Goal: Task Accomplishment & Management: Use online tool/utility

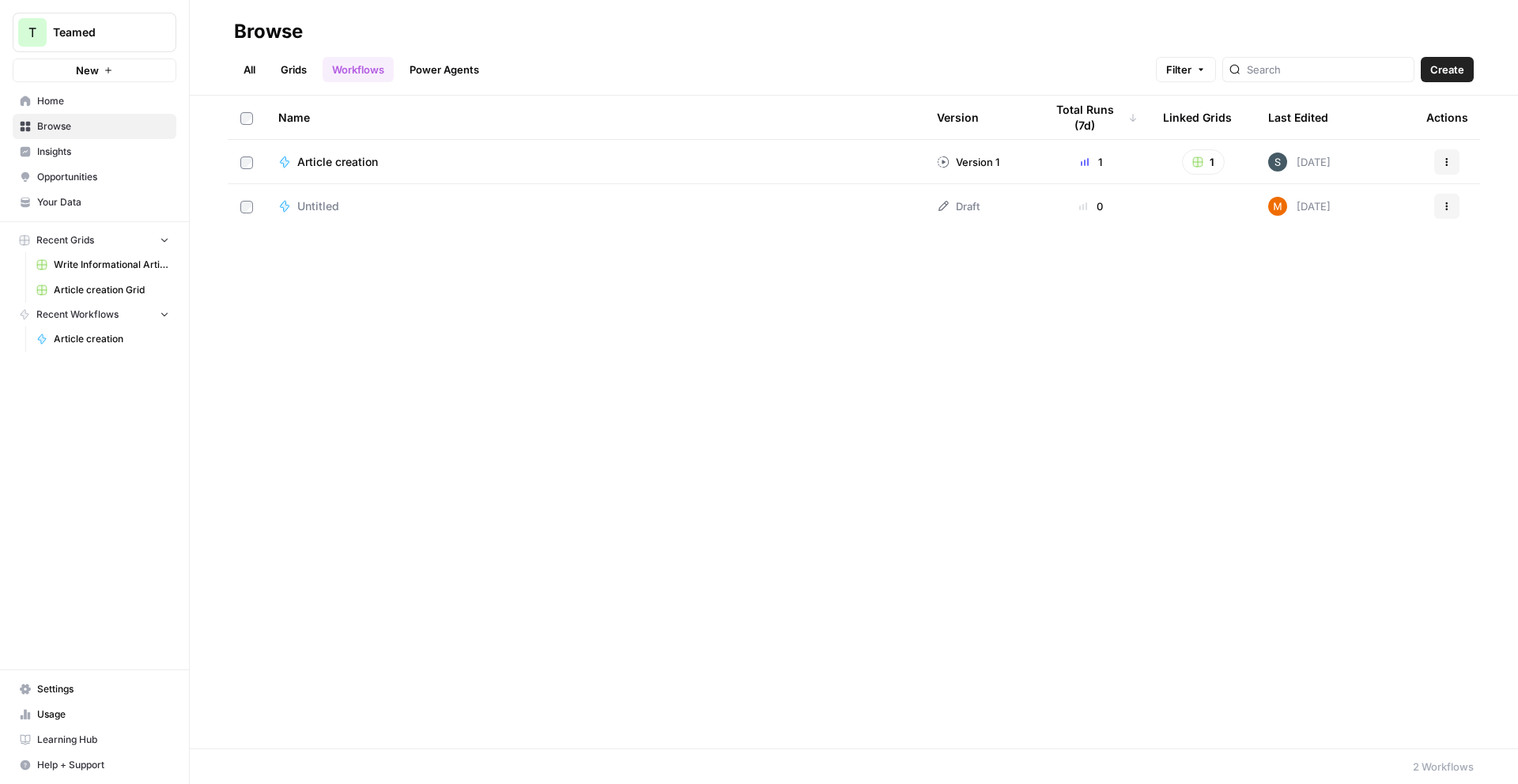
click at [280, 72] on link "Grids" at bounding box center [293, 70] width 45 height 25
click at [1077, 161] on div "8" at bounding box center [1077, 162] width 93 height 16
click at [338, 160] on span "Write Informational Article" at bounding box center [366, 162] width 138 height 16
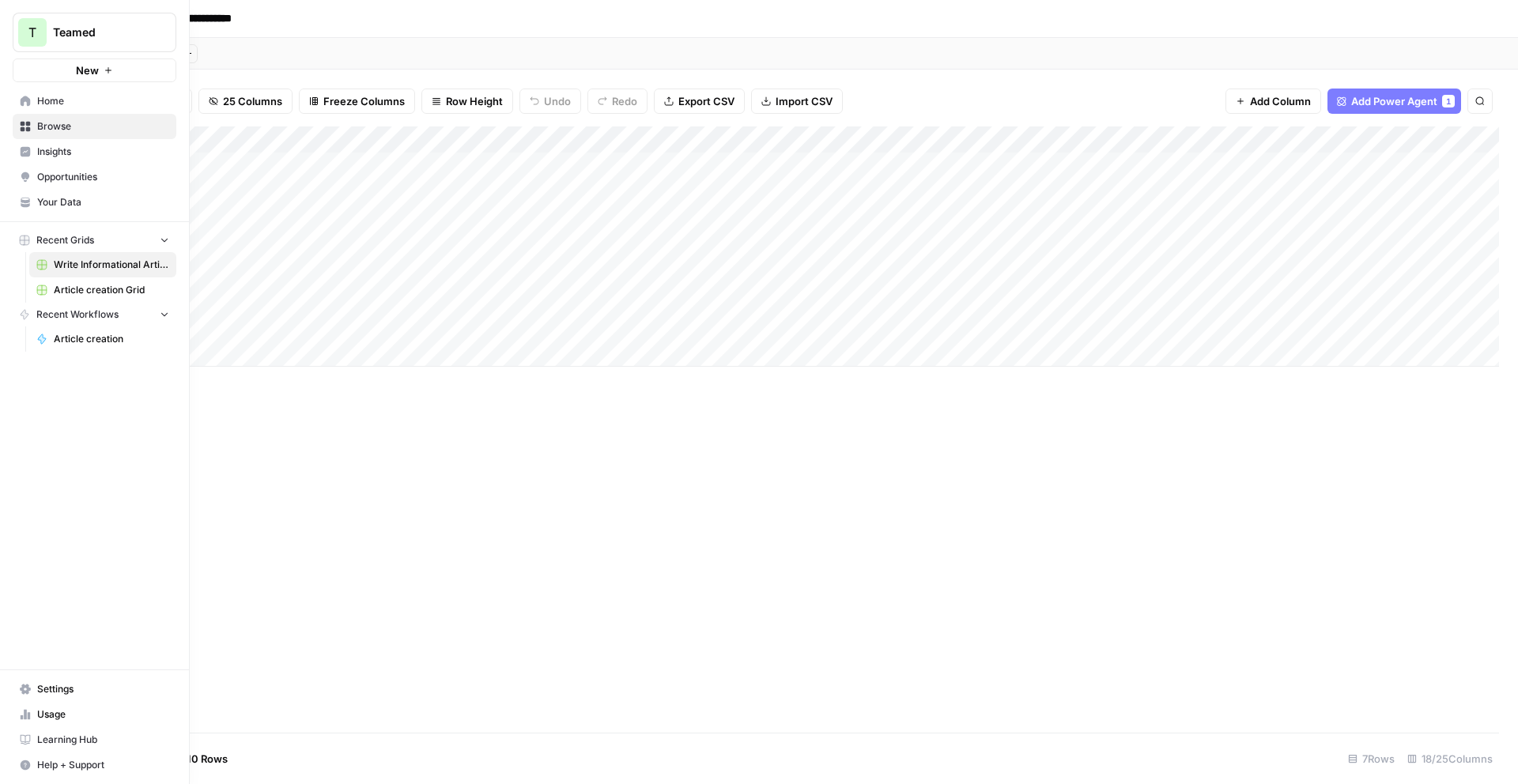
click at [66, 71] on button "New" at bounding box center [94, 70] width 164 height 24
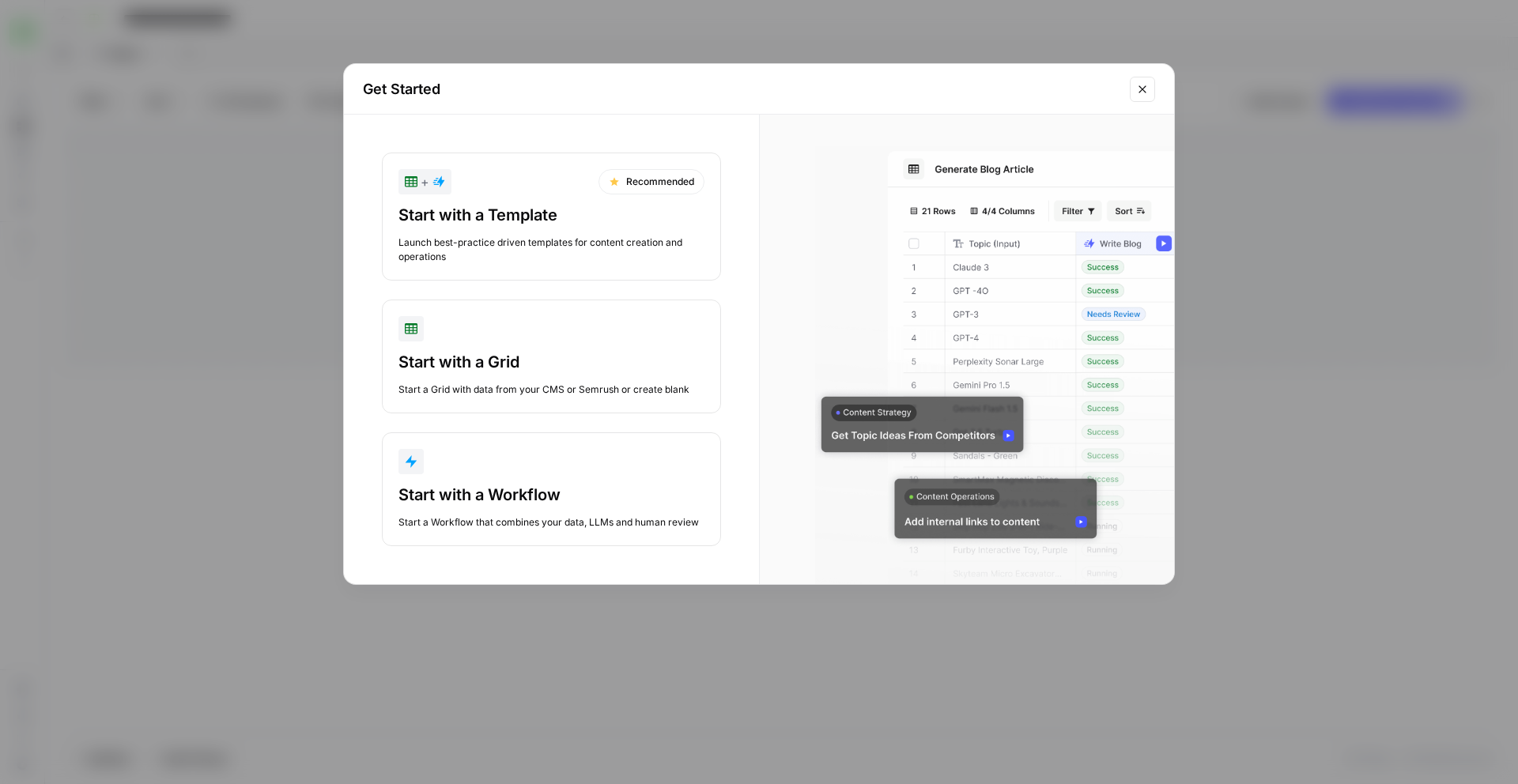
click at [619, 241] on div "Launch best-practice driven templates for content creation and operations" at bounding box center [551, 250] width 306 height 28
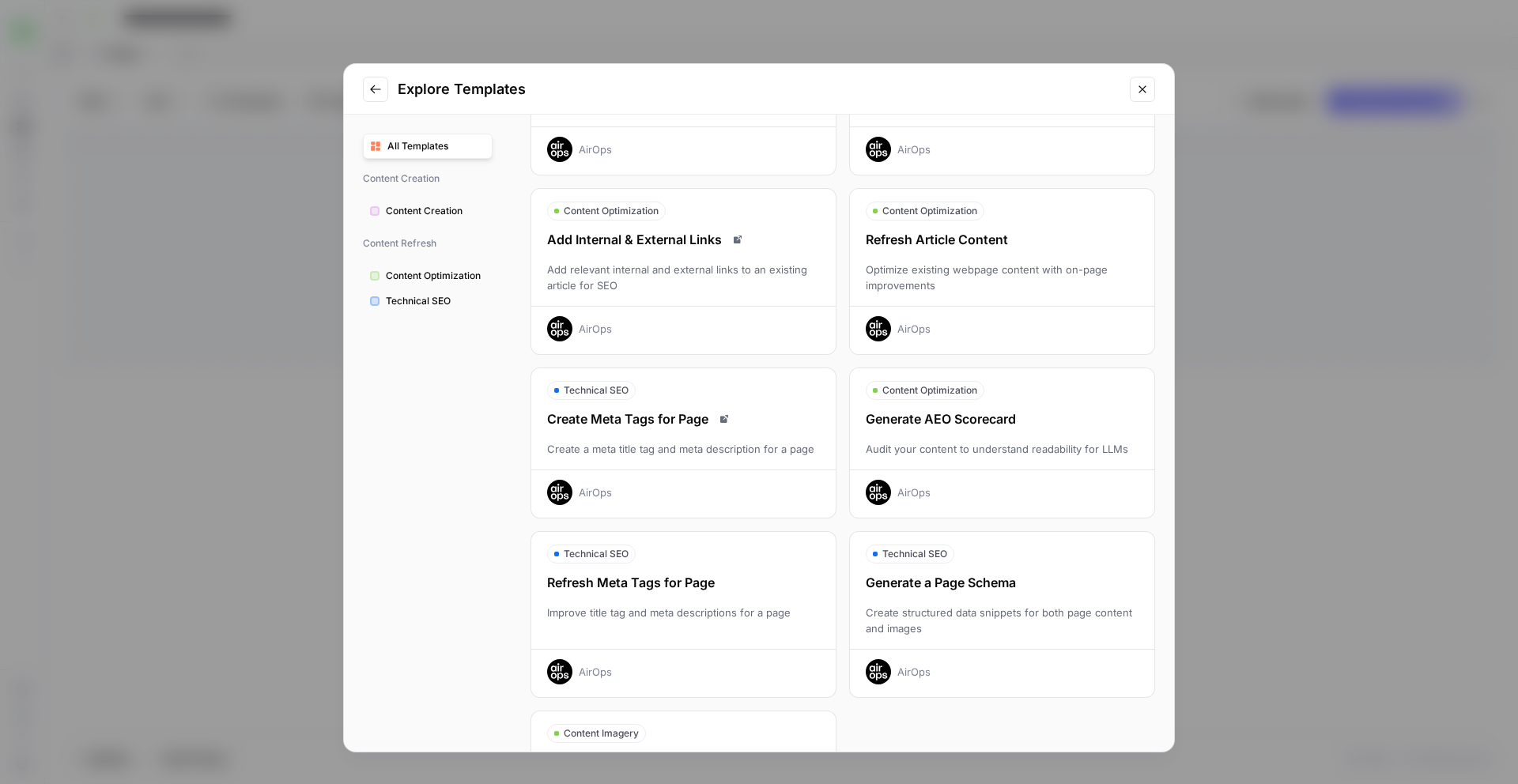
scroll to position [171, 0]
click at [434, 212] on span "Content Creation" at bounding box center [435, 211] width 100 height 14
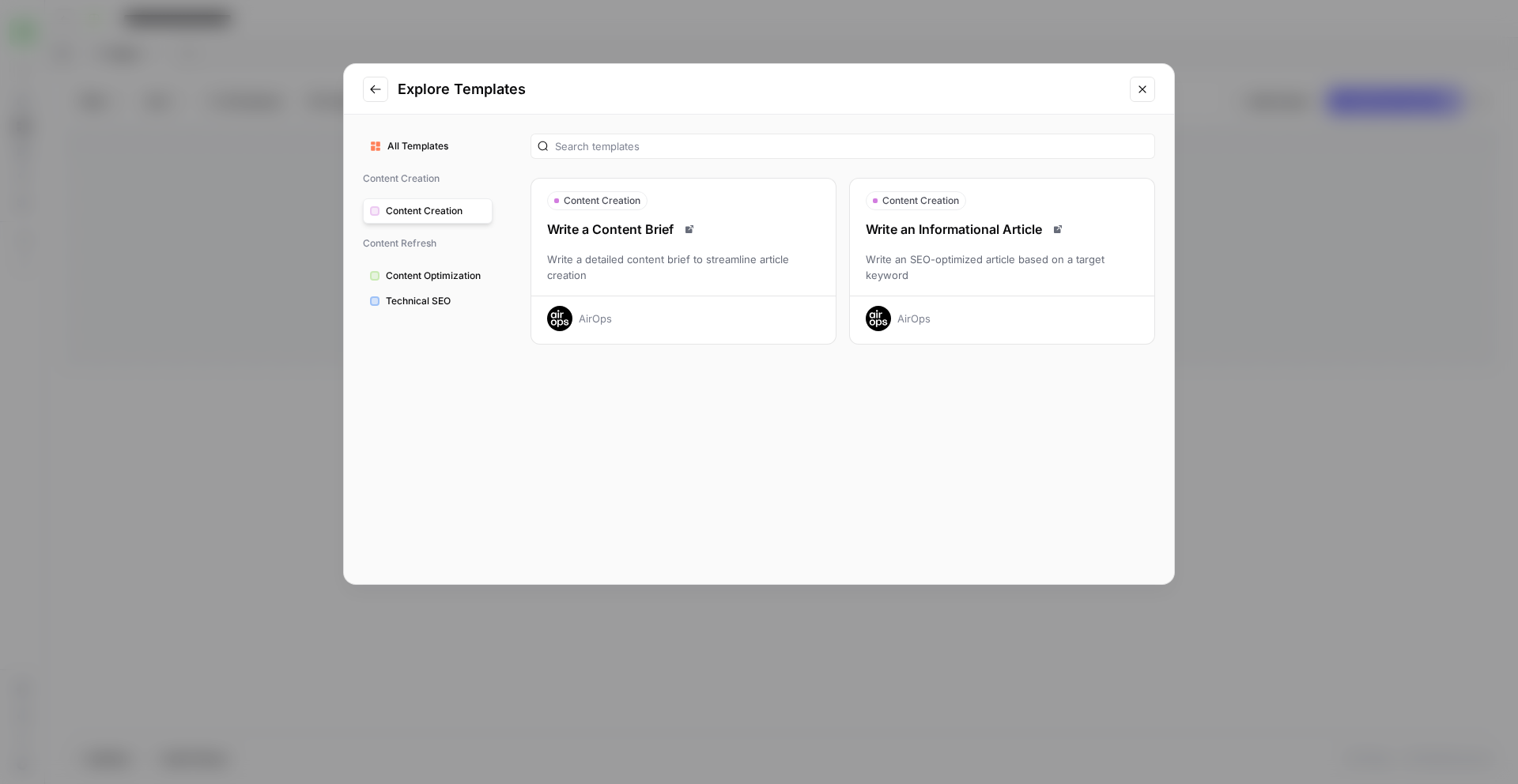
click at [378, 82] on button "Go to previous step" at bounding box center [375, 89] width 25 height 25
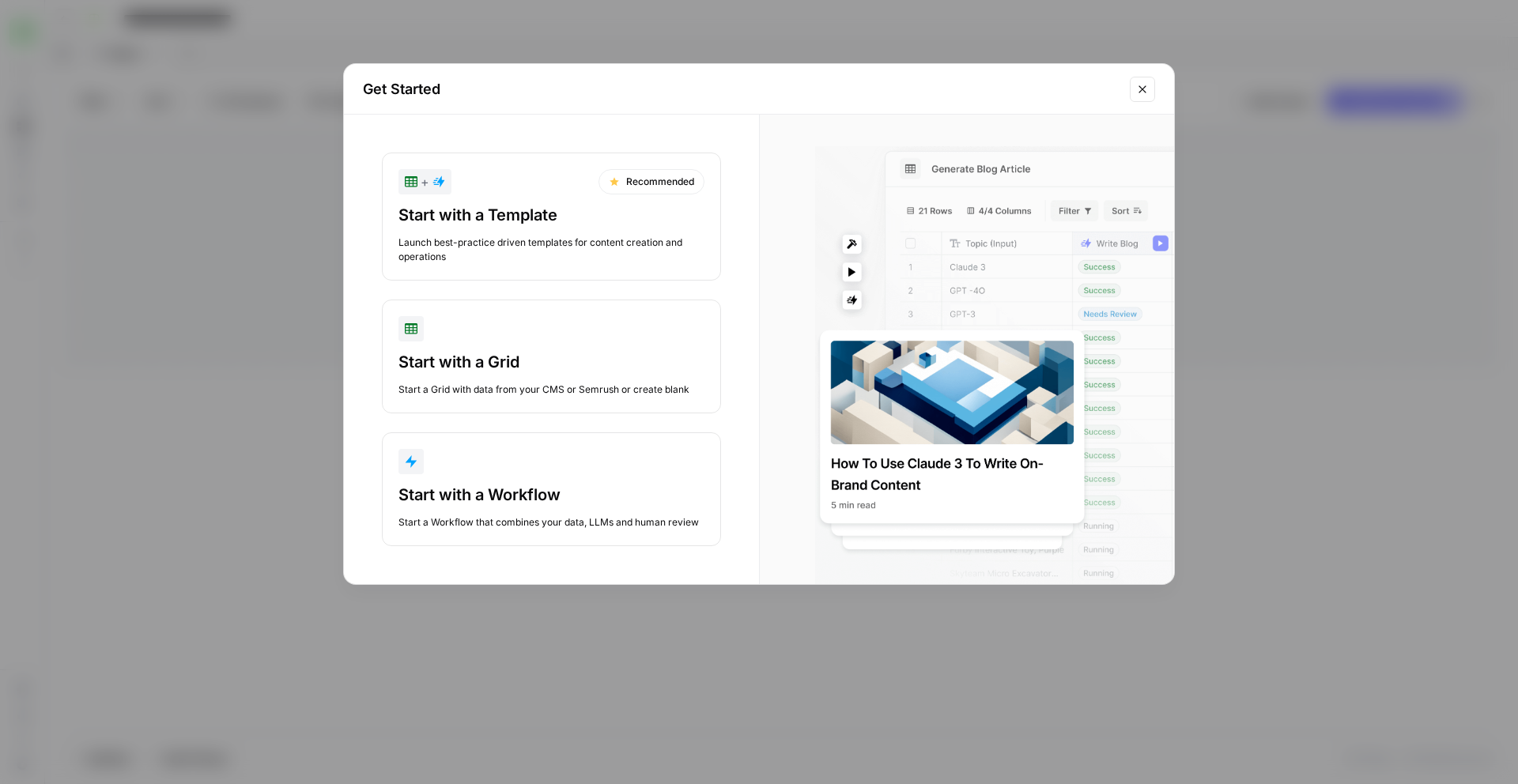
click at [1146, 92] on icon "Close modal" at bounding box center [1142, 88] width 12 height 12
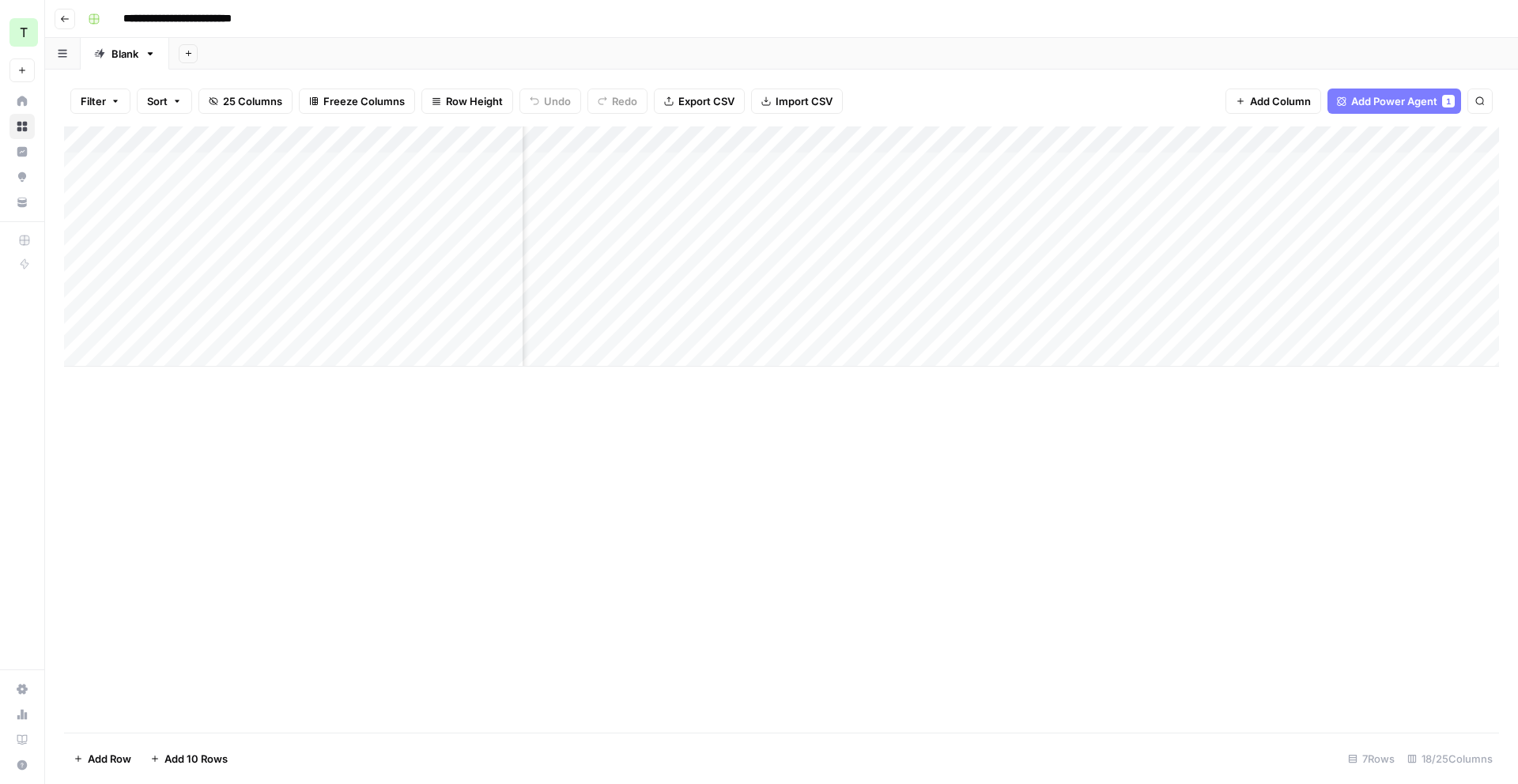
scroll to position [0, 218]
click at [1189, 137] on div "Add Column" at bounding box center [782, 247] width 1435 height 241
click at [70, 57] on button "button" at bounding box center [63, 53] width 36 height 31
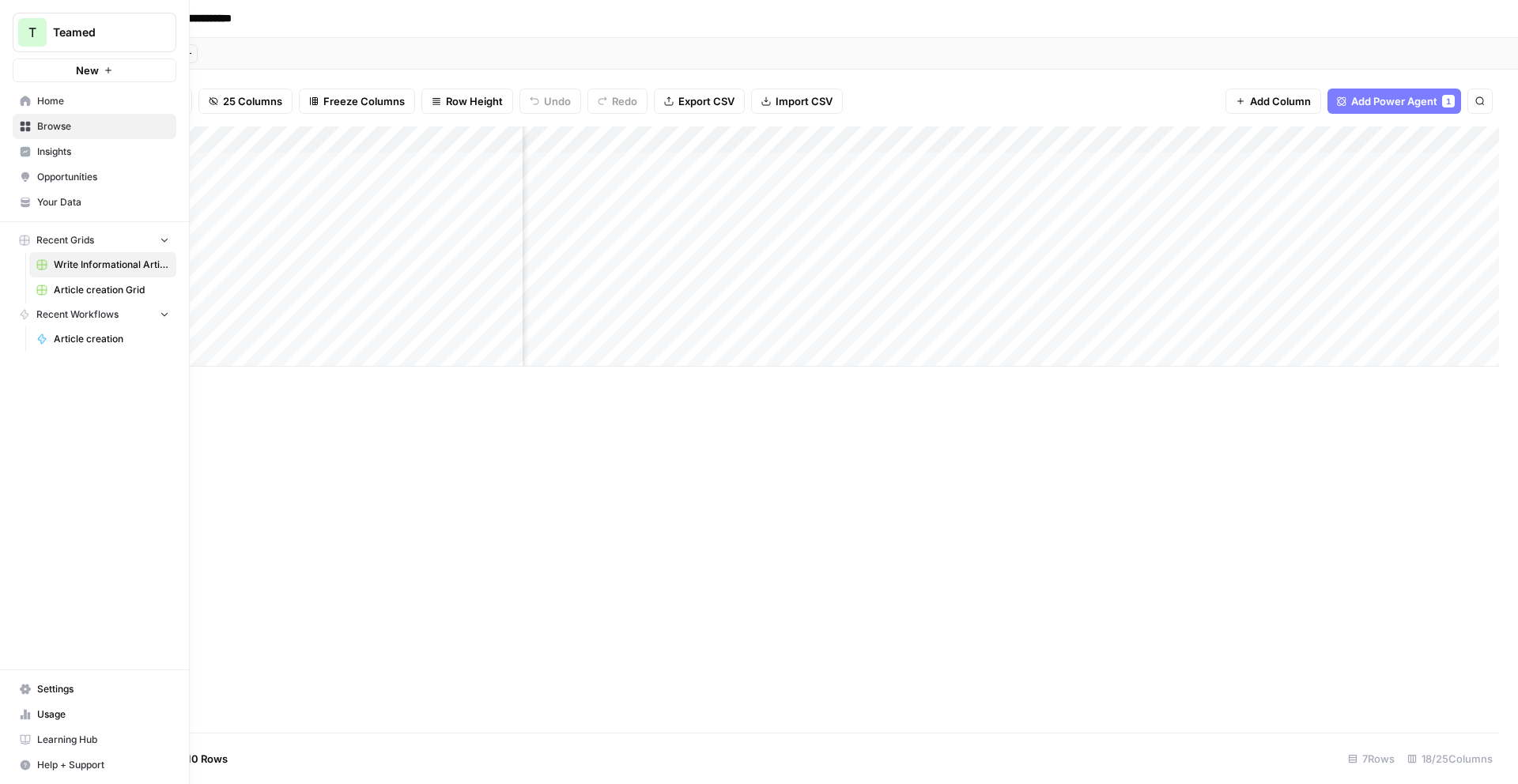
click at [21, 108] on link "Home" at bounding box center [94, 101] width 164 height 25
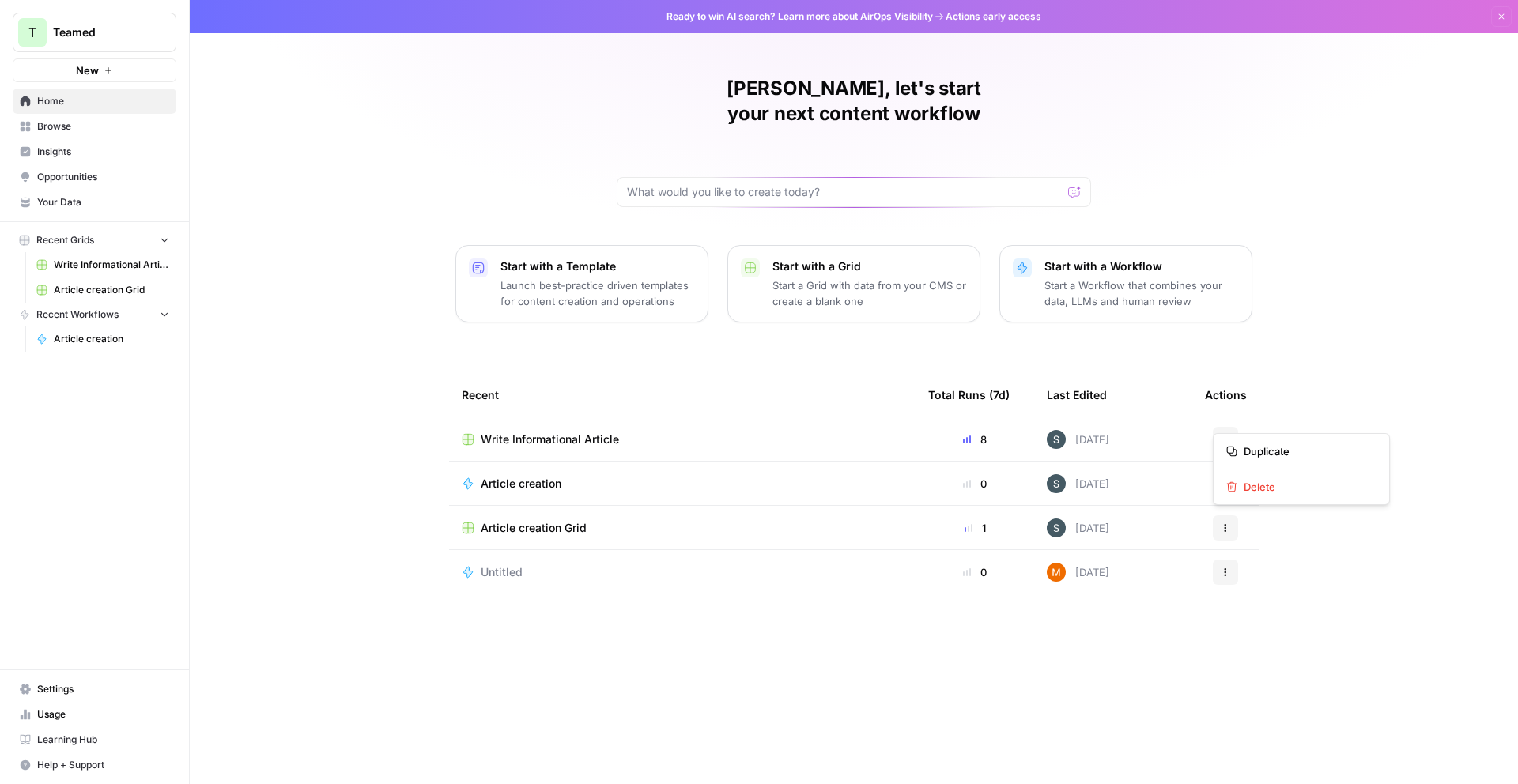
click at [1217, 427] on button "Actions" at bounding box center [1225, 439] width 25 height 25
click at [1266, 488] on span "Delete" at bounding box center [1307, 486] width 127 height 16
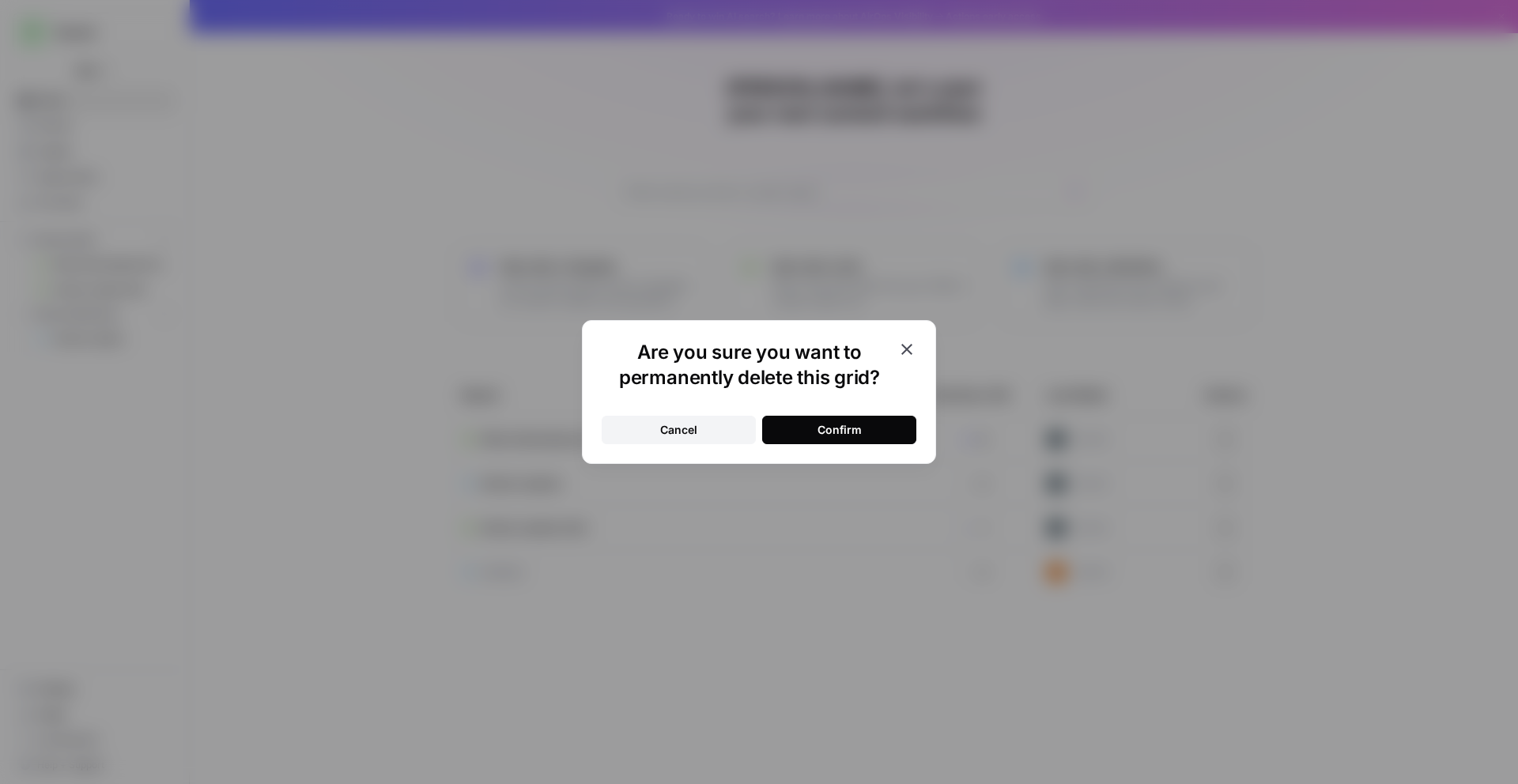
click at [877, 429] on button "Confirm" at bounding box center [839, 430] width 154 height 28
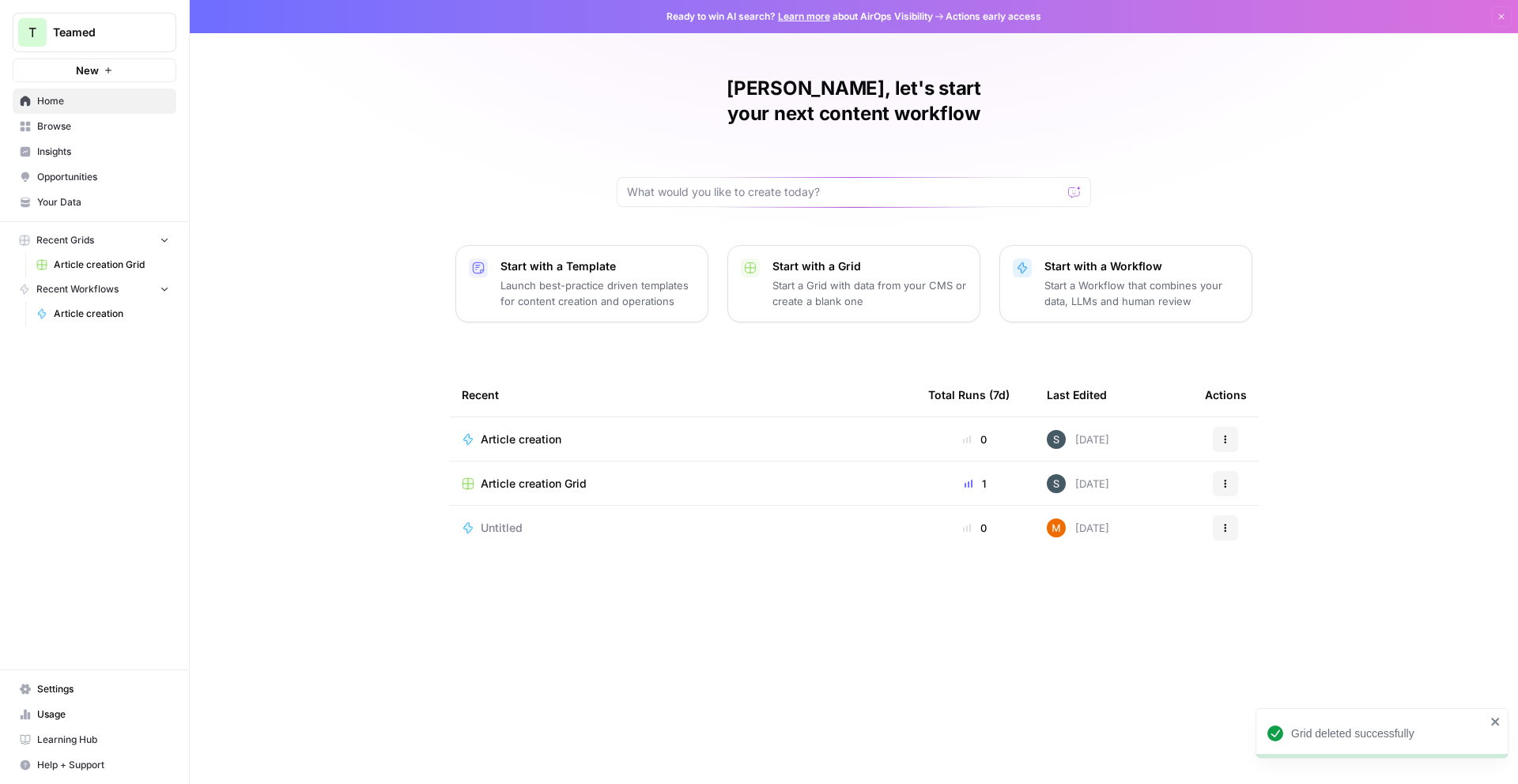
click at [1231, 427] on button "Actions" at bounding box center [1225, 439] width 25 height 25
click at [1271, 588] on span "Delete" at bounding box center [1307, 588] width 127 height 16
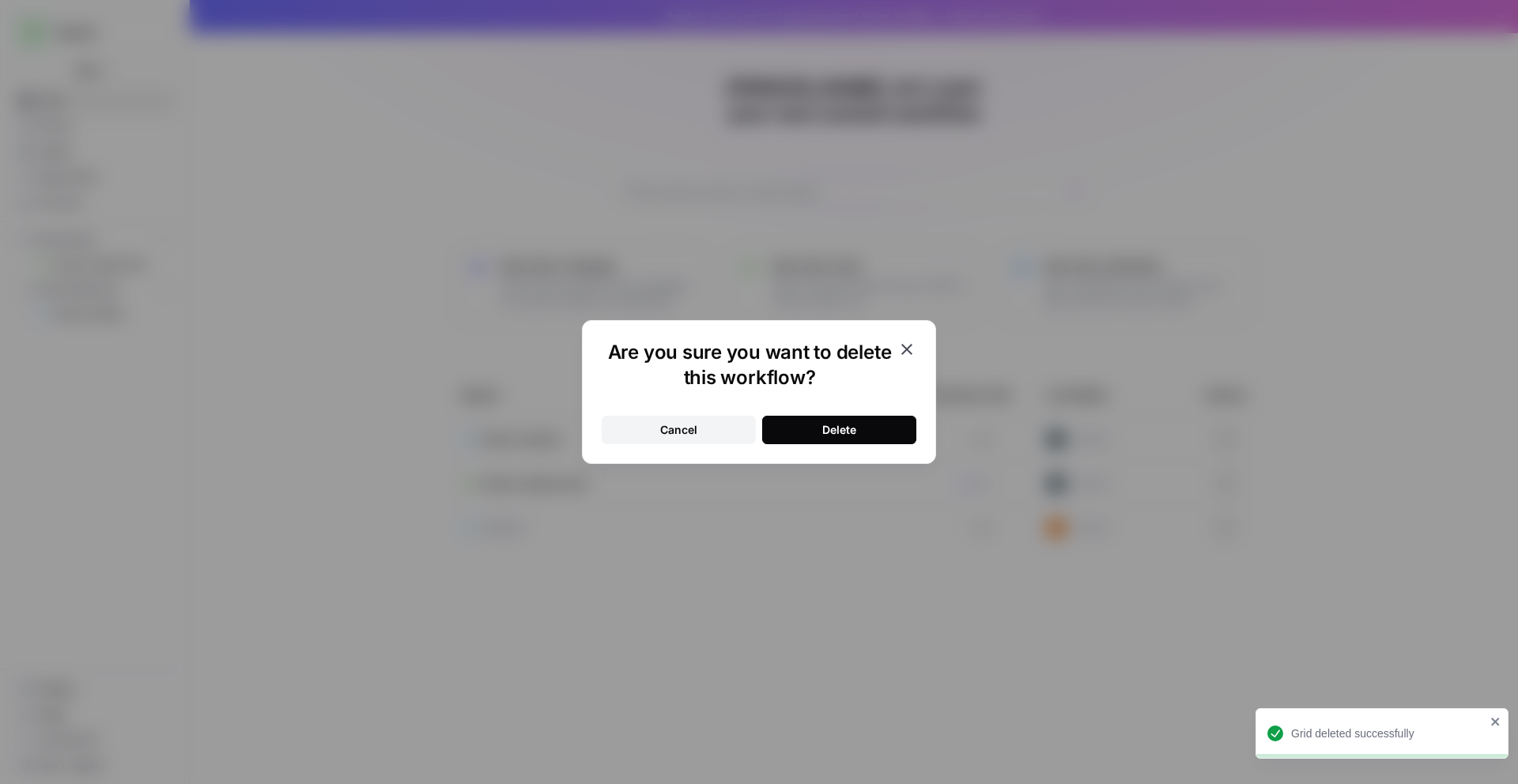
drag, startPoint x: 660, startPoint y: 421, endPoint x: 791, endPoint y: 431, distance: 131.4
click at [661, 422] on div "Cancel" at bounding box center [679, 430] width 38 height 16
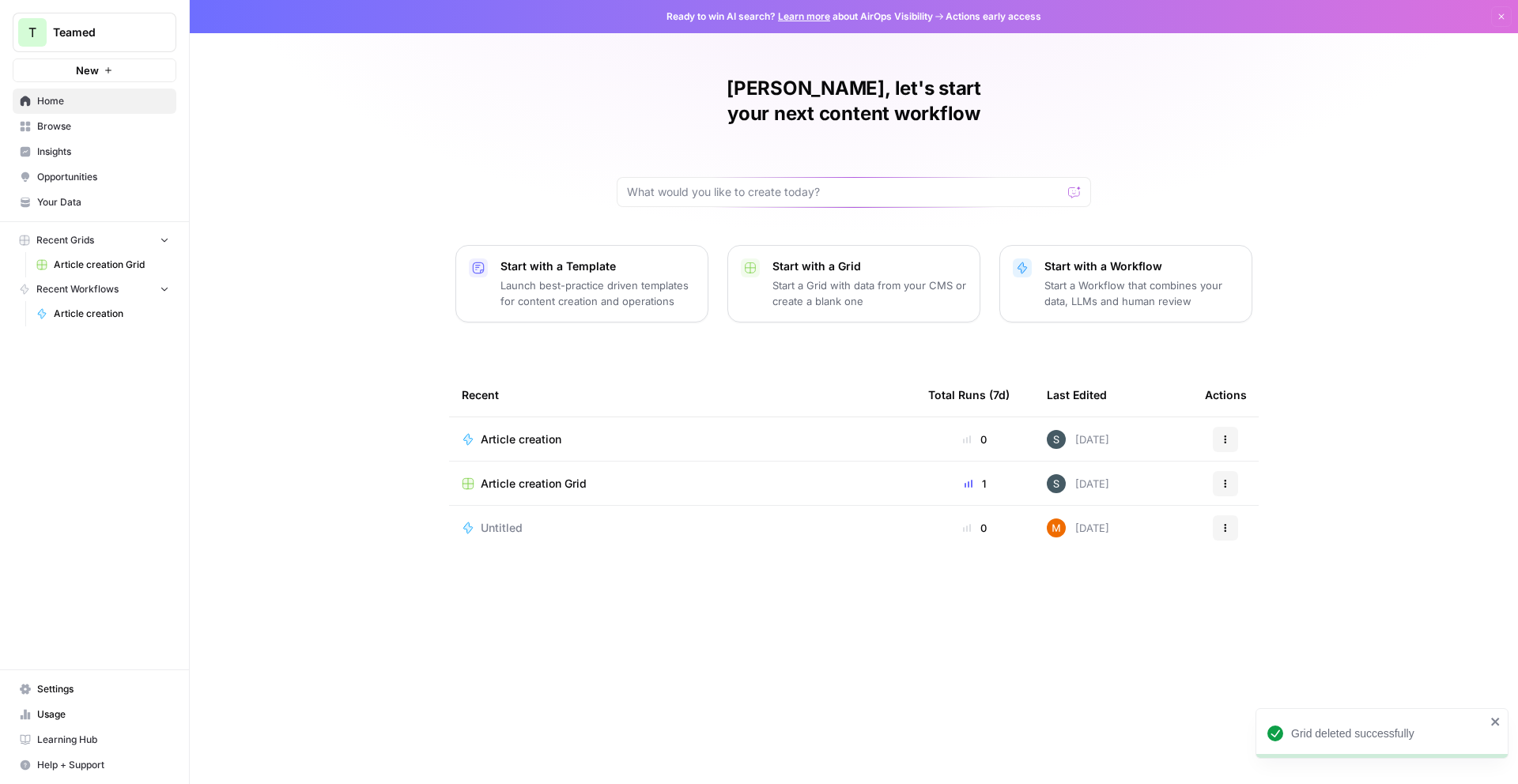
click at [1226, 478] on icon "button" at bounding box center [1225, 483] width 9 height 9
click at [1258, 528] on span "Delete" at bounding box center [1307, 531] width 127 height 16
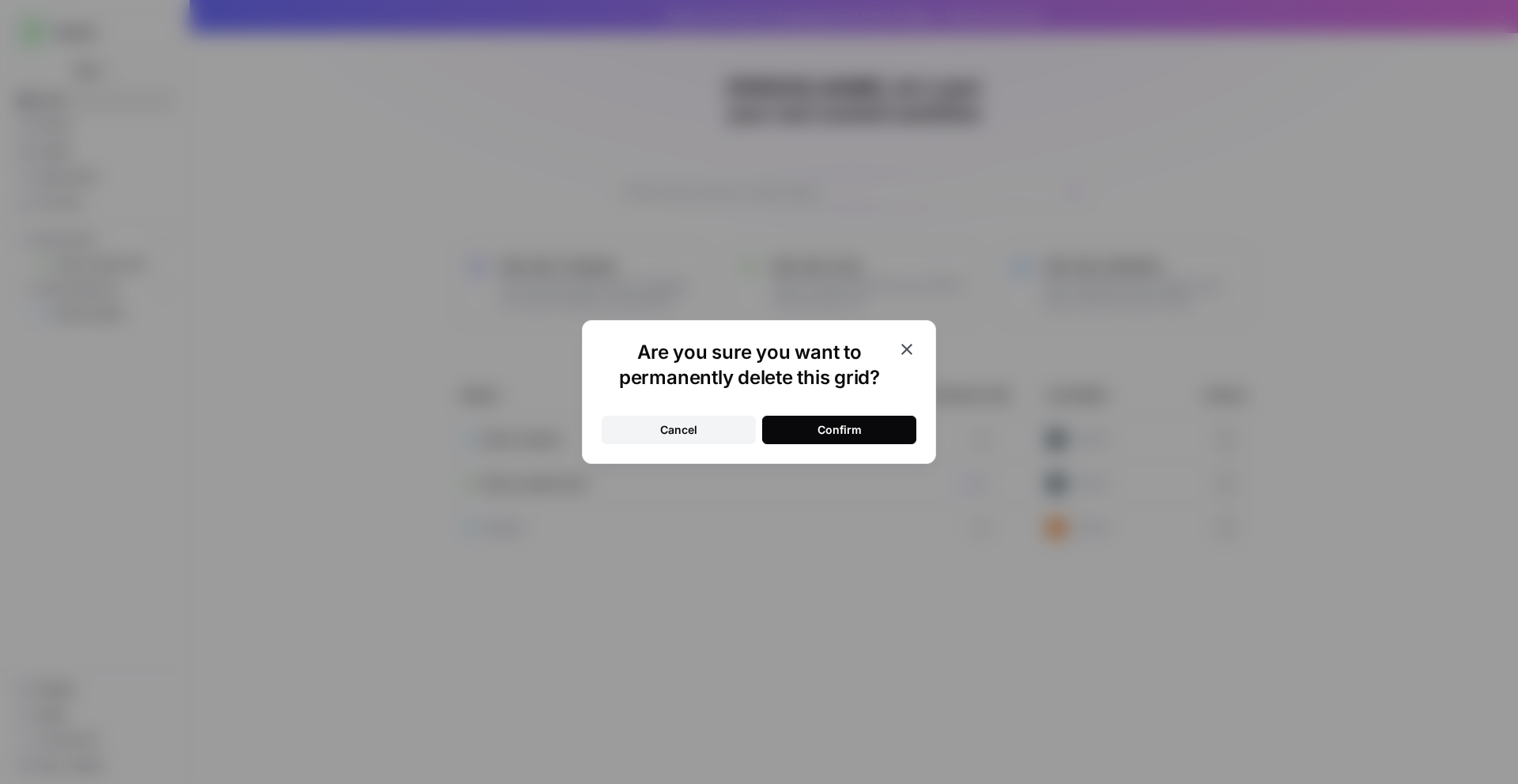
click at [864, 419] on button "Confirm" at bounding box center [839, 430] width 154 height 28
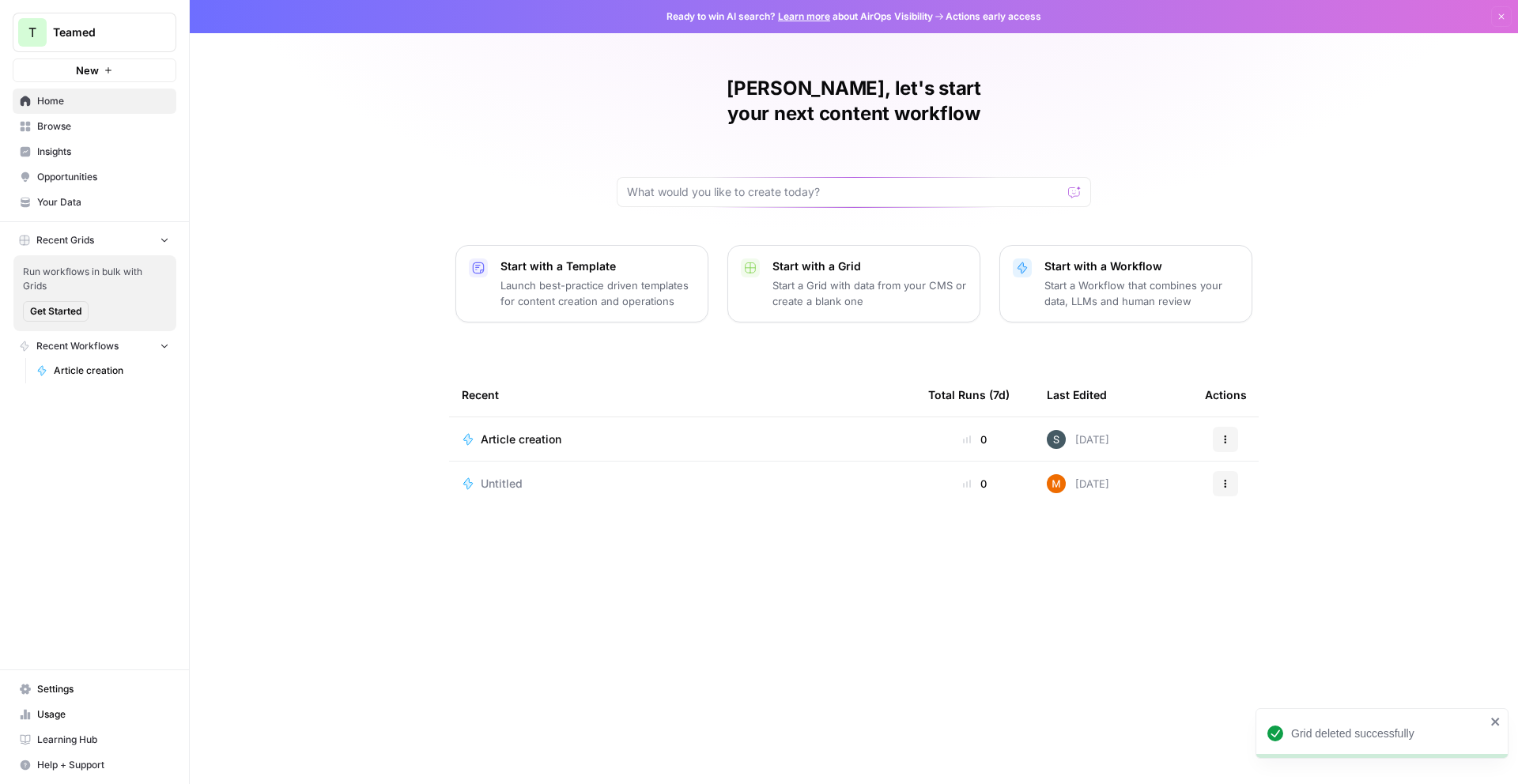
click at [1229, 478] on icon "button" at bounding box center [1225, 483] width 9 height 9
click at [1257, 527] on span "Delete" at bounding box center [1307, 531] width 127 height 16
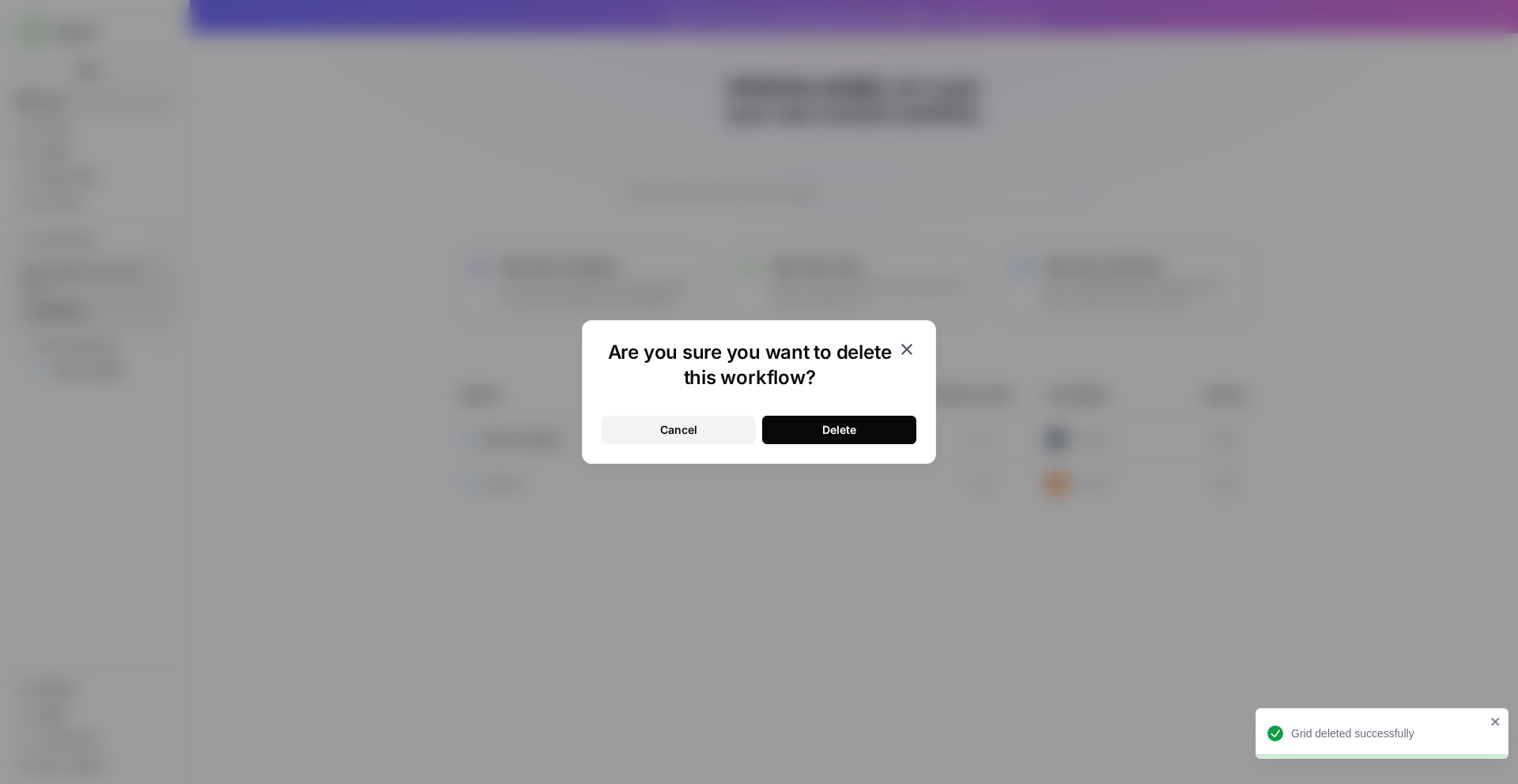
click at [917, 432] on div "Are you sure you want to delete this workflow? Cancel Delete" at bounding box center [759, 392] width 355 height 144
click at [902, 431] on button "Delete" at bounding box center [839, 430] width 154 height 28
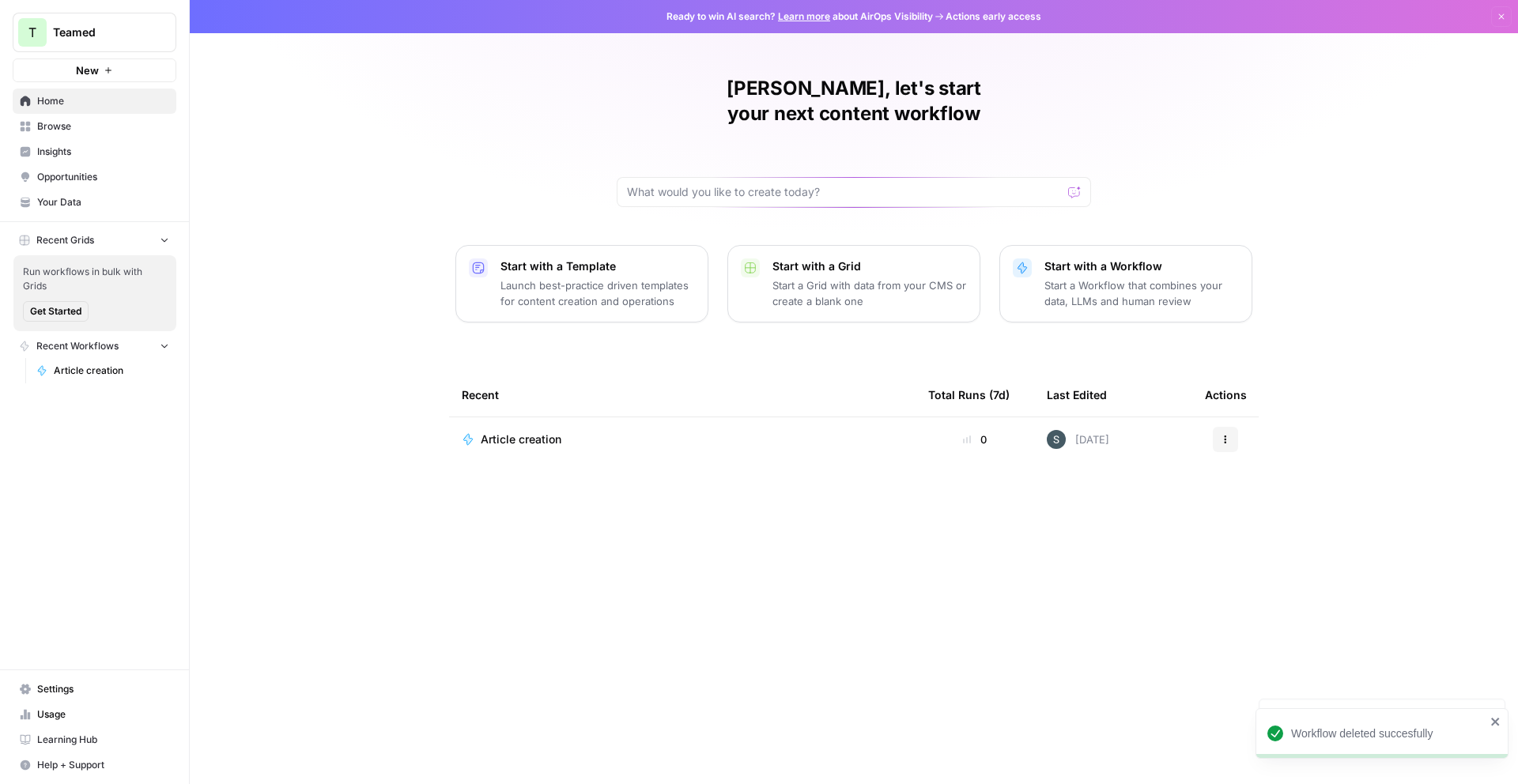
click at [120, 73] on button "New" at bounding box center [94, 70] width 164 height 24
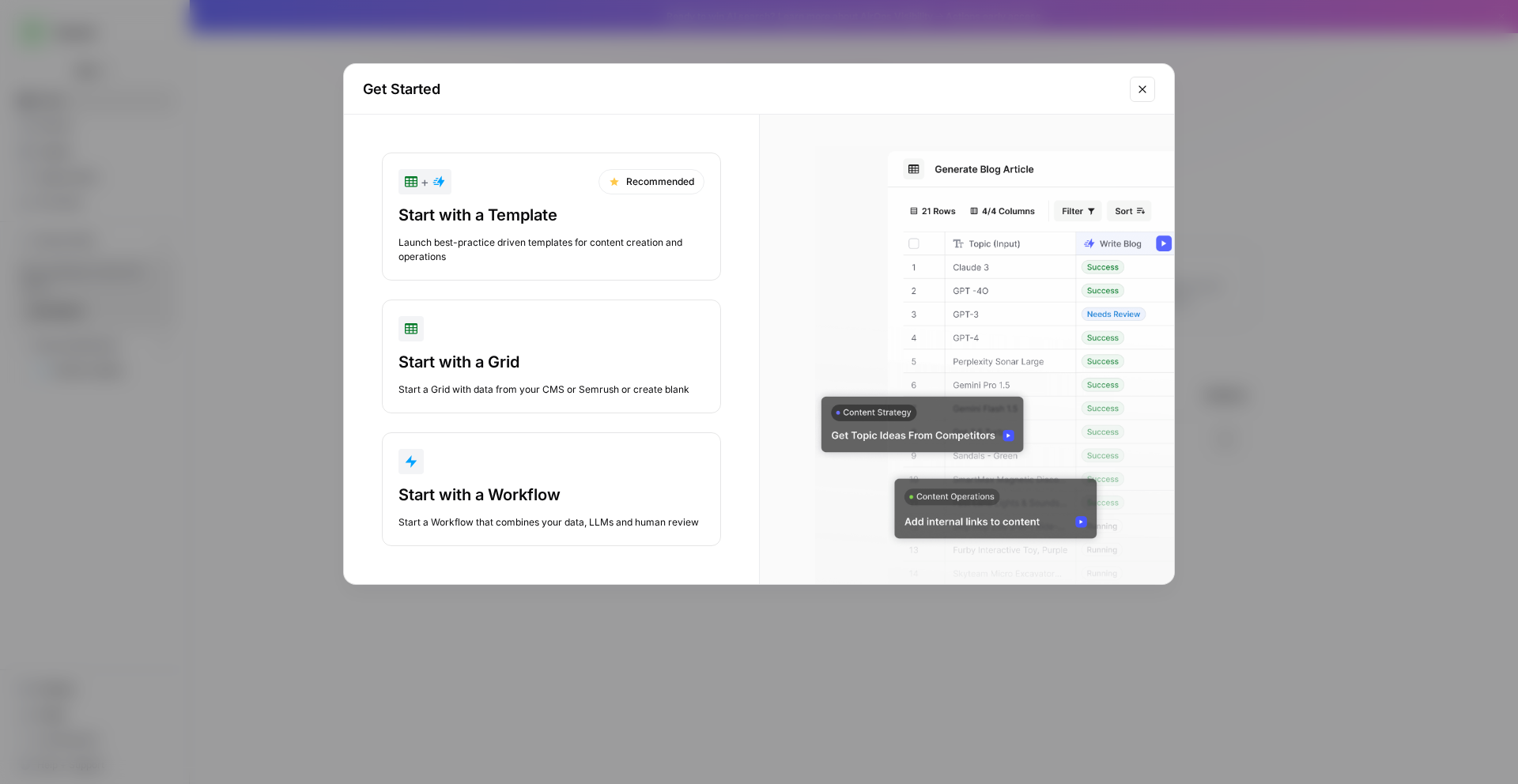
click at [619, 196] on button "+ Recommended Start with a Template Launch best-practice driven templates for c…" at bounding box center [551, 216] width 340 height 128
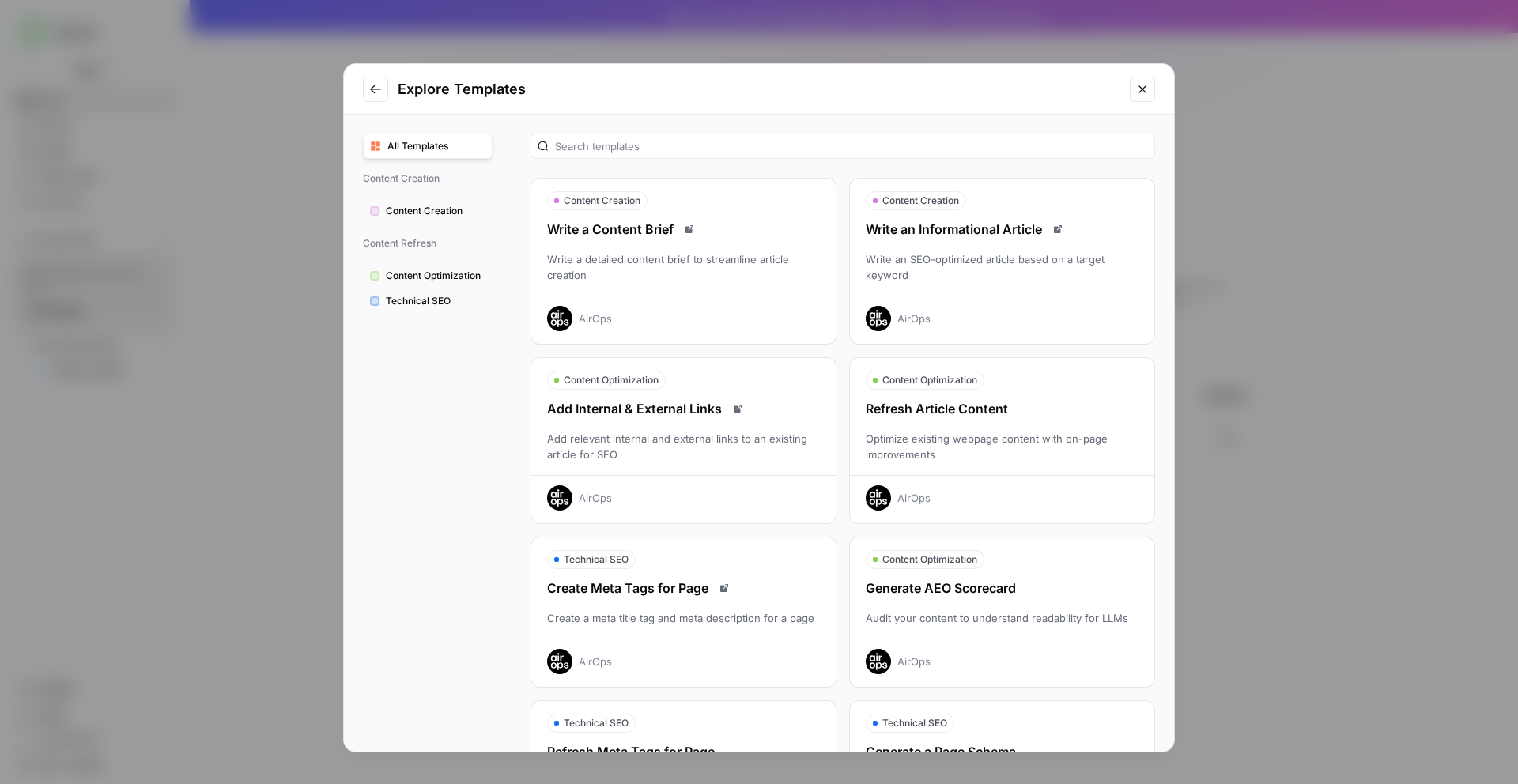
click at [777, 279] on div "Write a detailed content brief to streamline article creation" at bounding box center [684, 267] width 305 height 32
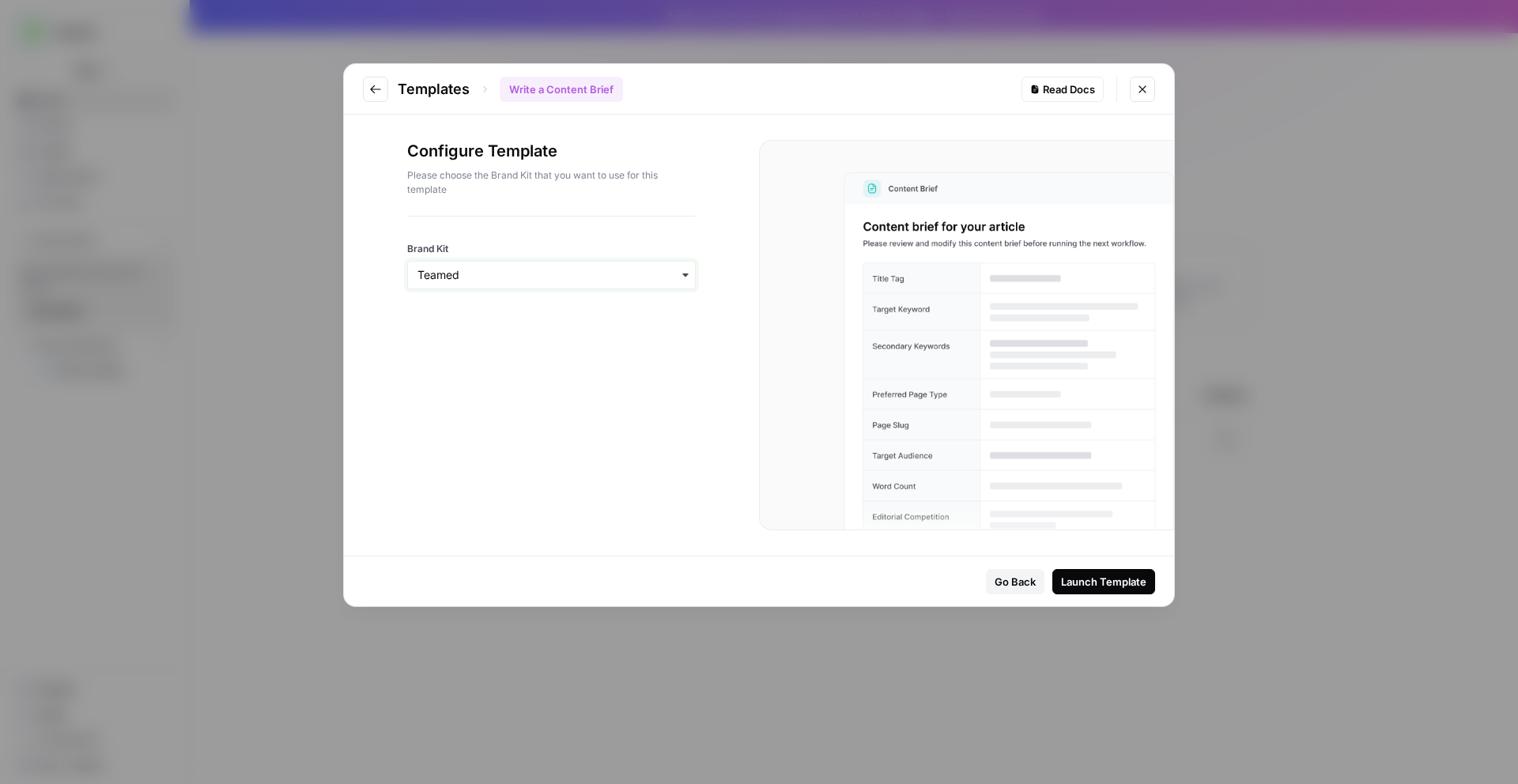
click at [482, 273] on input "Brand Kit" at bounding box center [551, 274] width 268 height 16
click at [1100, 583] on div "Launch Template" at bounding box center [1103, 581] width 86 height 16
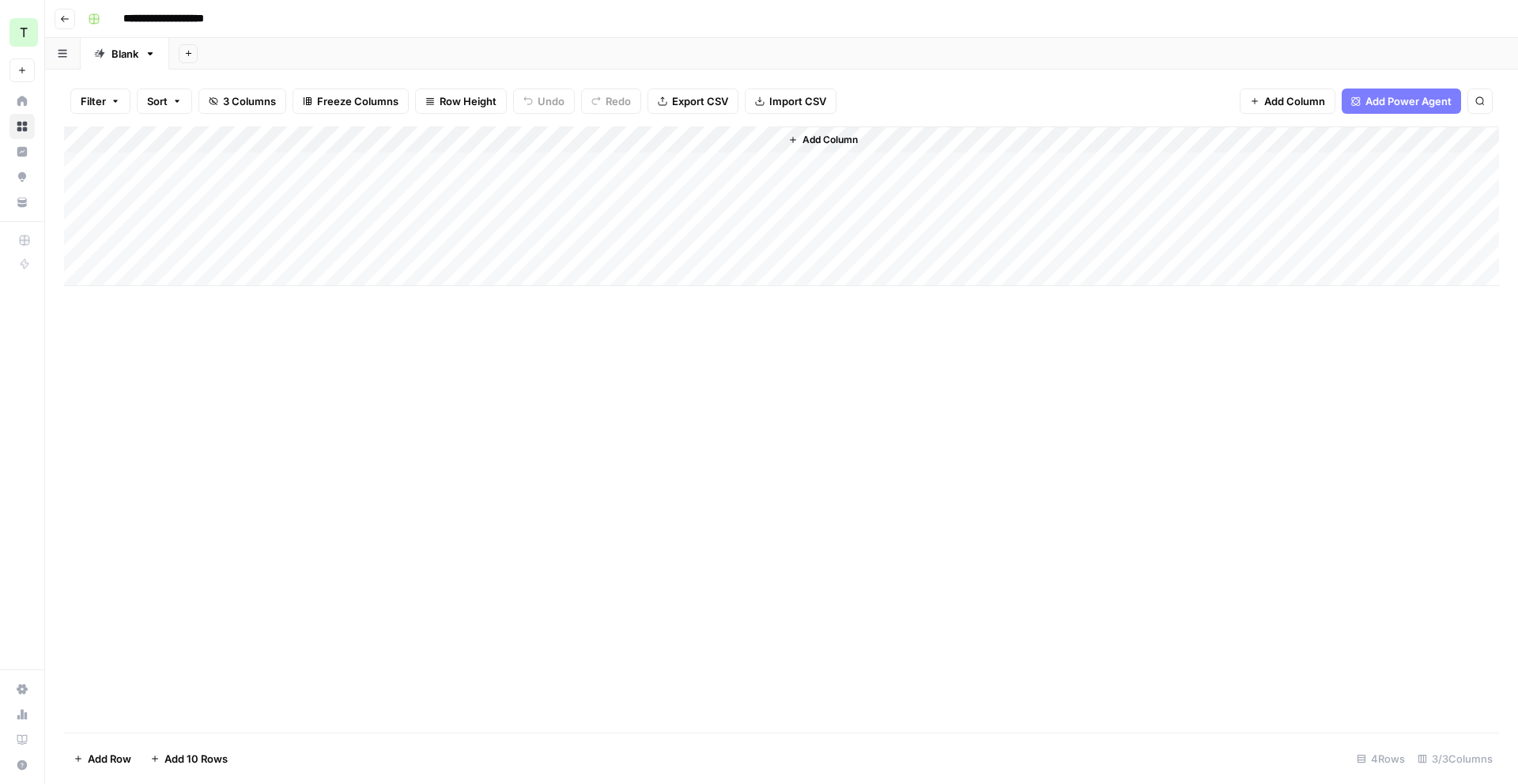
click at [266, 165] on div "Add Column" at bounding box center [782, 207] width 1435 height 160
click at [270, 169] on div "Add Column" at bounding box center [782, 207] width 1435 height 160
click at [270, 169] on textarea "**********" at bounding box center [277, 175] width 316 height 38
click at [315, 342] on div "Add Column" at bounding box center [782, 430] width 1435 height 606
click at [525, 134] on div "Add Column" at bounding box center [782, 207] width 1435 height 160
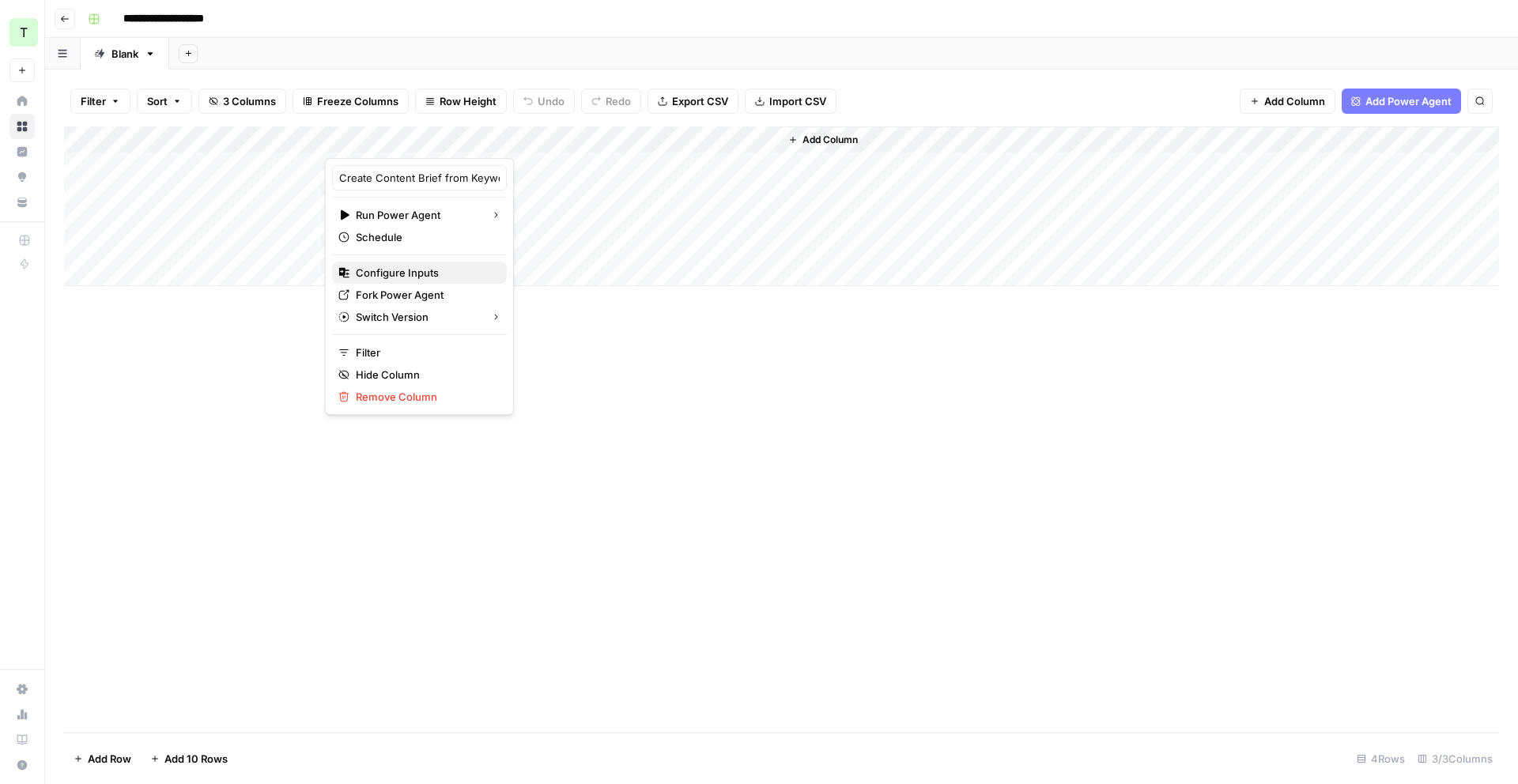
click at [416, 274] on span "Configure Inputs" at bounding box center [424, 273] width 138 height 16
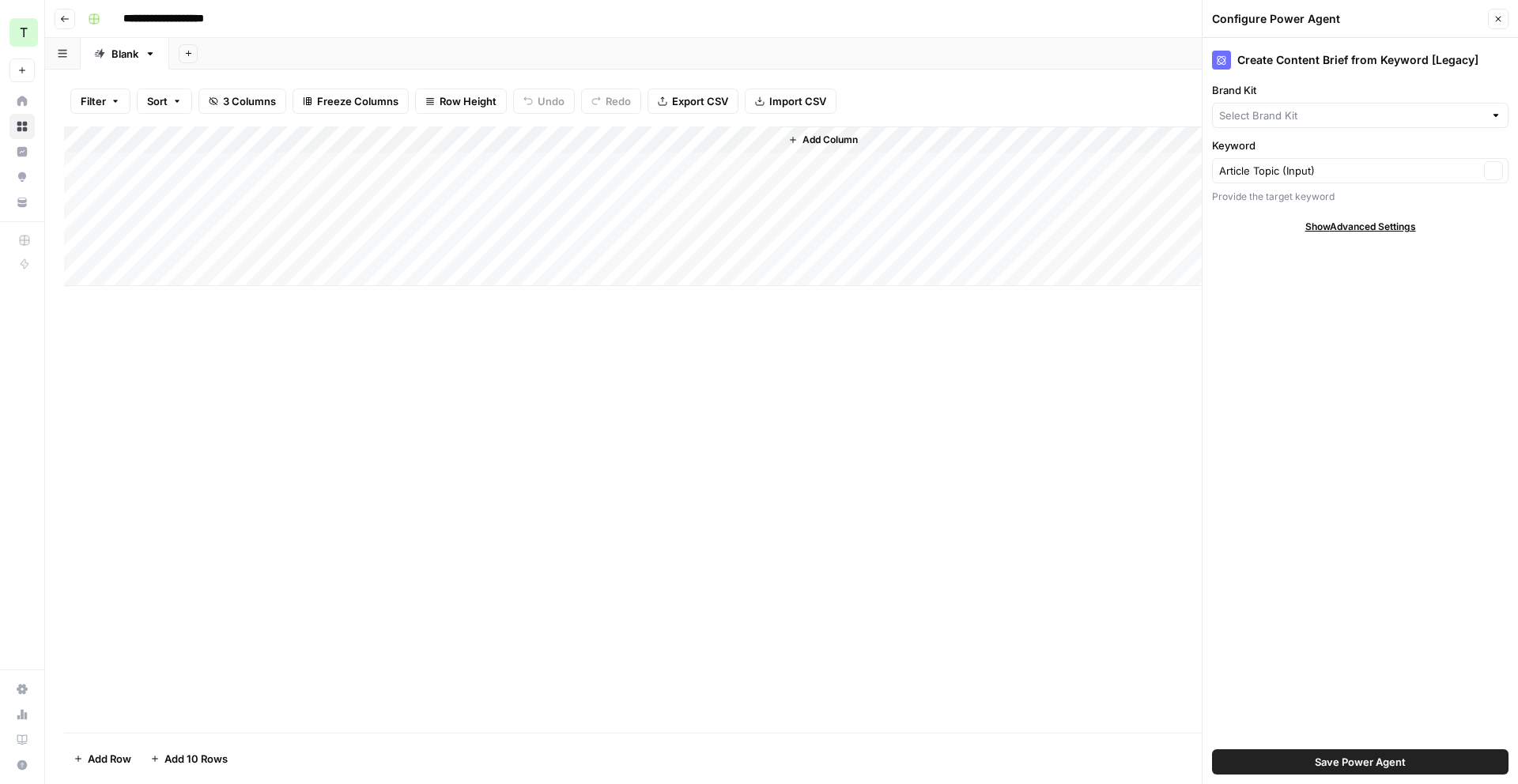
type input "Teamed"
drag, startPoint x: 1398, startPoint y: 236, endPoint x: 1393, endPoint y: 226, distance: 11.2
click at [1398, 235] on div "Create Content Brief from Keyword [Legacy] Brand Kit Teamed Clear Keyword Artic…" at bounding box center [1360, 411] width 315 height 746
click at [1390, 227] on span "Show Advanced Settings" at bounding box center [1361, 227] width 111 height 14
click at [523, 136] on div "Add Column" at bounding box center [782, 207] width 1435 height 160
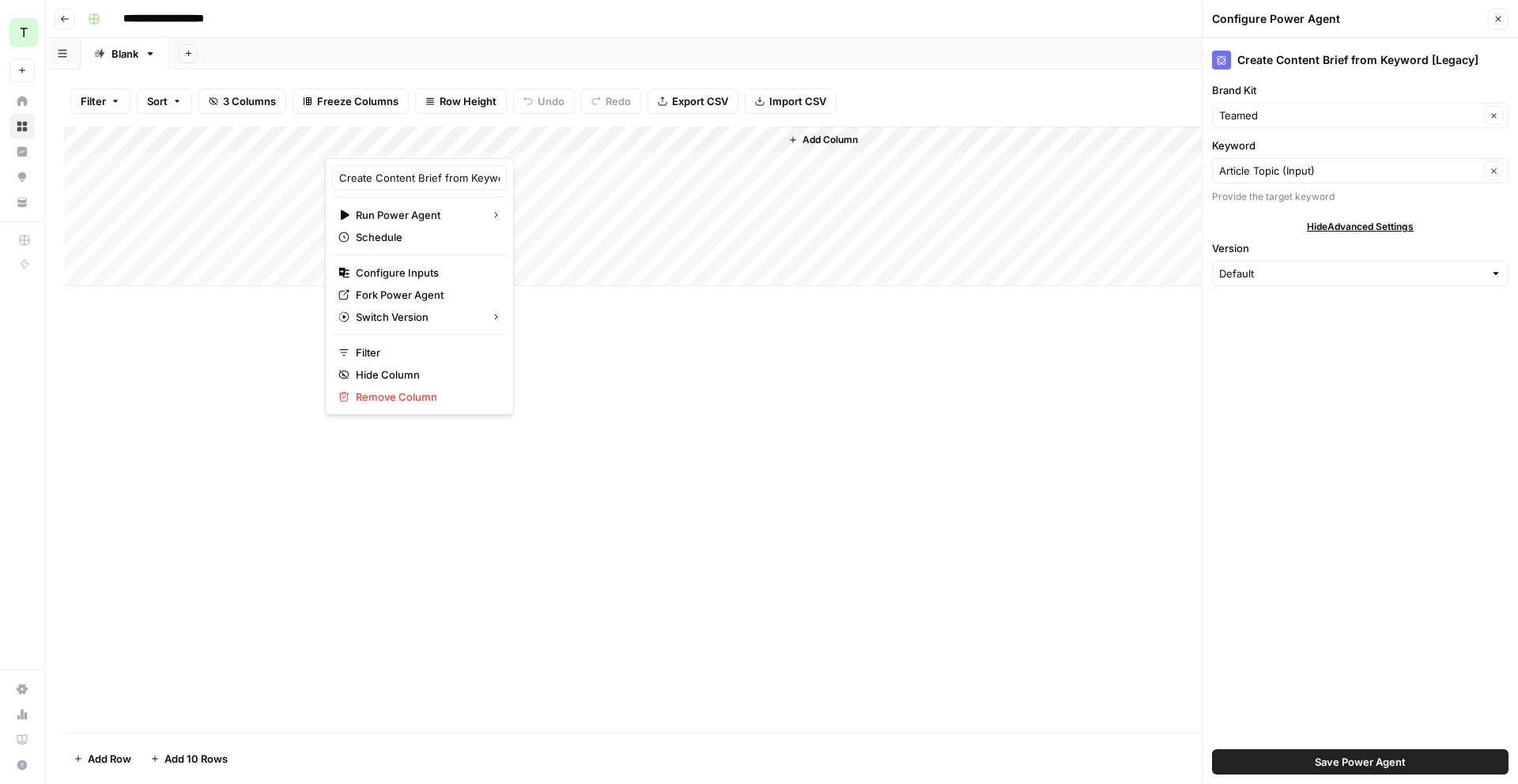
click at [525, 136] on div at bounding box center [443, 143] width 235 height 32
click at [625, 454] on div "Add Column" at bounding box center [782, 430] width 1435 height 606
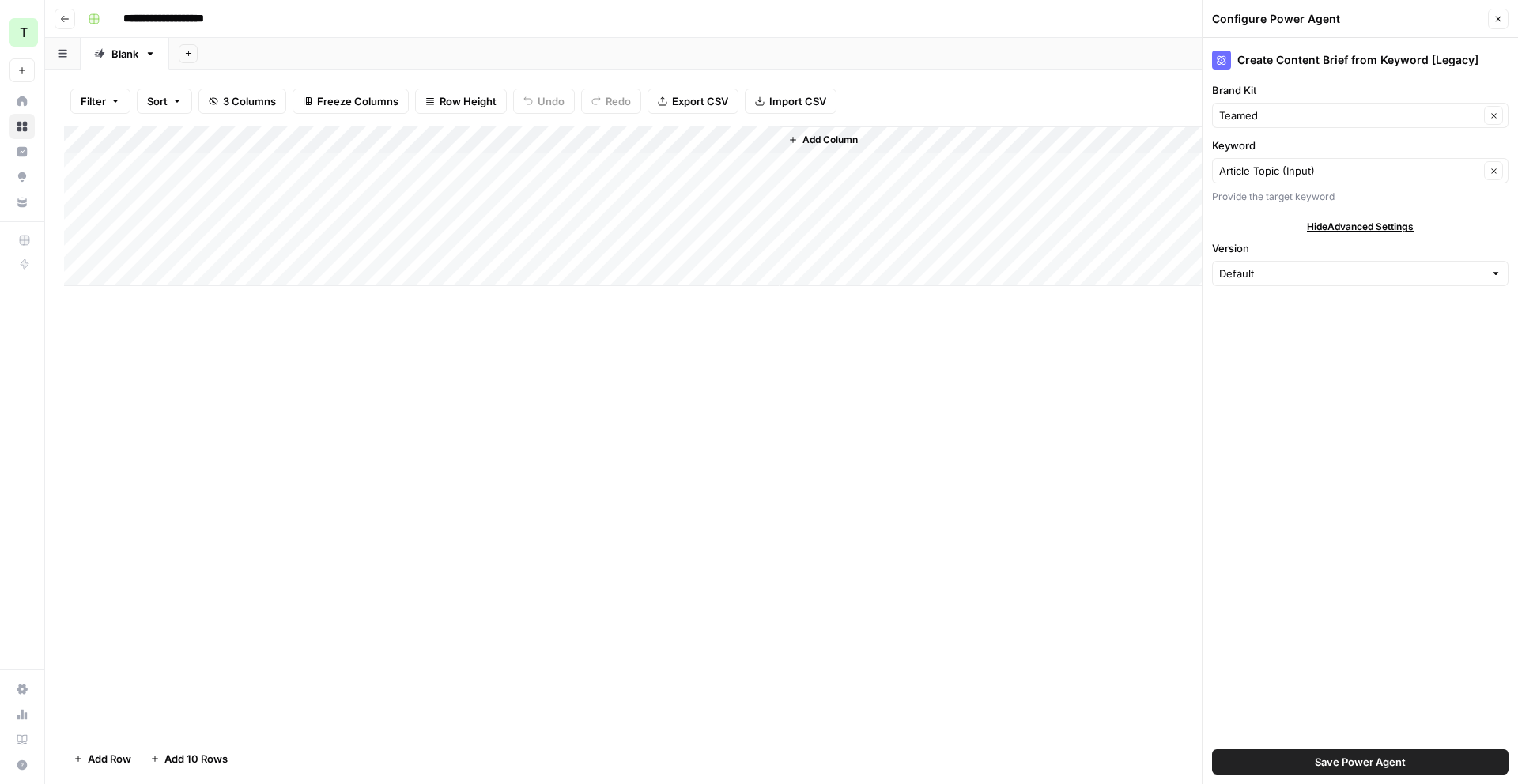
click at [437, 165] on div "Add Column" at bounding box center [782, 207] width 1435 height 160
click at [1502, 19] on span "Close" at bounding box center [1502, 19] width 1 height 1
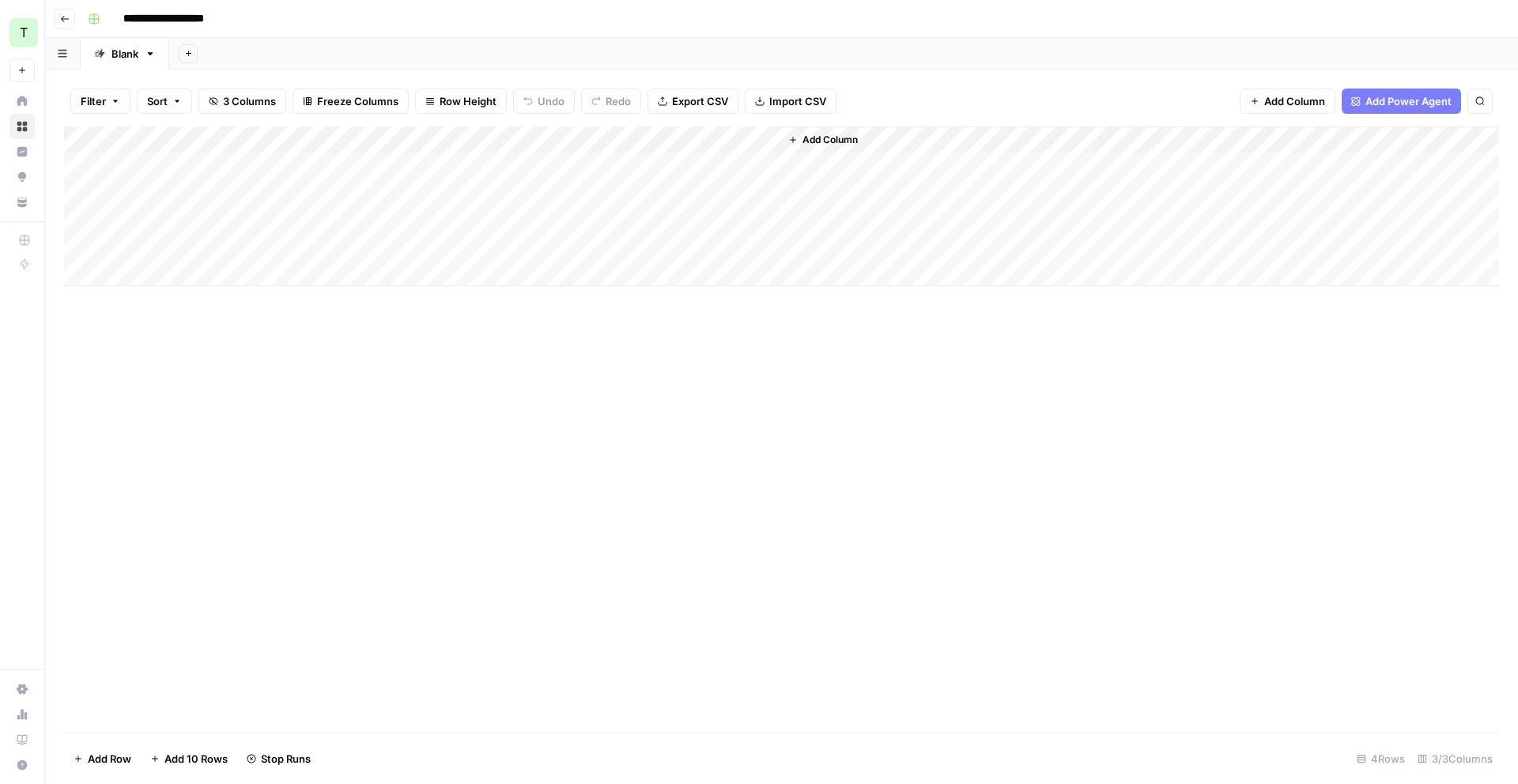
click at [522, 135] on div "Add Column" at bounding box center [782, 207] width 1435 height 160
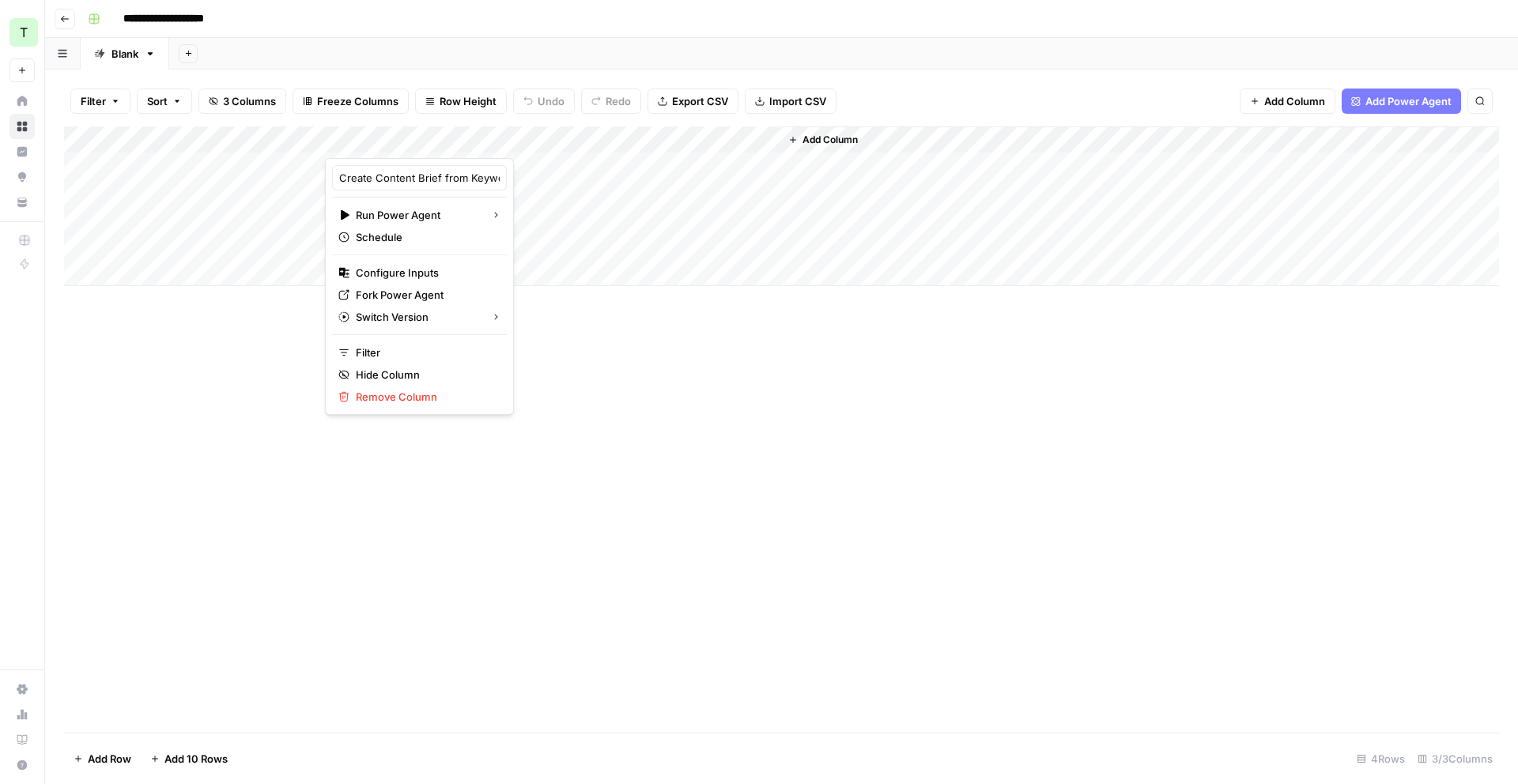
click at [723, 161] on div "Add Column" at bounding box center [782, 207] width 1435 height 160
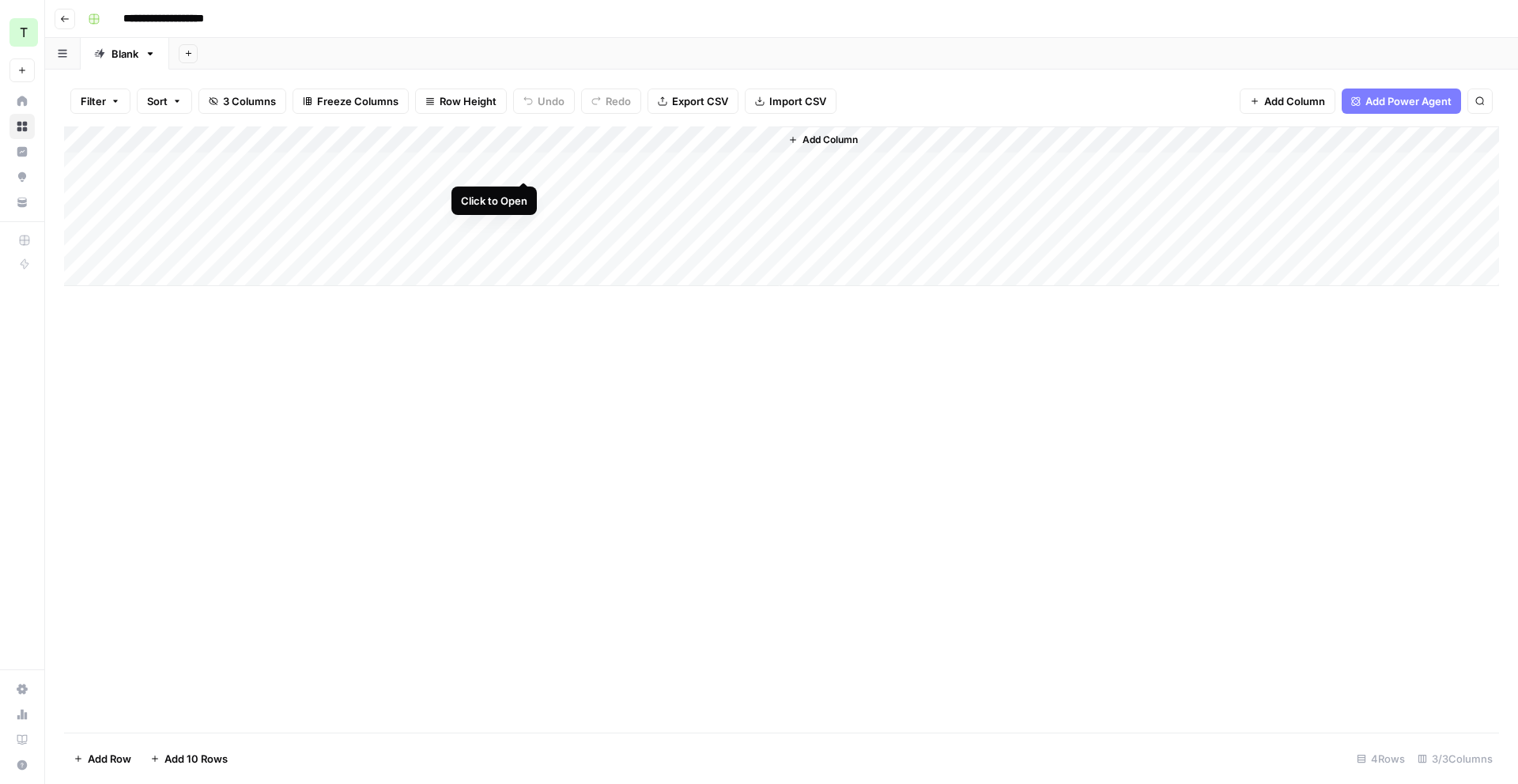
click at [527, 166] on div "Add Column" at bounding box center [782, 207] width 1435 height 160
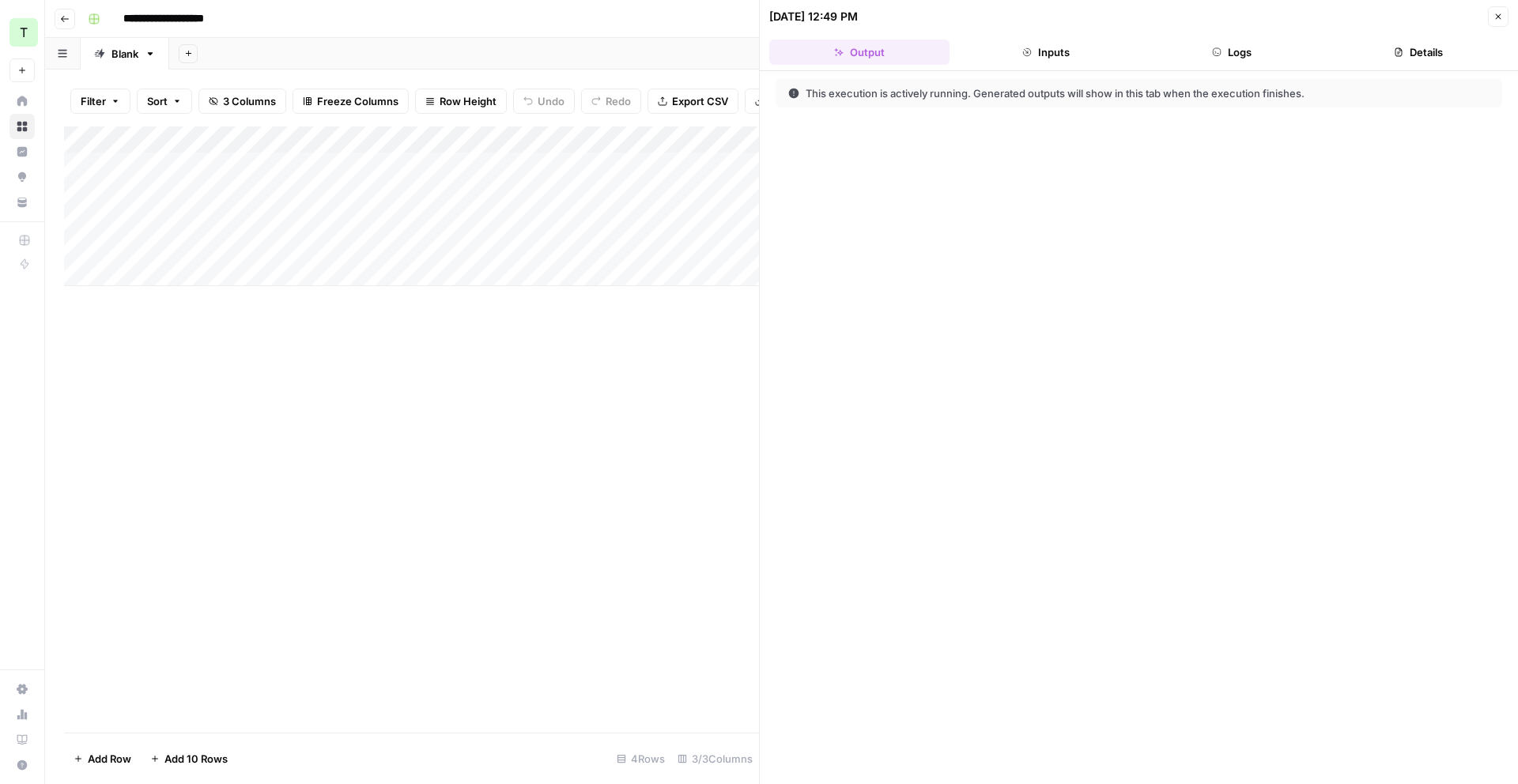
click at [1060, 47] on button "Inputs" at bounding box center [1046, 52] width 181 height 25
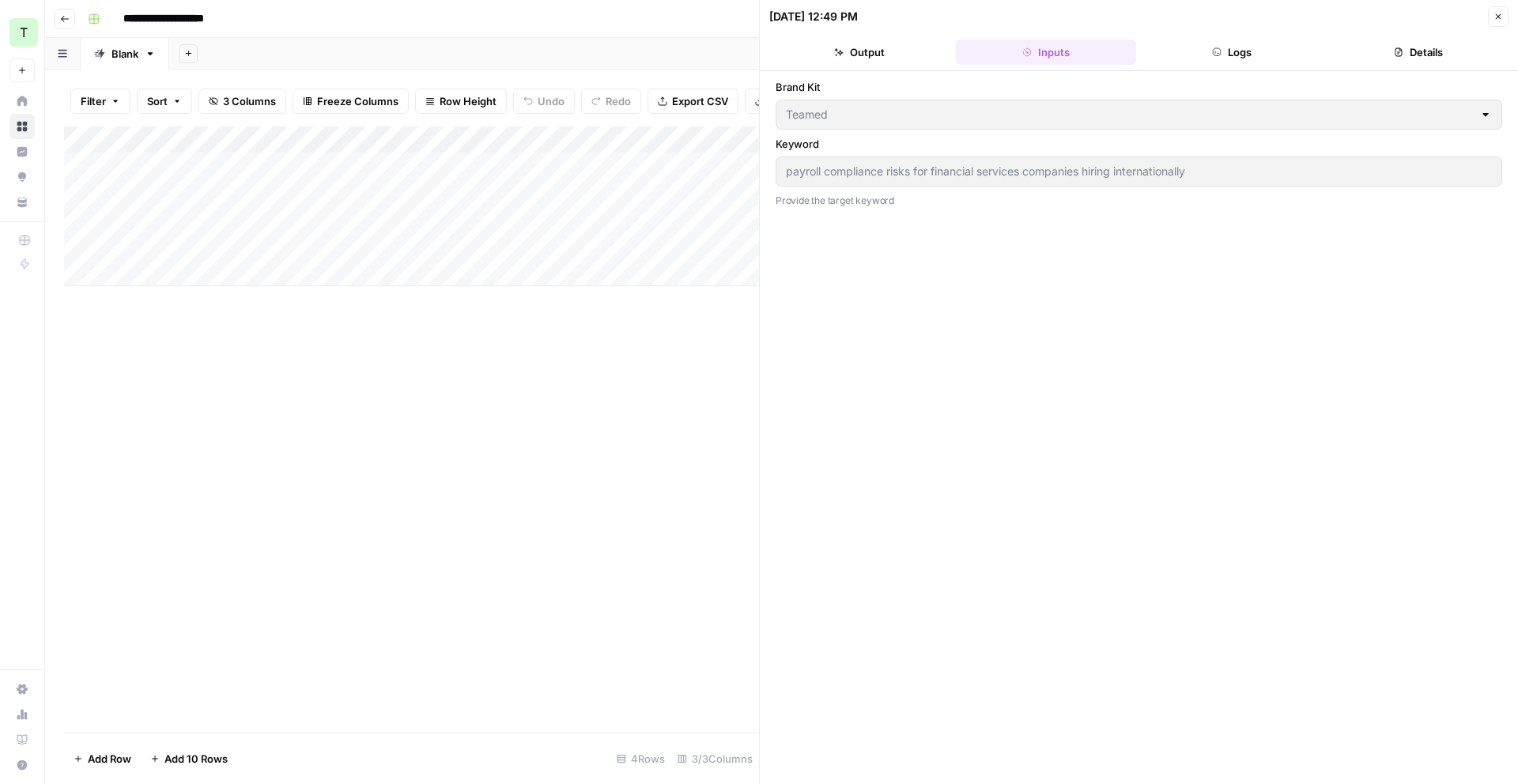
click at [1206, 55] on button "Logs" at bounding box center [1233, 52] width 181 height 25
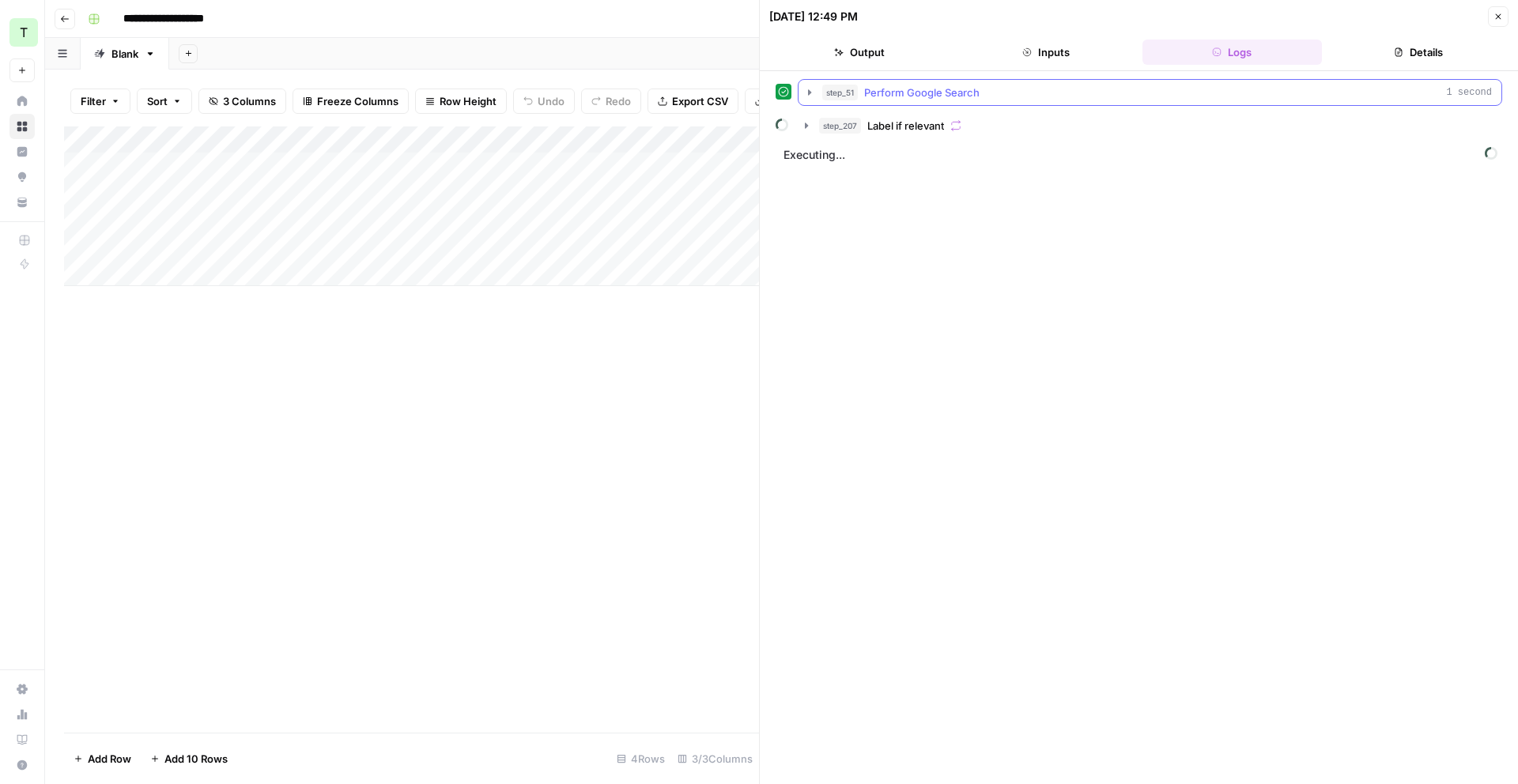
click at [803, 96] on icon "button" at bounding box center [809, 92] width 12 height 12
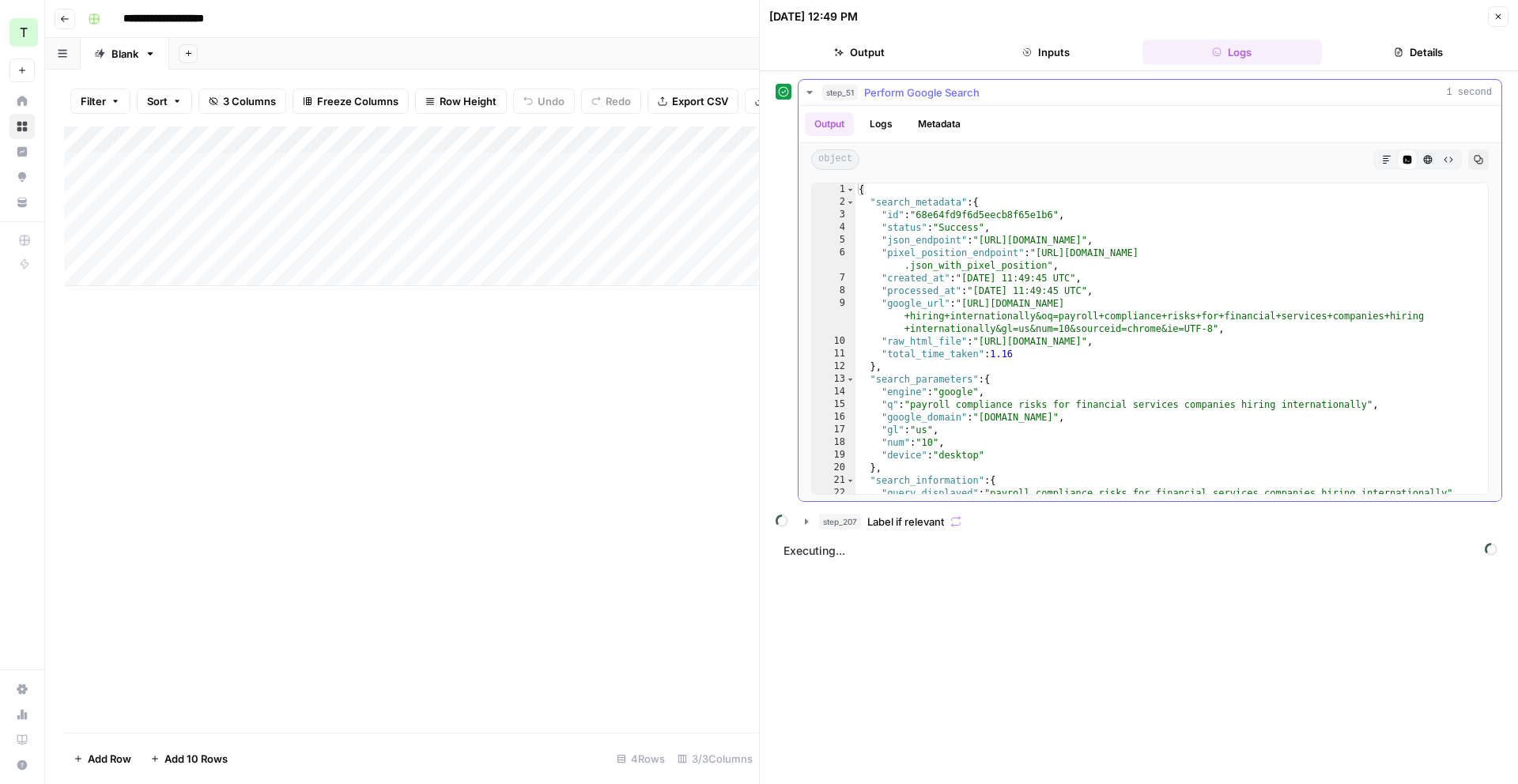
click at [877, 125] on button "Logs" at bounding box center [881, 123] width 42 height 24
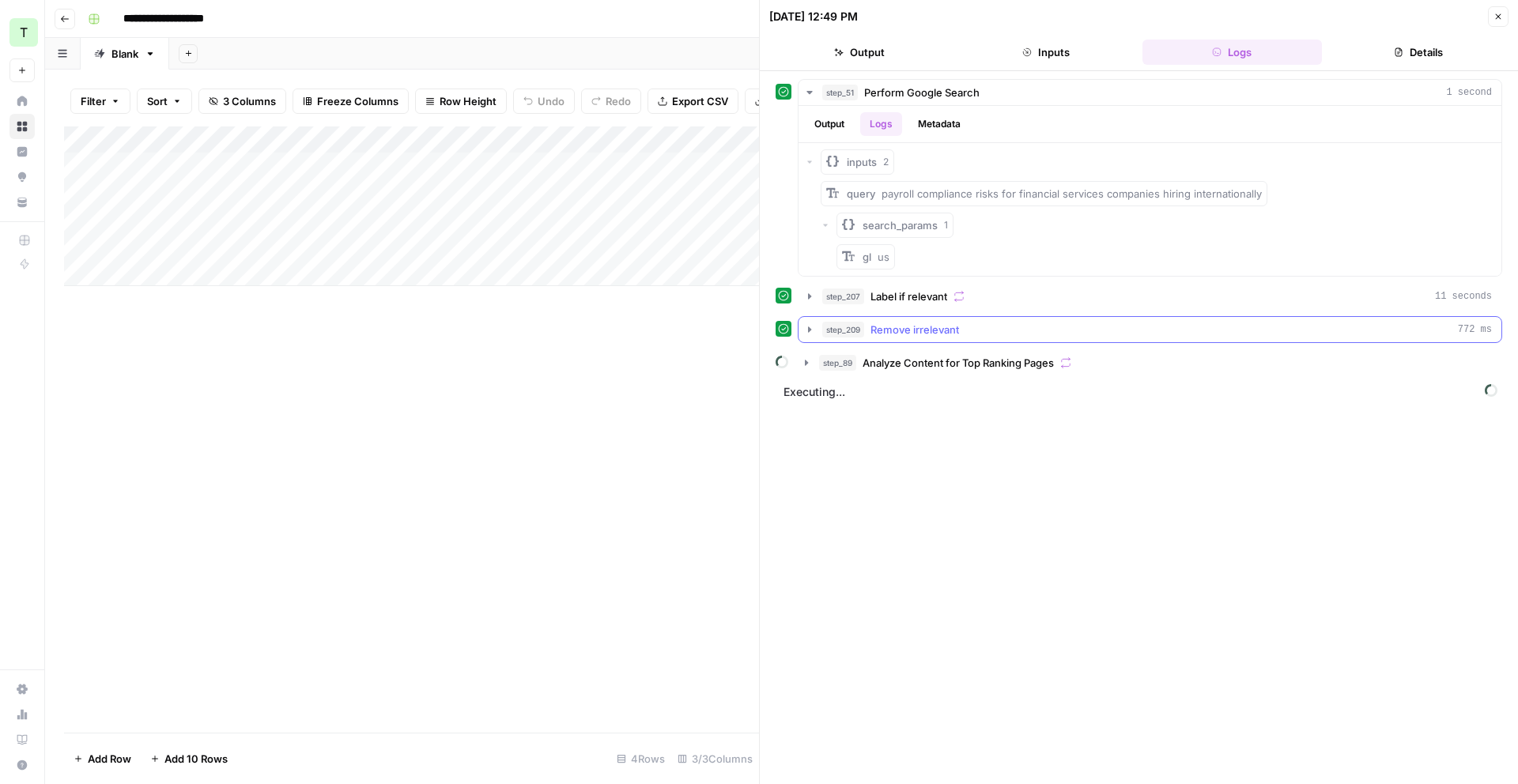
click at [809, 330] on icon "button" at bounding box center [809, 329] width 3 height 6
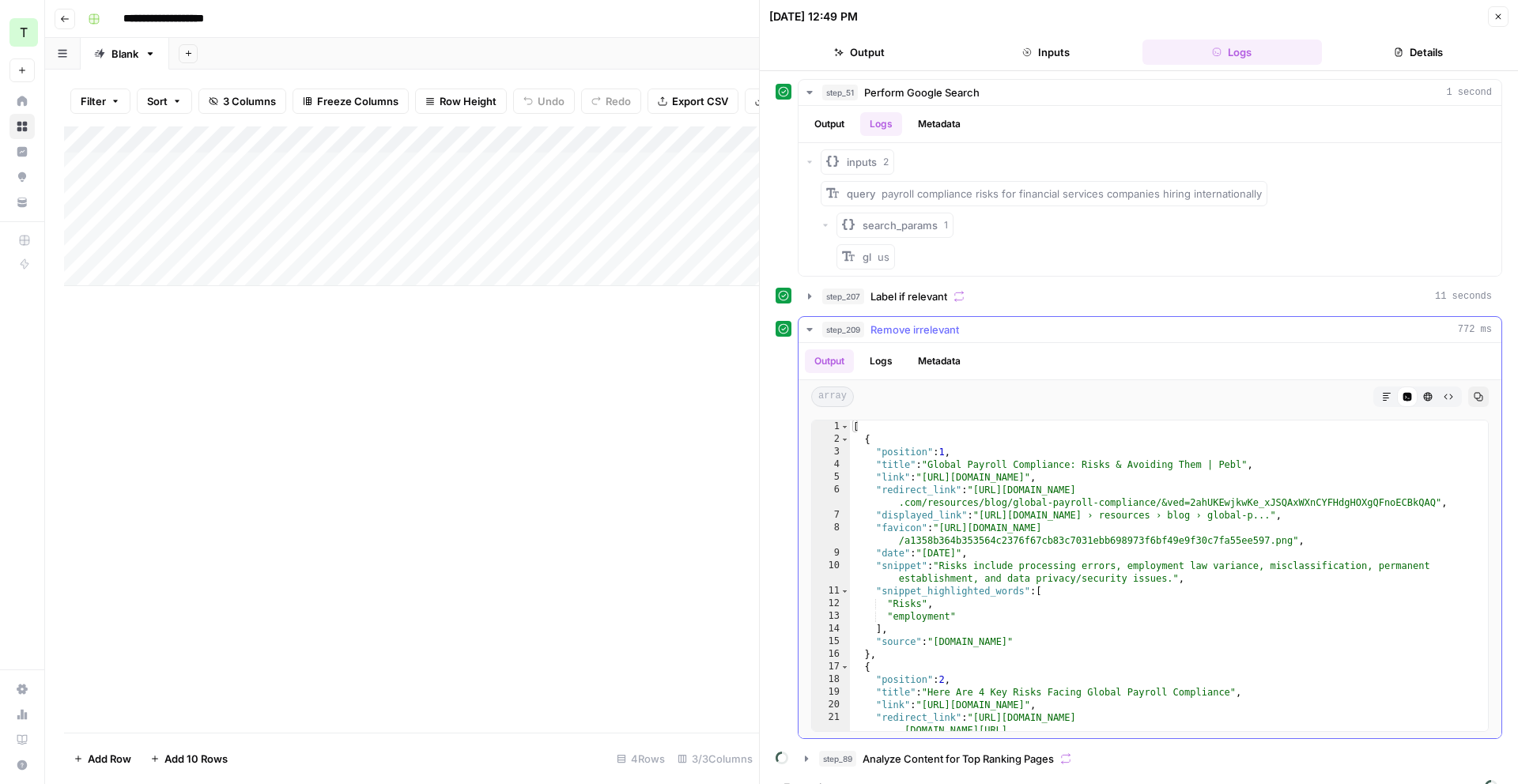
click at [922, 363] on button "Metadata" at bounding box center [940, 361] width 62 height 24
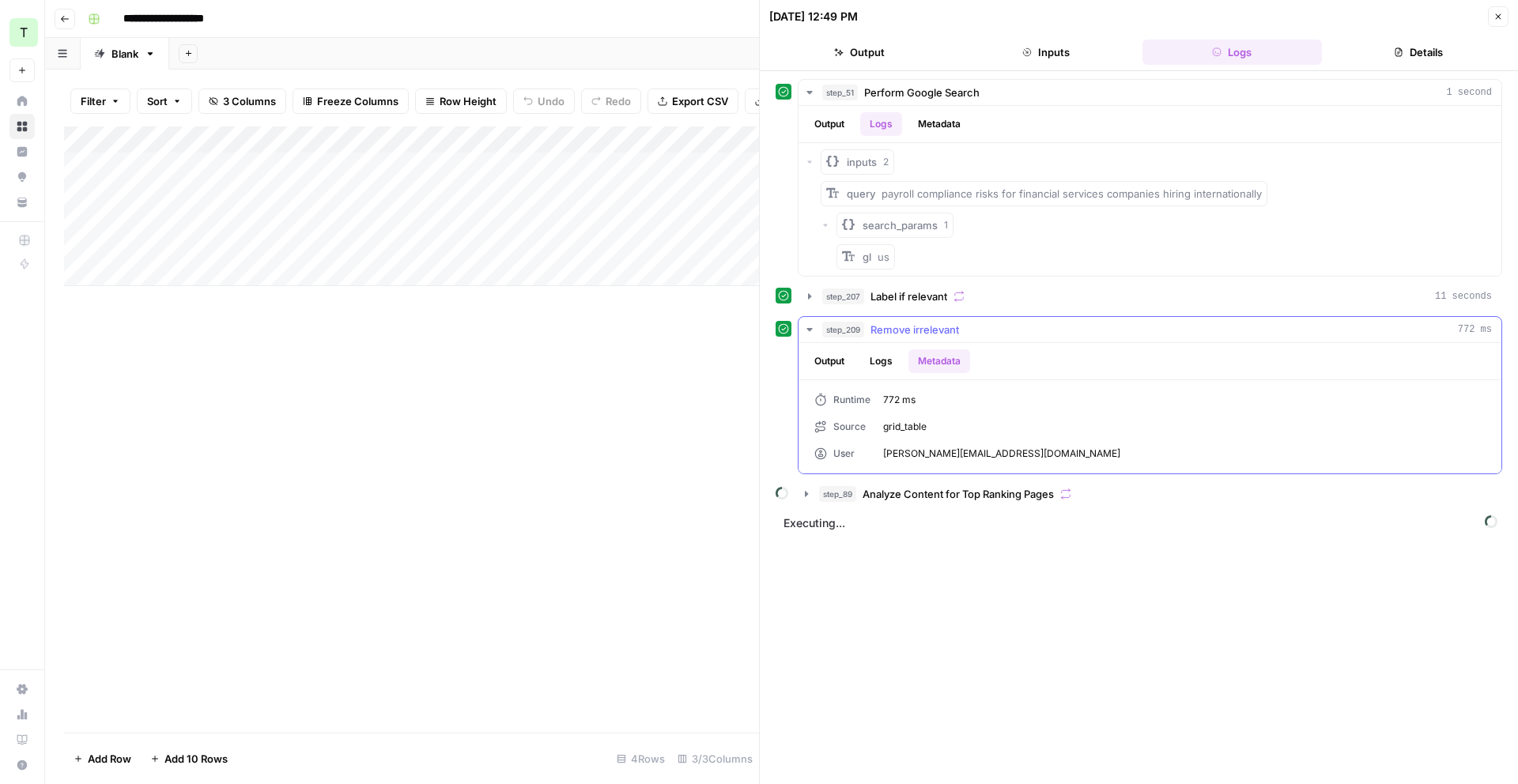
click at [893, 360] on button "Logs" at bounding box center [881, 361] width 42 height 24
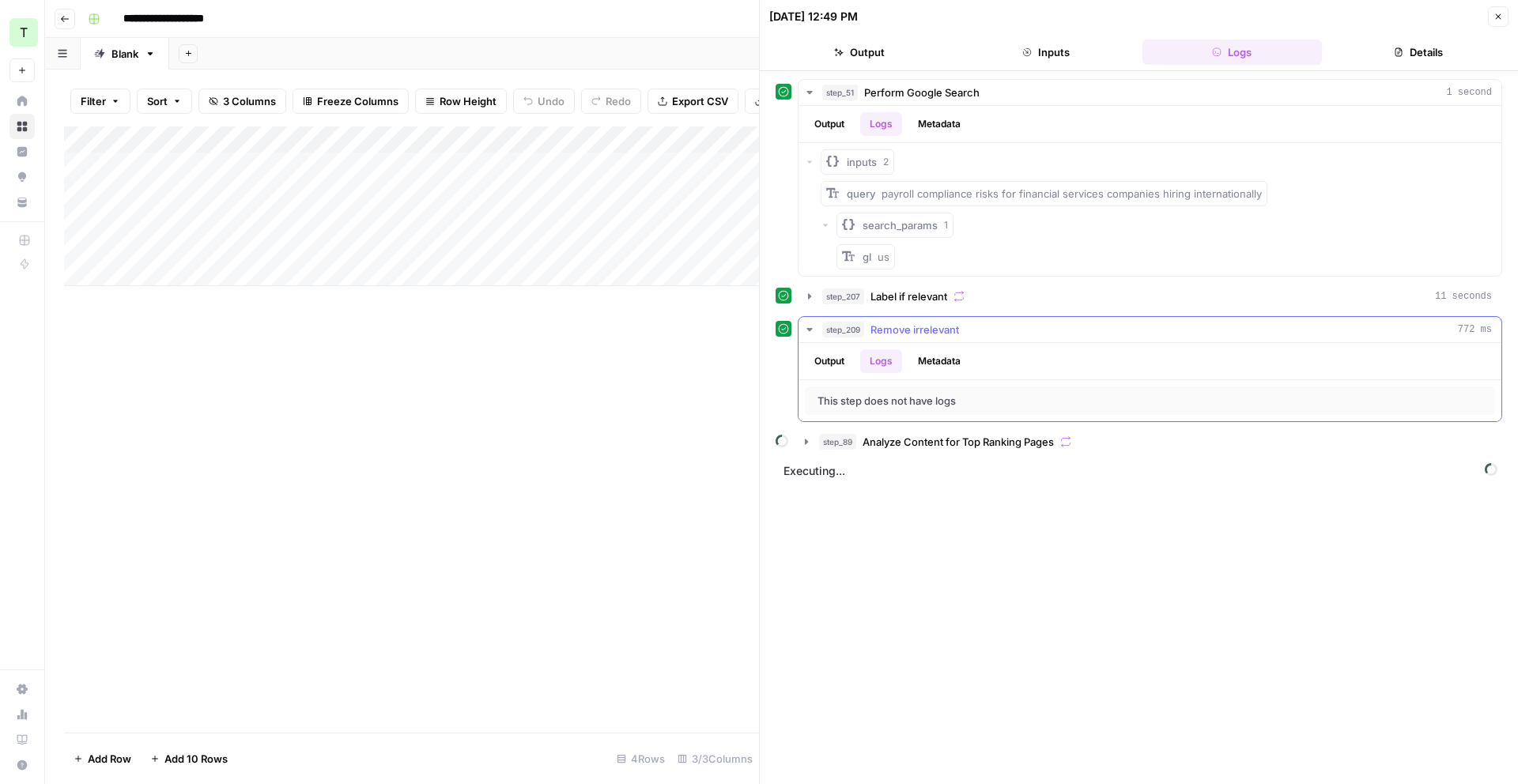
click at [804, 330] on icon "button" at bounding box center [809, 329] width 12 height 12
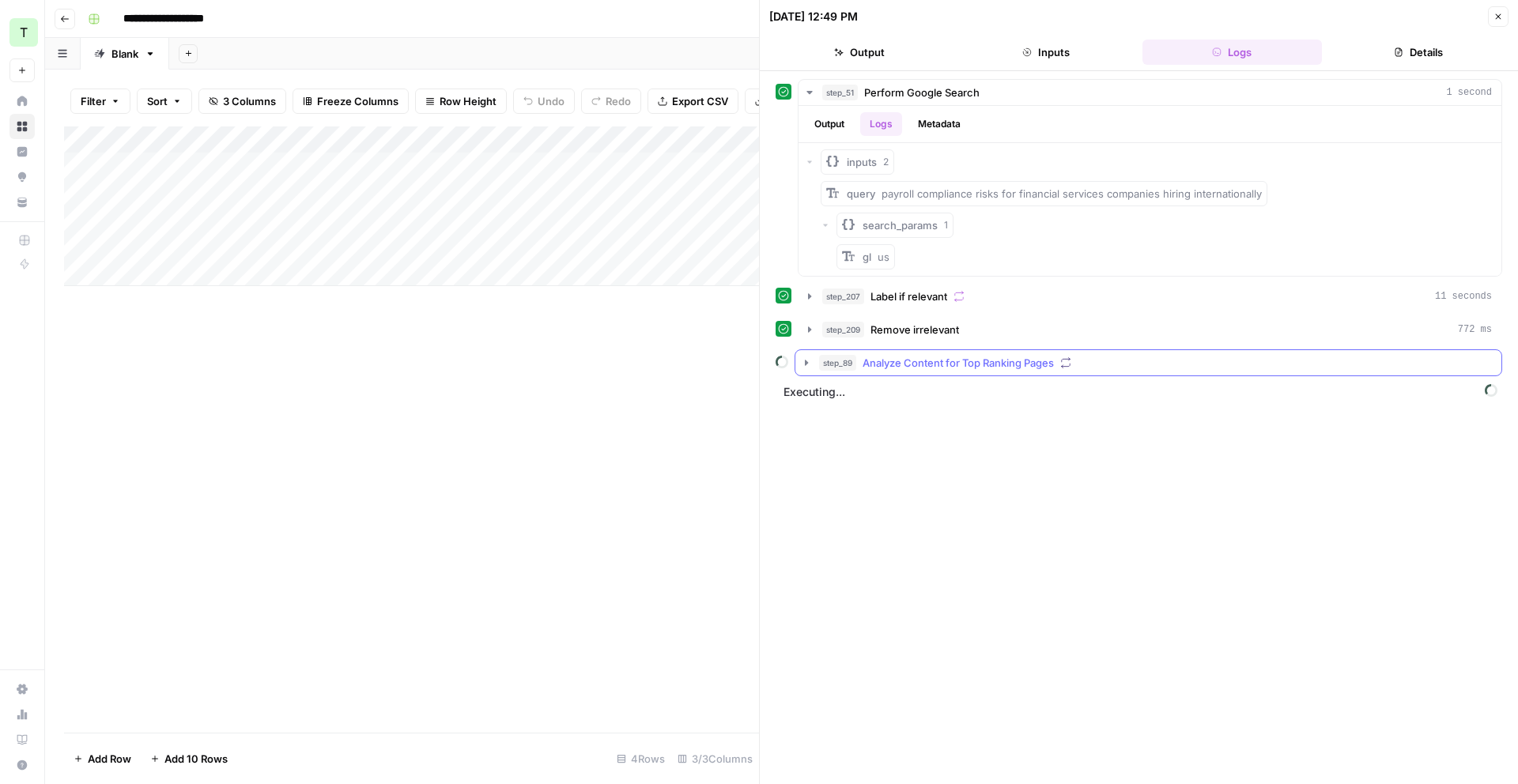
click at [806, 358] on icon "button" at bounding box center [806, 362] width 12 height 12
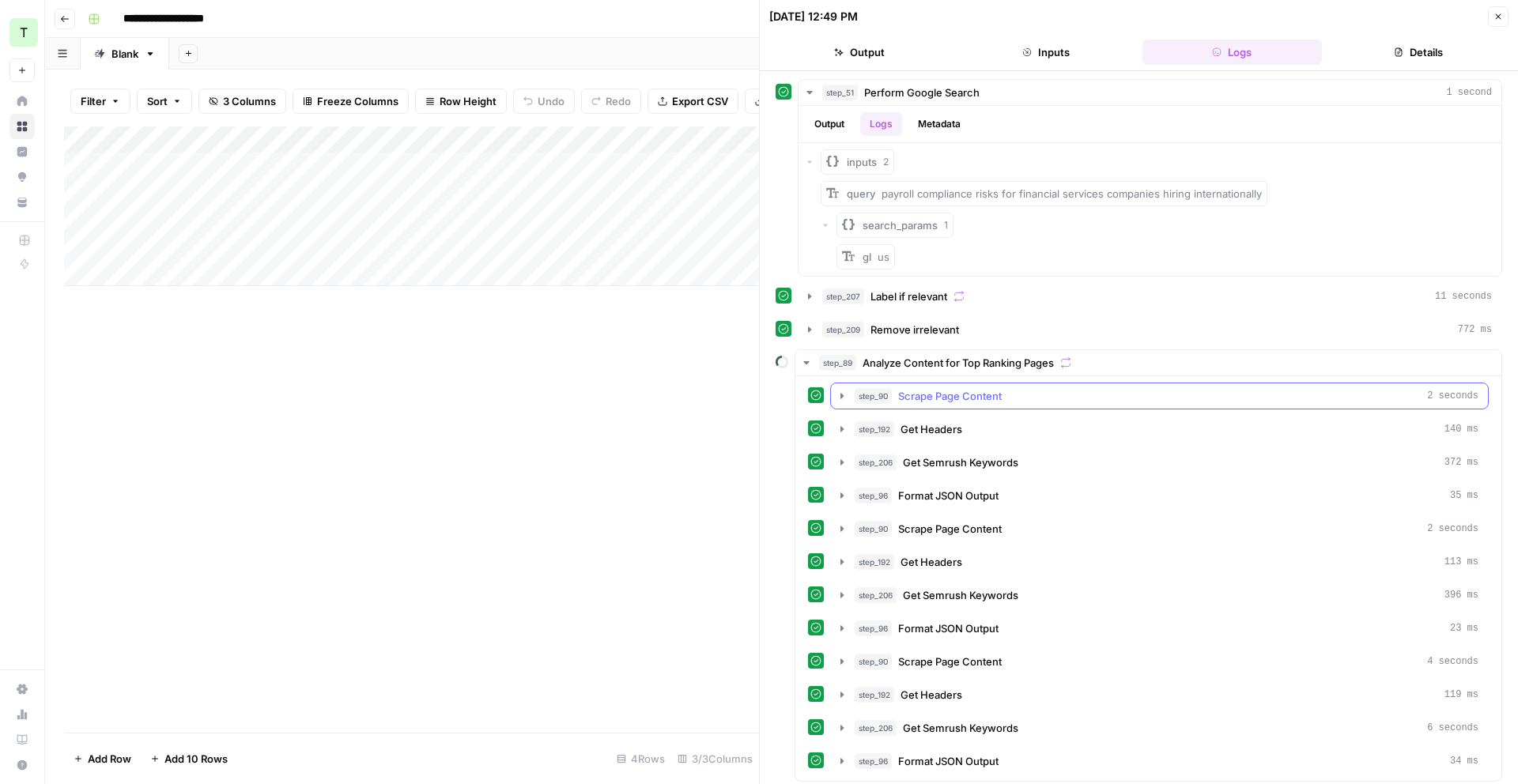
click at [832, 399] on button "step_90 Scrape Page Content 2 seconds" at bounding box center [1160, 396] width 657 height 25
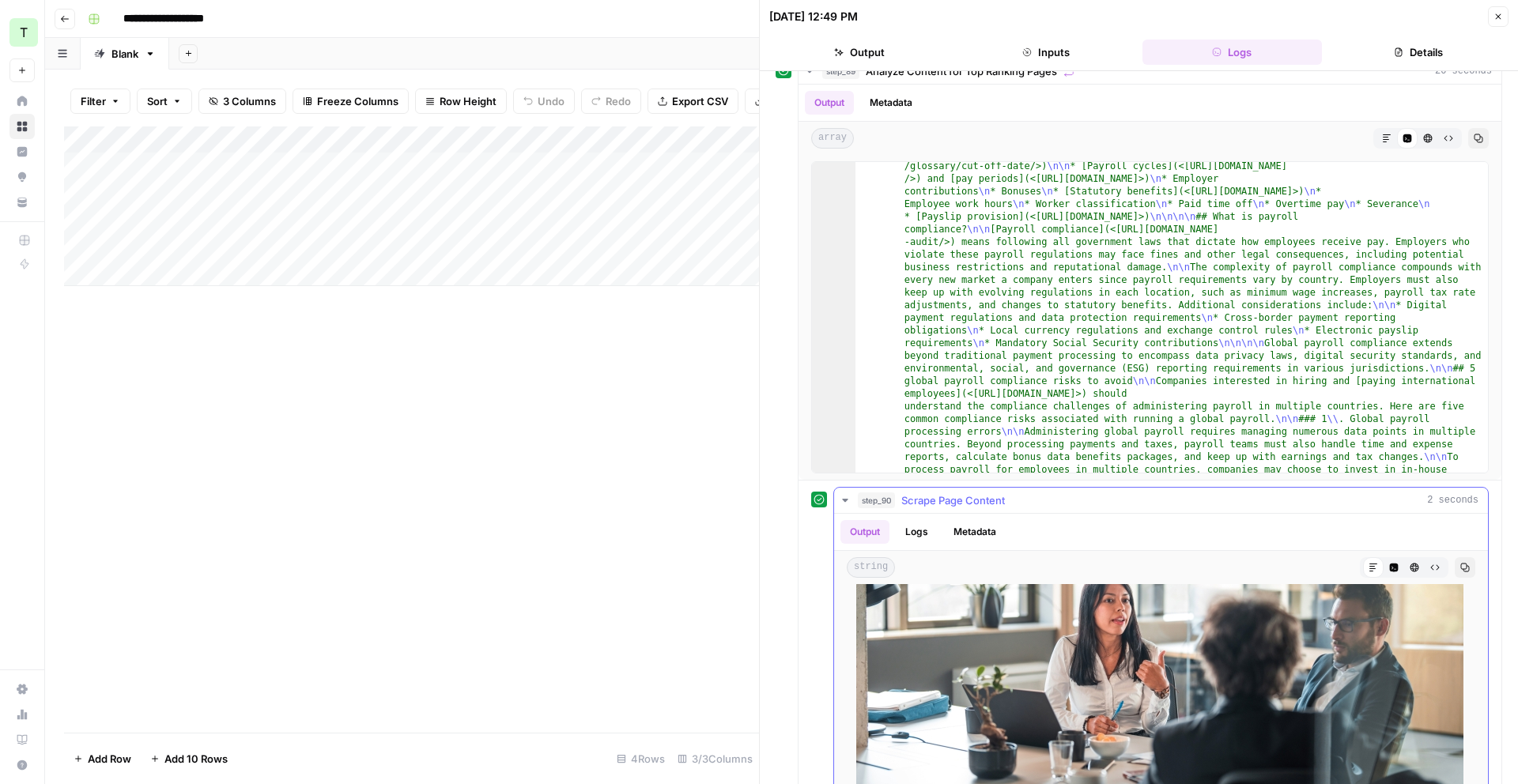
scroll to position [432, 0]
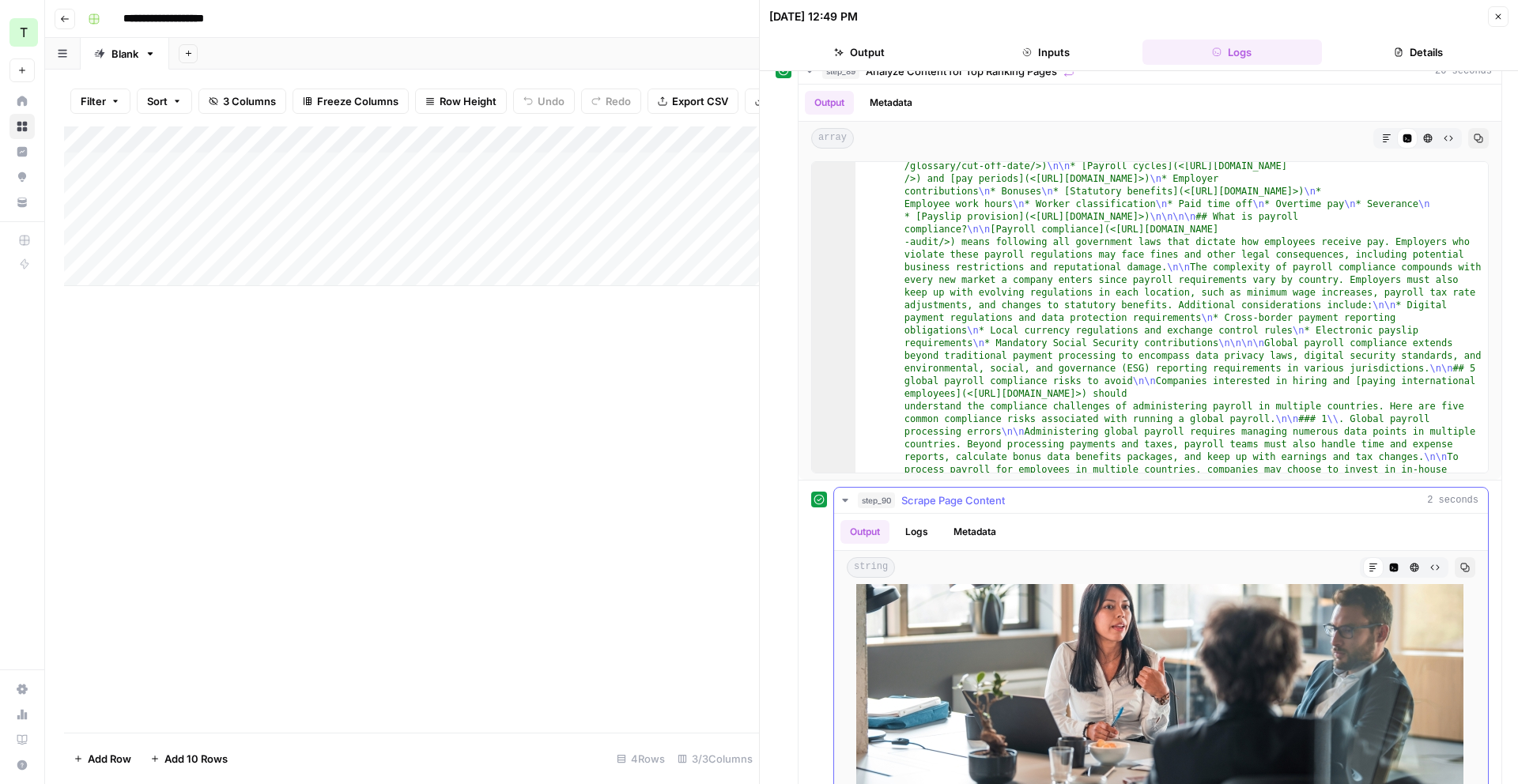
click at [846, 501] on icon "button" at bounding box center [845, 500] width 6 height 3
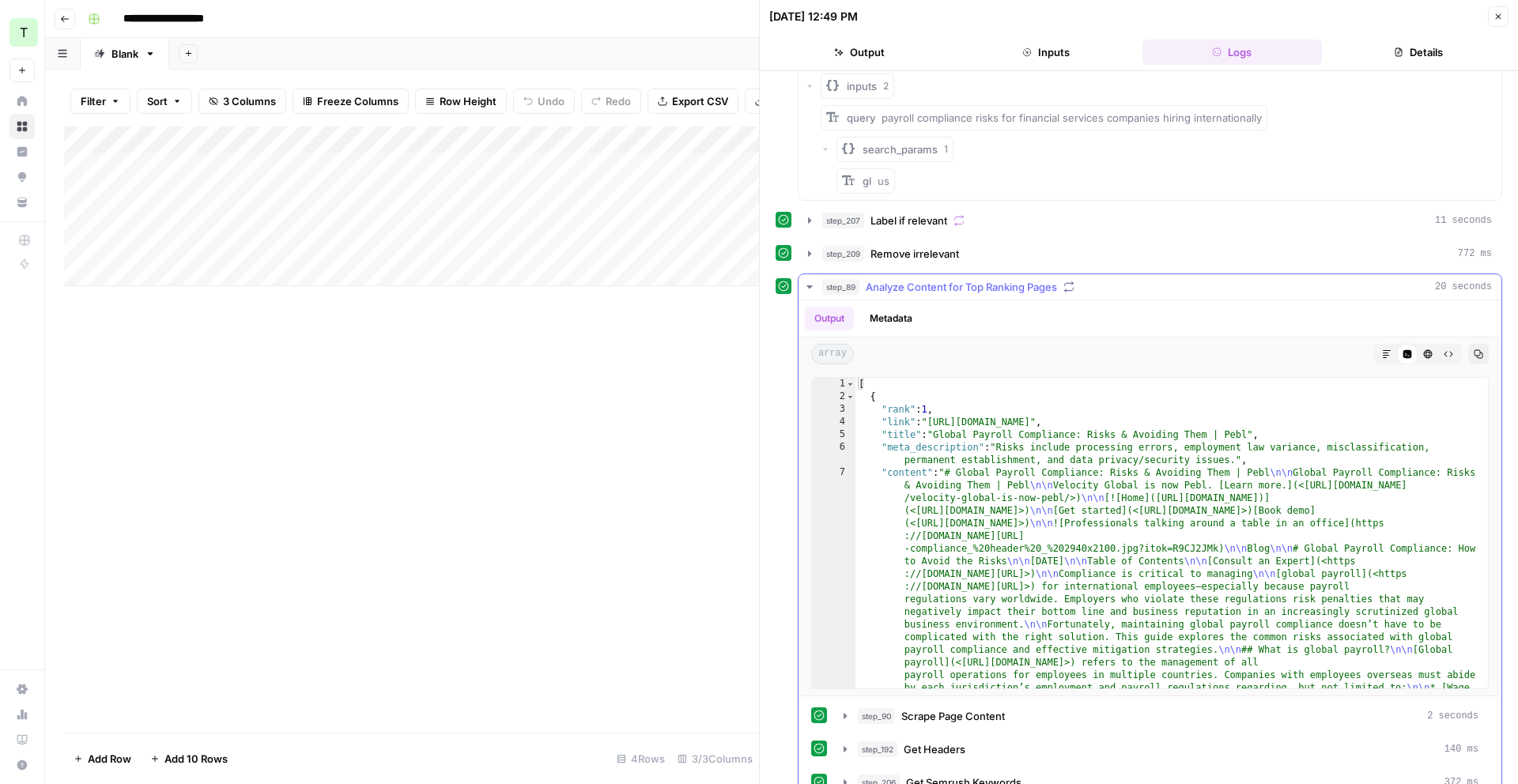
scroll to position [0, 0]
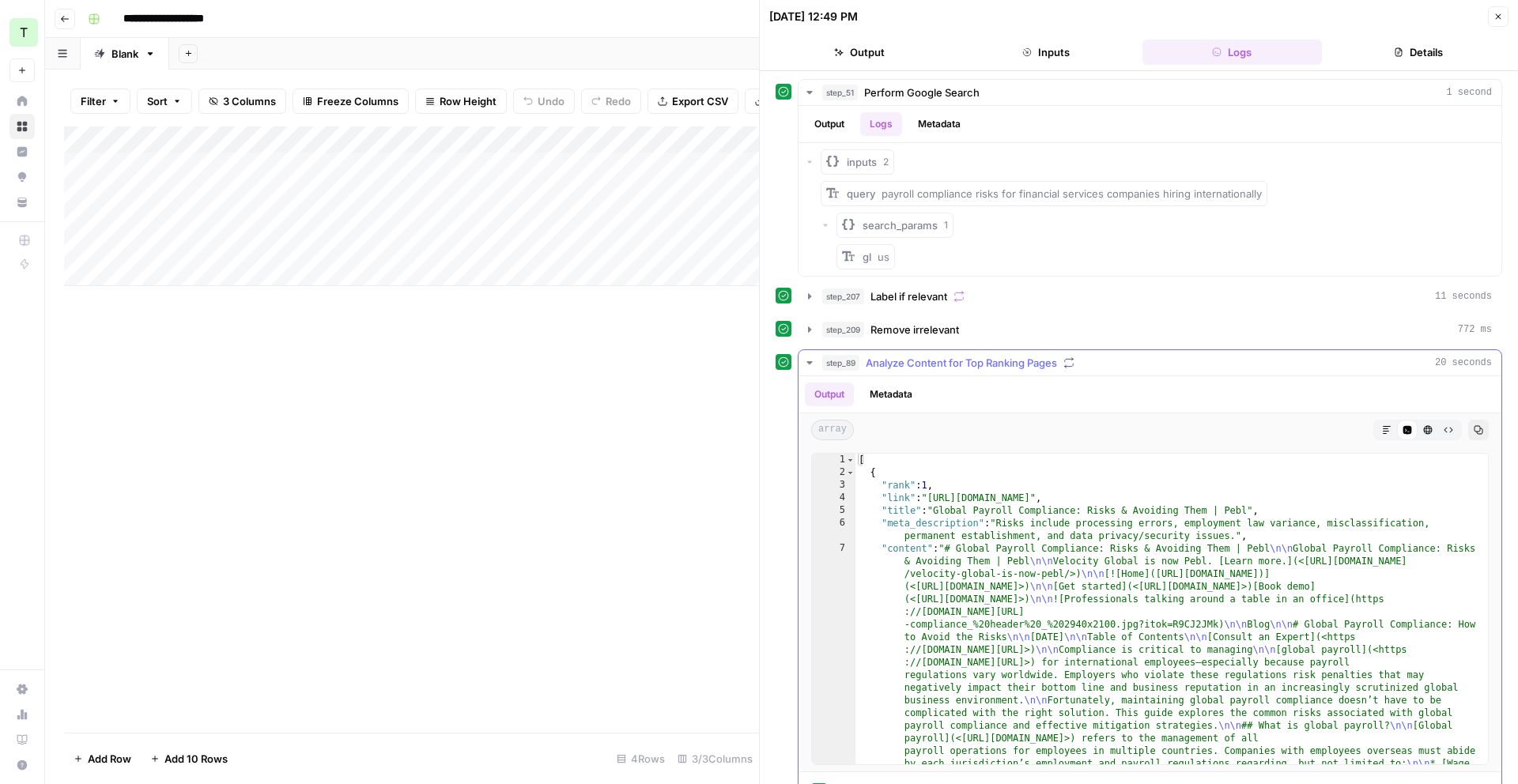
click at [808, 365] on icon "button" at bounding box center [809, 362] width 12 height 12
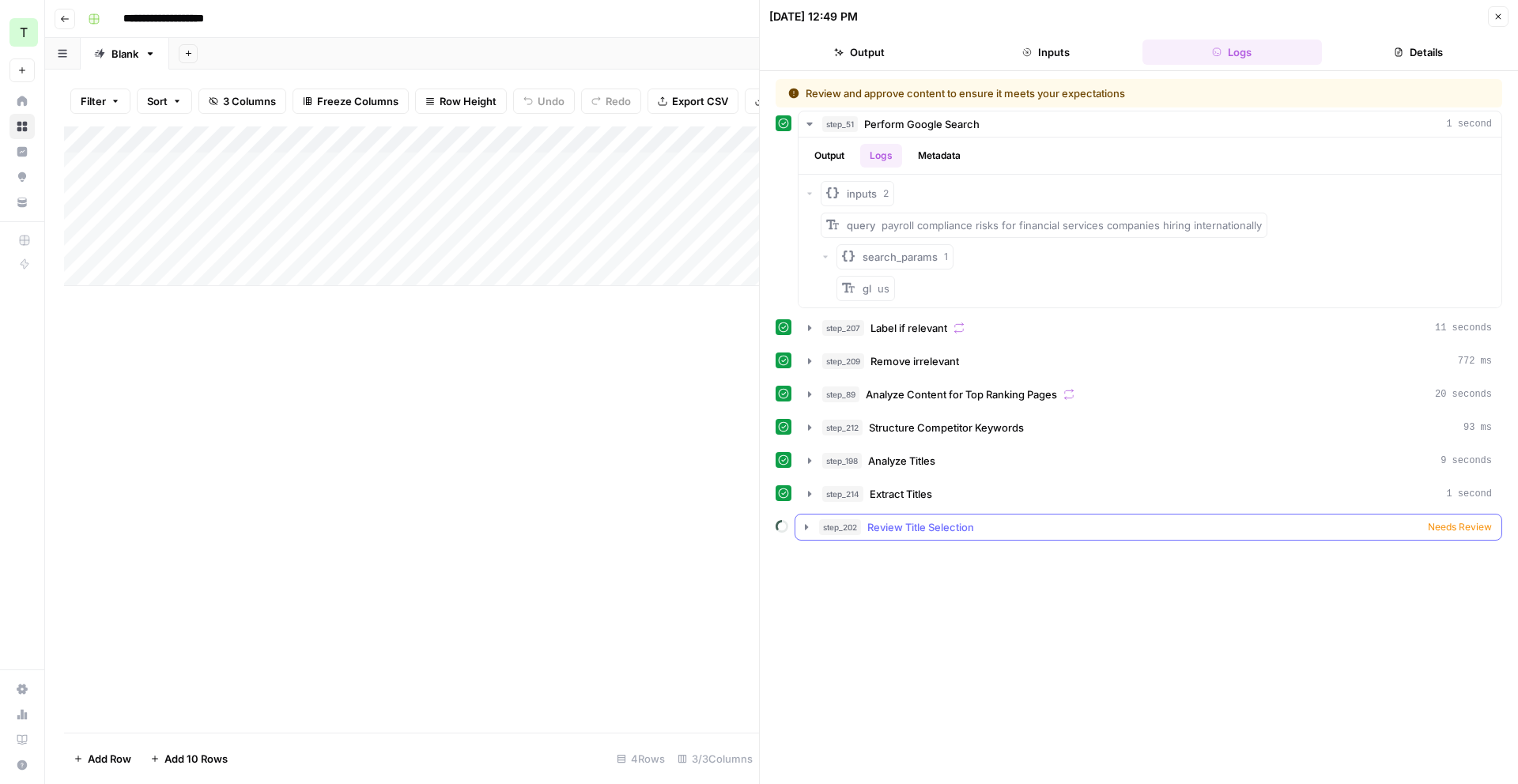
click at [805, 528] on icon "button" at bounding box center [806, 526] width 3 height 6
click at [490, 167] on div "Add Column" at bounding box center [411, 207] width 695 height 160
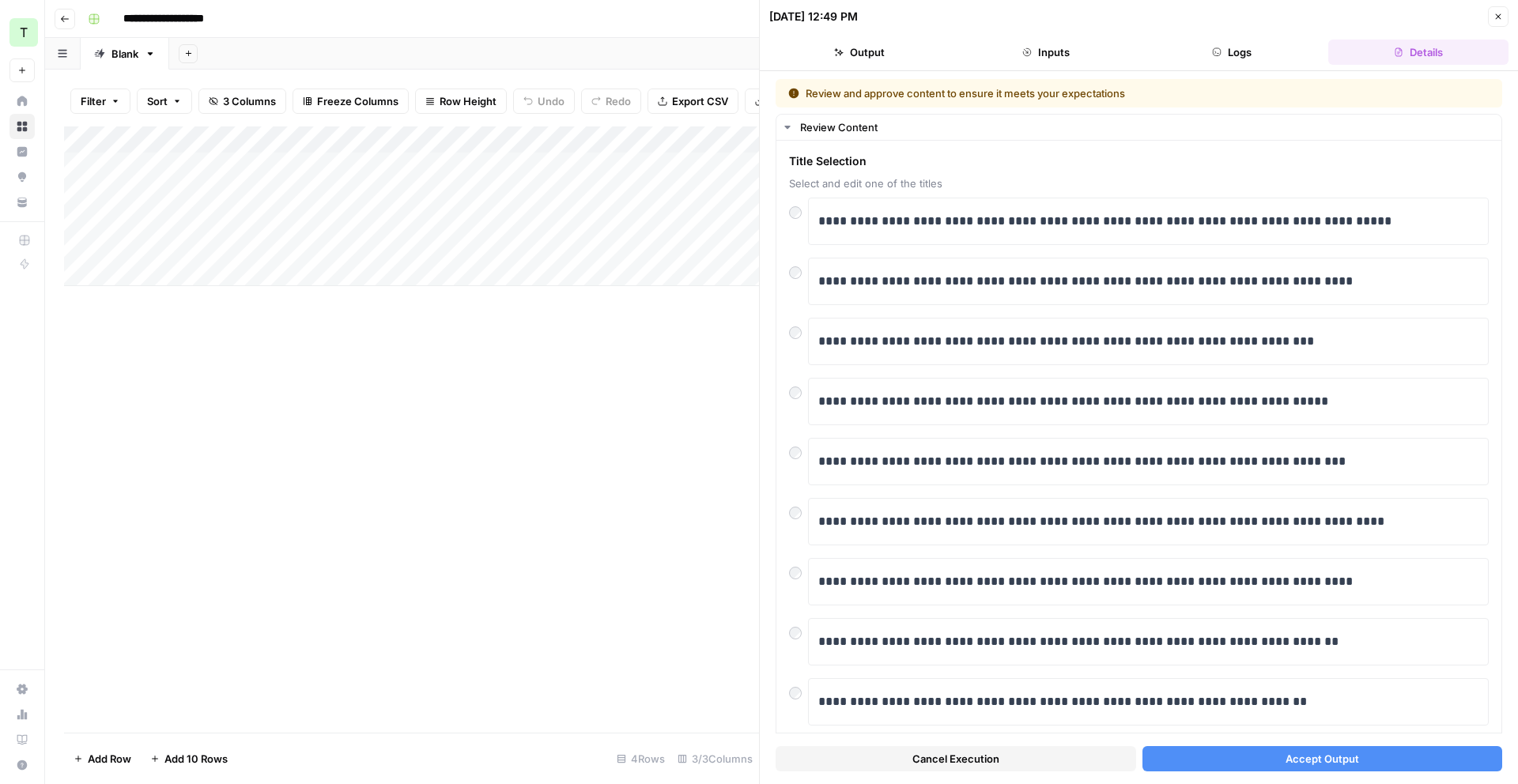
click at [1264, 764] on button "Accept Output" at bounding box center [1322, 759] width 360 height 25
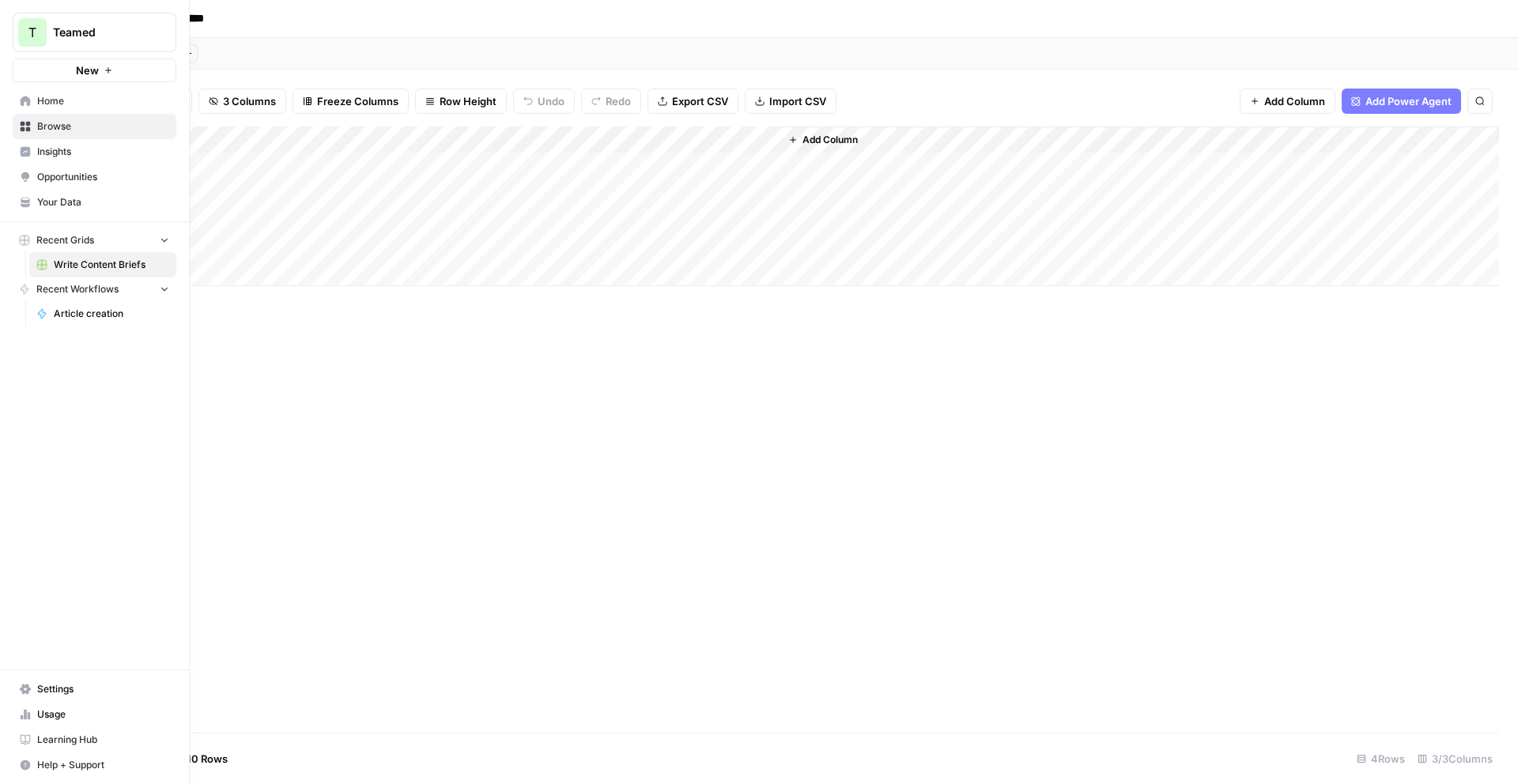
click at [43, 101] on span "Home" at bounding box center [103, 101] width 132 height 14
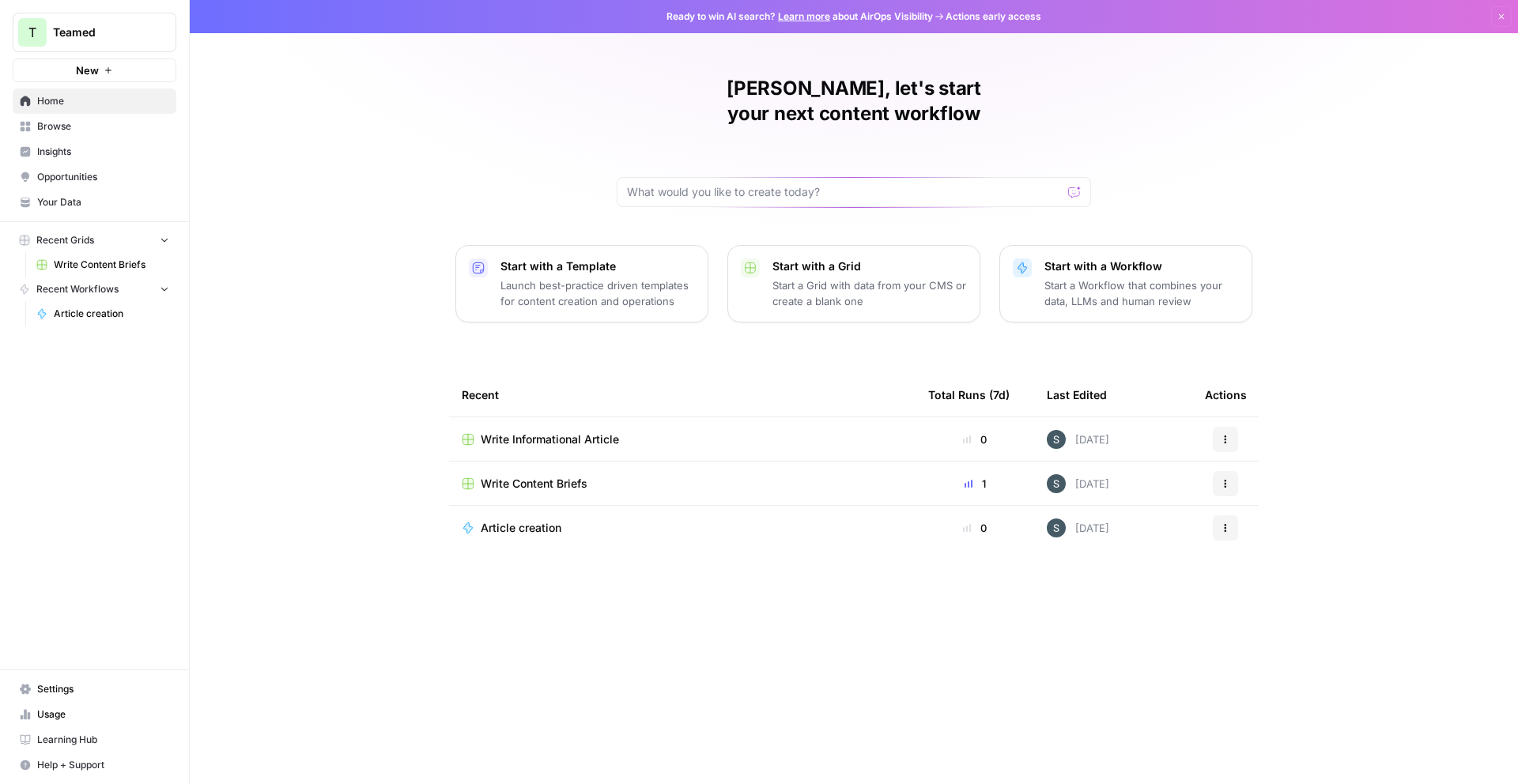
click at [688, 520] on div "Article creation" at bounding box center [682, 527] width 441 height 16
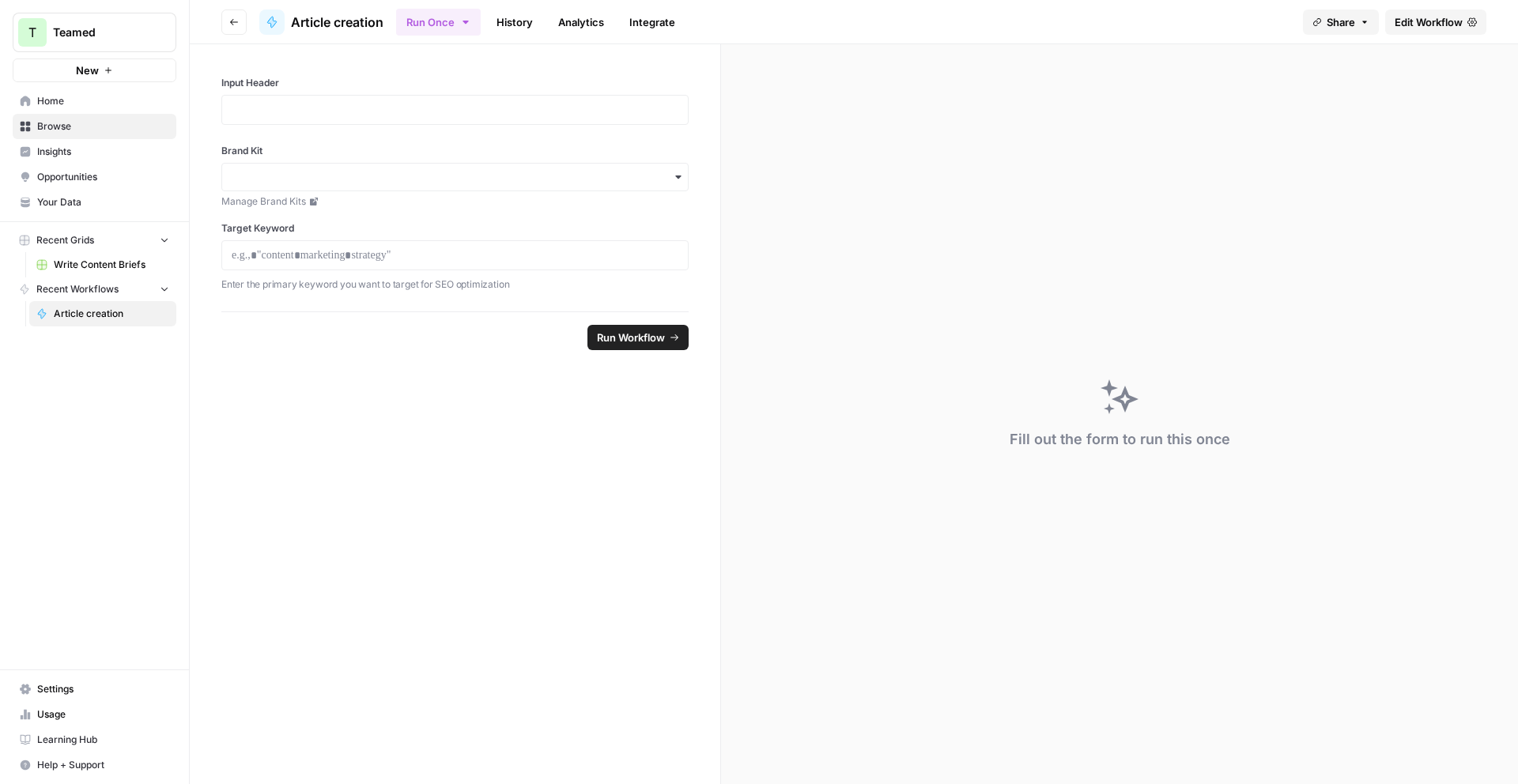
click at [1408, 14] on span "Edit Workflow" at bounding box center [1429, 22] width 68 height 16
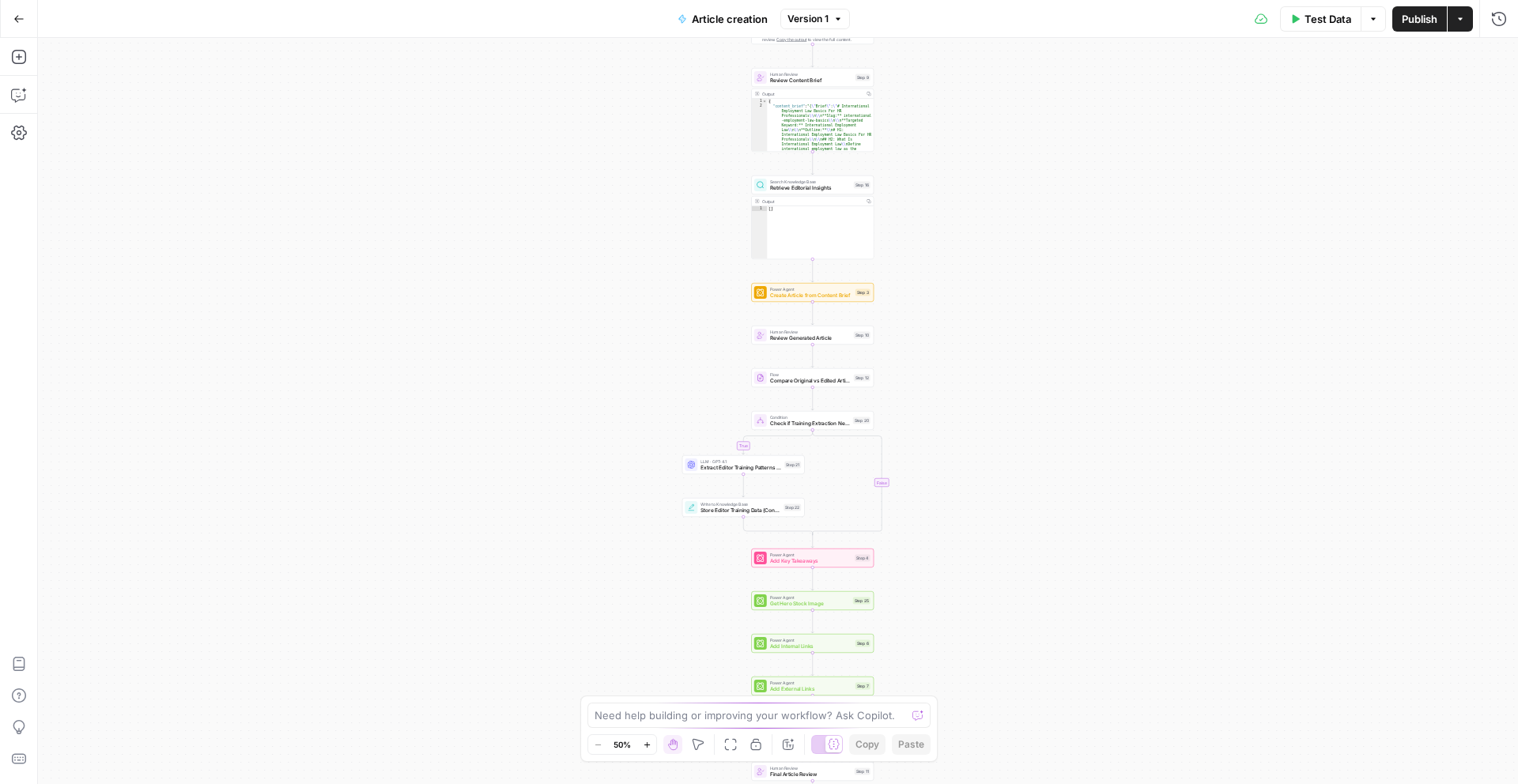
click at [648, 747] on icon "button" at bounding box center [647, 745] width 8 height 8
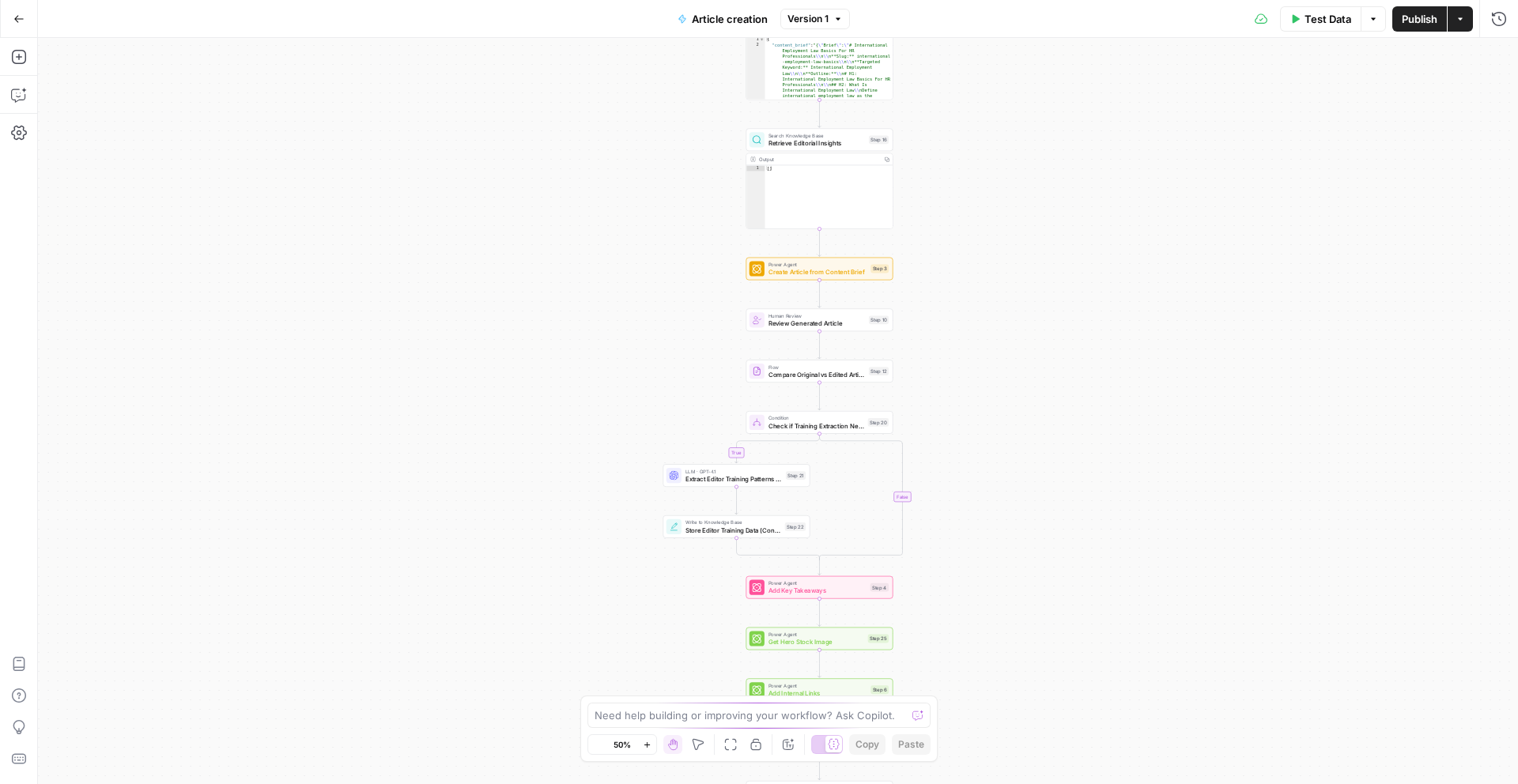
click at [648, 747] on icon "button" at bounding box center [647, 745] width 8 height 8
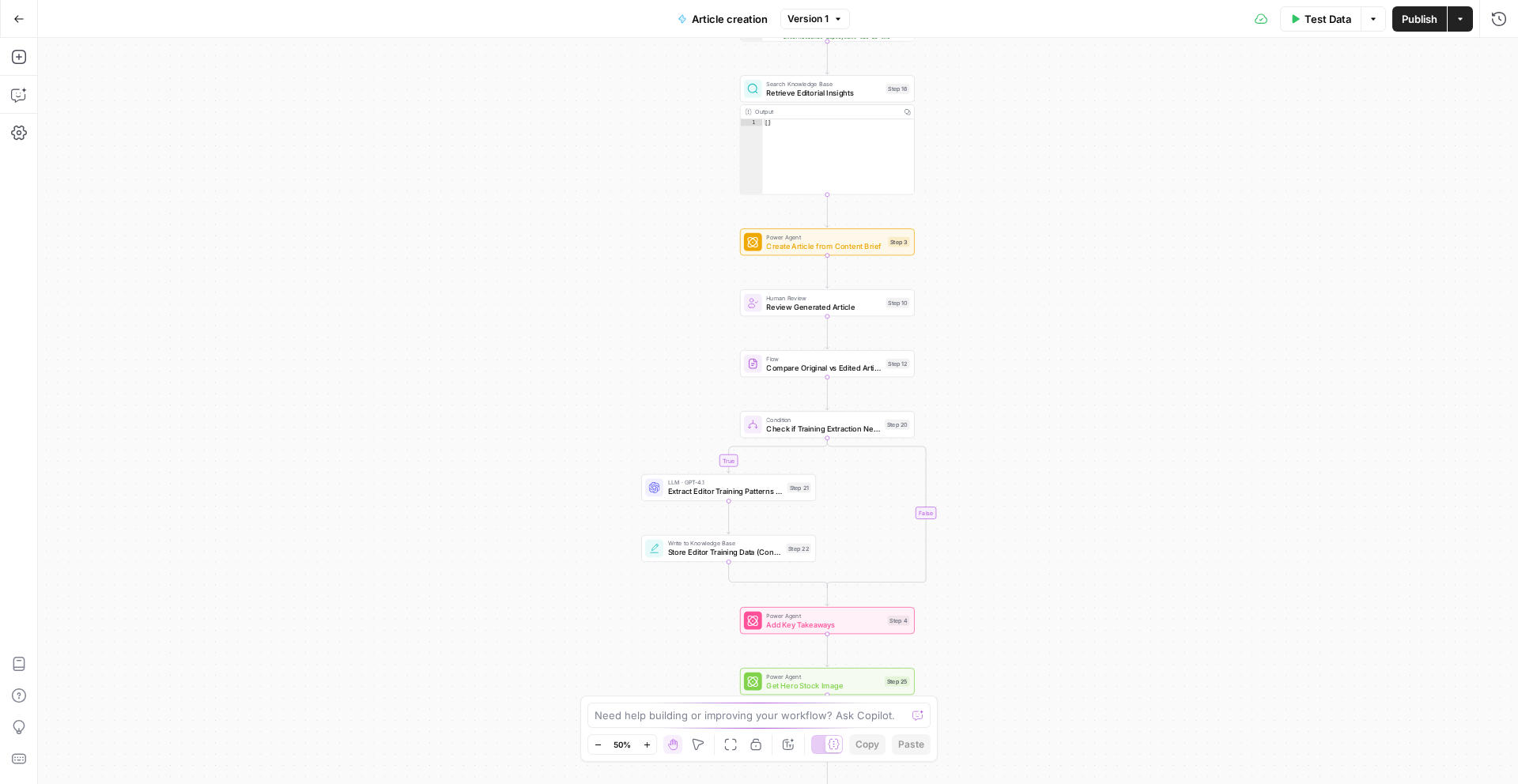
click at [648, 747] on icon "button" at bounding box center [647, 745] width 8 height 8
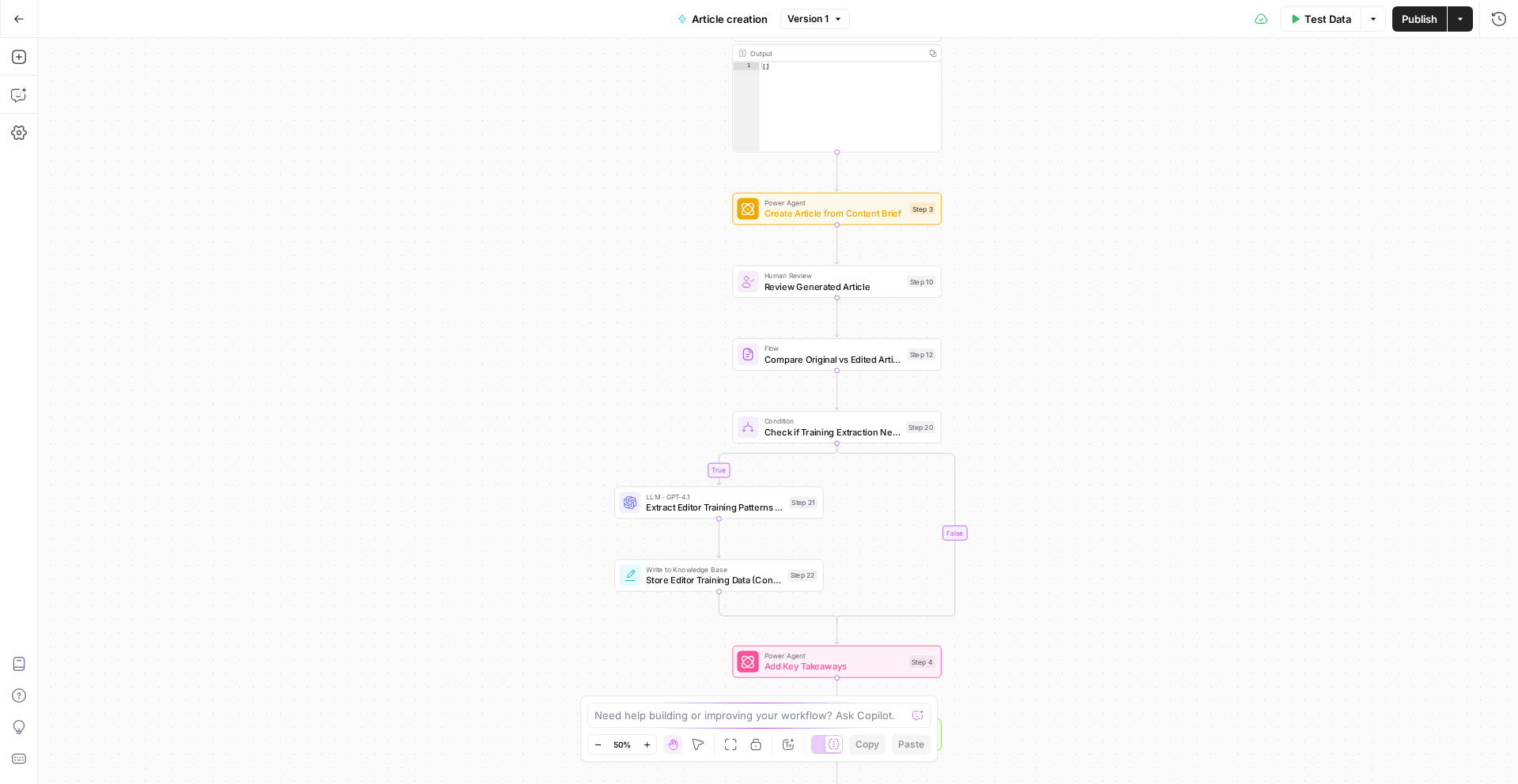
click at [646, 746] on icon "button" at bounding box center [647, 745] width 8 height 8
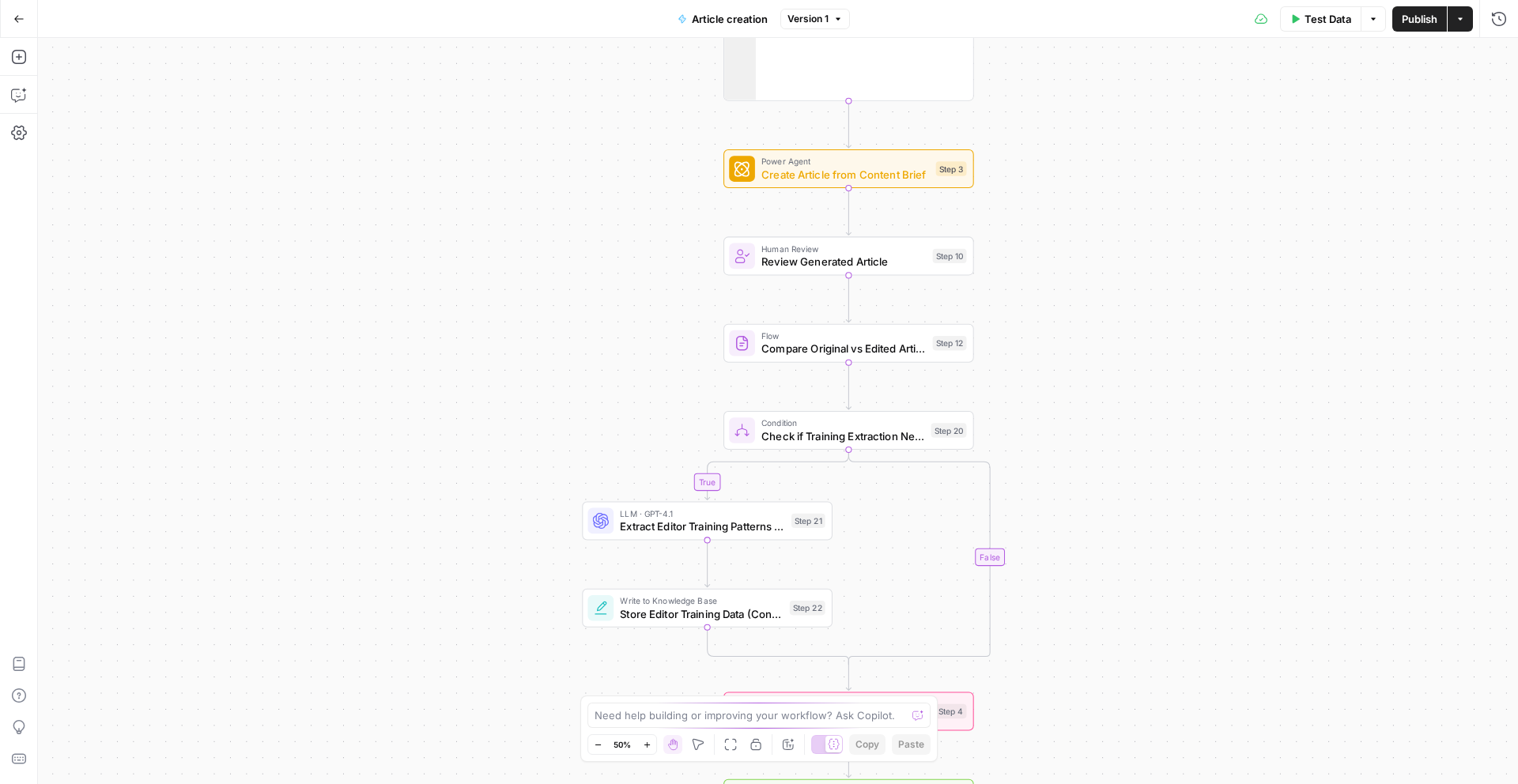
drag, startPoint x: 646, startPoint y: 746, endPoint x: 725, endPoint y: 730, distance: 80.6
click at [649, 745] on icon "button" at bounding box center [647, 745] width 8 height 8
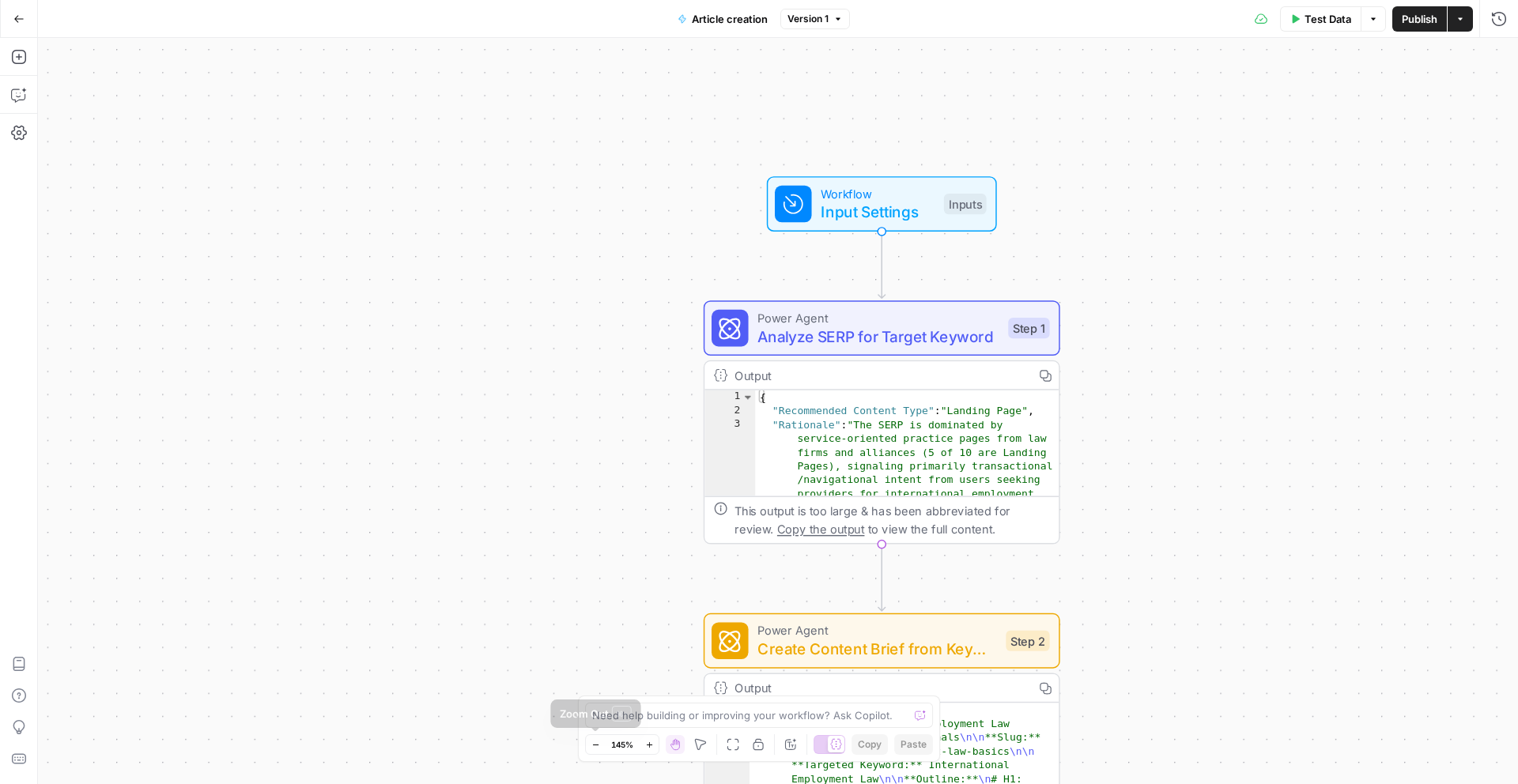
click at [598, 741] on icon "button" at bounding box center [595, 745] width 8 height 8
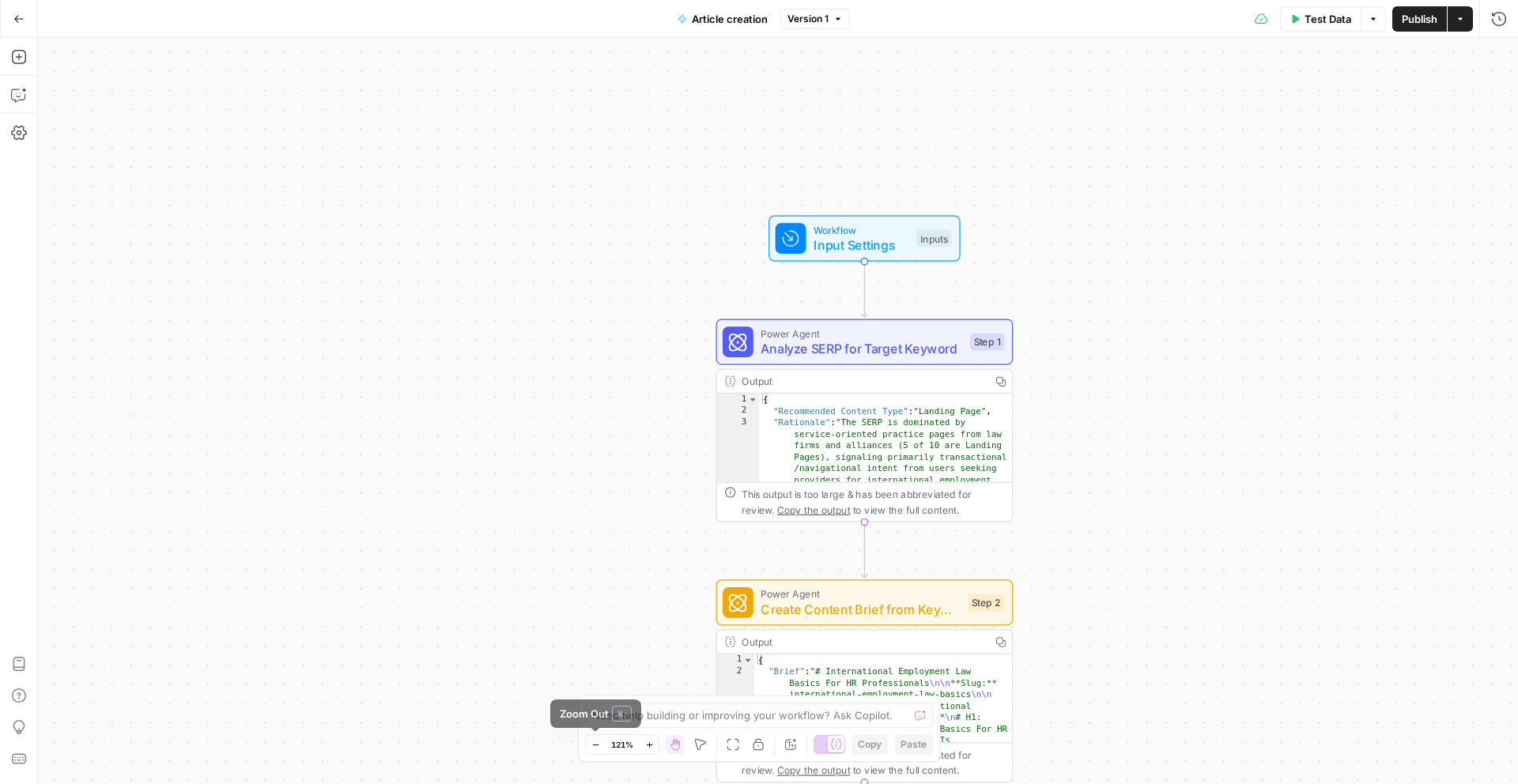
click at [598, 741] on icon "button" at bounding box center [595, 745] width 8 height 8
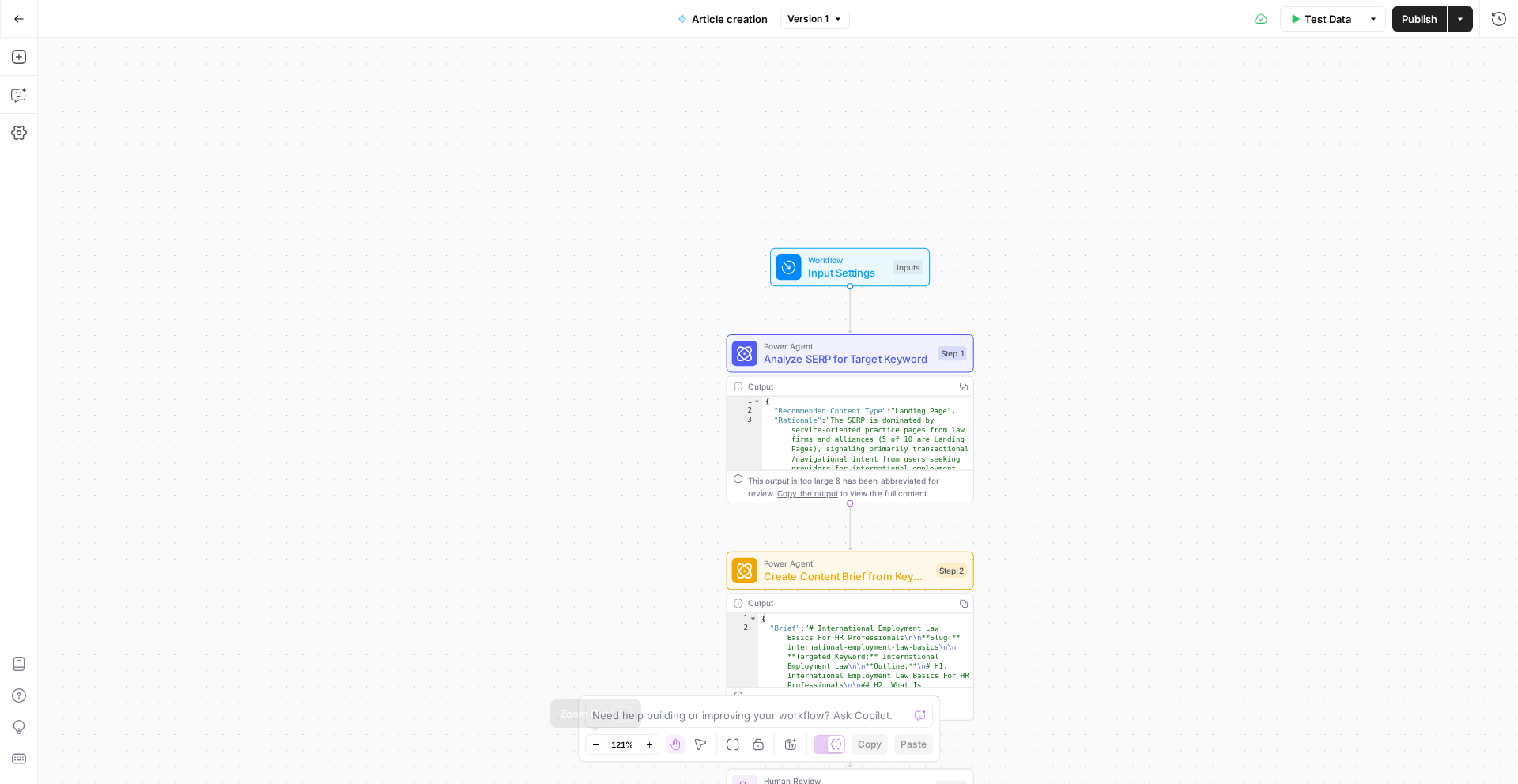
click at [598, 741] on icon "button" at bounding box center [595, 745] width 8 height 8
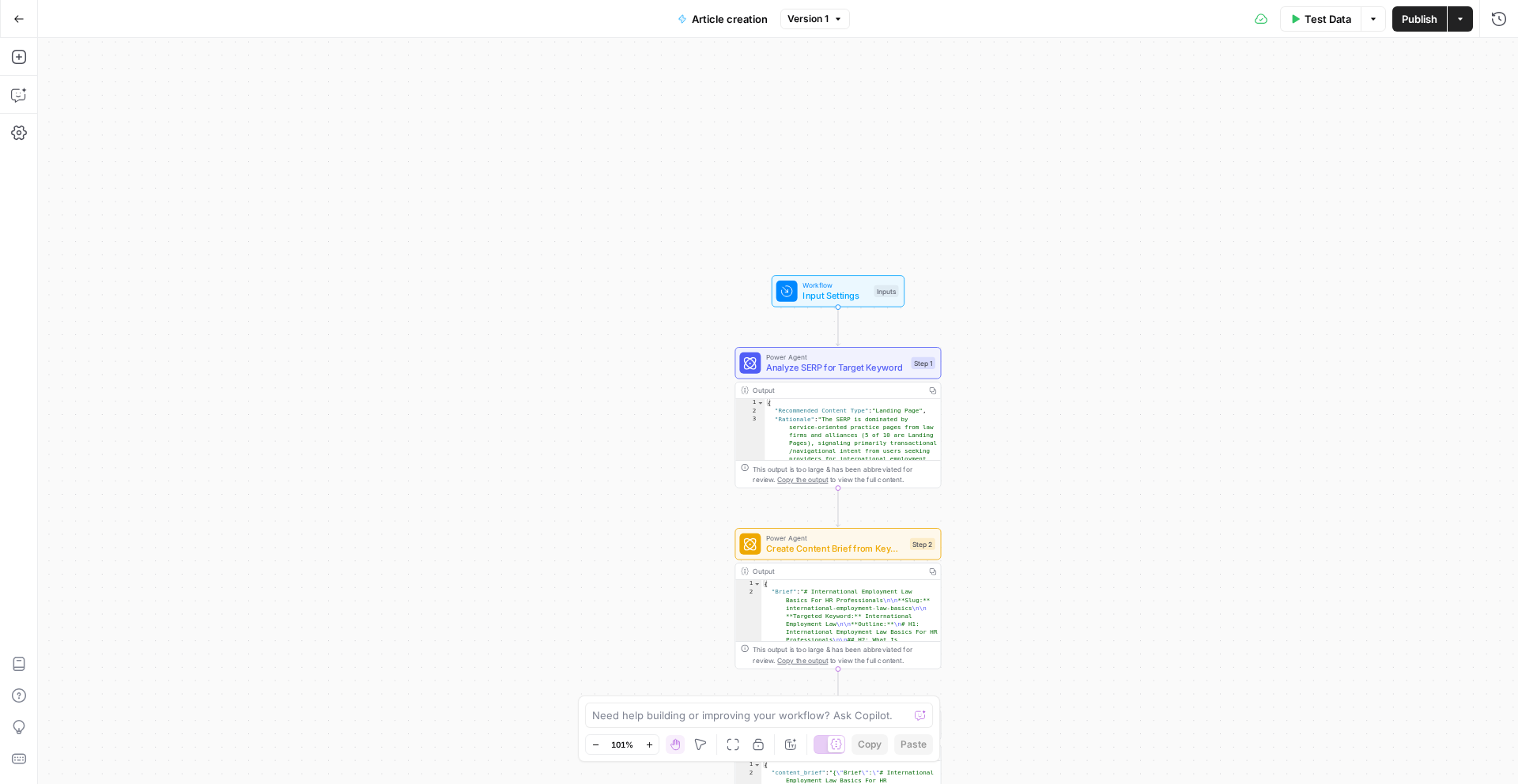
click at [598, 741] on icon "button" at bounding box center [595, 745] width 8 height 8
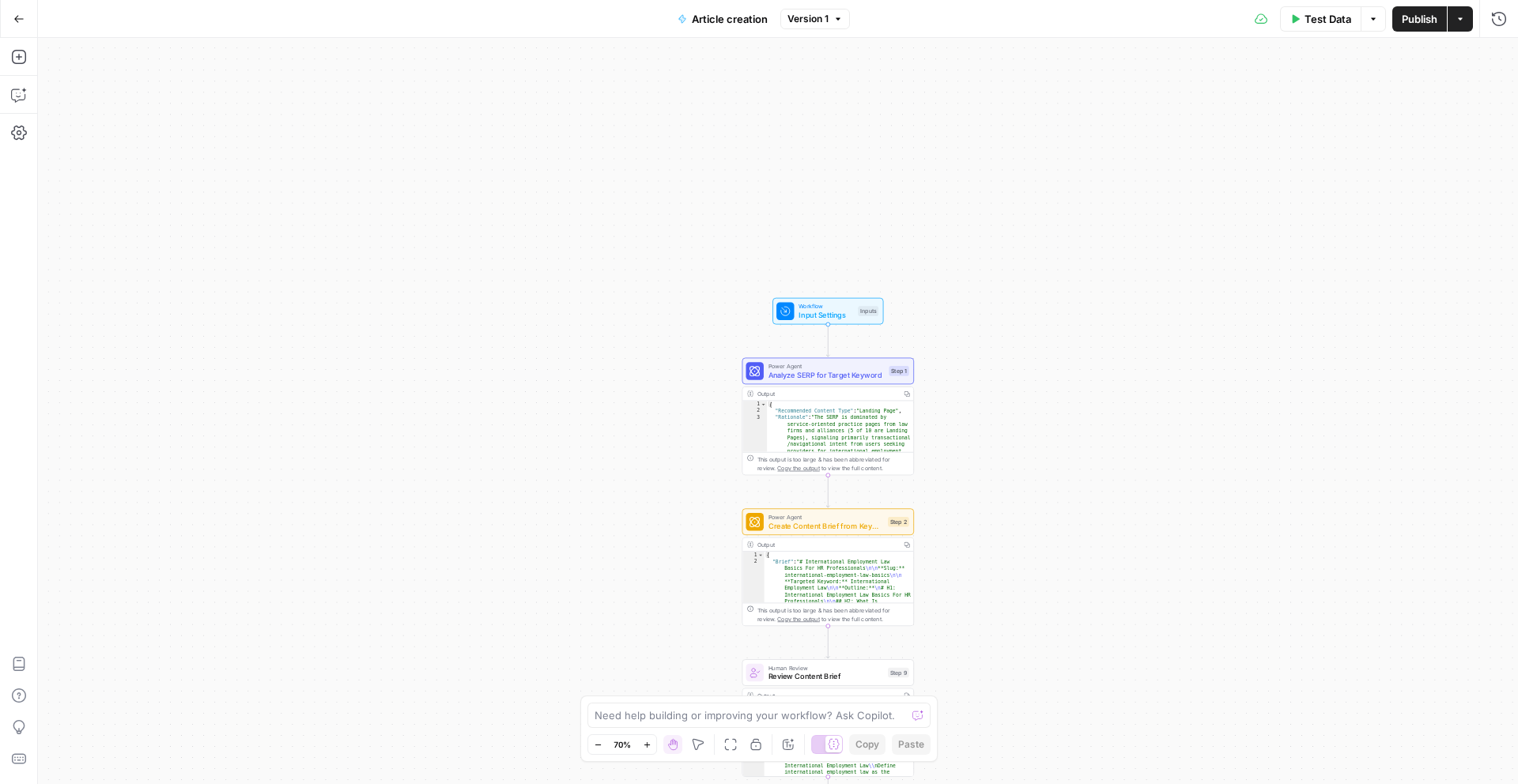
click at [598, 741] on icon "button" at bounding box center [597, 745] width 8 height 8
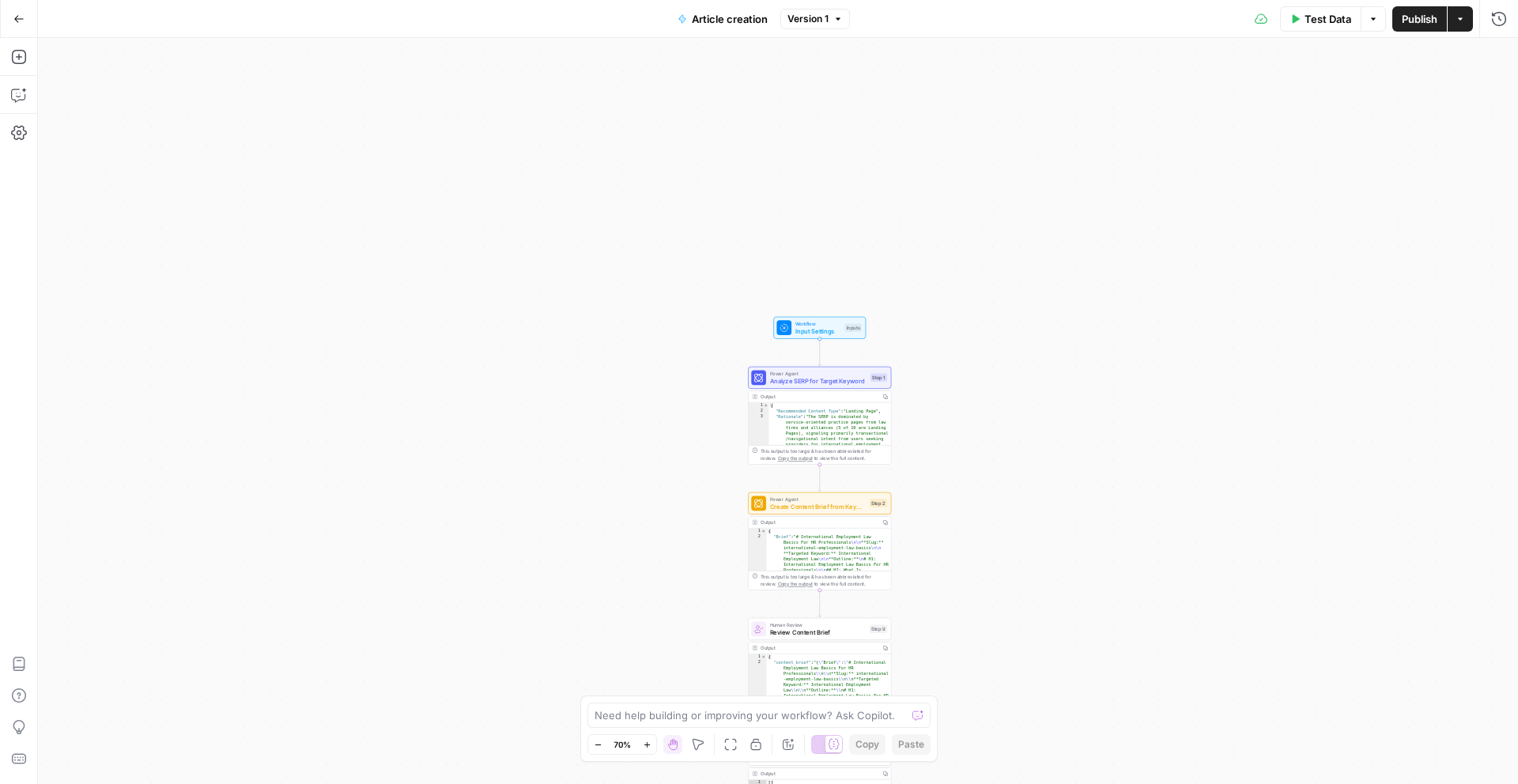
click at [598, 741] on icon "button" at bounding box center [597, 745] width 8 height 8
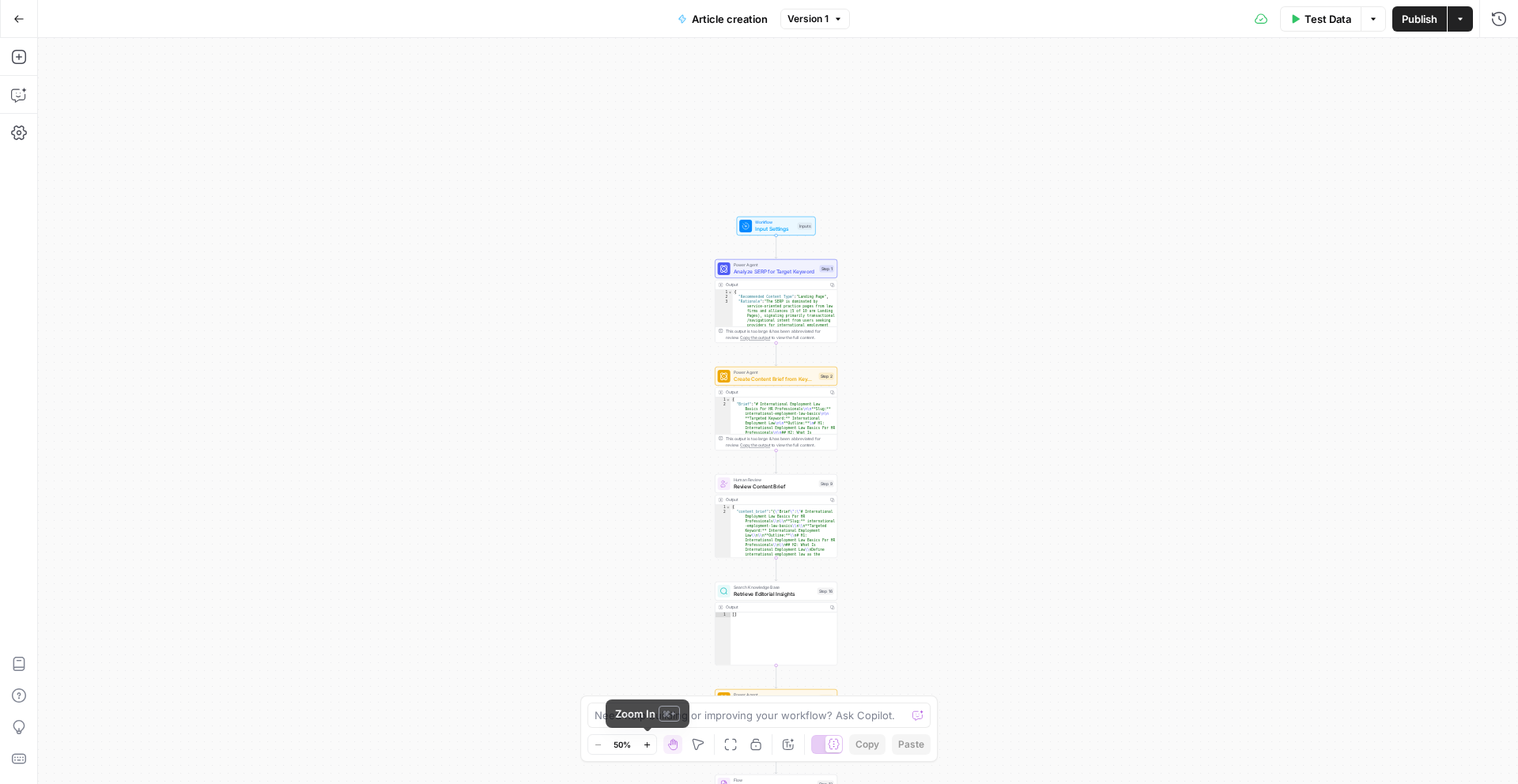
click at [643, 744] on icon "button" at bounding box center [647, 745] width 8 height 8
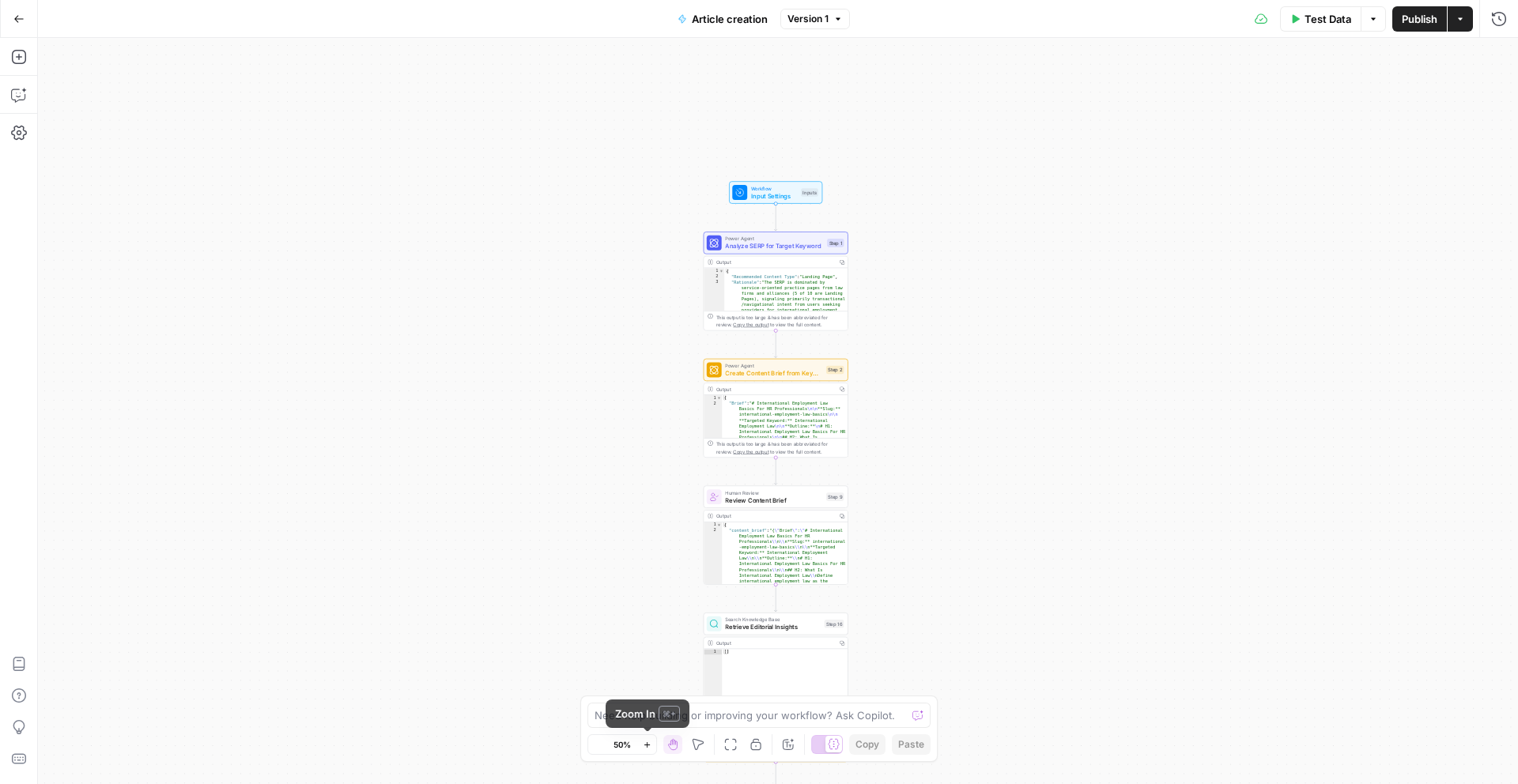
click at [643, 744] on icon "button" at bounding box center [647, 745] width 8 height 8
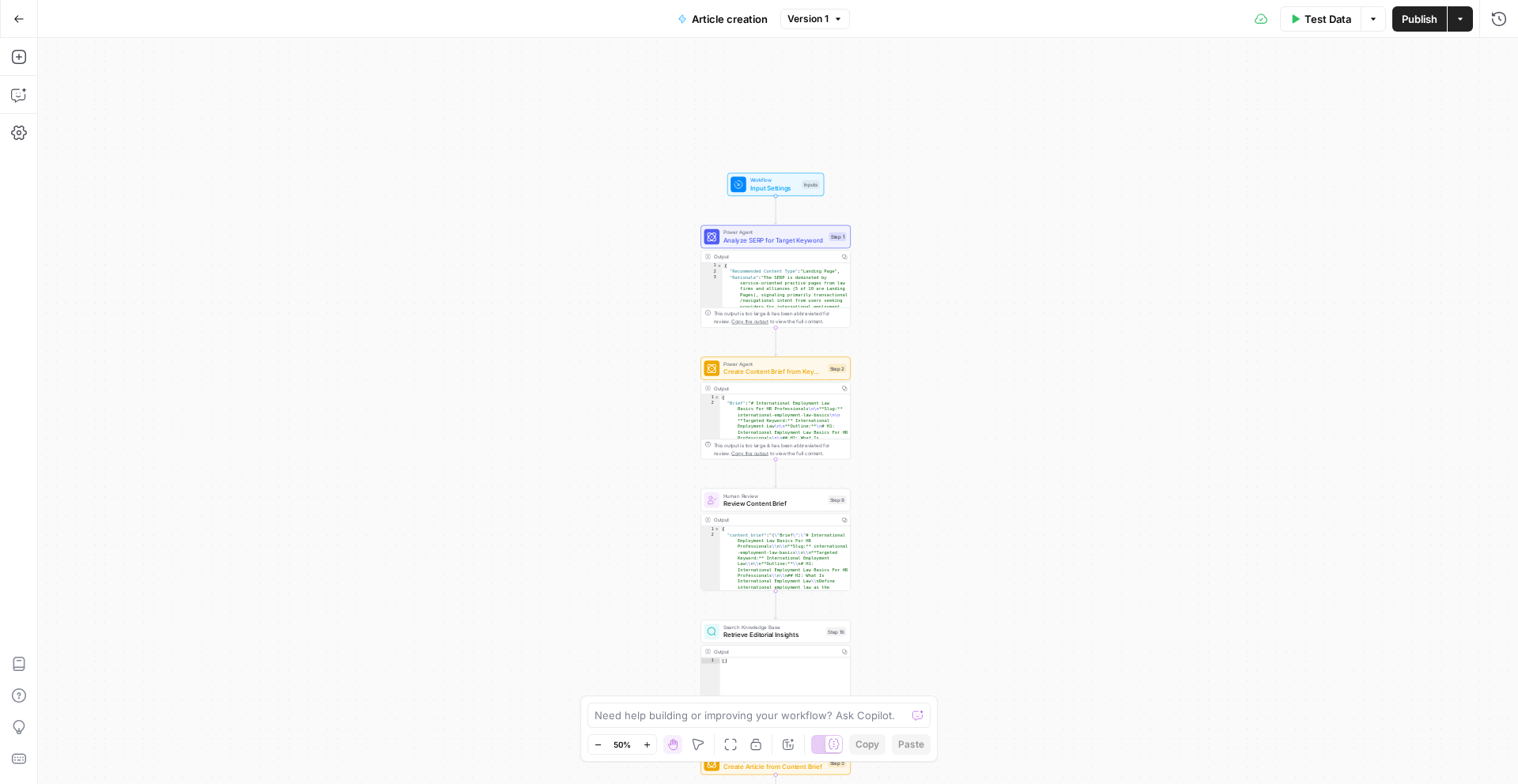
click at [643, 744] on icon "button" at bounding box center [647, 745] width 8 height 8
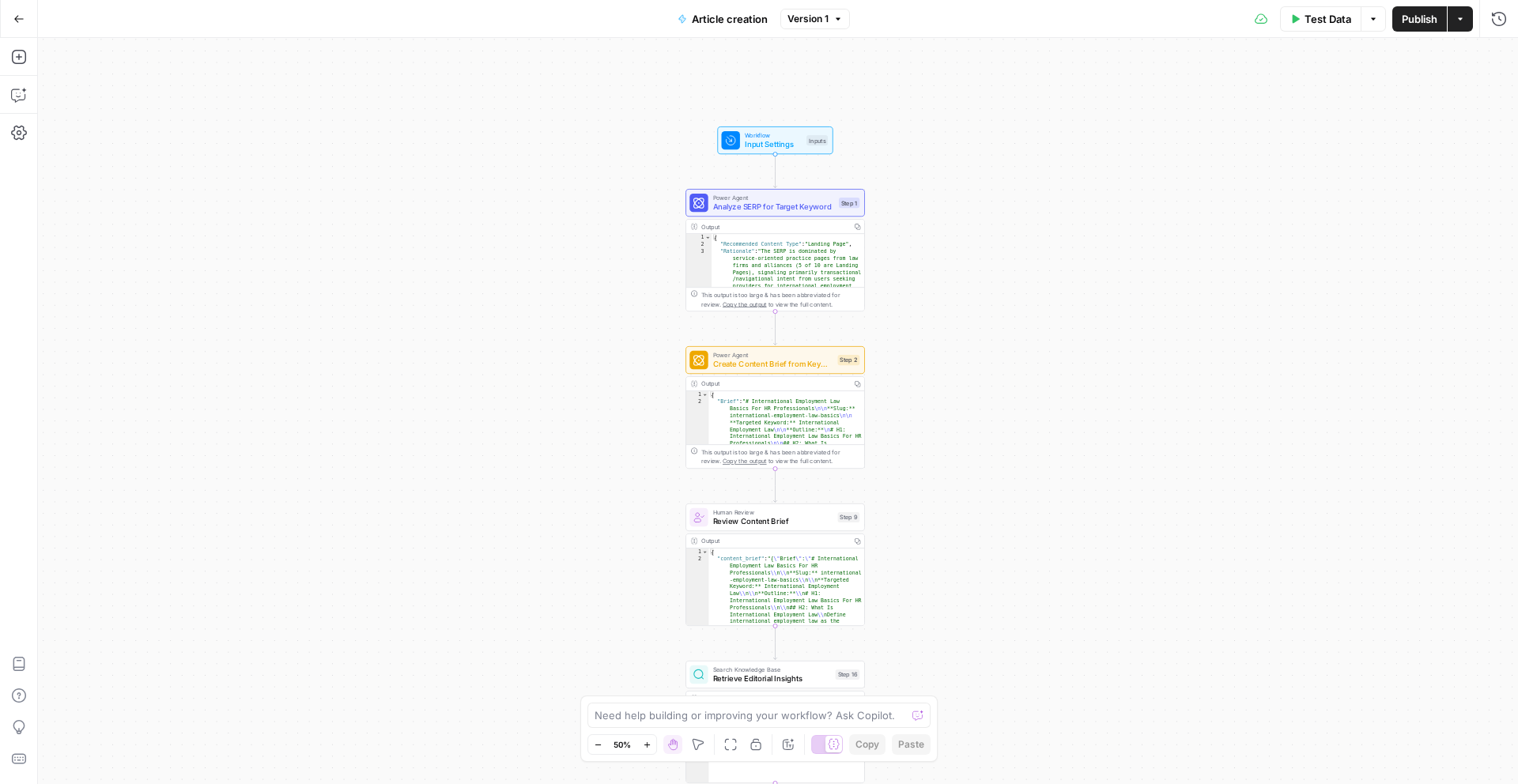
click at [643, 744] on icon "button" at bounding box center [647, 745] width 8 height 8
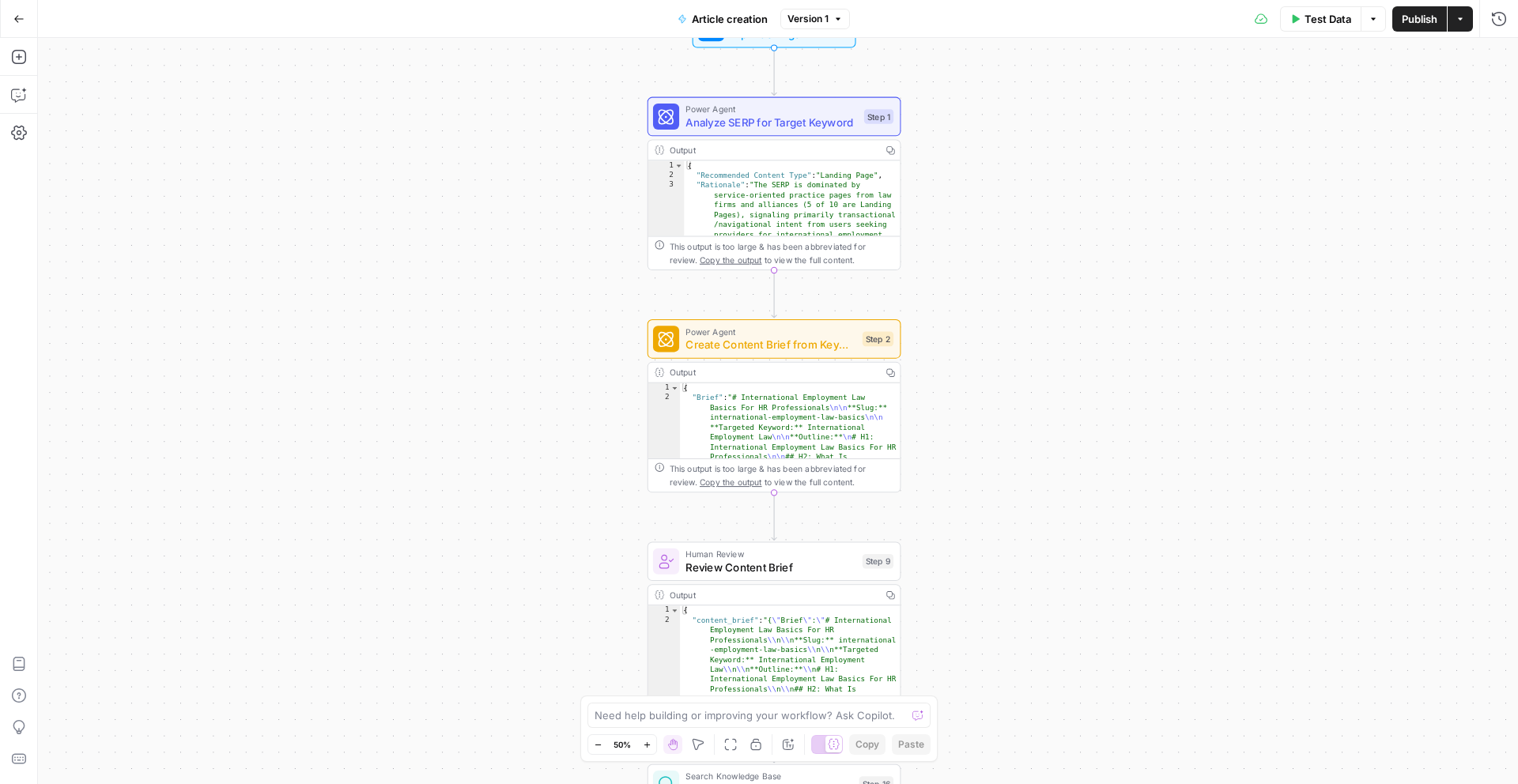
click at [643, 744] on icon "button" at bounding box center [647, 745] width 8 height 8
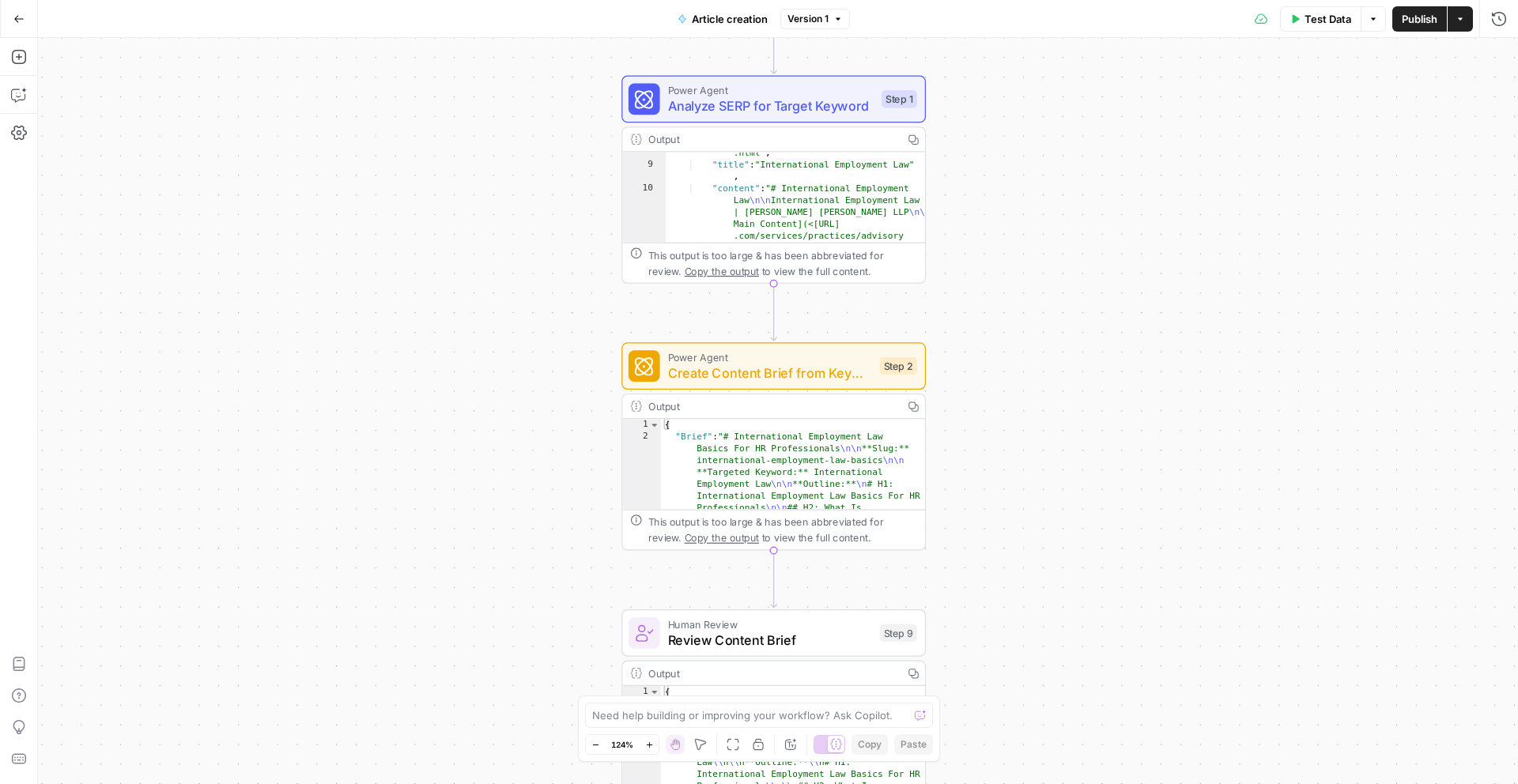
scroll to position [225, 0]
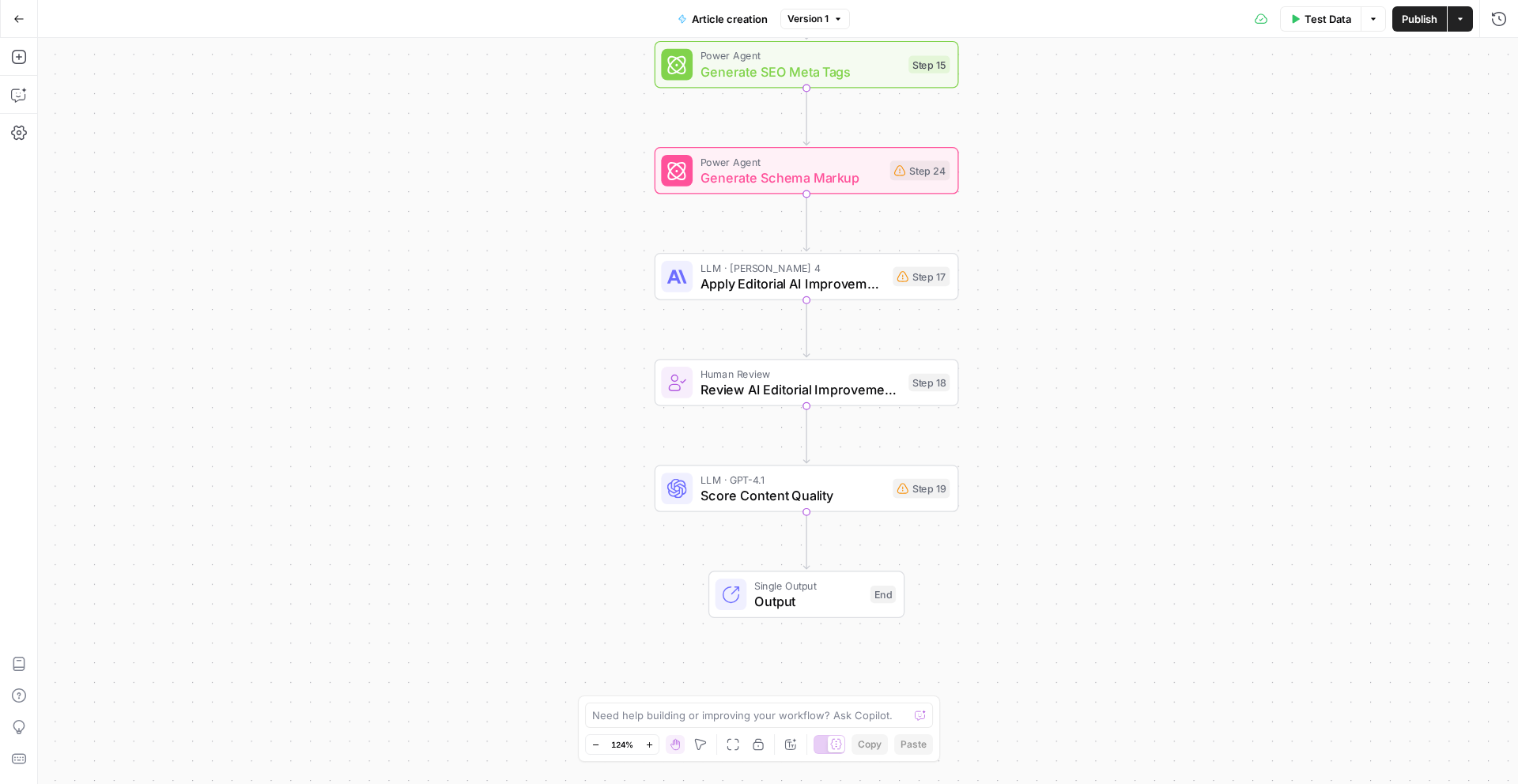
click at [18, 11] on button "Go Back" at bounding box center [19, 19] width 28 height 28
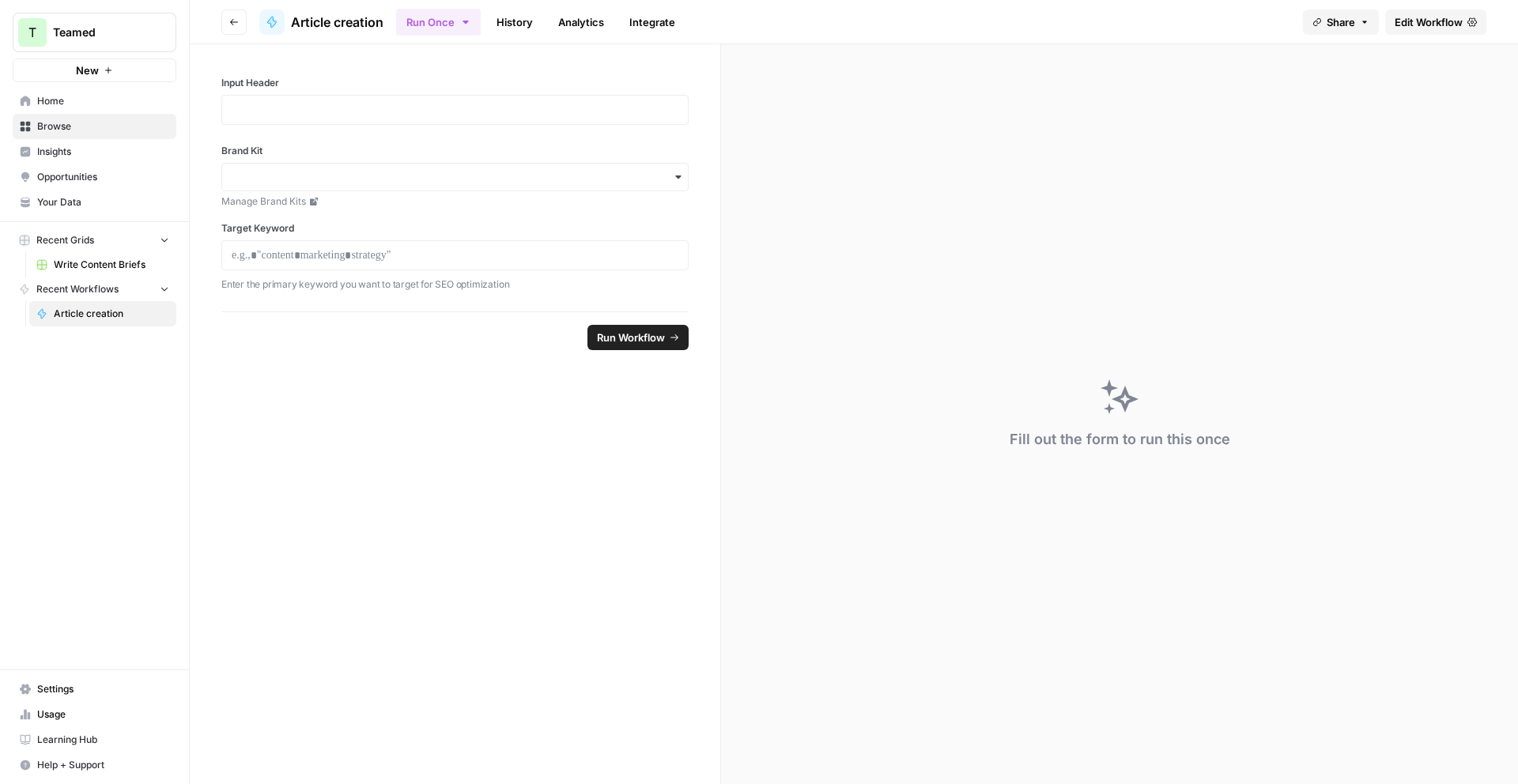
click at [73, 104] on span "Home" at bounding box center [103, 101] width 132 height 14
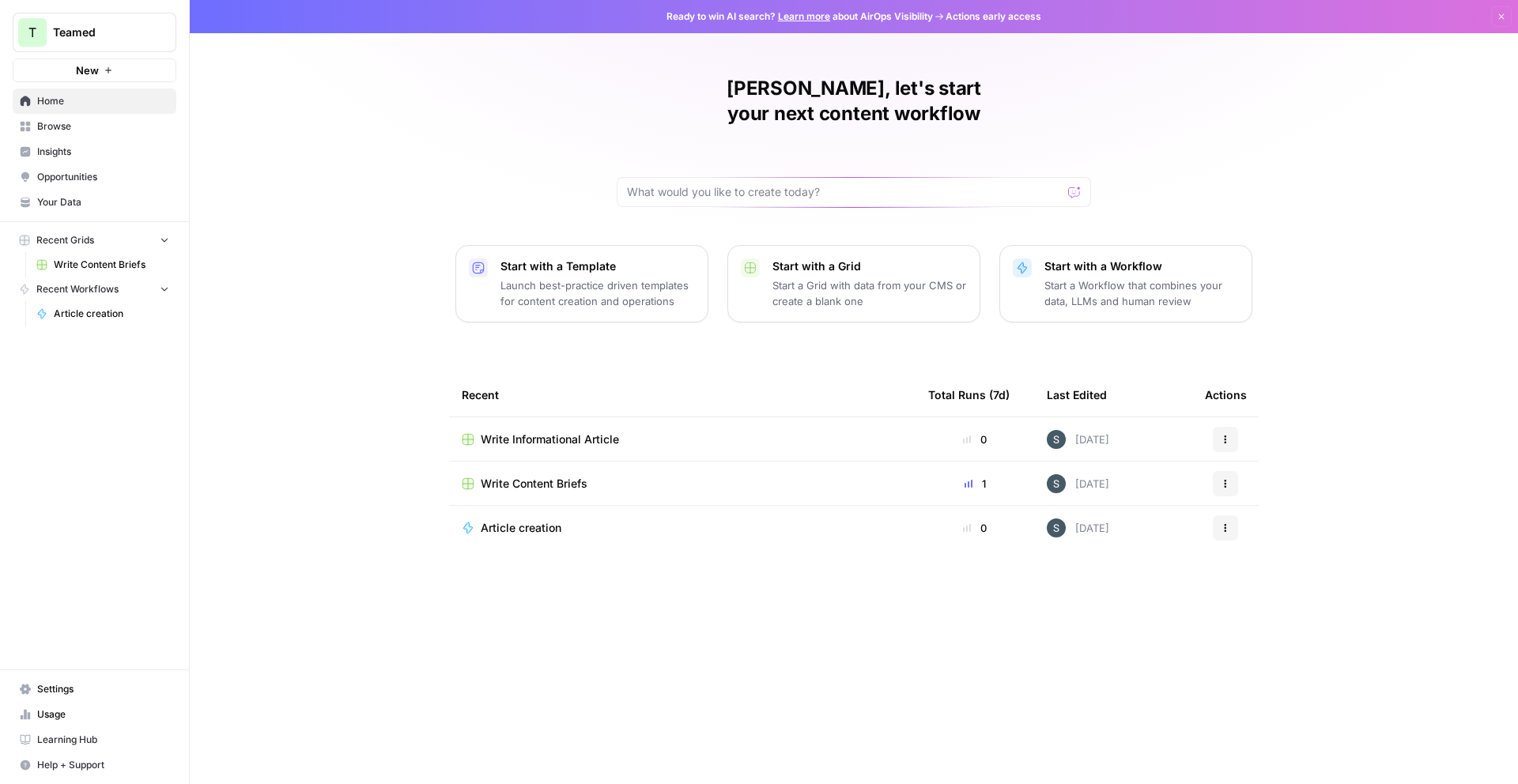
click at [564, 476] on span "Write Content Briefs" at bounding box center [534, 483] width 107 height 16
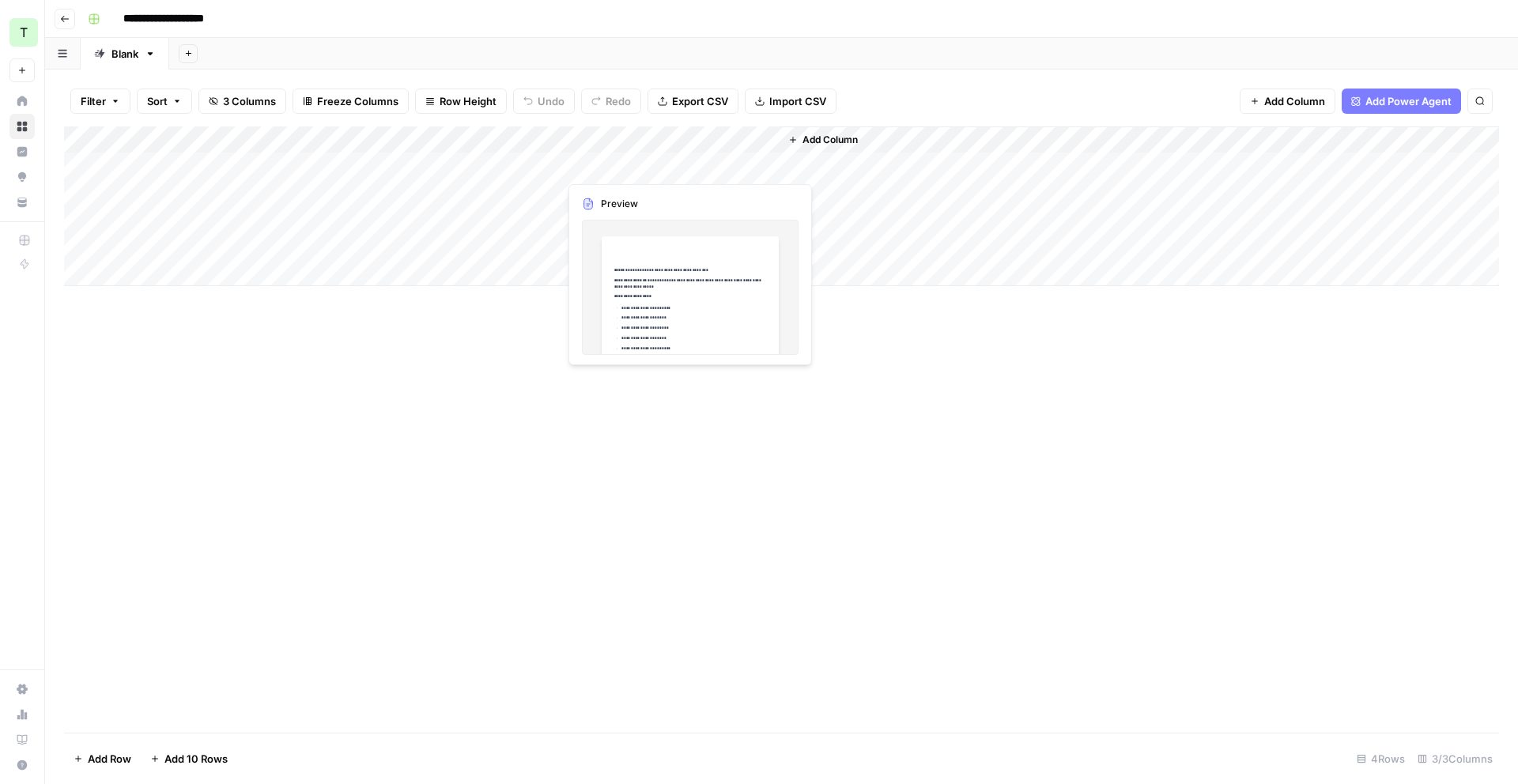
click at [631, 166] on div "Add Column" at bounding box center [782, 207] width 1435 height 160
click at [767, 165] on div "Add Column" at bounding box center [782, 207] width 1435 height 160
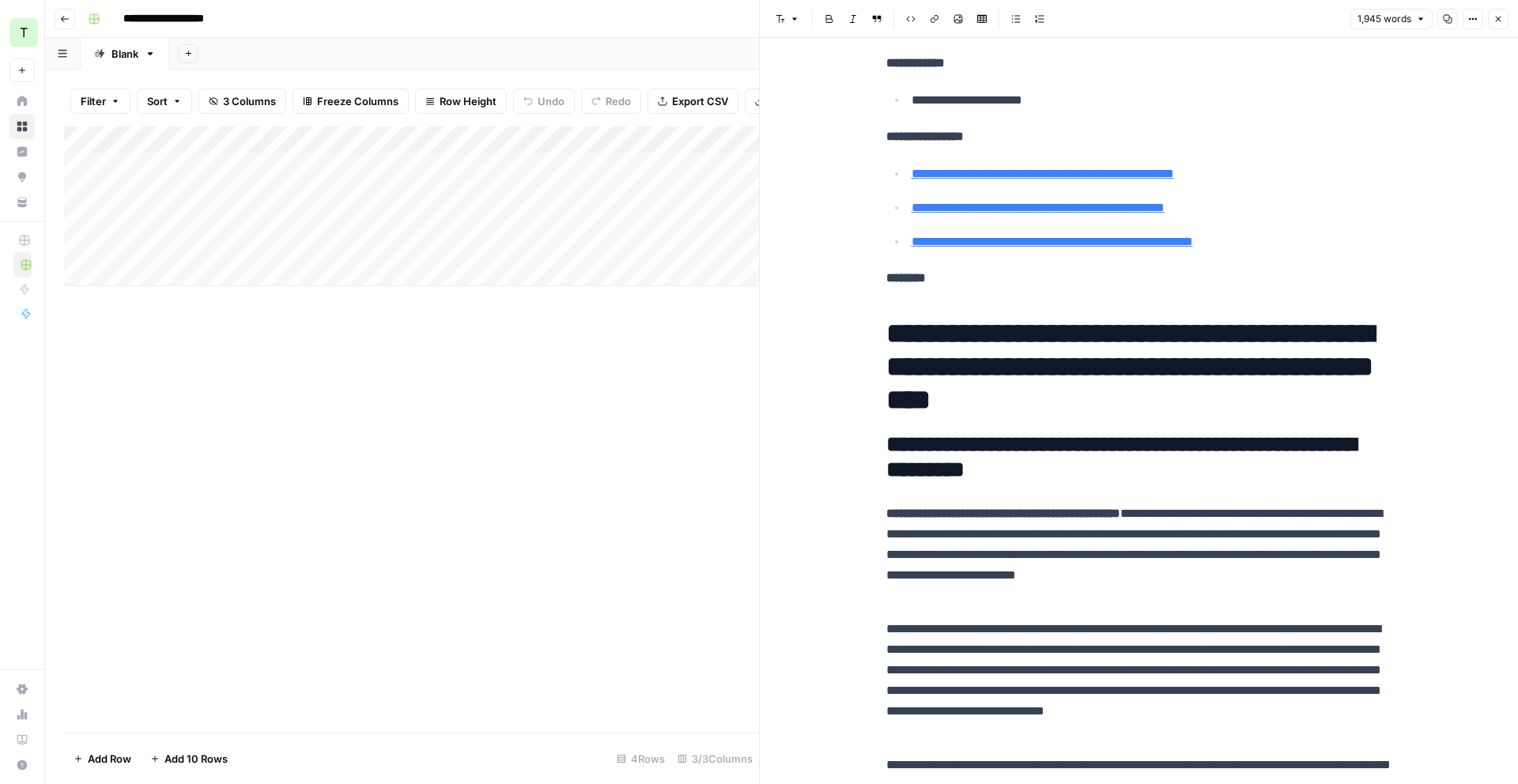
scroll to position [619, 0]
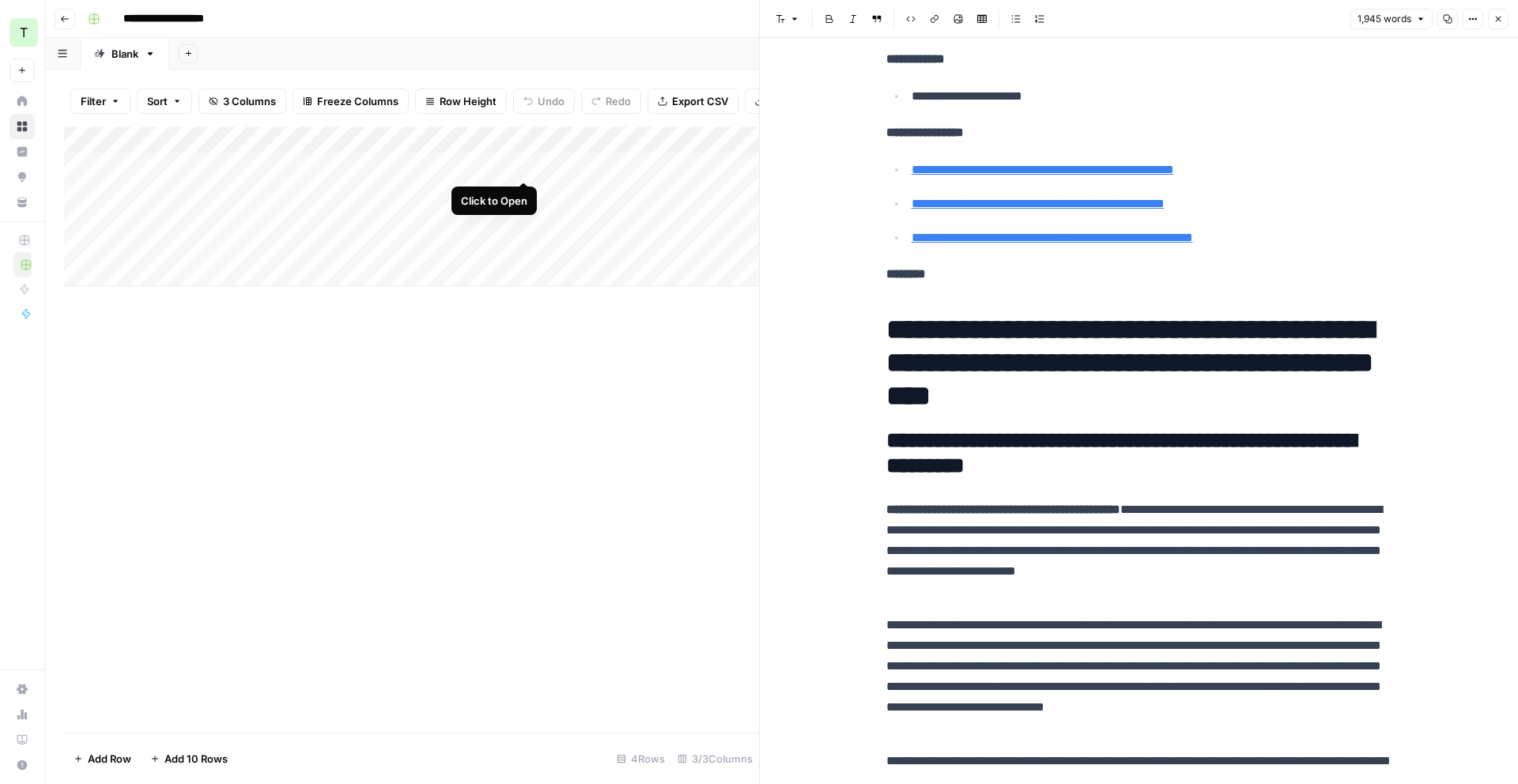
click at [524, 165] on div "Add Column" at bounding box center [411, 207] width 695 height 160
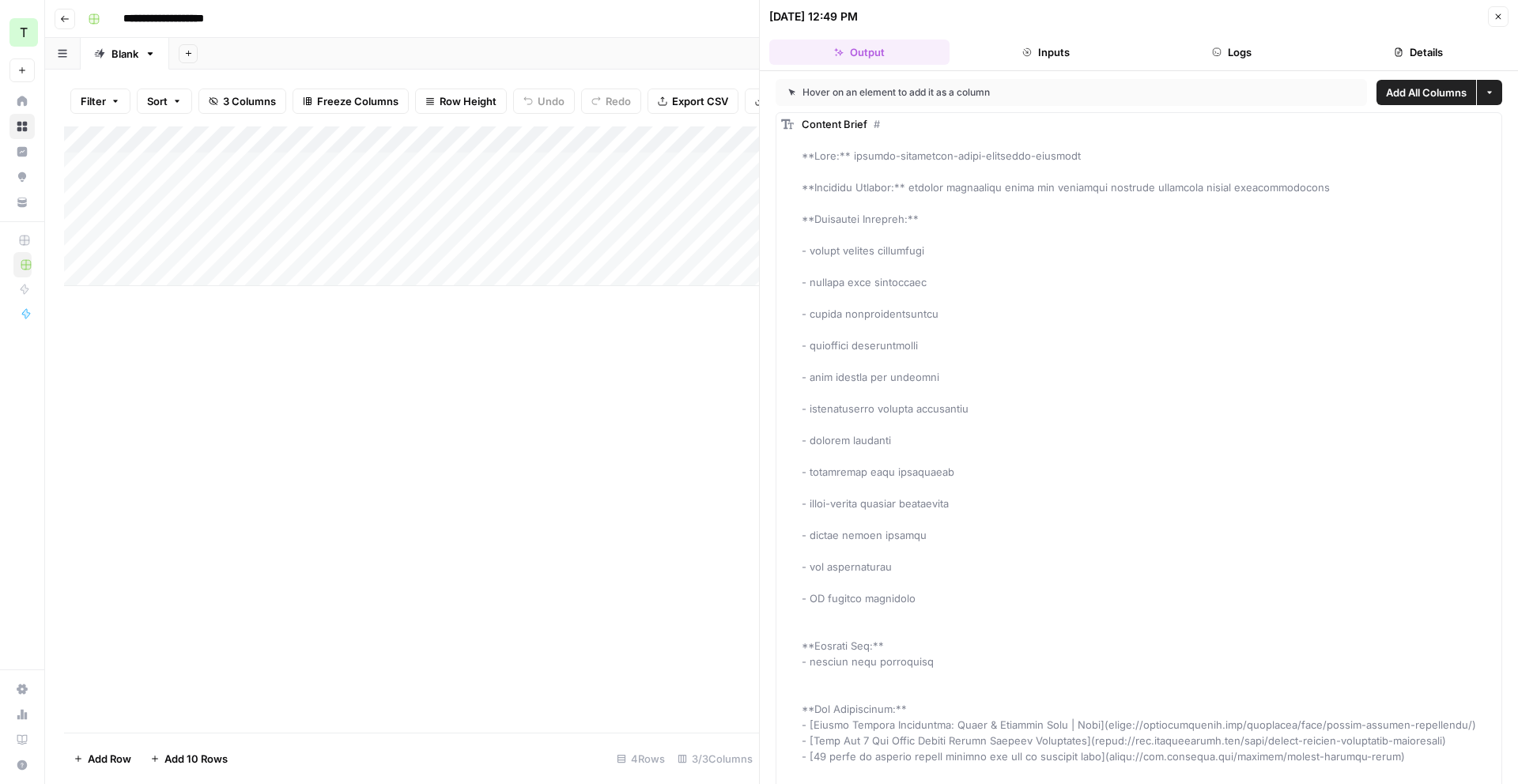
click at [1440, 42] on button "Details" at bounding box center [1418, 52] width 181 height 25
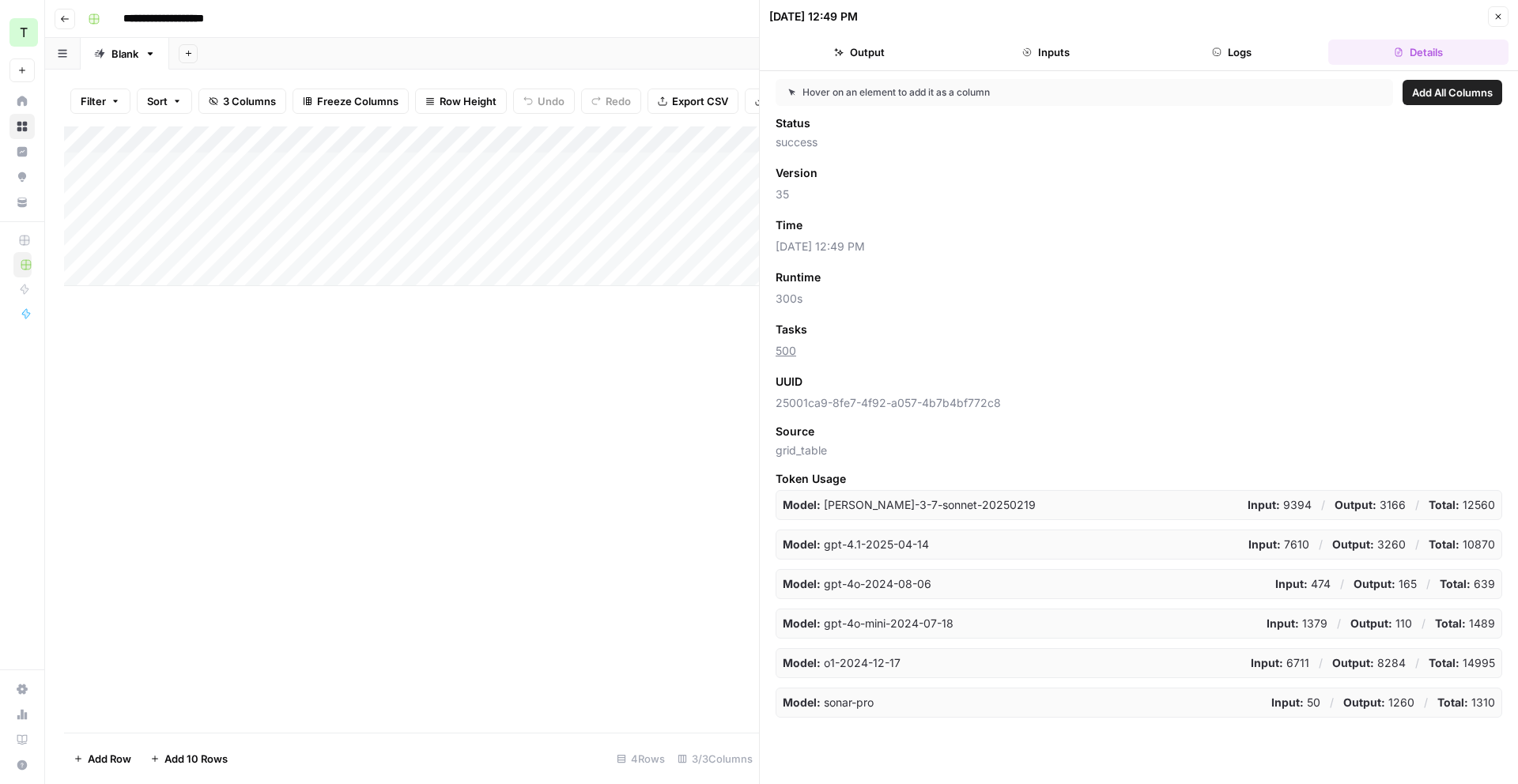
click at [1231, 48] on button "Logs" at bounding box center [1233, 52] width 181 height 25
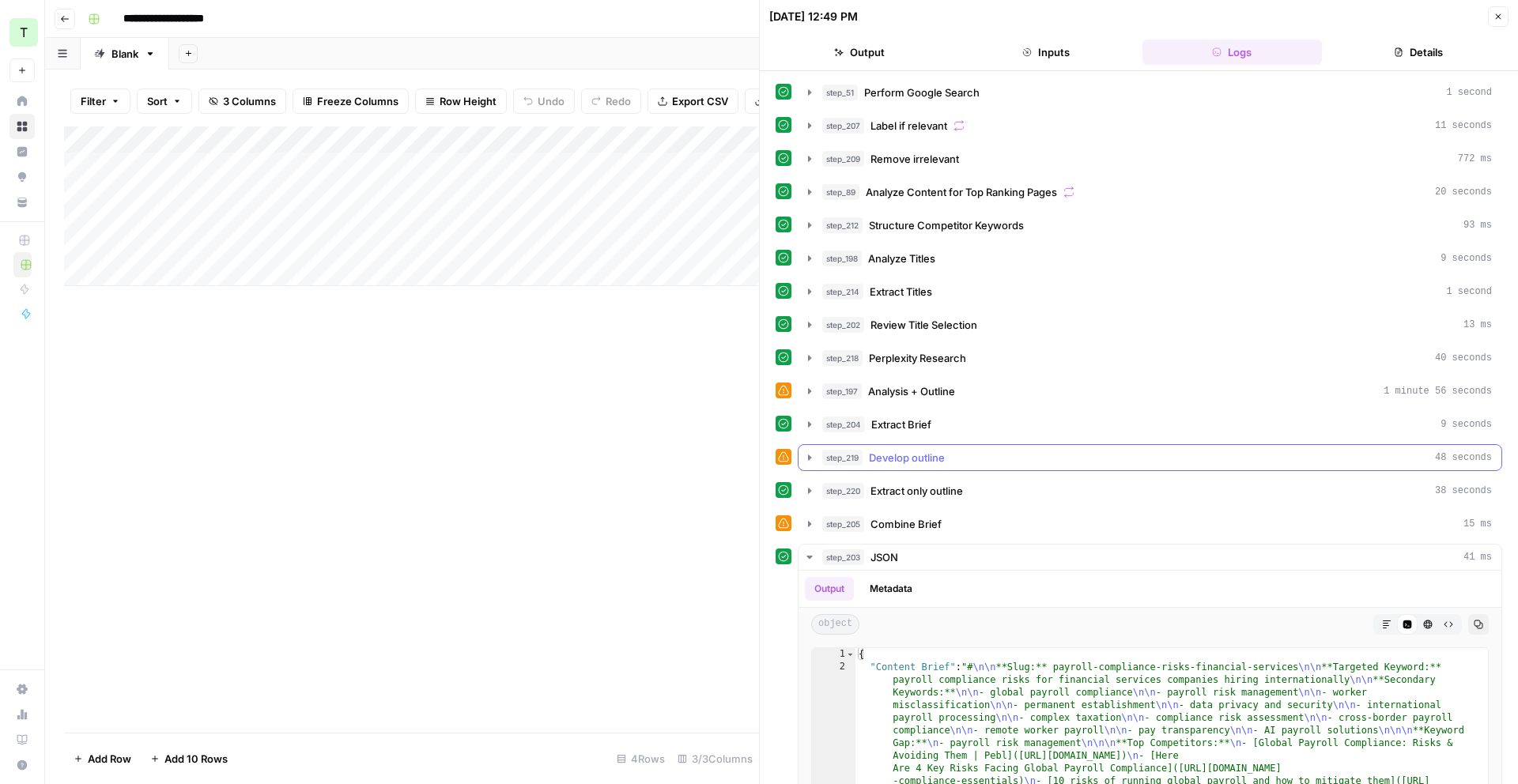
click at [805, 458] on icon "button" at bounding box center [809, 457] width 12 height 12
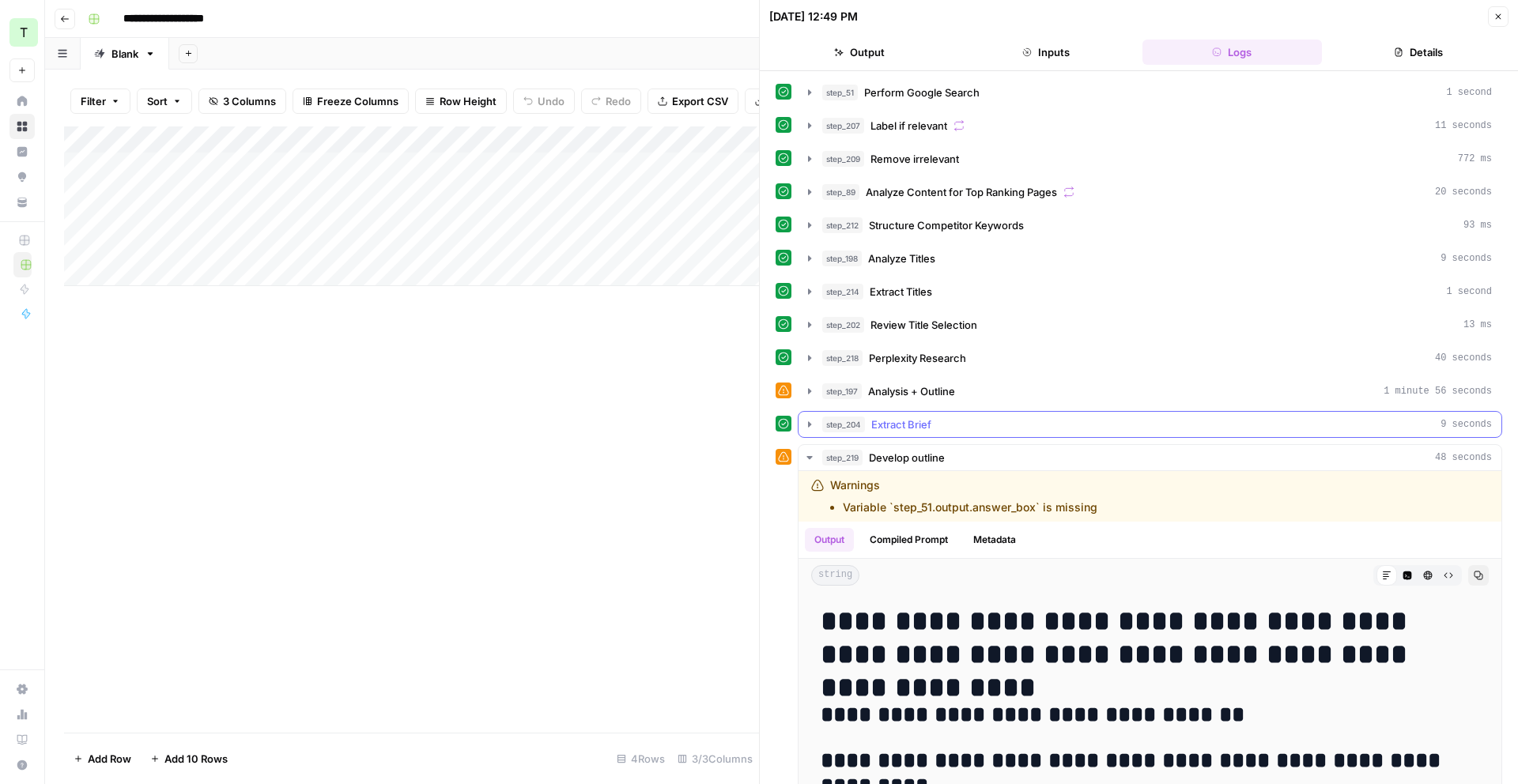
click at [805, 424] on icon "button" at bounding box center [809, 424] width 12 height 12
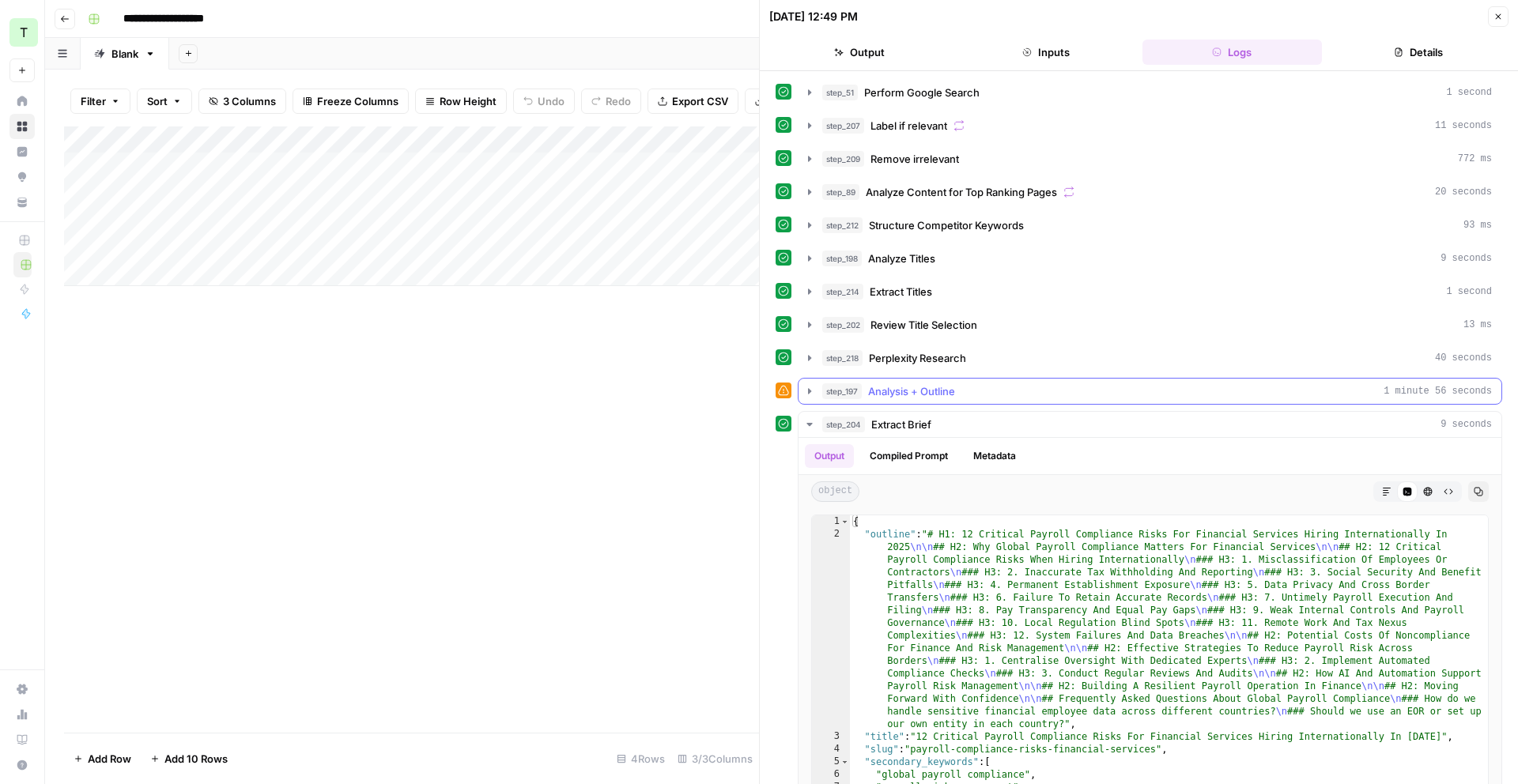
click at [816, 384] on button "step_197 Analysis + Outline 1 minute 56 seconds" at bounding box center [1149, 391] width 703 height 25
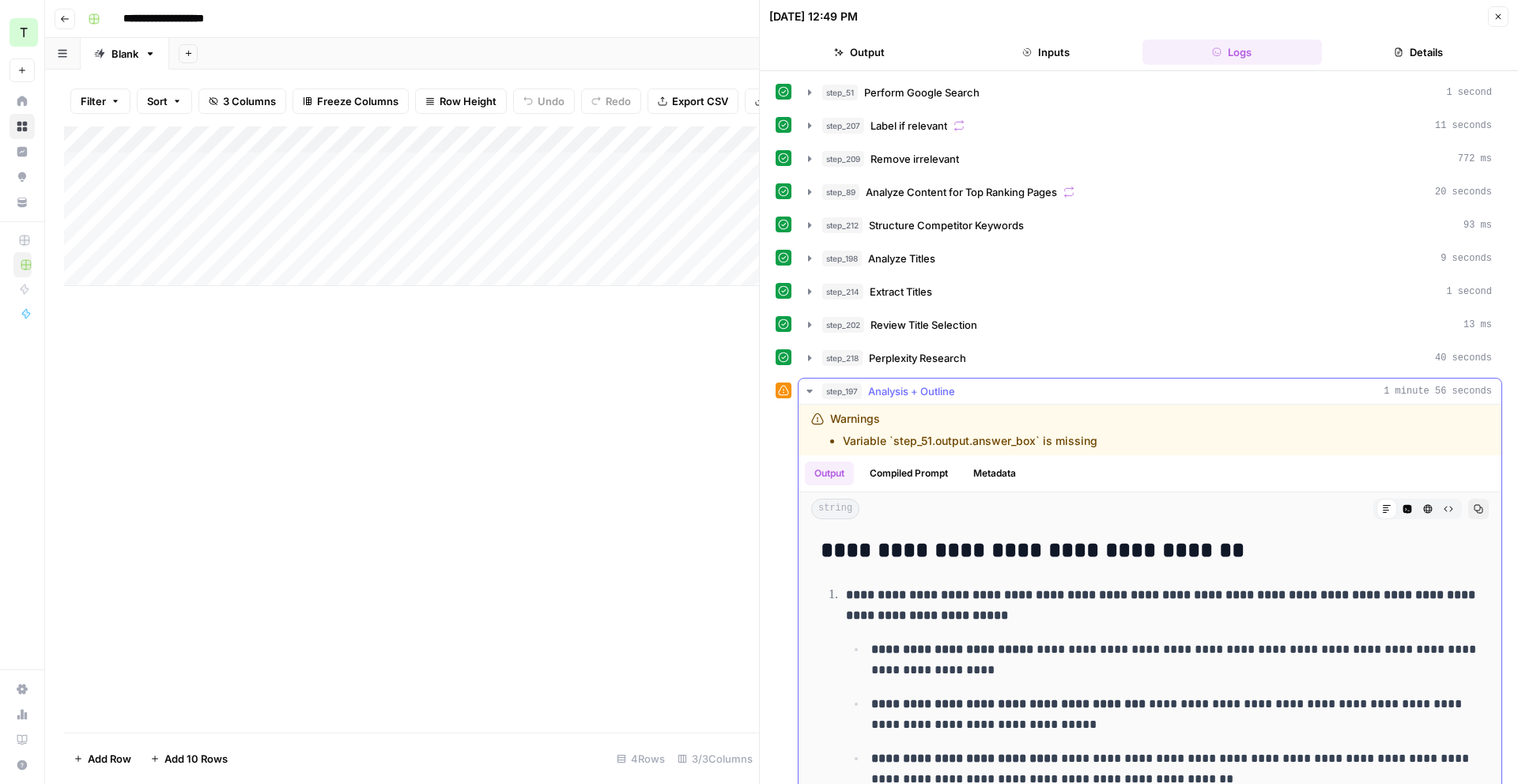
scroll to position [82, 0]
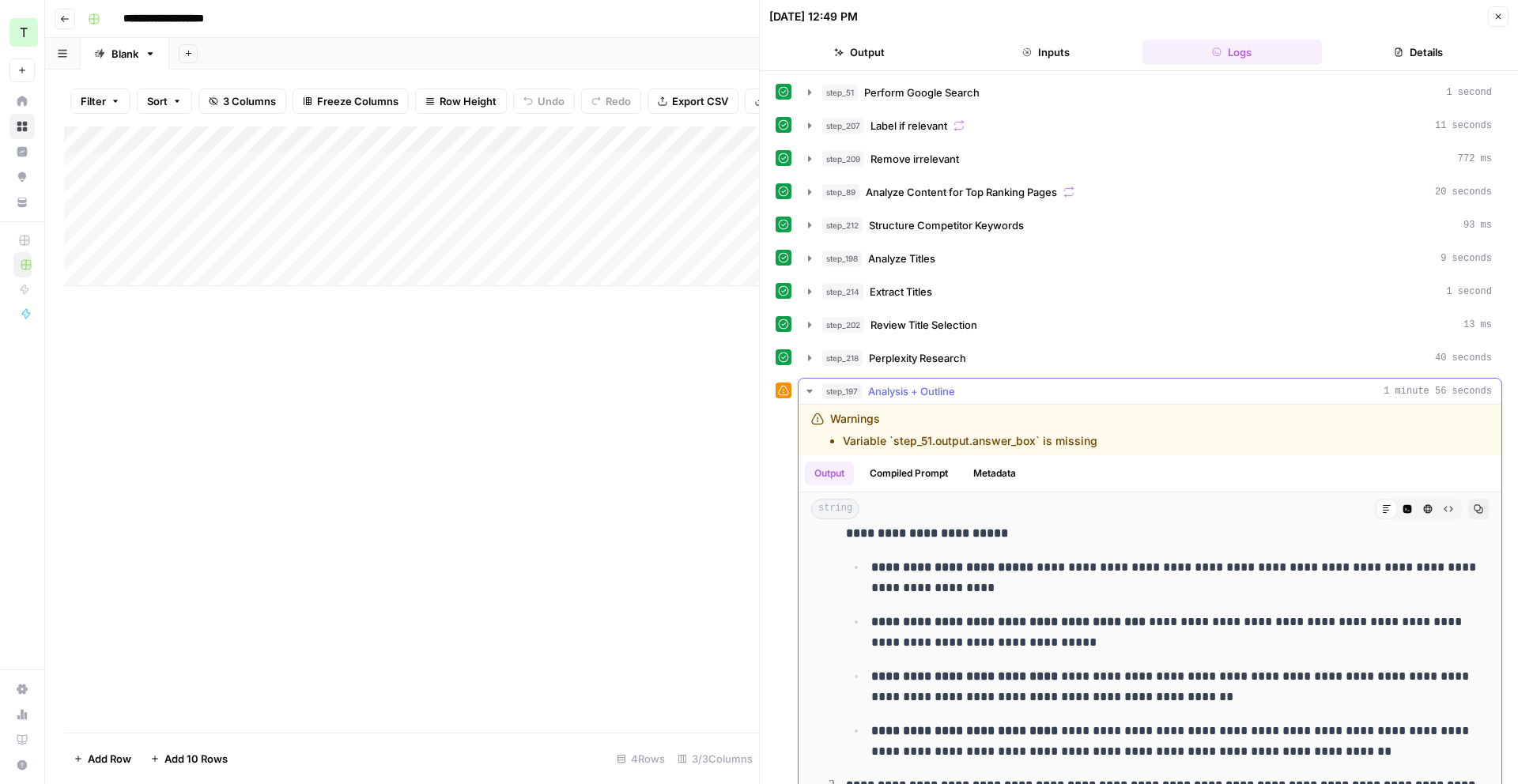
click at [946, 473] on button "Compiled Prompt" at bounding box center [909, 473] width 97 height 24
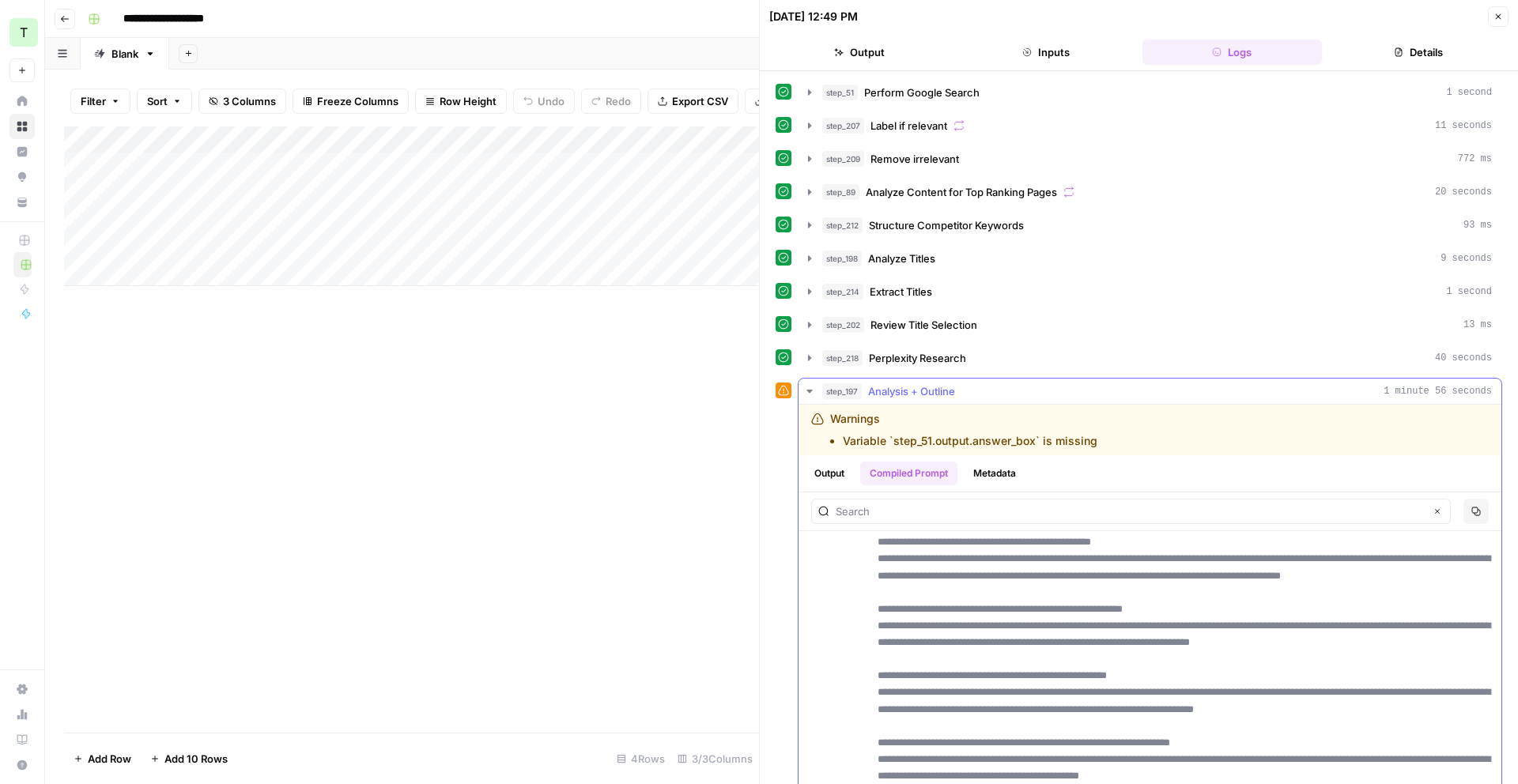
scroll to position [3175, 0]
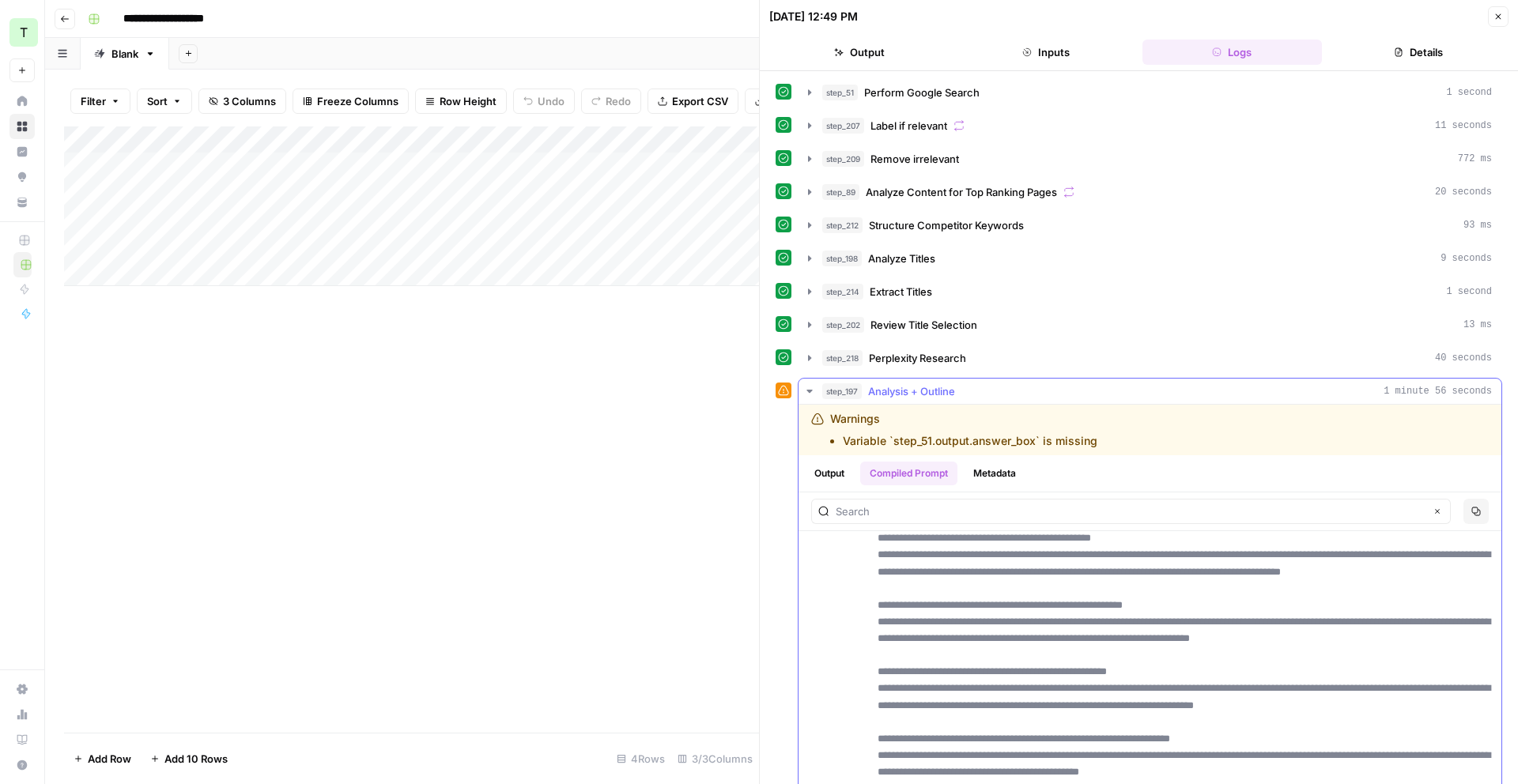
click at [1000, 469] on button "Metadata" at bounding box center [995, 473] width 62 height 24
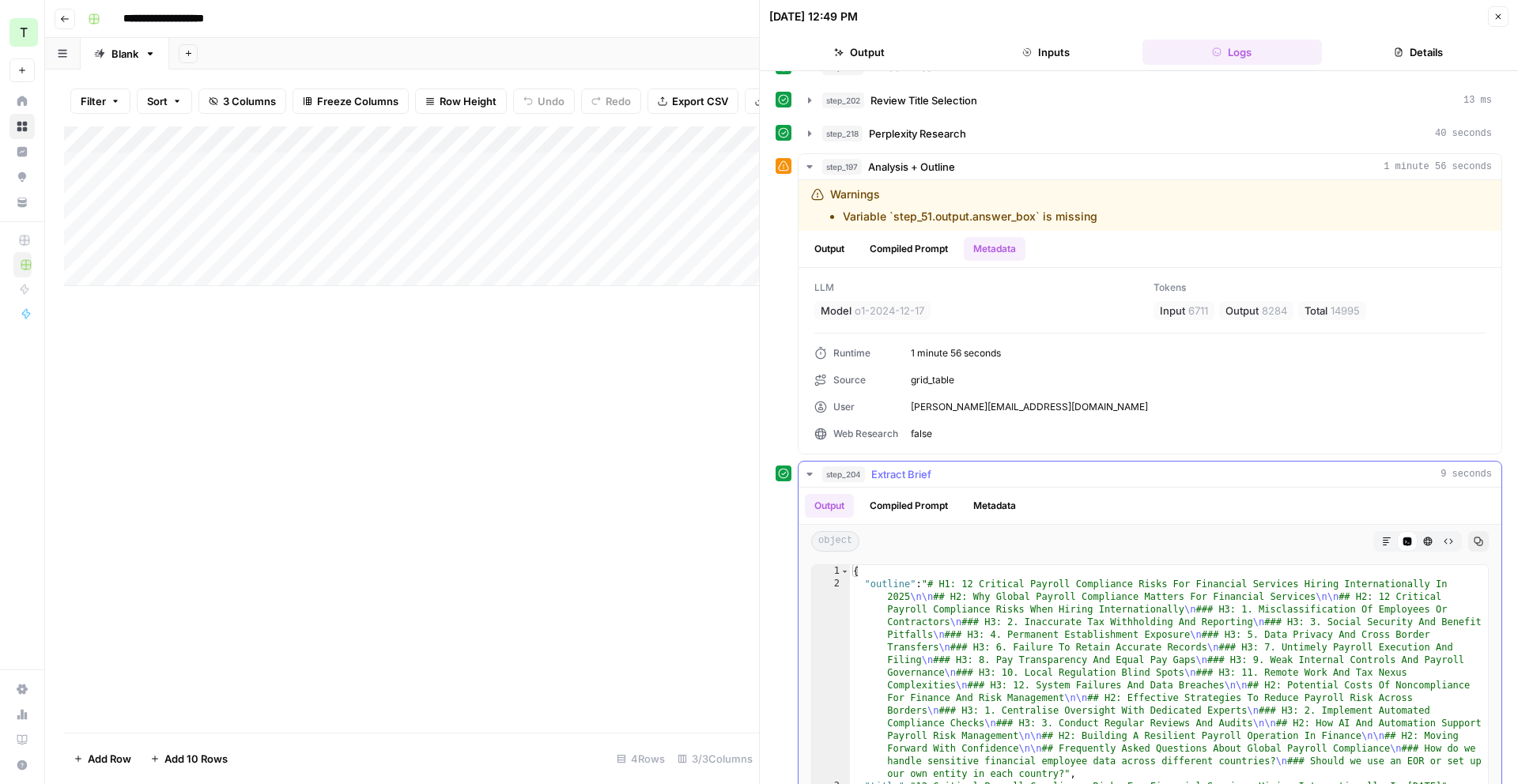
scroll to position [230, 0]
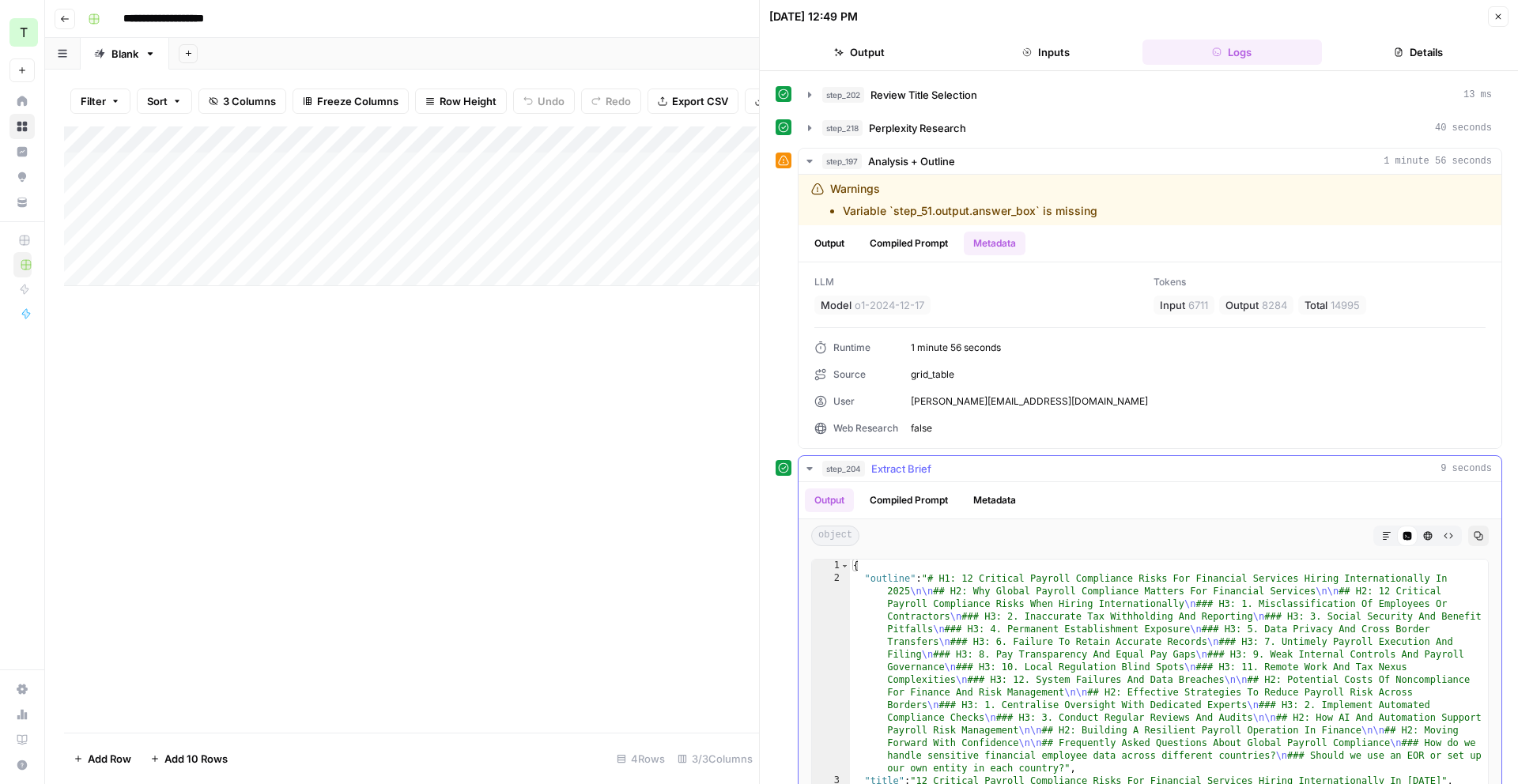
click at [807, 469] on icon "button" at bounding box center [809, 468] width 12 height 12
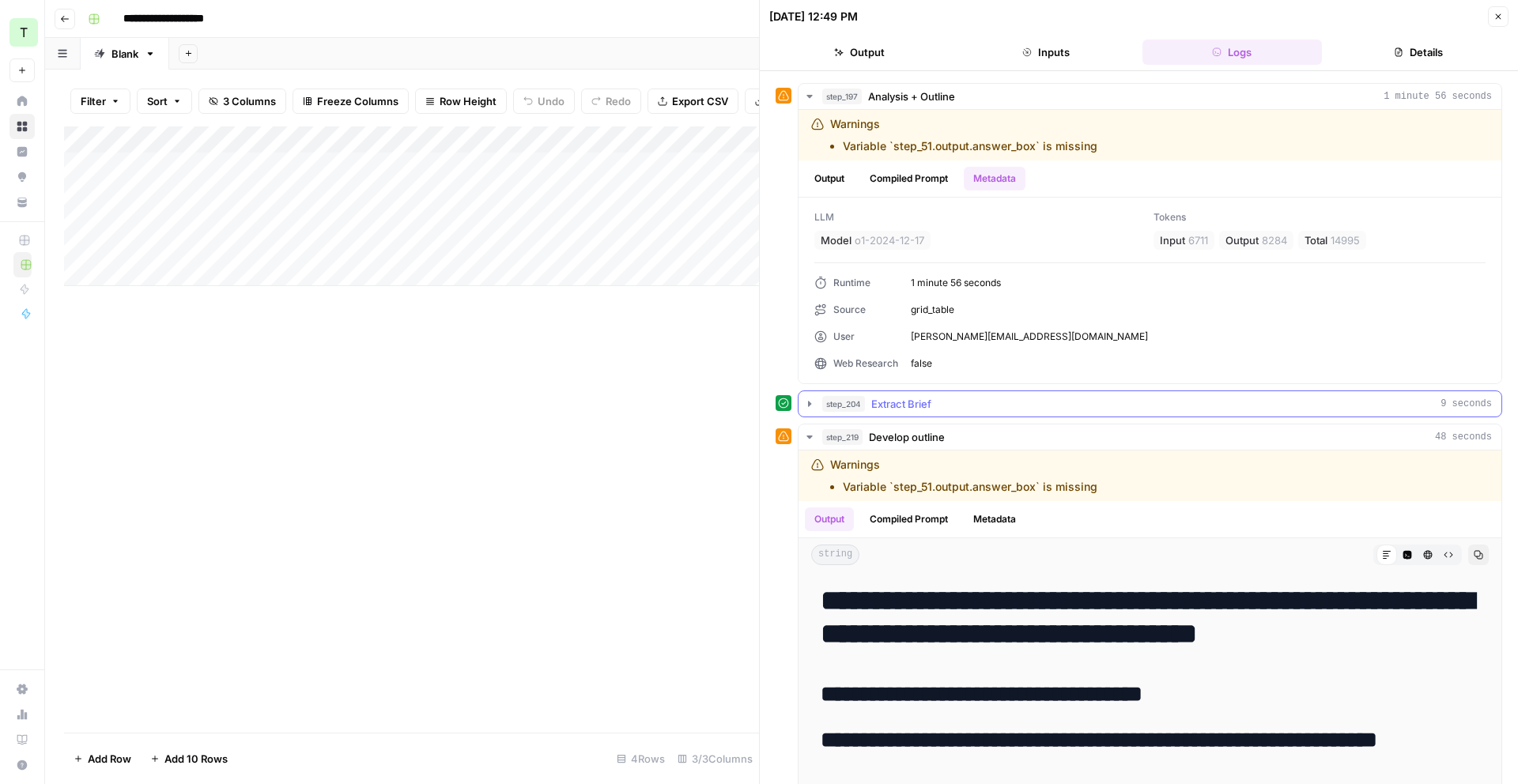
scroll to position [297, 0]
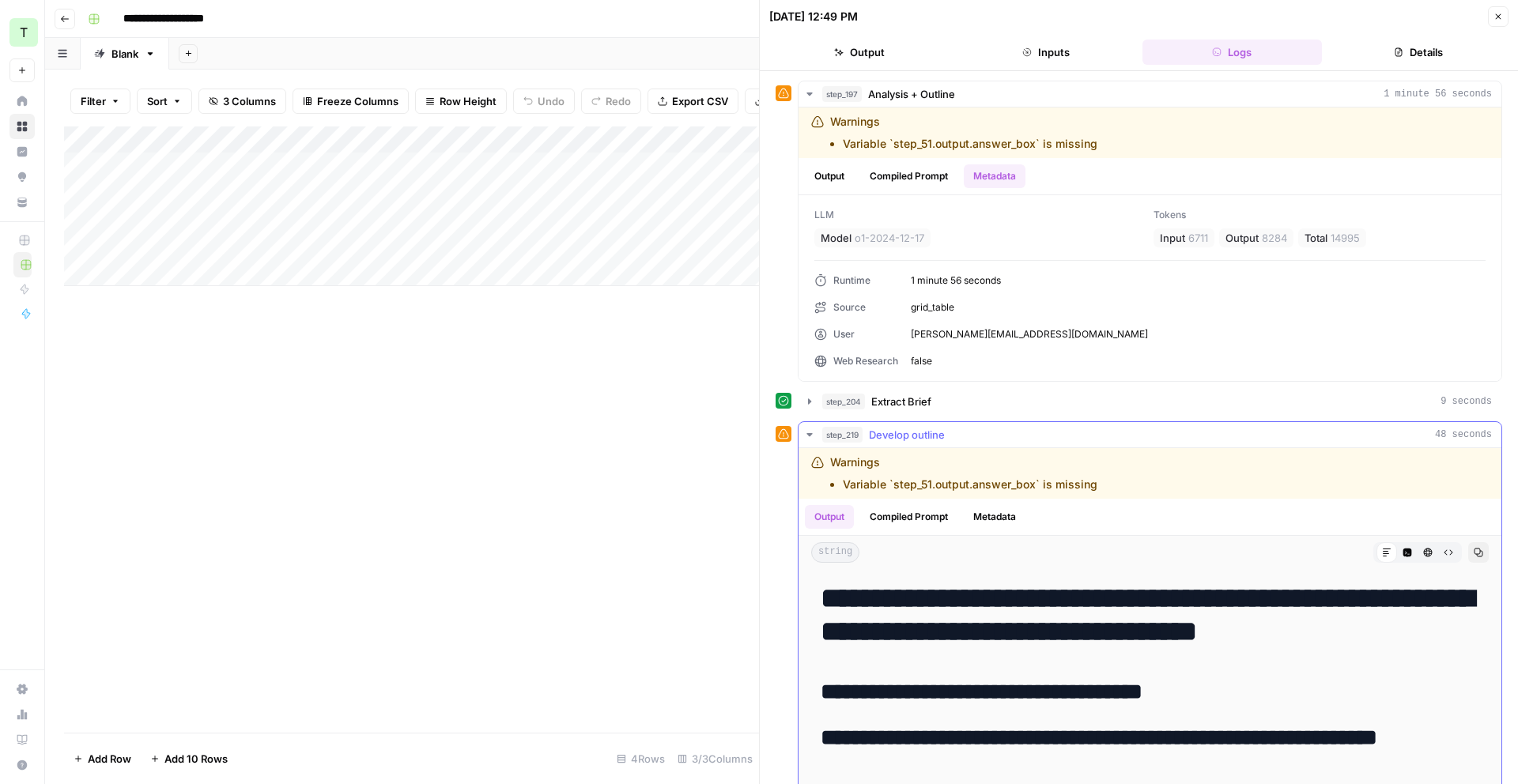
click at [813, 436] on icon "button" at bounding box center [809, 434] width 12 height 12
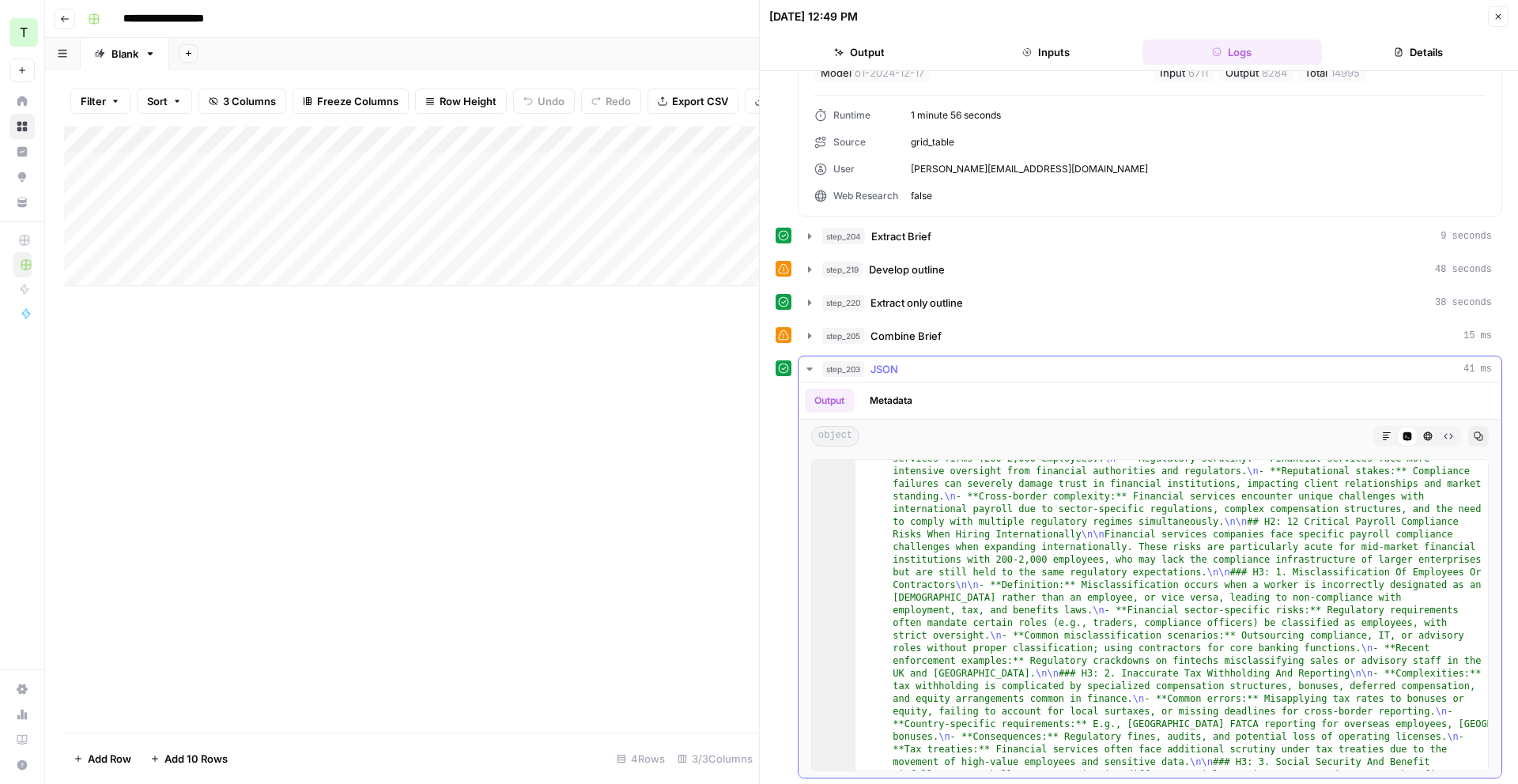
scroll to position [464, 0]
click at [807, 368] on icon "button" at bounding box center [809, 366] width 12 height 12
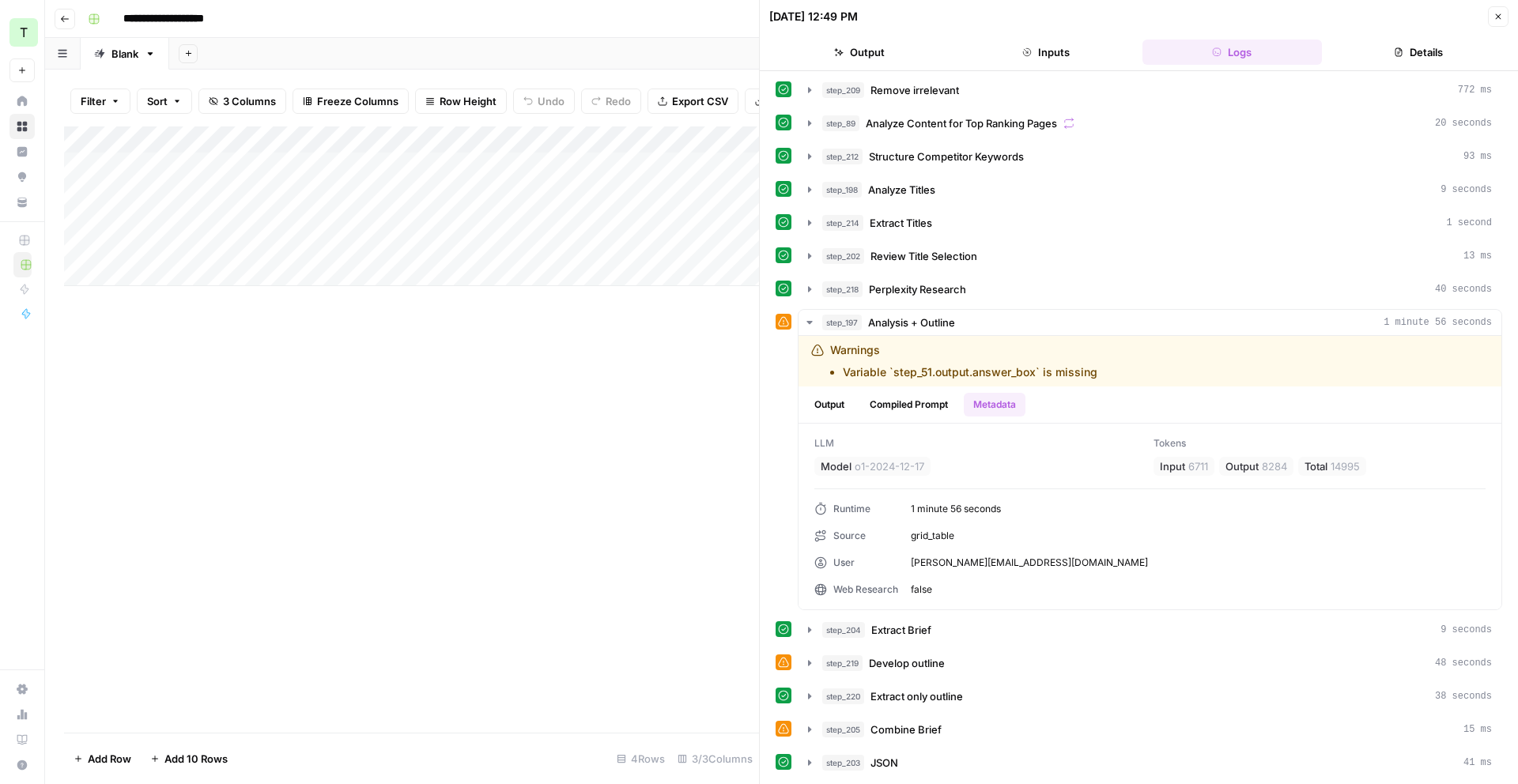
drag, startPoint x: 783, startPoint y: 729, endPoint x: 794, endPoint y: 728, distance: 11.0
click at [783, 729] on icon at bounding box center [783, 729] width 11 height 11
click at [808, 727] on icon "button" at bounding box center [809, 729] width 3 height 6
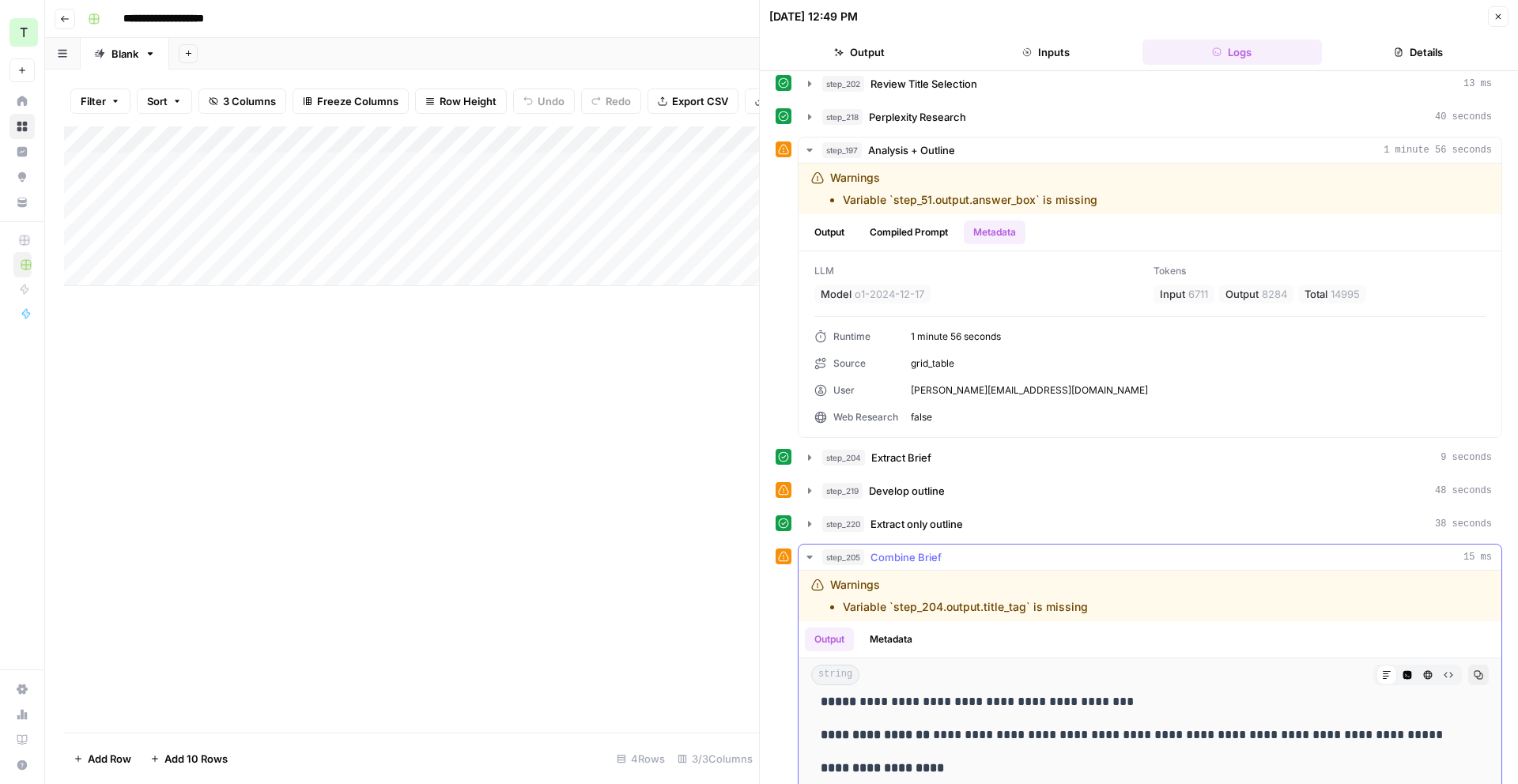
scroll to position [53, 0]
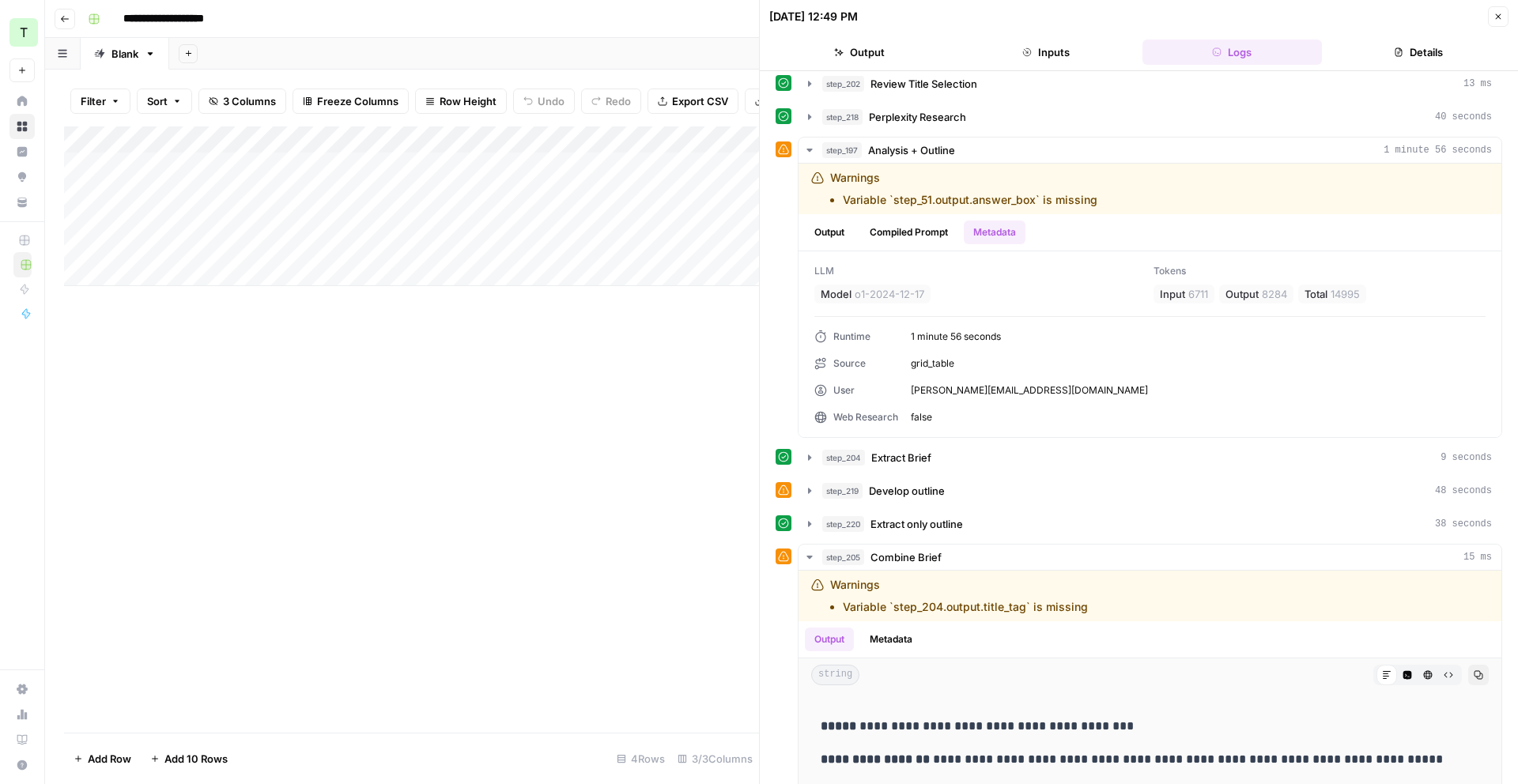
click at [1059, 43] on button "Inputs" at bounding box center [1046, 52] width 181 height 25
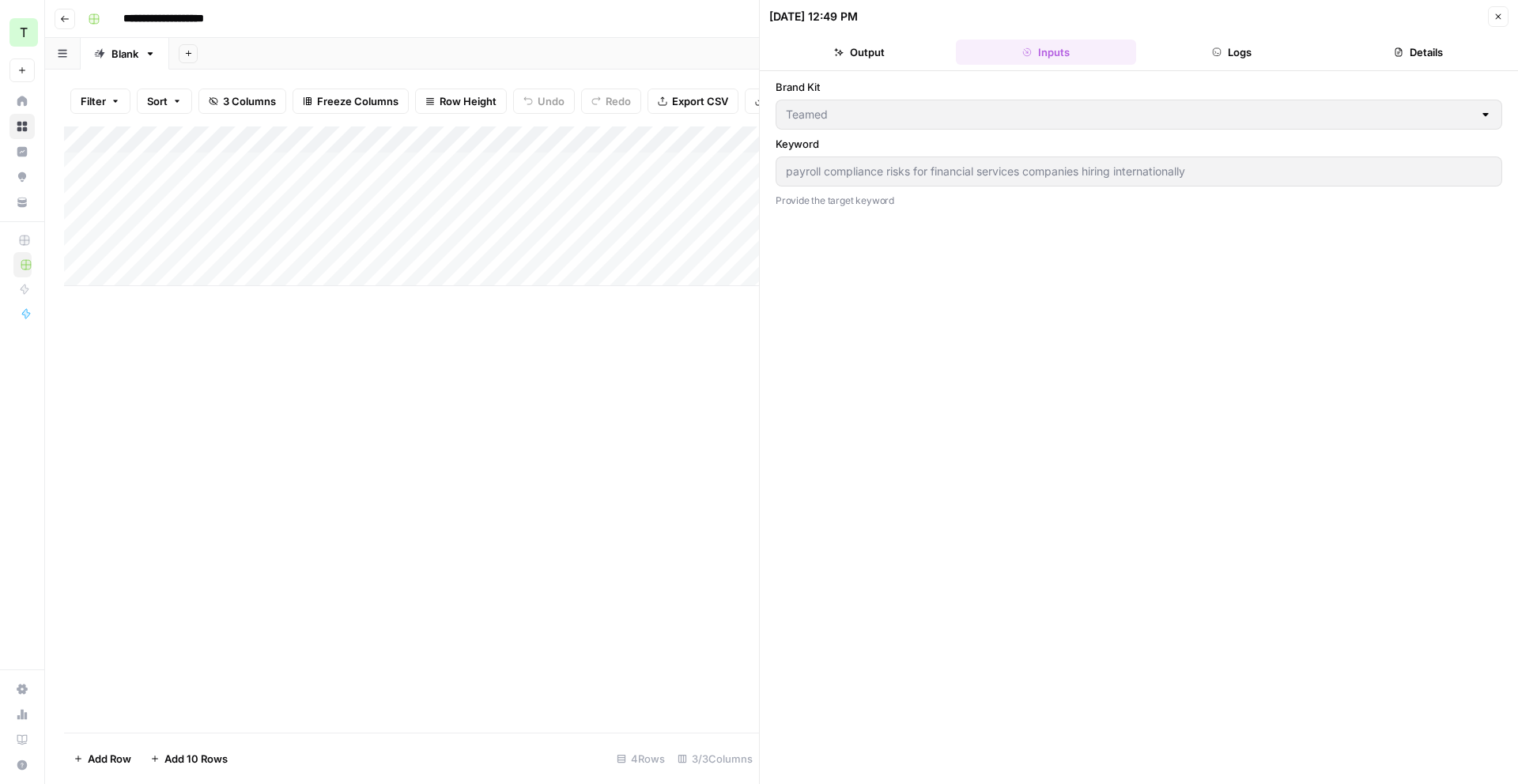
click at [276, 195] on div "Add Column" at bounding box center [411, 207] width 695 height 160
drag, startPoint x: 325, startPoint y: 141, endPoint x: 538, endPoint y: 146, distance: 213.1
click at [538, 146] on div "Add Column" at bounding box center [411, 207] width 695 height 160
drag, startPoint x: 588, startPoint y: 140, endPoint x: 613, endPoint y: 145, distance: 25.5
click at [613, 145] on div "Add Column" at bounding box center [411, 207] width 695 height 160
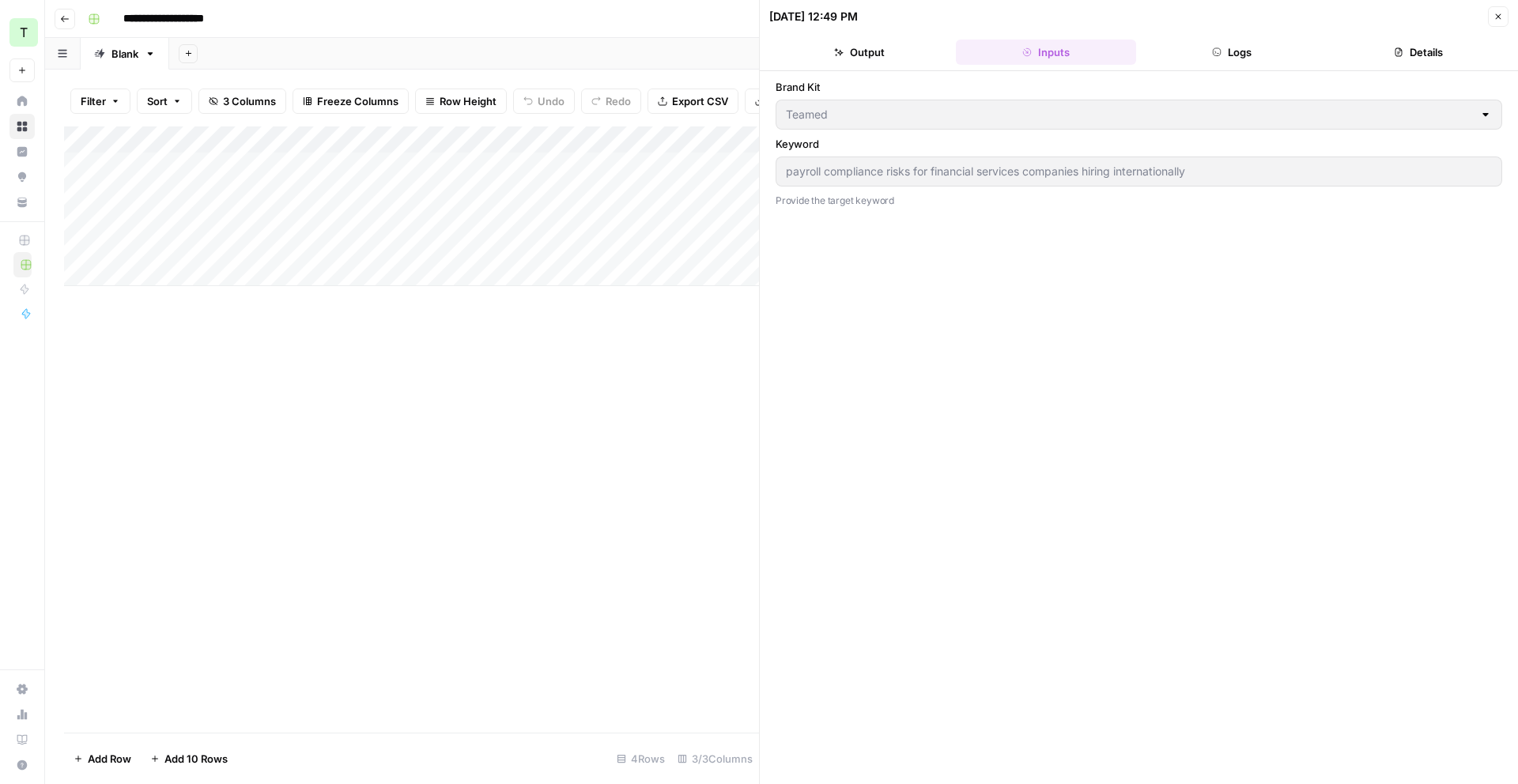
click at [822, 55] on button "Output" at bounding box center [860, 52] width 181 height 25
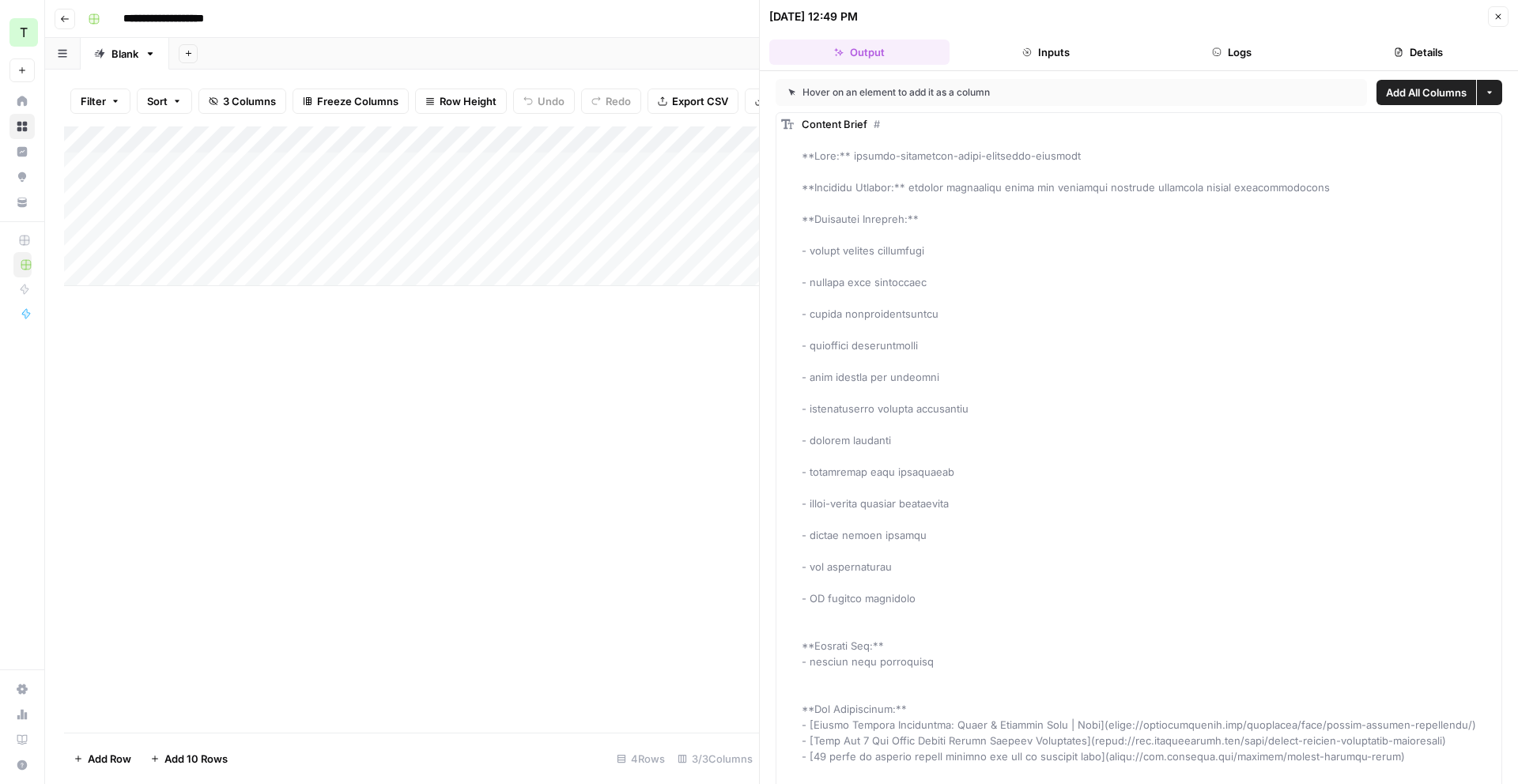
click at [1503, 10] on button "Close" at bounding box center [1498, 17] width 21 height 21
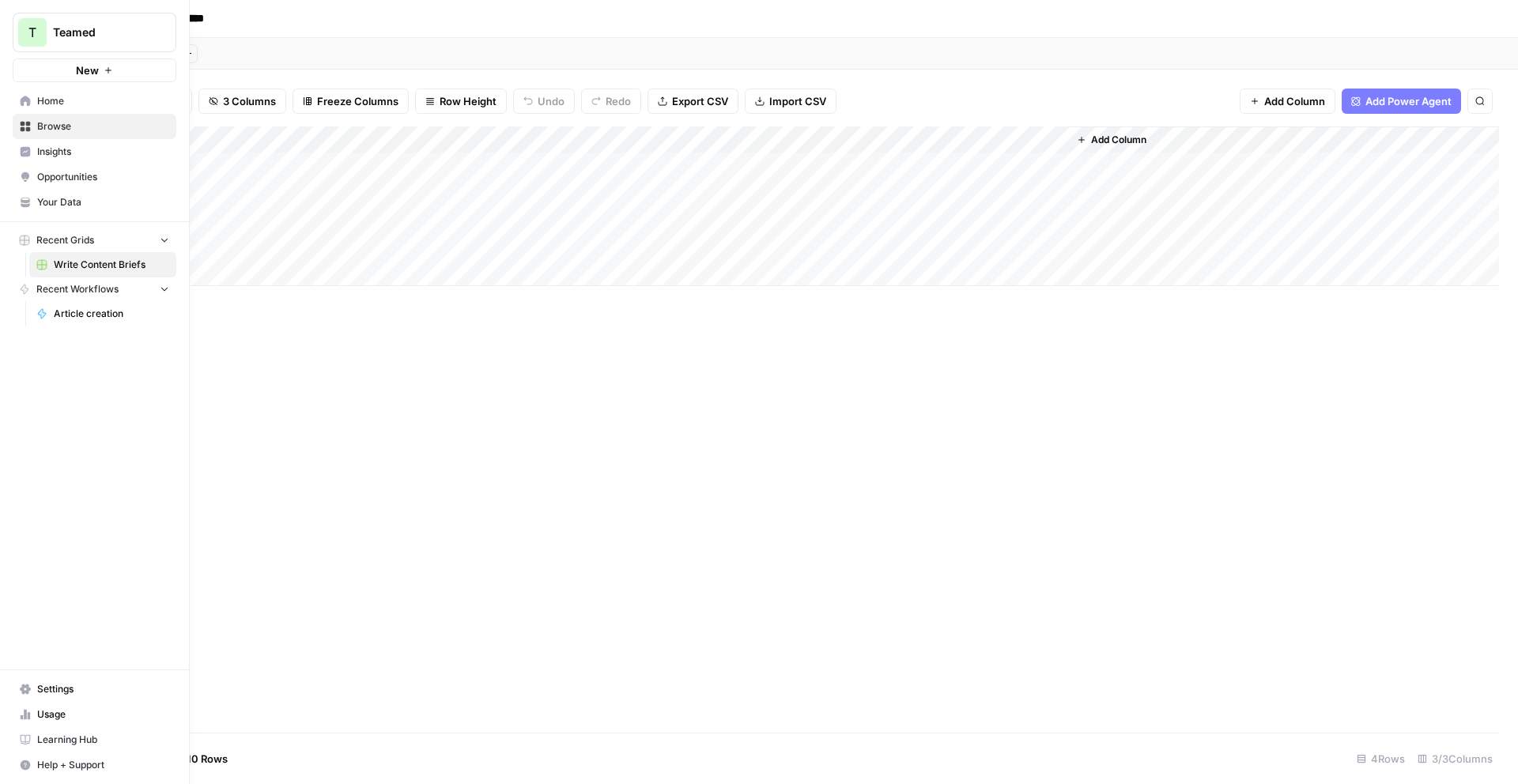
click at [40, 104] on span "Home" at bounding box center [103, 101] width 132 height 14
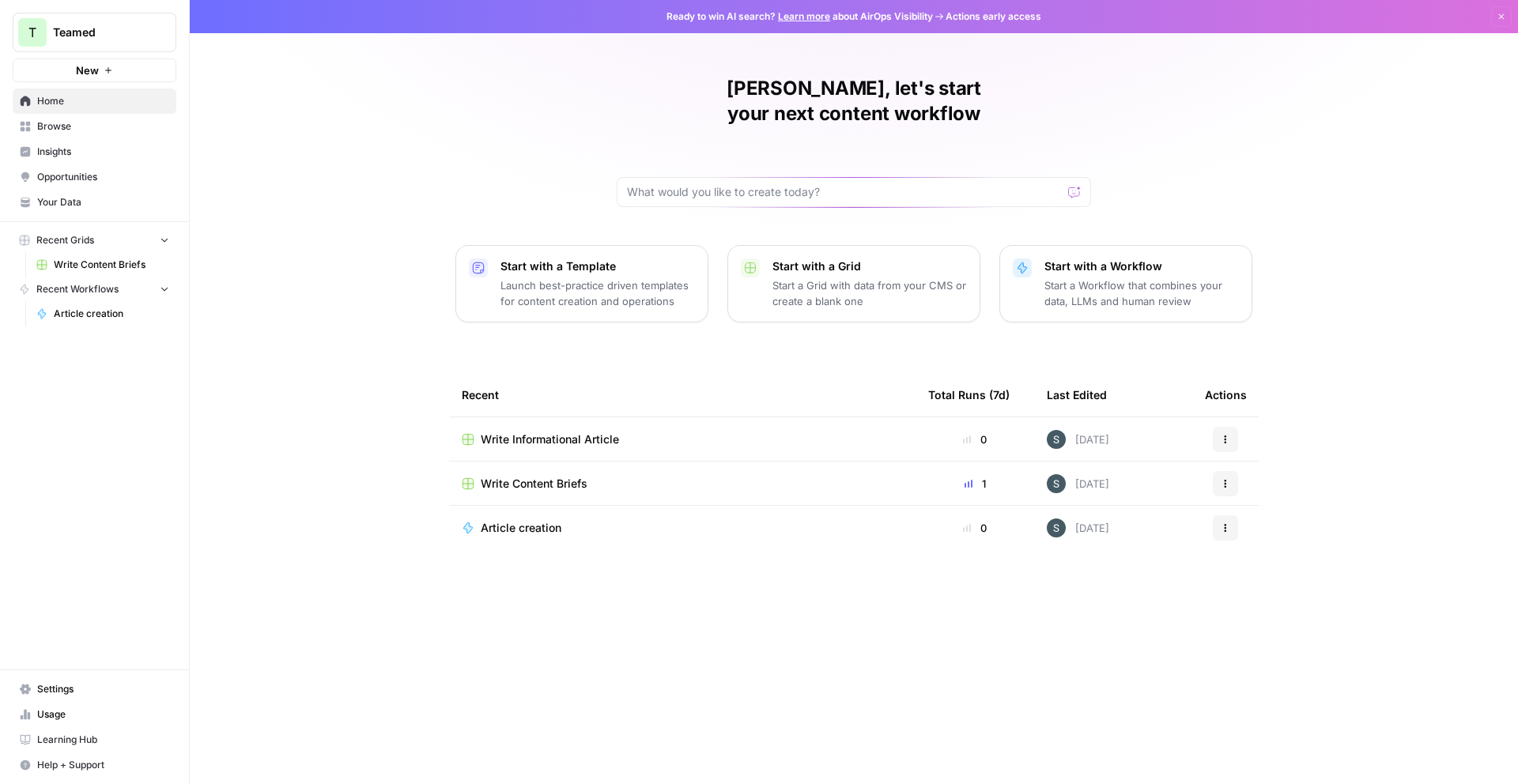
click at [587, 520] on div "Article creation" at bounding box center [682, 527] width 441 height 16
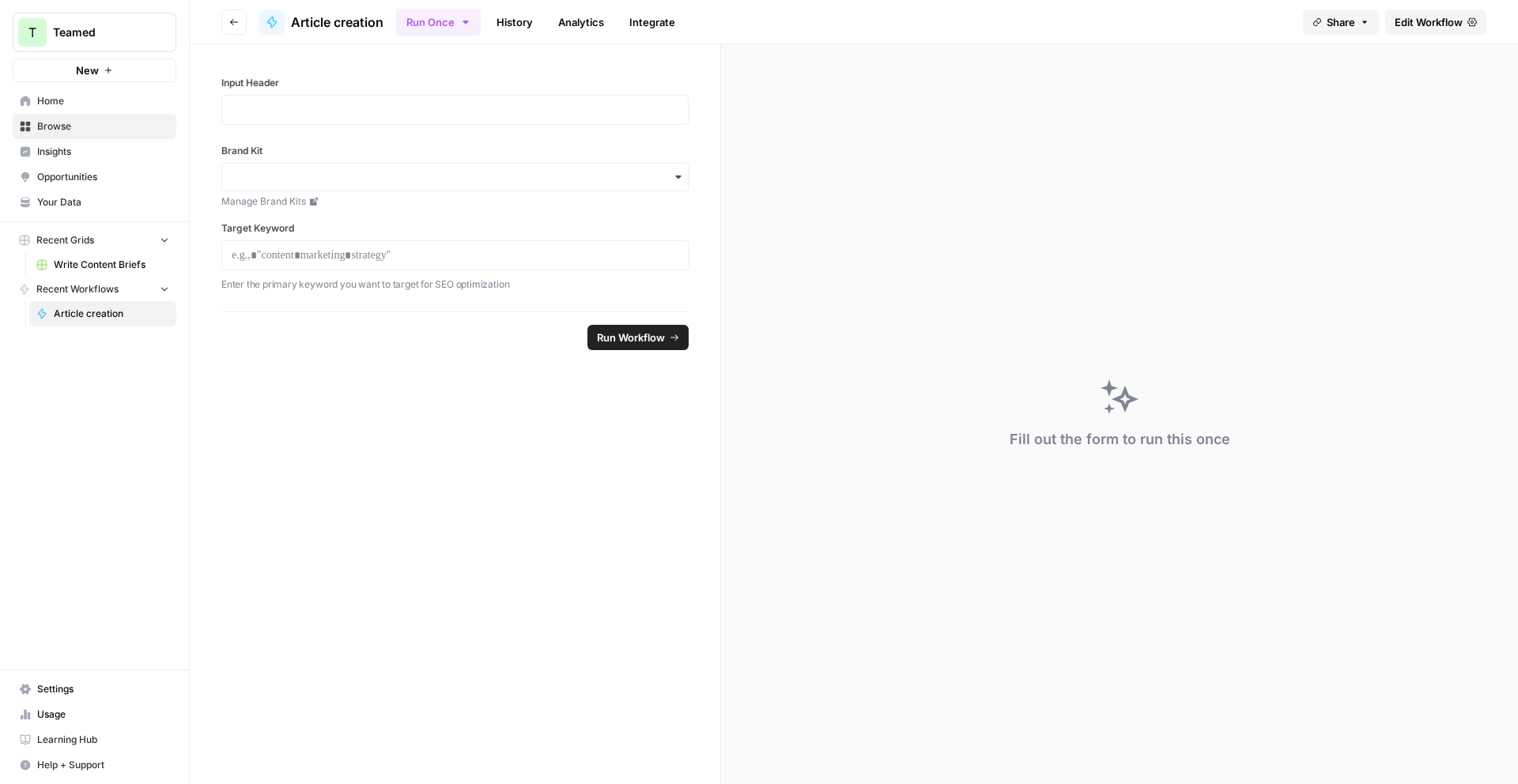
click at [1421, 18] on span "Edit Workflow" at bounding box center [1429, 22] width 68 height 16
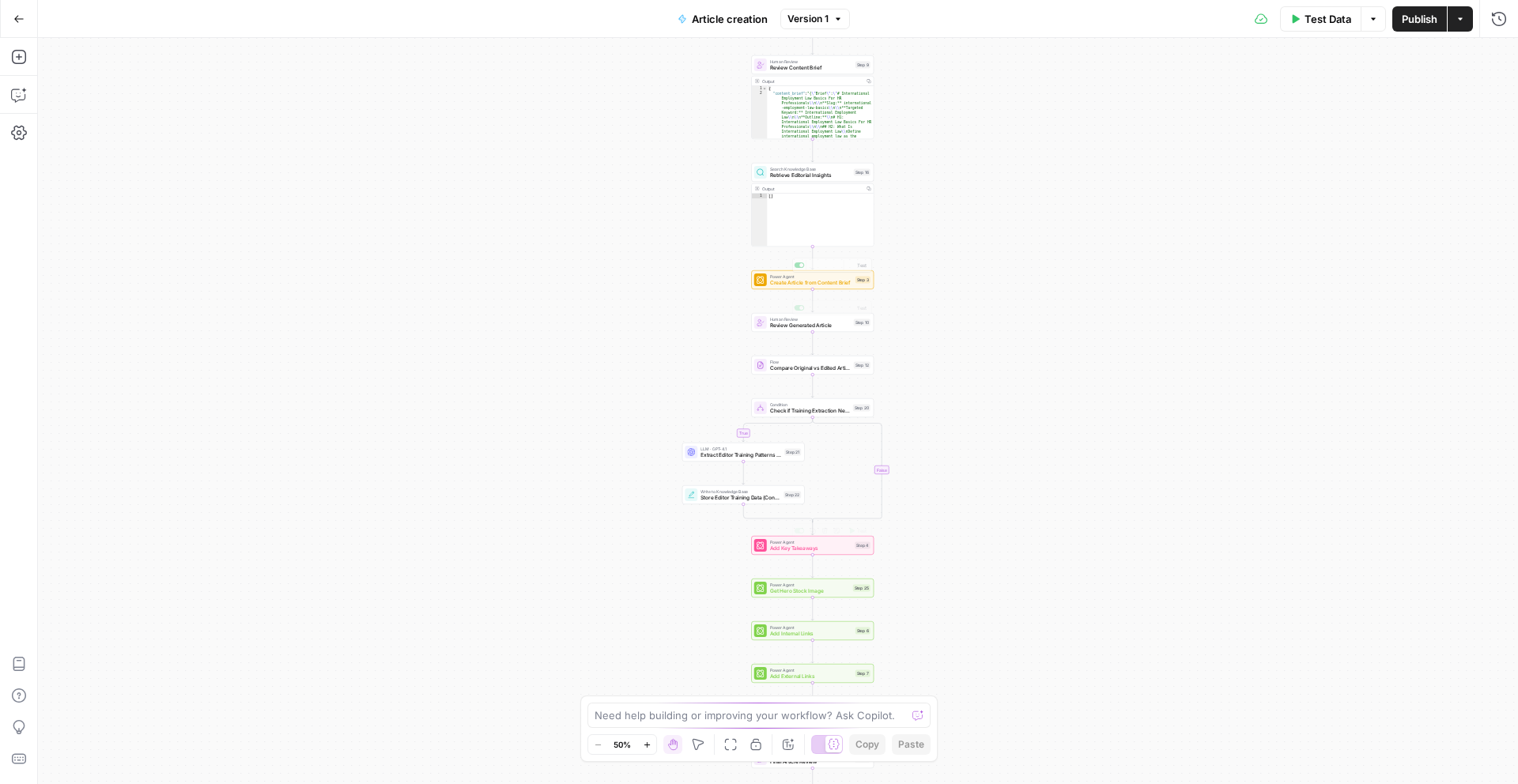
click at [646, 750] on button "Zoom In" at bounding box center [647, 745] width 19 height 19
click at [641, 747] on button "Zoom In" at bounding box center [647, 745] width 19 height 19
click at [649, 745] on icon "button" at bounding box center [647, 745] width 8 height 8
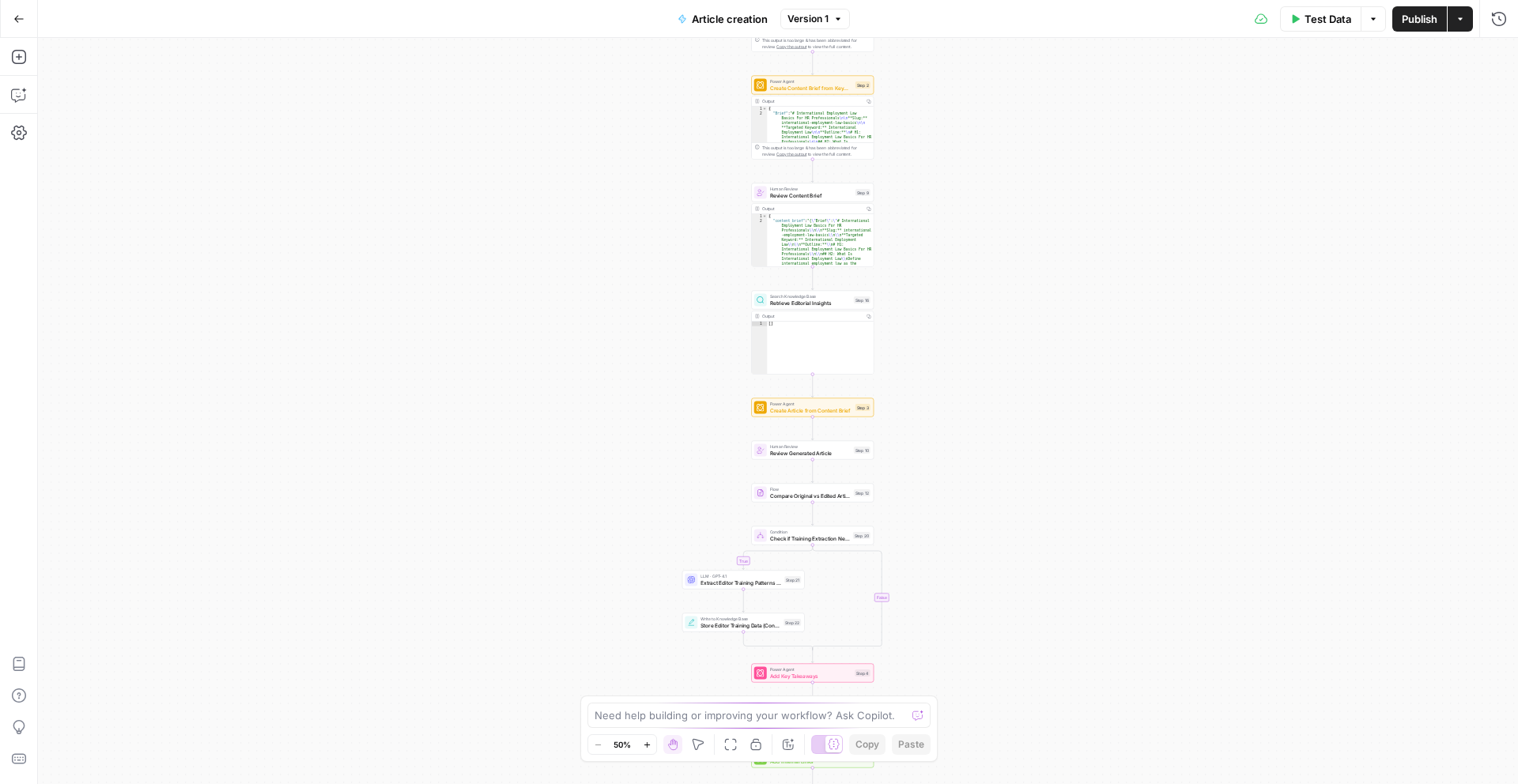
click at [644, 745] on icon "button" at bounding box center [647, 745] width 8 height 8
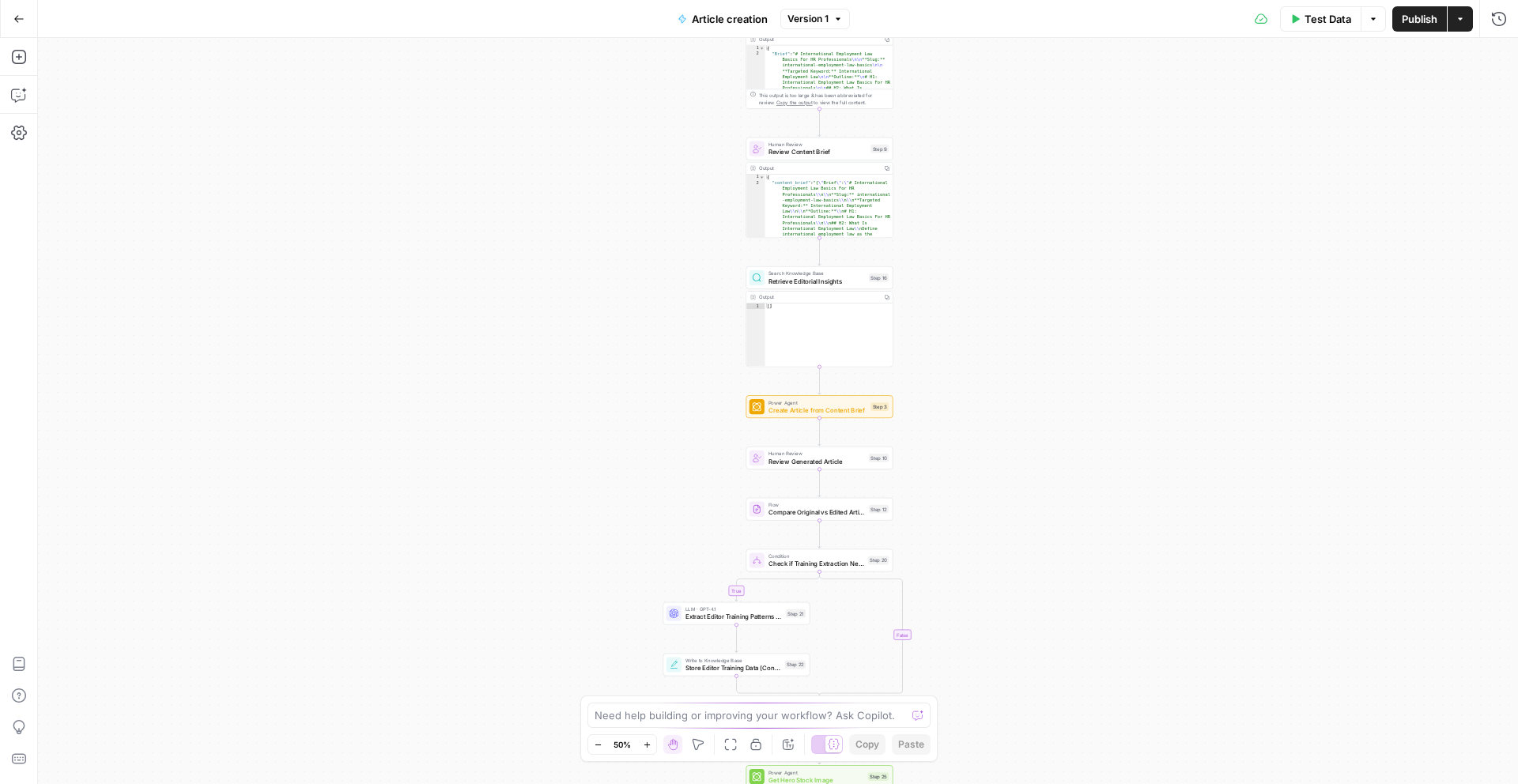
click at [645, 745] on icon "button" at bounding box center [647, 745] width 8 height 8
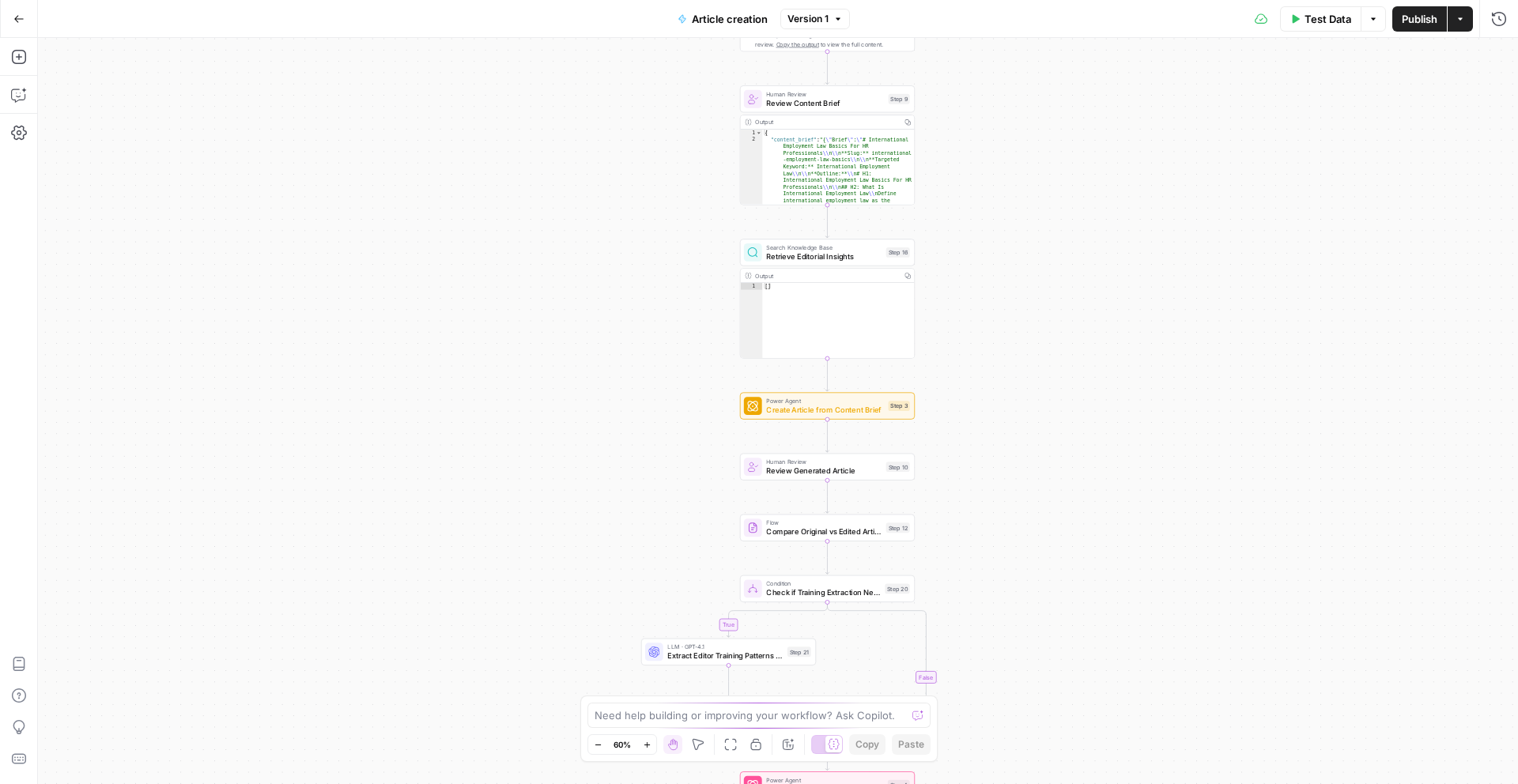
click at [645, 745] on icon "button" at bounding box center [647, 745] width 8 height 8
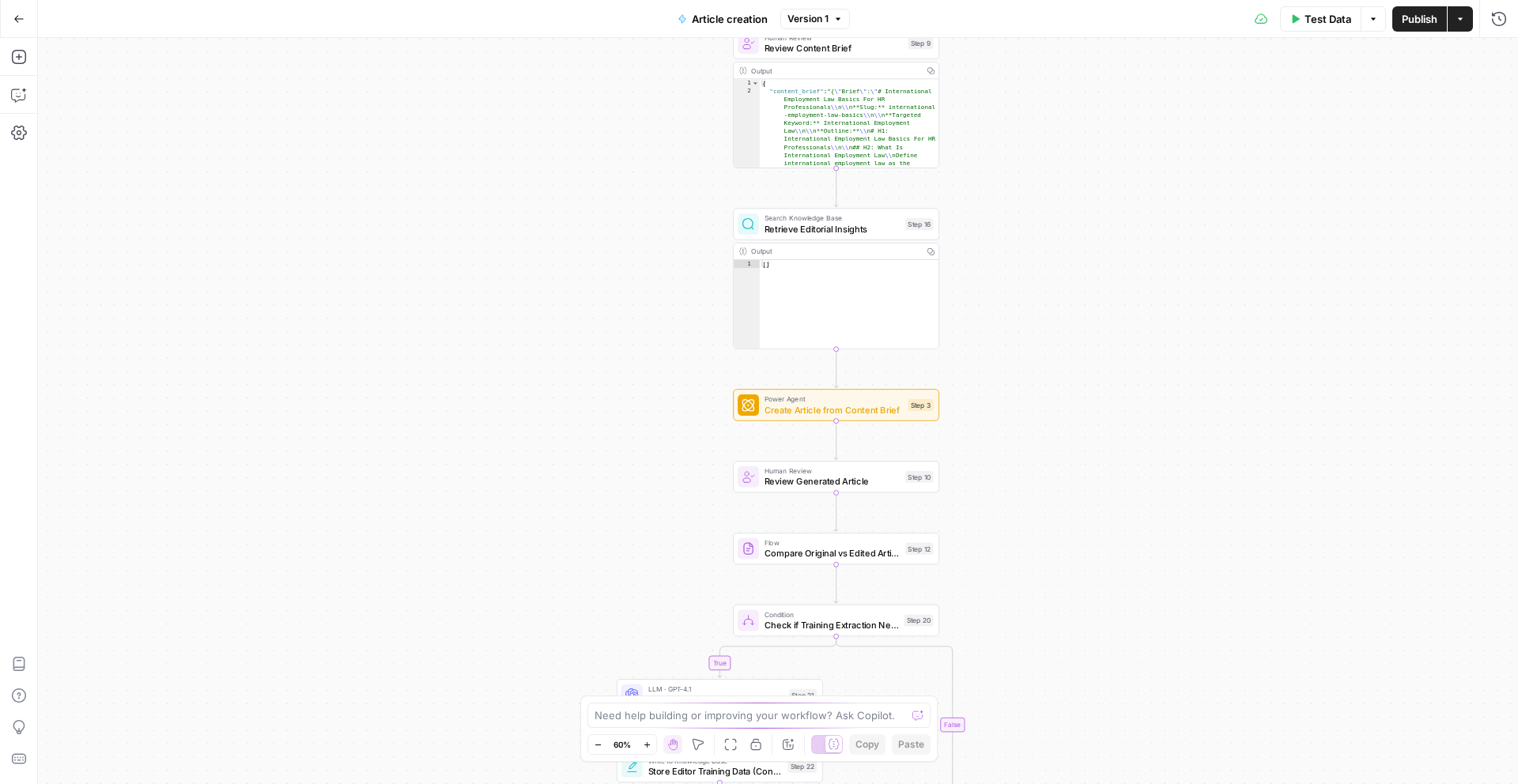
click at [645, 745] on icon "button" at bounding box center [647, 745] width 8 height 8
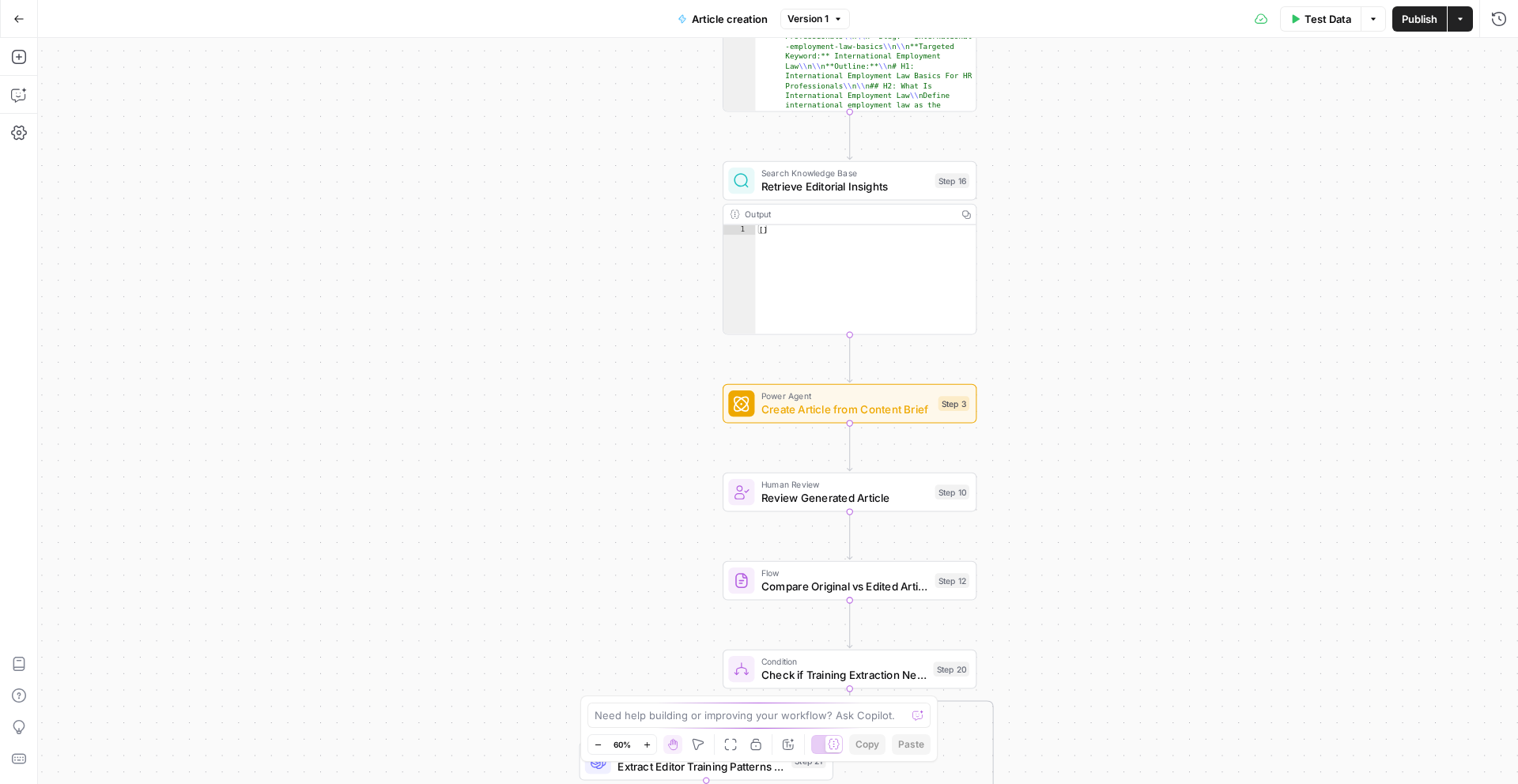
click at [645, 745] on icon "button" at bounding box center [647, 745] width 8 height 8
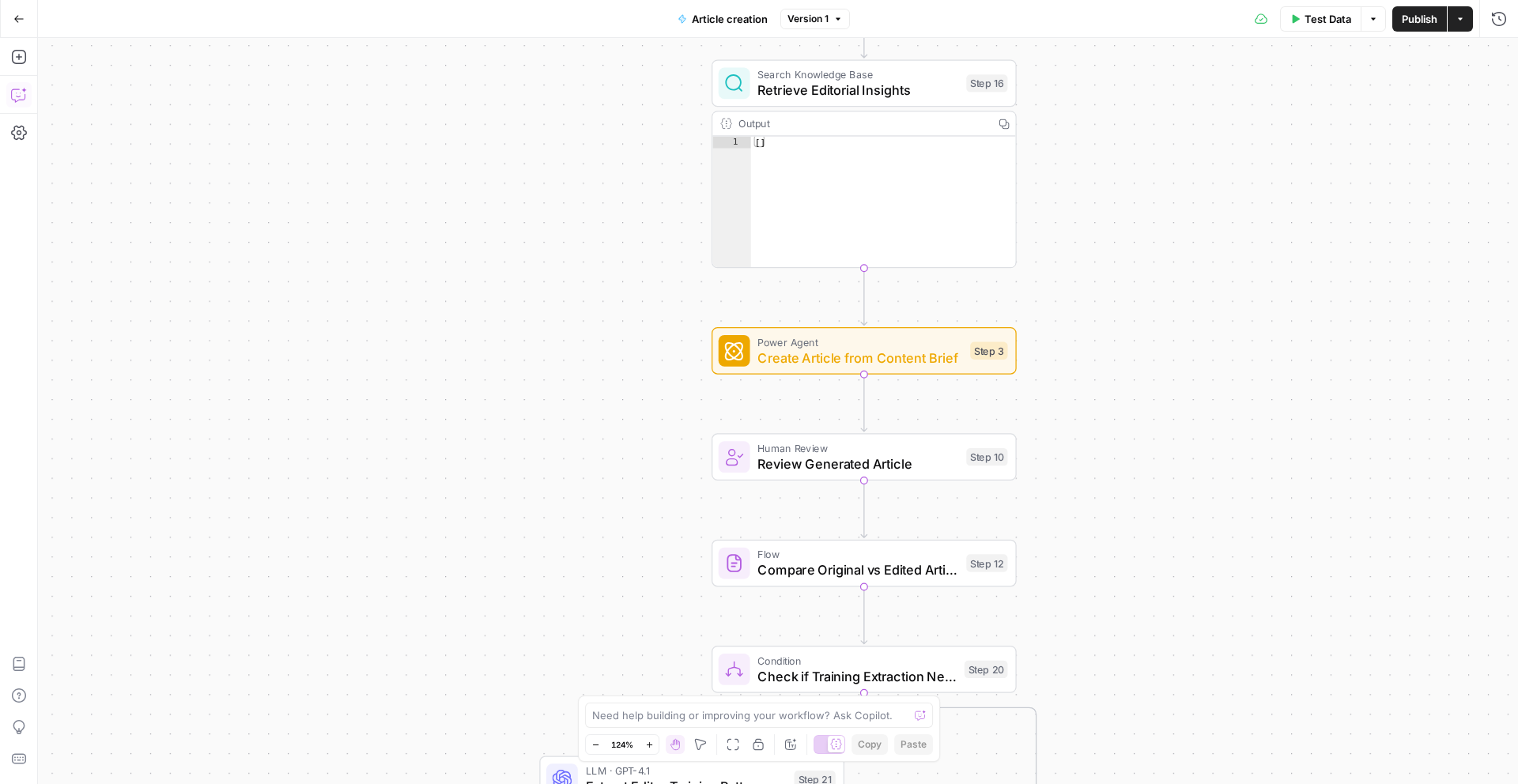
click at [16, 97] on icon "button" at bounding box center [19, 94] width 16 height 16
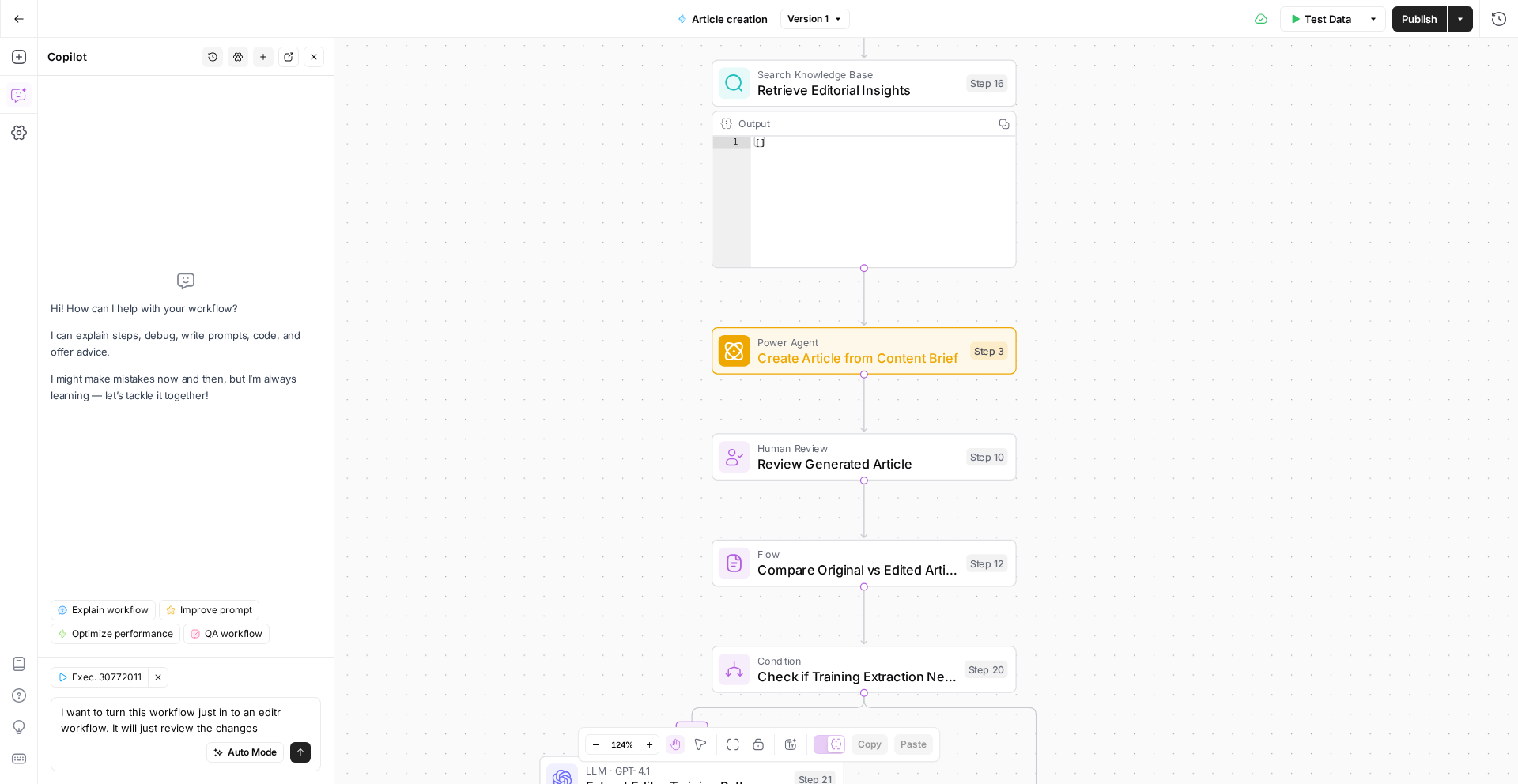
type textarea "I want to turn this workflow just in to an editr workflow. It will just review …"
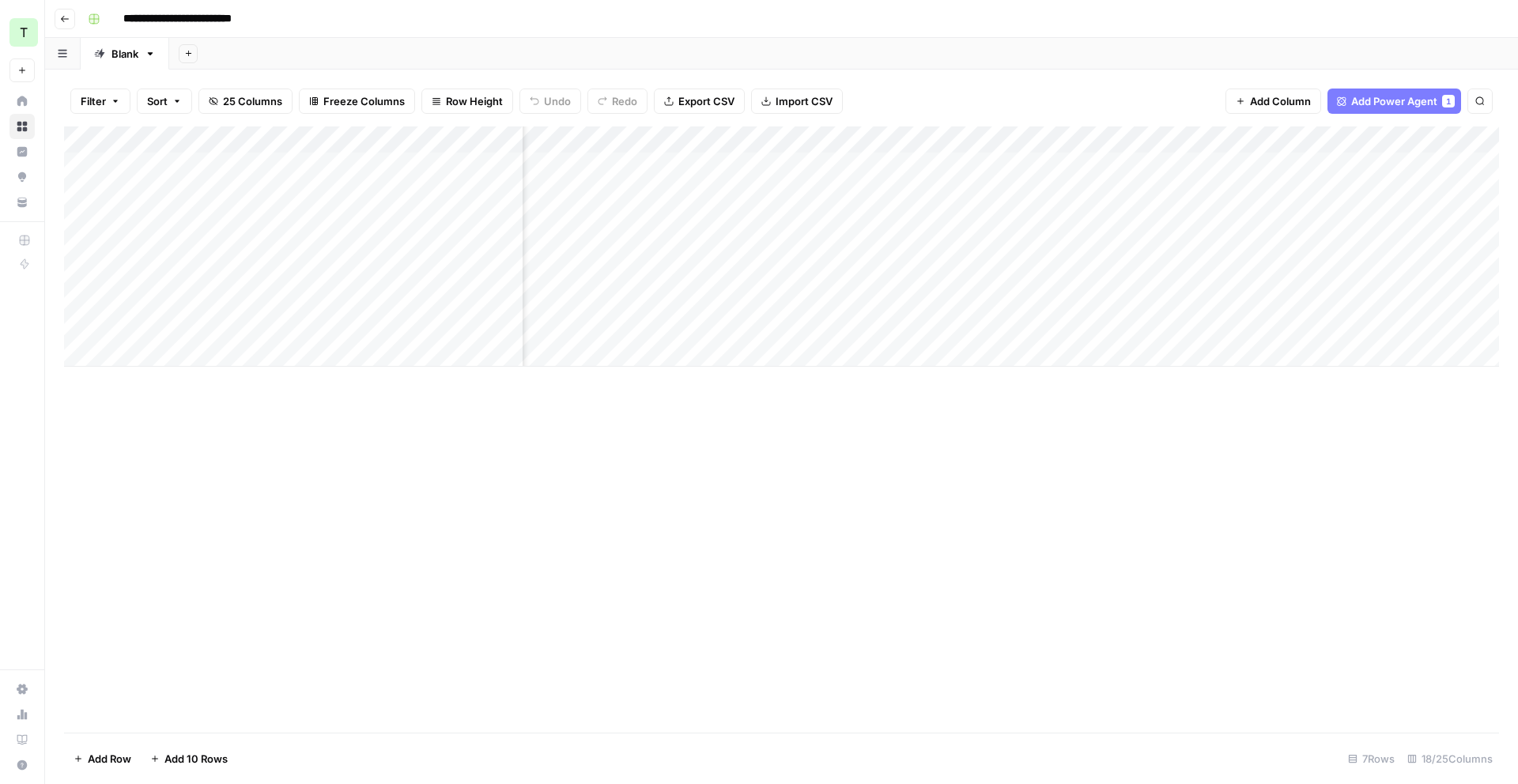
scroll to position [0, 142]
click at [1273, 93] on span "Add Column" at bounding box center [1280, 101] width 61 height 16
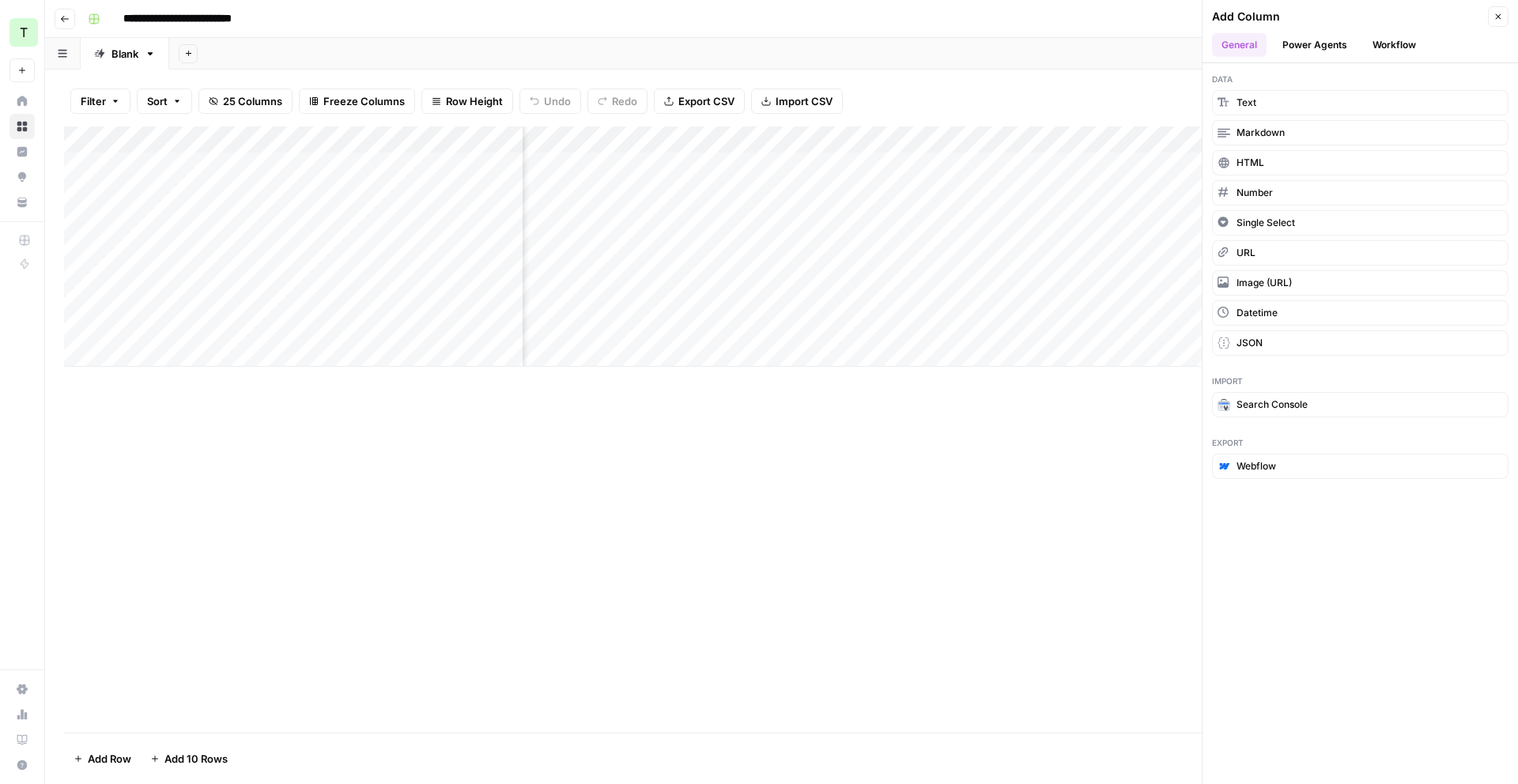
drag, startPoint x: 1134, startPoint y: 88, endPoint x: 1203, endPoint y: 123, distance: 77.4
click at [1134, 88] on div "Filter Sort 25 Columns Freeze Columns Row Height Undo Redo Export CSV Import CS…" at bounding box center [782, 102] width 1435 height 51
drag, startPoint x: 1497, startPoint y: 17, endPoint x: 1399, endPoint y: 87, distance: 120.4
click at [1497, 17] on icon "button" at bounding box center [1498, 17] width 9 height 9
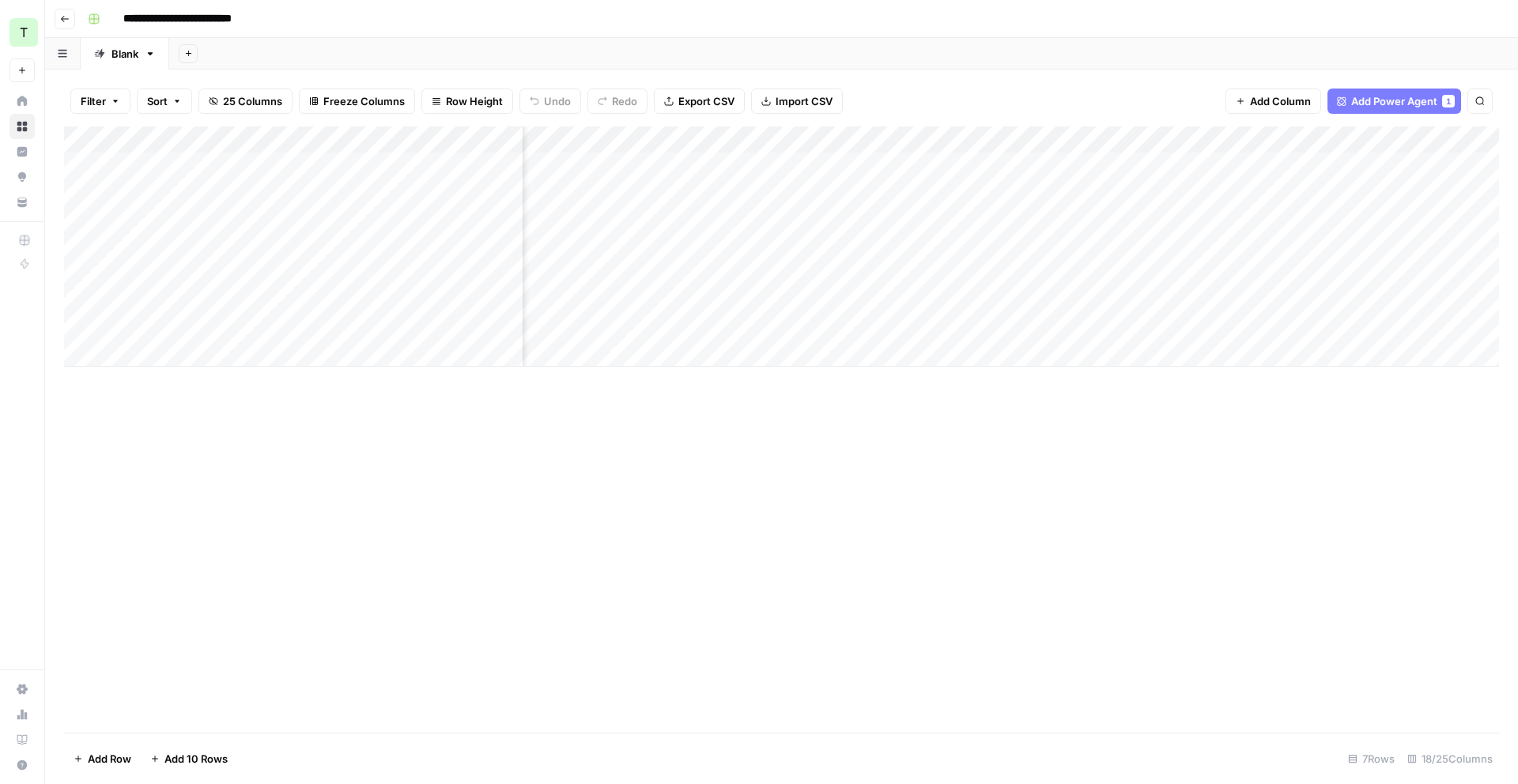
click at [1211, 162] on div "Add Column" at bounding box center [782, 247] width 1435 height 241
click at [1289, 166] on div "Add Column" at bounding box center [782, 247] width 1435 height 241
click at [1270, 274] on div "Add Column" at bounding box center [782, 247] width 1435 height 241
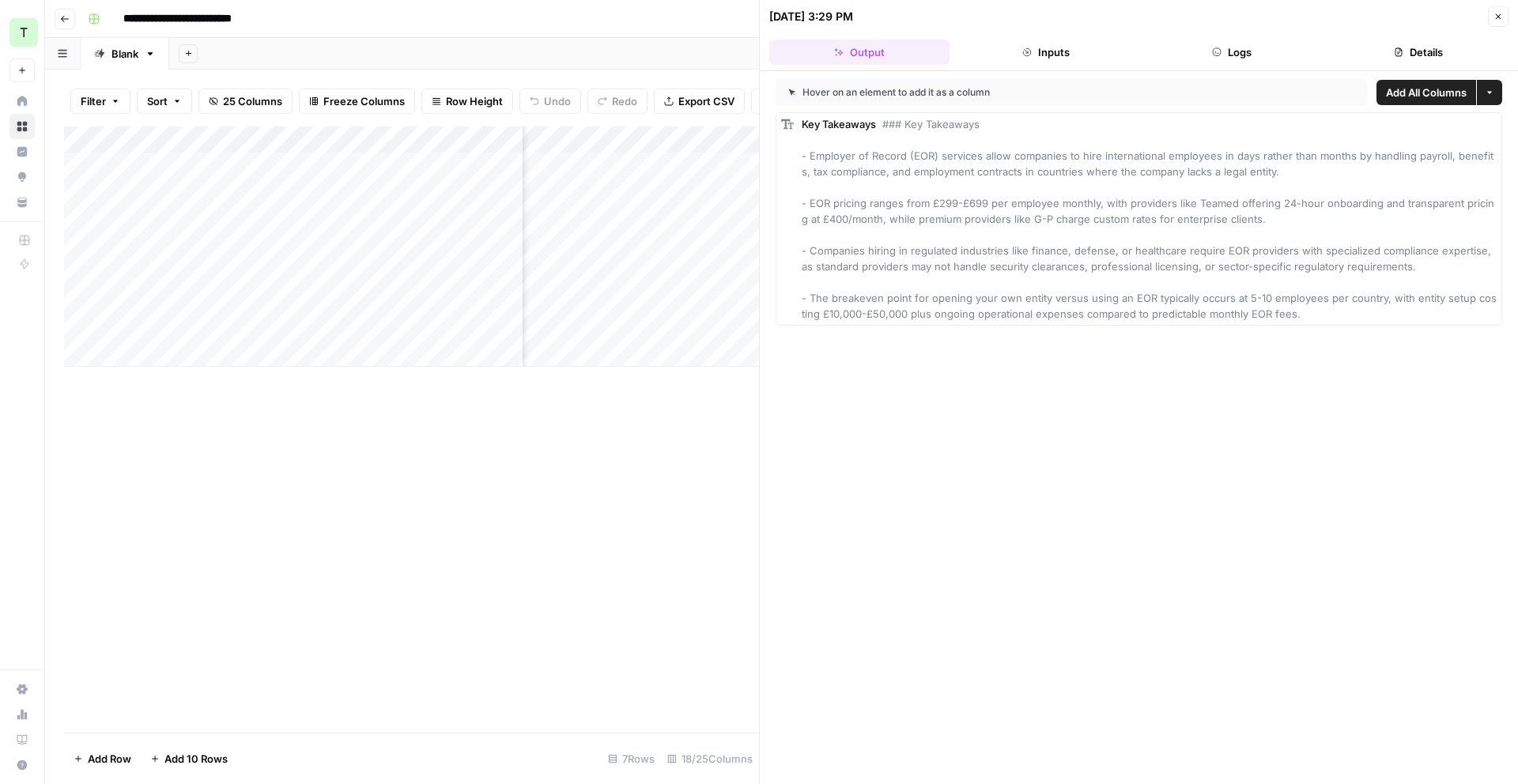
click at [1445, 94] on span "Add All Columns" at bounding box center [1427, 92] width 81 height 16
click at [1494, 18] on icon "button" at bounding box center [1498, 17] width 9 height 9
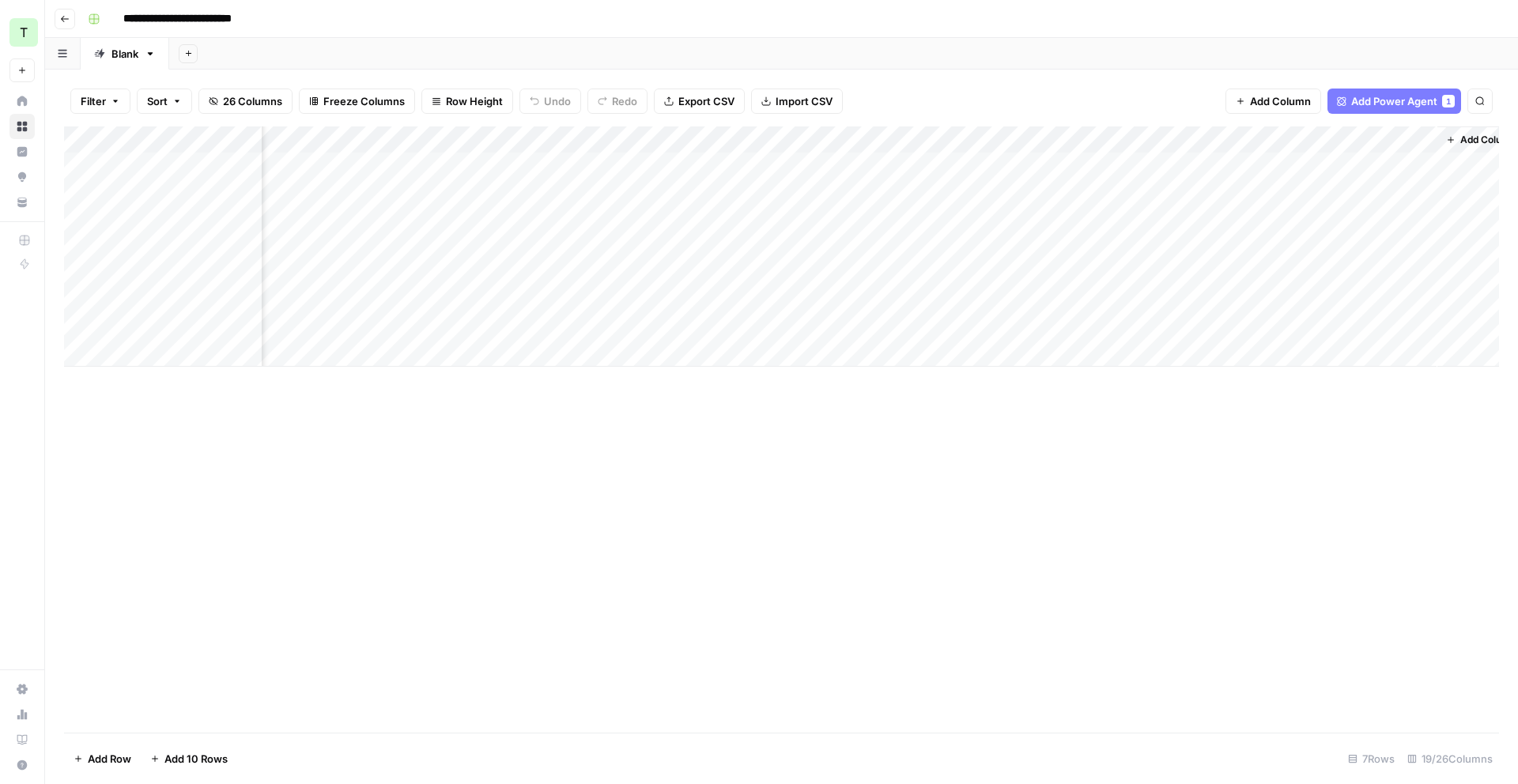
drag, startPoint x: 1370, startPoint y: 137, endPoint x: 314, endPoint y: 168, distance: 1056.5
click at [182, 143] on div "Add Column" at bounding box center [782, 247] width 1435 height 241
drag, startPoint x: 231, startPoint y: 141, endPoint x: 581, endPoint y: 141, distance: 350.0
click at [578, 142] on div "Add Column" at bounding box center [782, 247] width 1435 height 241
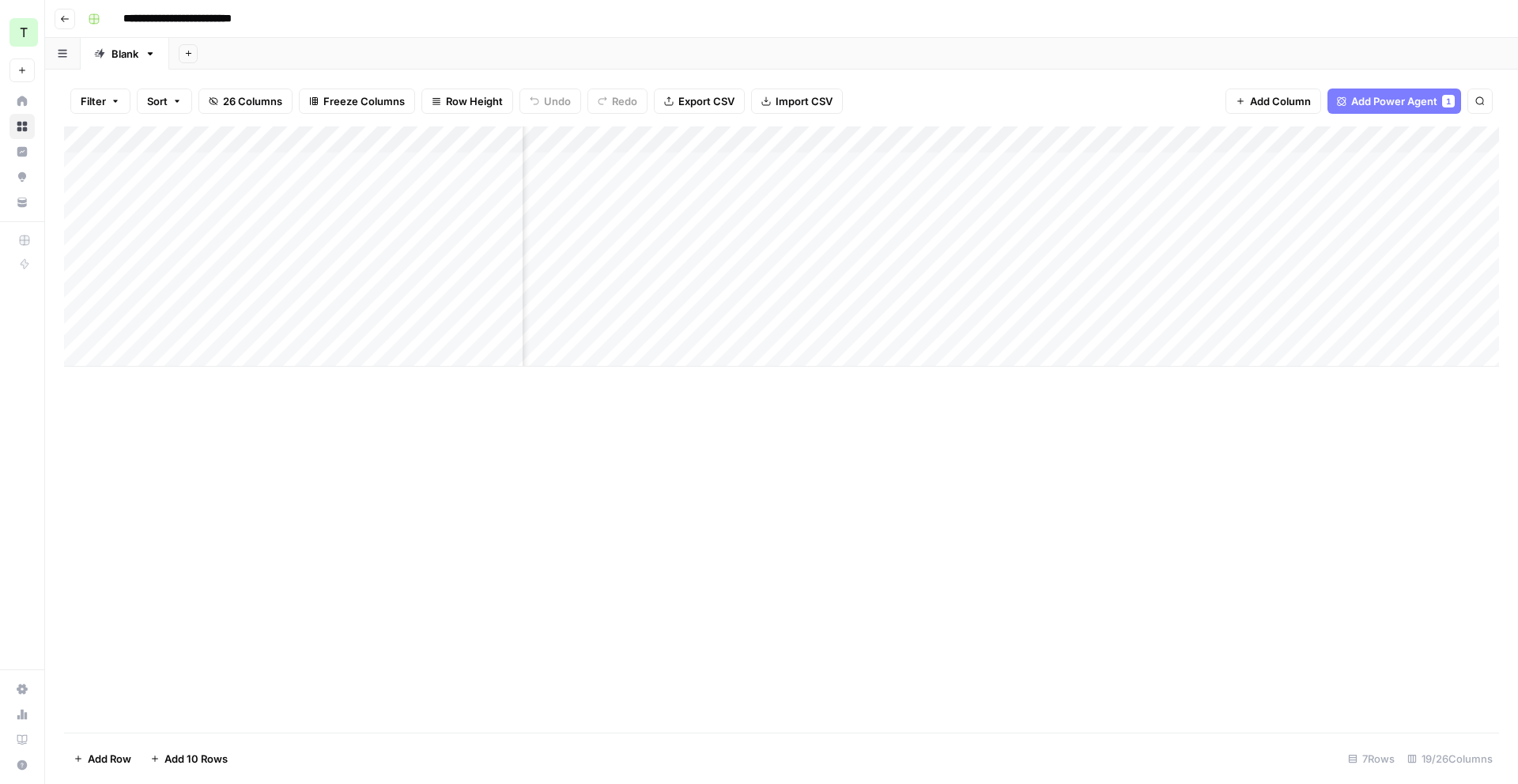
scroll to position [0, 657]
click at [915, 138] on div "Add Column" at bounding box center [782, 247] width 1435 height 241
click at [1056, 141] on div "Add Column" at bounding box center [782, 247] width 1435 height 241
click at [1036, 292] on span "Remove Column" at bounding box center [1027, 294] width 138 height 16
click at [713, 156] on span "Delete" at bounding box center [703, 164] width 34 height 16
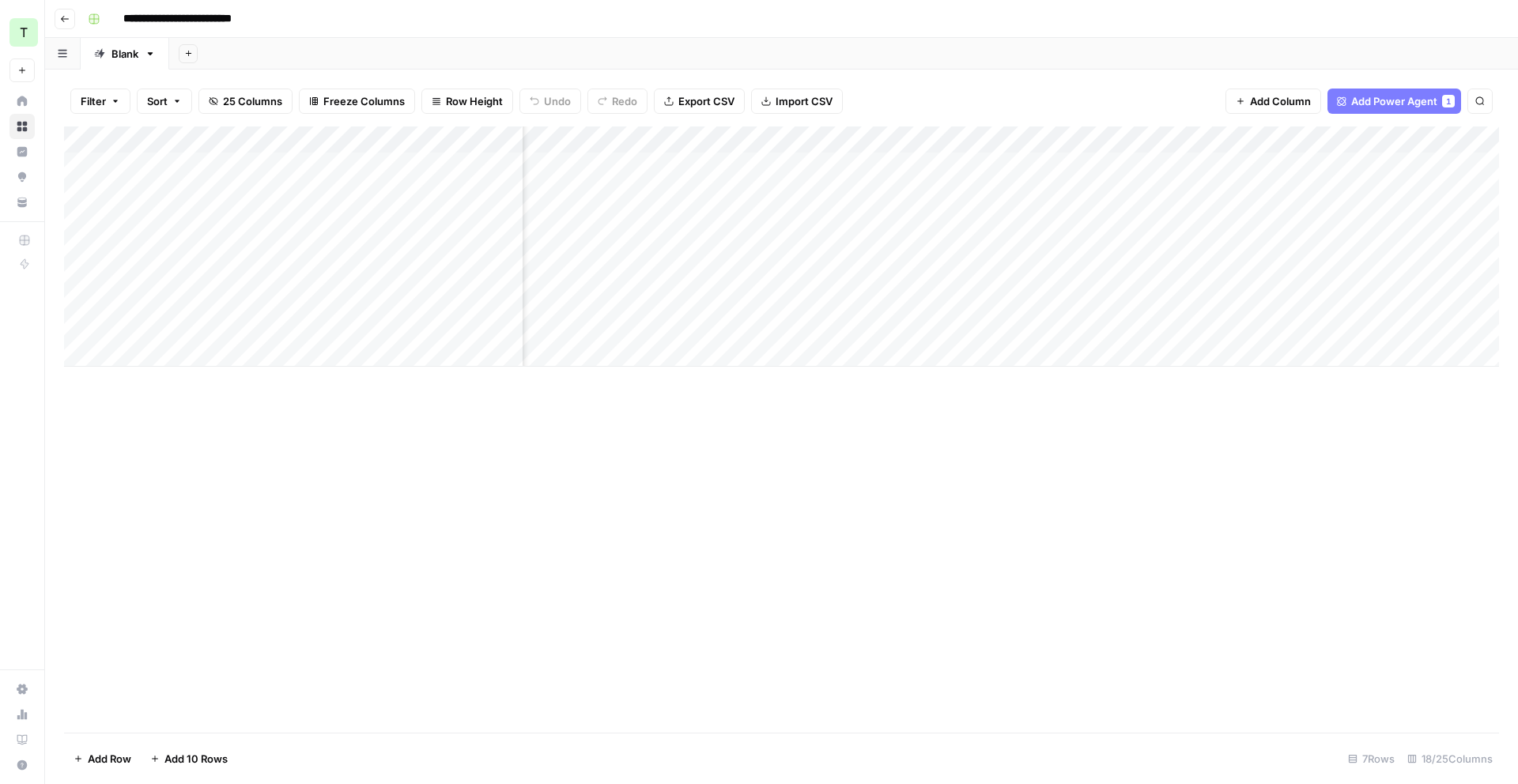
click at [1245, 141] on div "Add Column" at bounding box center [782, 247] width 1435 height 241
click at [1183, 268] on span "Configure Inputs" at bounding box center [1191, 273] width 138 height 16
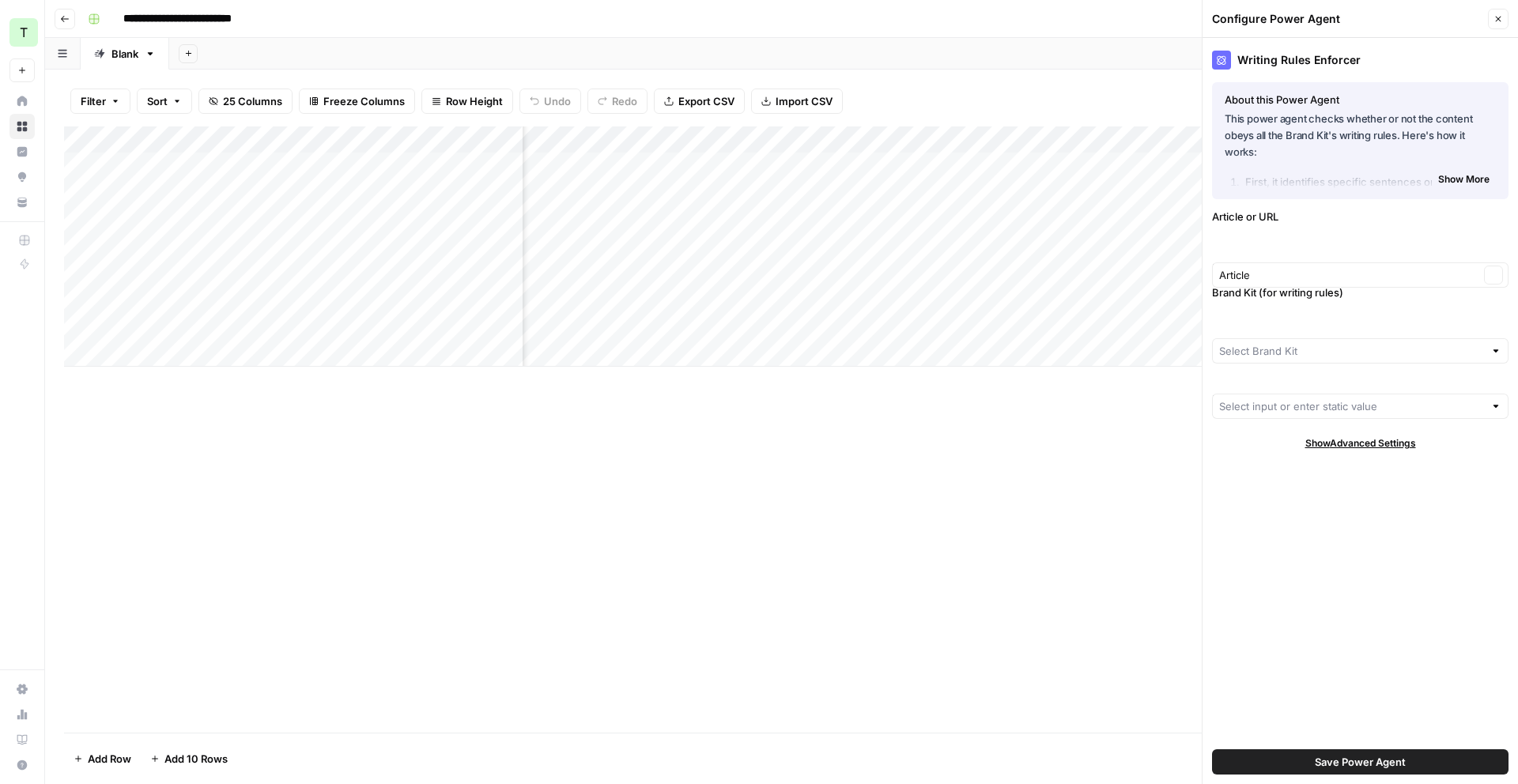
type input "Teamed"
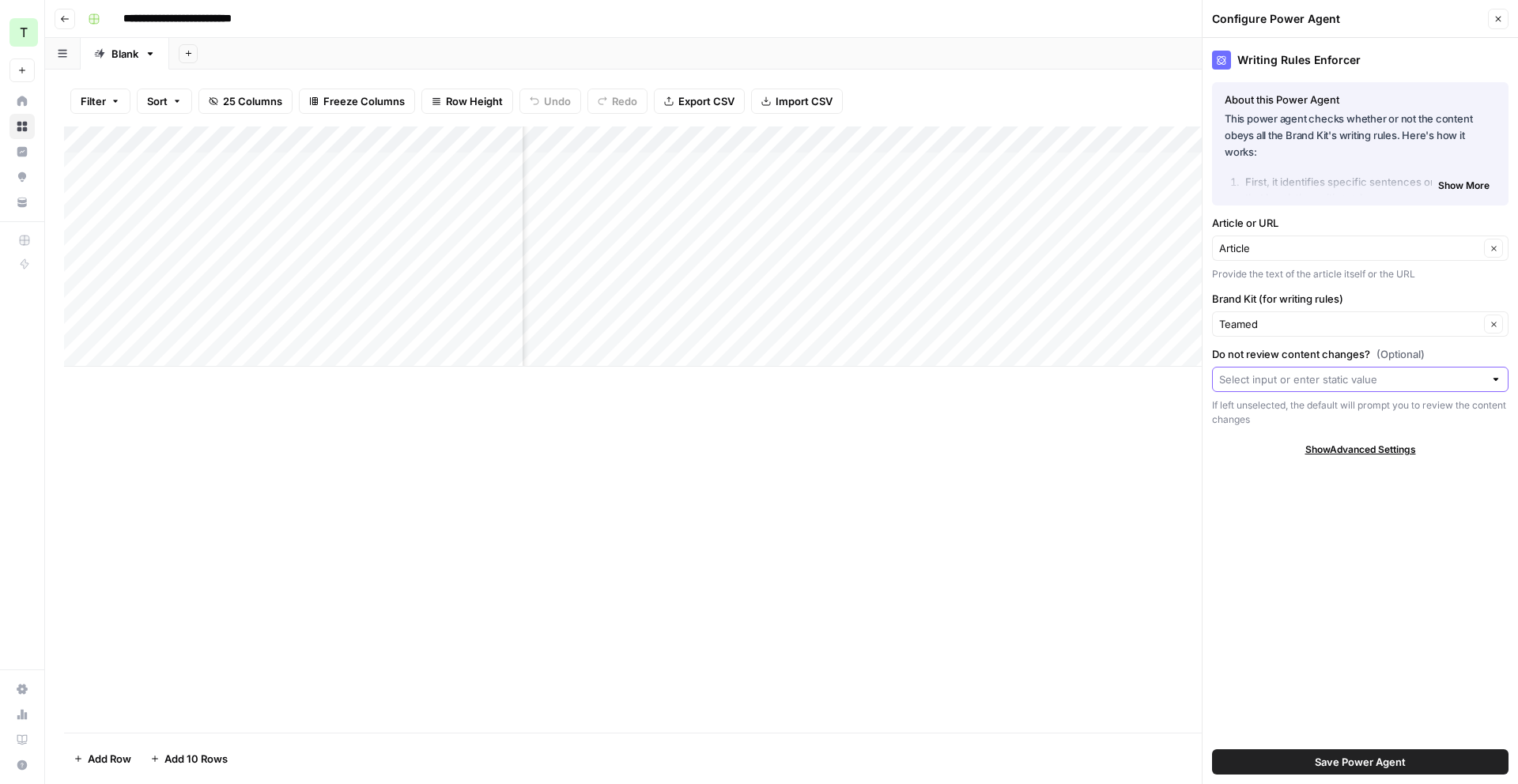
click at [1392, 380] on input "Do not review content changes? (Optional)" at bounding box center [1352, 379] width 265 height 16
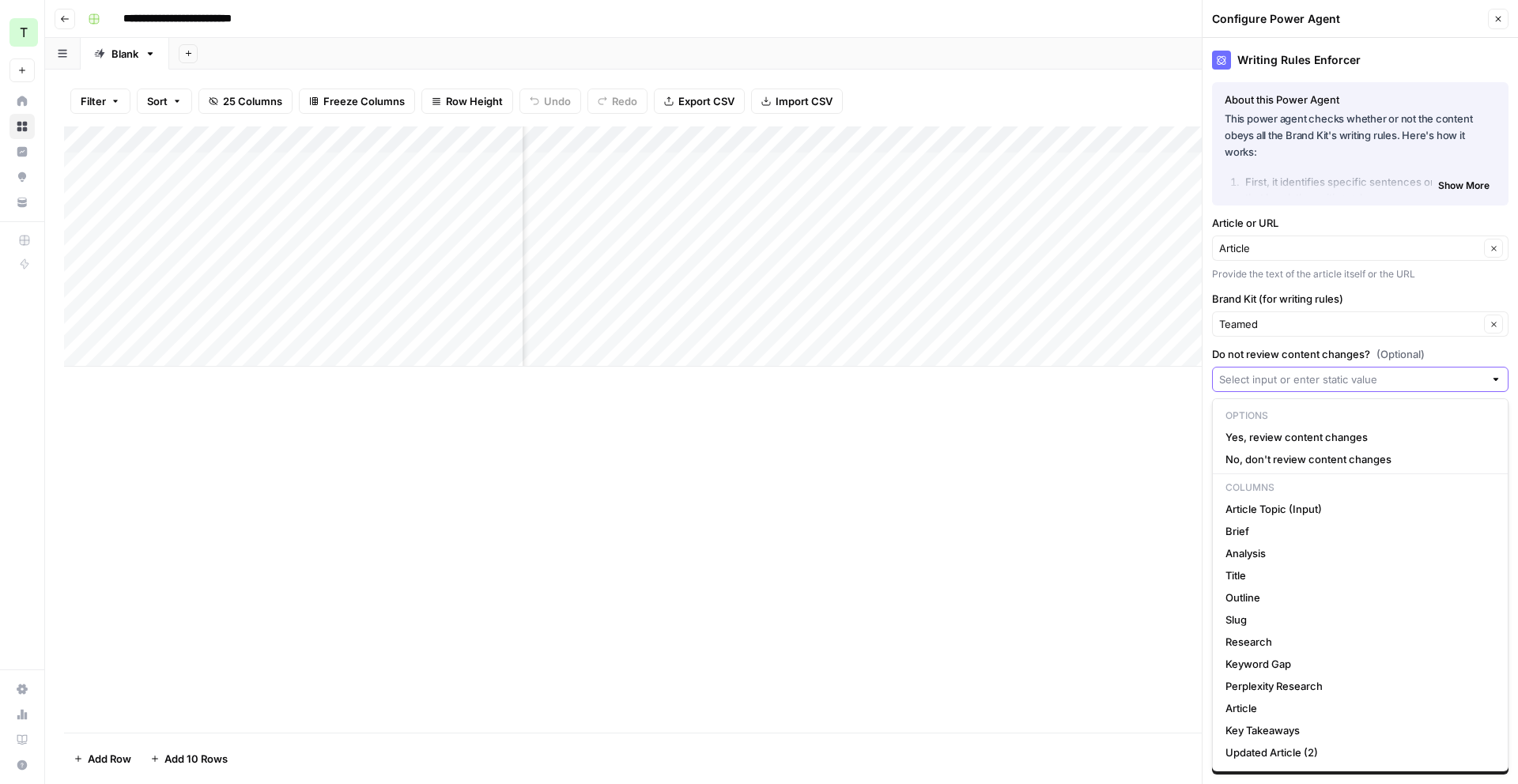
click at [1392, 380] on input "Do not review content changes? (Optional)" at bounding box center [1352, 379] width 265 height 16
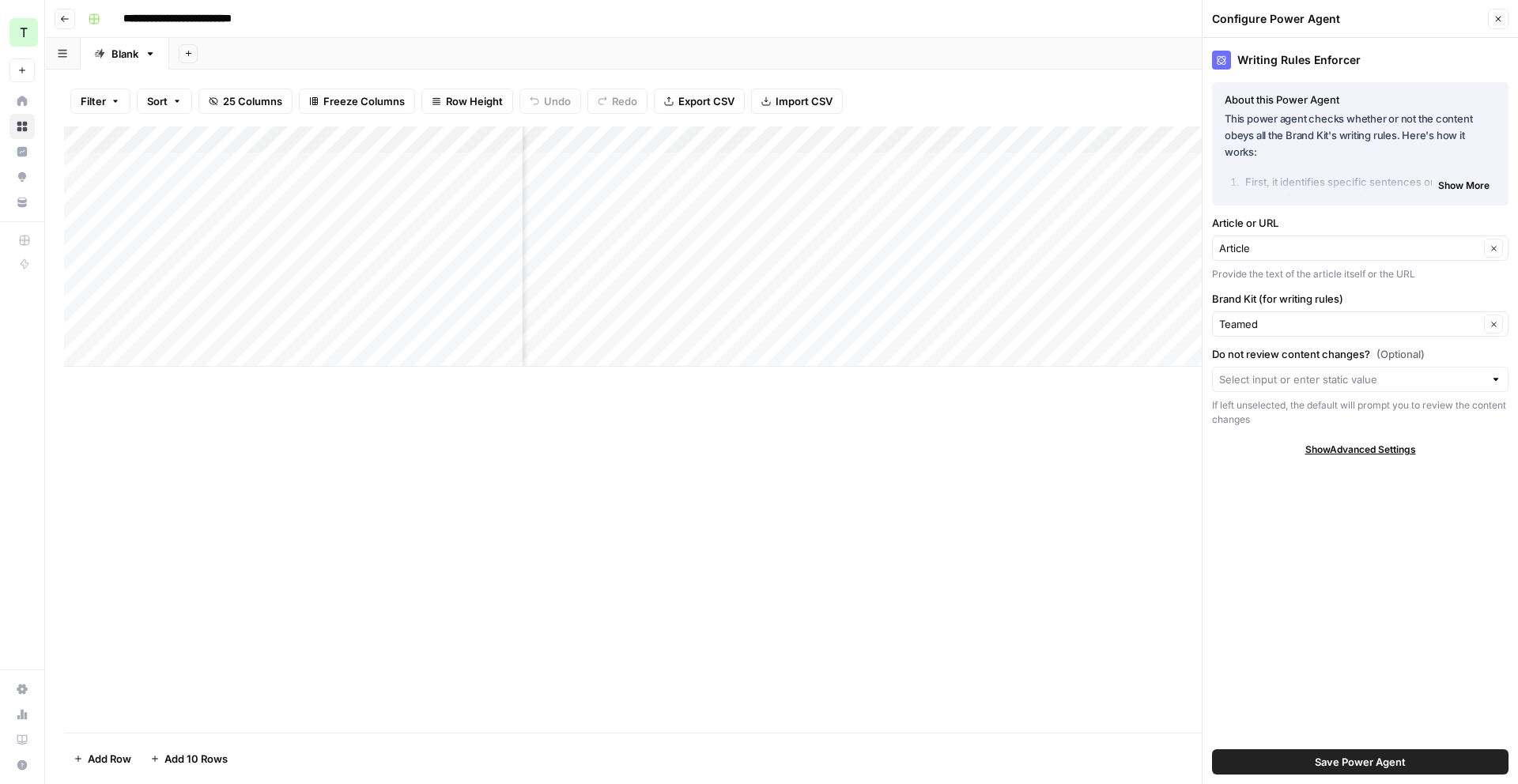
click at [1435, 344] on div "Writing Rules Enforcer About this Power Agent This power agent checks whether o…" at bounding box center [1360, 411] width 315 height 746
click at [1422, 243] on input "Article or URL" at bounding box center [1349, 248] width 261 height 16
type input "/"
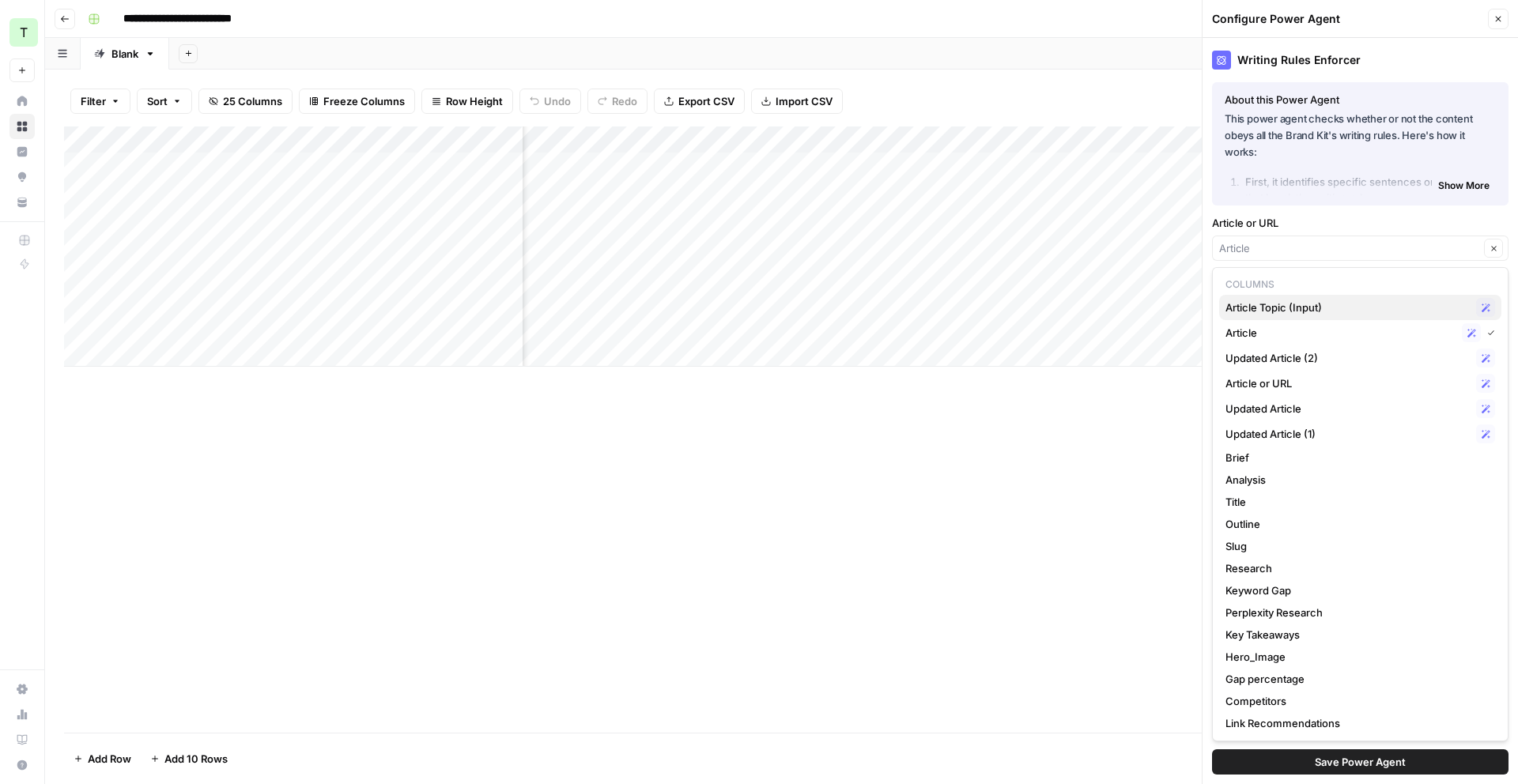
click at [1351, 309] on span "Article Topic (Input)" at bounding box center [1348, 307] width 245 height 16
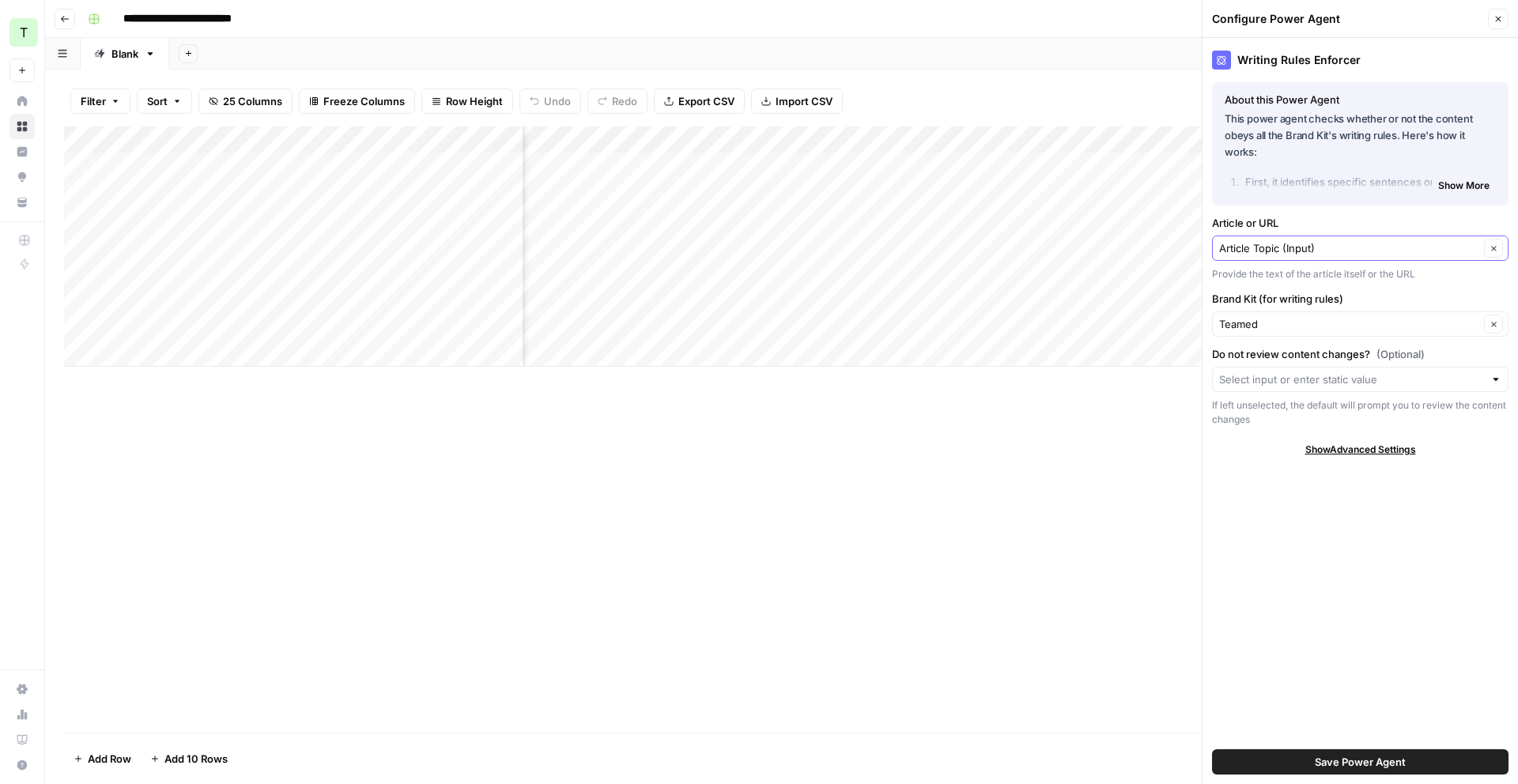
drag, startPoint x: 1498, startPoint y: 249, endPoint x: 1482, endPoint y: 249, distance: 16.0
click at [1498, 249] on button "Clear" at bounding box center [1494, 248] width 19 height 19
type input "Article"
click at [1415, 245] on input "Article or URL" at bounding box center [1349, 248] width 261 height 16
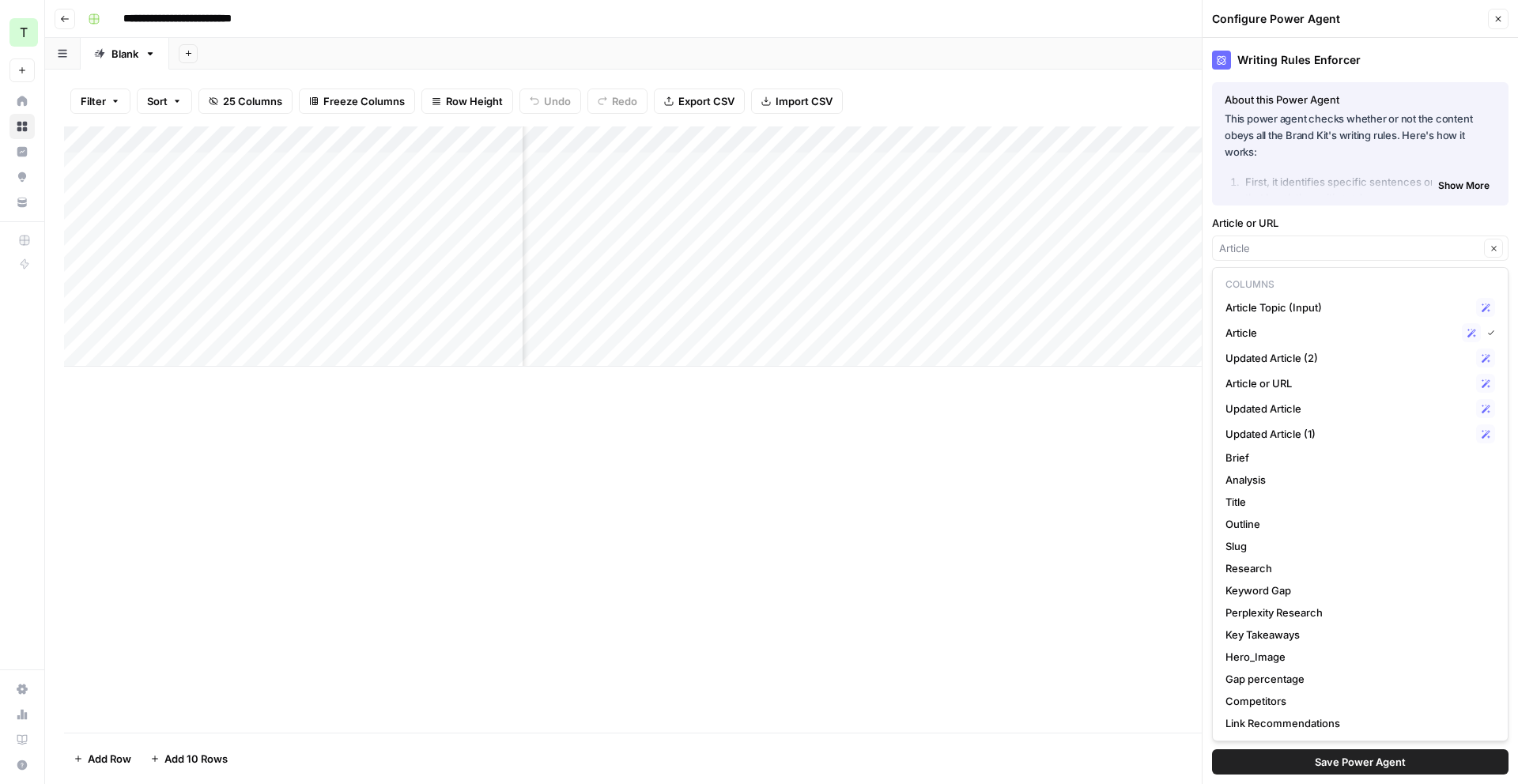
type input "Article"
click at [1443, 183] on span "Show More" at bounding box center [1463, 185] width 52 height 14
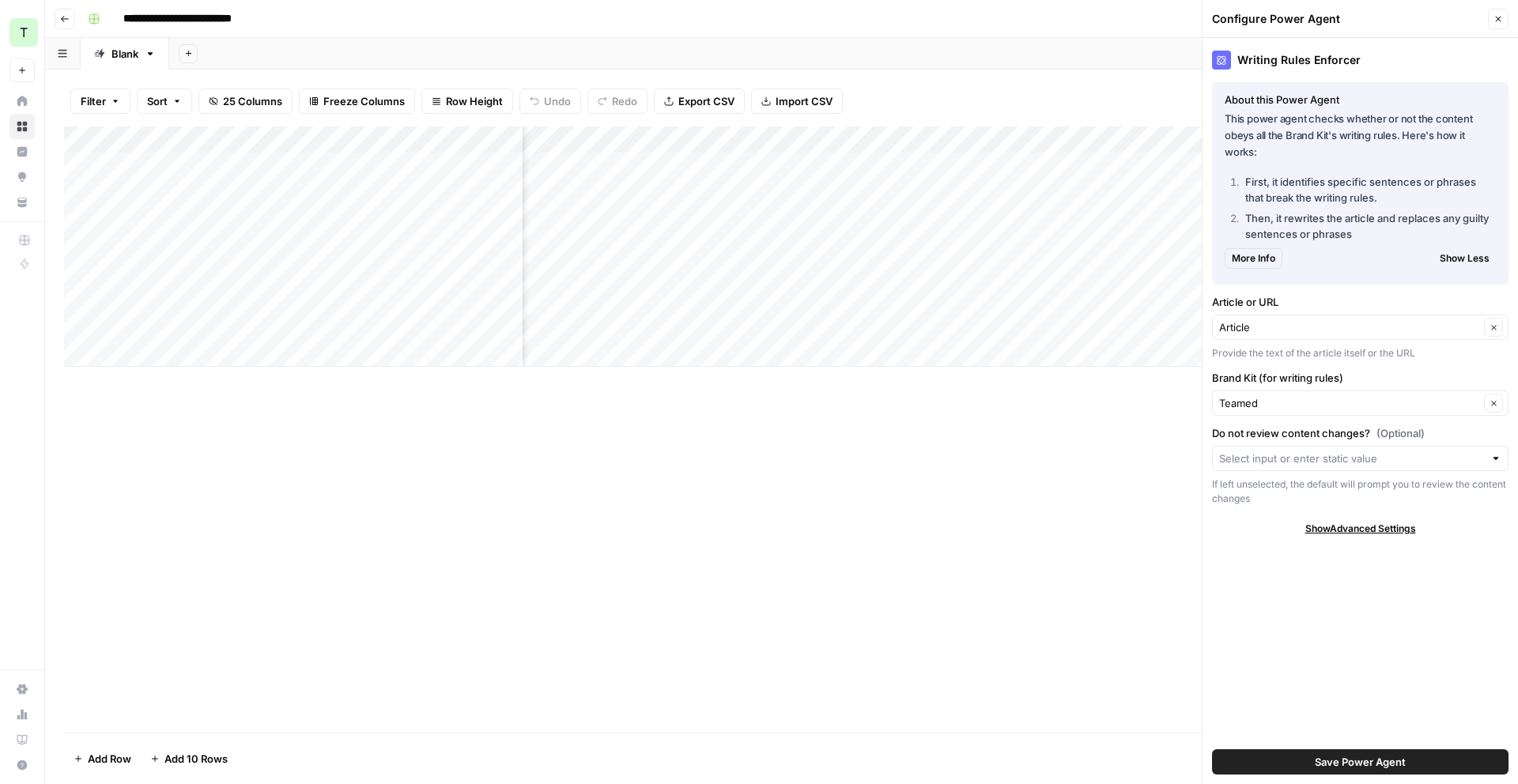
click at [1494, 23] on icon "button" at bounding box center [1498, 19] width 9 height 9
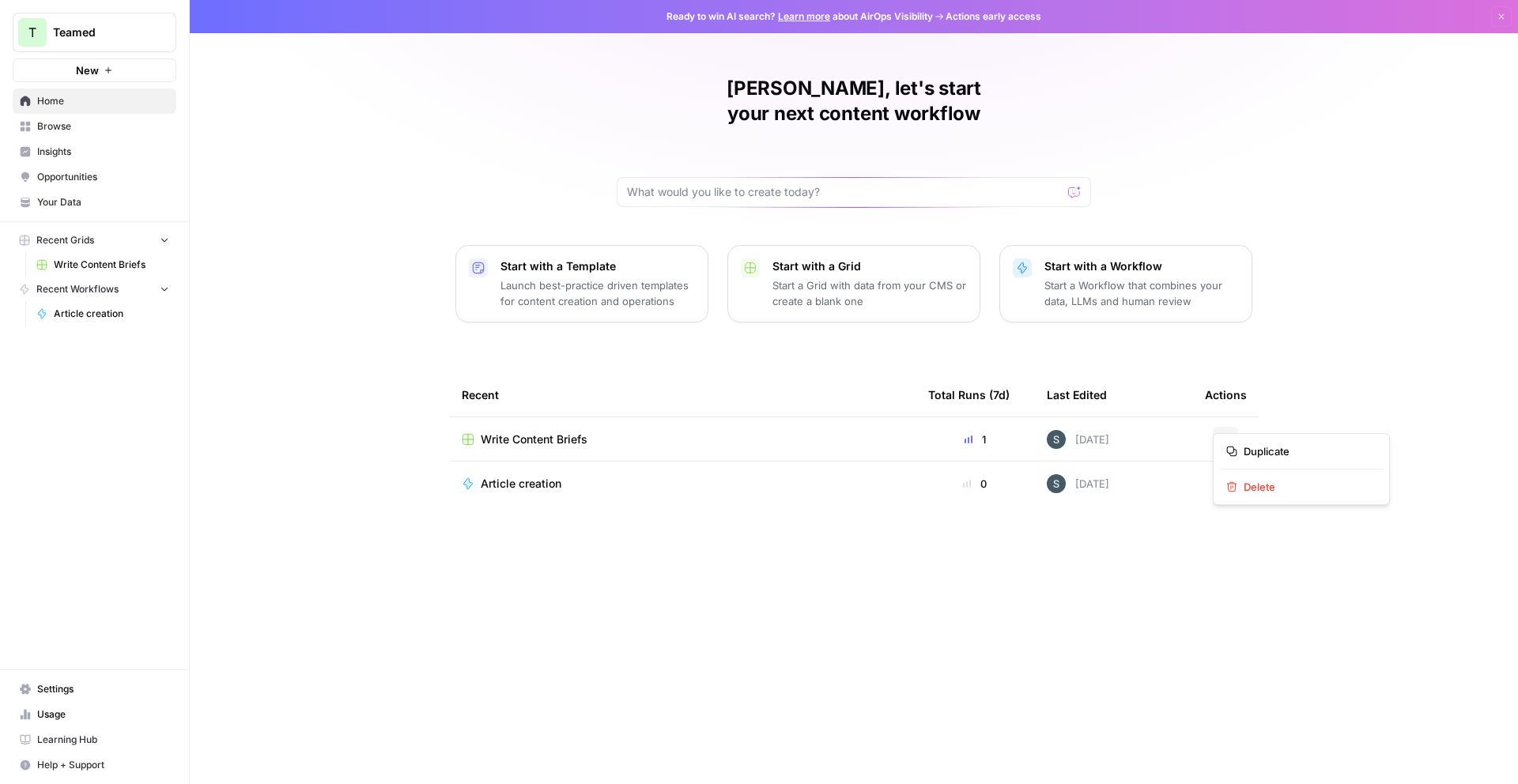
click at [1217, 427] on button "Actions" at bounding box center [1225, 439] width 25 height 25
click at [1224, 434] on icon "button" at bounding box center [1225, 439] width 9 height 9
click at [70, 742] on span "Learning Hub" at bounding box center [103, 739] width 132 height 14
click at [139, 67] on button "New" at bounding box center [94, 70] width 164 height 24
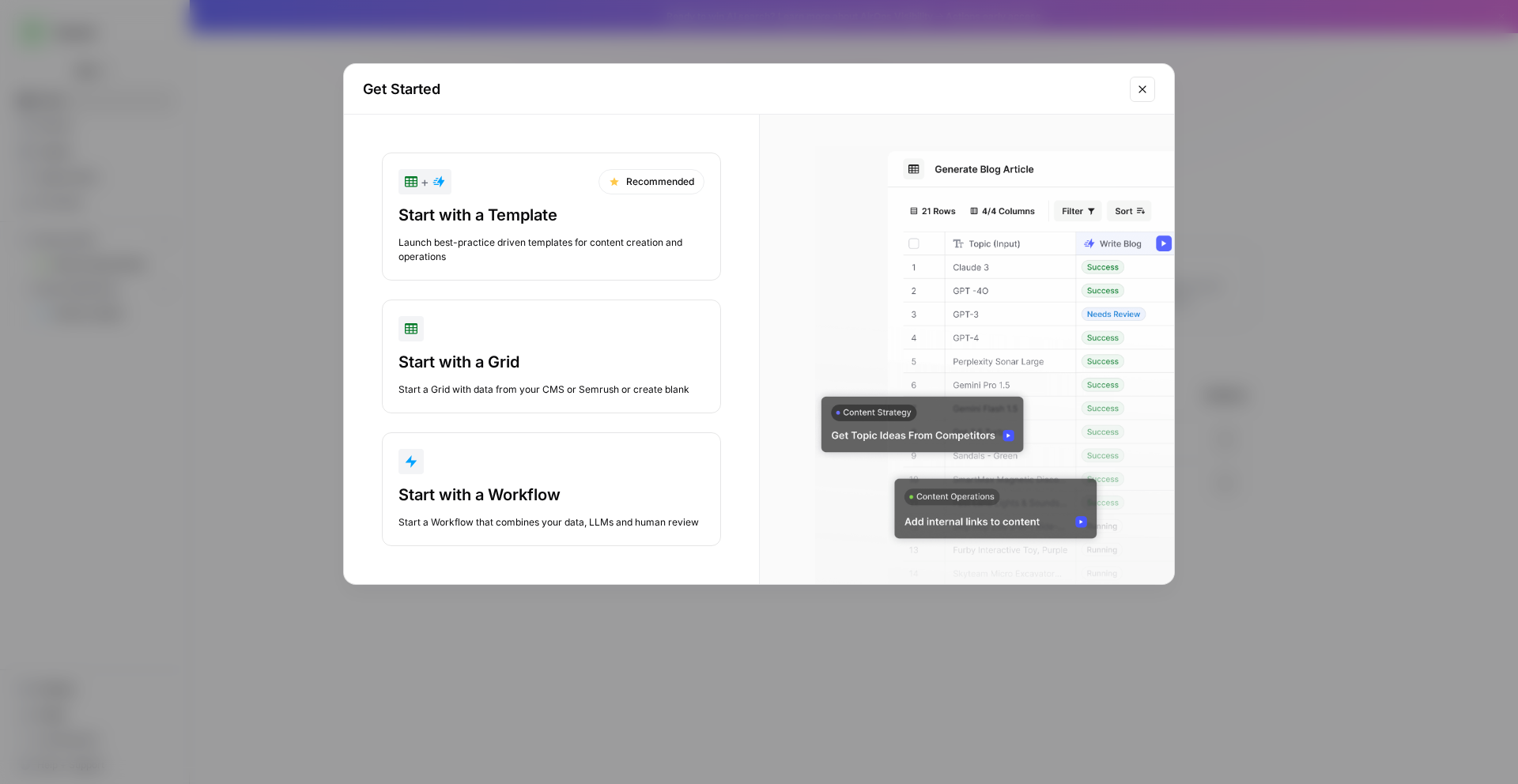
click at [544, 259] on div "Launch best-practice driven templates for content creation and operations" at bounding box center [551, 250] width 306 height 28
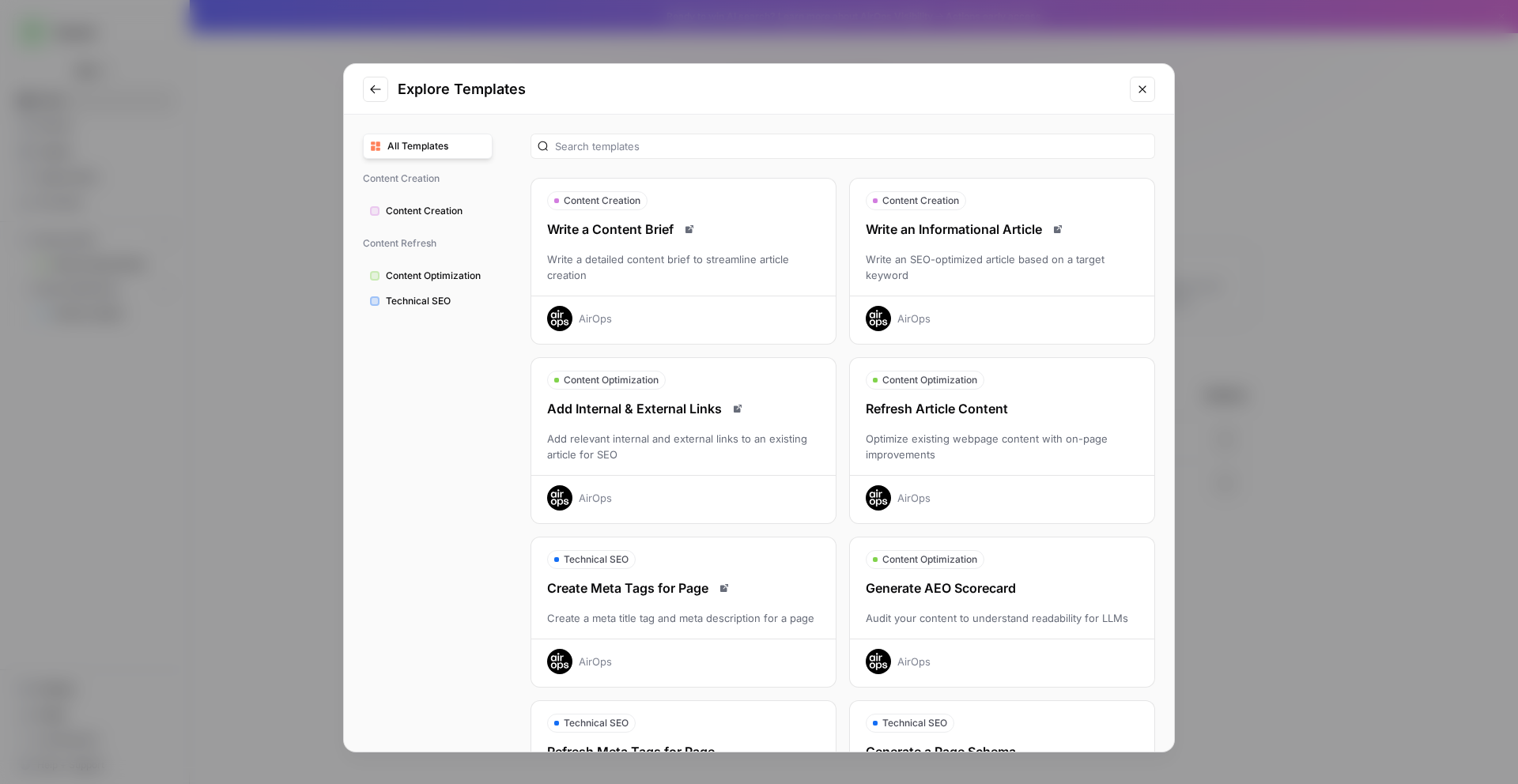
click at [970, 263] on div "Write an SEO-optimized article based on a target keyword" at bounding box center [1003, 267] width 305 height 32
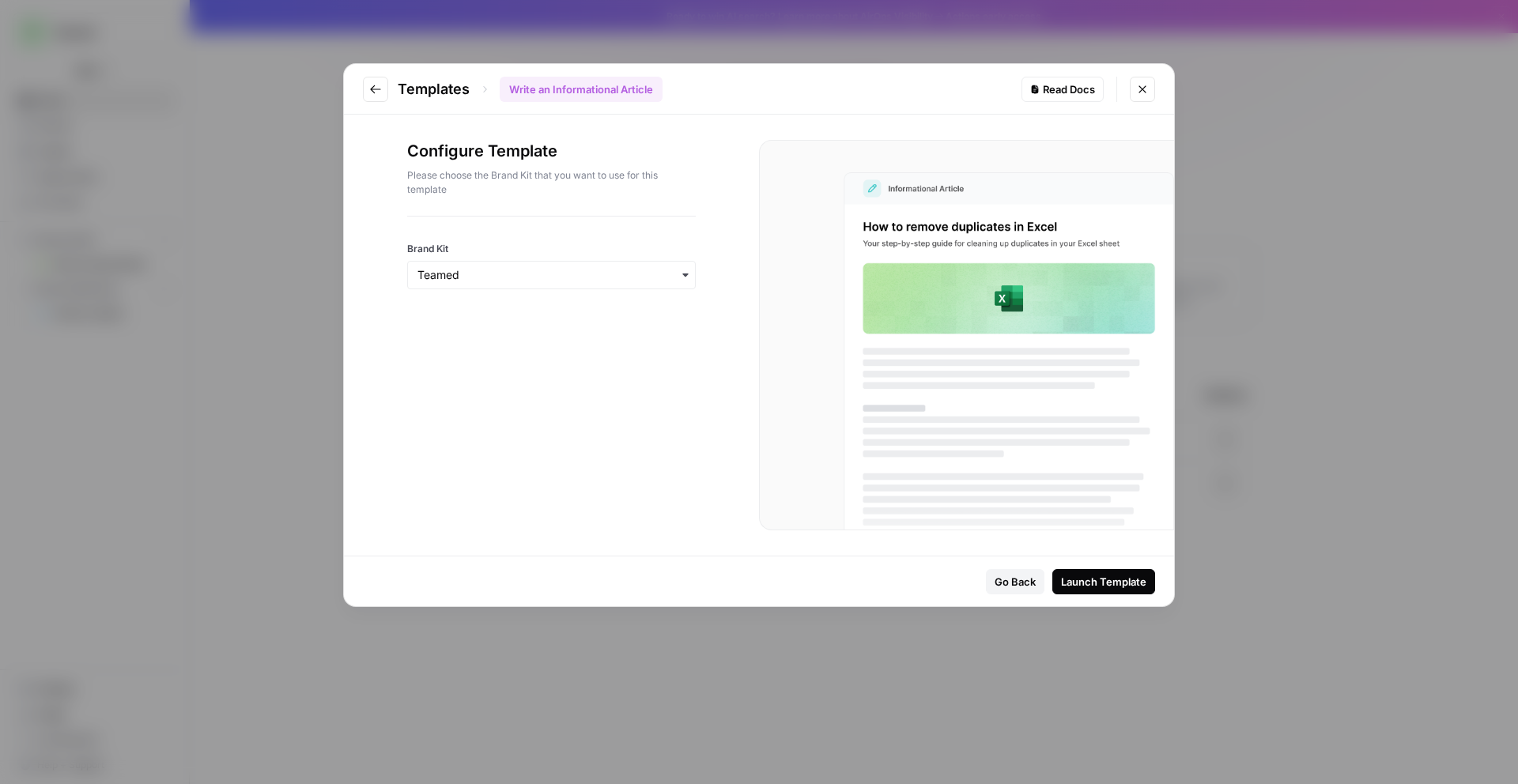
click at [1091, 574] on div "Launch Template" at bounding box center [1103, 581] width 86 height 16
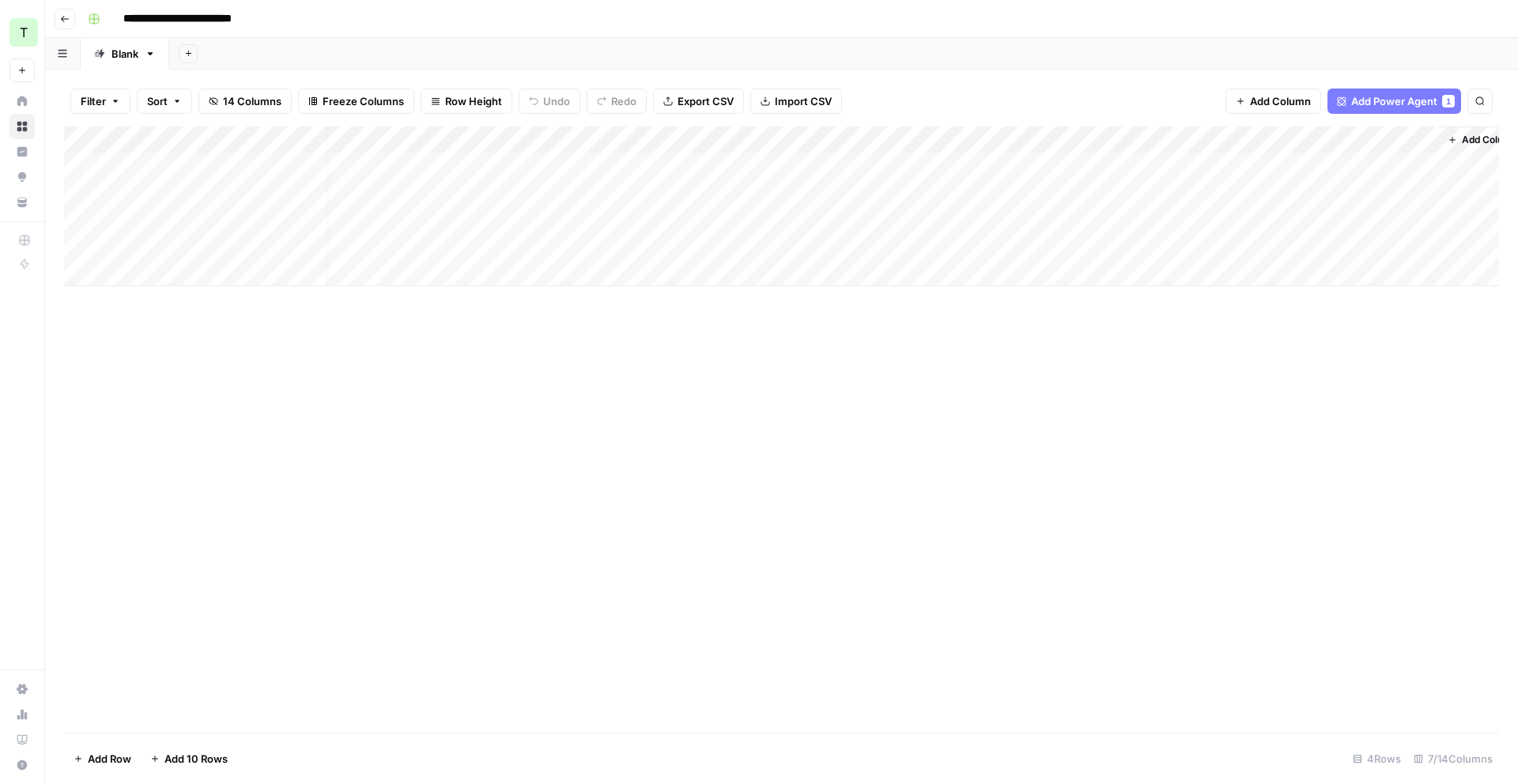
scroll to position [0, 27]
click at [1235, 141] on div "Add Column" at bounding box center [782, 207] width 1435 height 160
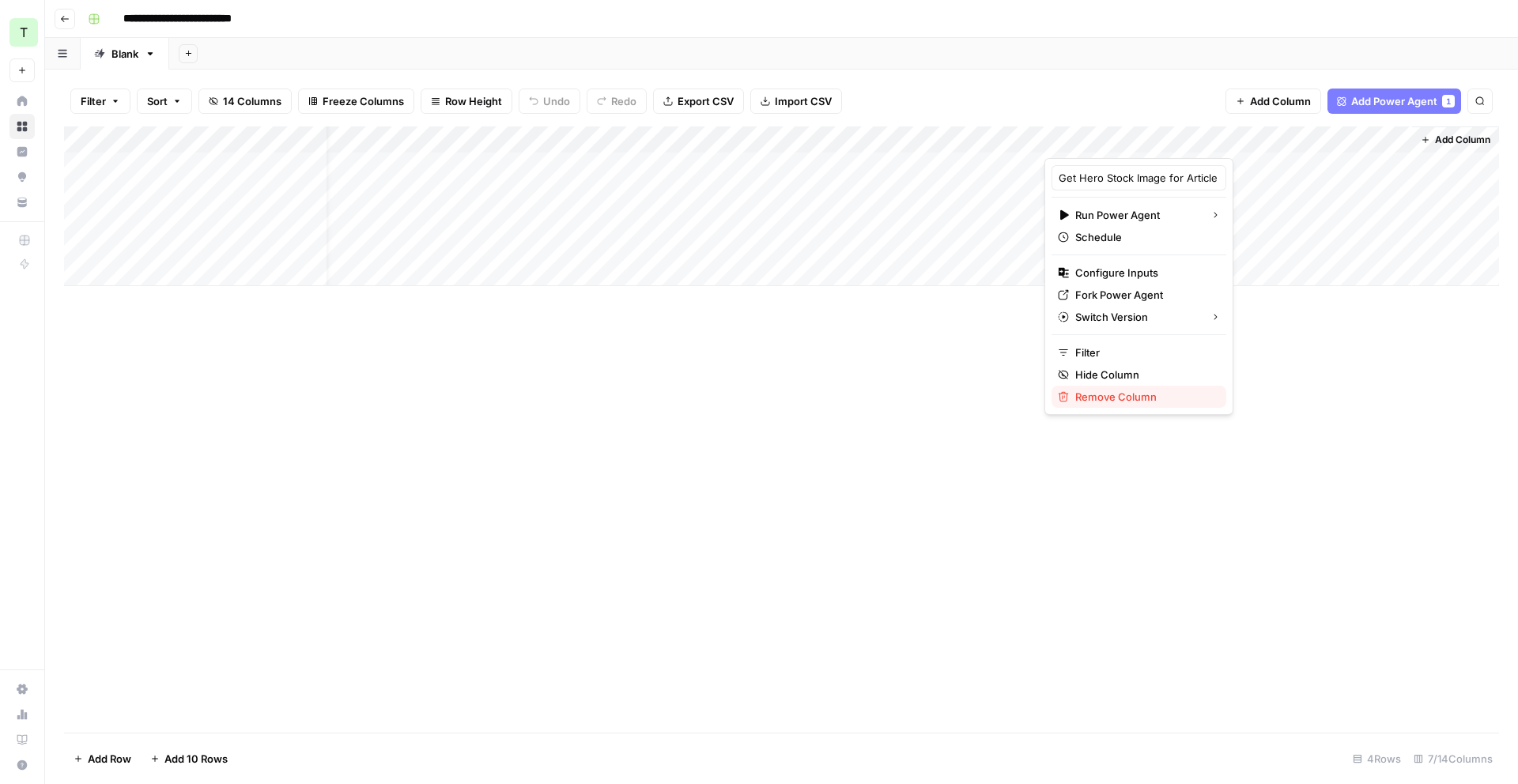
click at [1149, 393] on span "Remove Column" at bounding box center [1144, 397] width 138 height 16
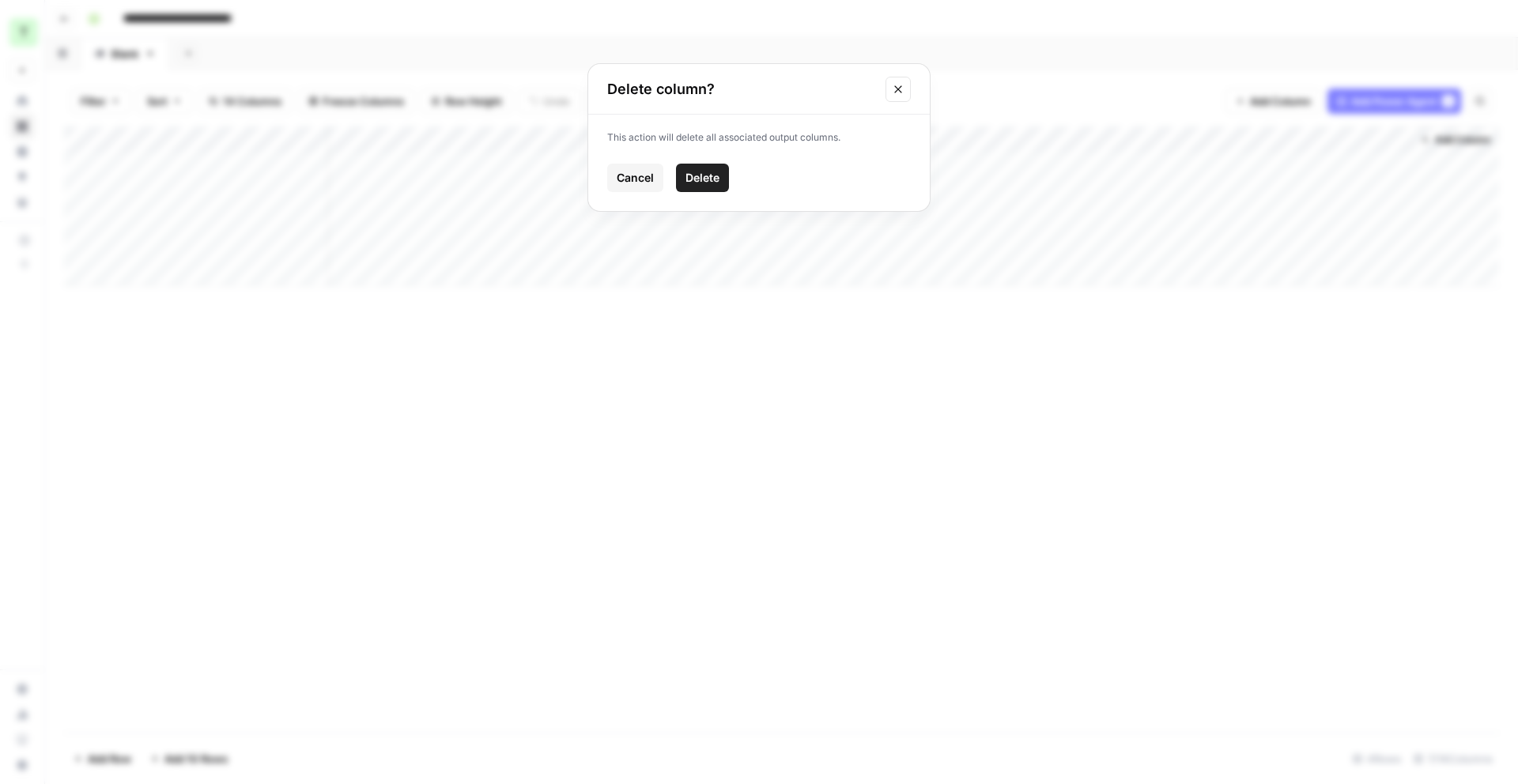
click at [718, 176] on span "Delete" at bounding box center [703, 178] width 34 height 16
click at [532, 138] on div "Add Column" at bounding box center [782, 207] width 1435 height 160
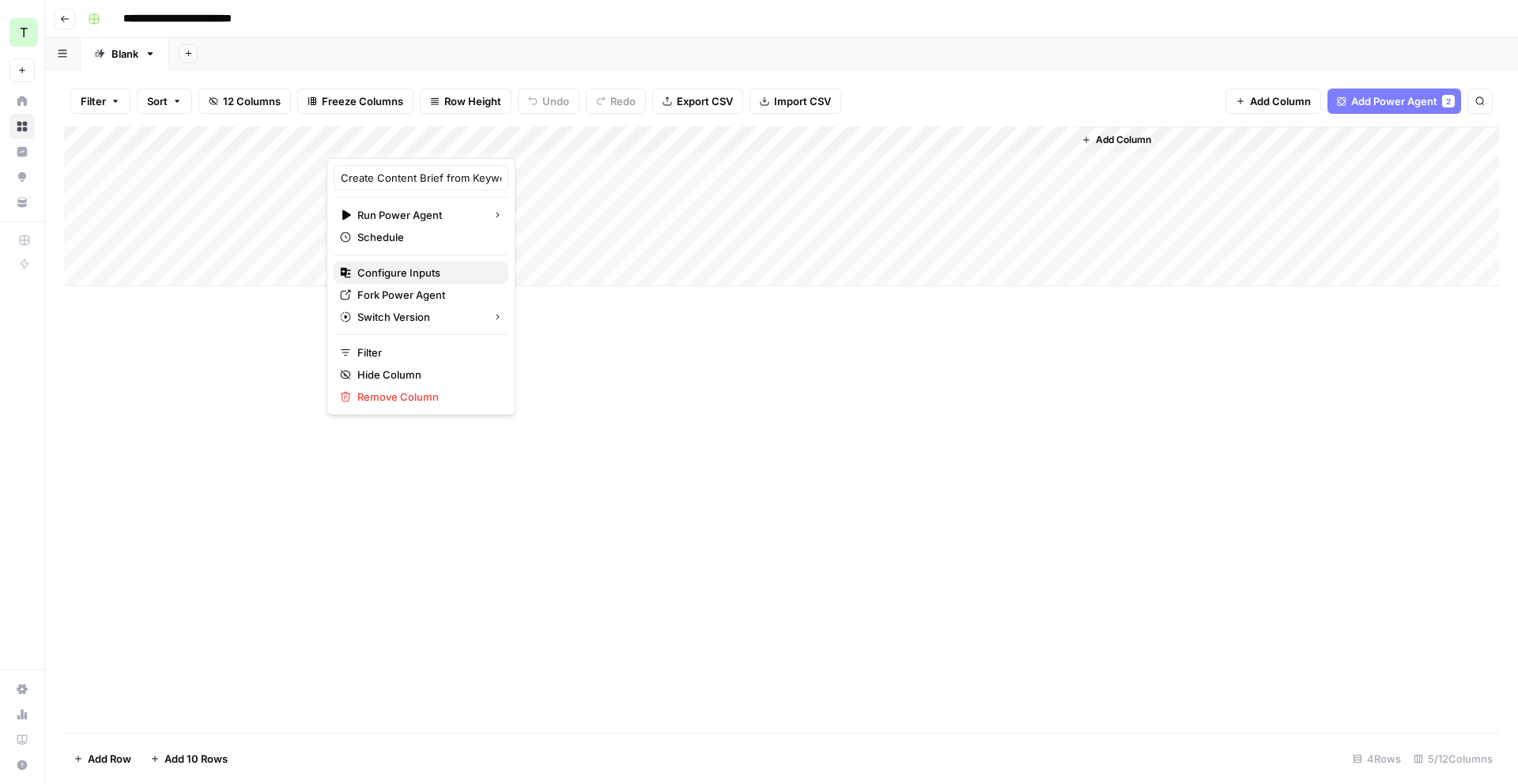
click at [439, 269] on span "Configure Inputs" at bounding box center [426, 273] width 138 height 16
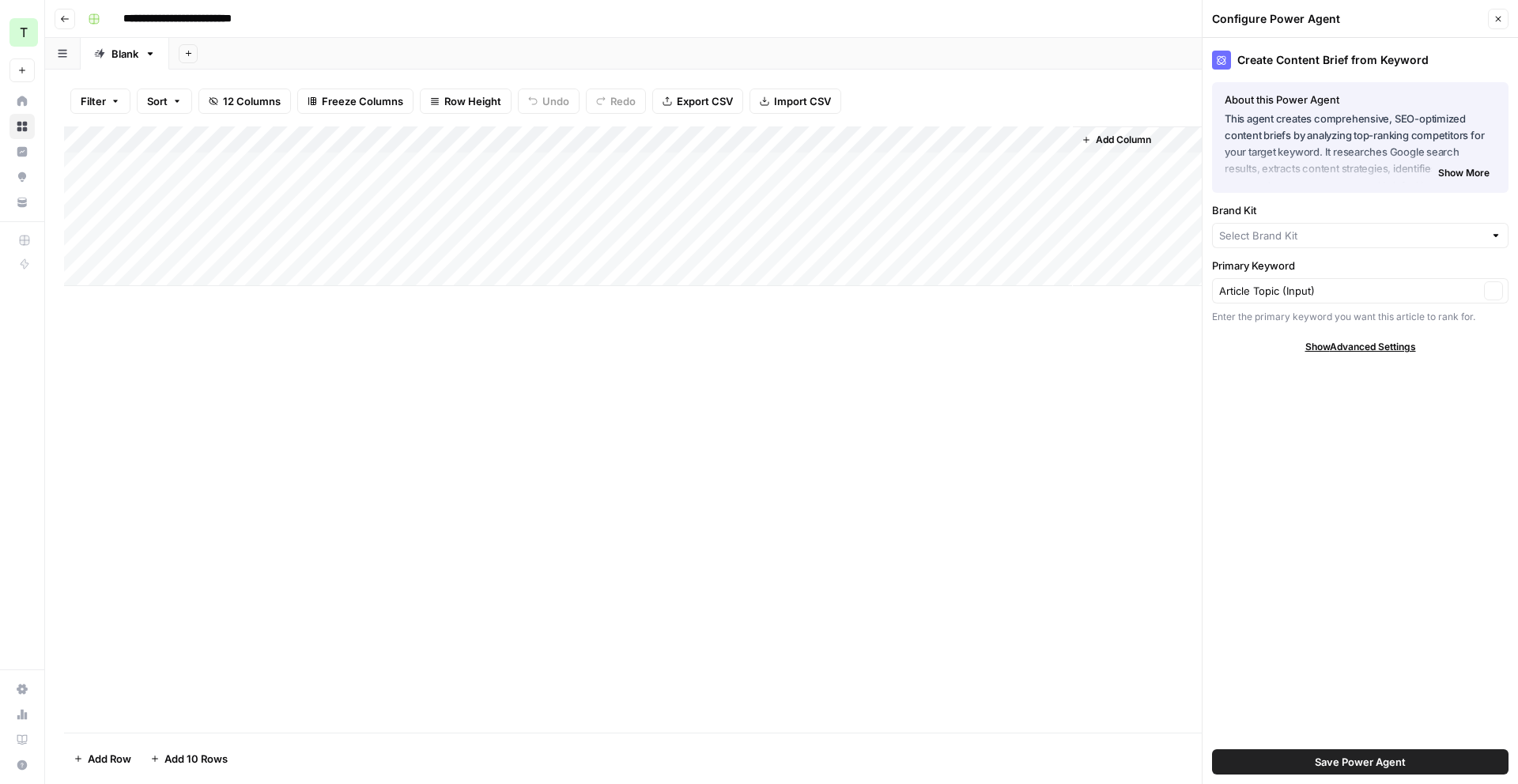
type input "Teamed"
click at [1449, 172] on span "Show More" at bounding box center [1463, 173] width 52 height 14
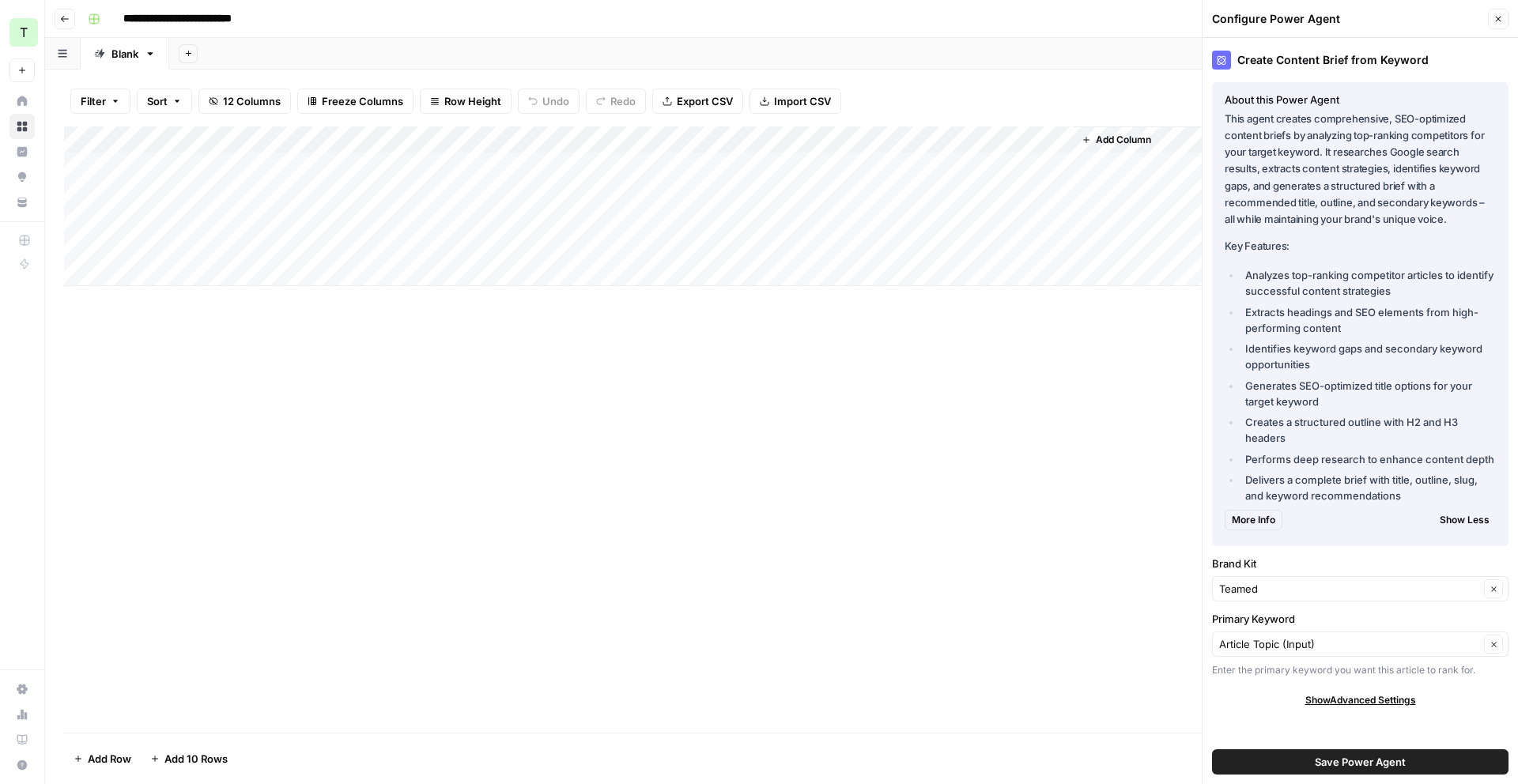
click at [1232, 518] on span "More Info" at bounding box center [1254, 520] width 43 height 14
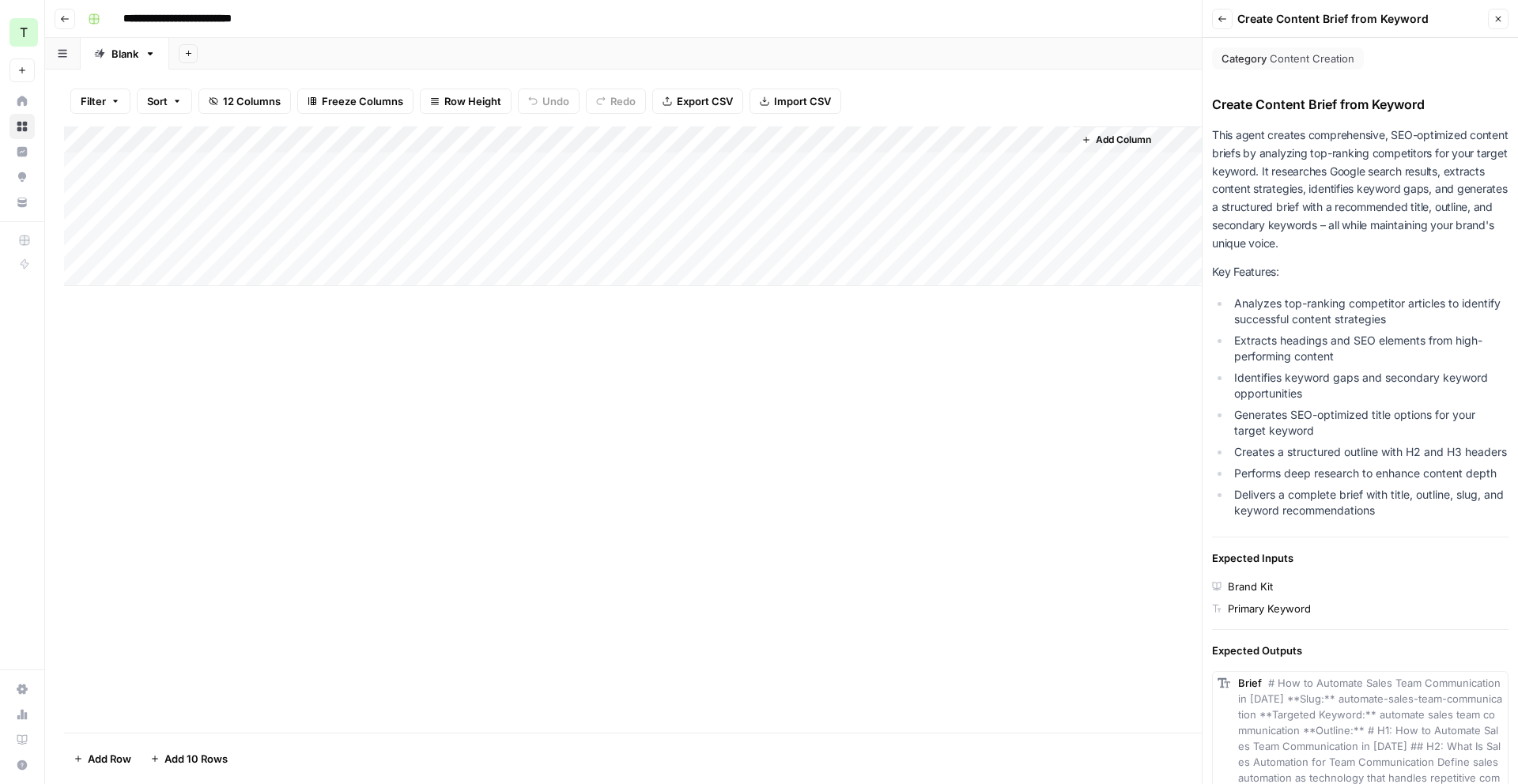
click at [533, 138] on div "Add Column" at bounding box center [782, 207] width 1435 height 160
click at [1503, 24] on button "Close" at bounding box center [1498, 19] width 21 height 21
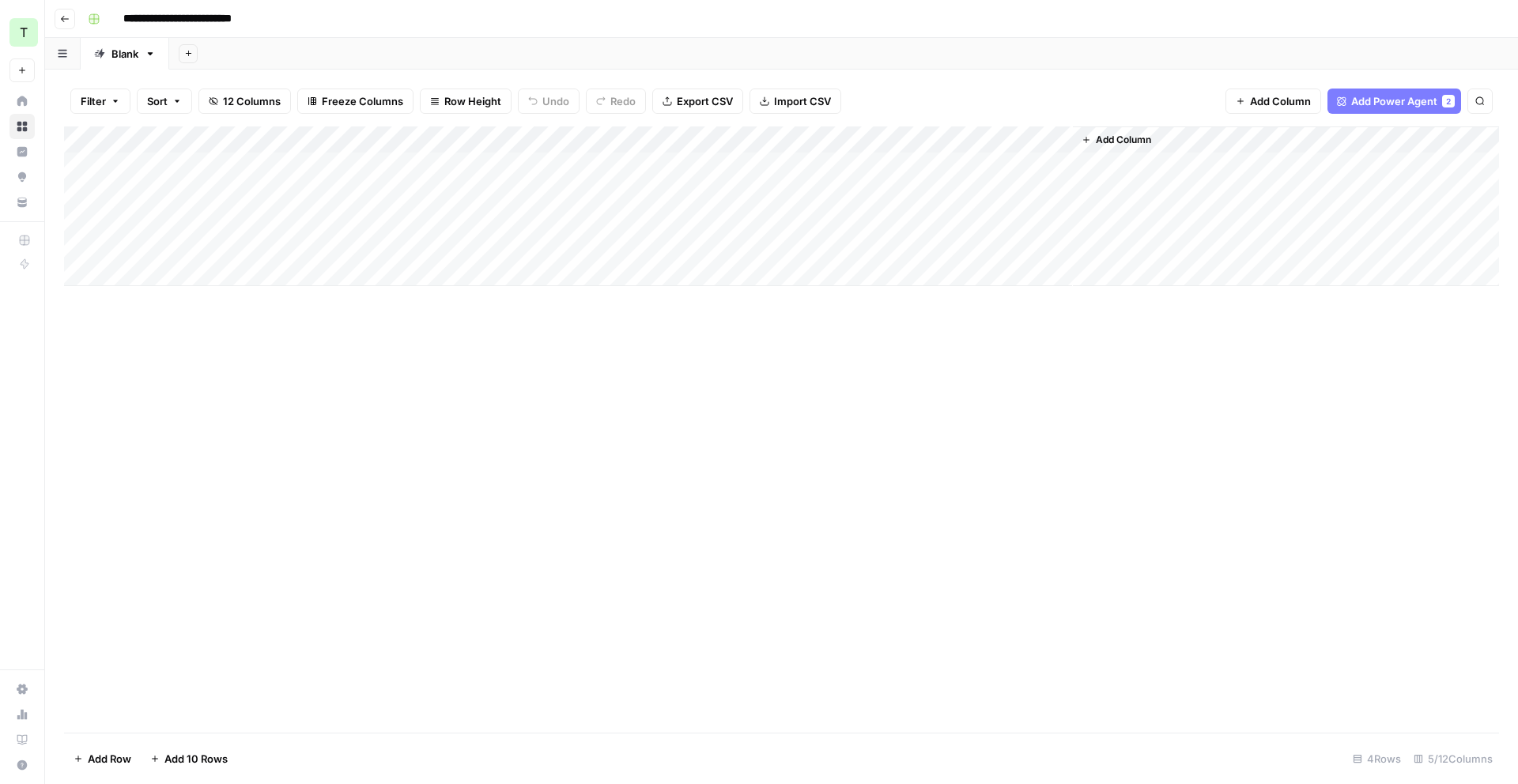
click at [269, 195] on div "Add Column" at bounding box center [782, 207] width 1435 height 160
drag, startPoint x: 326, startPoint y: 140, endPoint x: 529, endPoint y: 147, distance: 203.1
click at [529, 147] on div "Add Column" at bounding box center [782, 207] width 1435 height 160
click at [453, 157] on div "Add Column" at bounding box center [782, 207] width 1435 height 160
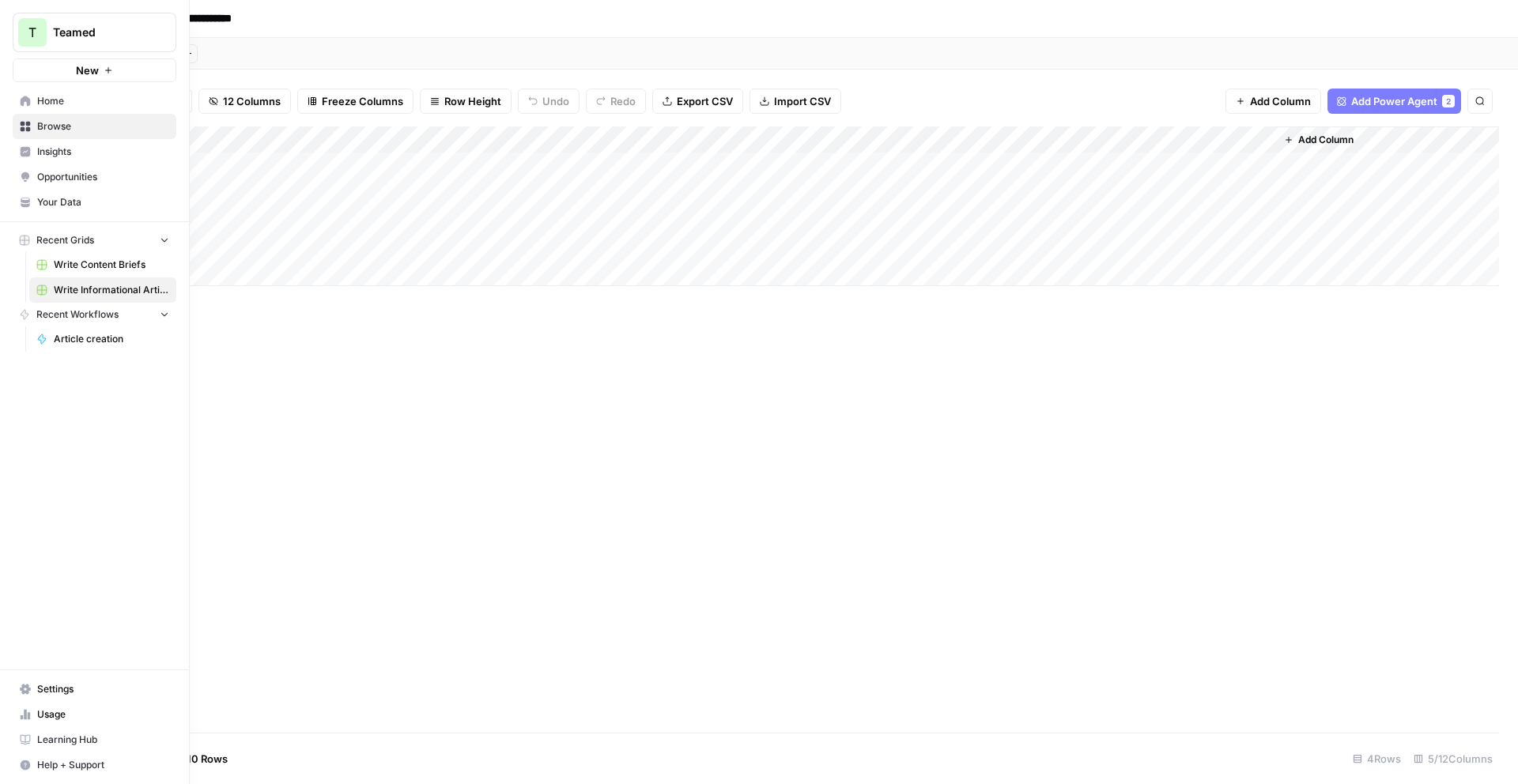
click at [41, 198] on span "Your Data" at bounding box center [103, 202] width 132 height 14
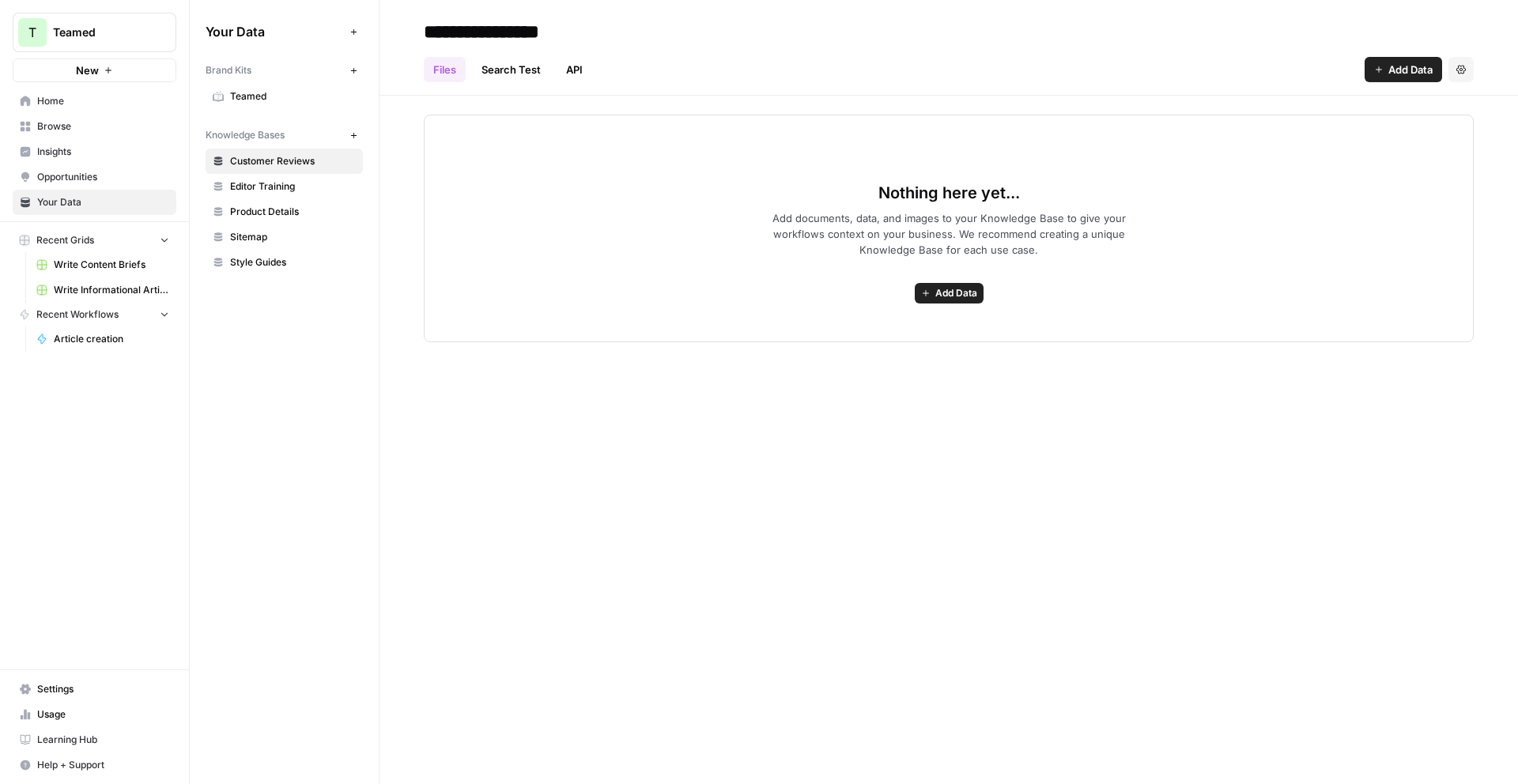
click at [269, 89] on span "Teamed" at bounding box center [293, 96] width 126 height 14
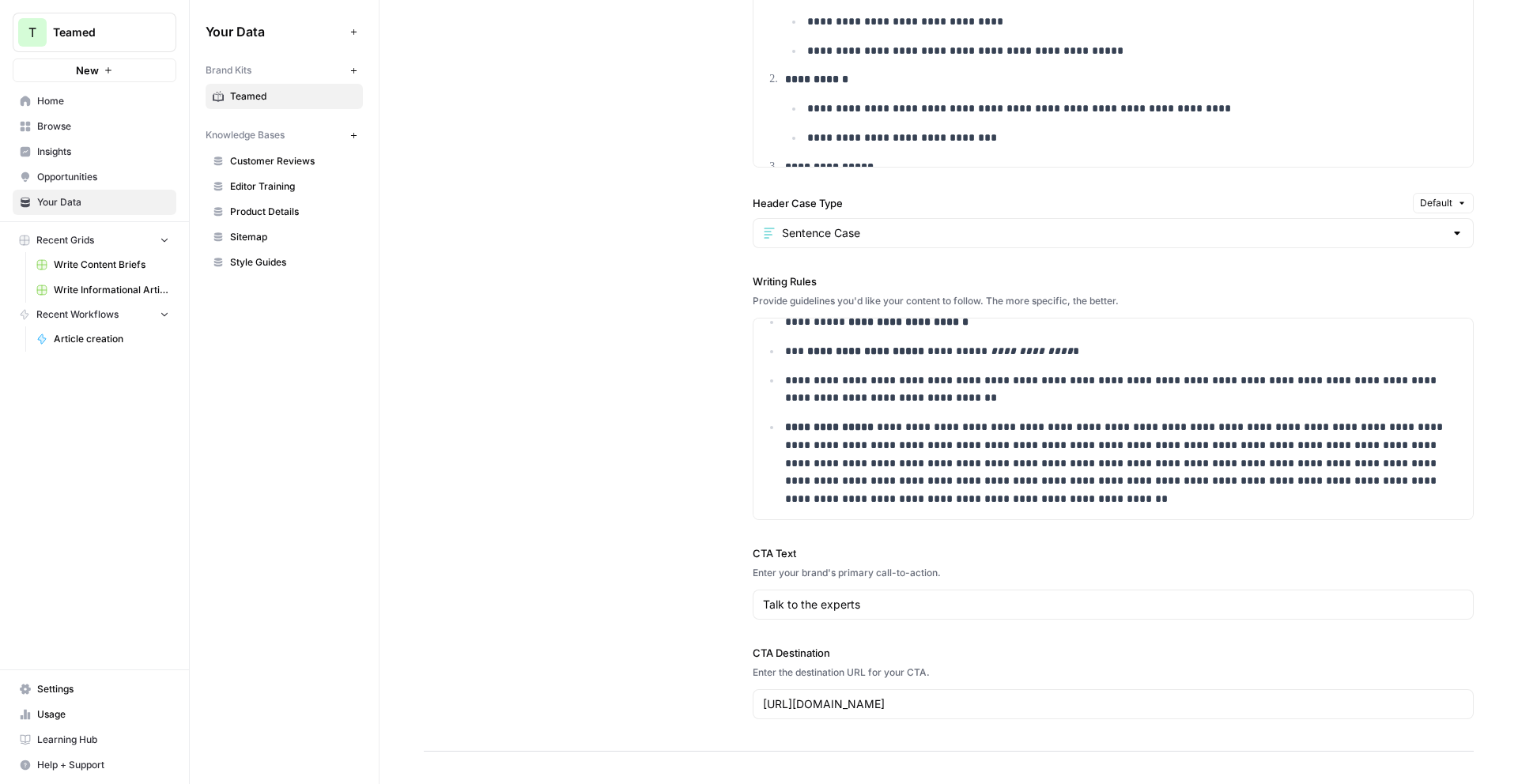
scroll to position [206, 0]
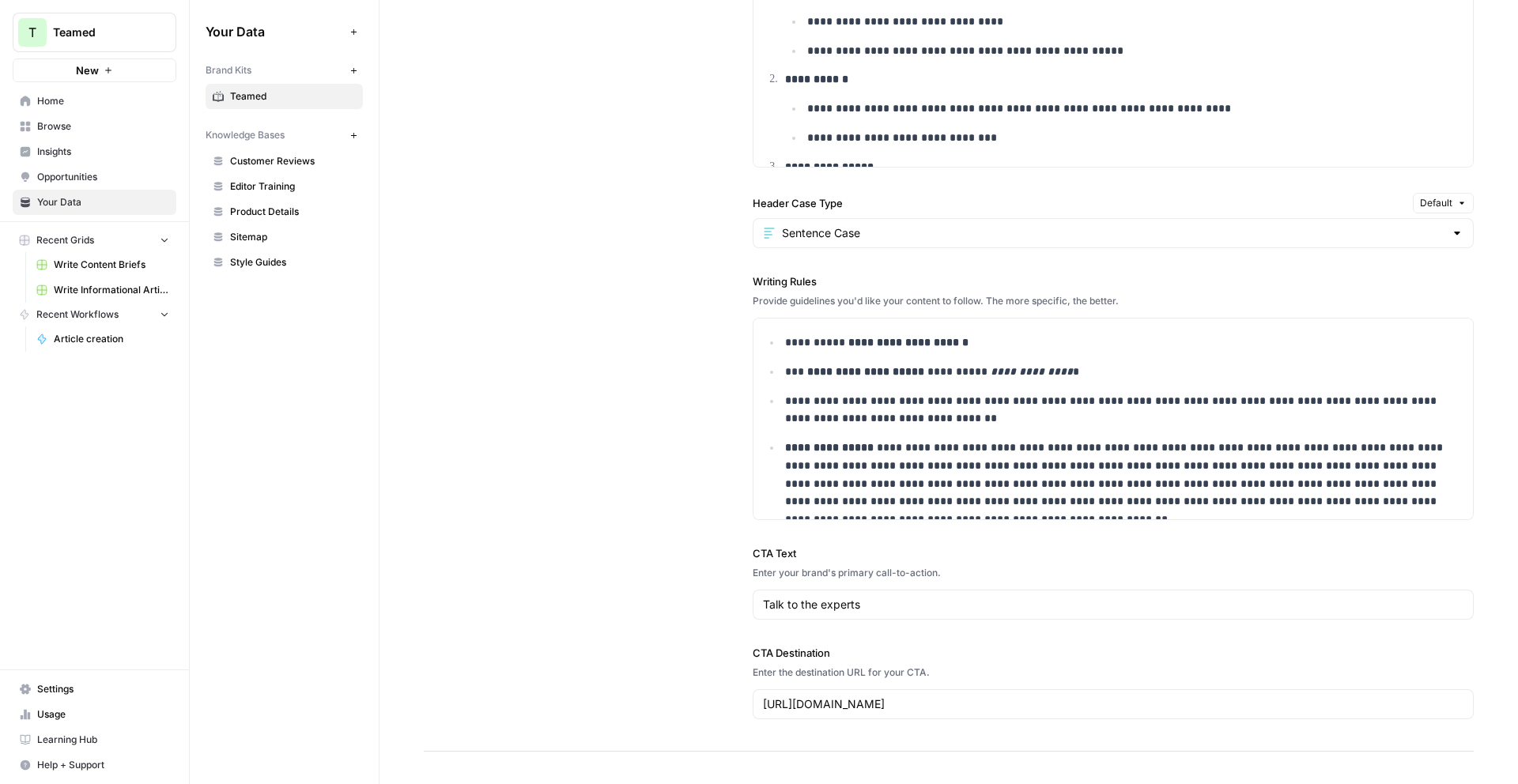
click at [136, 112] on link "Home" at bounding box center [94, 101] width 164 height 25
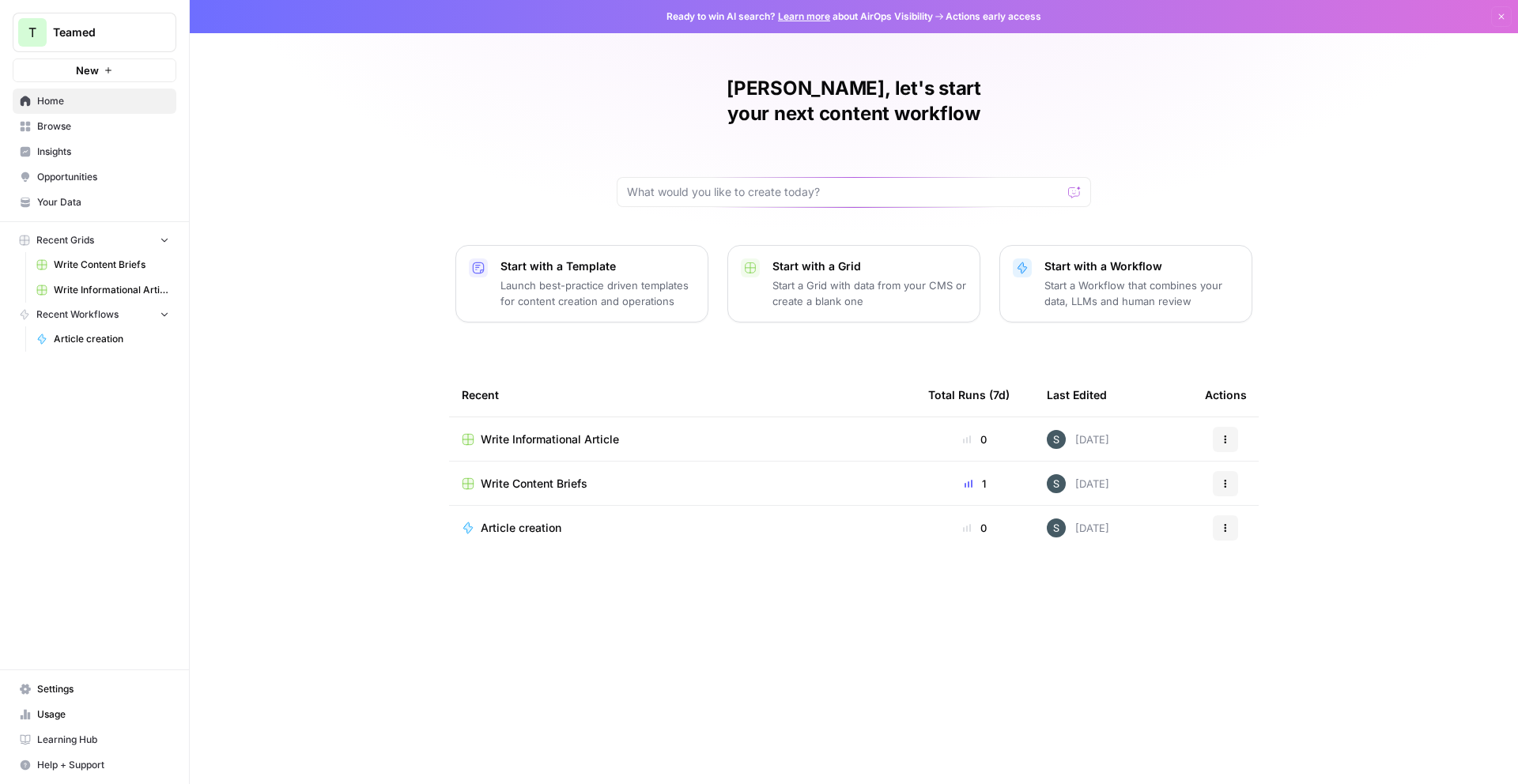
click at [639, 431] on div "Write Informational Article" at bounding box center [682, 439] width 441 height 16
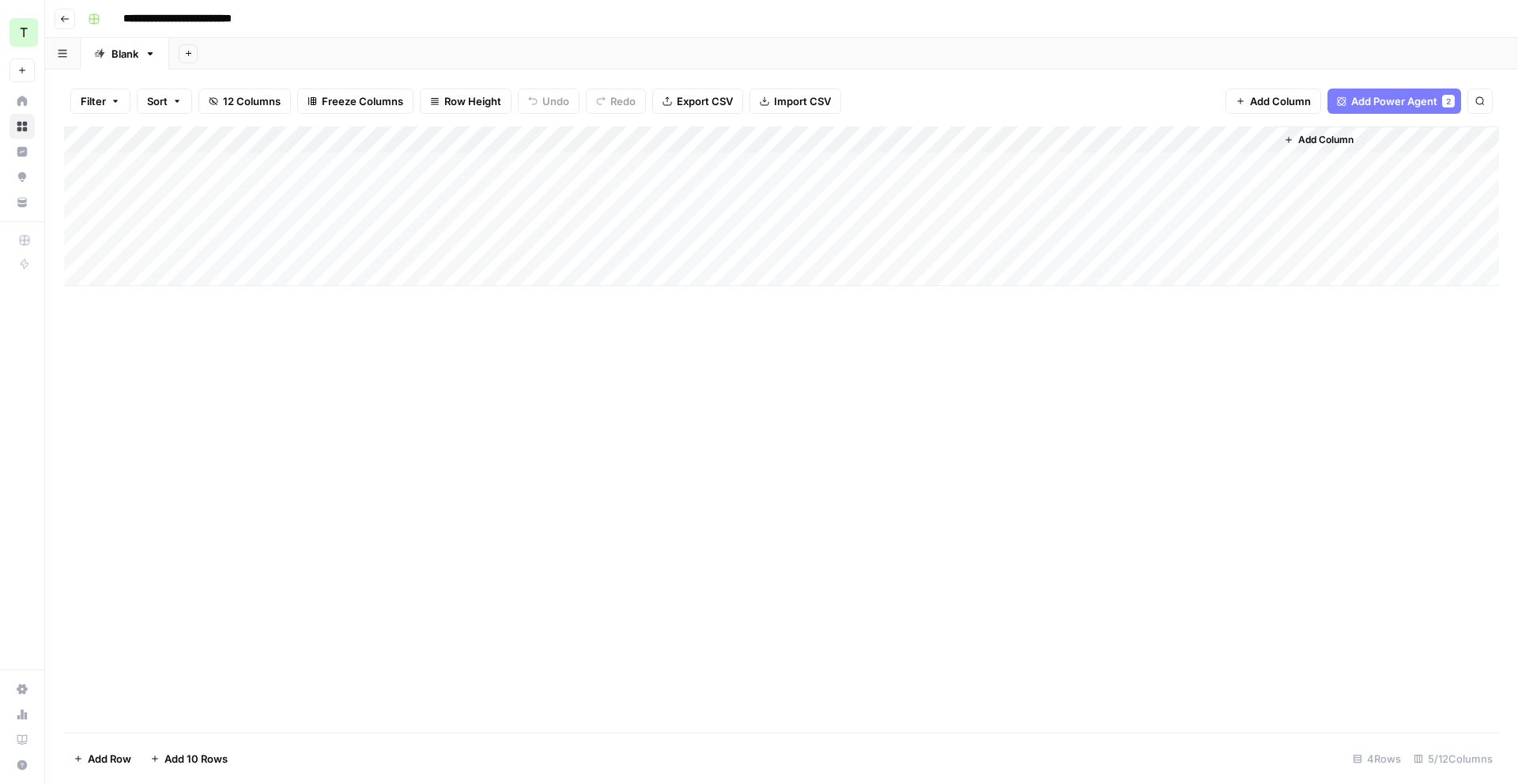
click at [498, 165] on div "Add Column" at bounding box center [782, 207] width 1435 height 160
click at [650, 166] on div "Add Column" at bounding box center [782, 207] width 1435 height 160
click at [754, 162] on div "Add Column" at bounding box center [782, 207] width 1435 height 160
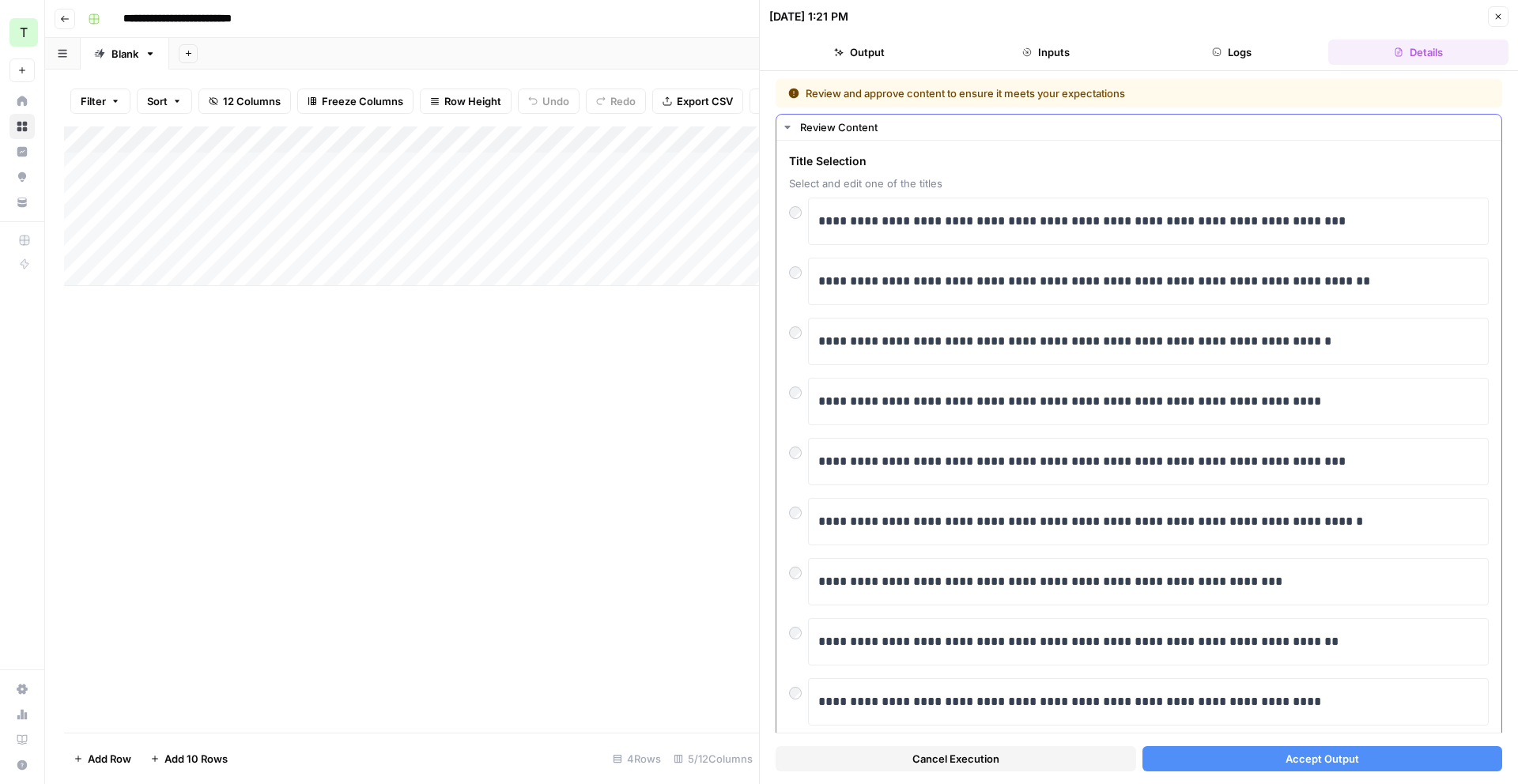
scroll to position [100, 0]
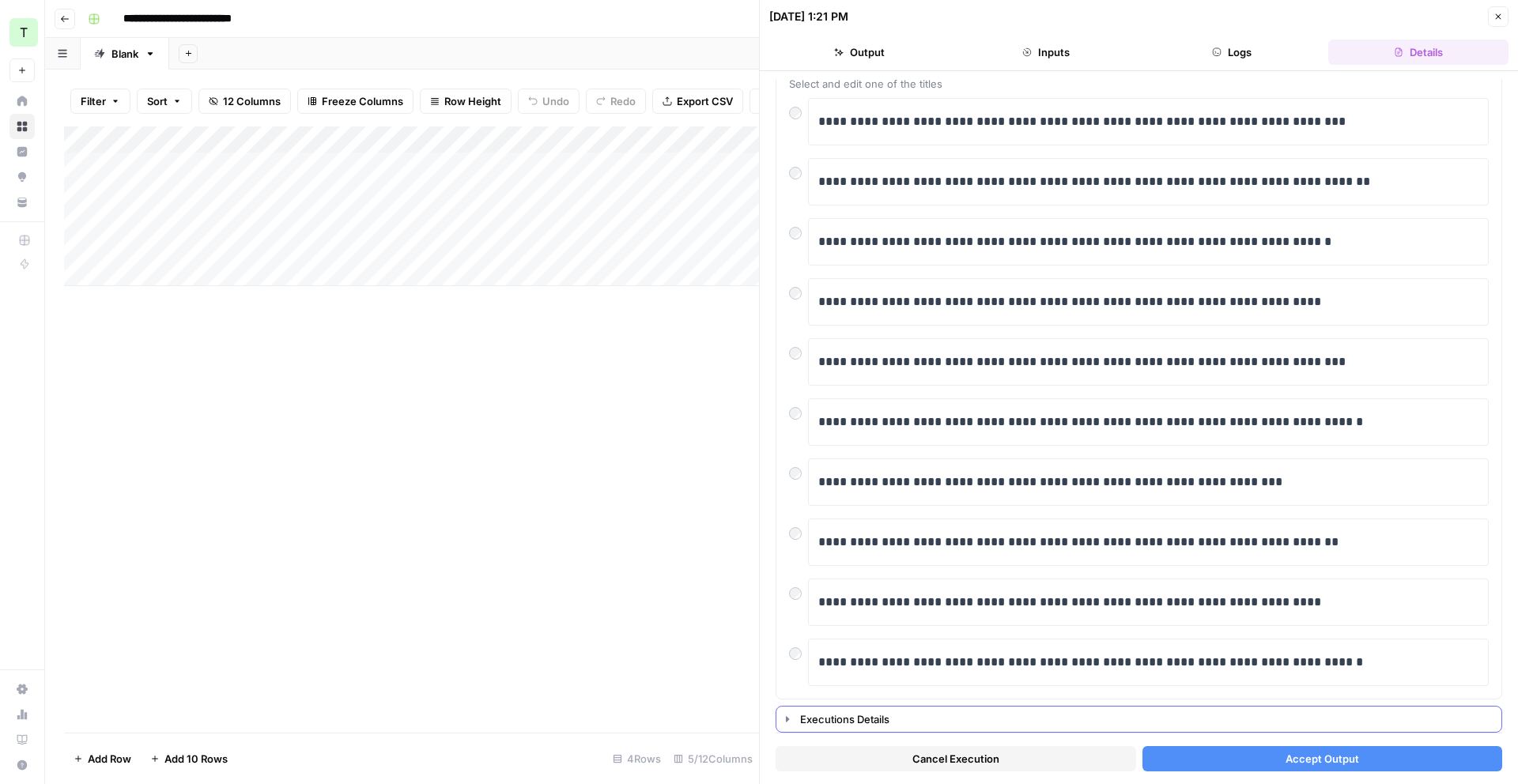
click at [825, 724] on div "Executions Details" at bounding box center [1146, 719] width 692 height 16
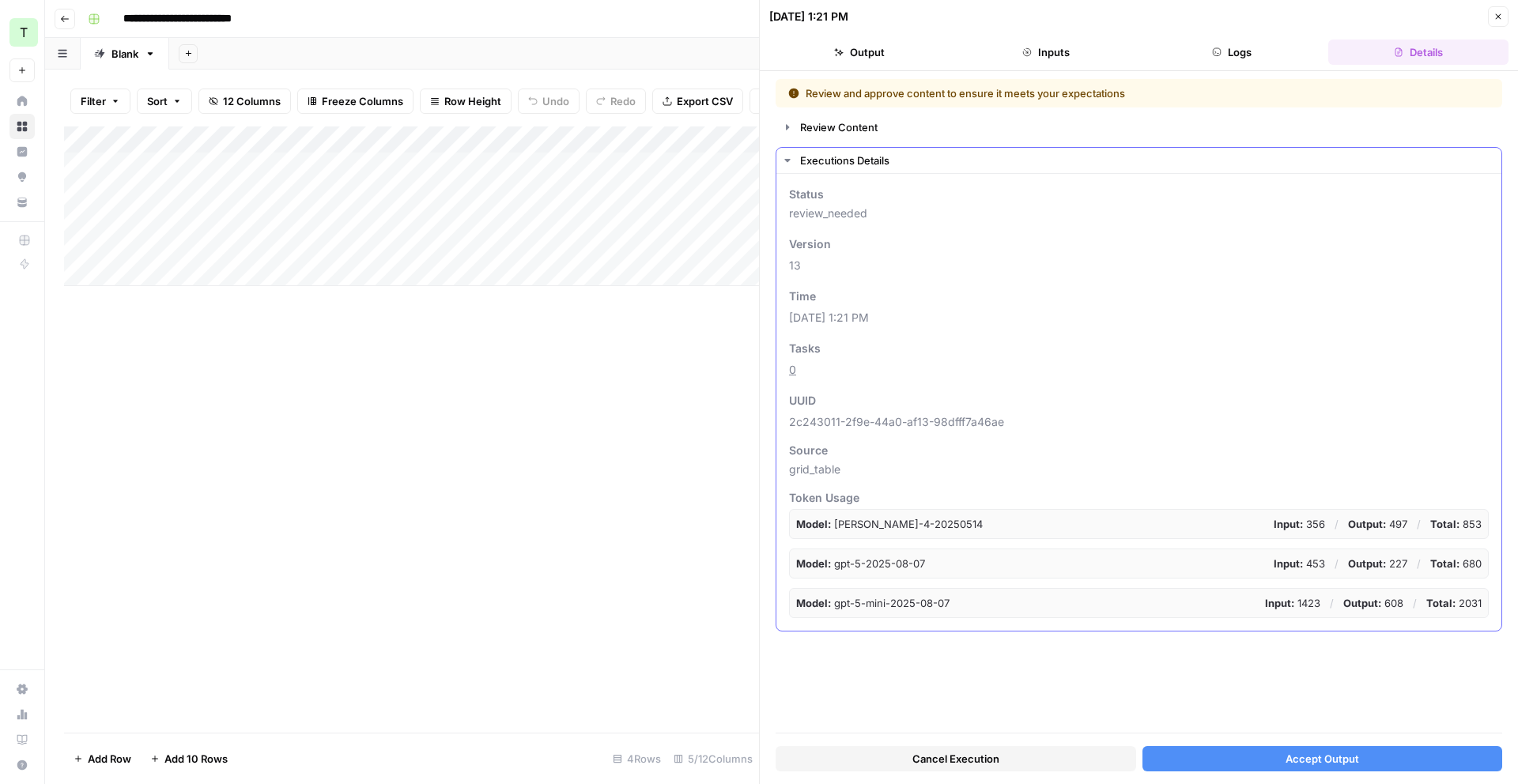
click at [814, 152] on div "Executions Details" at bounding box center [1146, 160] width 692 height 16
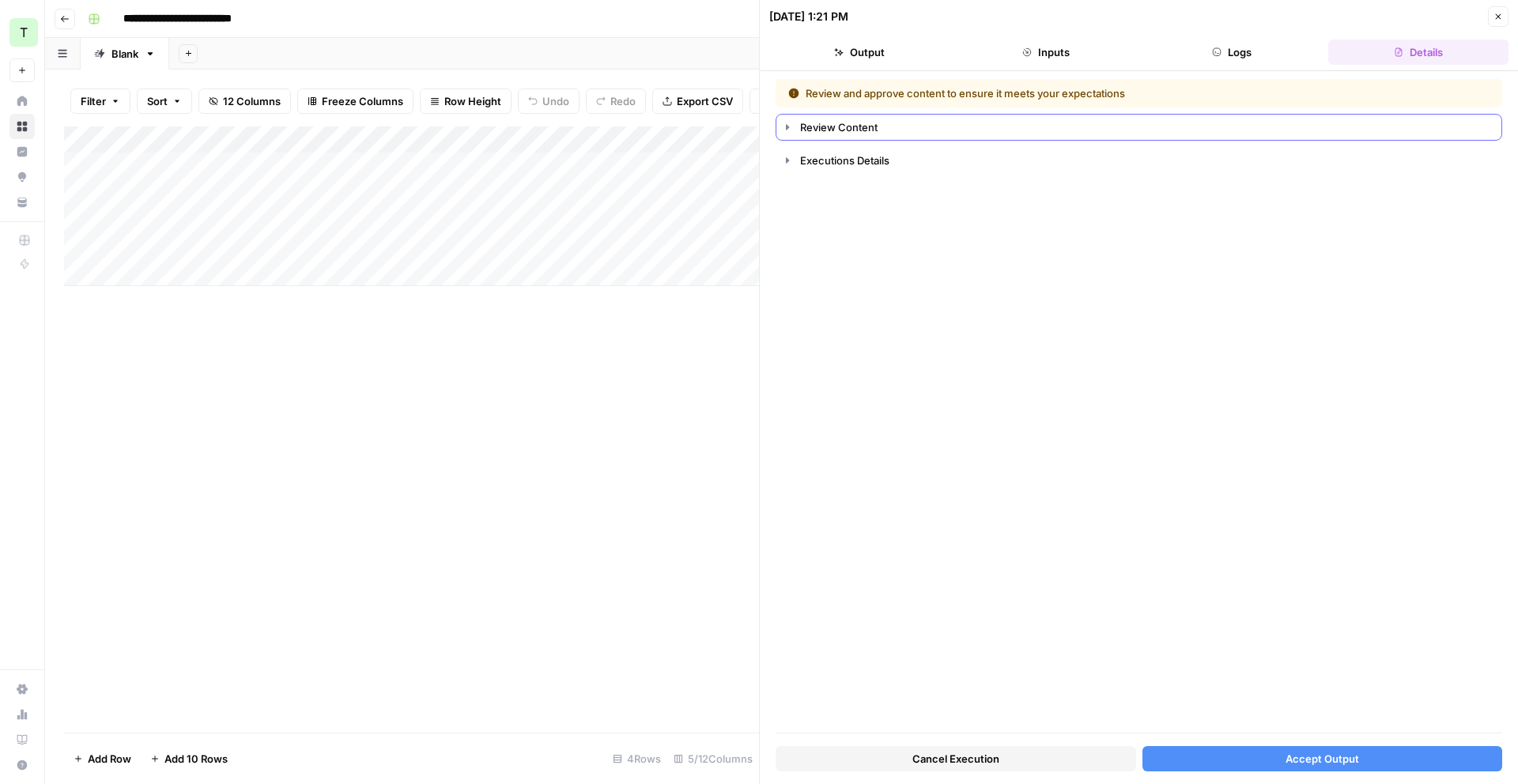
click at [831, 132] on div "Review Content" at bounding box center [1146, 127] width 692 height 16
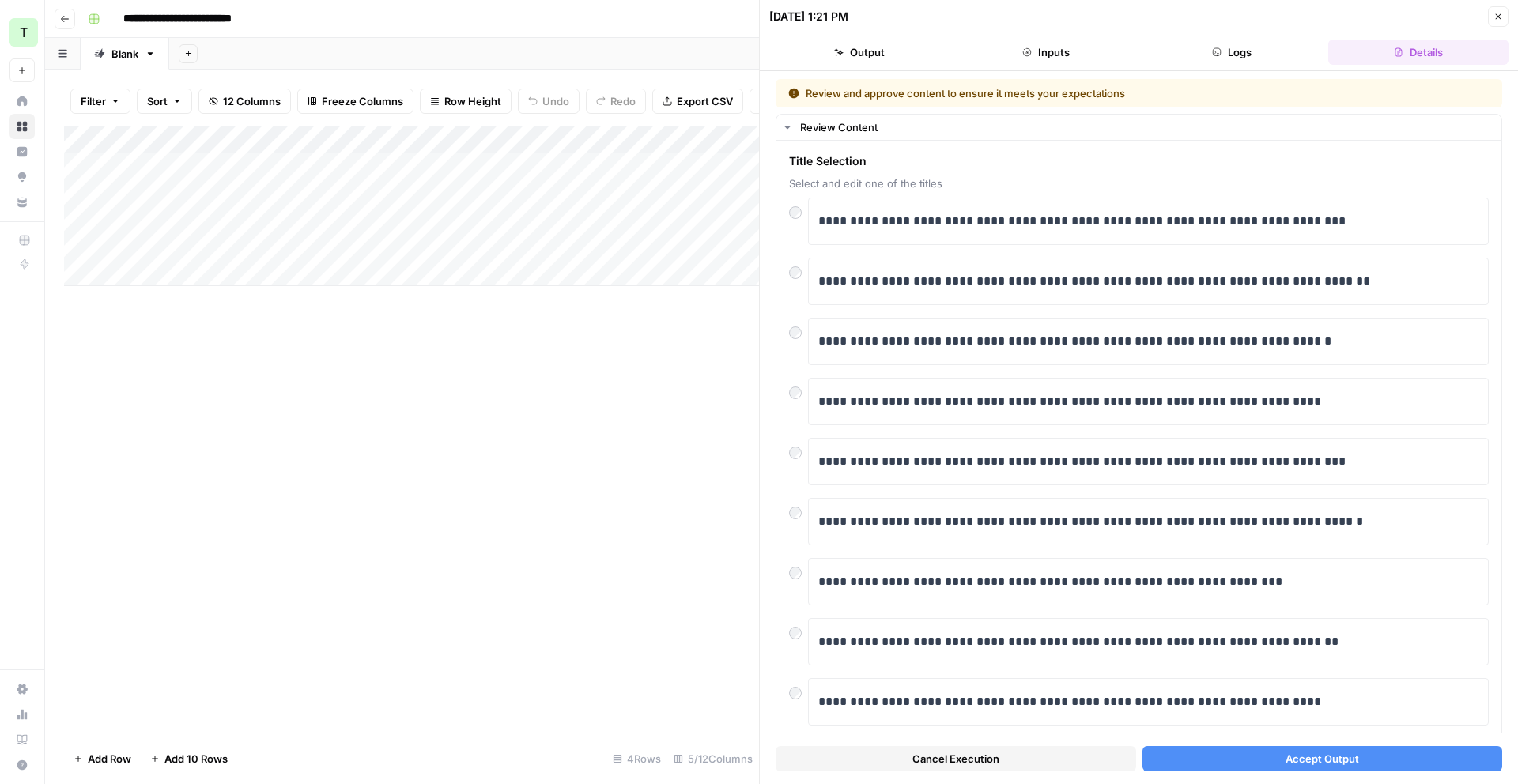
click at [880, 53] on button "Output" at bounding box center [860, 52] width 181 height 25
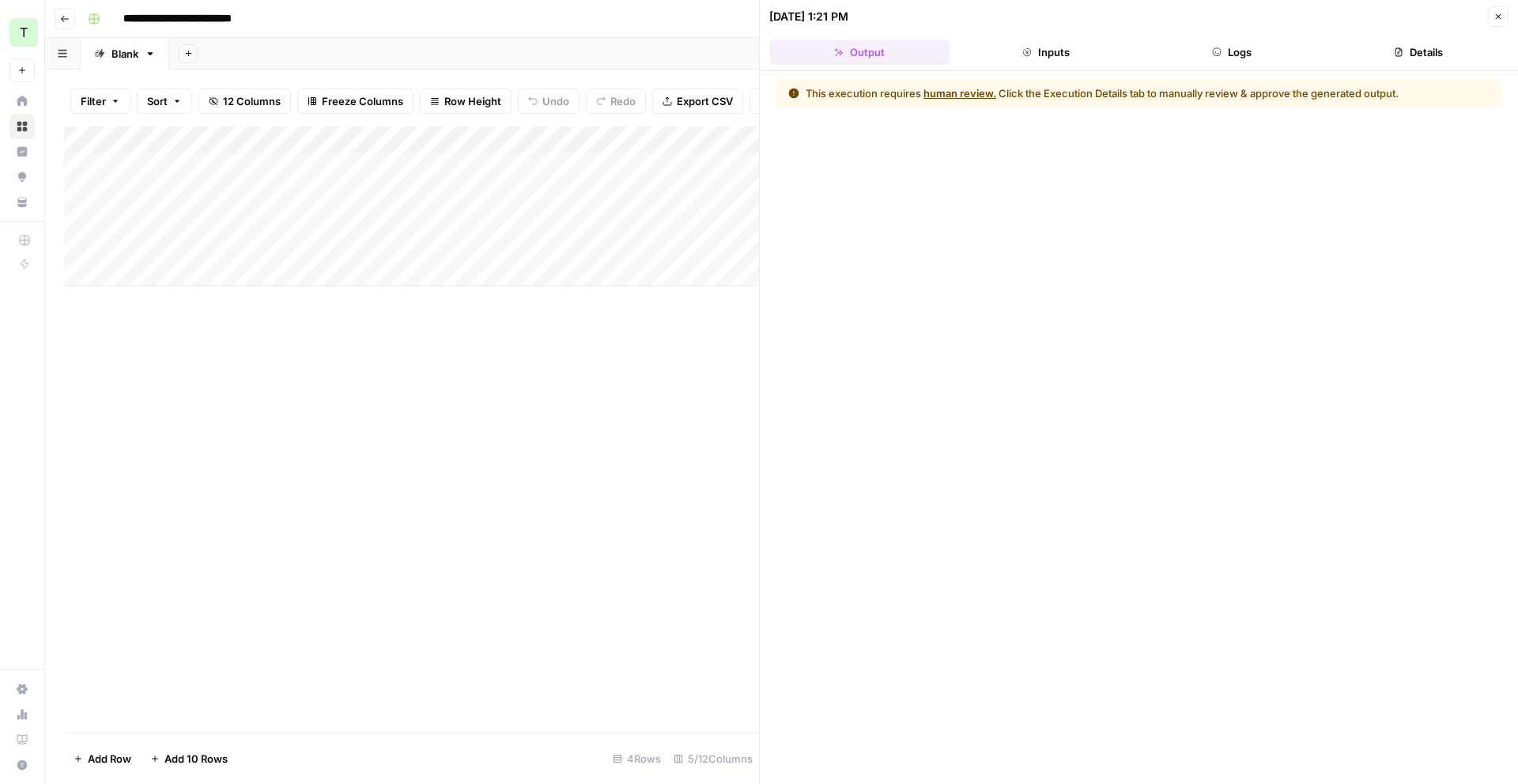
click at [1040, 57] on button "Inputs" at bounding box center [1046, 52] width 181 height 25
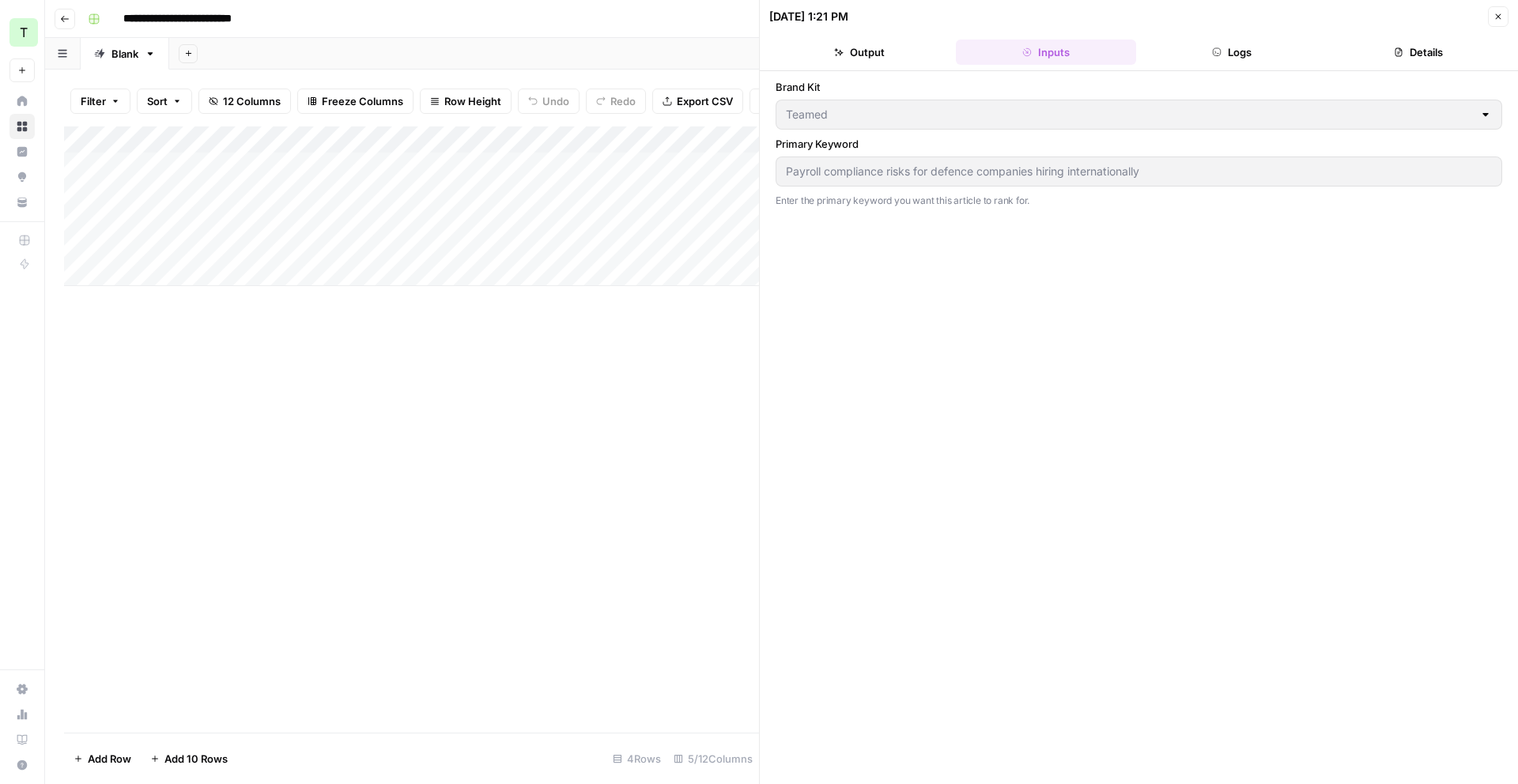
click at [1231, 50] on button "Logs" at bounding box center [1233, 52] width 181 height 25
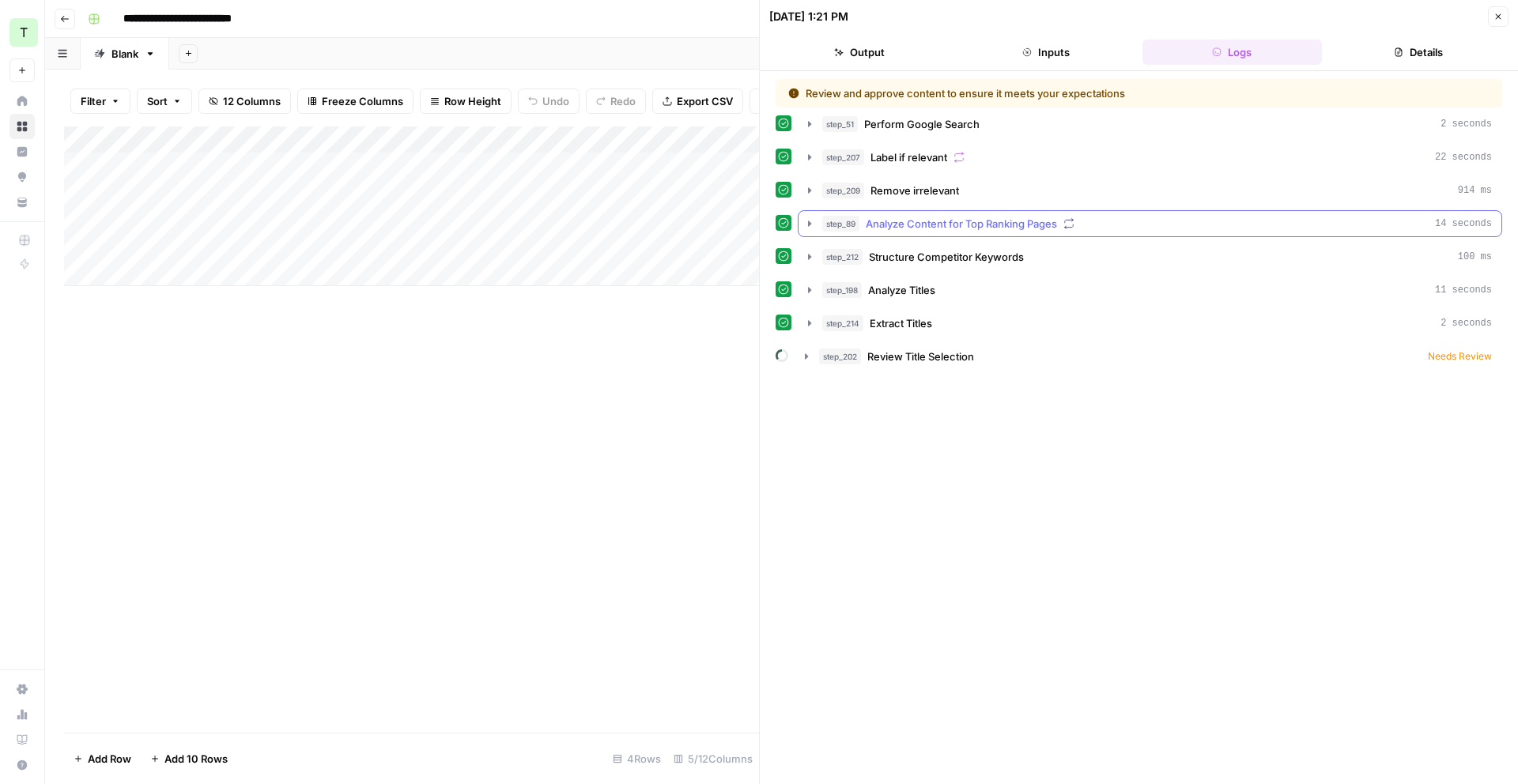
click at [807, 220] on icon "button" at bounding box center [809, 223] width 12 height 12
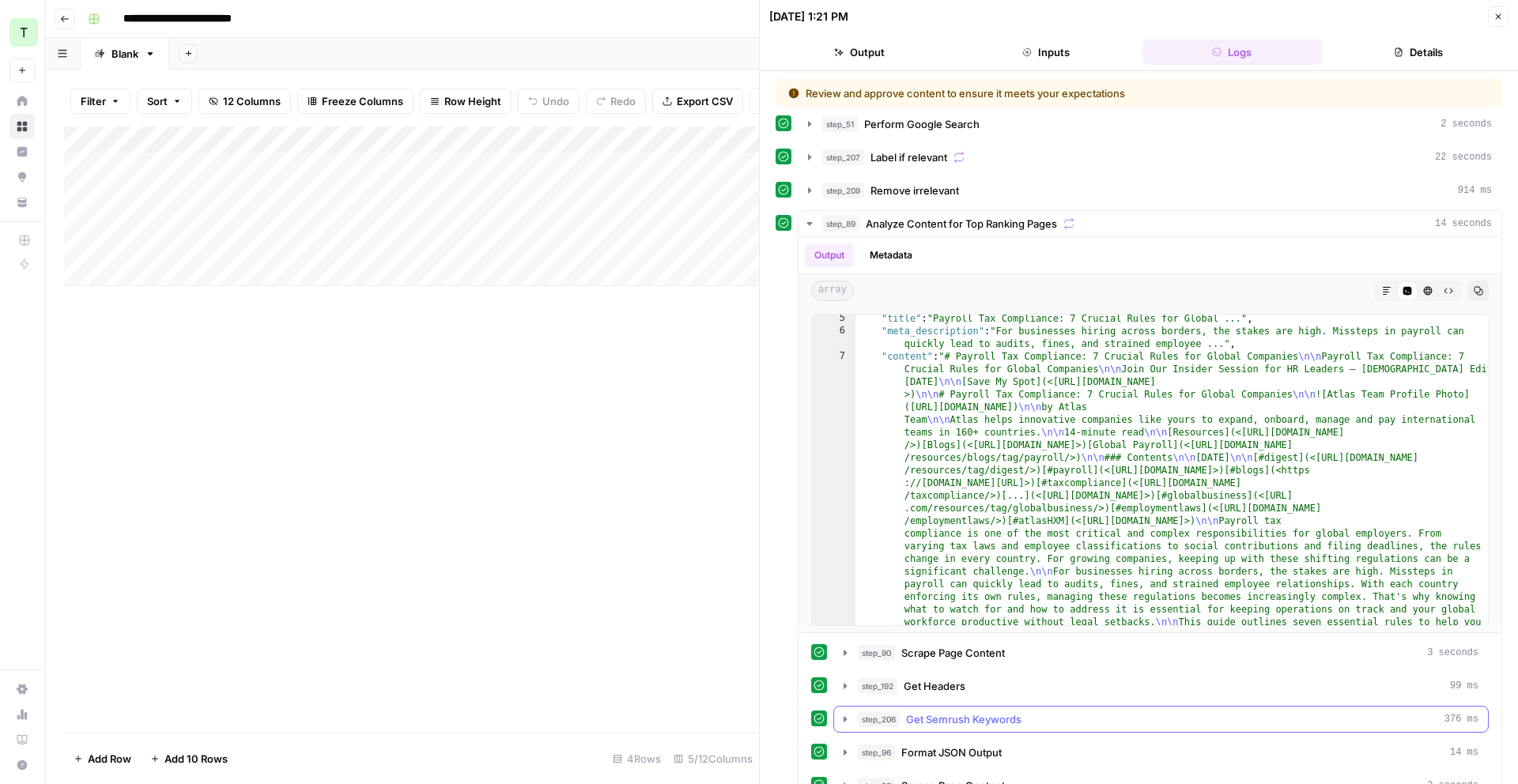
scroll to position [5, 0]
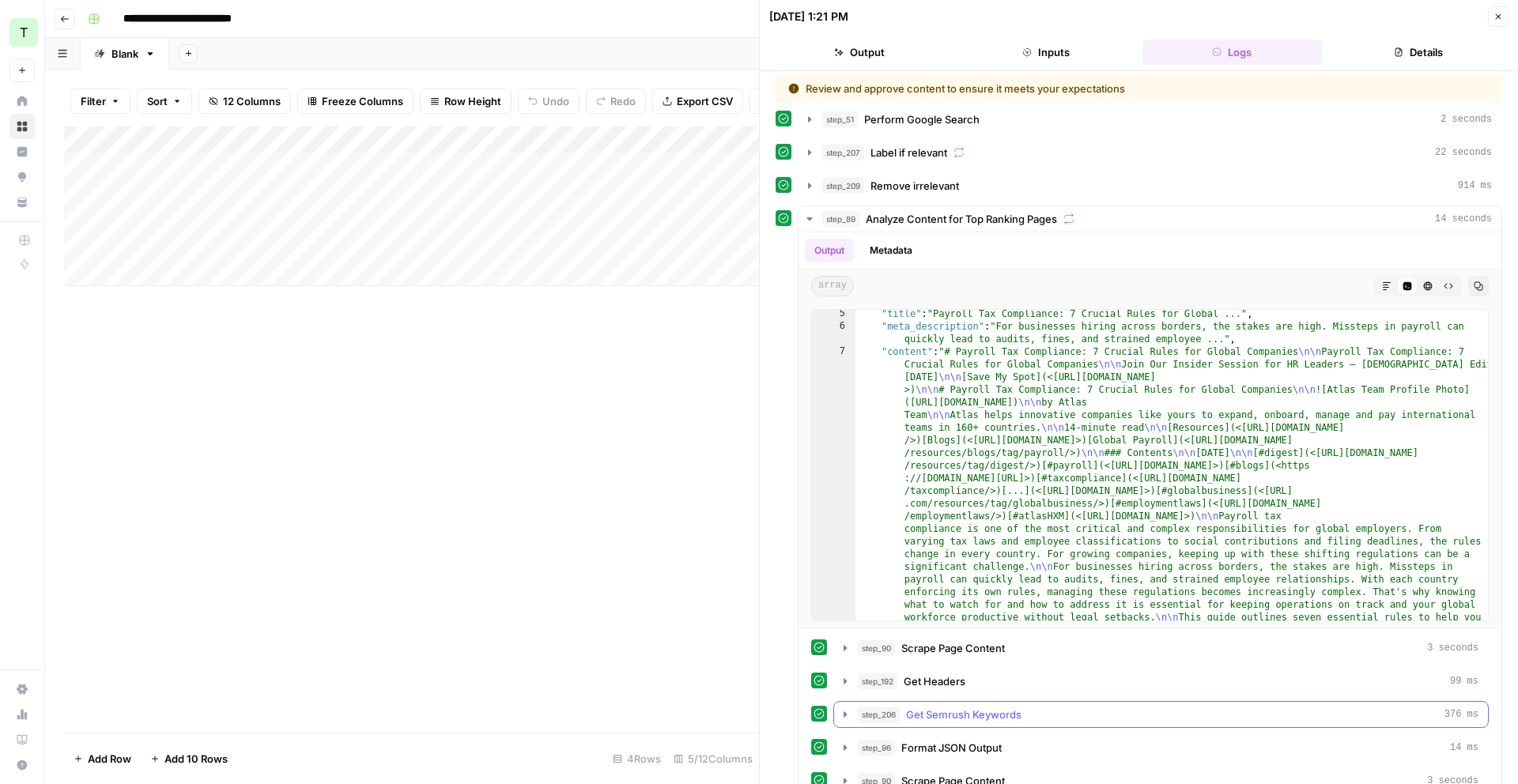
click at [846, 717] on icon "button" at bounding box center [845, 713] width 12 height 12
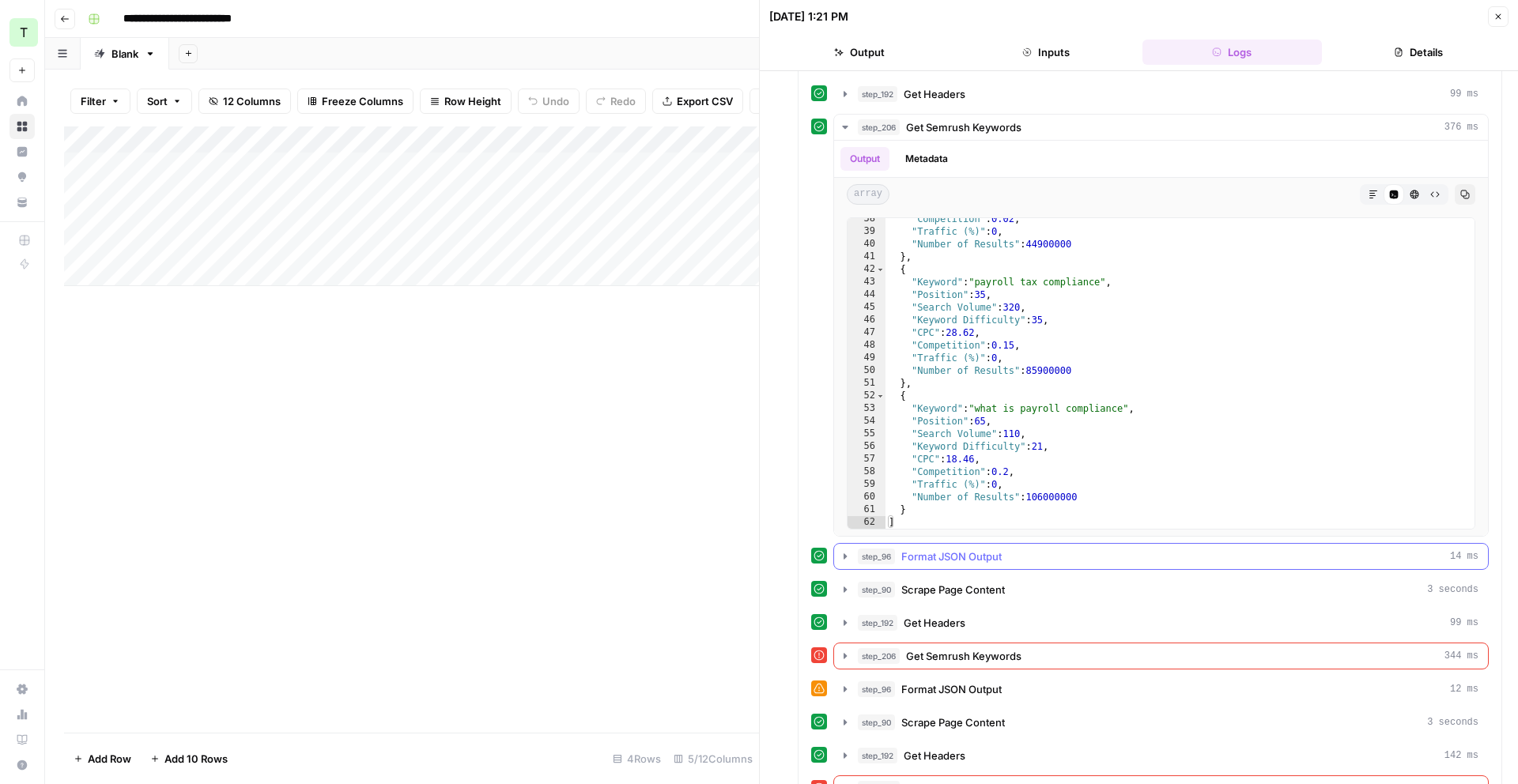
scroll to position [593, 0]
click at [843, 624] on icon "button" at bounding box center [845, 620] width 12 height 12
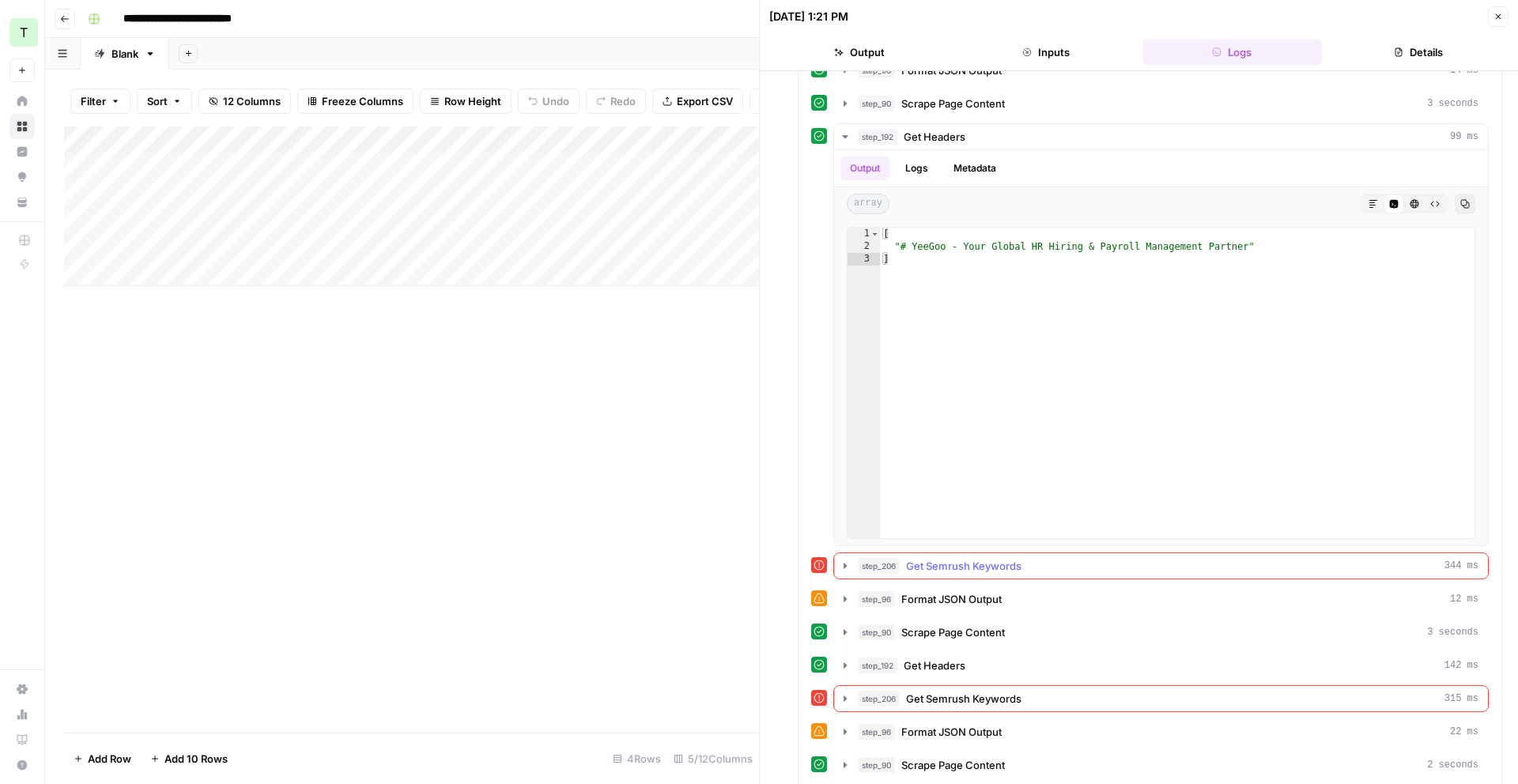
scroll to position [1079, 0]
click at [843, 565] on icon "button" at bounding box center [845, 564] width 12 height 12
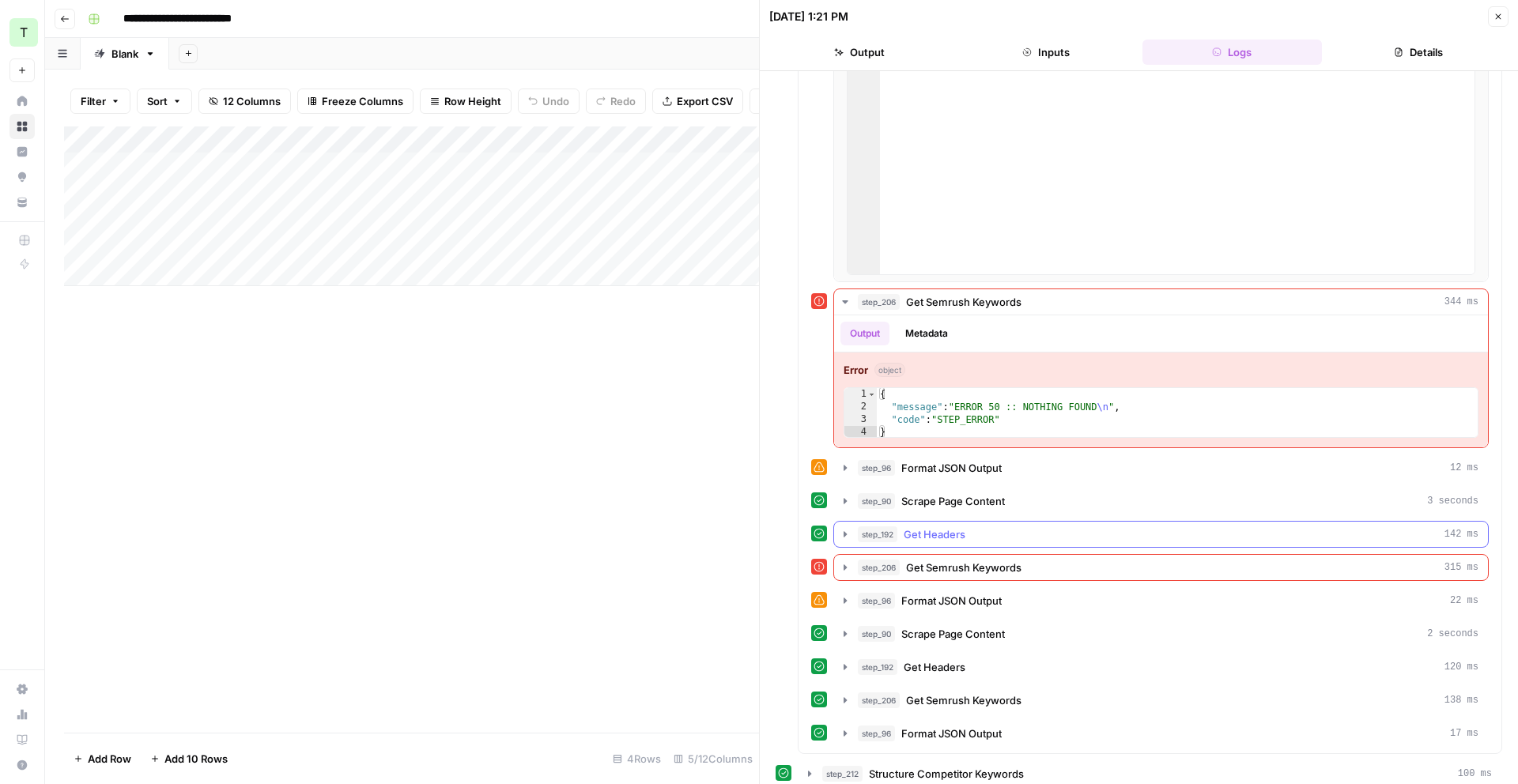
scroll to position [1343, 0]
click at [842, 564] on icon "button" at bounding box center [845, 565] width 12 height 12
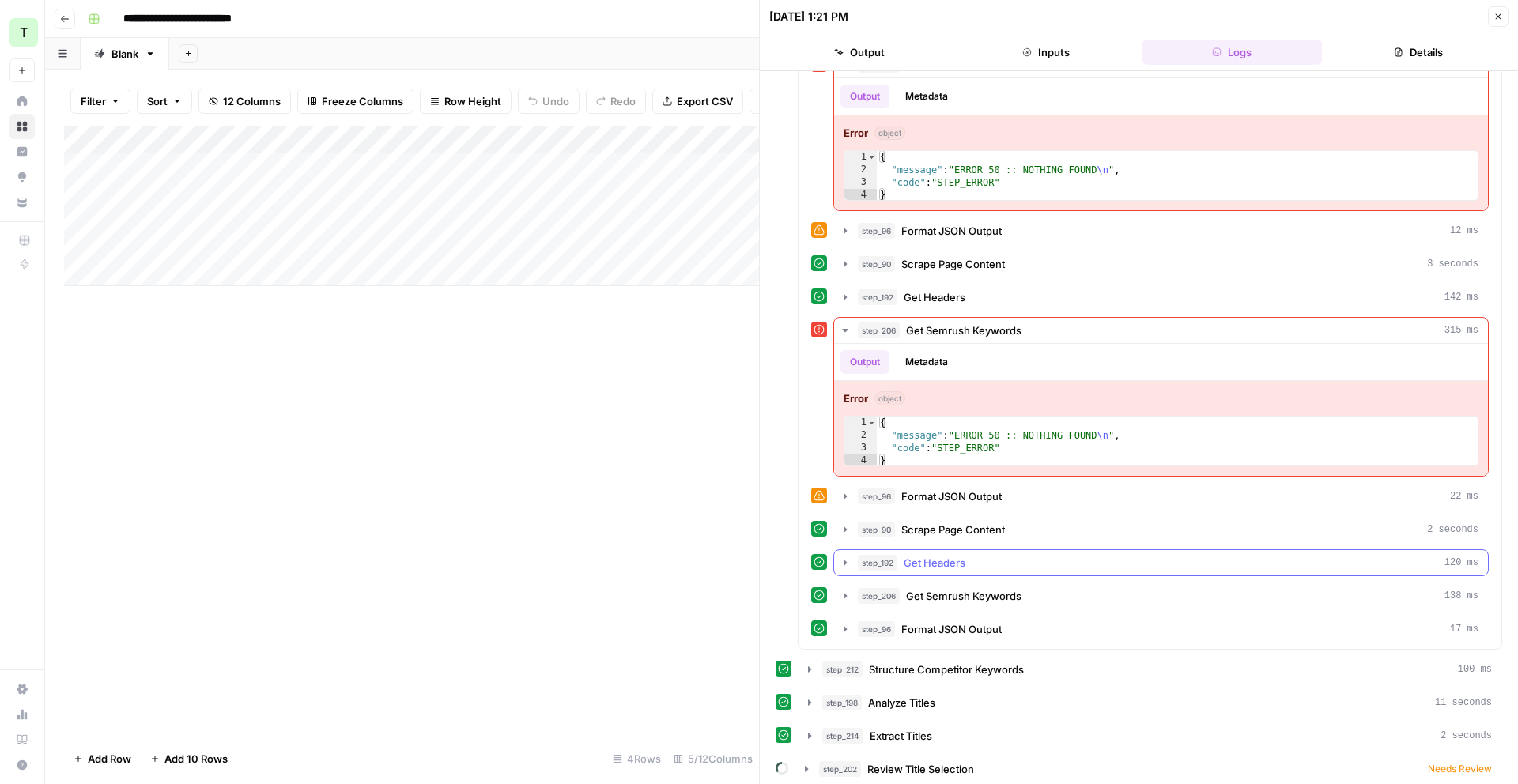
scroll to position [1586, 0]
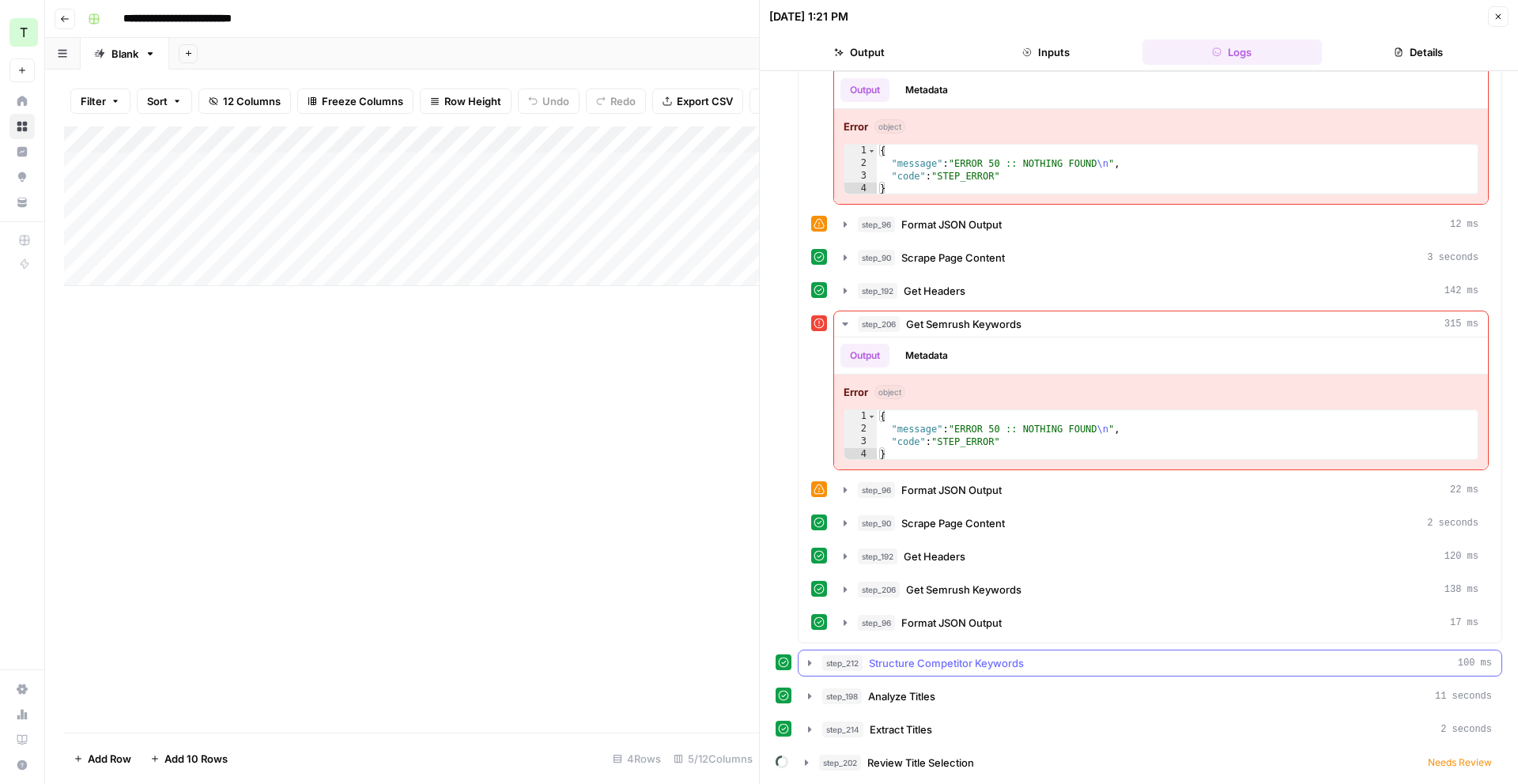
click at [808, 662] on icon "button" at bounding box center [809, 663] width 3 height 6
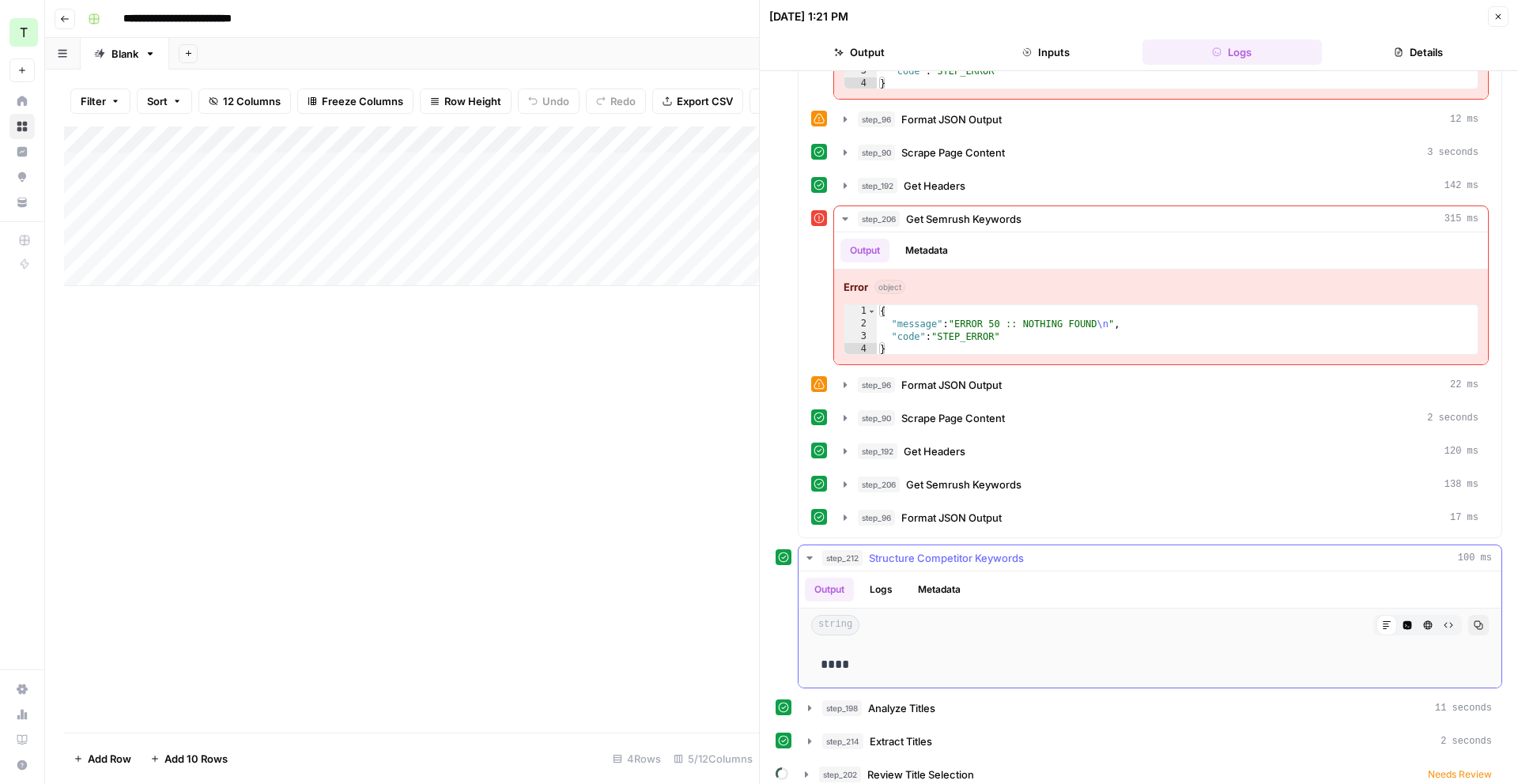
scroll to position [1702, 0]
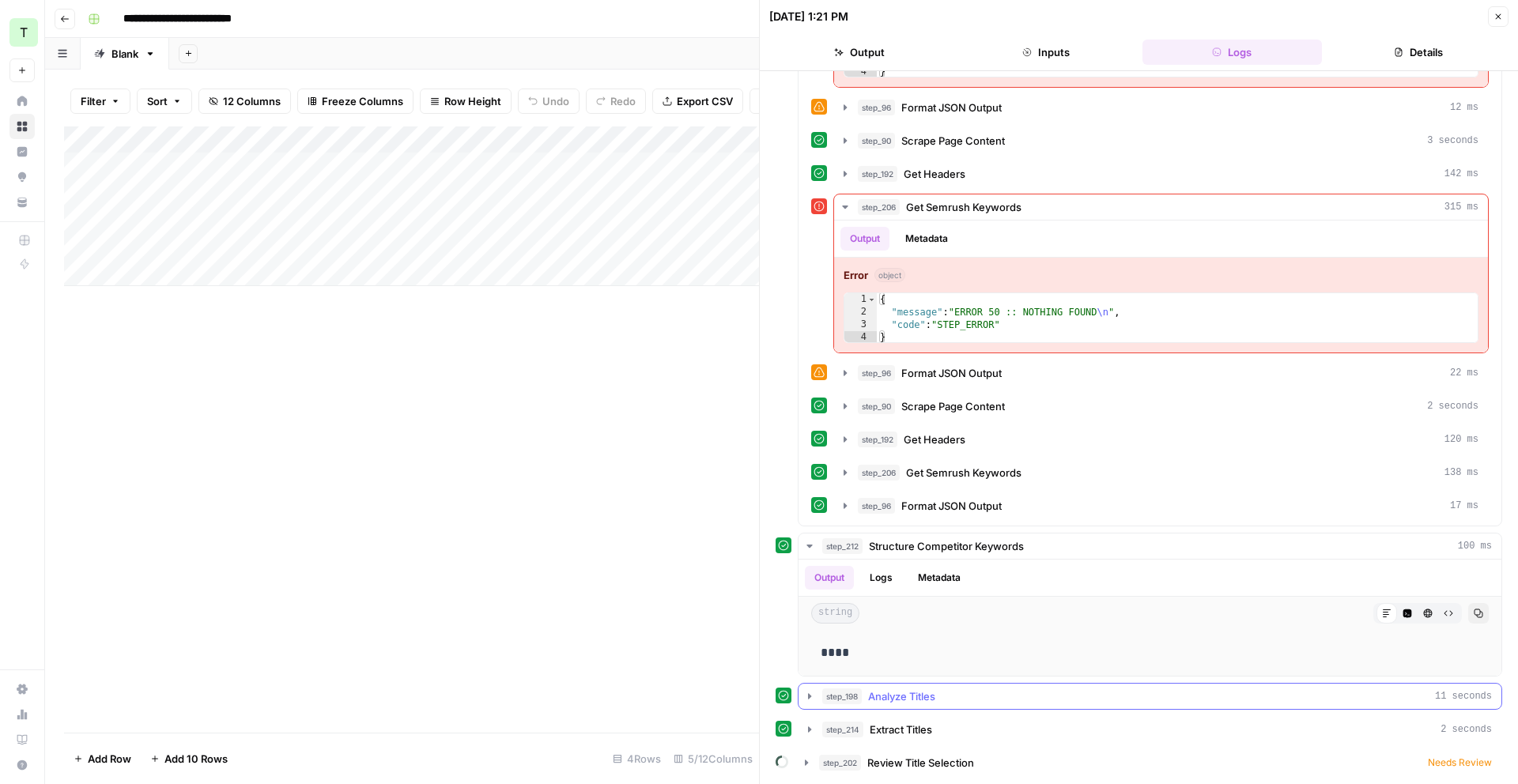
click at [806, 693] on icon "button" at bounding box center [809, 696] width 12 height 12
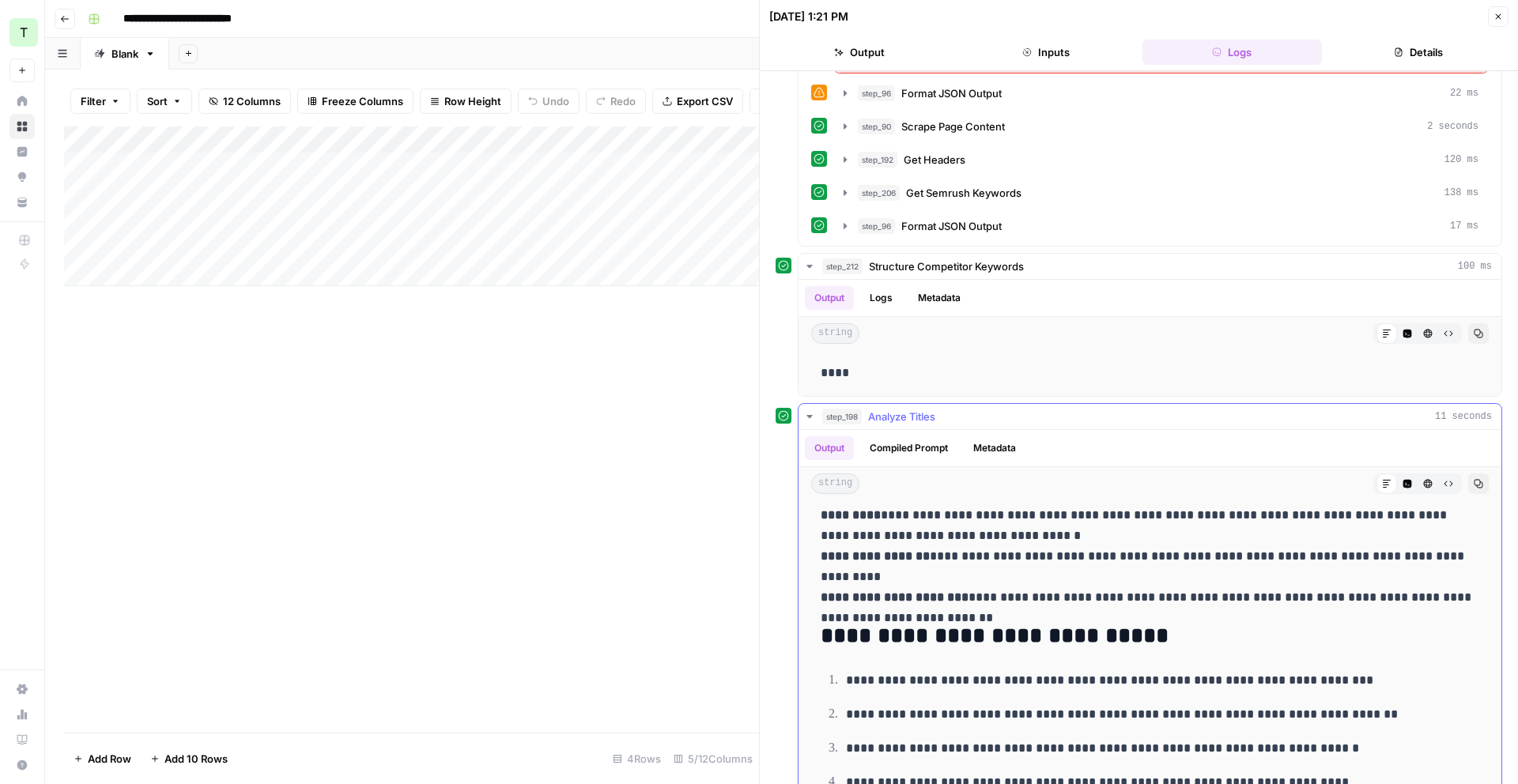
scroll to position [335, 0]
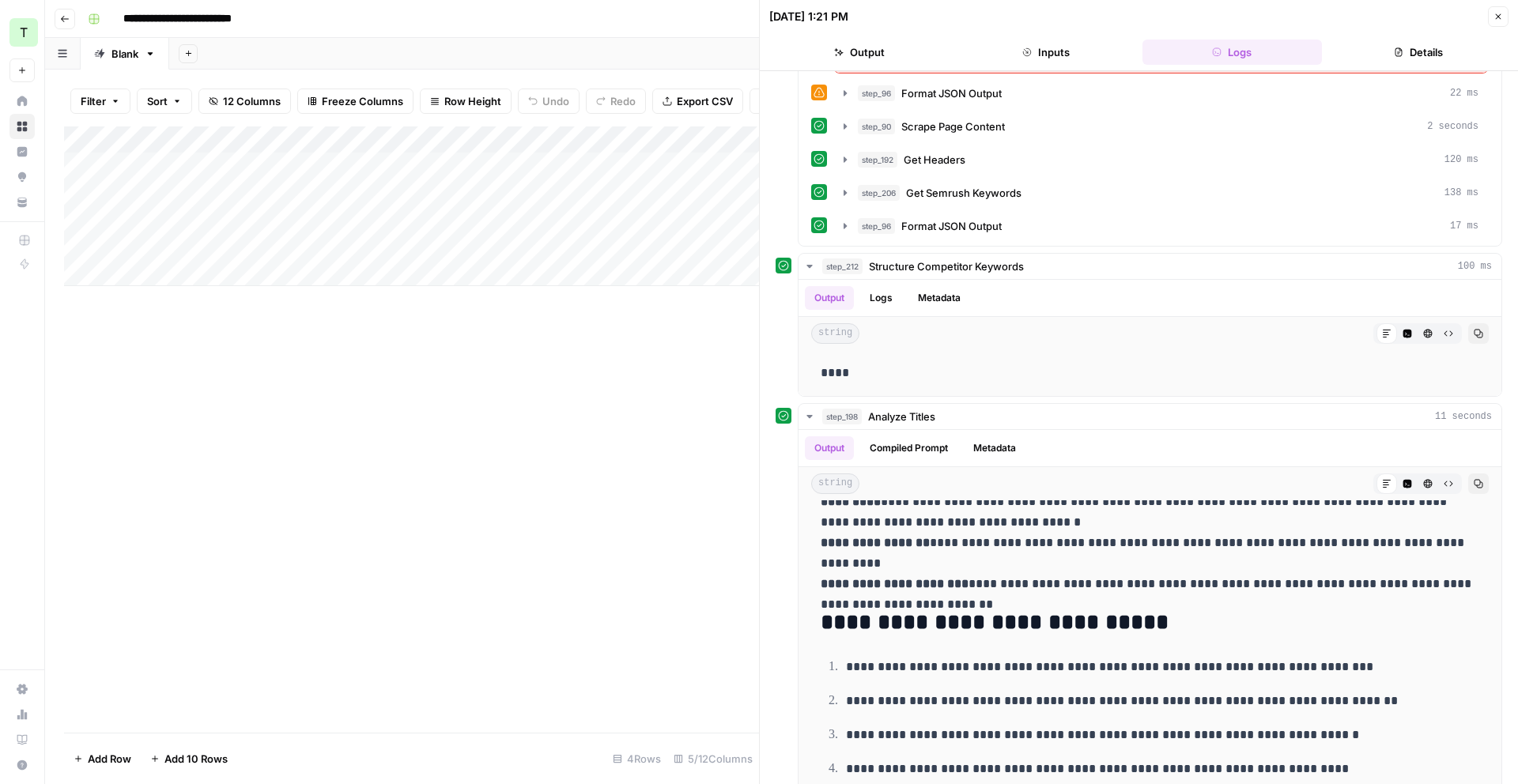
click at [1393, 45] on button "Details" at bounding box center [1418, 52] width 181 height 25
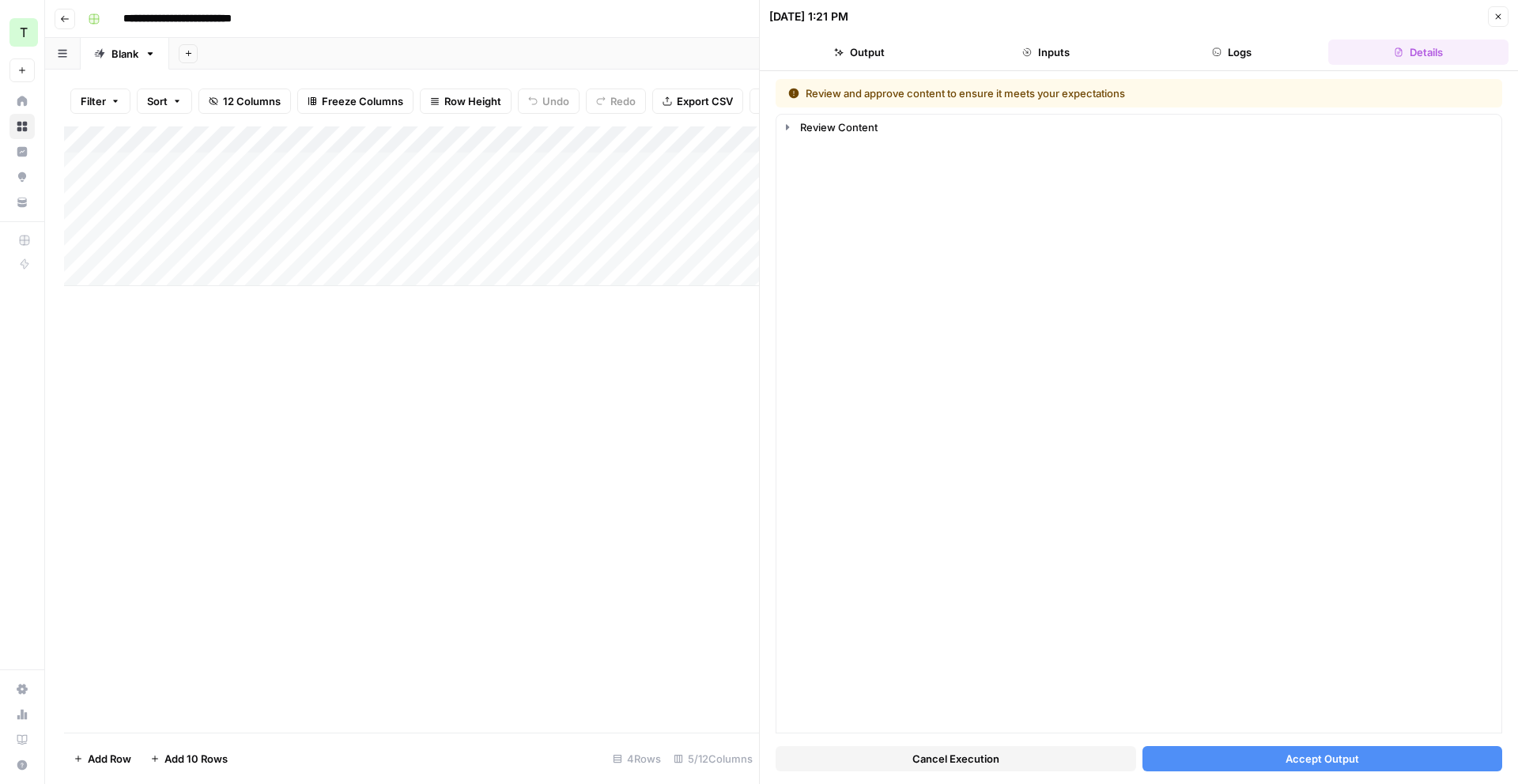
scroll to position [0, 0]
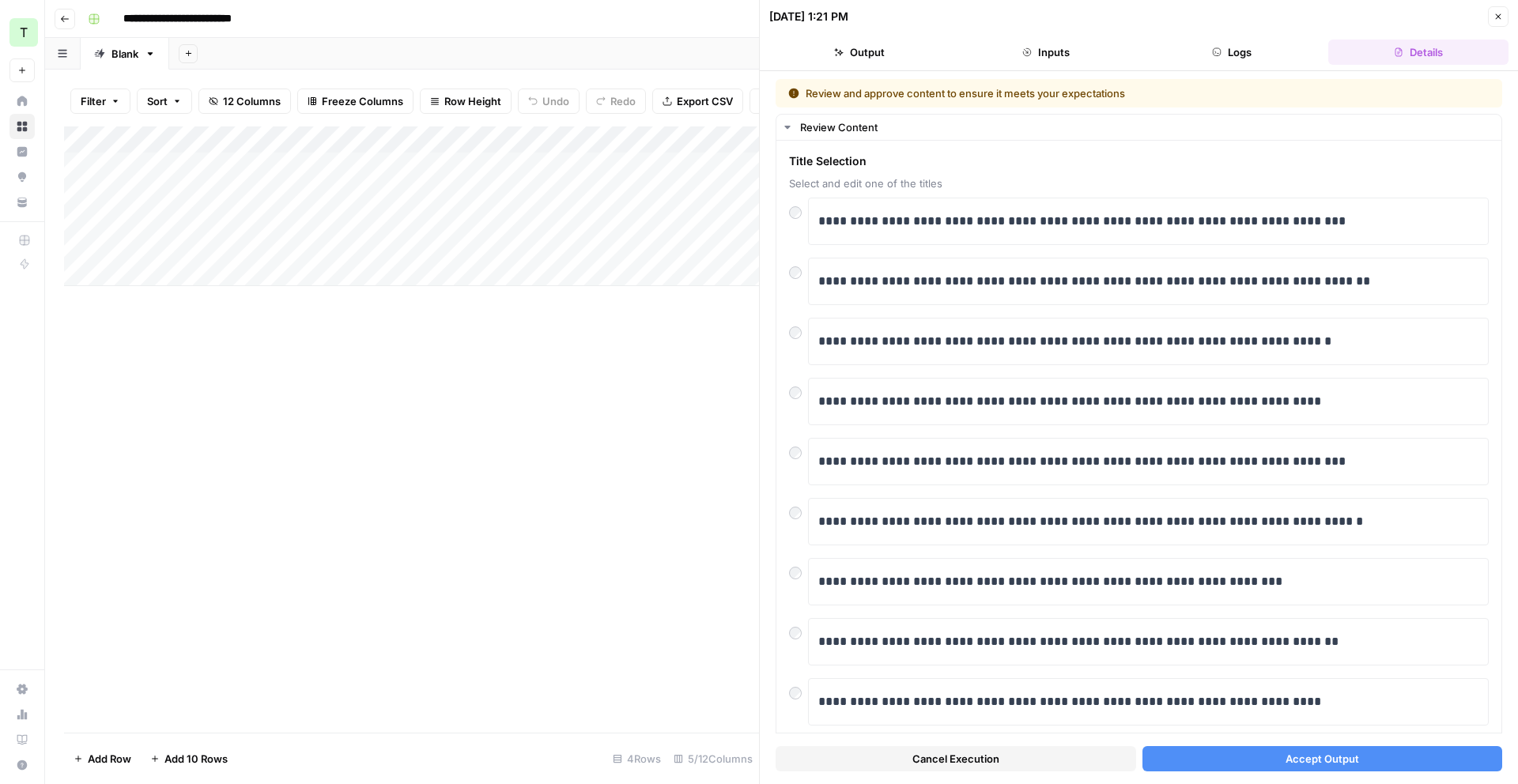
click at [1317, 761] on span "Accept Output" at bounding box center [1322, 759] width 73 height 16
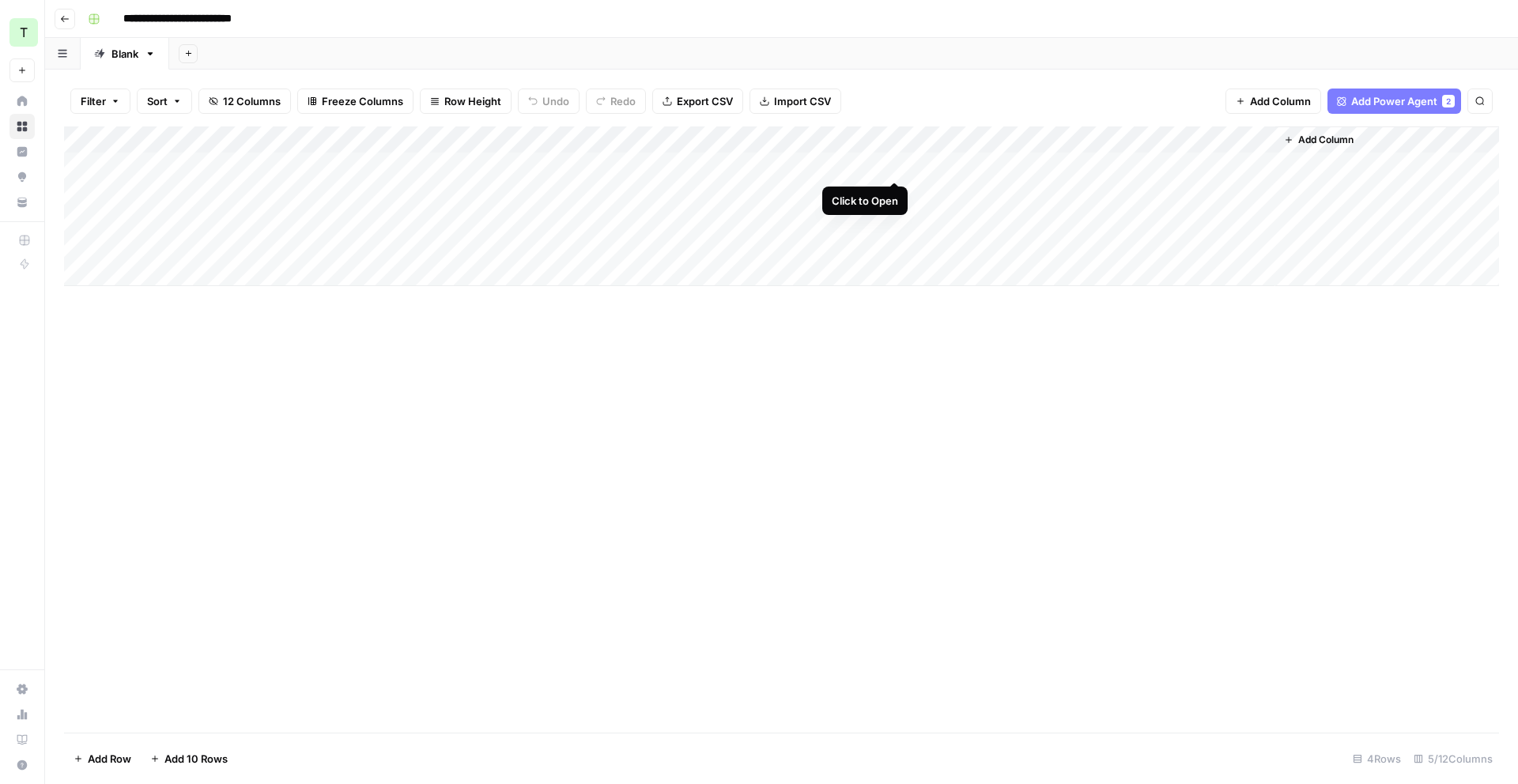
click at [891, 166] on div "Add Column" at bounding box center [782, 207] width 1435 height 160
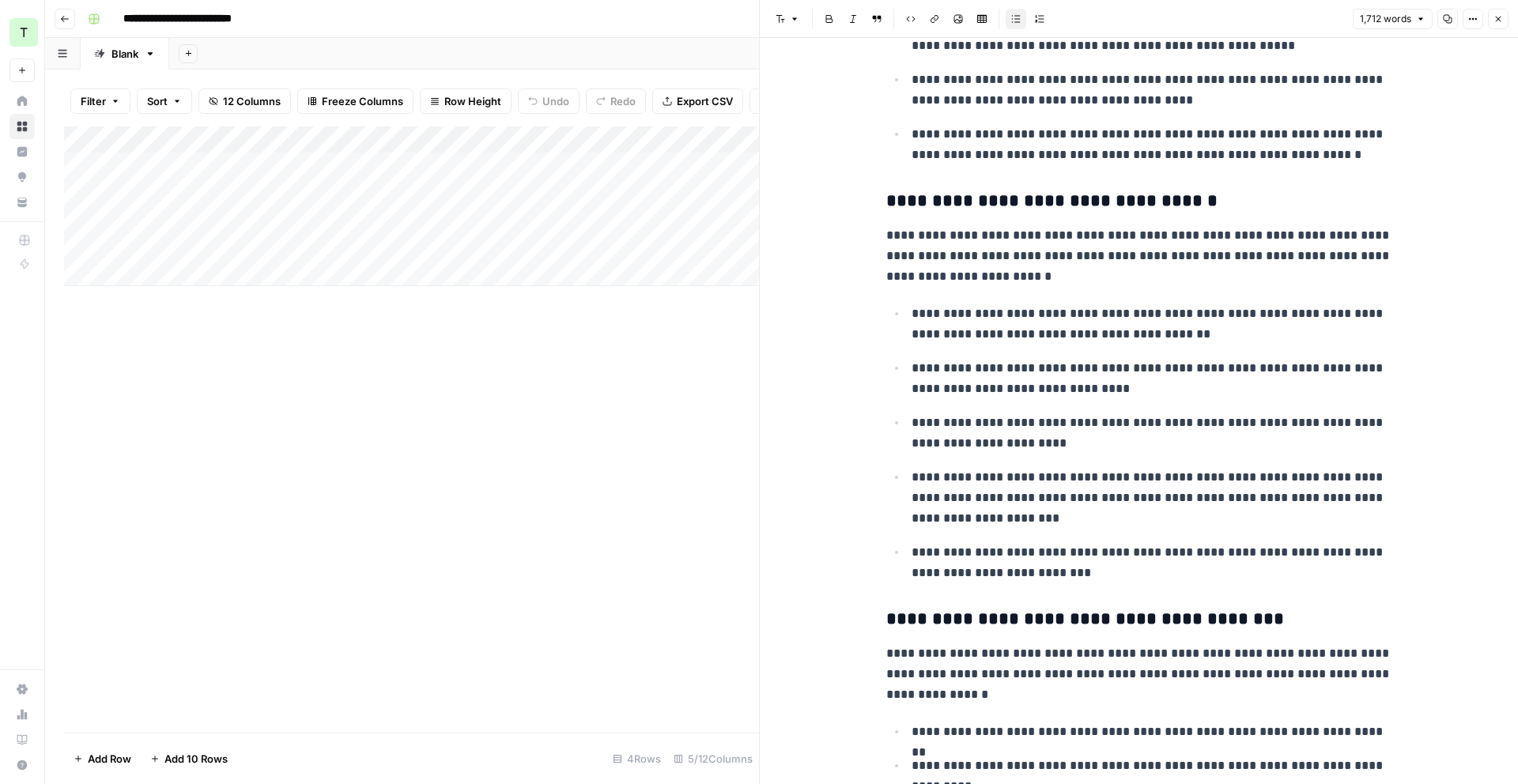
scroll to position [708, 0]
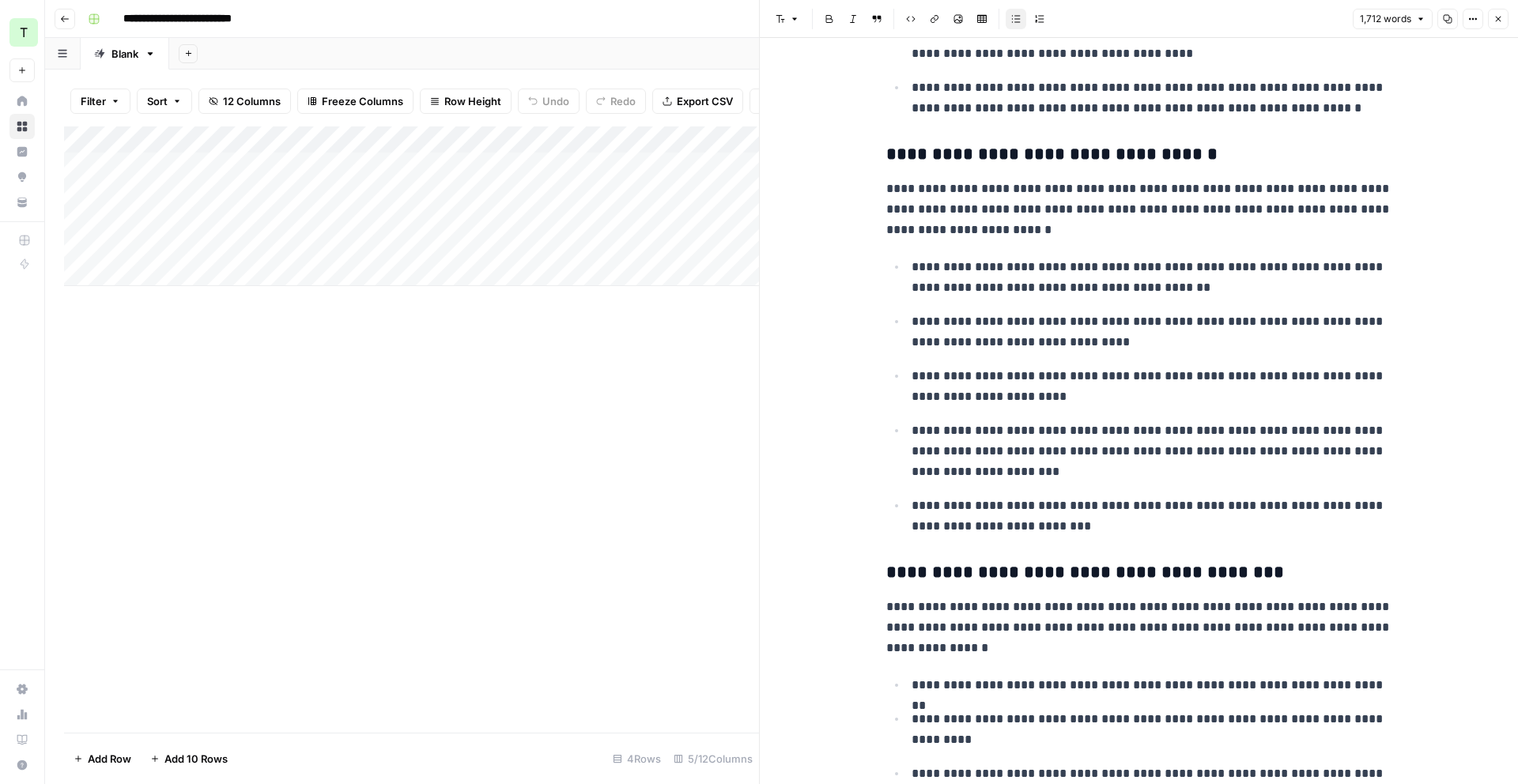
click at [1502, 24] on button "Close" at bounding box center [1498, 19] width 21 height 21
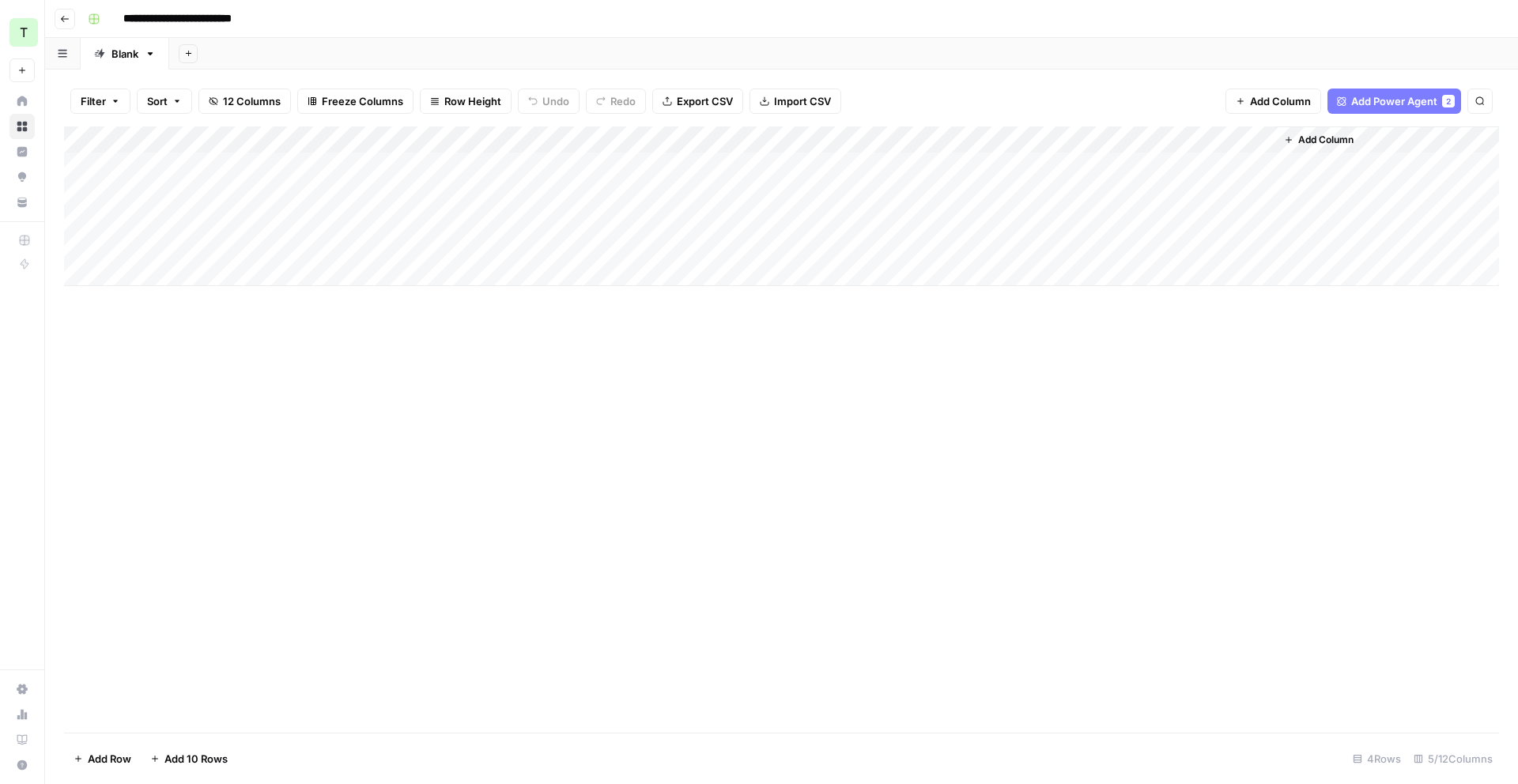
click at [1038, 163] on div "Add Column" at bounding box center [782, 207] width 1435 height 160
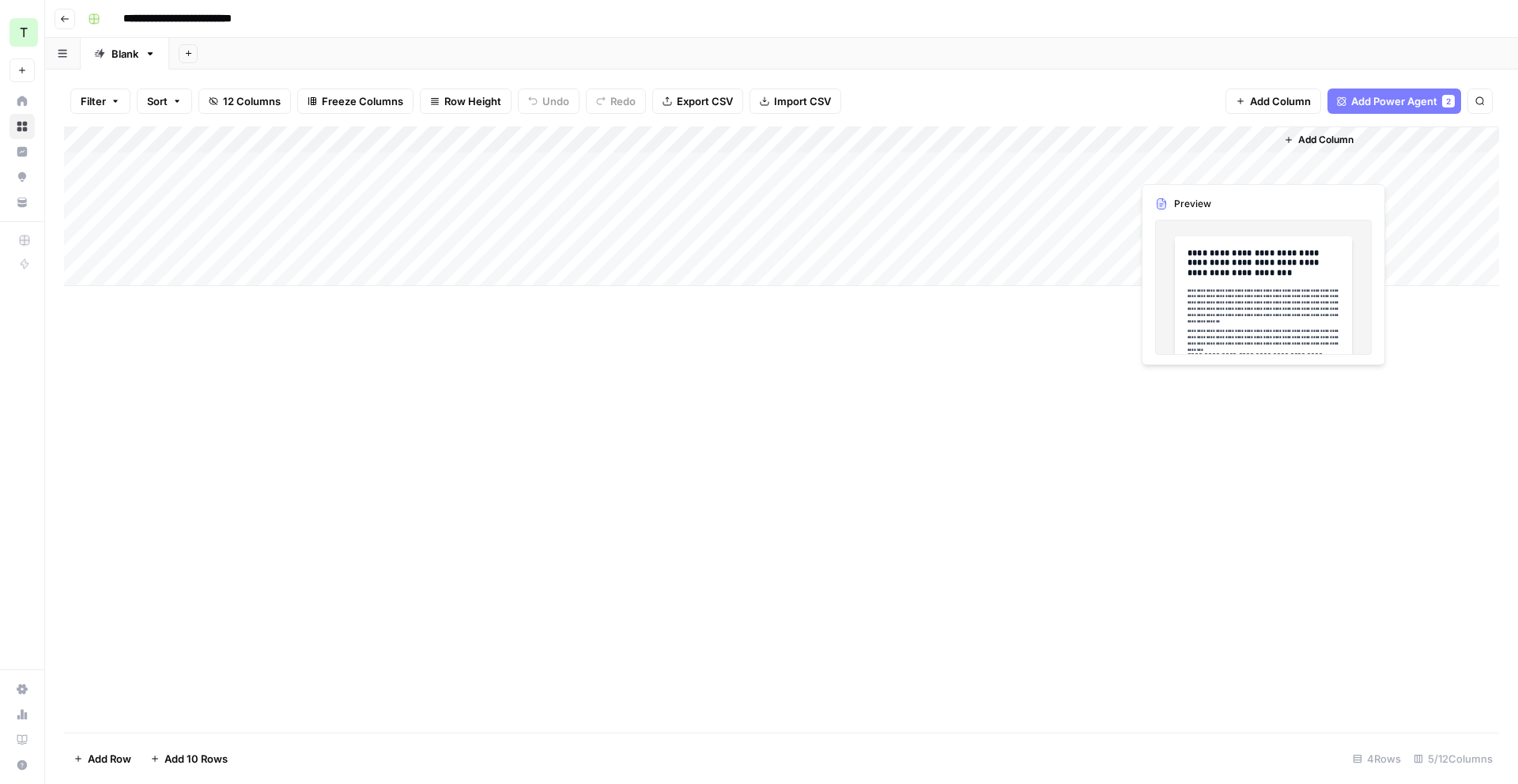
click at [1186, 163] on div "Add Column" at bounding box center [782, 207] width 1435 height 160
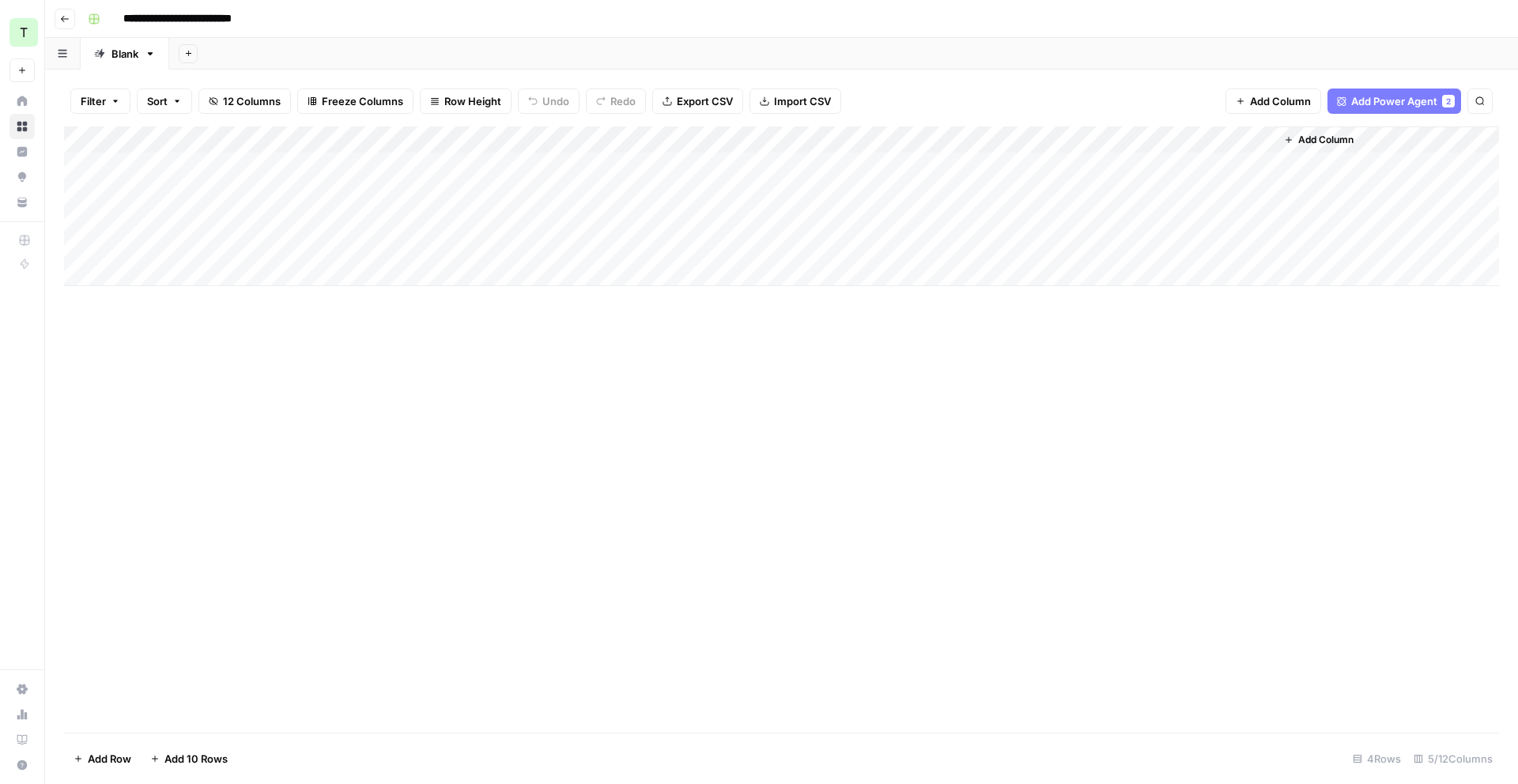
click at [1258, 163] on div "Add Column" at bounding box center [782, 207] width 1435 height 160
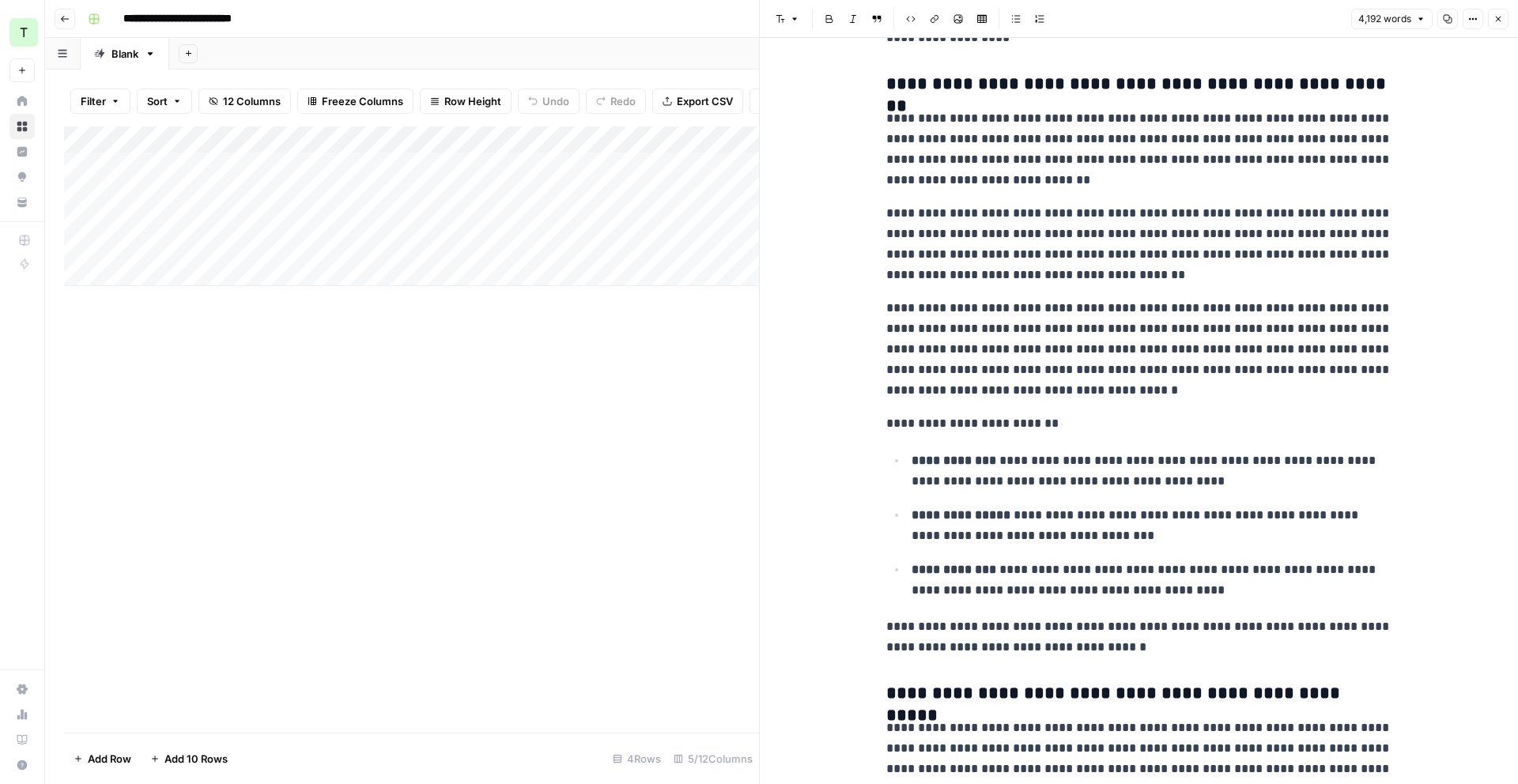
scroll to position [3906, 0]
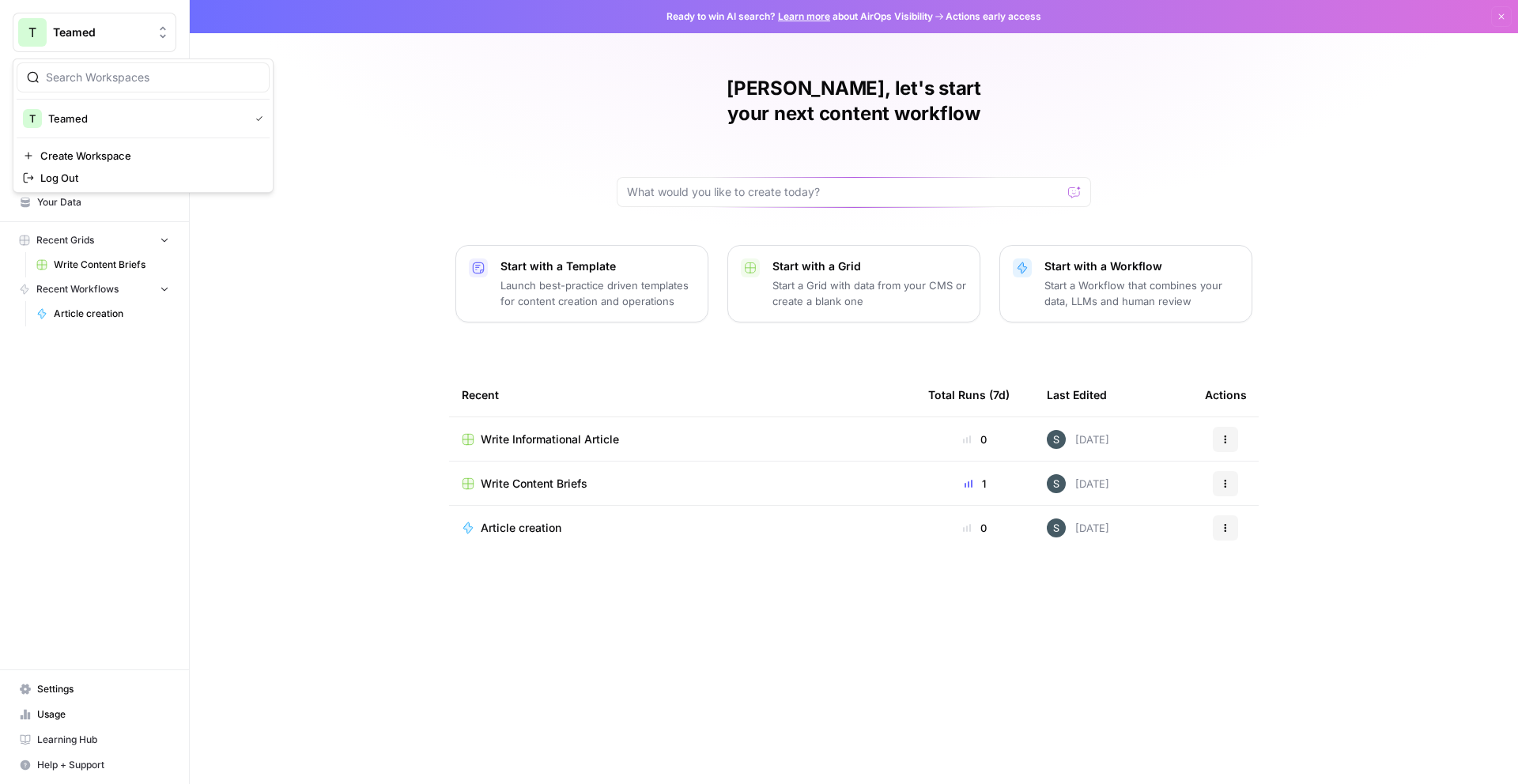
click at [149, 35] on div "Teamed" at bounding box center [111, 32] width 118 height 16
click at [120, 71] on button "New" at bounding box center [94, 70] width 164 height 24
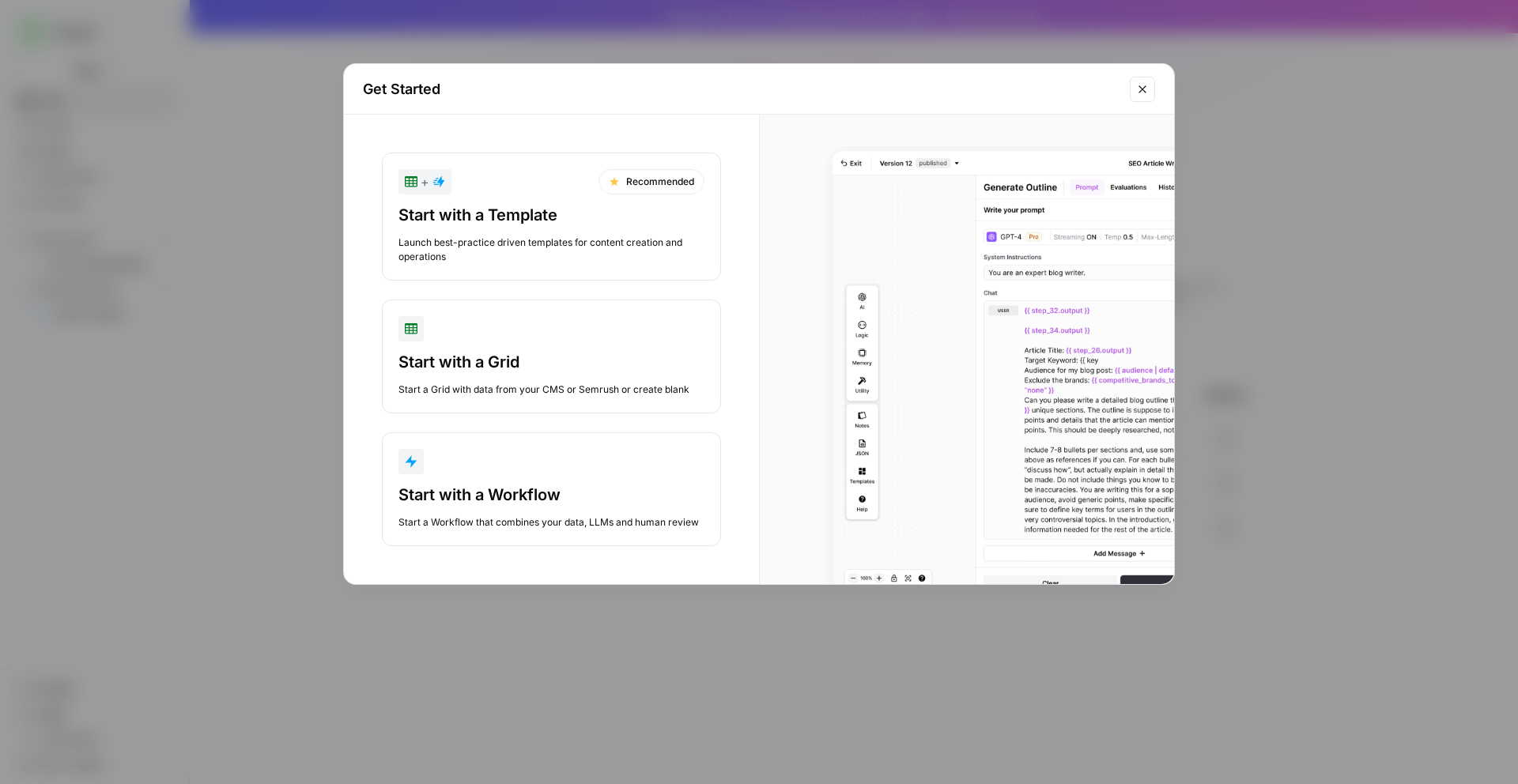
click at [593, 494] on div "Start with a Workflow" at bounding box center [551, 495] width 306 height 23
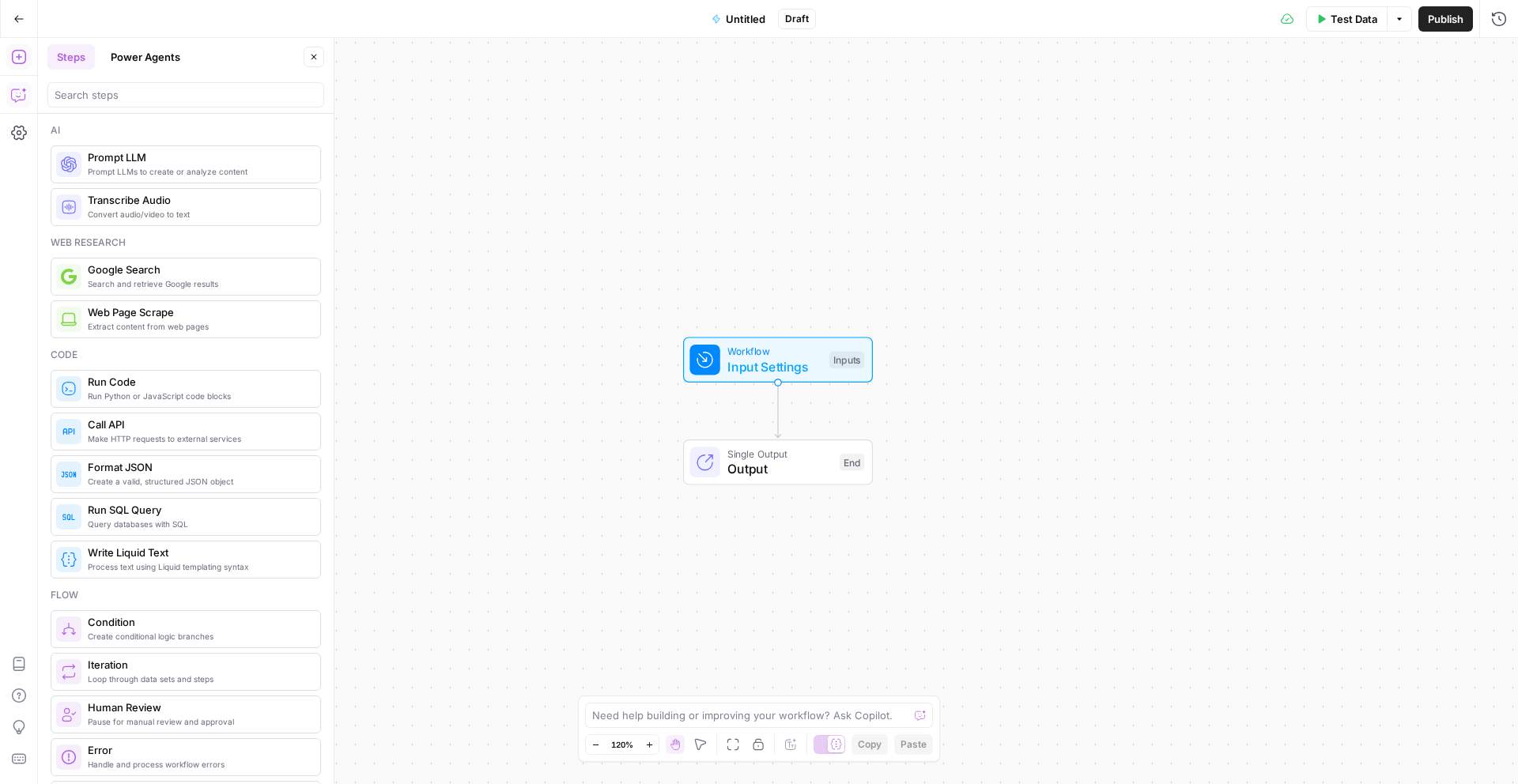
click at [9, 95] on button "Copilot" at bounding box center [19, 94] width 25 height 25
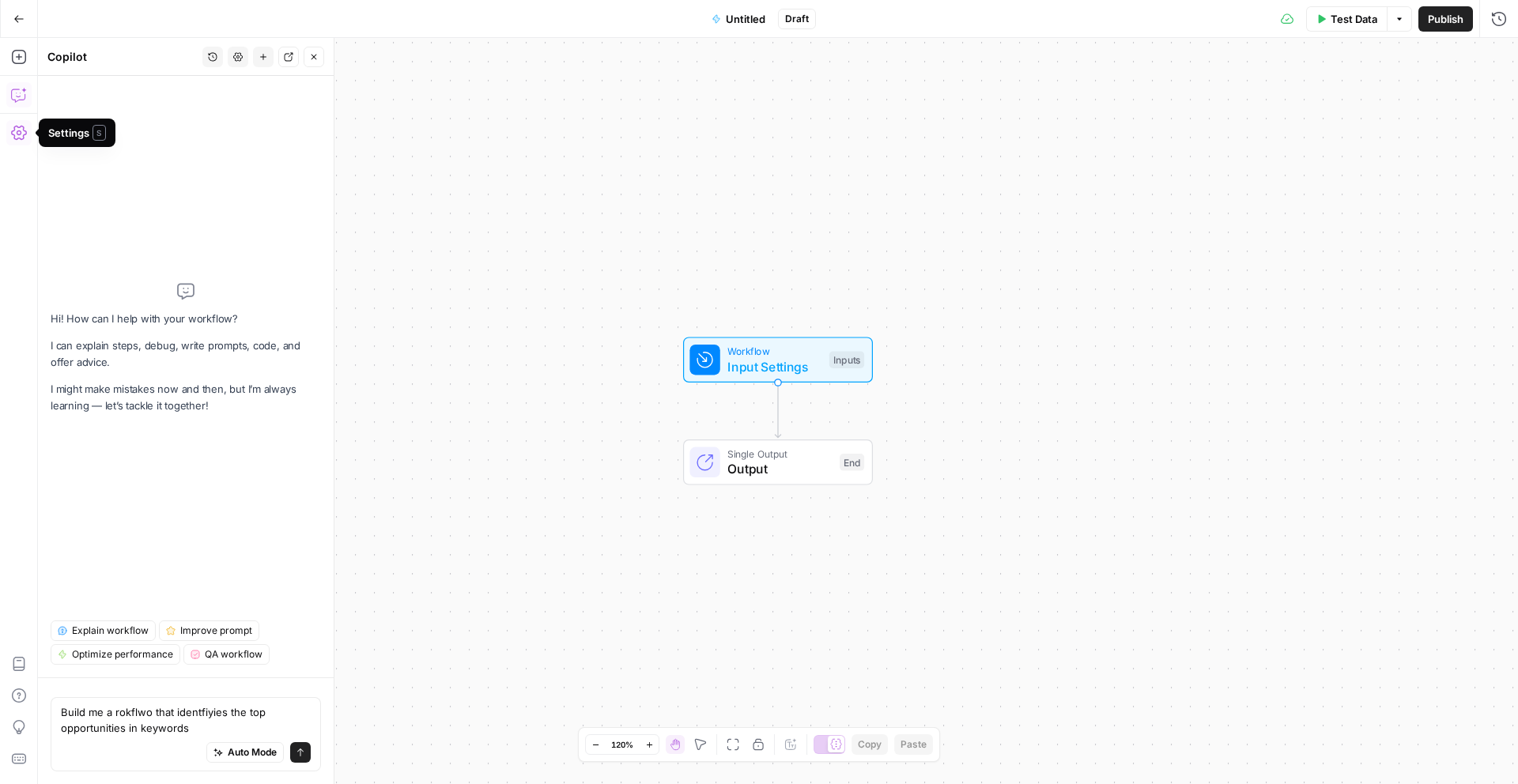
click at [121, 717] on textarea "Build me a rokflwo that identfiyies the top opportunities in keywords" at bounding box center [186, 720] width 250 height 32
click at [287, 707] on textarea "Build me a workflow that identfiyies the top opportunities in keywords" at bounding box center [186, 720] width 250 height 32
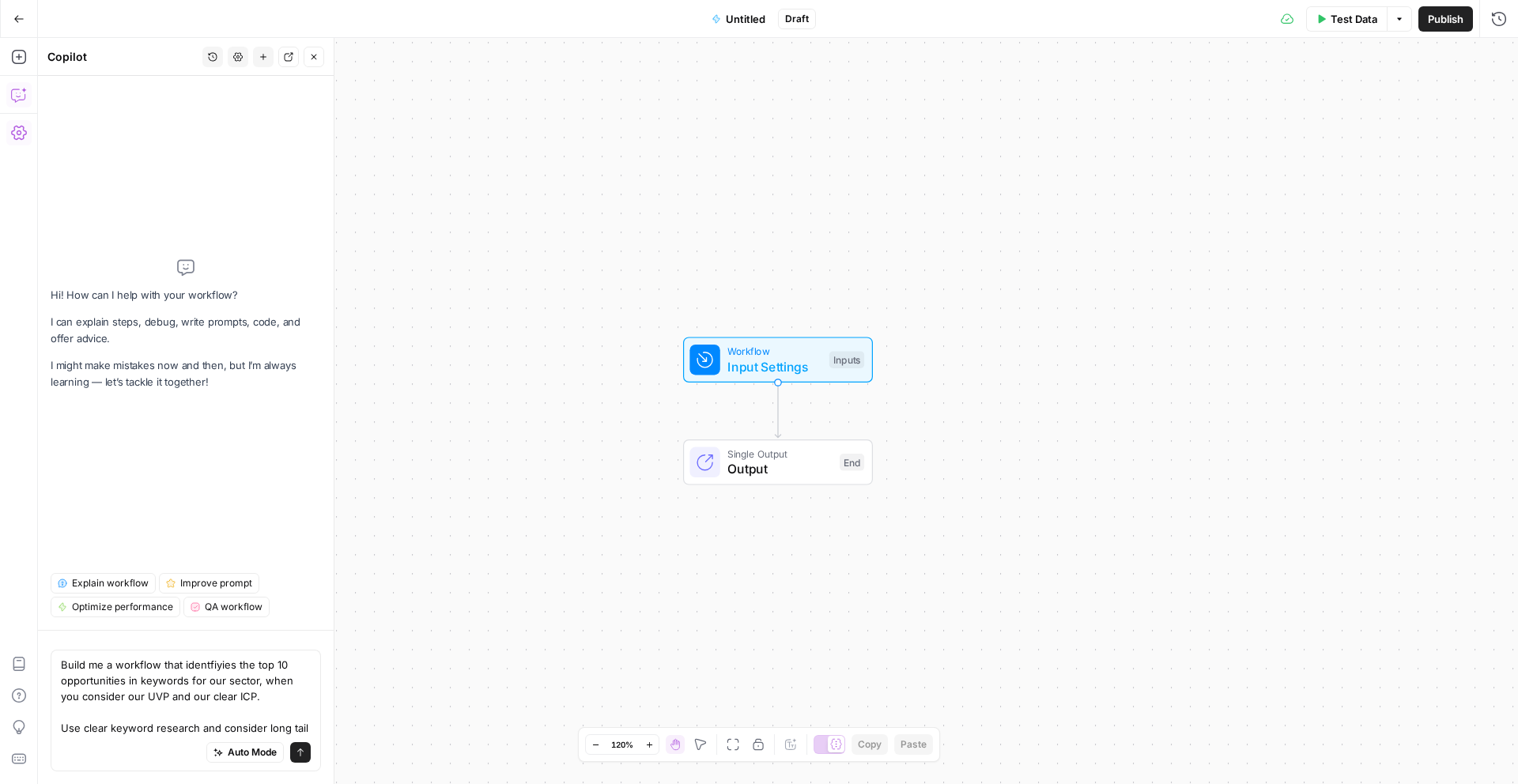
type textarea "Build me a workflow that identfiyies the top 10 opportunities in keywords for o…"
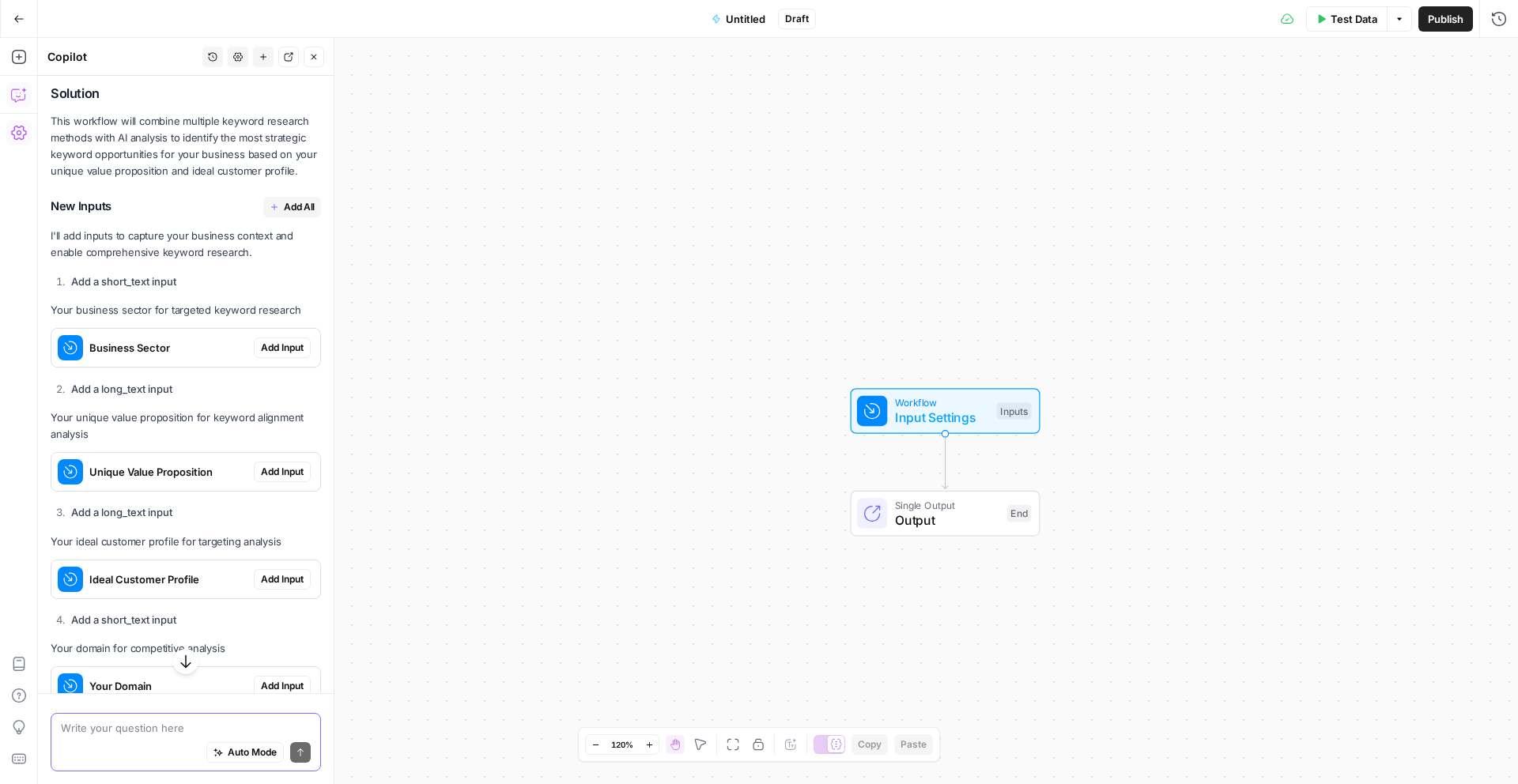
scroll to position [472, 0]
click at [194, 352] on span "Business Sector" at bounding box center [168, 350] width 158 height 16
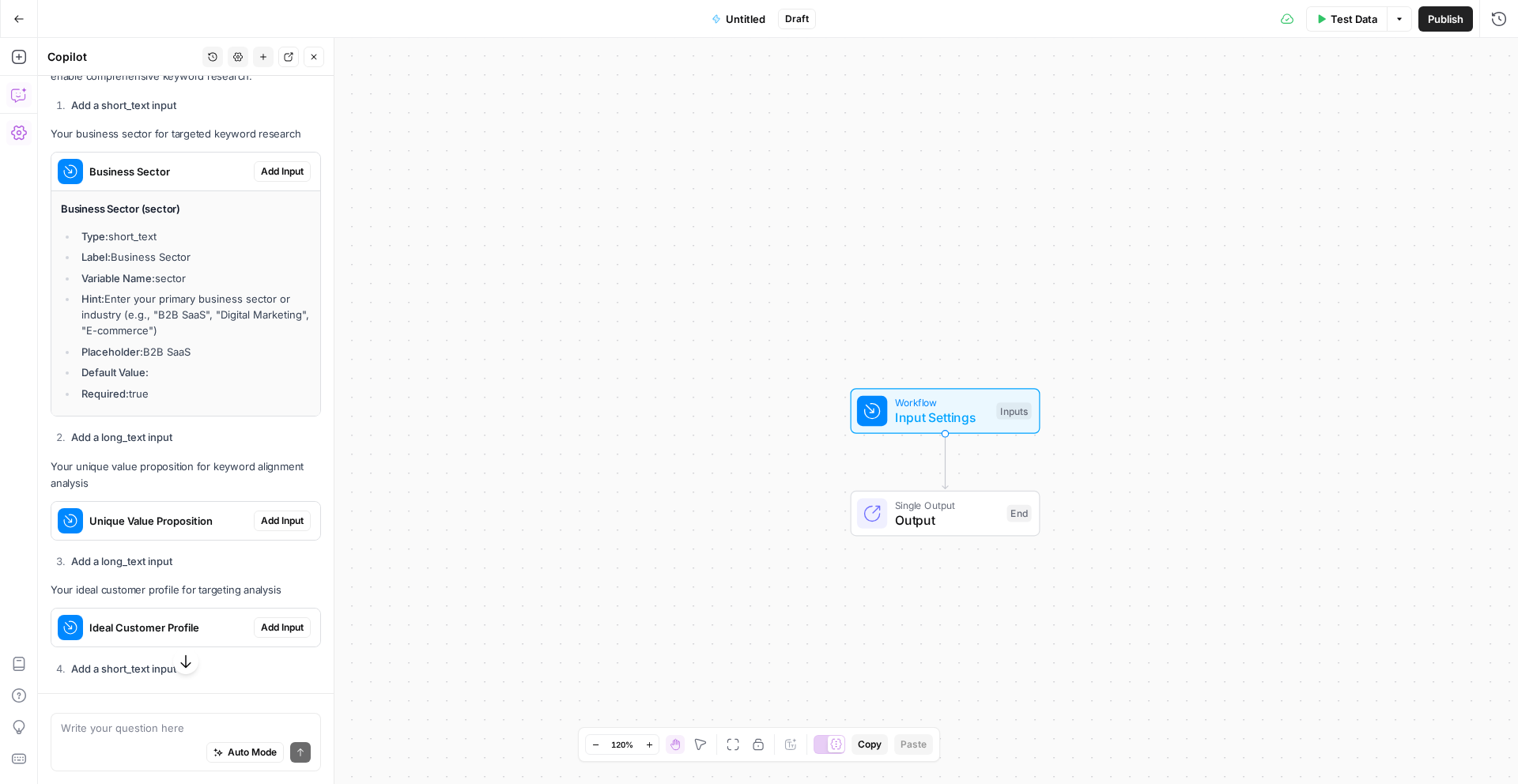
scroll to position [653, 0]
click at [211, 534] on div "Unique Value Proposition" at bounding box center [152, 518] width 202 height 38
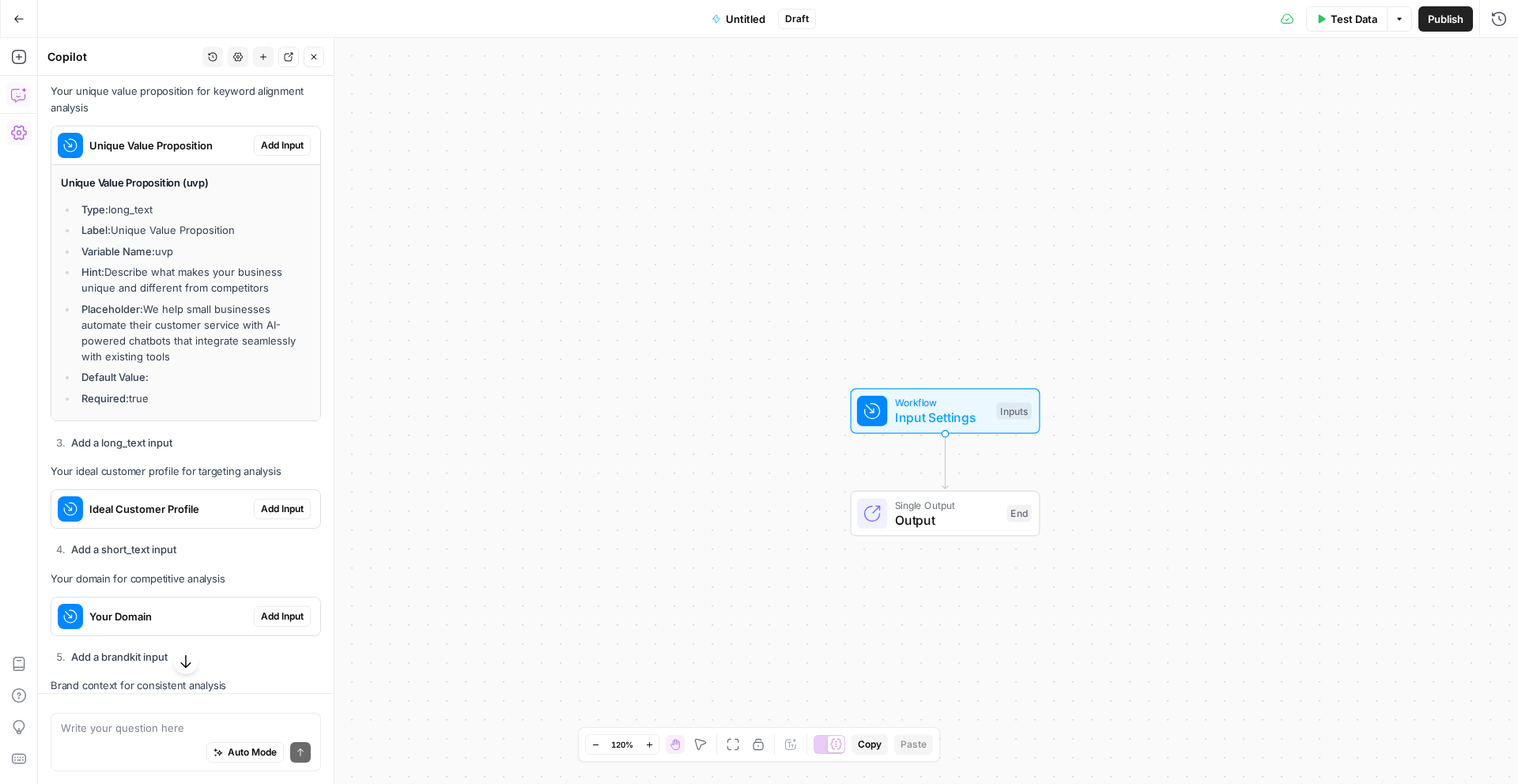
scroll to position [1074, 0]
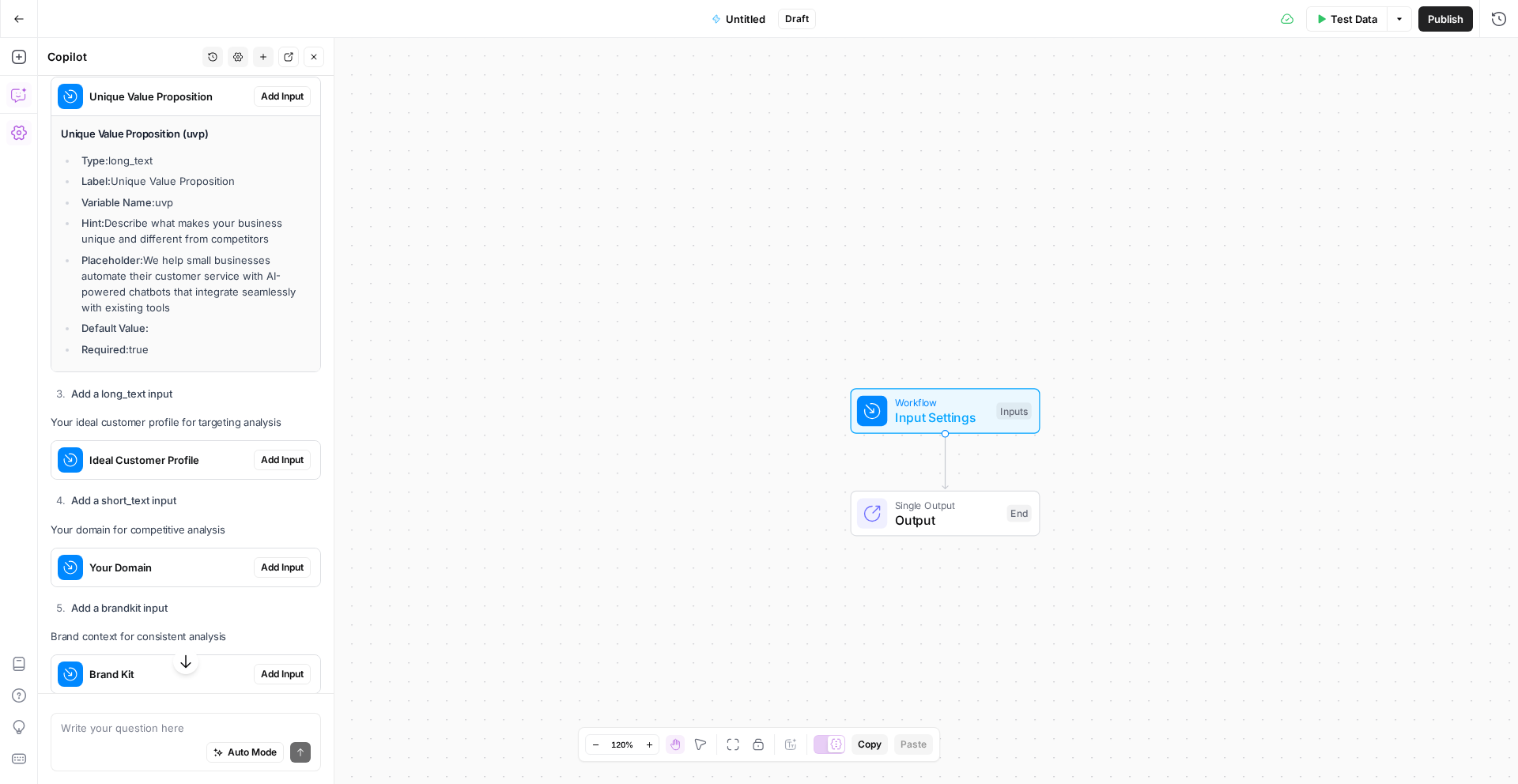
click at [205, 460] on span "Ideal Customer Profile" at bounding box center [168, 460] width 158 height 16
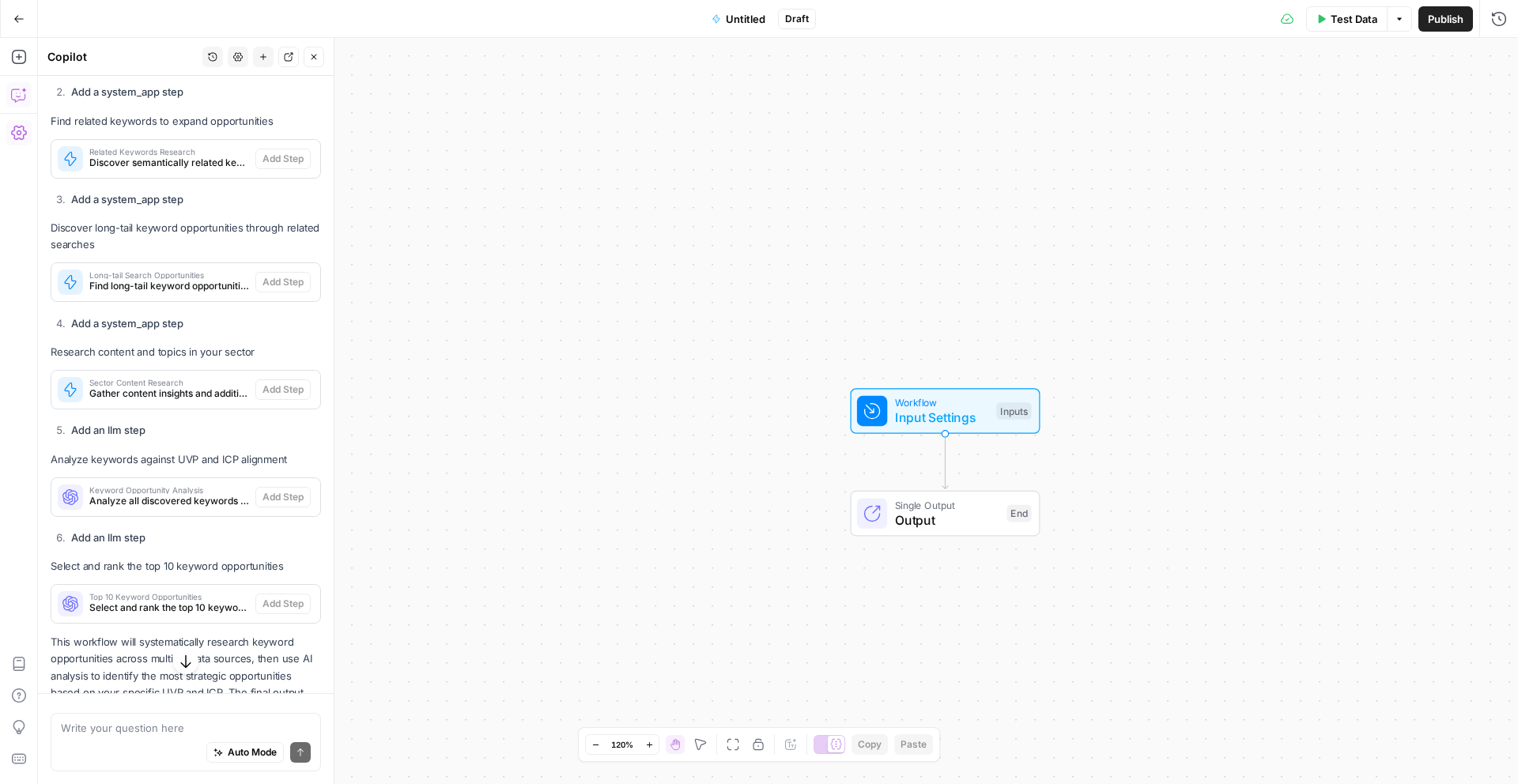
scroll to position [2237, 0]
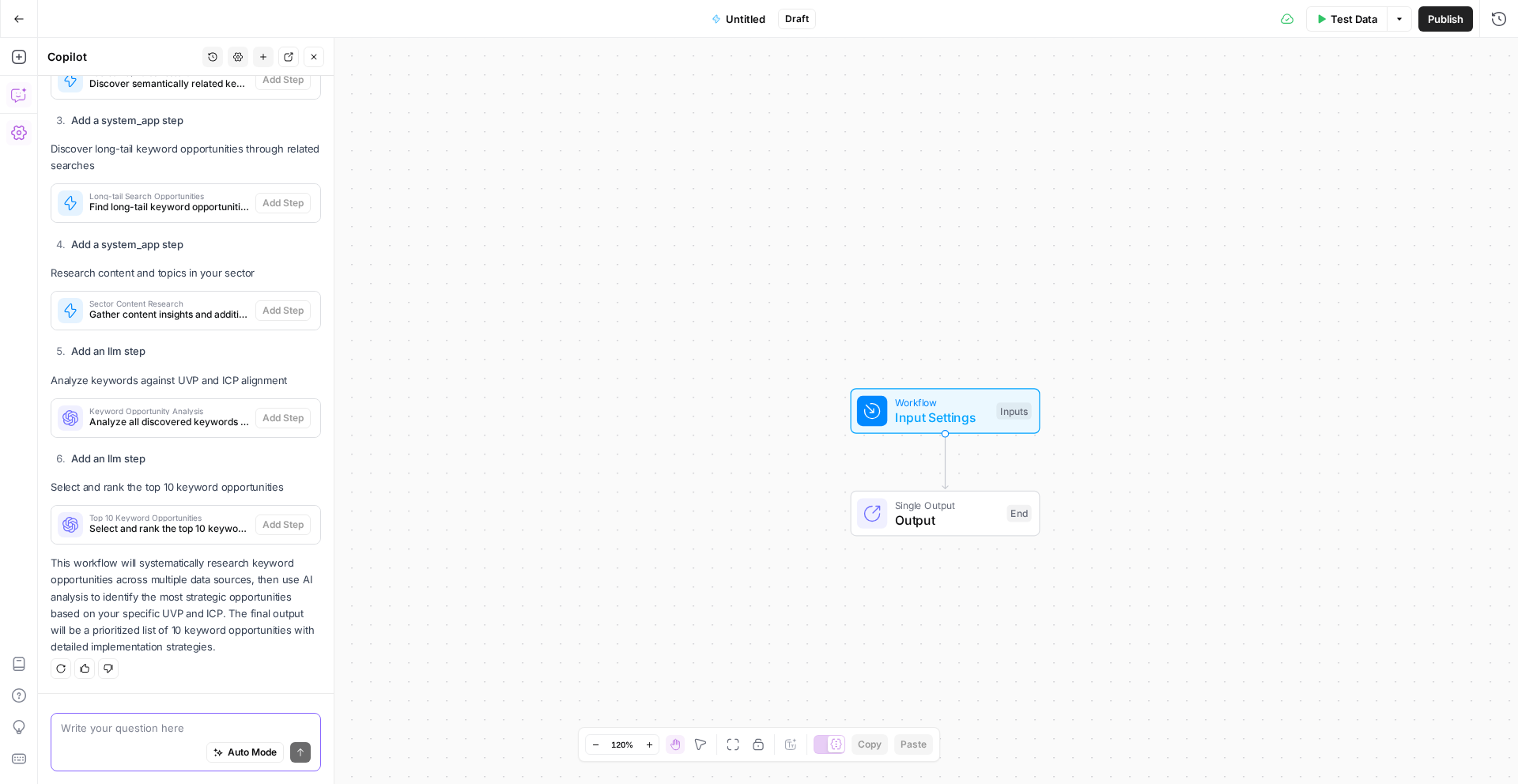
click at [134, 731] on textarea at bounding box center [186, 728] width 250 height 16
type textarea "for all the inputs at the start use our brand kit"
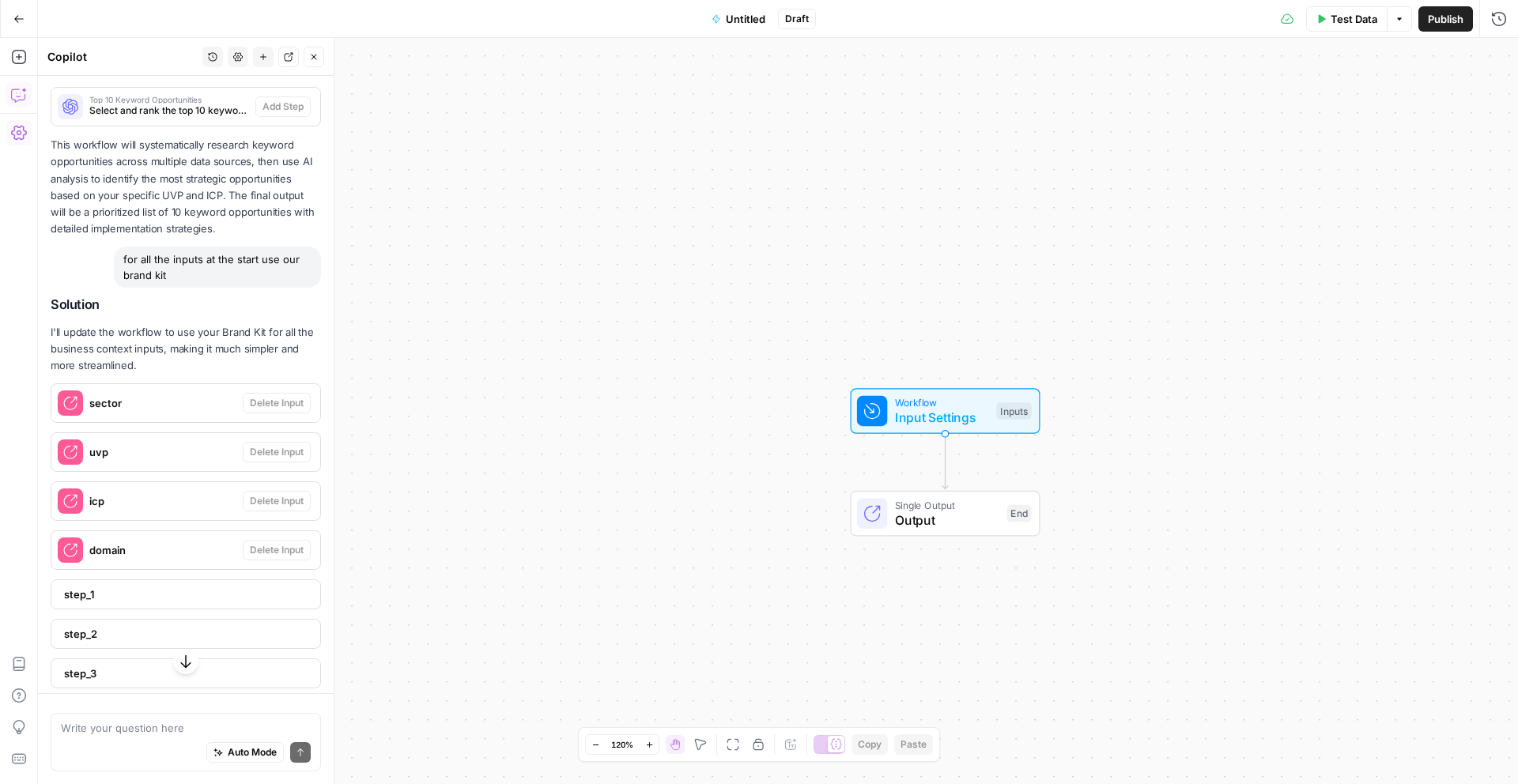
scroll to position [2749, 0]
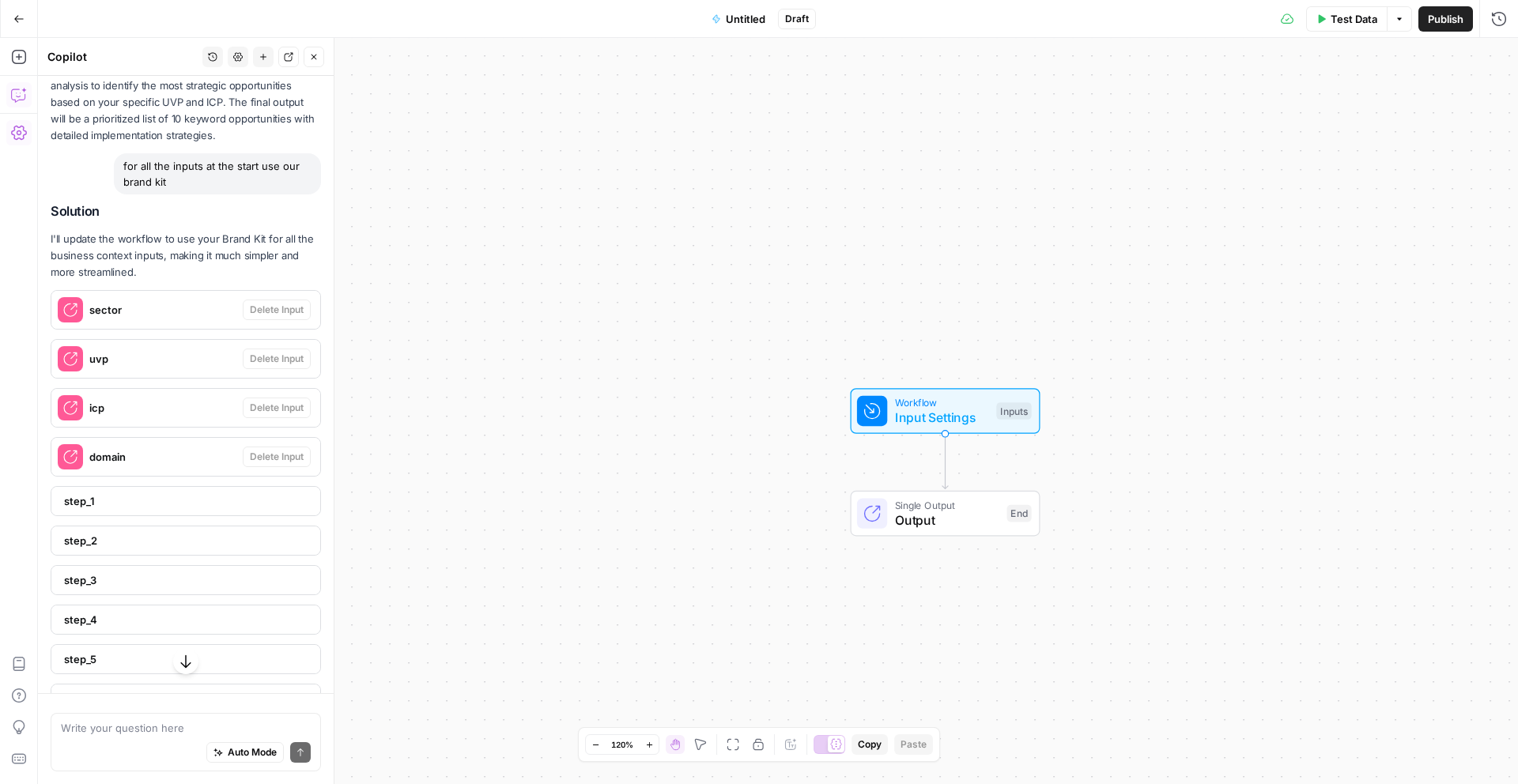
click at [140, 502] on span "step_1" at bounding box center [184, 501] width 241 height 16
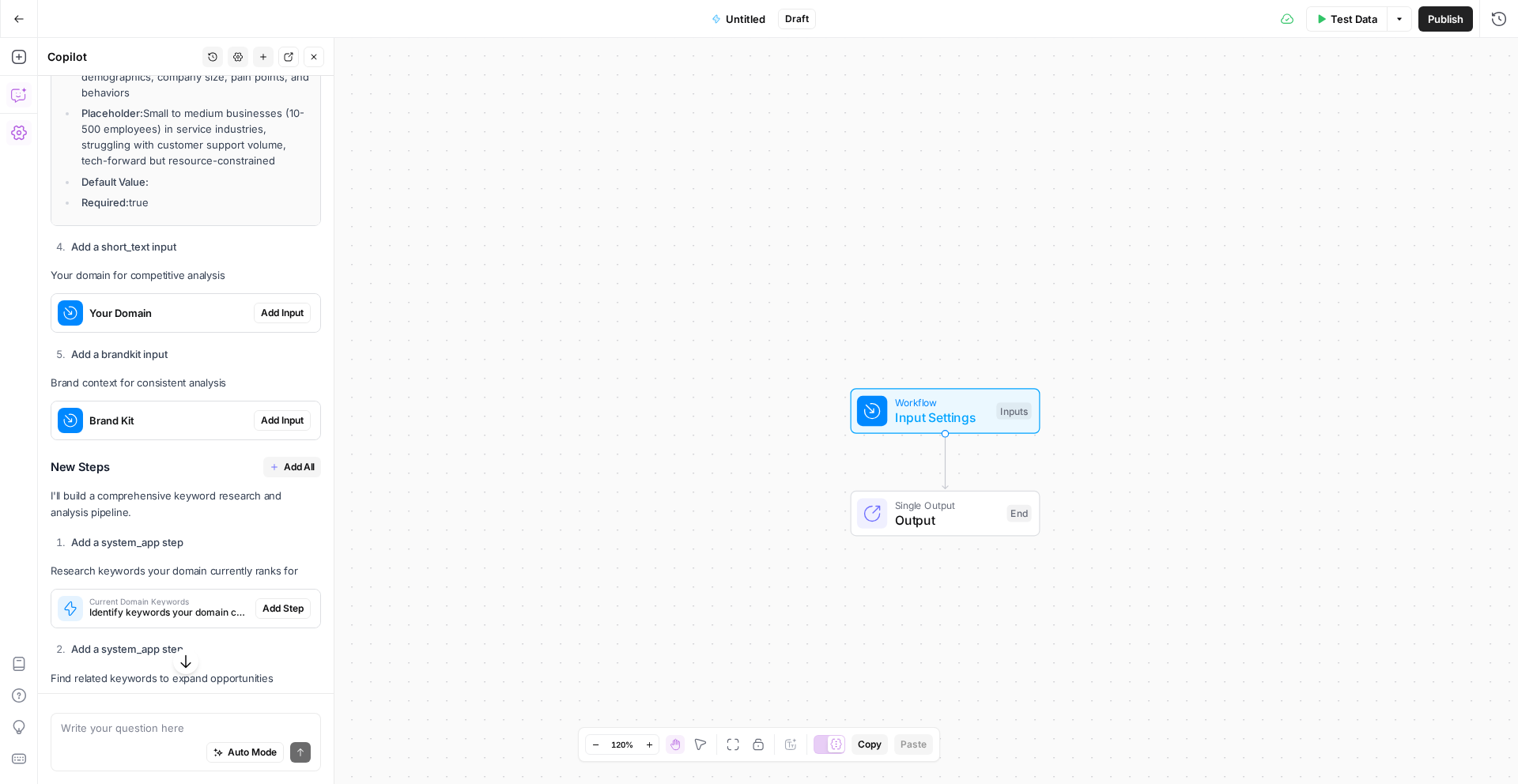
scroll to position [1592, 0]
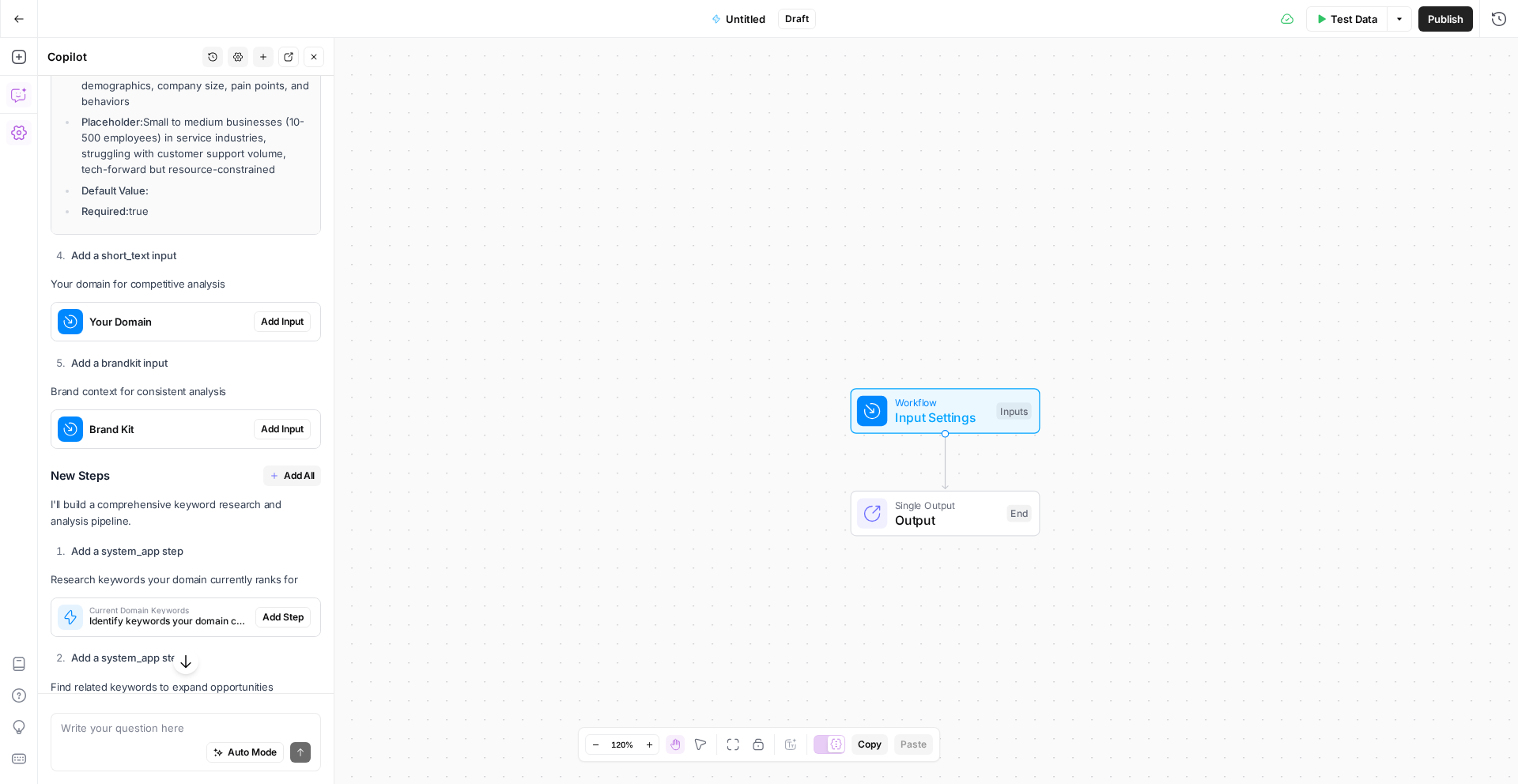
click at [277, 427] on span "Add Input" at bounding box center [281, 429] width 42 height 14
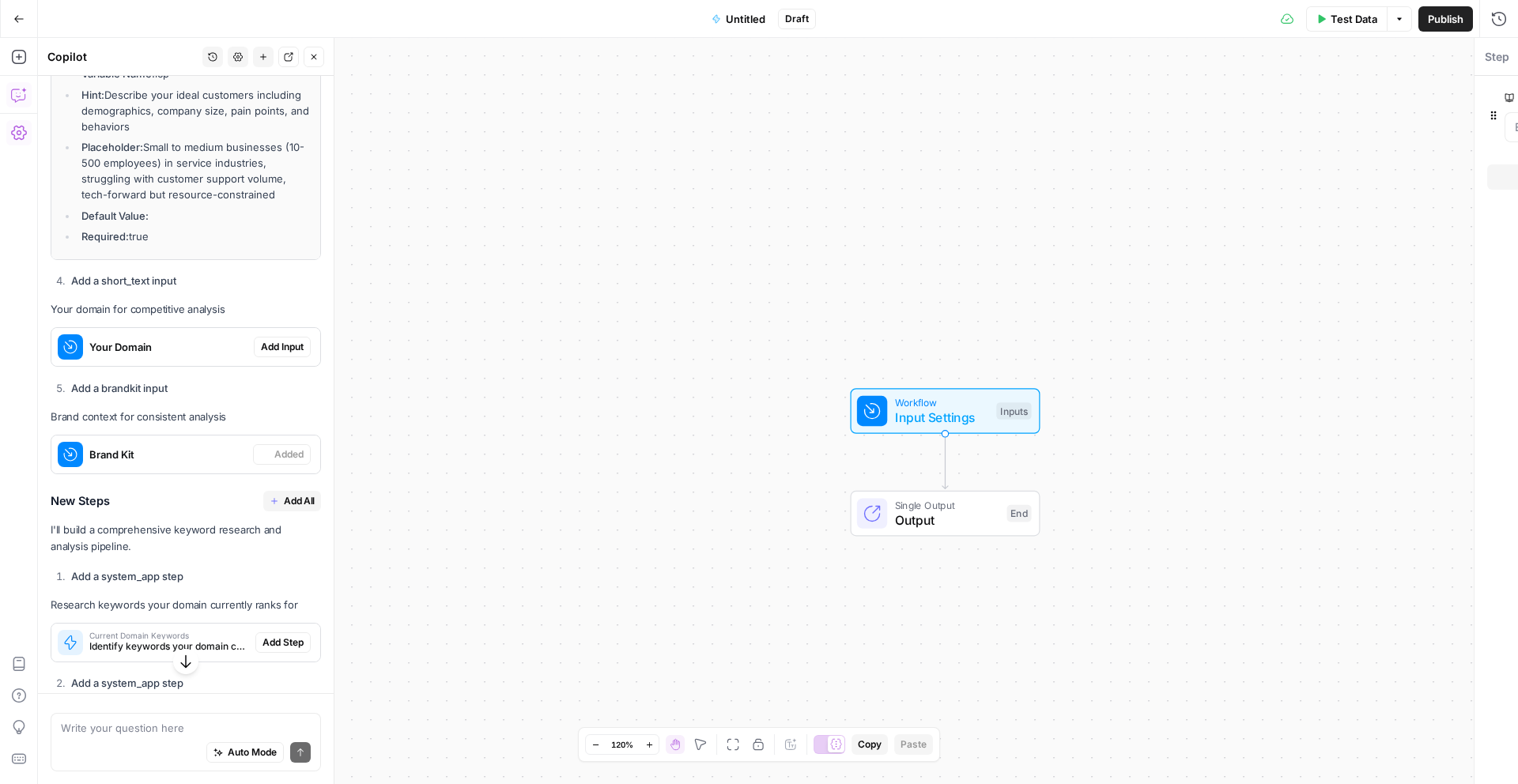
scroll to position [1618, 0]
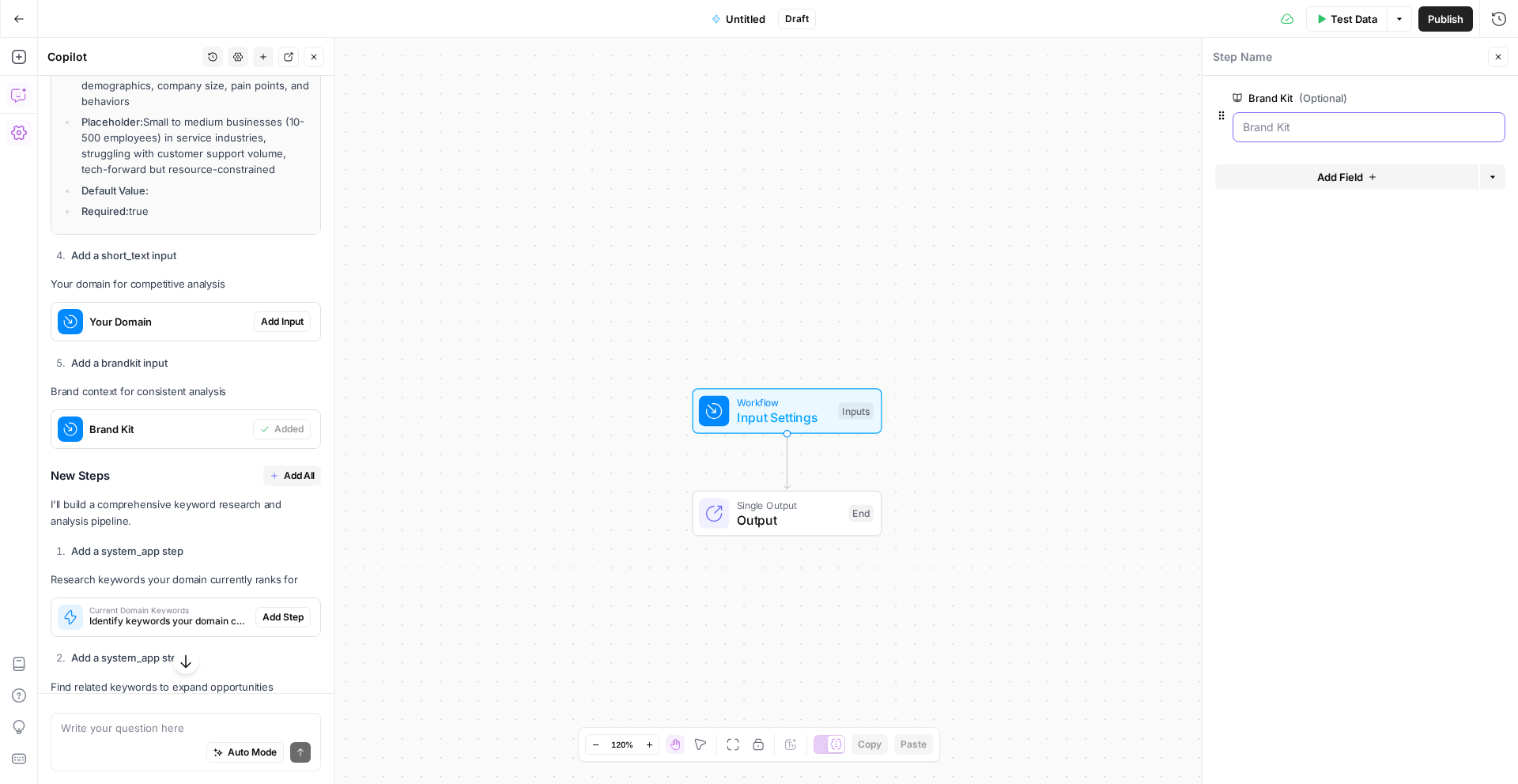
click at [1367, 127] on Kit "Brand Kit (Optional)" at bounding box center [1369, 127] width 252 height 16
drag, startPoint x: 1361, startPoint y: 129, endPoint x: 1348, endPoint y: 131, distance: 13.2
click at [1358, 130] on Kit "Brand Kit (Optional)" at bounding box center [1369, 127] width 252 height 16
click at [1334, 183] on span "Add Field" at bounding box center [1340, 177] width 46 height 16
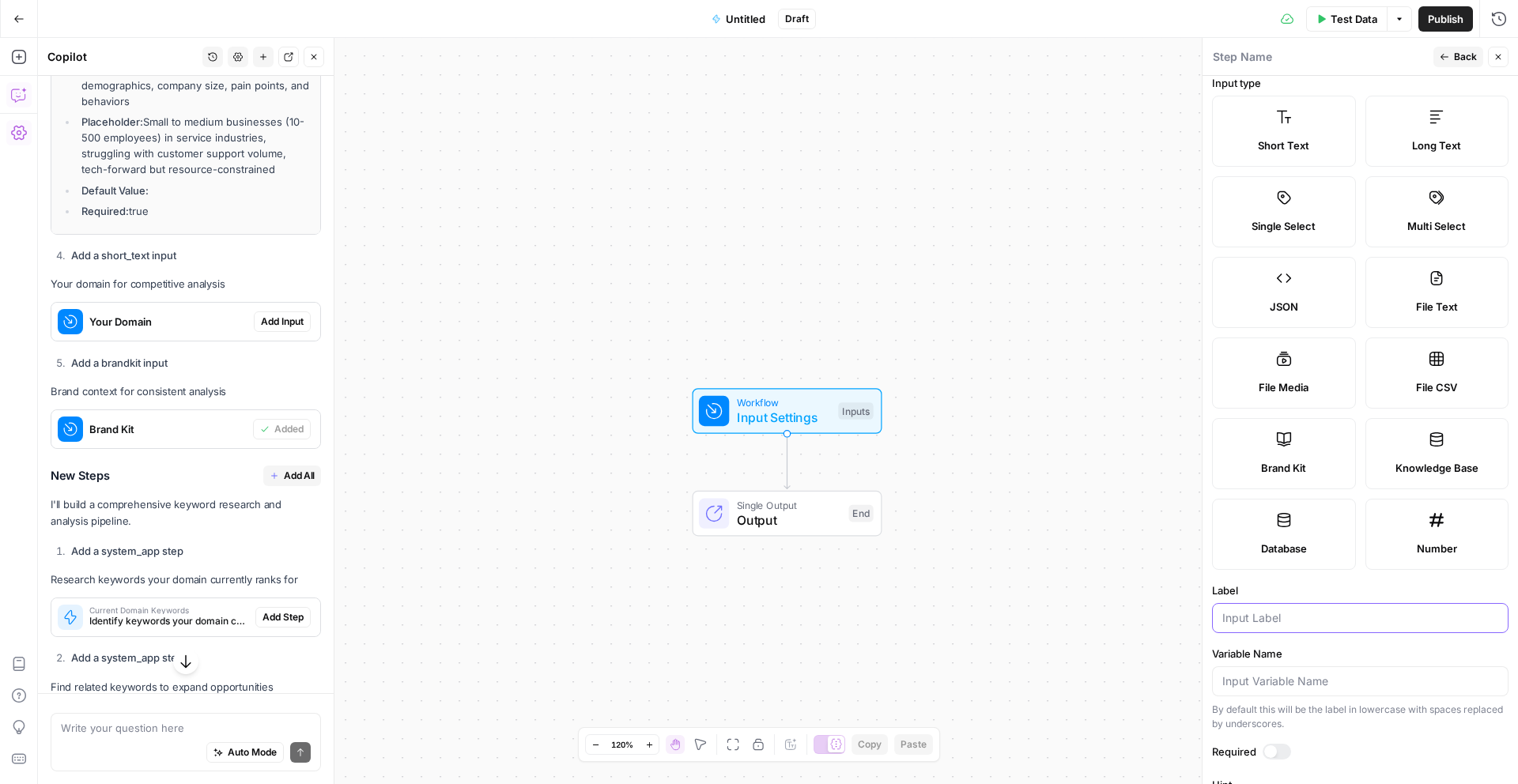
click at [1293, 622] on input "Label" at bounding box center [1360, 618] width 276 height 16
click at [1452, 52] on button "Back" at bounding box center [1458, 57] width 50 height 21
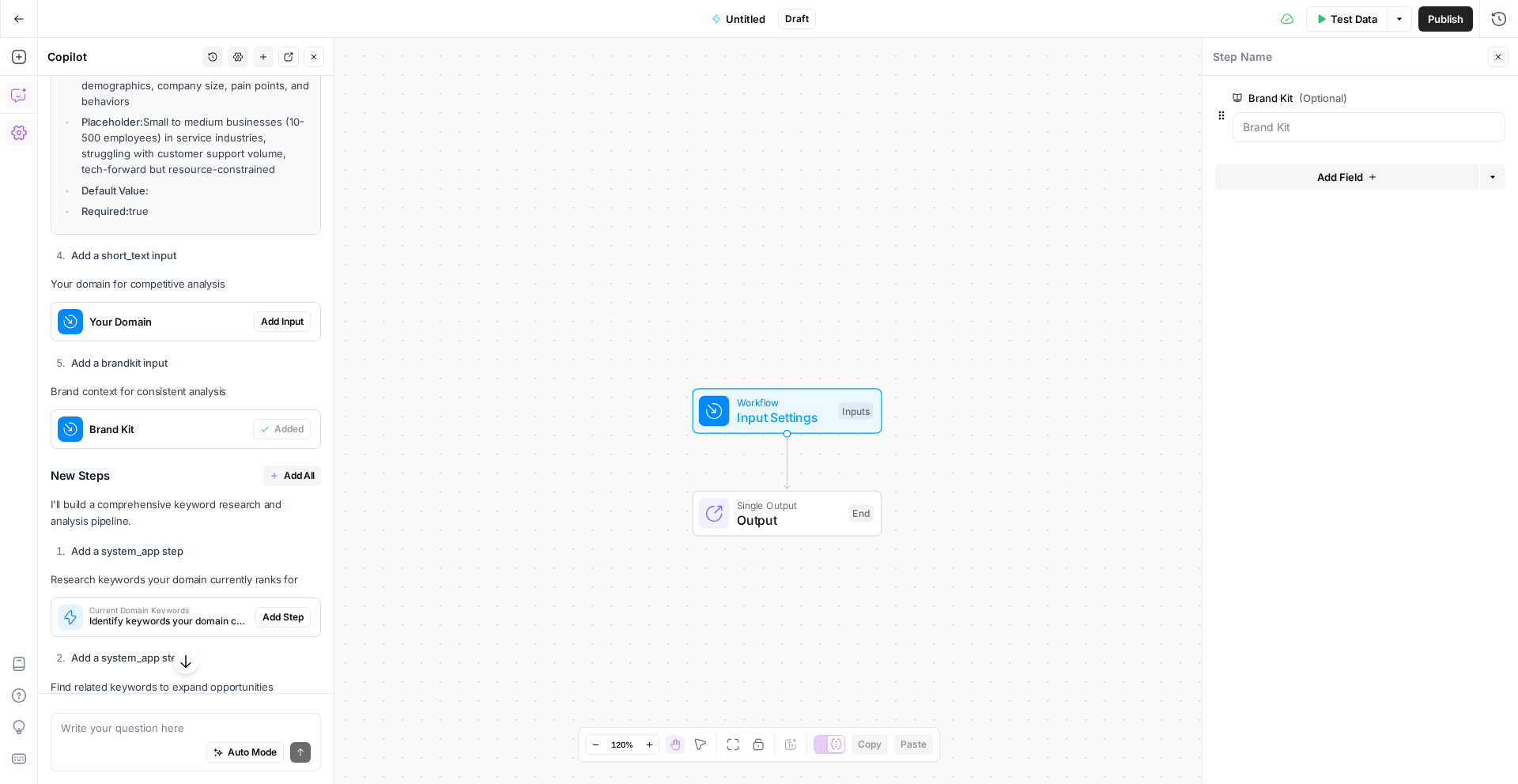
click at [1284, 142] on div at bounding box center [1360, 147] width 291 height 9
click at [1285, 131] on Kit "Brand Kit (Optional)" at bounding box center [1369, 127] width 252 height 16
click at [1460, 100] on span "edit field" at bounding box center [1446, 98] width 35 height 12
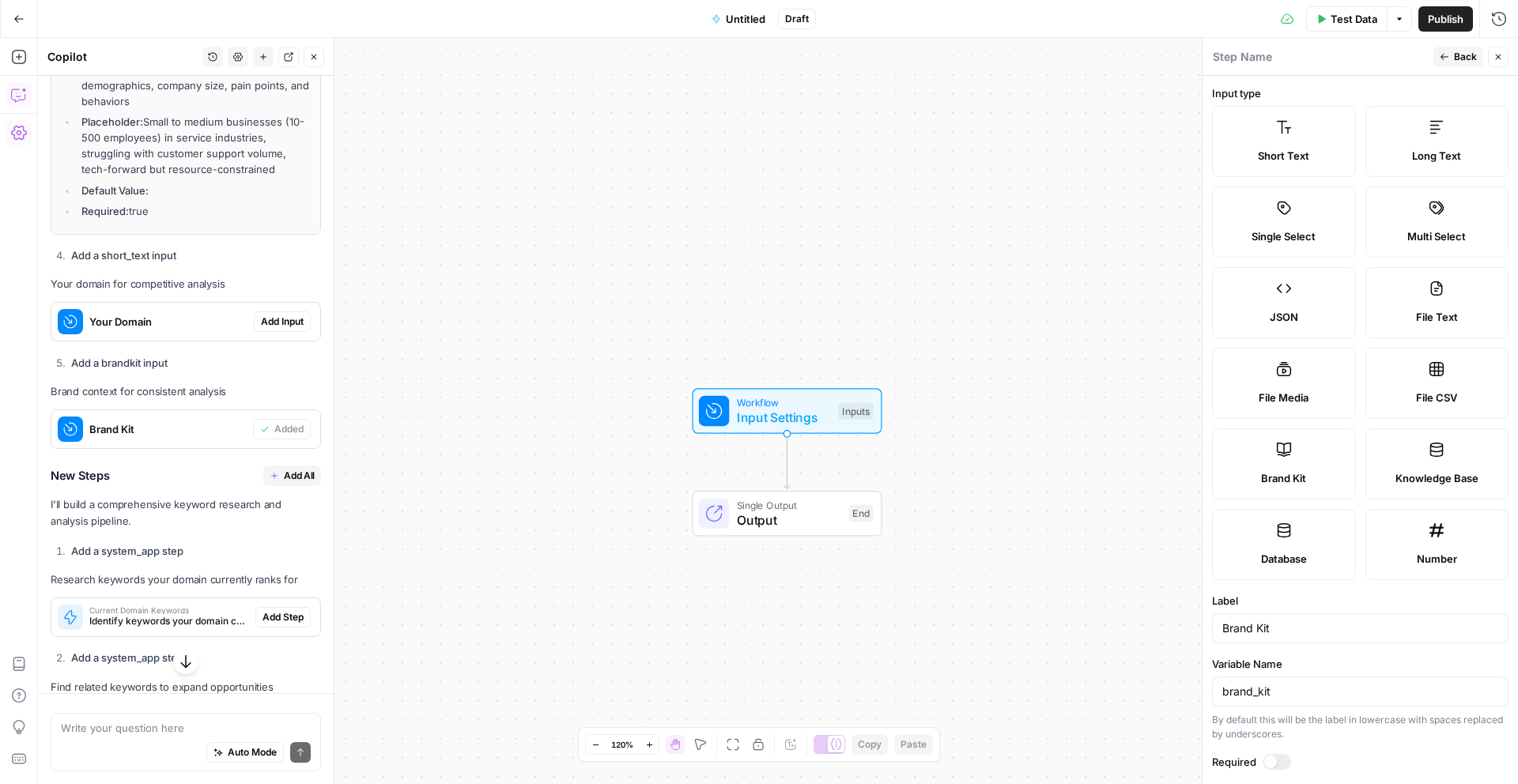
click at [1308, 447] on label "Brand Kit" at bounding box center [1284, 464] width 144 height 71
click at [1275, 759] on div at bounding box center [1277, 761] width 28 height 16
click at [1469, 52] on span "Back" at bounding box center [1465, 56] width 23 height 14
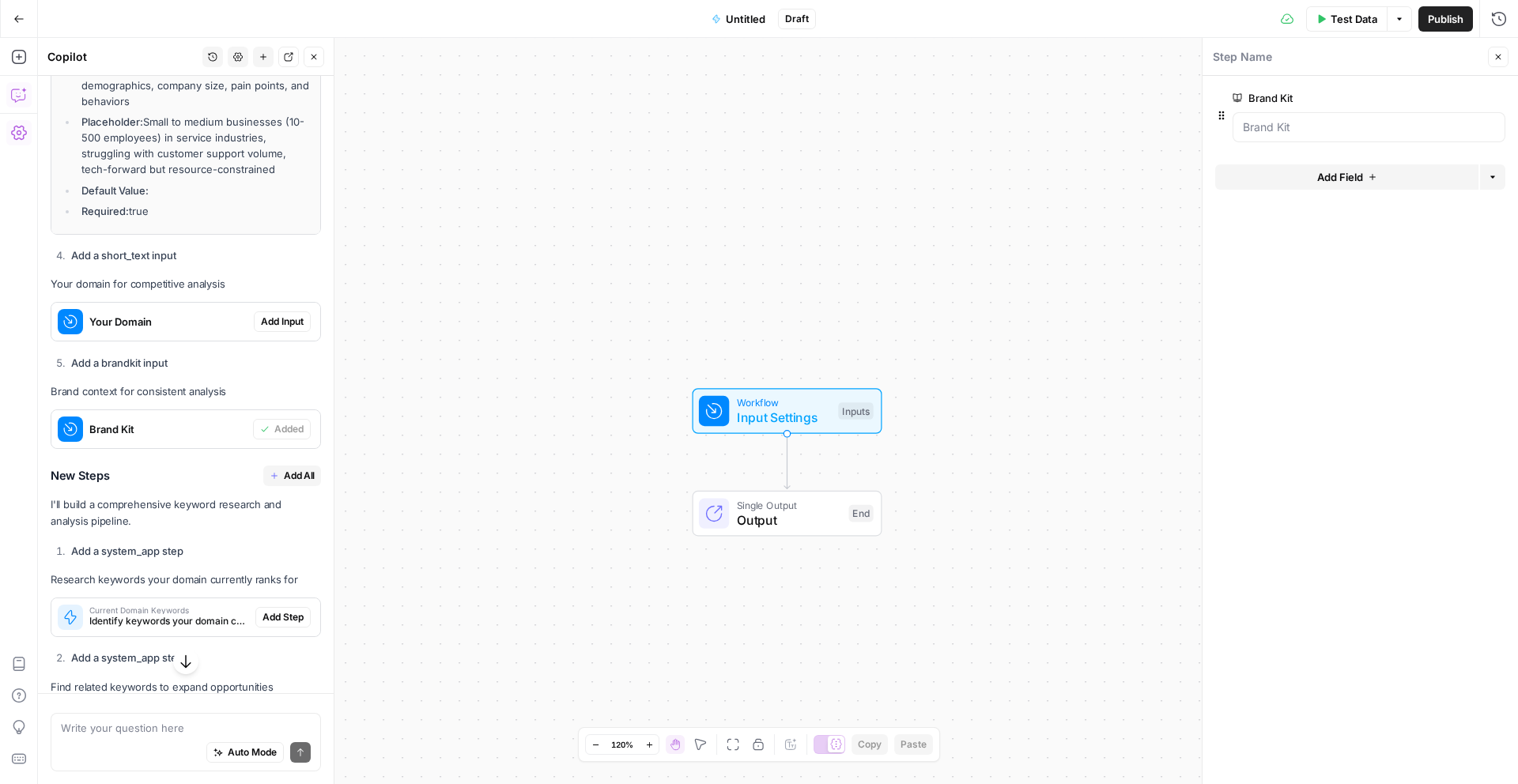
scroll to position [1730, 0]
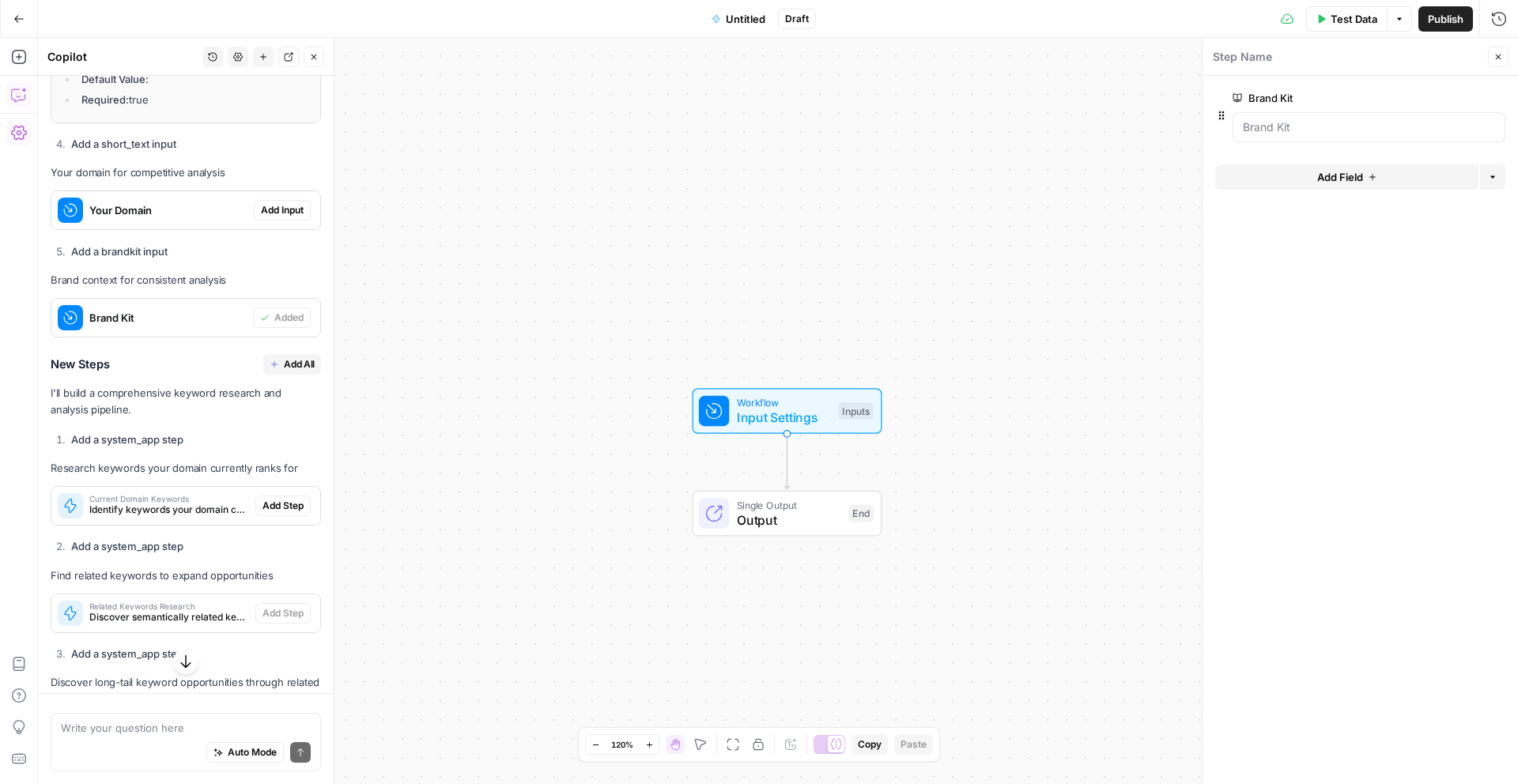
click at [270, 210] on span "Add Input" at bounding box center [281, 210] width 42 height 14
click at [1266, 185] on Domain "Your Domain" at bounding box center [1369, 190] width 252 height 16
click at [1442, 161] on span "edit field" at bounding box center [1446, 161] width 35 height 12
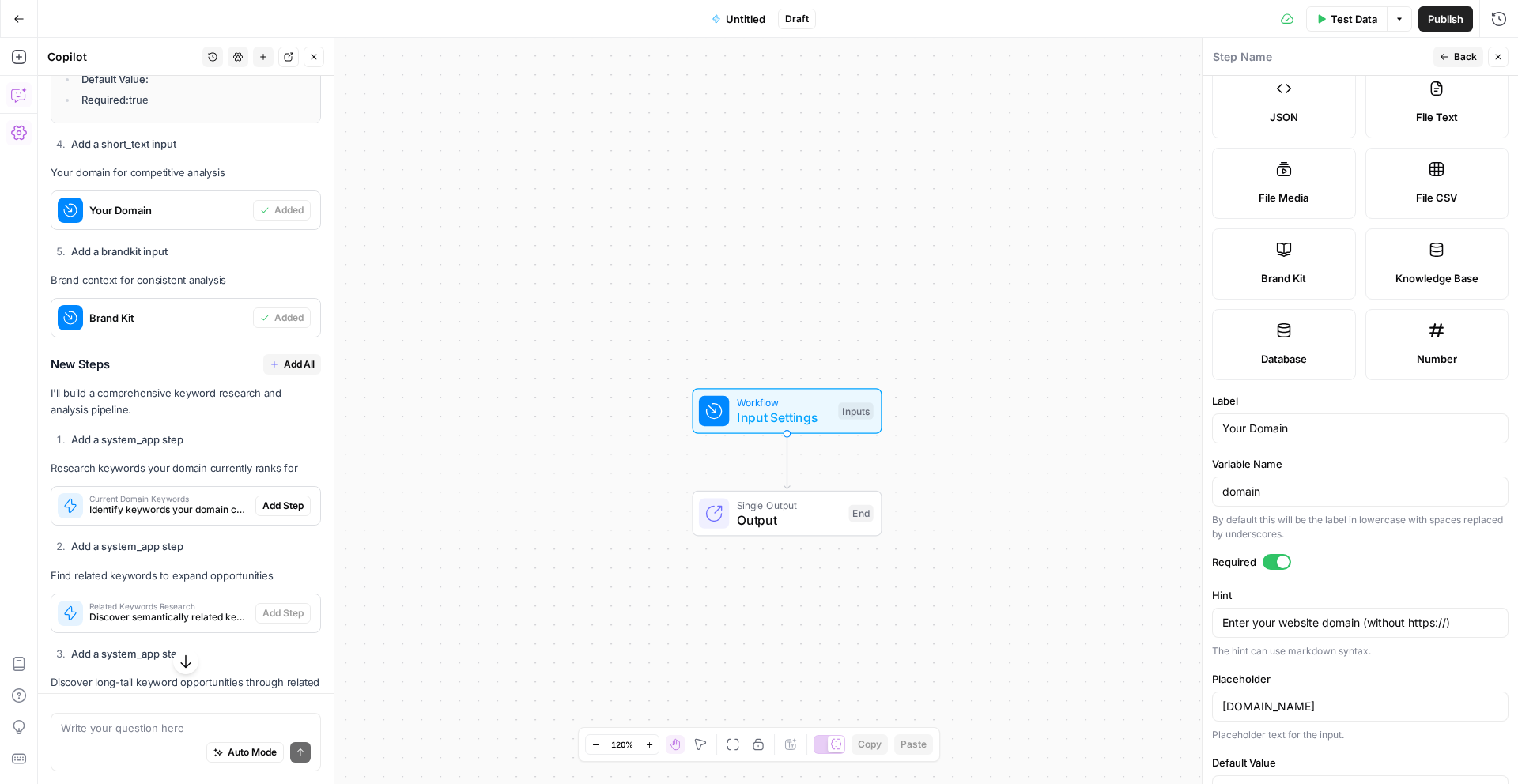
scroll to position [205, 0]
click at [1313, 482] on input "domain" at bounding box center [1360, 486] width 276 height 16
type input "/"
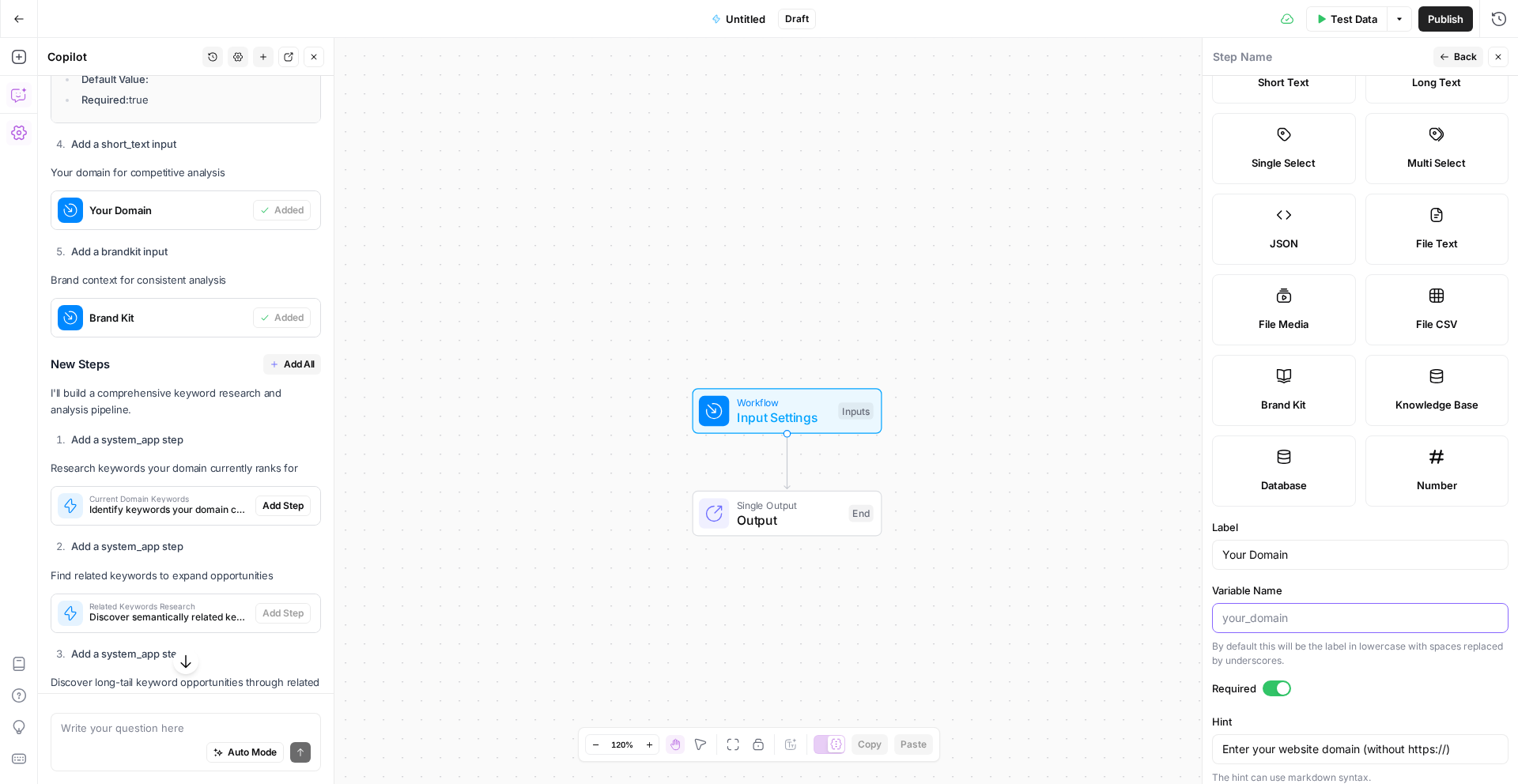
scroll to position [0, 0]
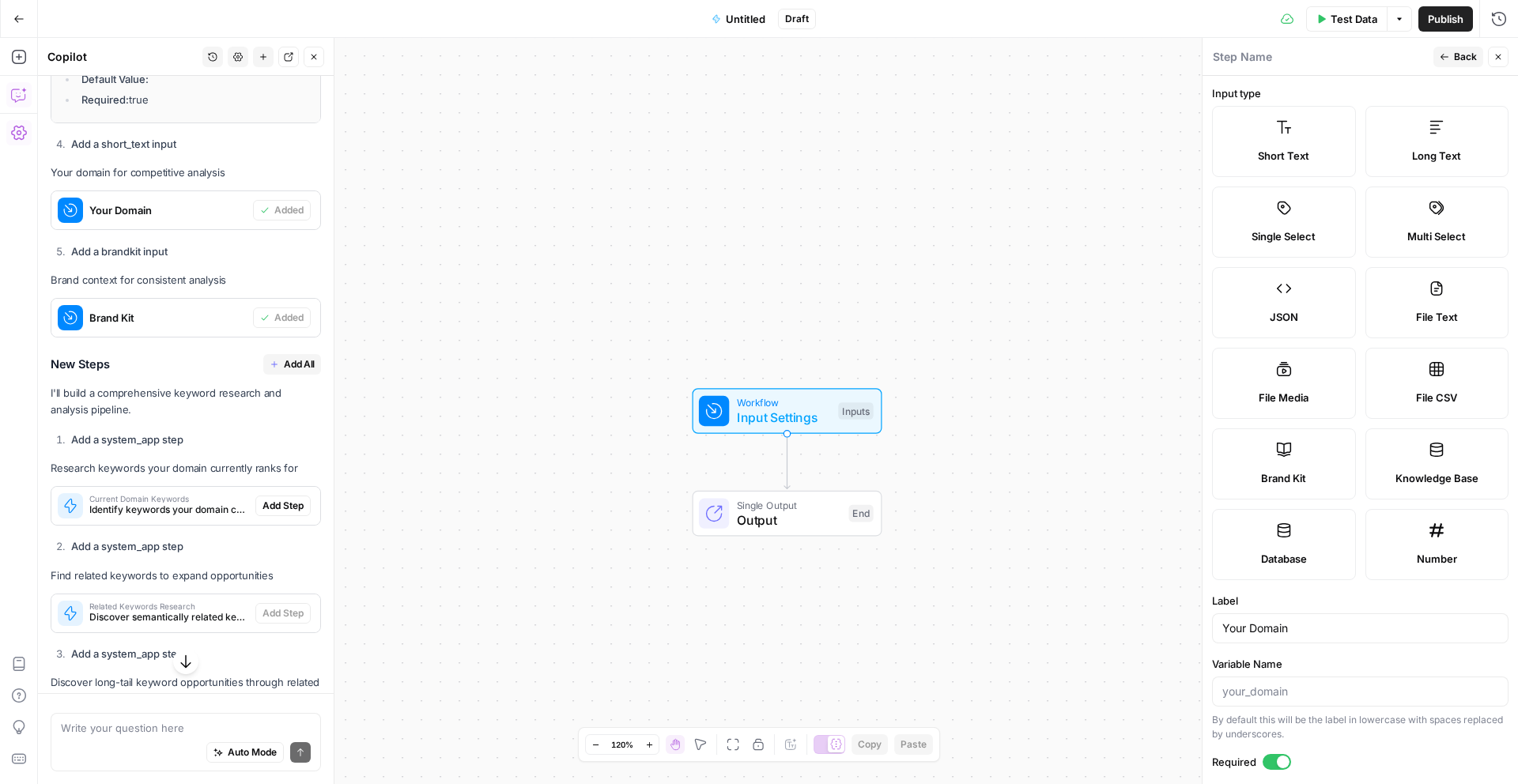
drag, startPoint x: 1304, startPoint y: 141, endPoint x: 1285, endPoint y: 182, distance: 45.2
click at [1304, 141] on label "Short Text" at bounding box center [1284, 142] width 144 height 71
click at [1289, 700] on div at bounding box center [1360, 692] width 296 height 30
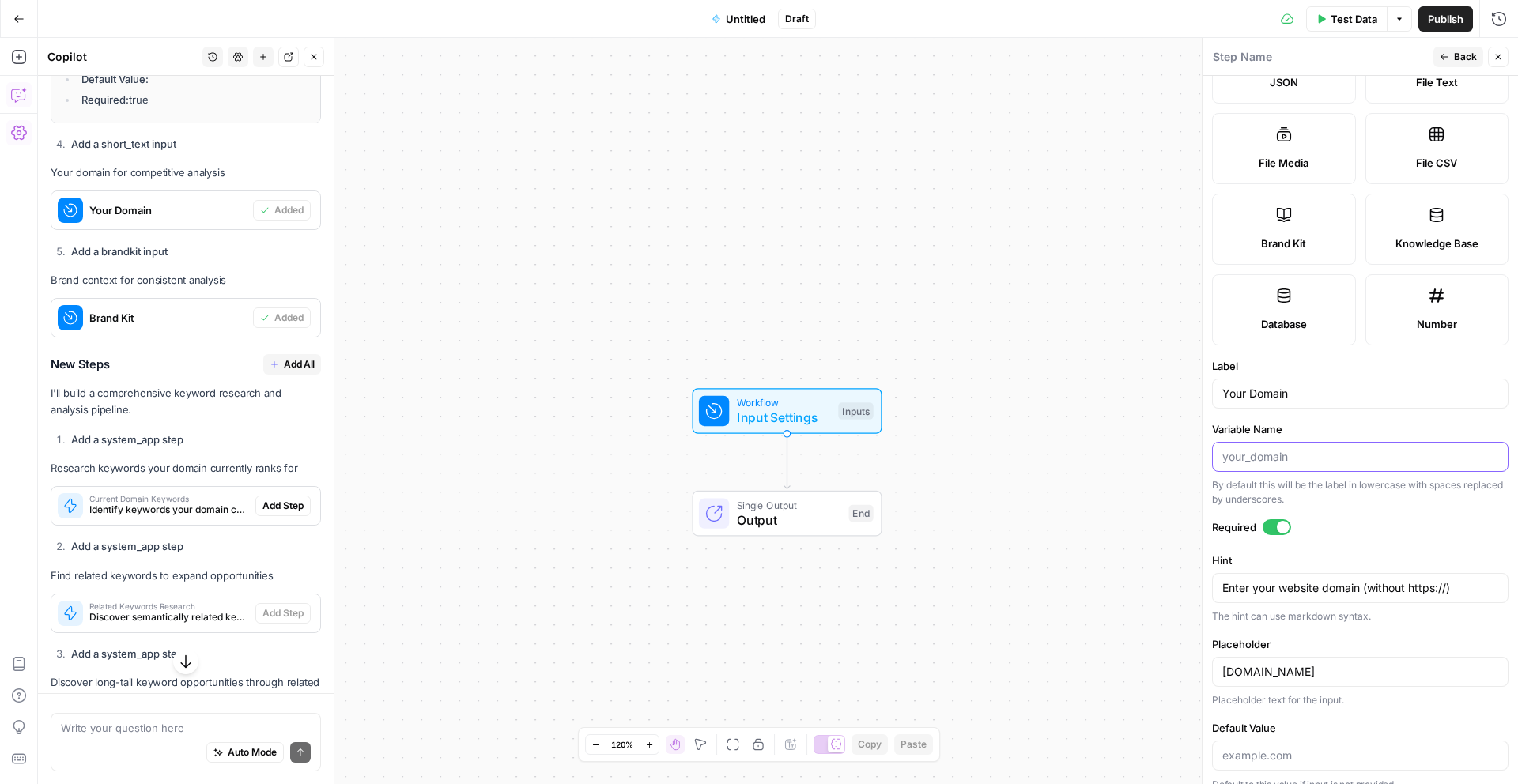
scroll to position [253, 0]
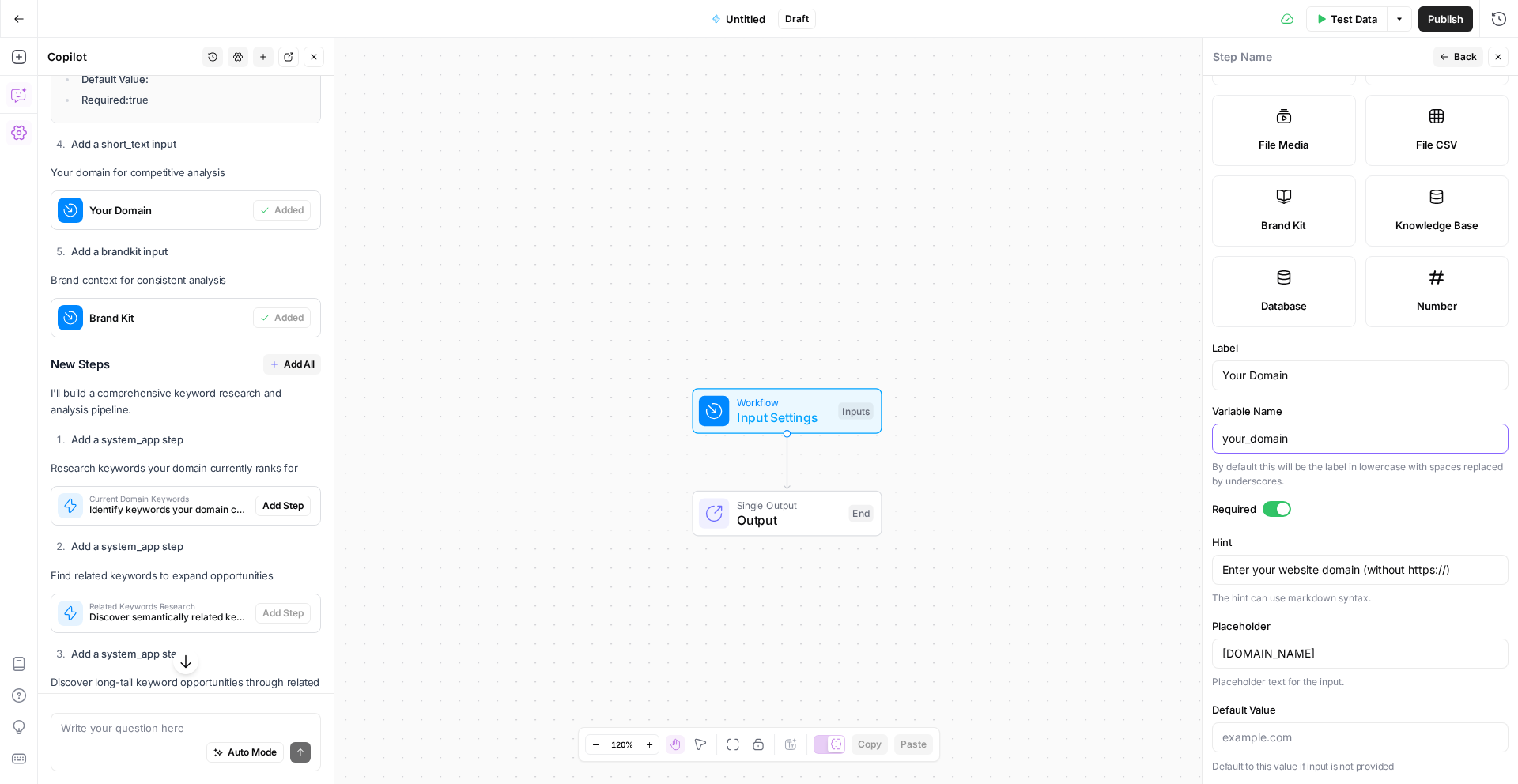
type input "your_domain"
click at [1033, 381] on div "Workflow Input Settings Inputs Single Output Output End" at bounding box center [778, 411] width 1480 height 746
click at [1461, 62] on span "Back" at bounding box center [1465, 56] width 23 height 14
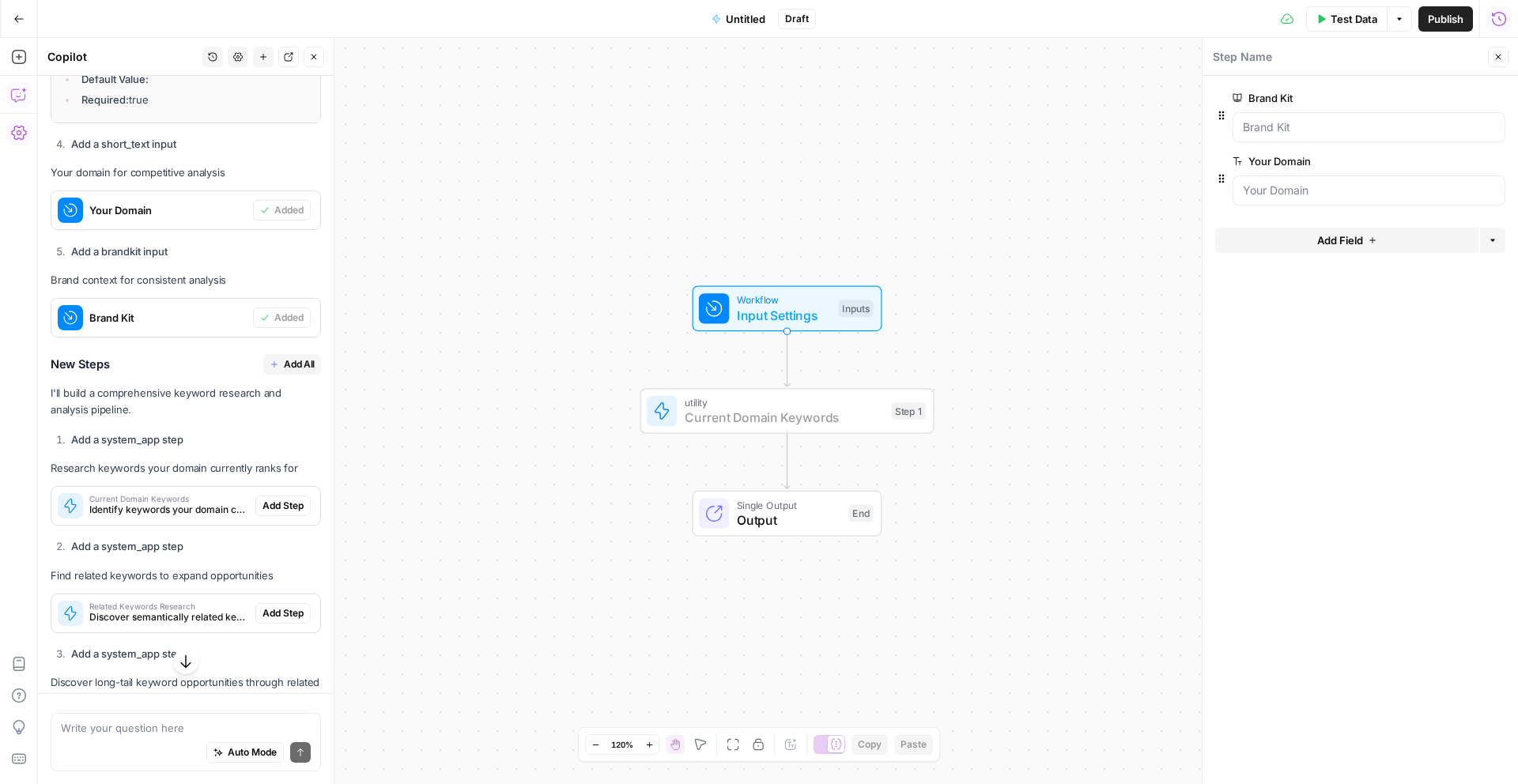
click at [278, 504] on span "Add Step" at bounding box center [283, 506] width 41 height 14
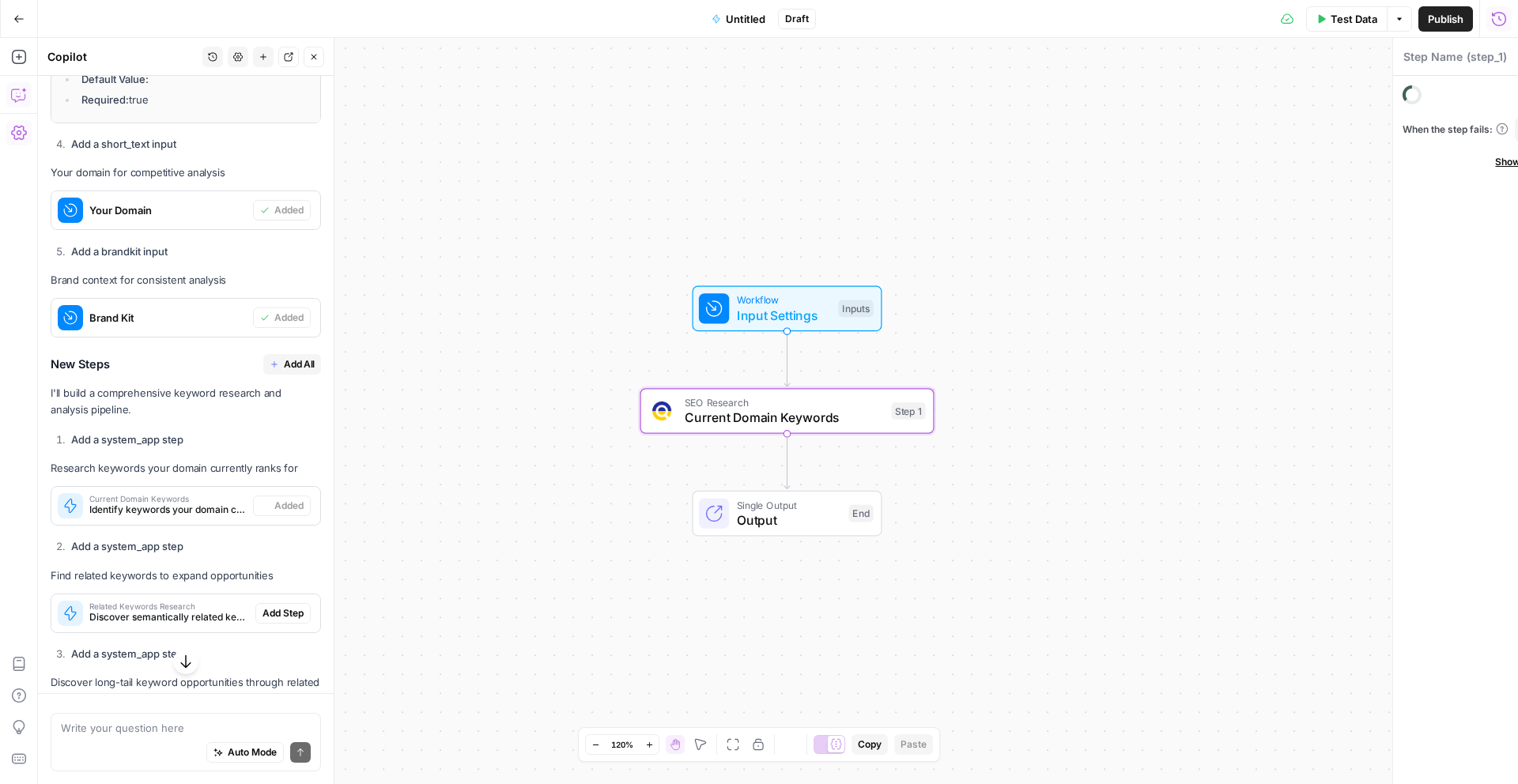
type textarea "Current Domain Keywords"
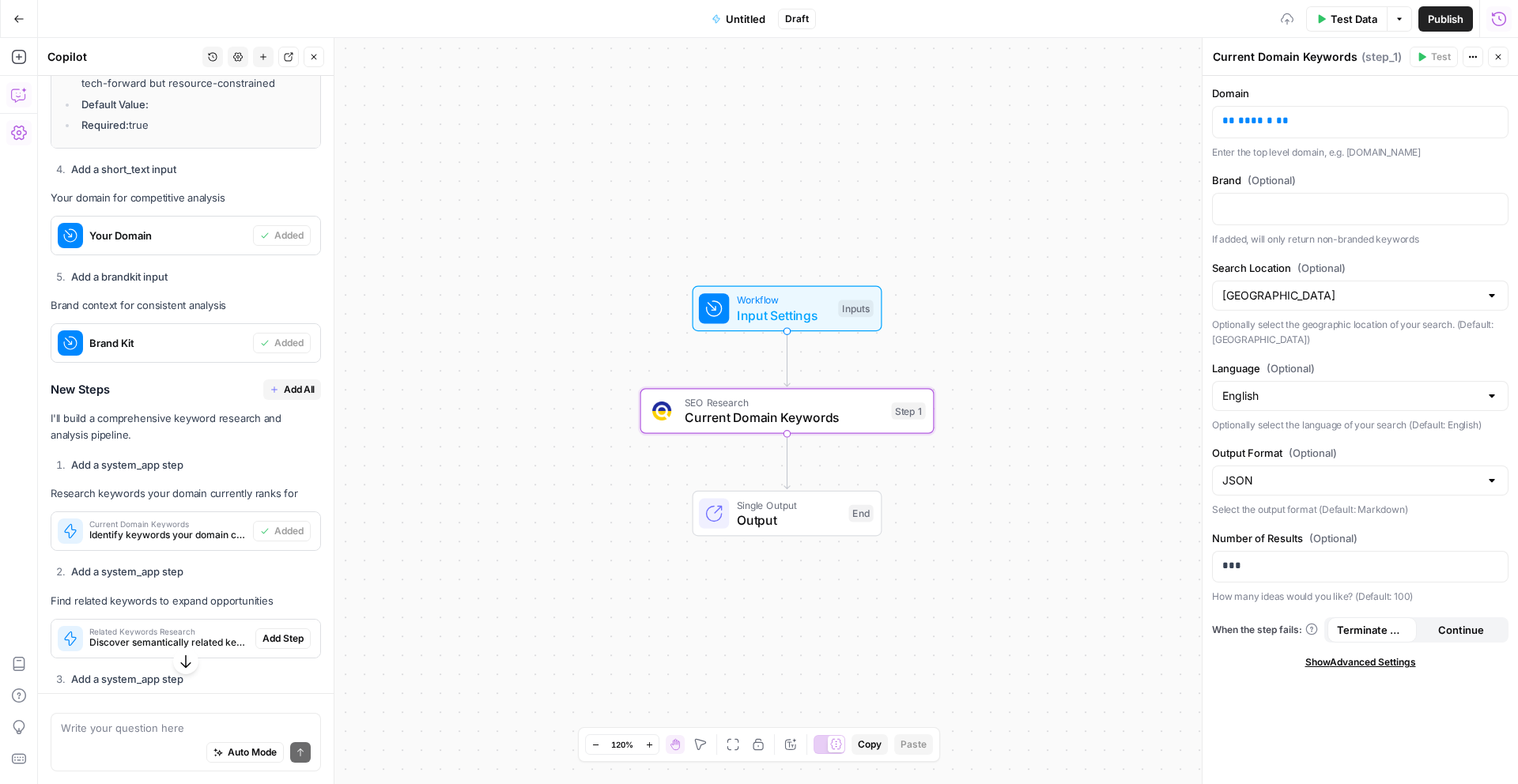
scroll to position [1730, 0]
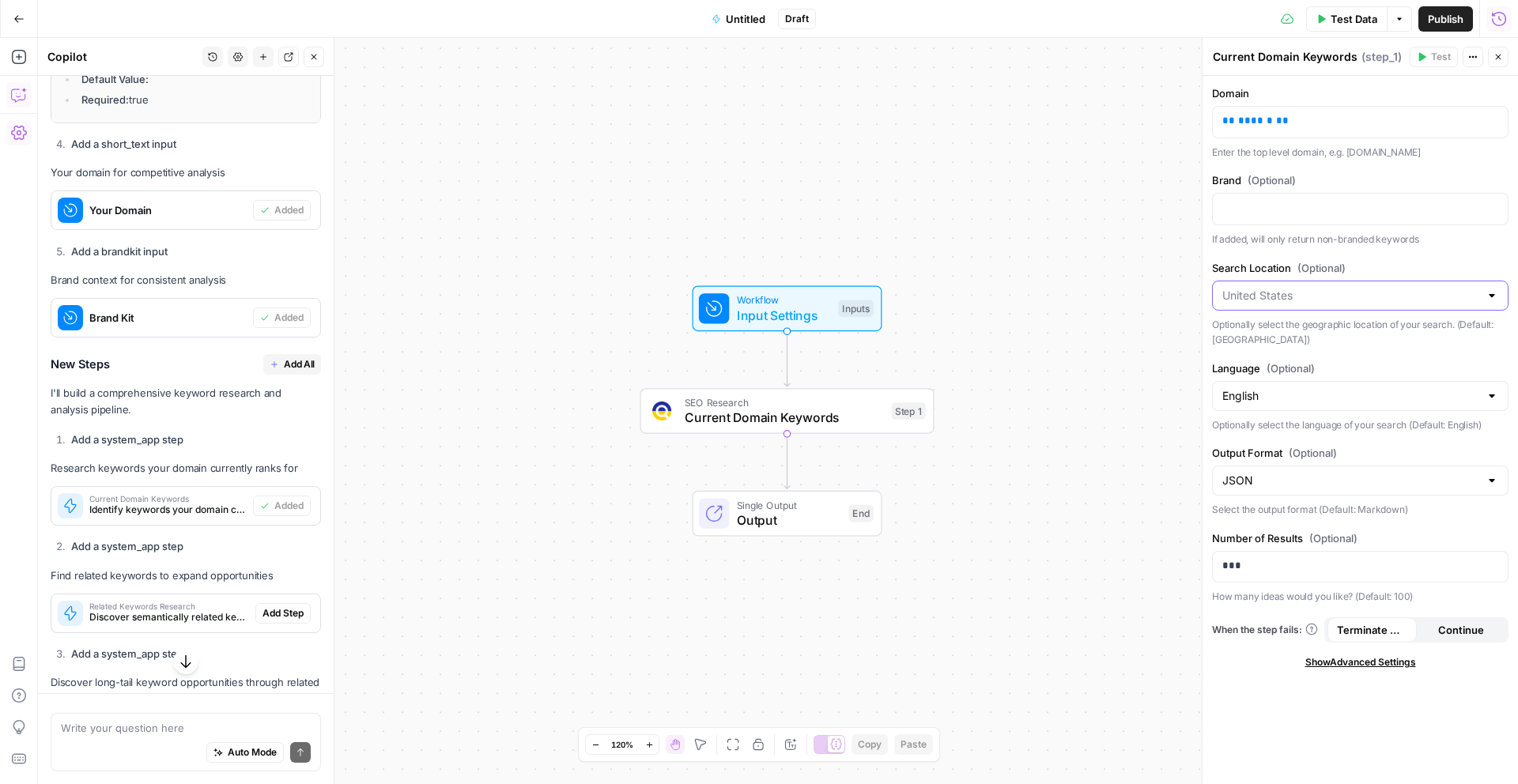
click at [1340, 295] on input "Search Location (Optional)" at bounding box center [1351, 295] width 257 height 16
type input "e"
click at [1291, 380] on span "United Kingdom" at bounding box center [1357, 379] width 263 height 16
type input "United Kingdom"
click at [1307, 212] on p at bounding box center [1360, 208] width 276 height 16
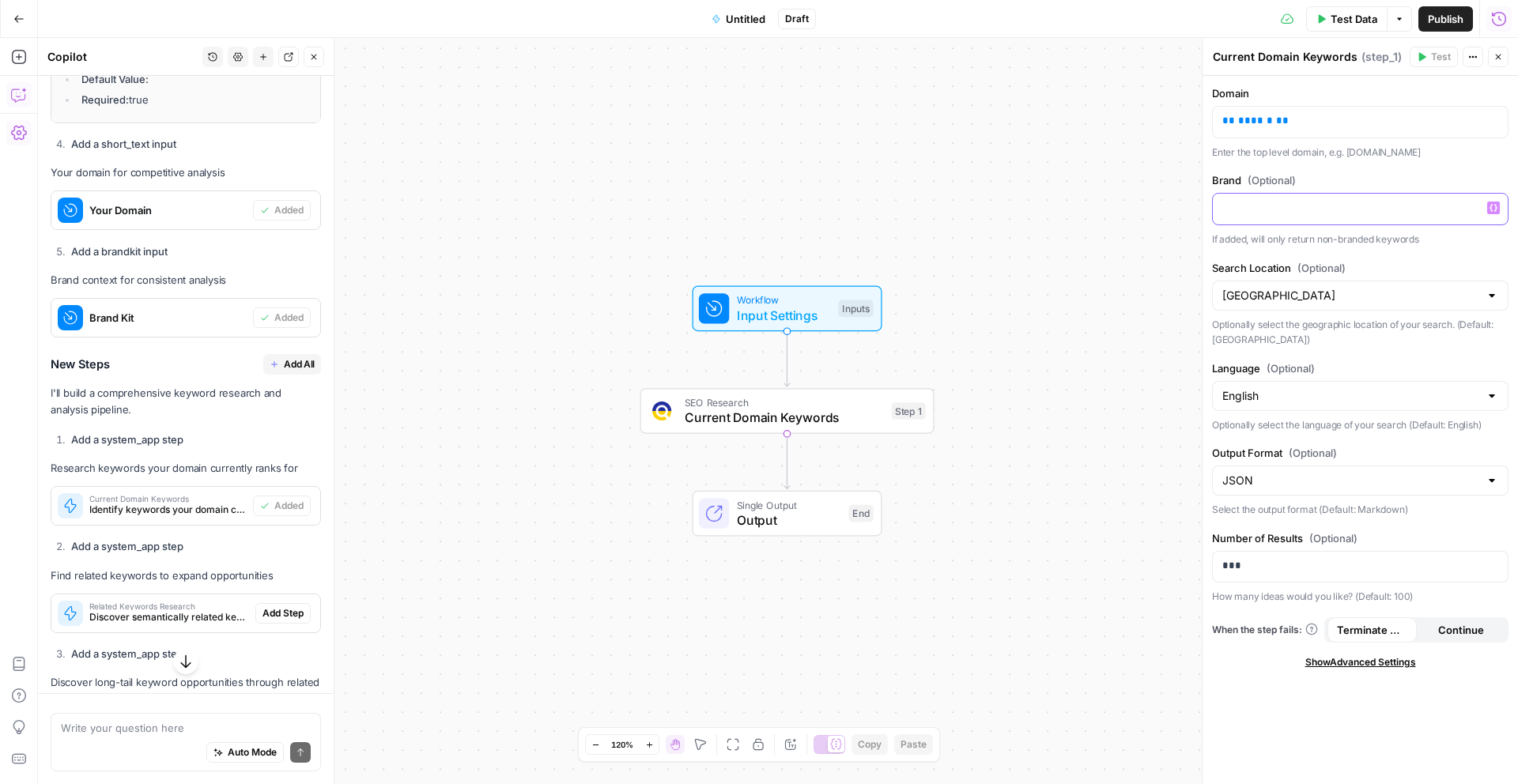
click at [1495, 205] on icon "button" at bounding box center [1494, 209] width 8 height 8
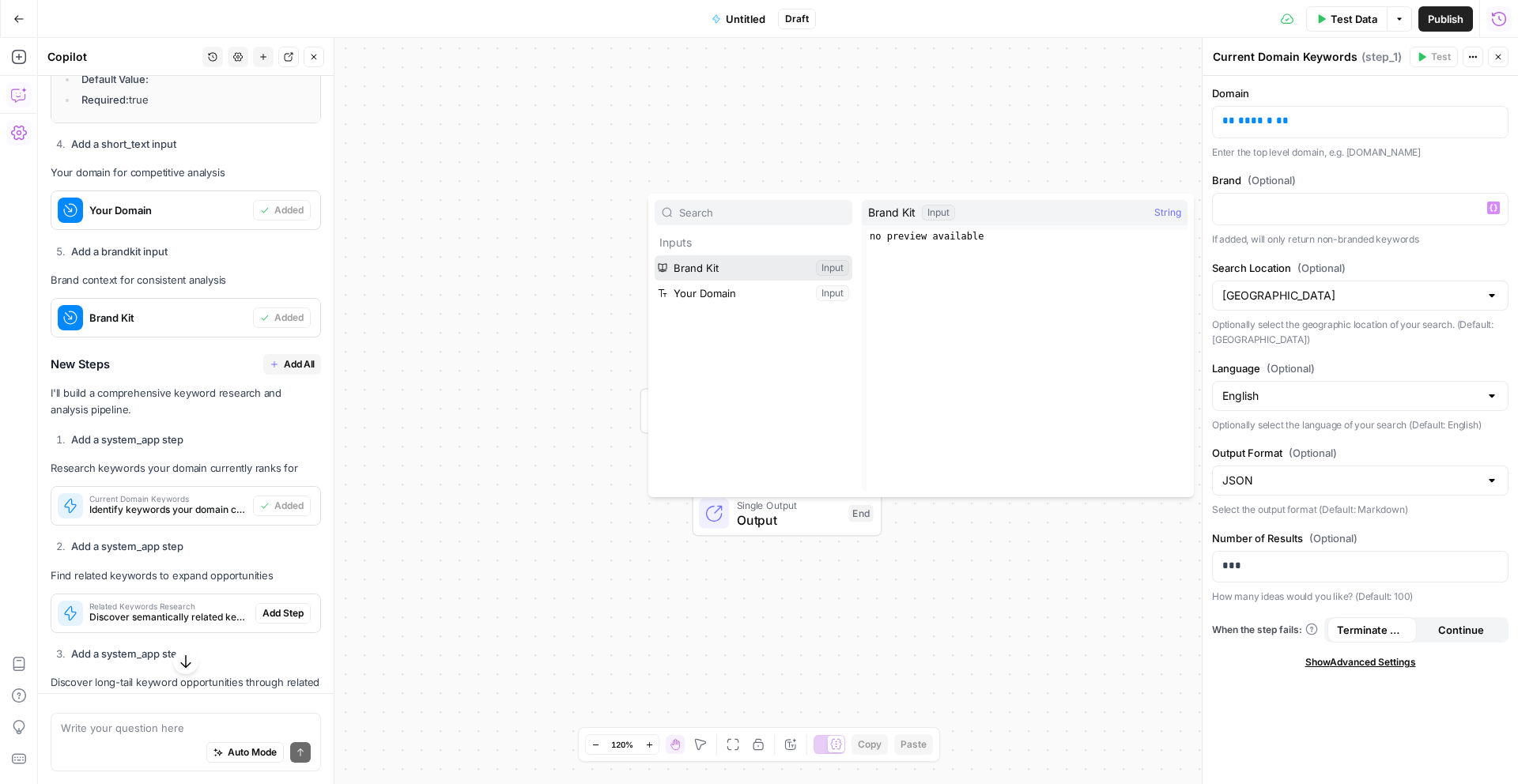
click at [719, 260] on button "Select variable Brand Kit" at bounding box center [753, 268] width 198 height 25
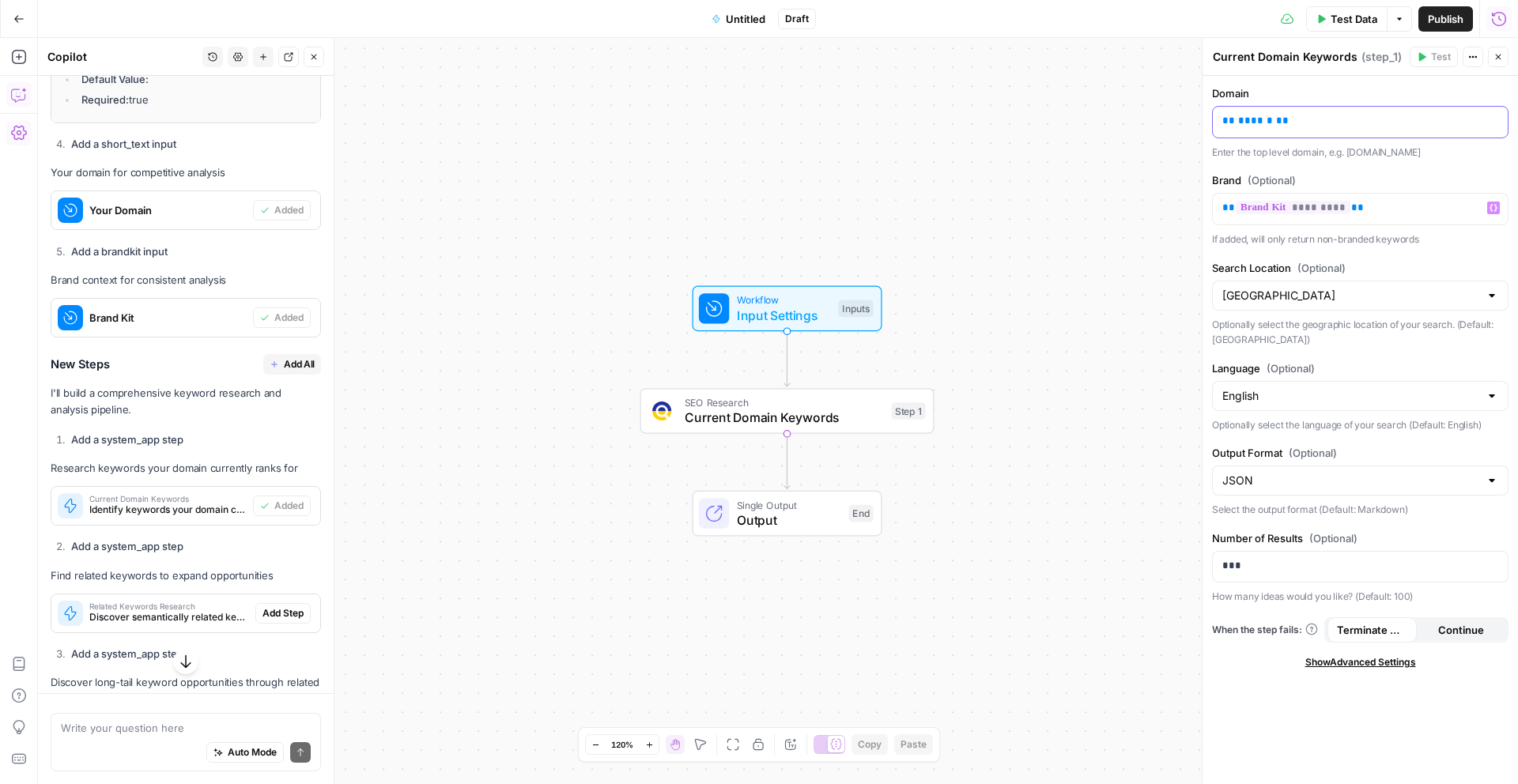
click at [1293, 121] on p "** ****** **" at bounding box center [1360, 120] width 276 height 16
click at [1499, 121] on button "Variables Menu" at bounding box center [1493, 120] width 12 height 12
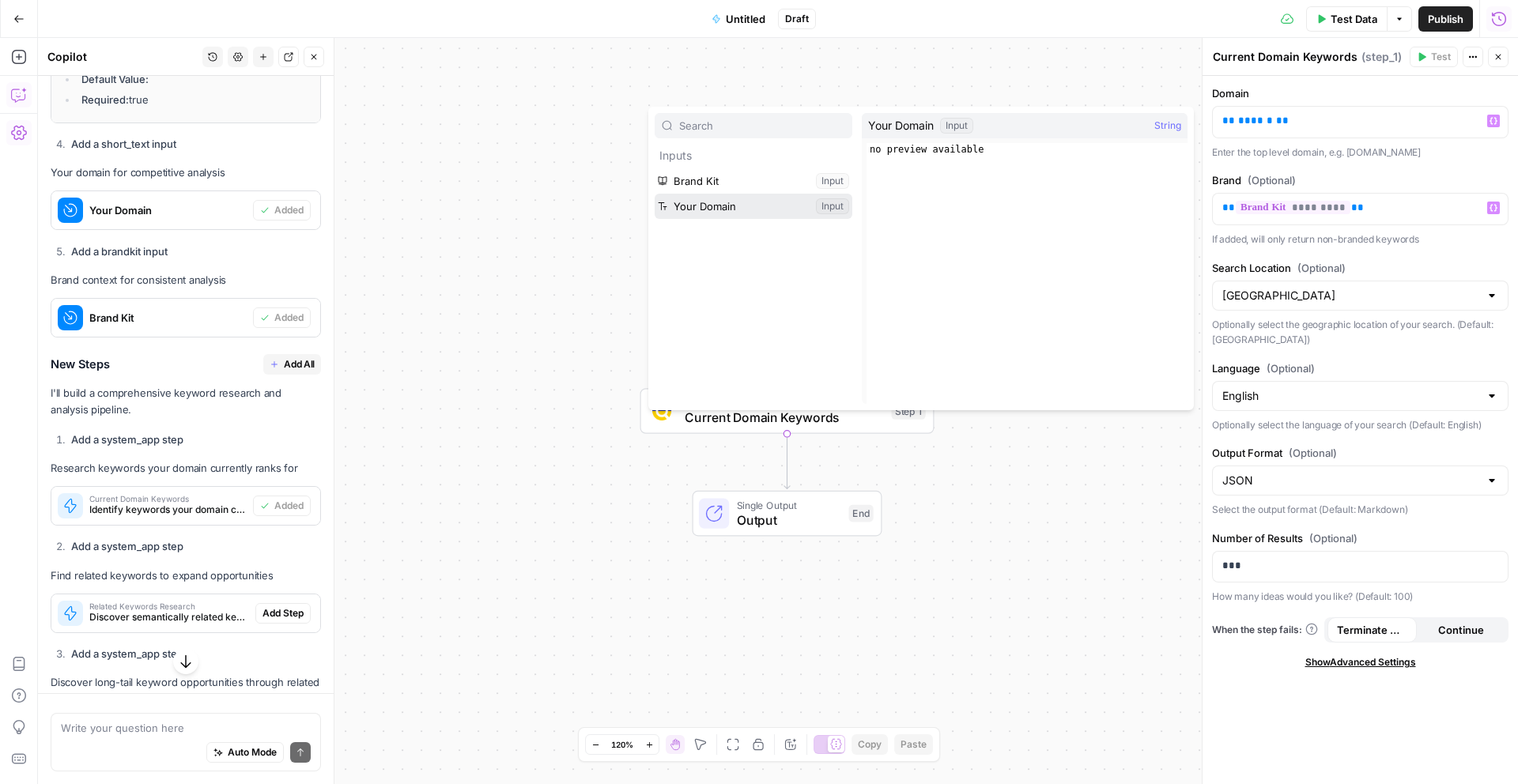
click at [759, 202] on button "Select variable Your Domain" at bounding box center [753, 206] width 198 height 25
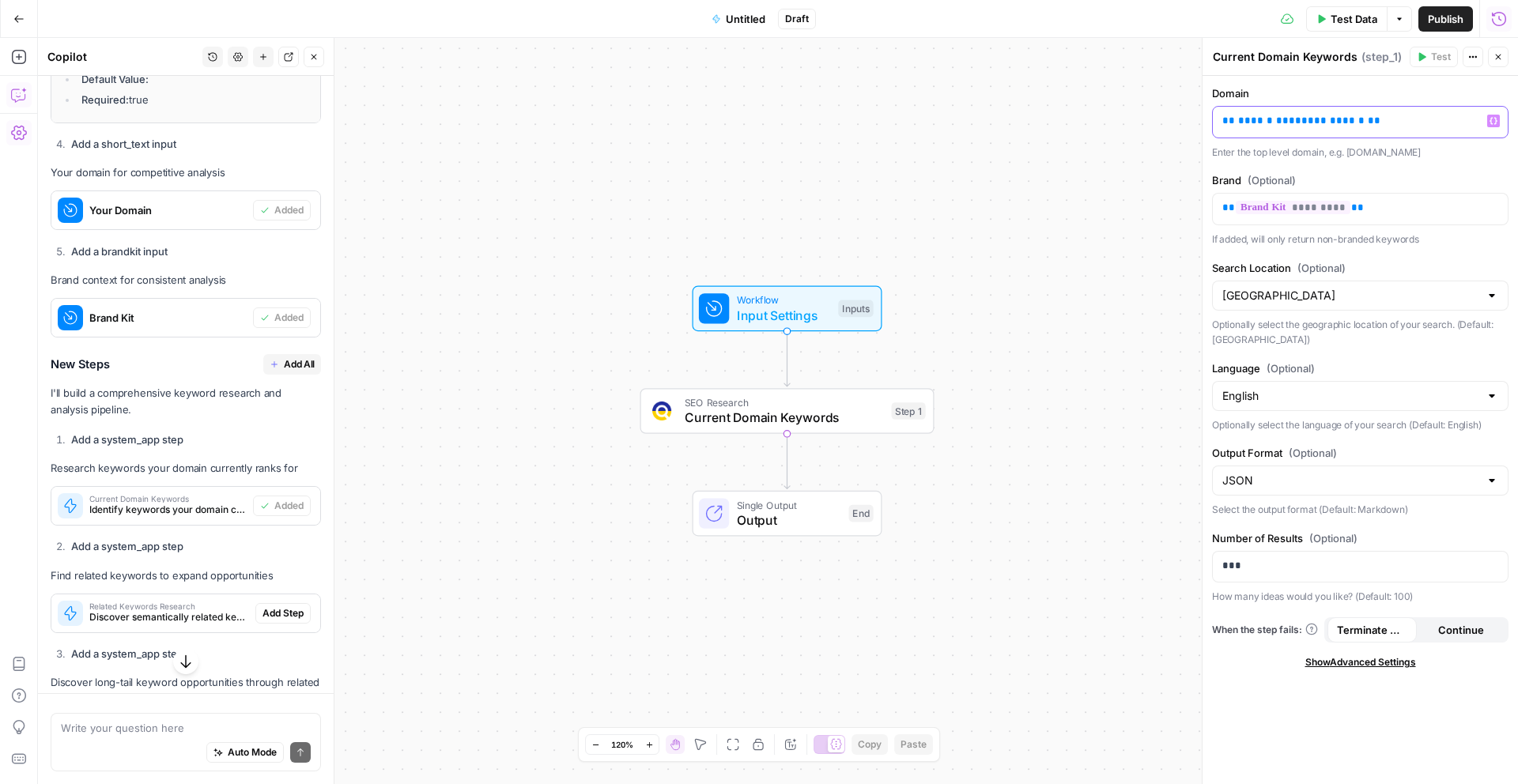
click at [1302, 118] on span "**********" at bounding box center [1333, 120] width 63 height 10
click at [1394, 96] on label "Domain" at bounding box center [1360, 93] width 296 height 16
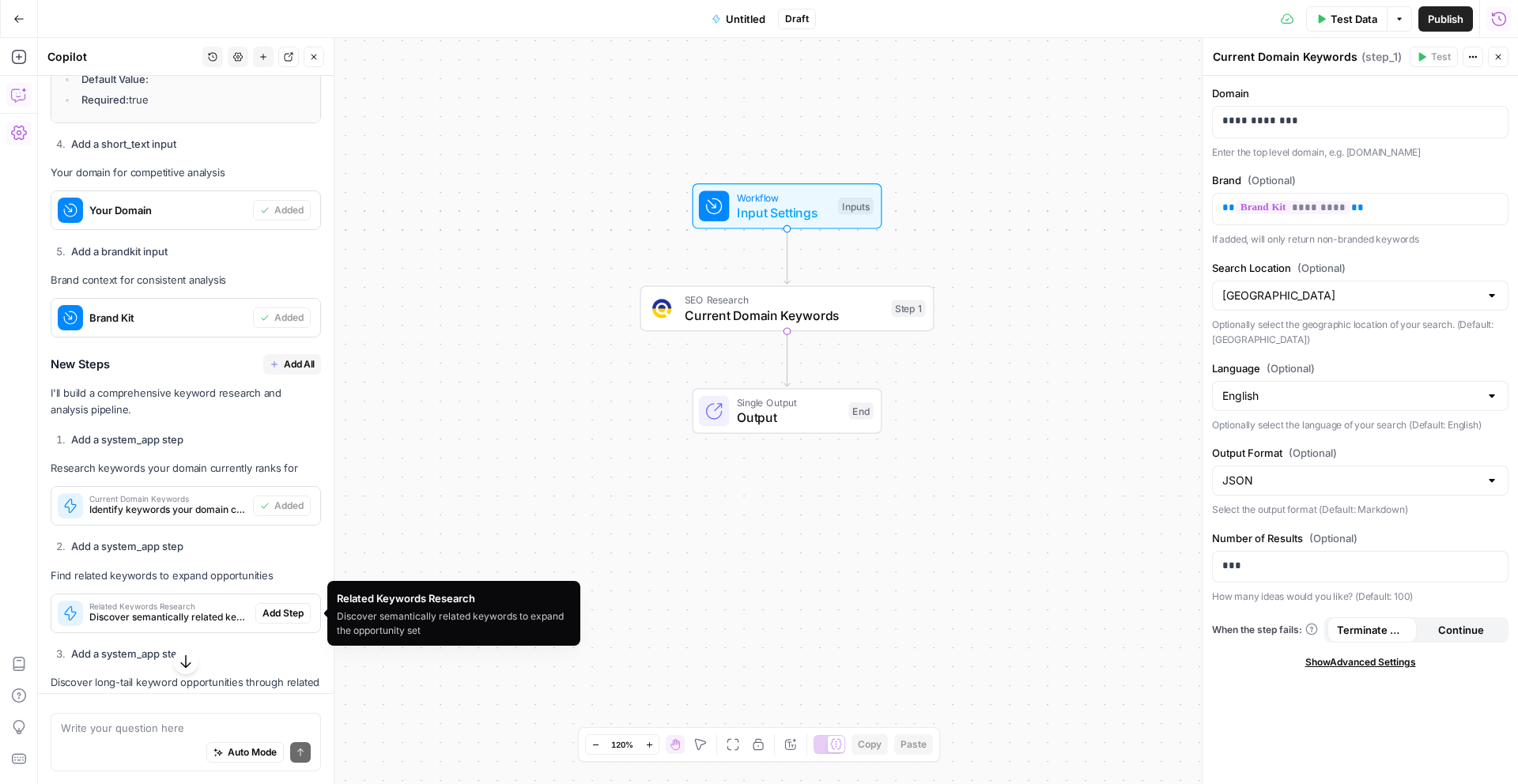
click at [195, 613] on span "Discover semantically related keywords to expand the opportunity set" at bounding box center [169, 617] width 160 height 14
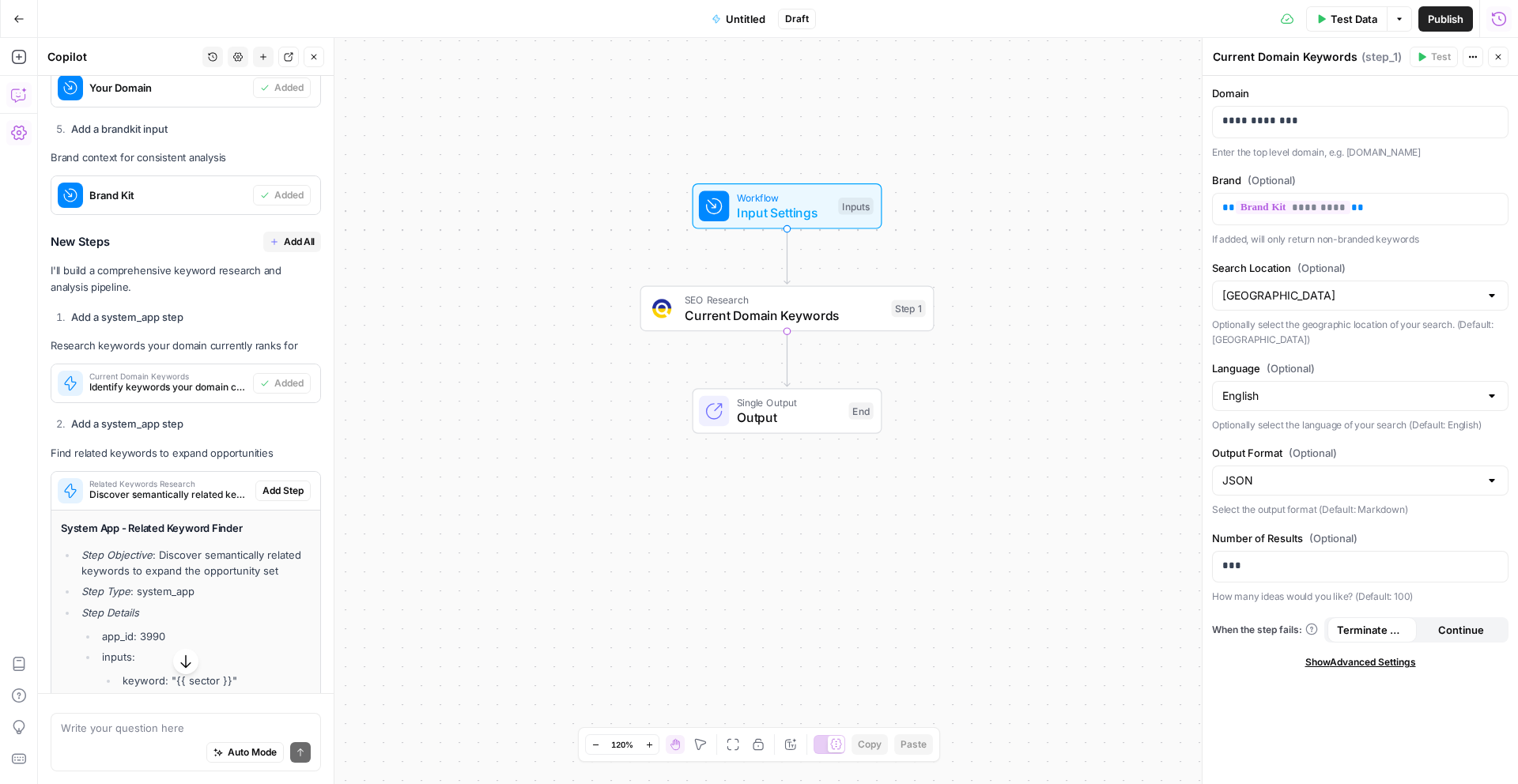
scroll to position [1860, 0]
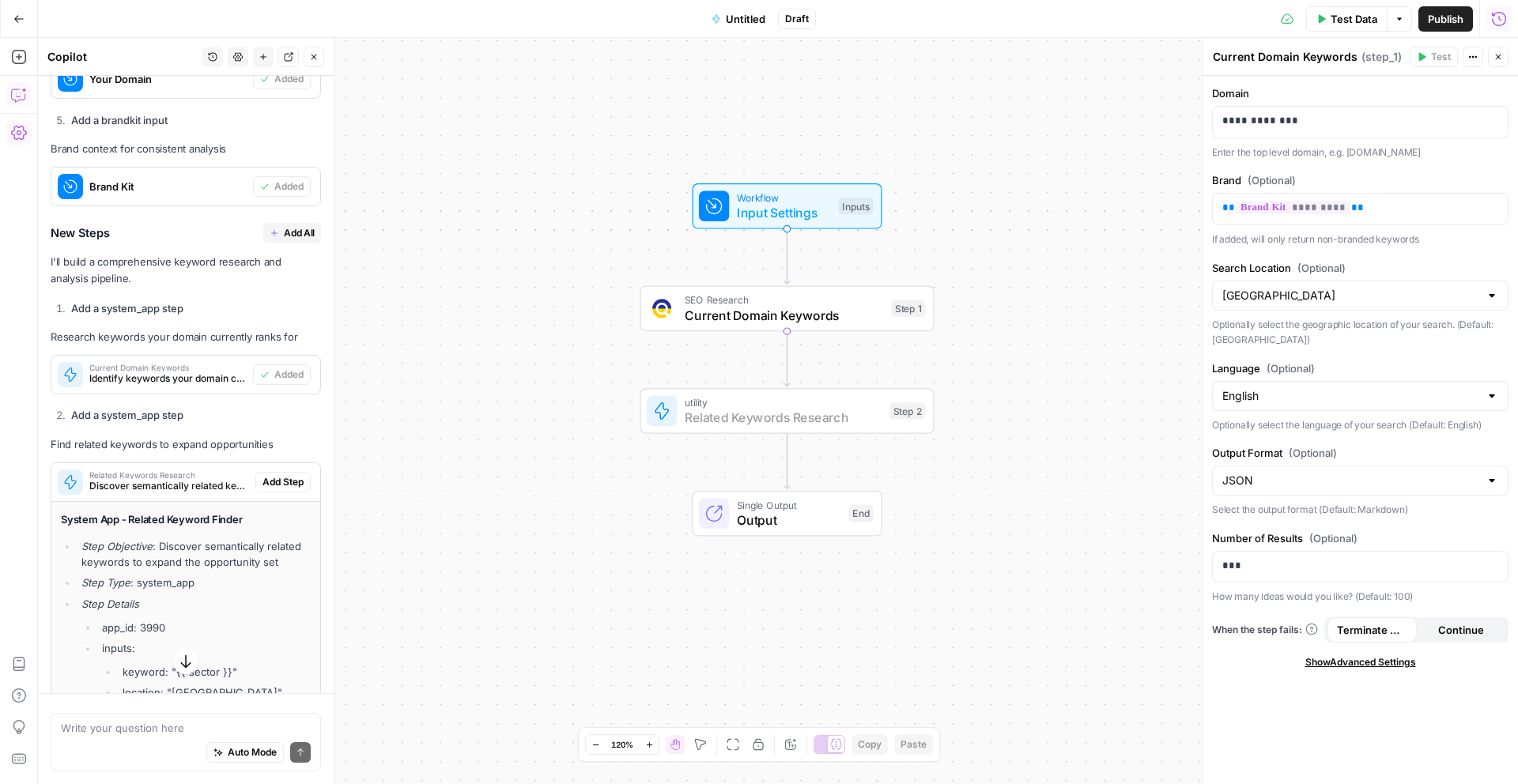
click at [277, 479] on span "Add Step" at bounding box center [283, 481] width 41 height 14
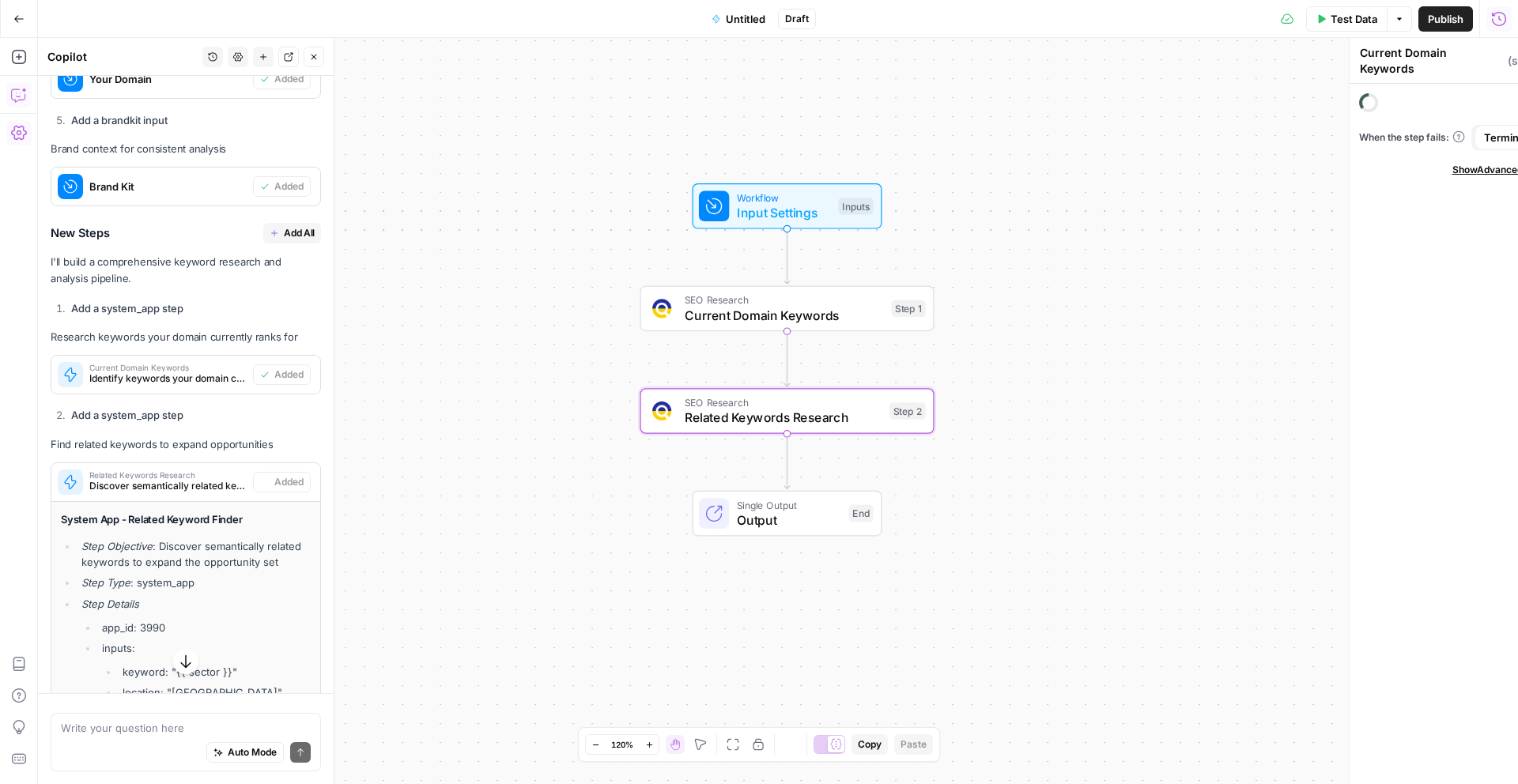
type textarea "Related Keywords Research"
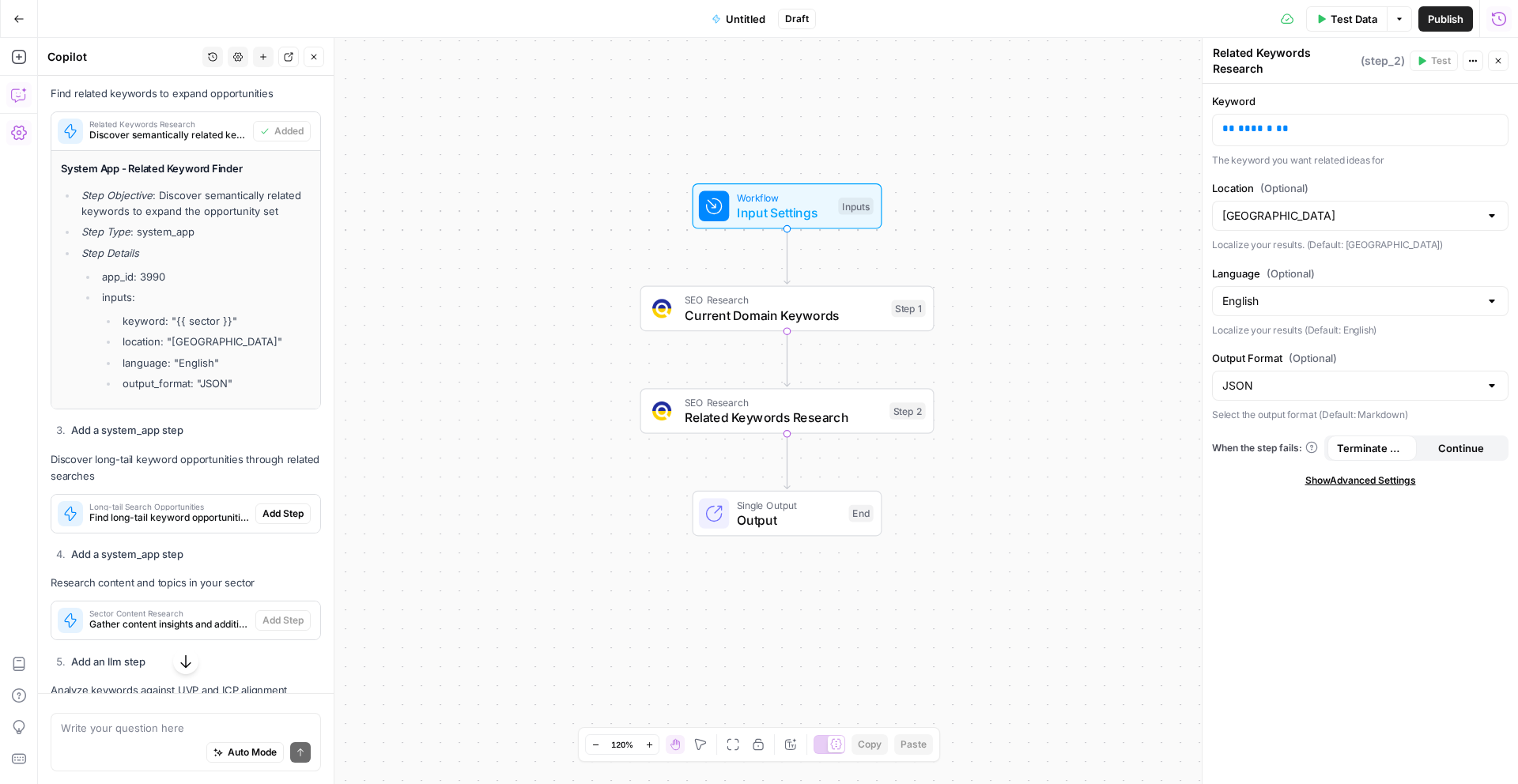
scroll to position [2213, 0]
click at [221, 510] on span "Find long-tail keyword opportunities through Google's related search suggestions" at bounding box center [169, 515] width 160 height 14
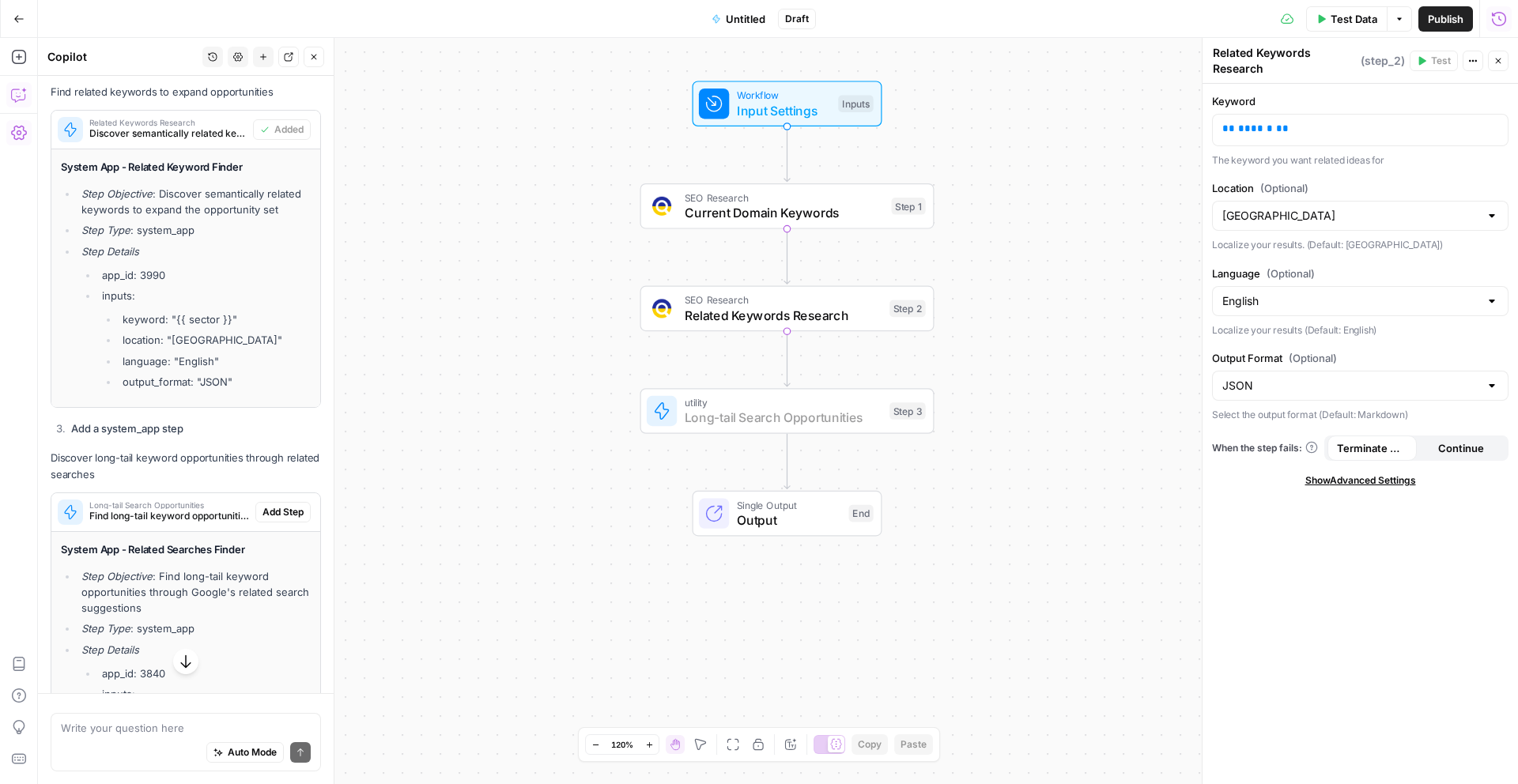
click at [273, 506] on span "Add Step" at bounding box center [283, 511] width 41 height 14
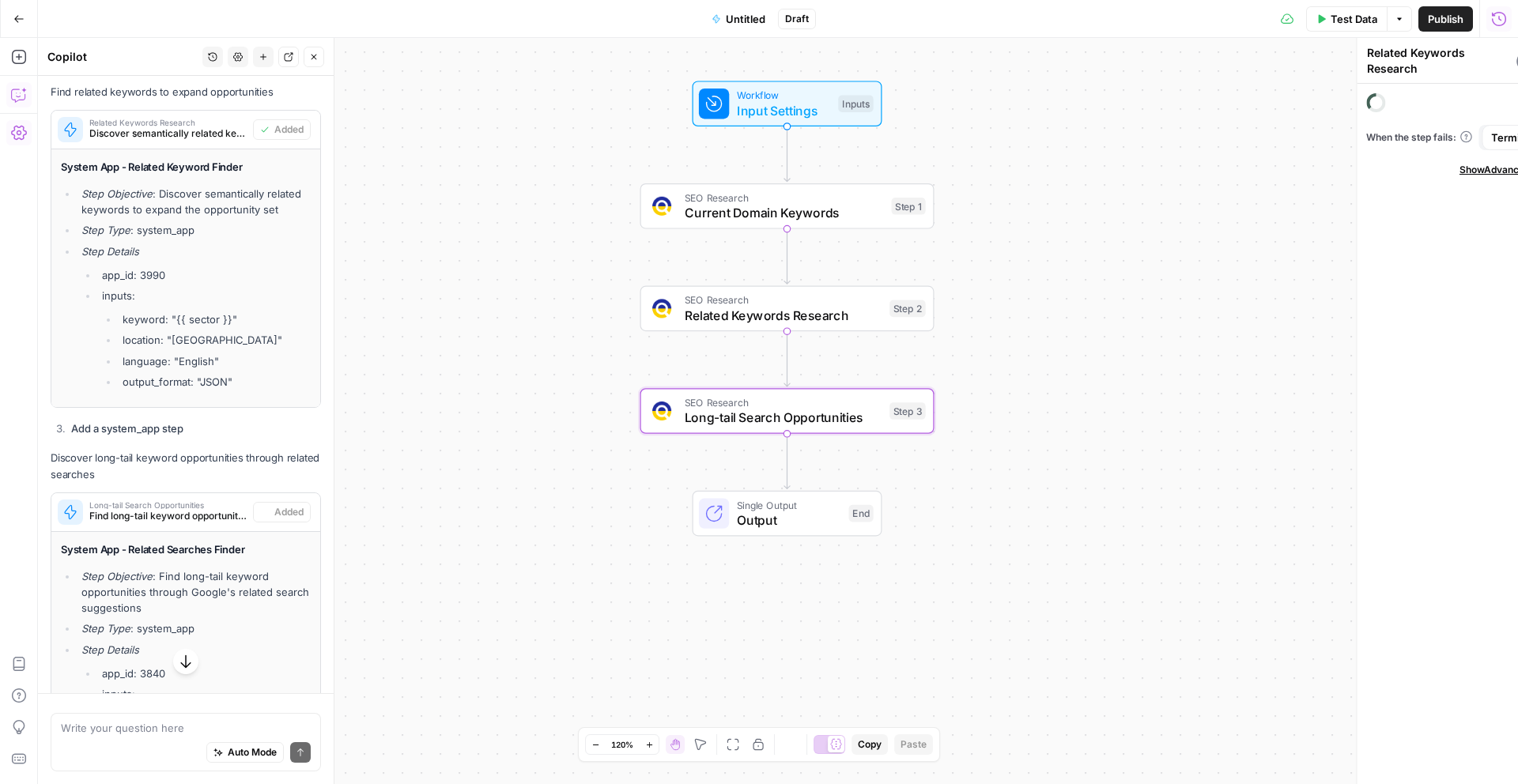
type textarea "Long-tail Search Opportunities"
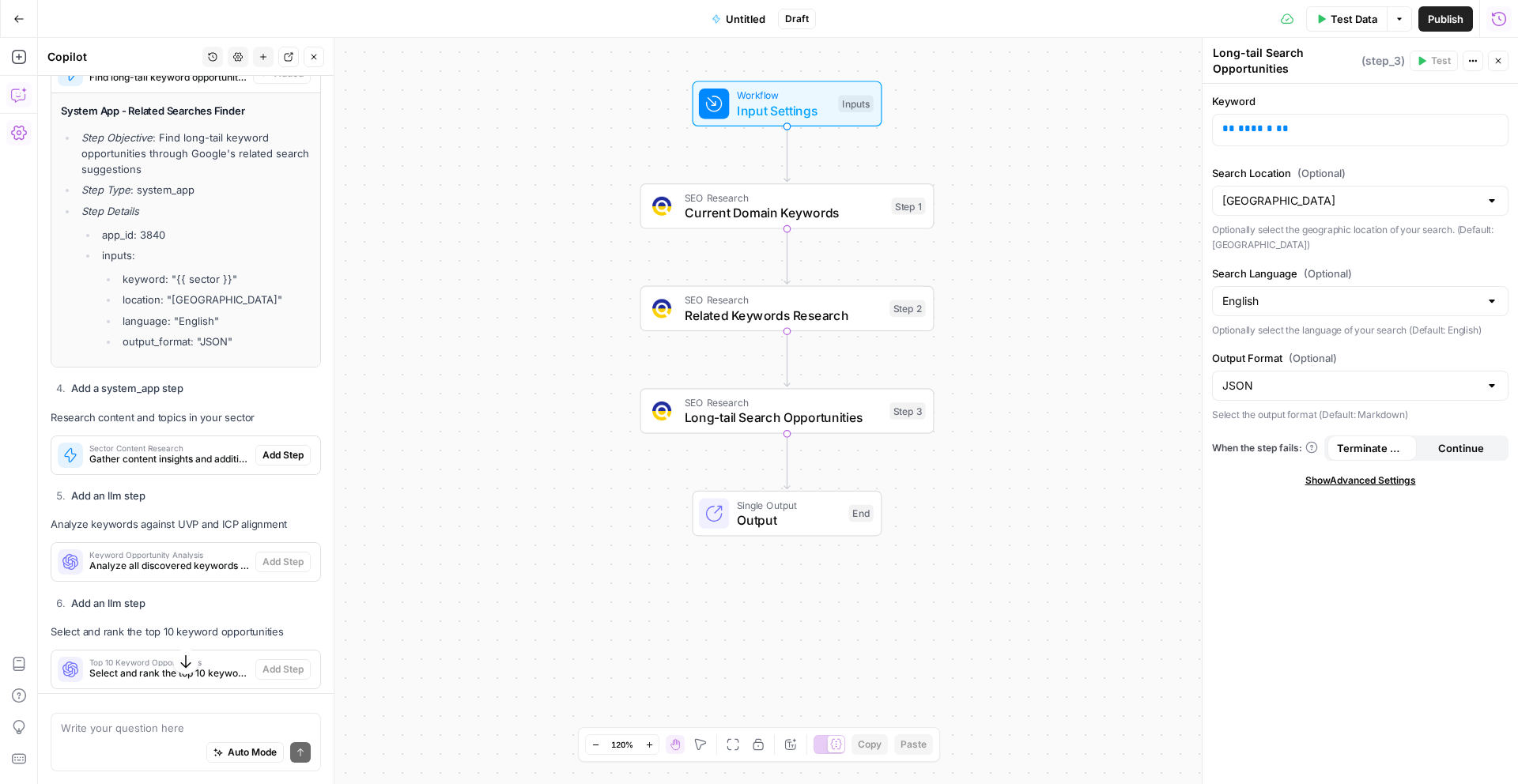
scroll to position [2654, 0]
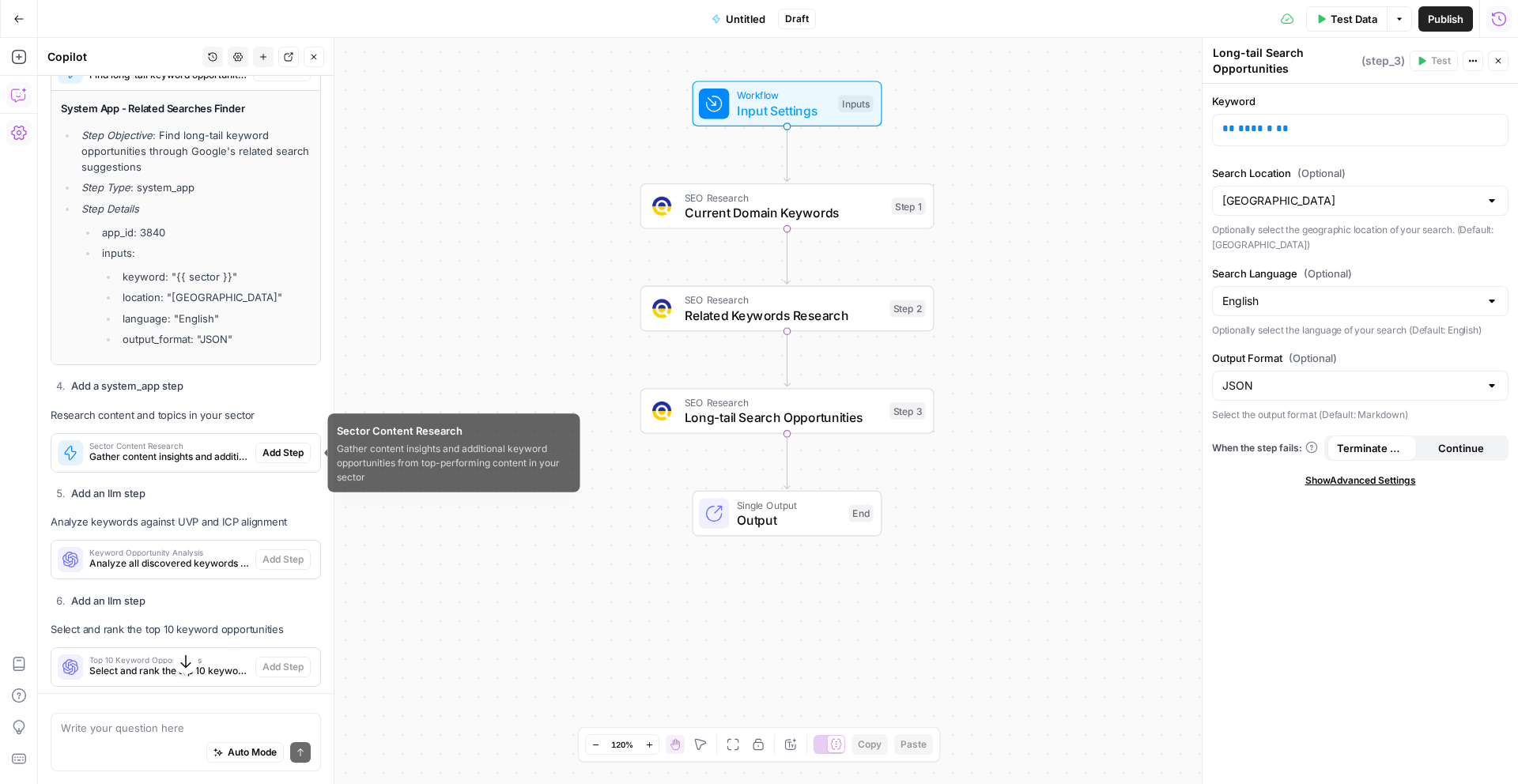
click at [214, 460] on span "Gather content insights and additional keyword opportunities from top-performin…" at bounding box center [169, 456] width 160 height 14
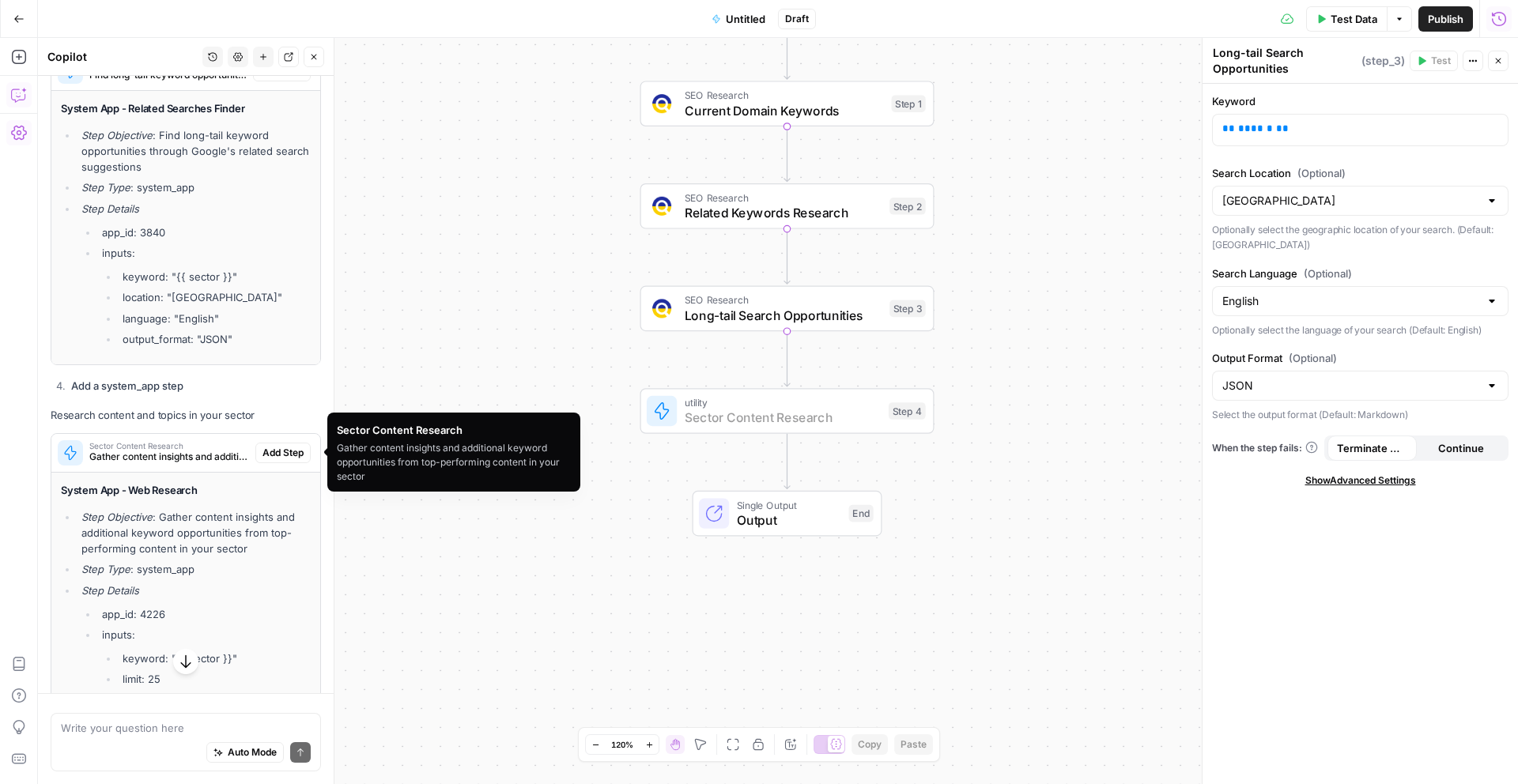
scroll to position [2655, 0]
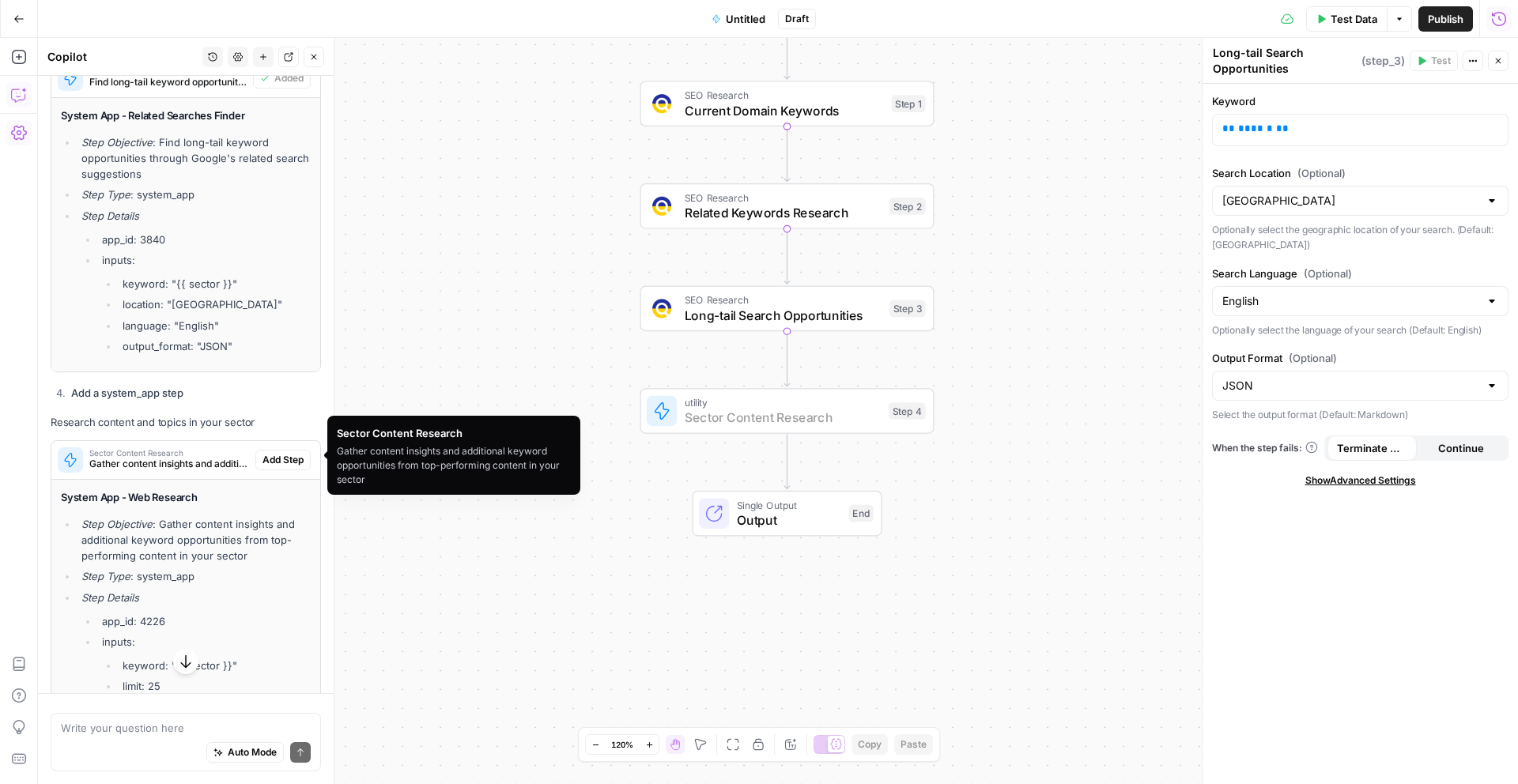
click at [271, 454] on span "Add Step" at bounding box center [283, 460] width 41 height 14
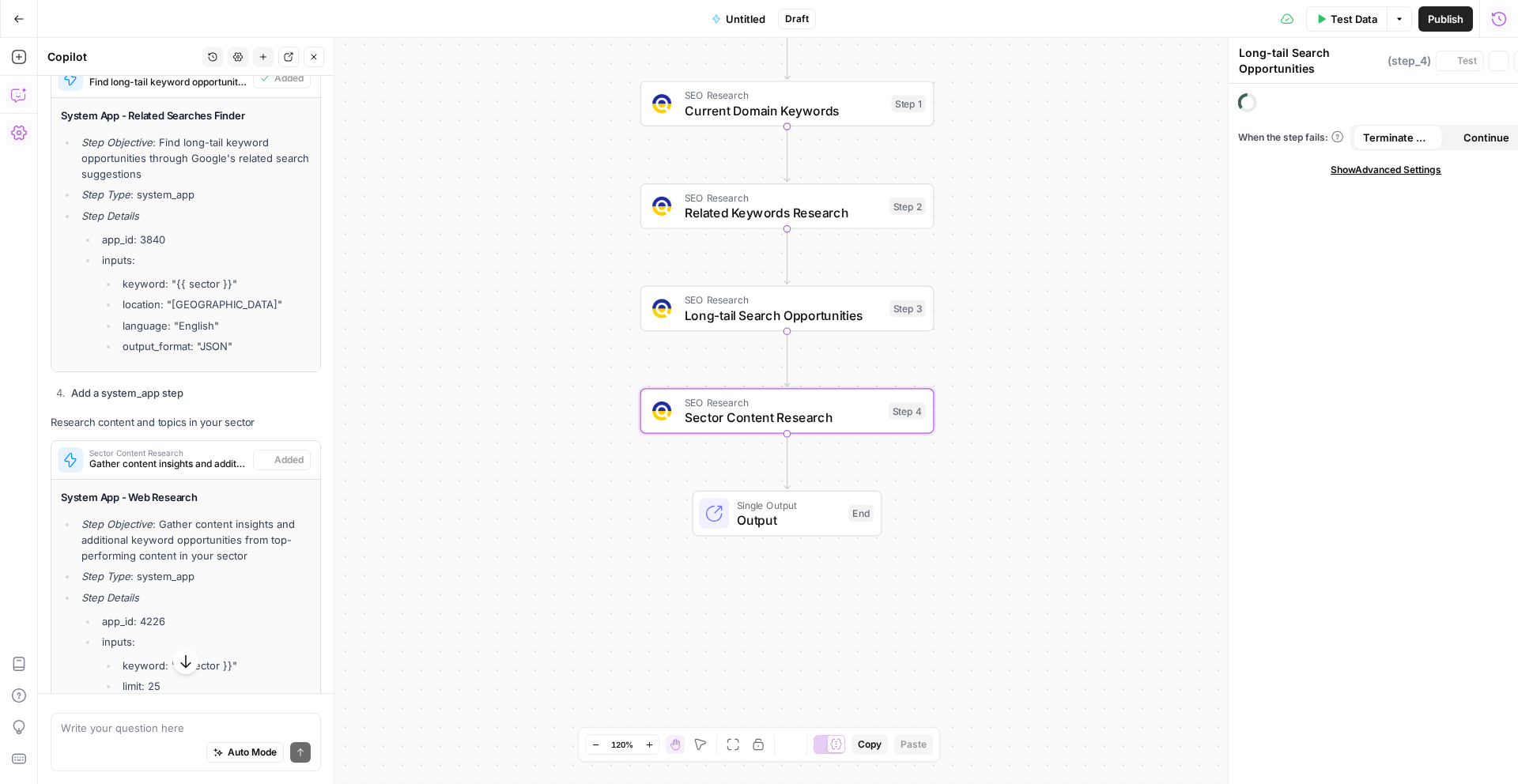
type textarea "Sector Content Research"
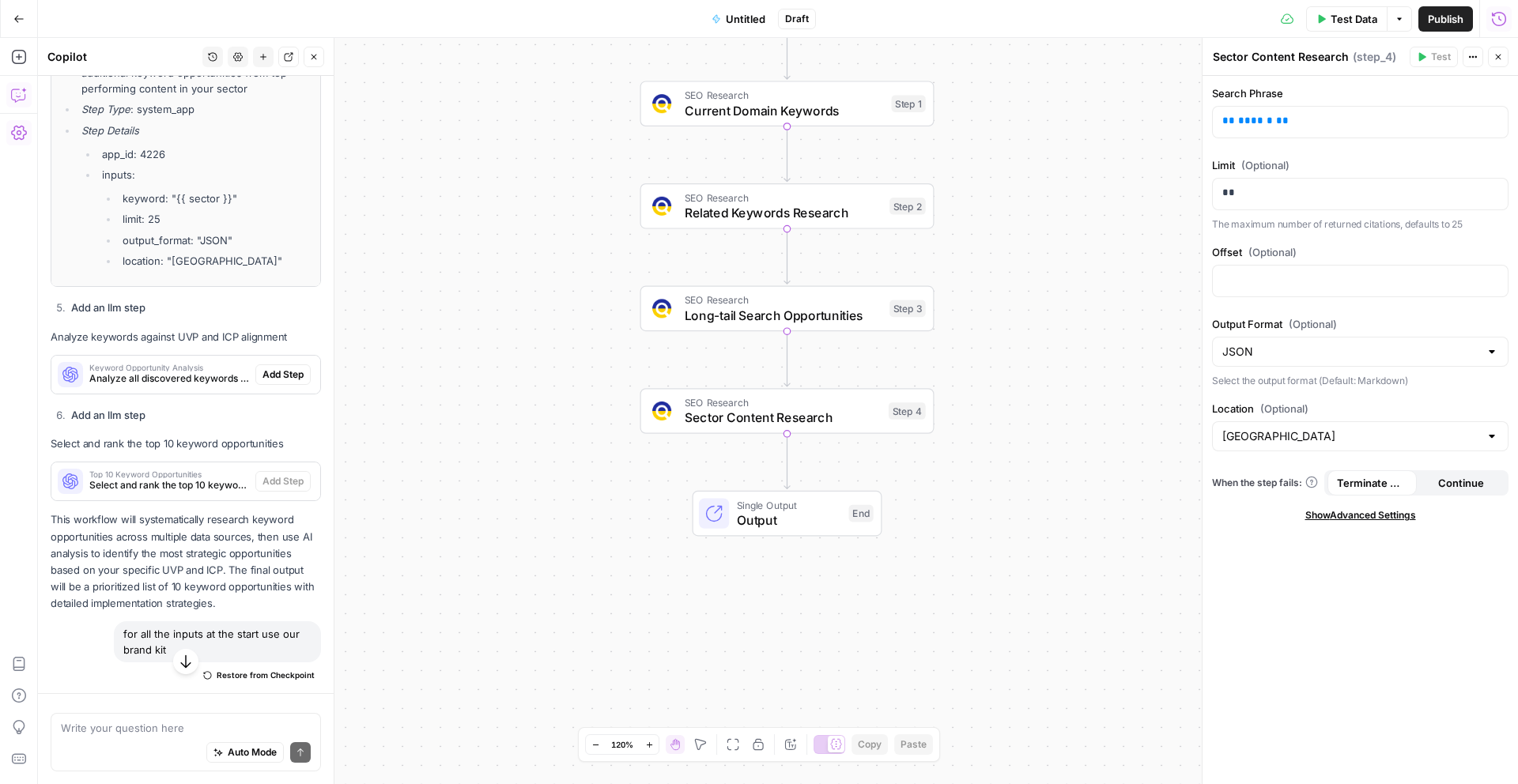
scroll to position [3122, 0]
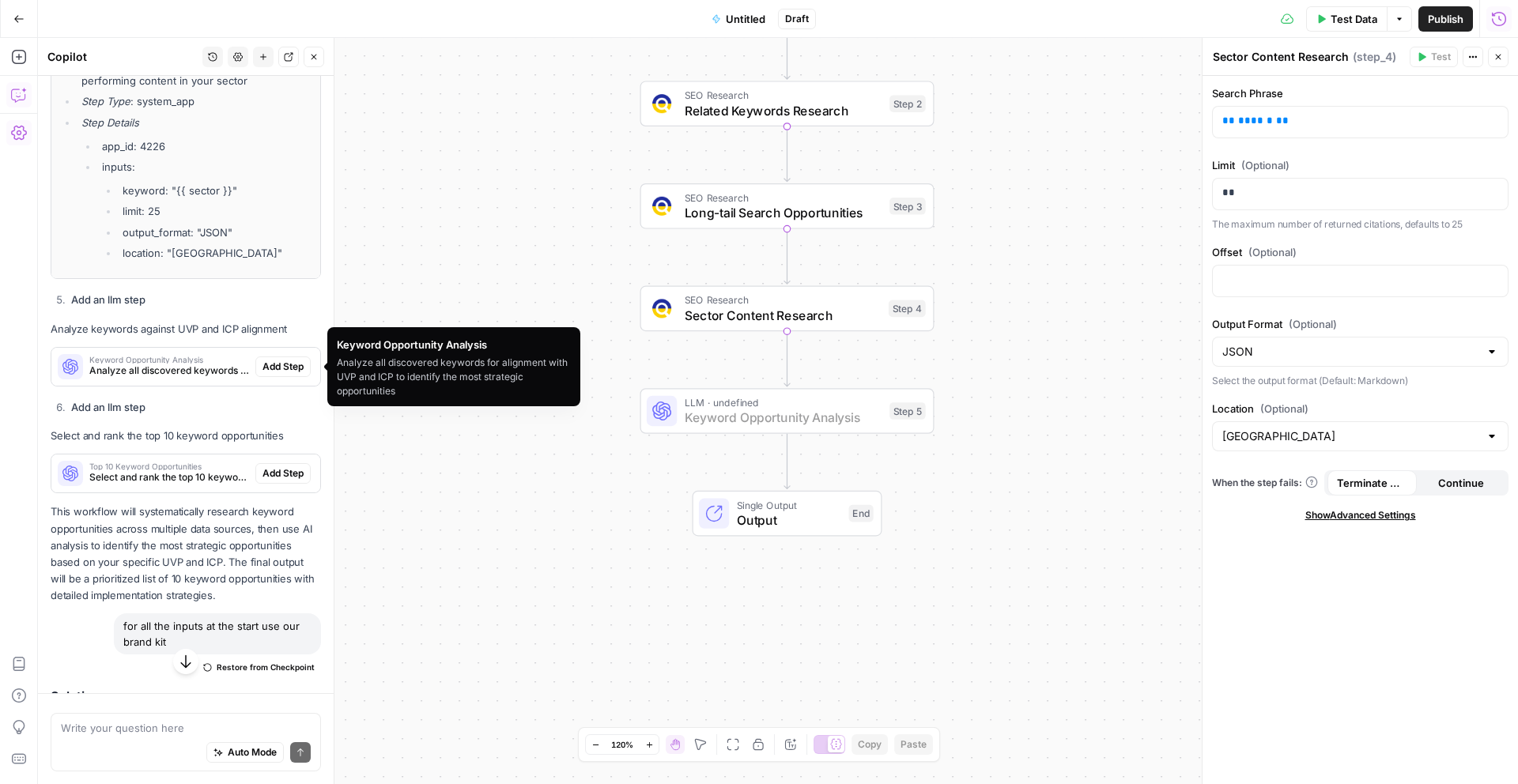
click at [271, 365] on span "Add Step" at bounding box center [283, 367] width 41 height 14
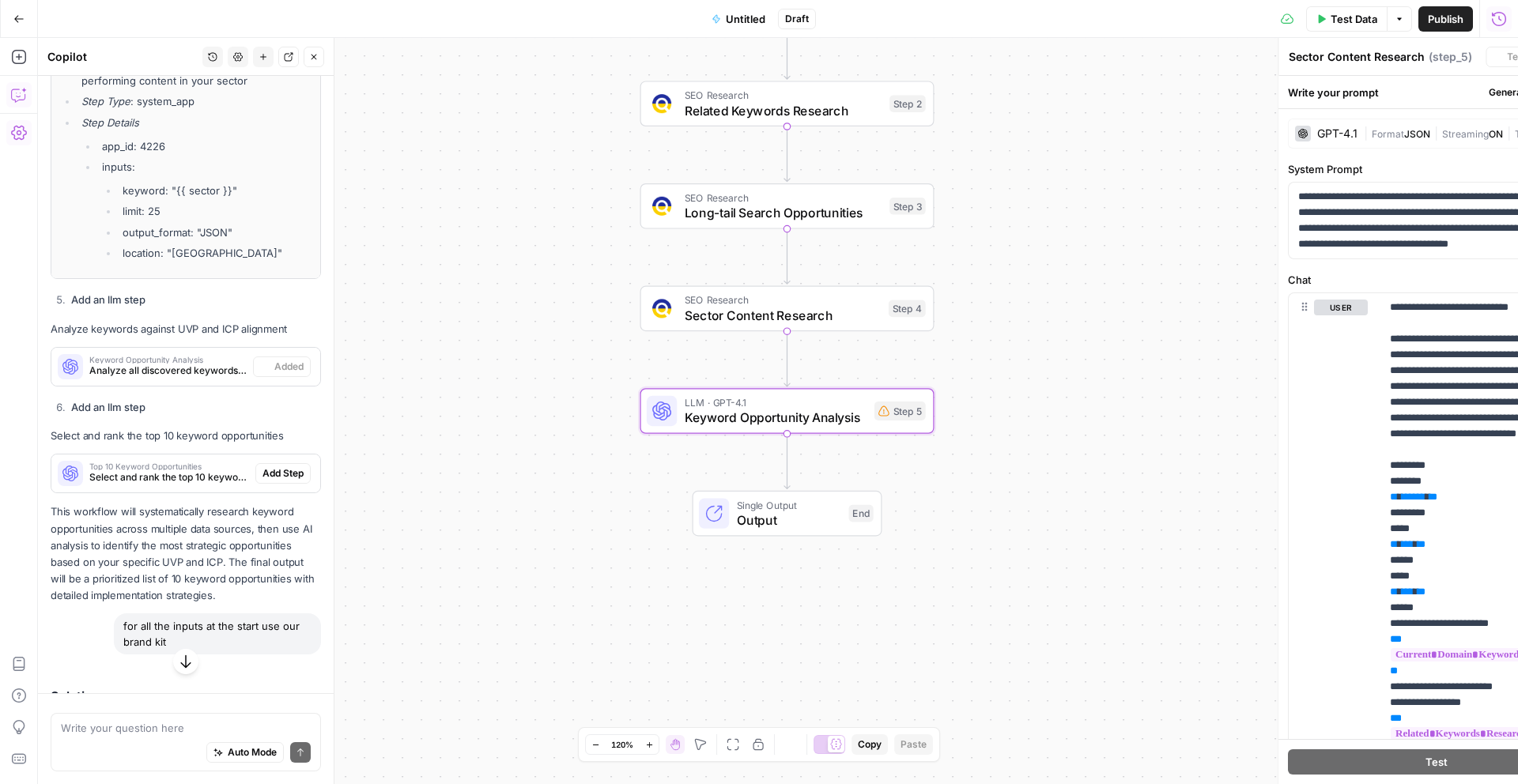
type textarea "Keyword Opportunity Analysis"
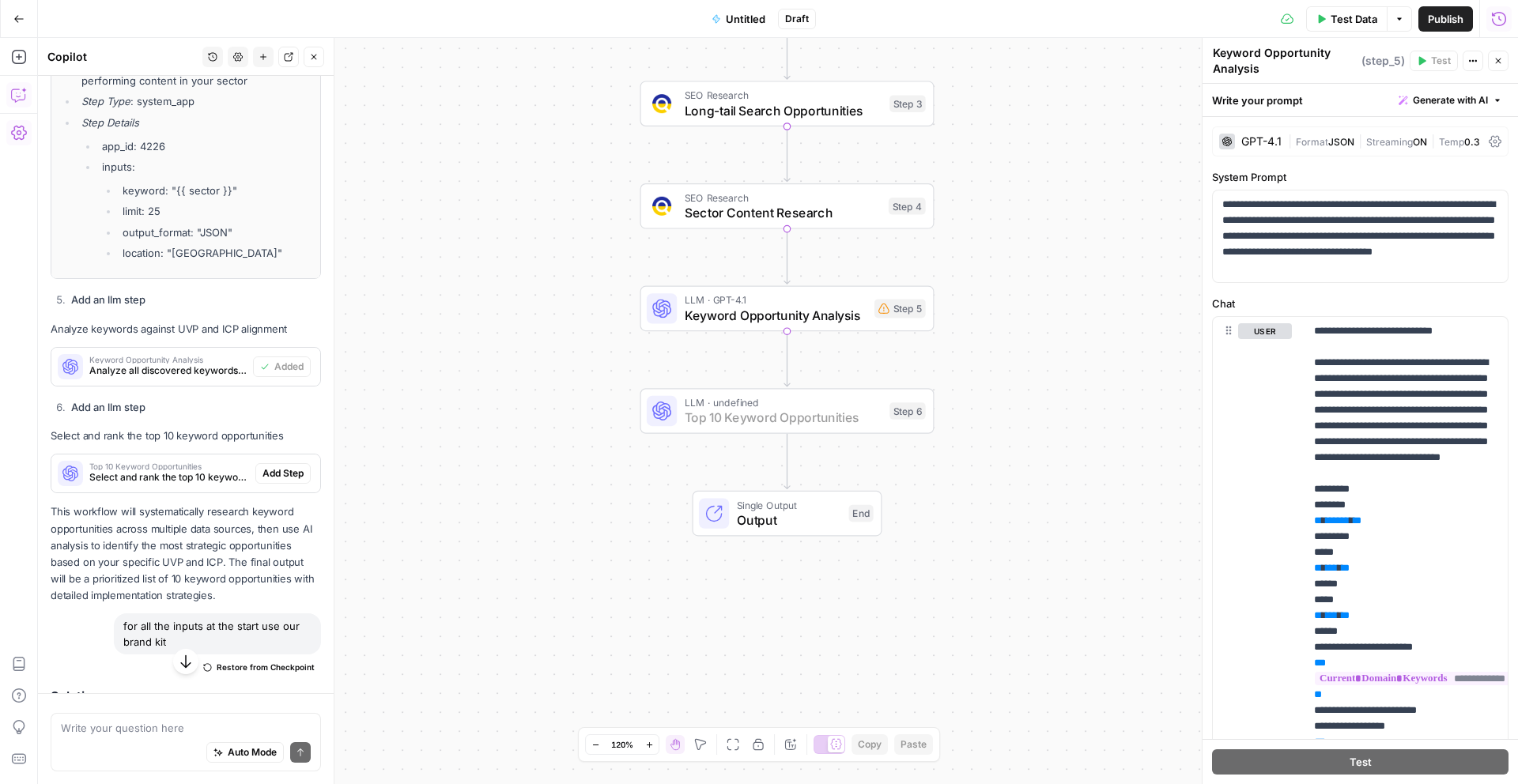
click at [290, 474] on span "Add Step" at bounding box center [283, 473] width 41 height 14
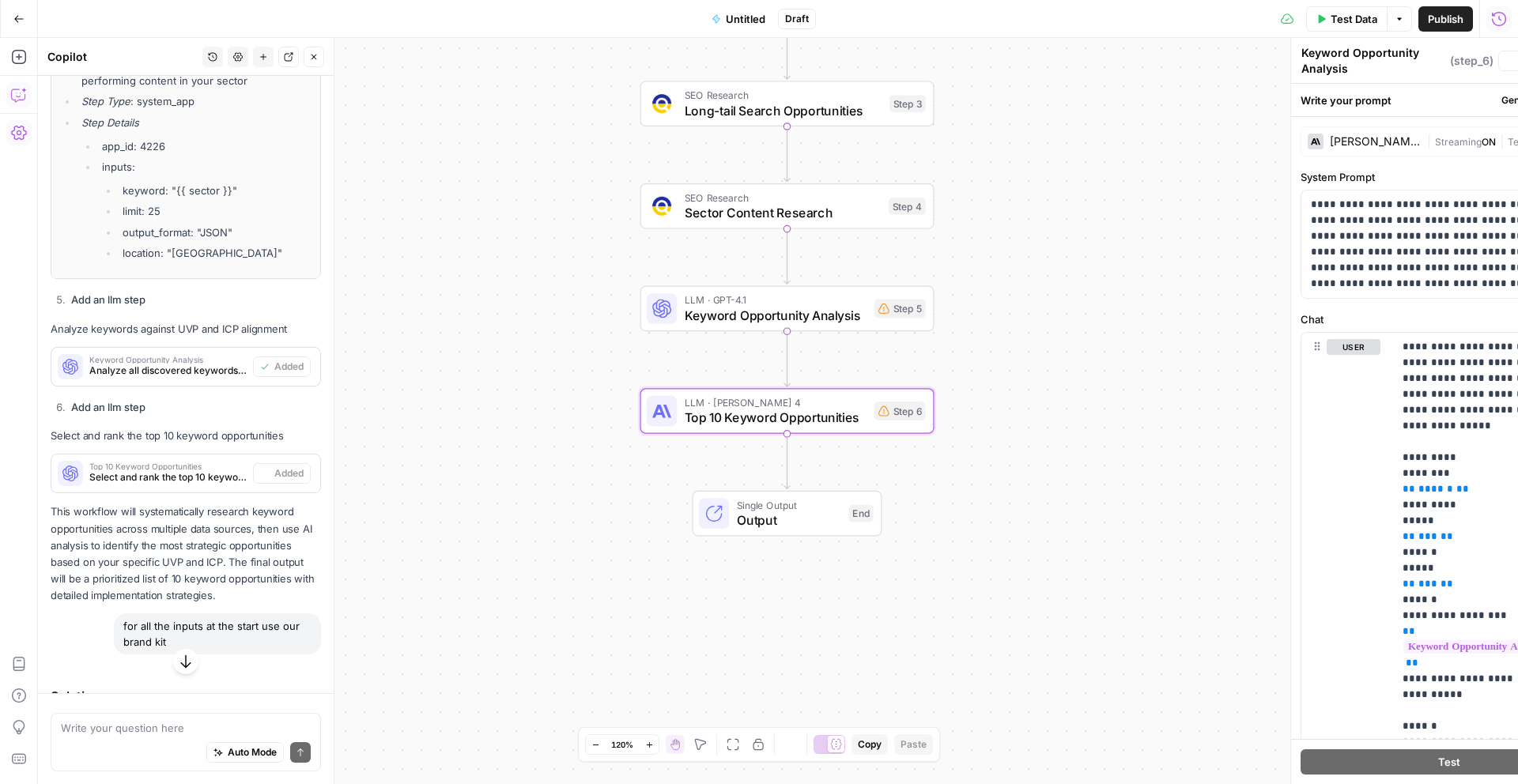
type textarea "Top 10 Keyword Opportunities"
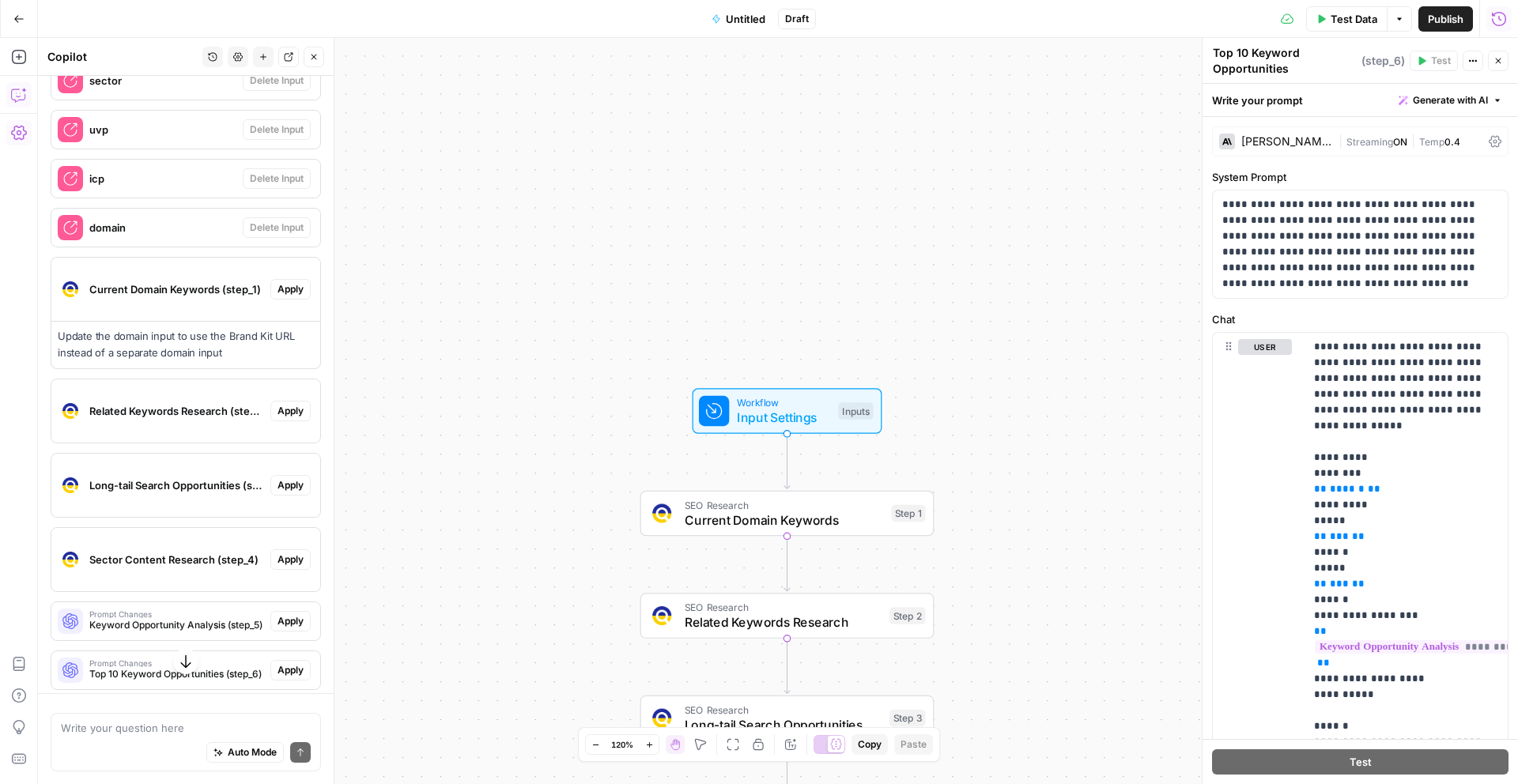
scroll to position [3841, 0]
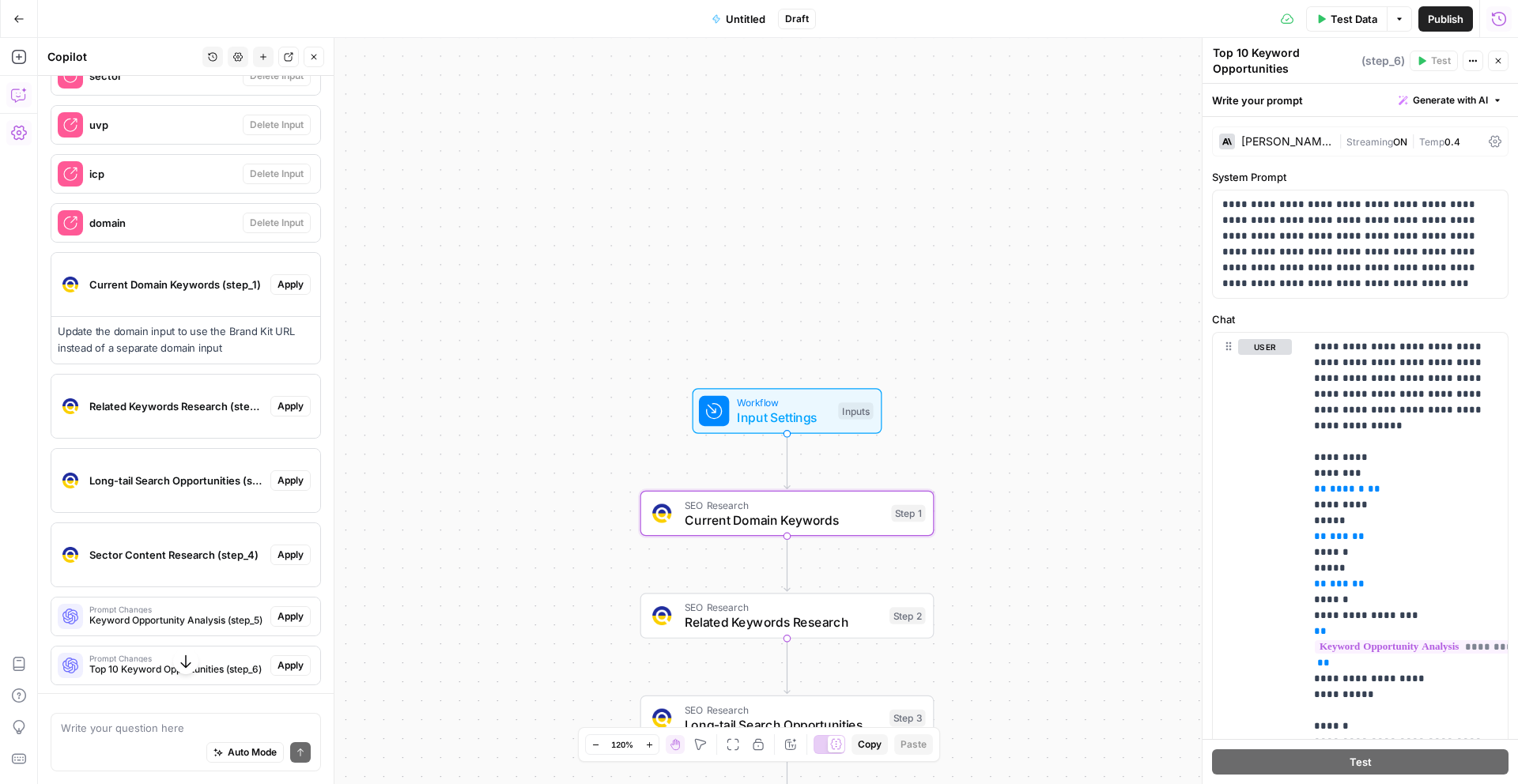
click at [291, 285] on span "Apply" at bounding box center [291, 284] width 26 height 14
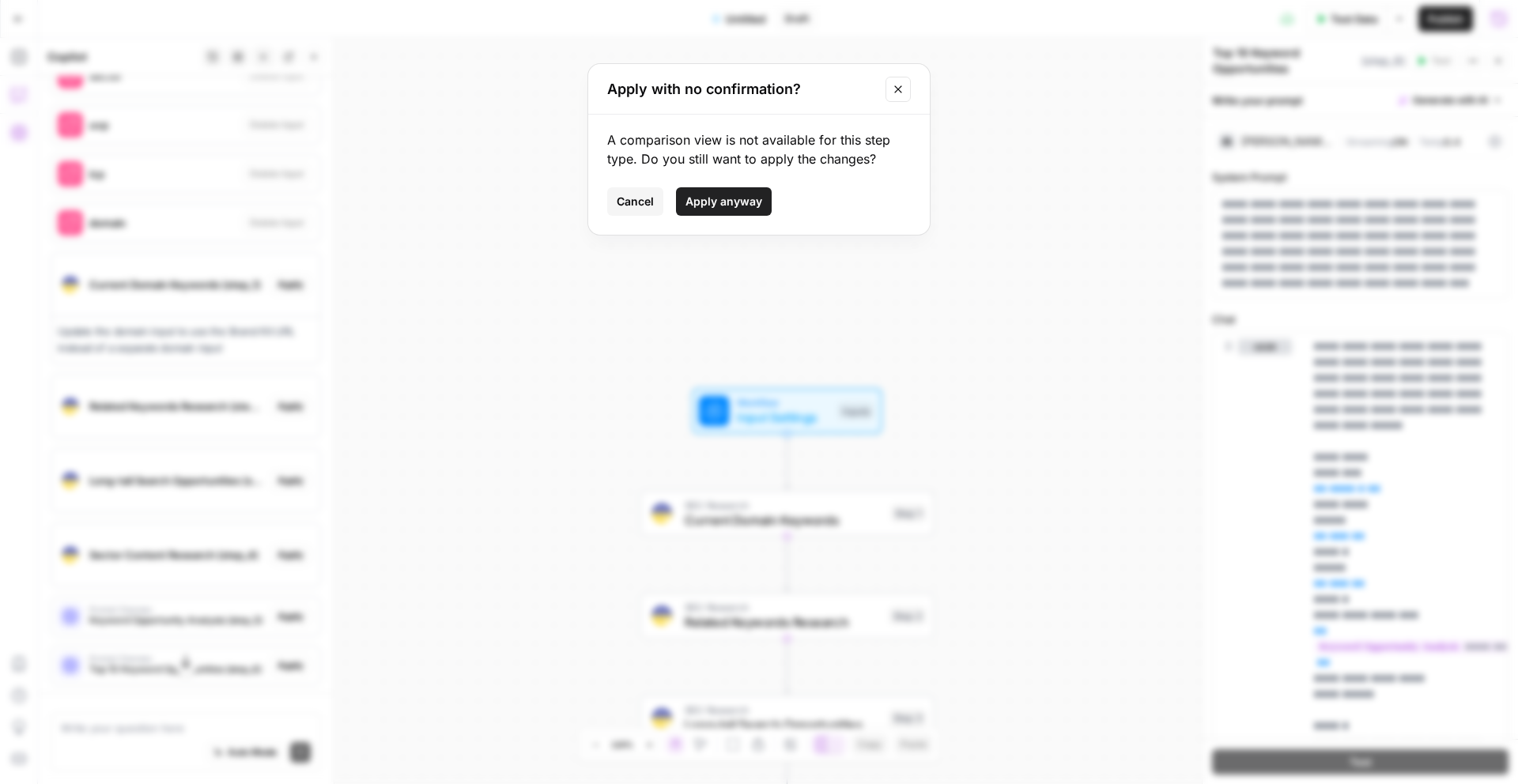
click at [704, 198] on span "Apply anyway" at bounding box center [724, 201] width 77 height 16
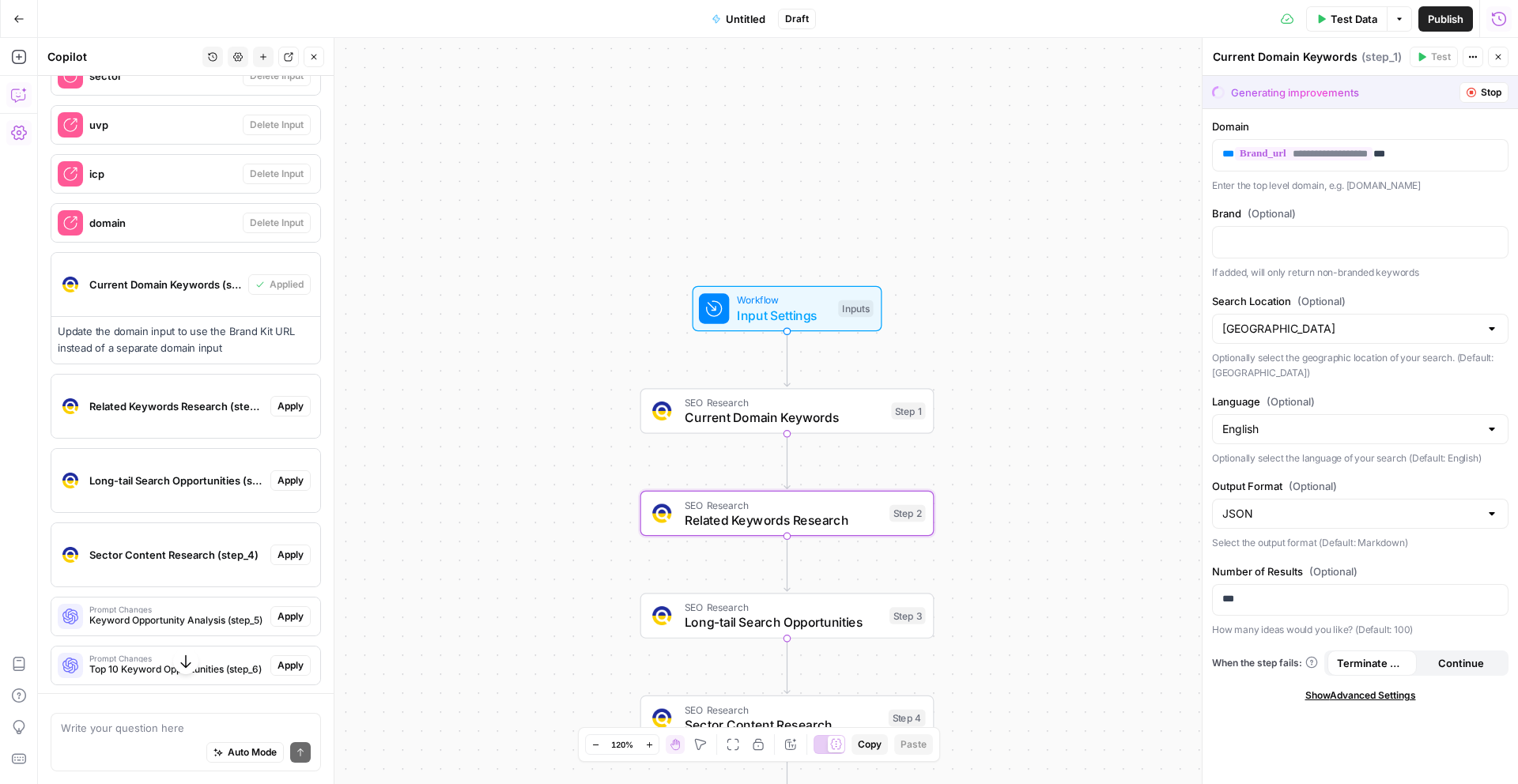
click at [293, 406] on span "Apply" at bounding box center [291, 406] width 26 height 14
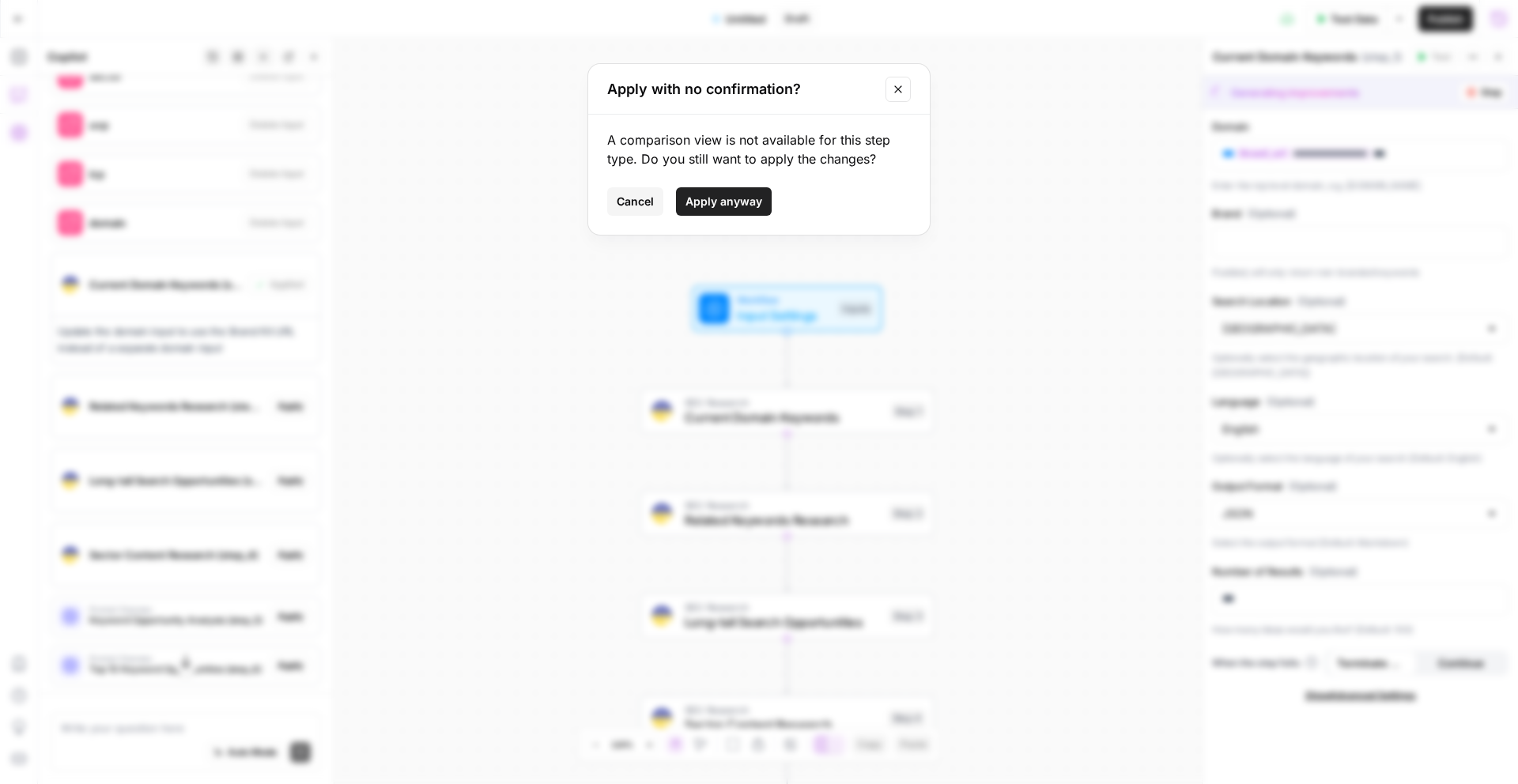
drag, startPoint x: 746, startPoint y: 201, endPoint x: 692, endPoint y: 236, distance: 64.4
click at [745, 201] on span "Apply anyway" at bounding box center [724, 201] width 77 height 16
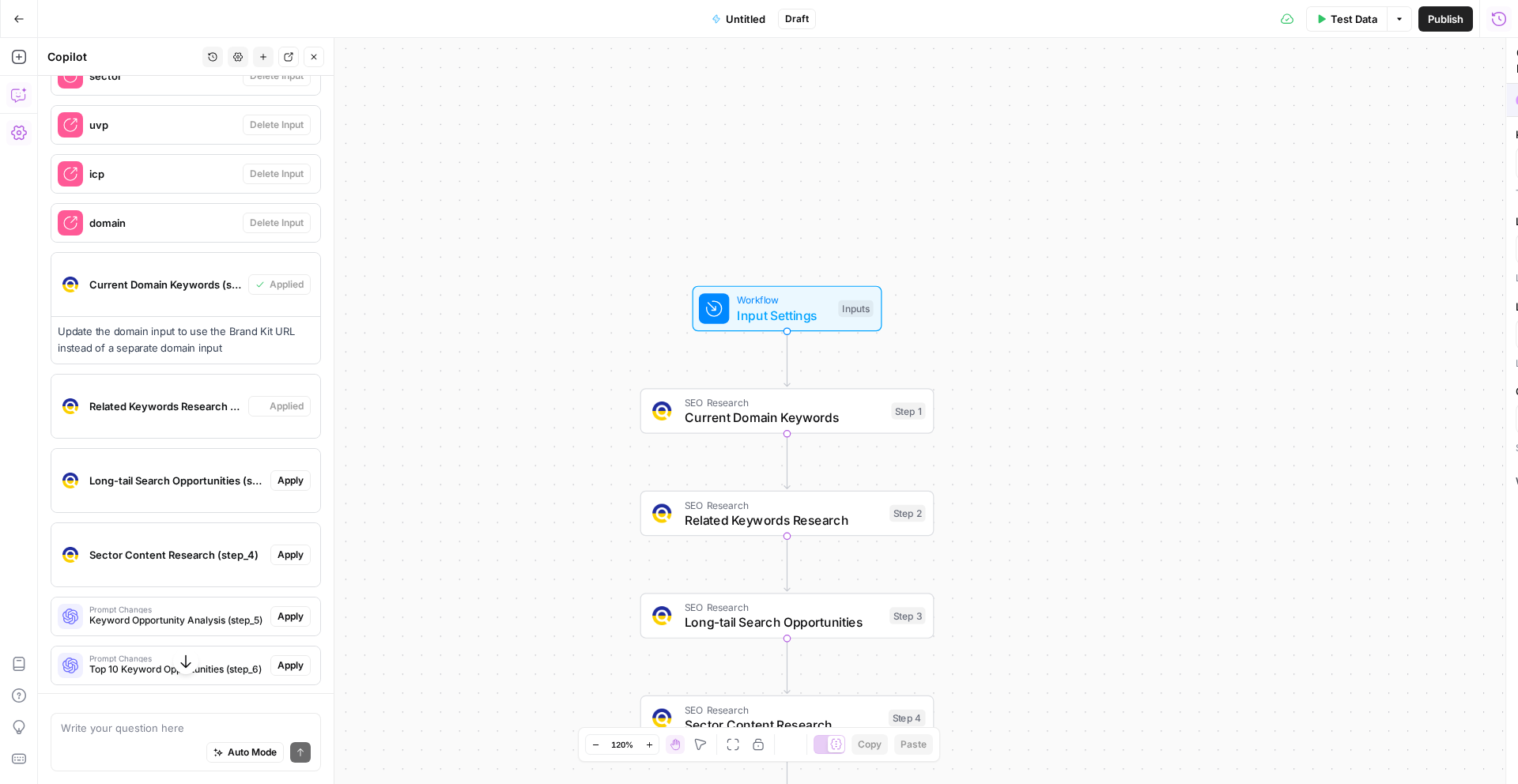
type textarea "Related Keywords Research"
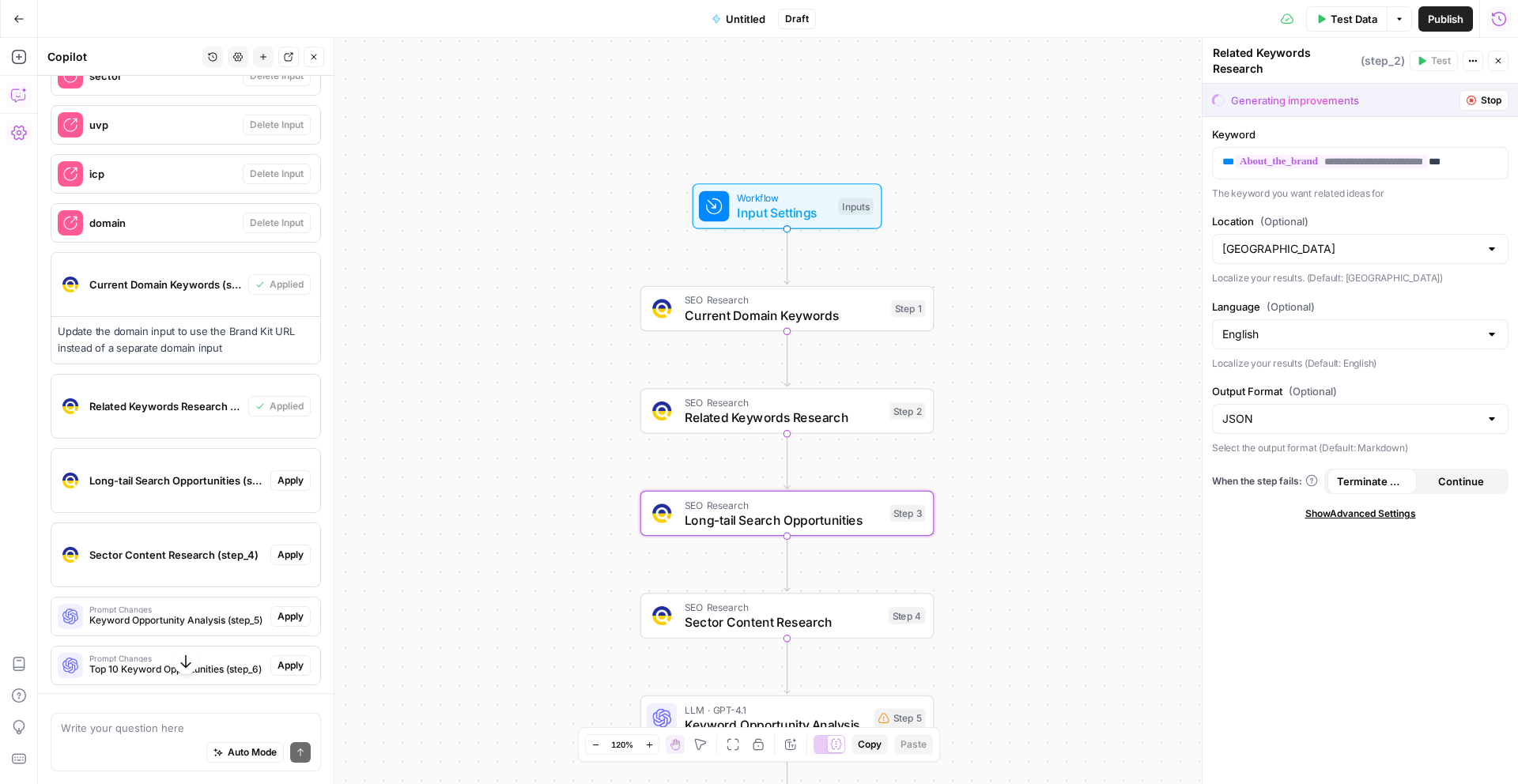
click at [297, 486] on span "Apply" at bounding box center [291, 480] width 26 height 14
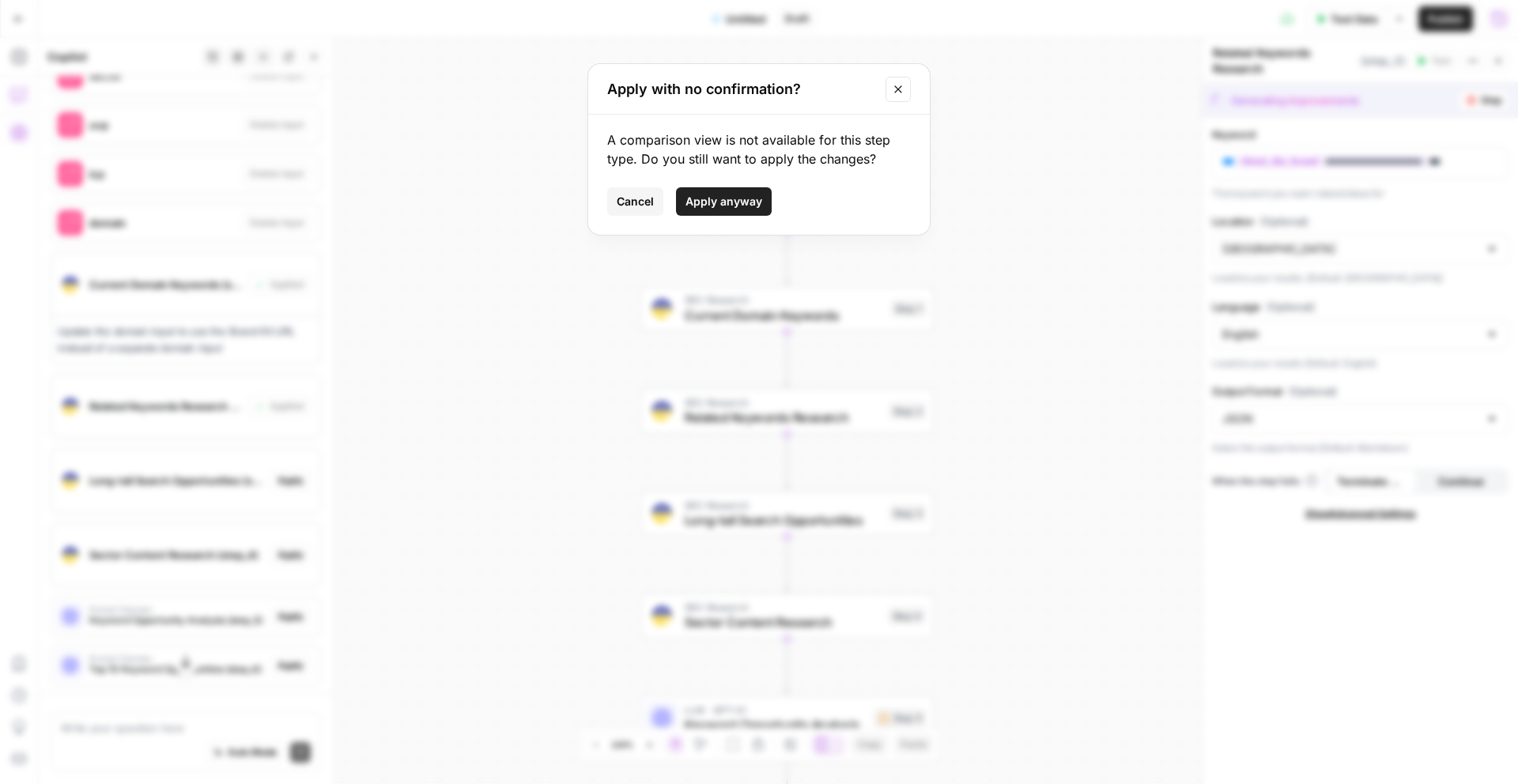
click at [742, 206] on span "Apply anyway" at bounding box center [724, 201] width 77 height 16
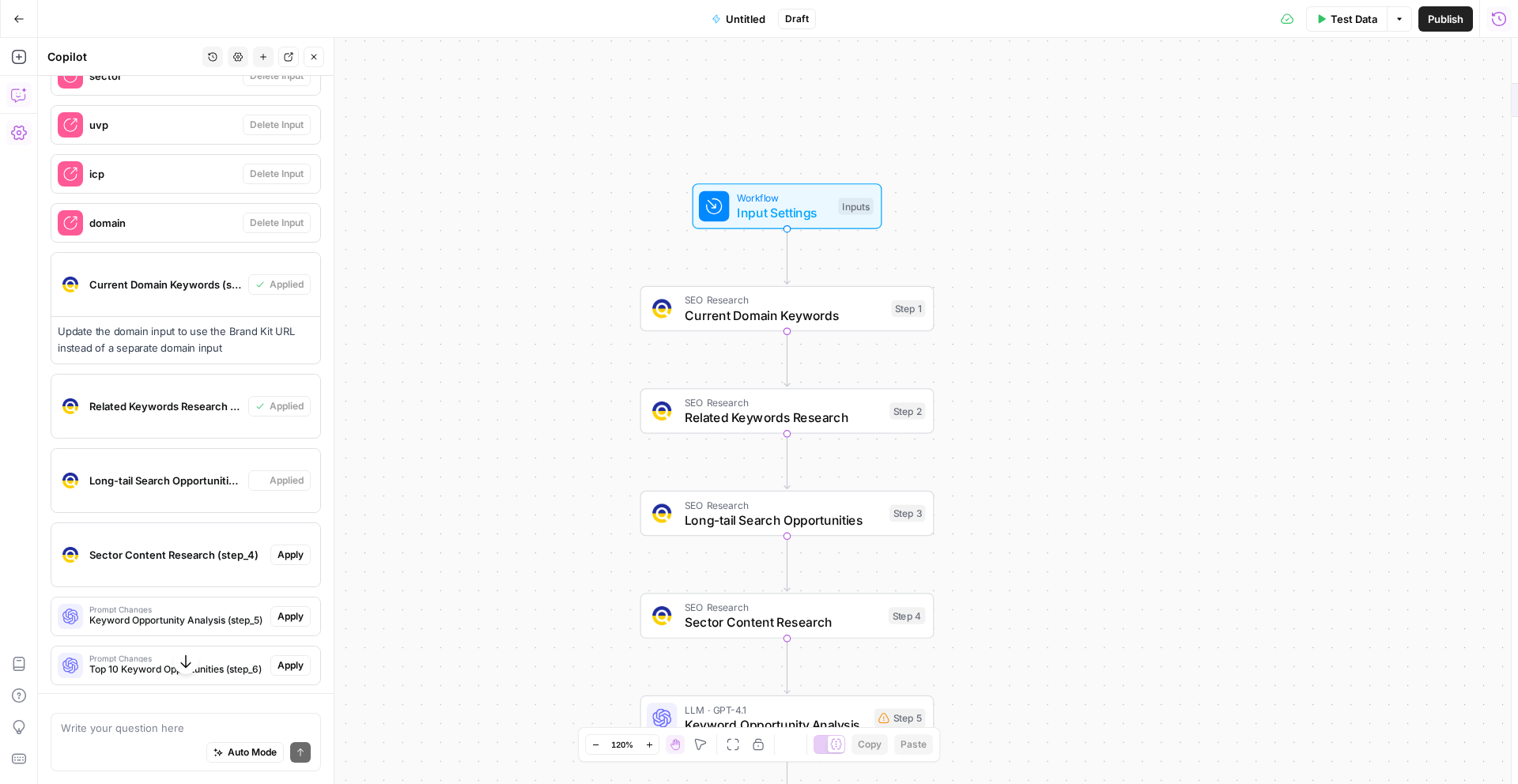
type textarea "Long-tail Search Opportunities"
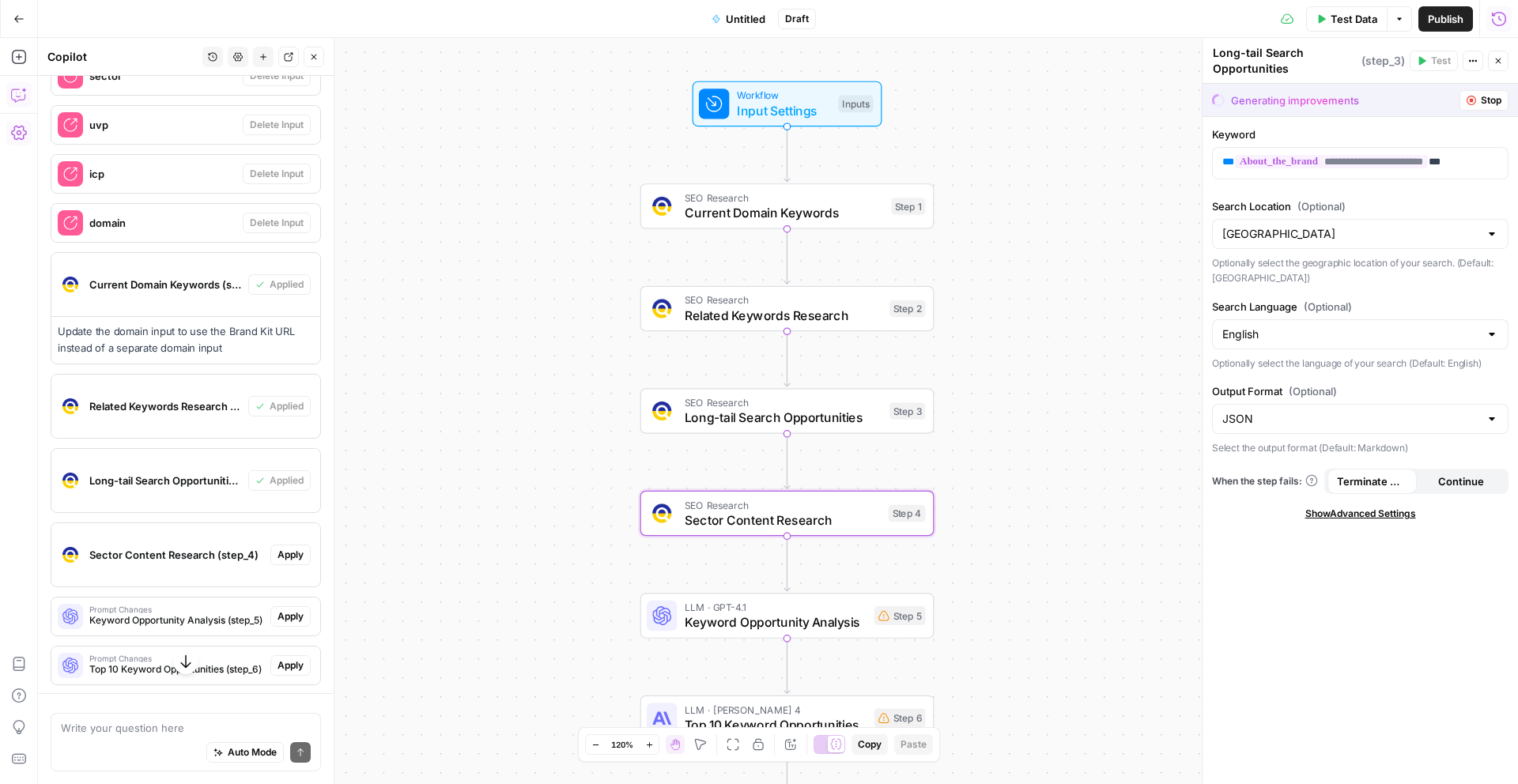
click at [295, 557] on span "Apply" at bounding box center [291, 555] width 26 height 14
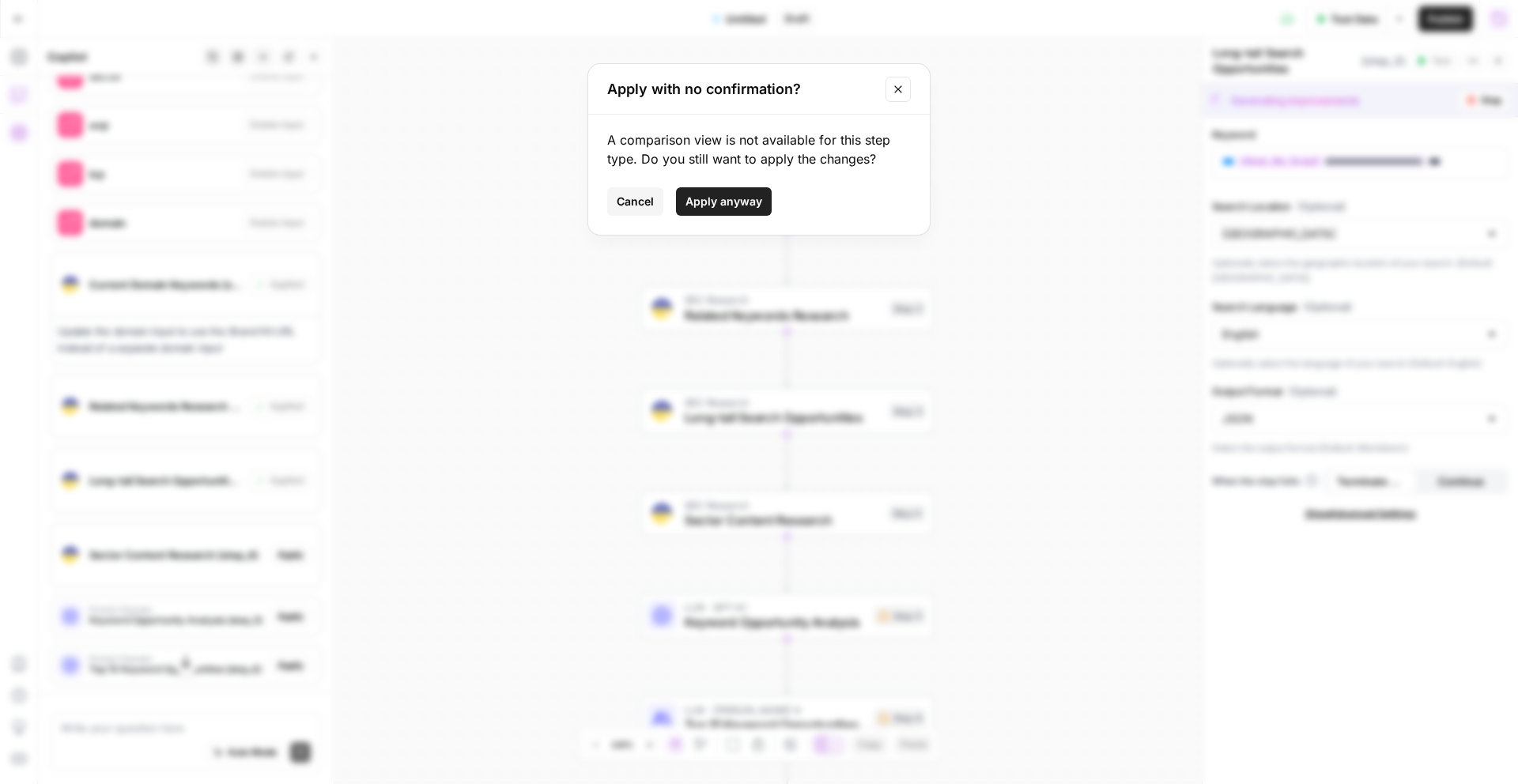
drag, startPoint x: 719, startPoint y: 204, endPoint x: 660, endPoint y: 290, distance: 104.3
click at [721, 201] on span "Apply anyway" at bounding box center [724, 201] width 77 height 16
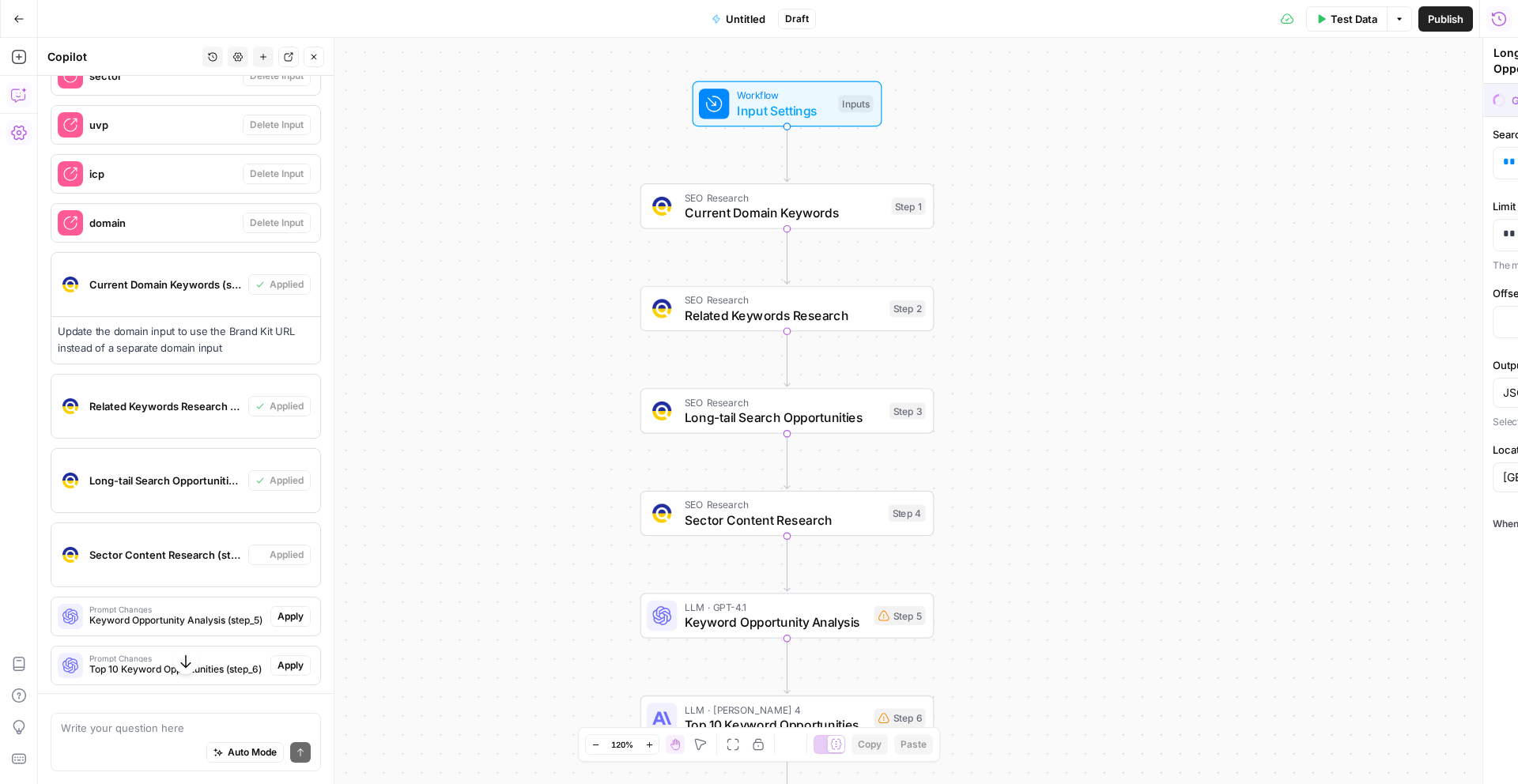
type textarea "Sector Content Research"
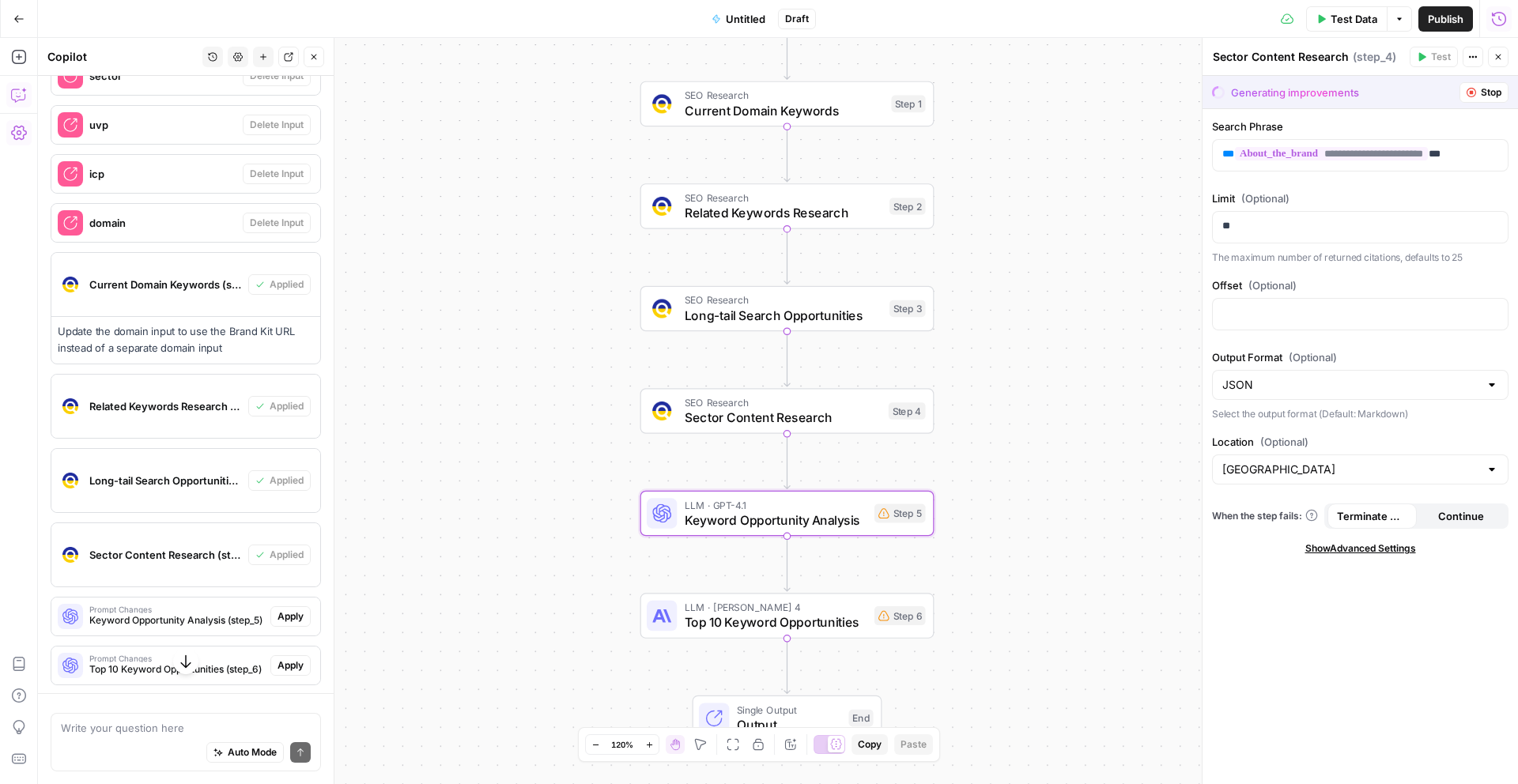
drag, startPoint x: 291, startPoint y: 614, endPoint x: 438, endPoint y: 514, distance: 177.8
click at [291, 614] on span "Apply" at bounding box center [291, 616] width 26 height 14
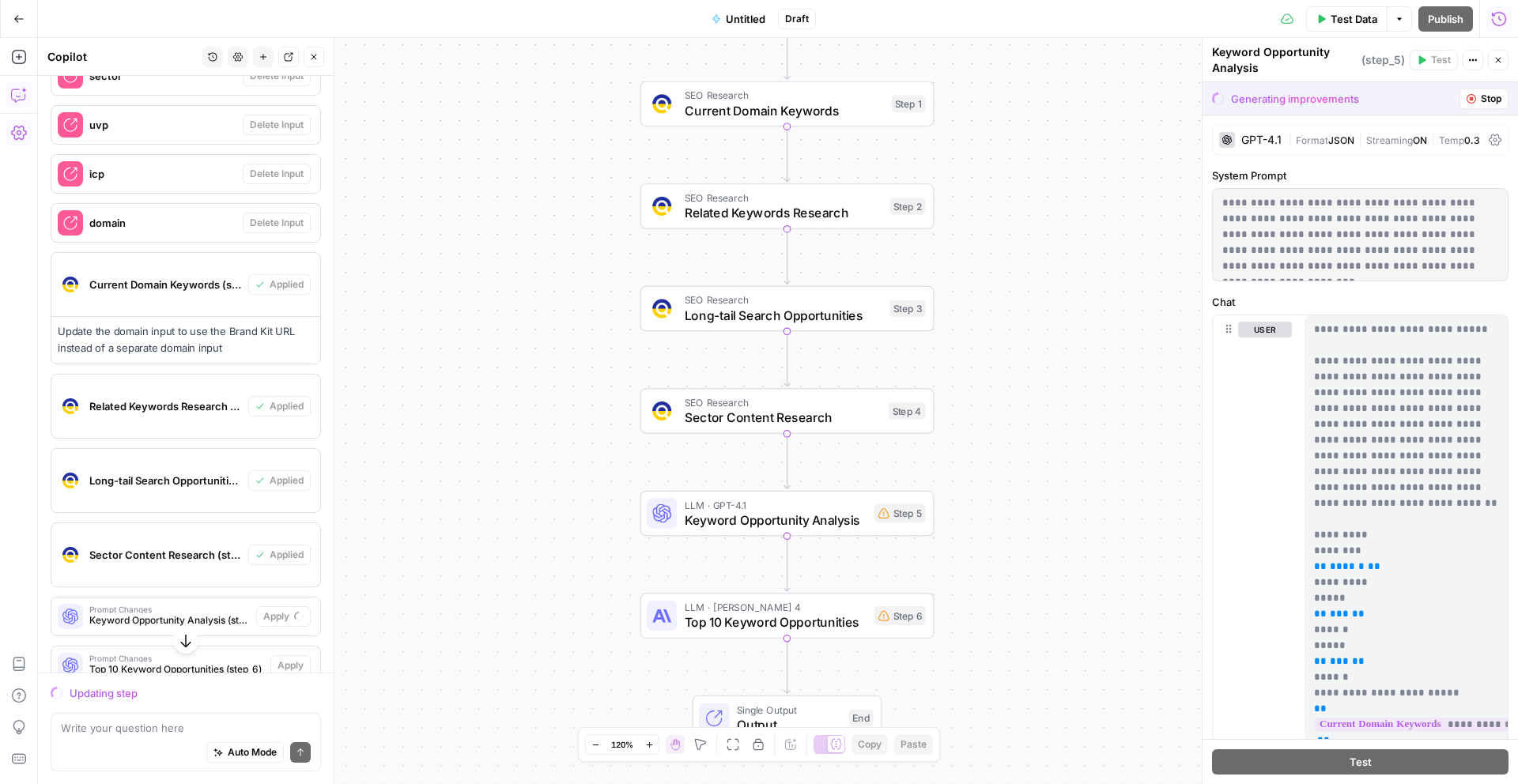
scroll to position [3951, 0]
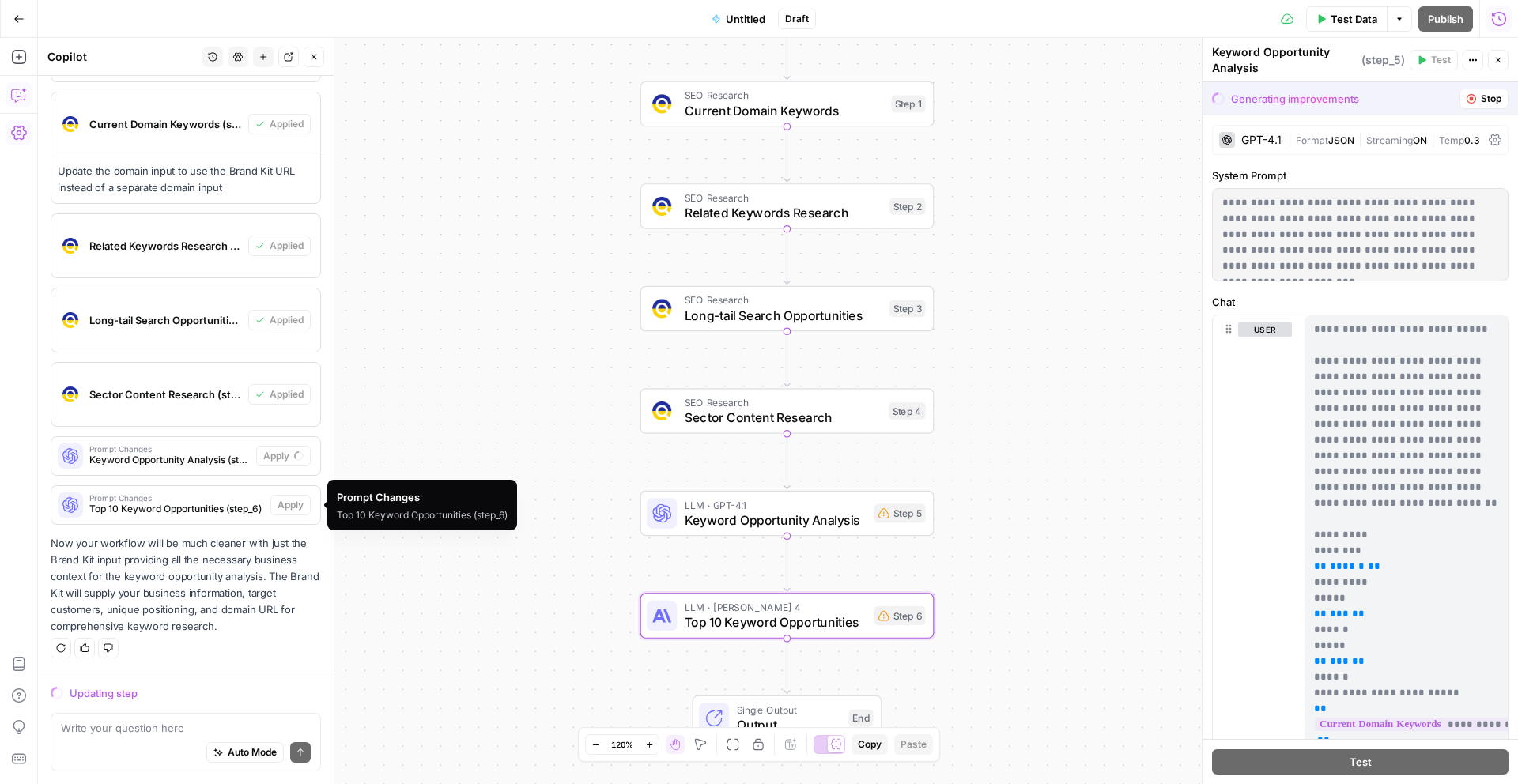
click at [247, 499] on span "Prompt Changes" at bounding box center [177, 497] width 175 height 8
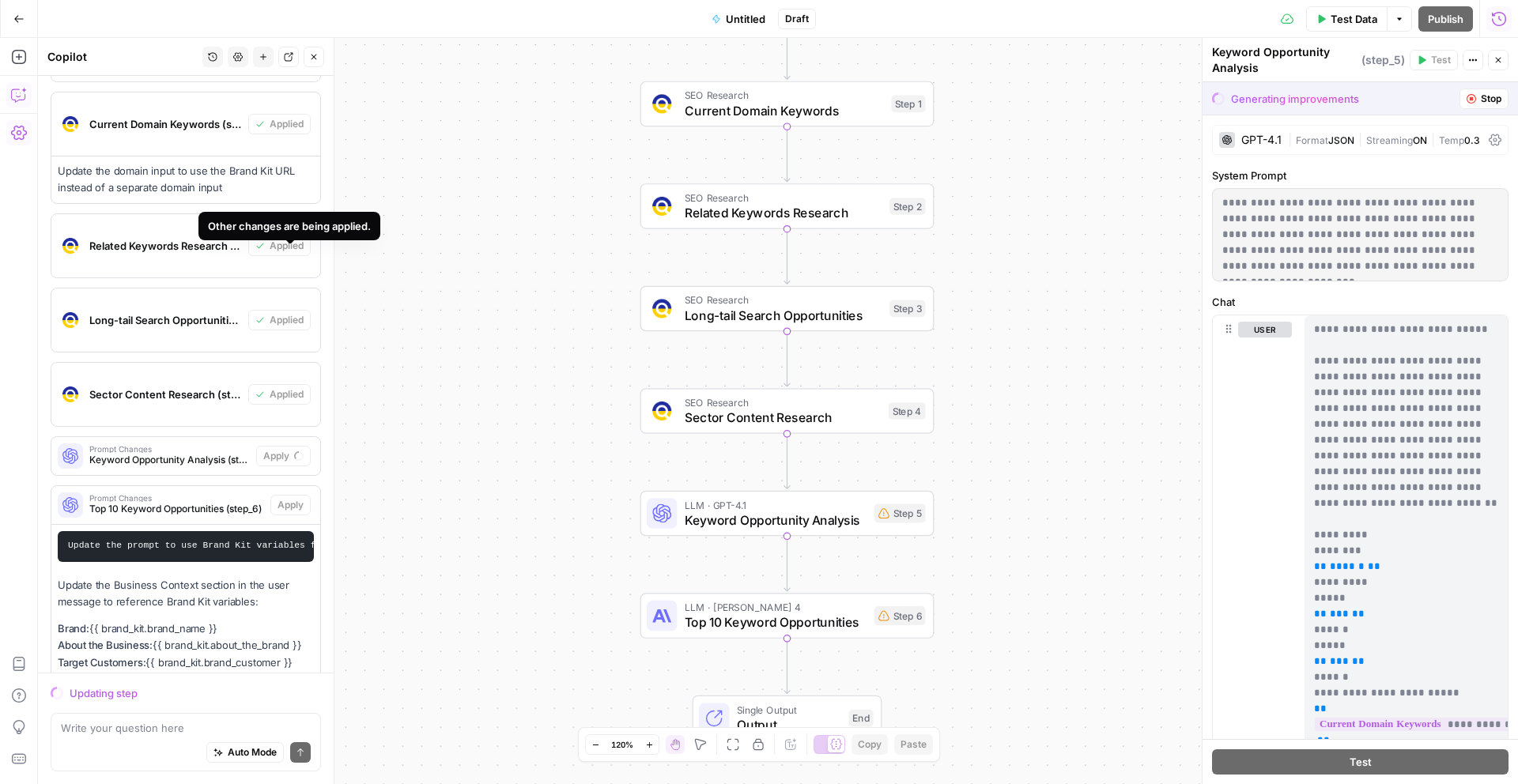
scroll to position [4198, 0]
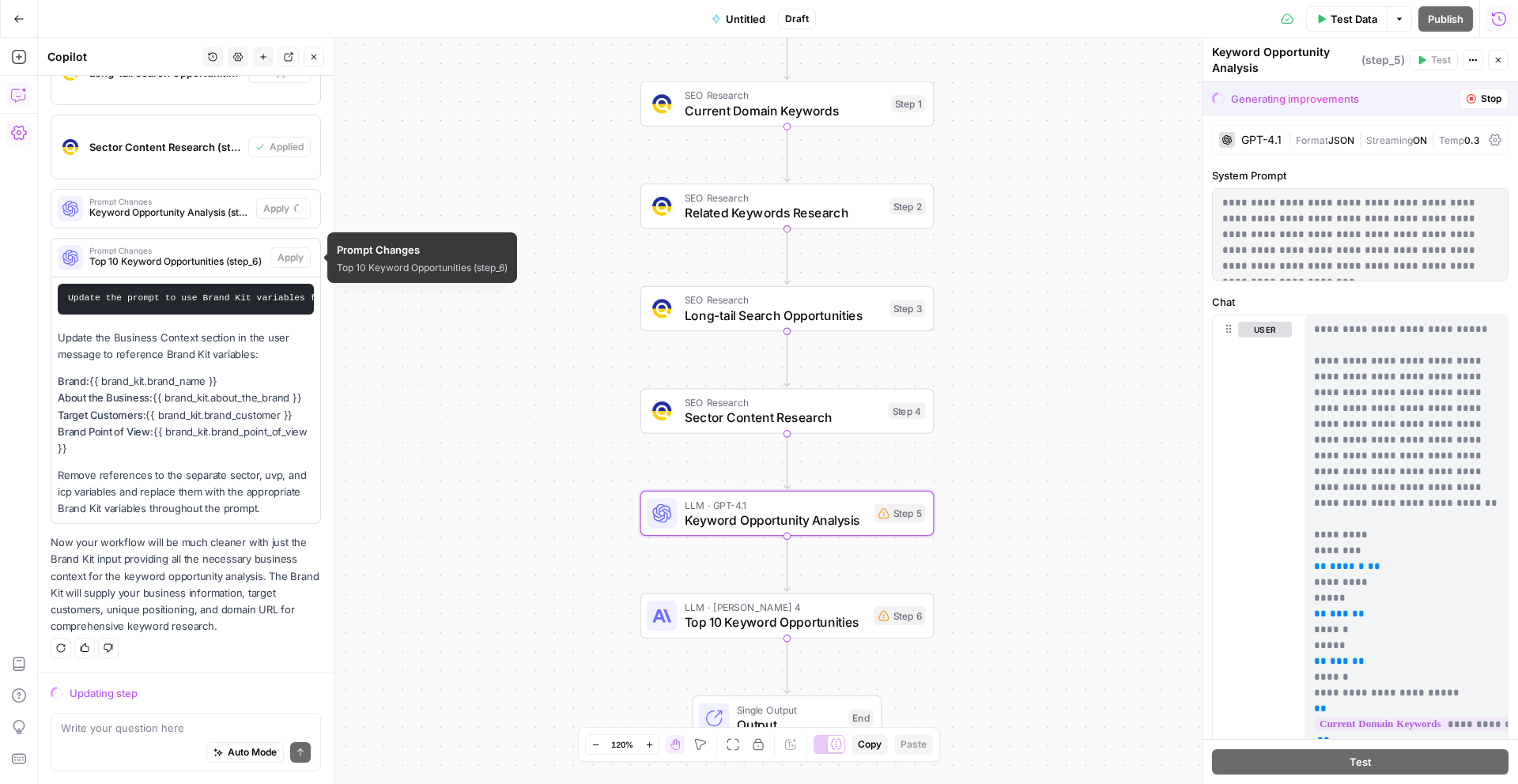
click at [195, 212] on span "Keyword Opportunity Analysis (step_5)" at bounding box center [169, 212] width 161 height 14
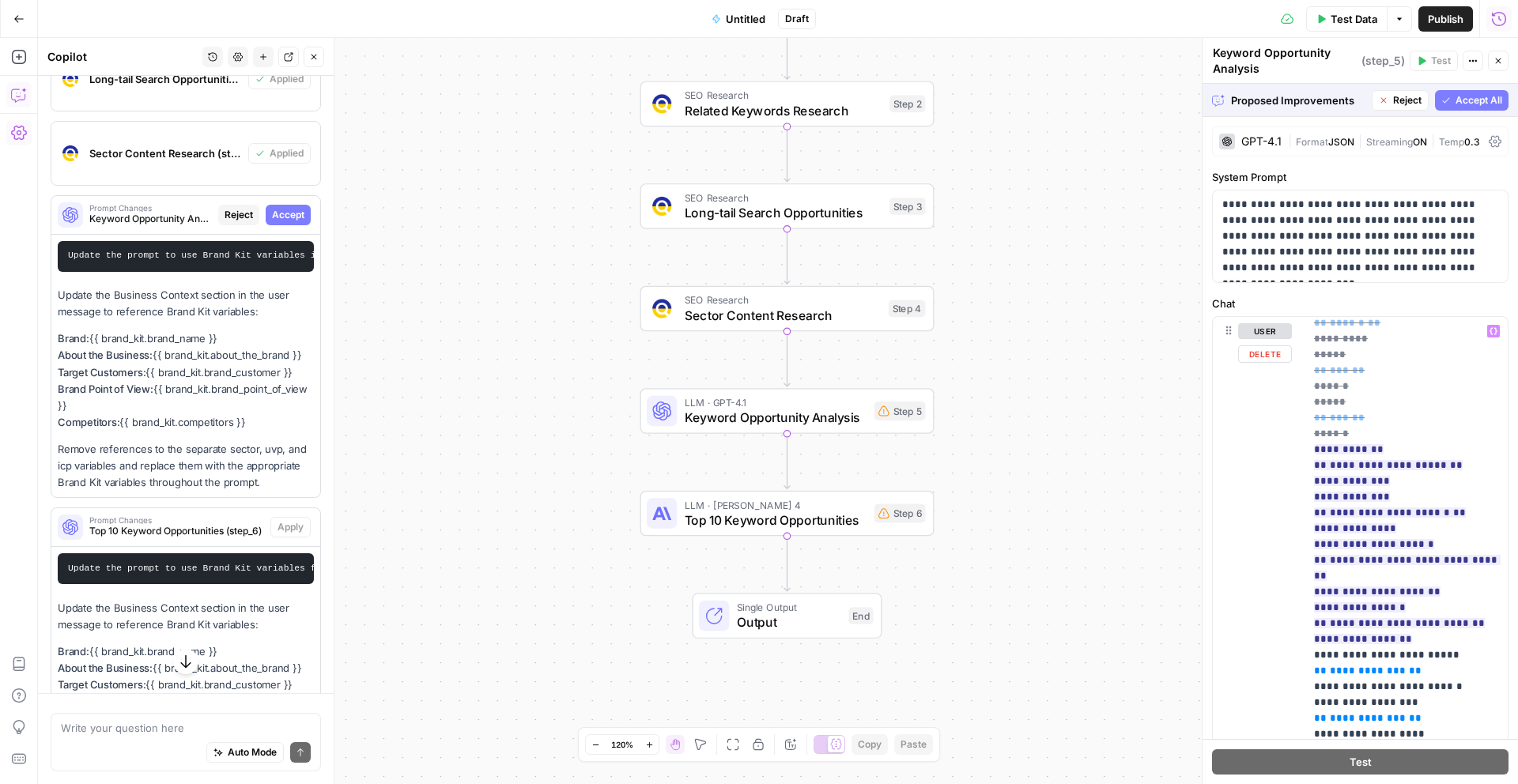
scroll to position [246, 0]
click at [294, 218] on span "Accept" at bounding box center [288, 214] width 32 height 14
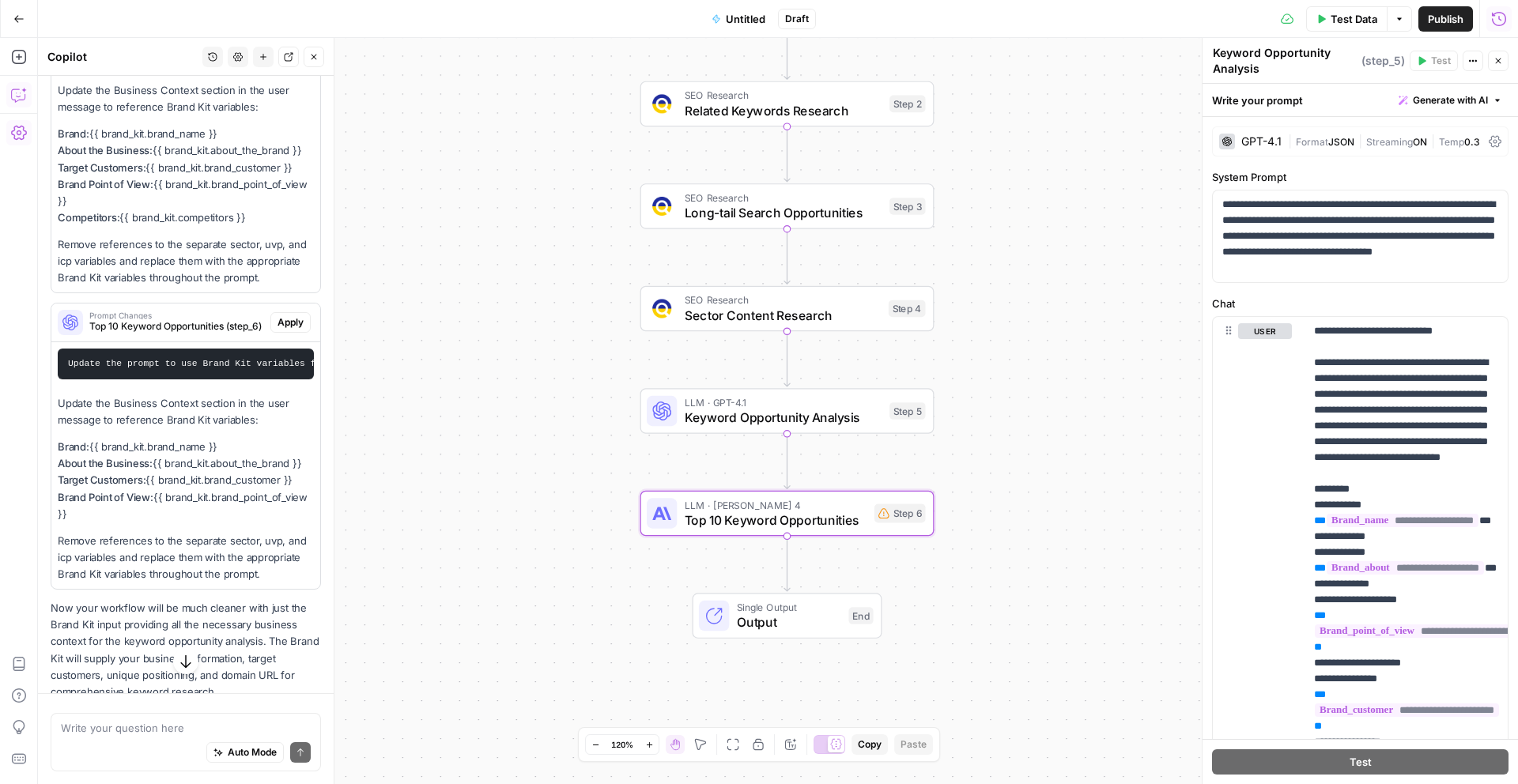
scroll to position [4492, 0]
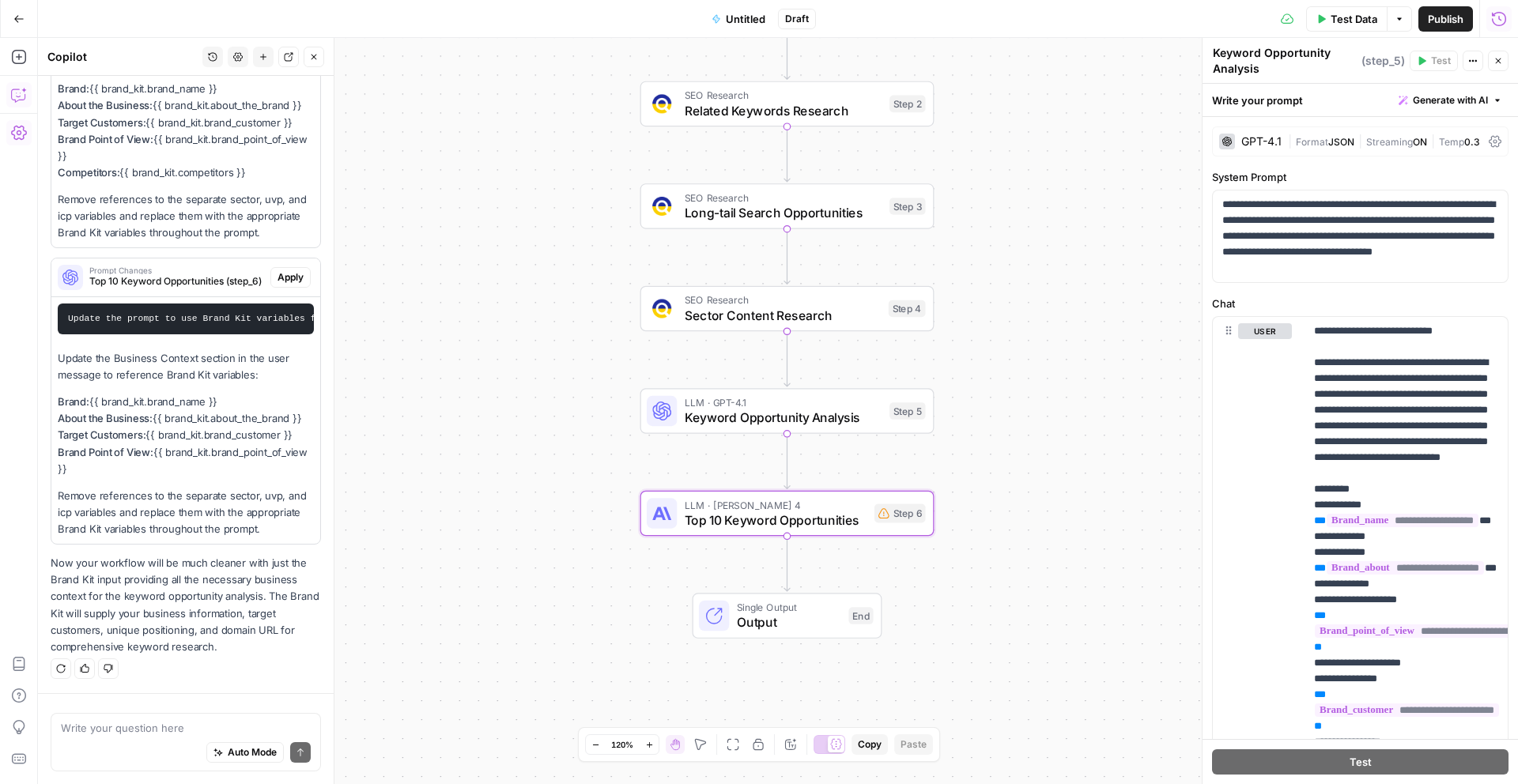
click at [293, 281] on span "Apply" at bounding box center [291, 277] width 26 height 14
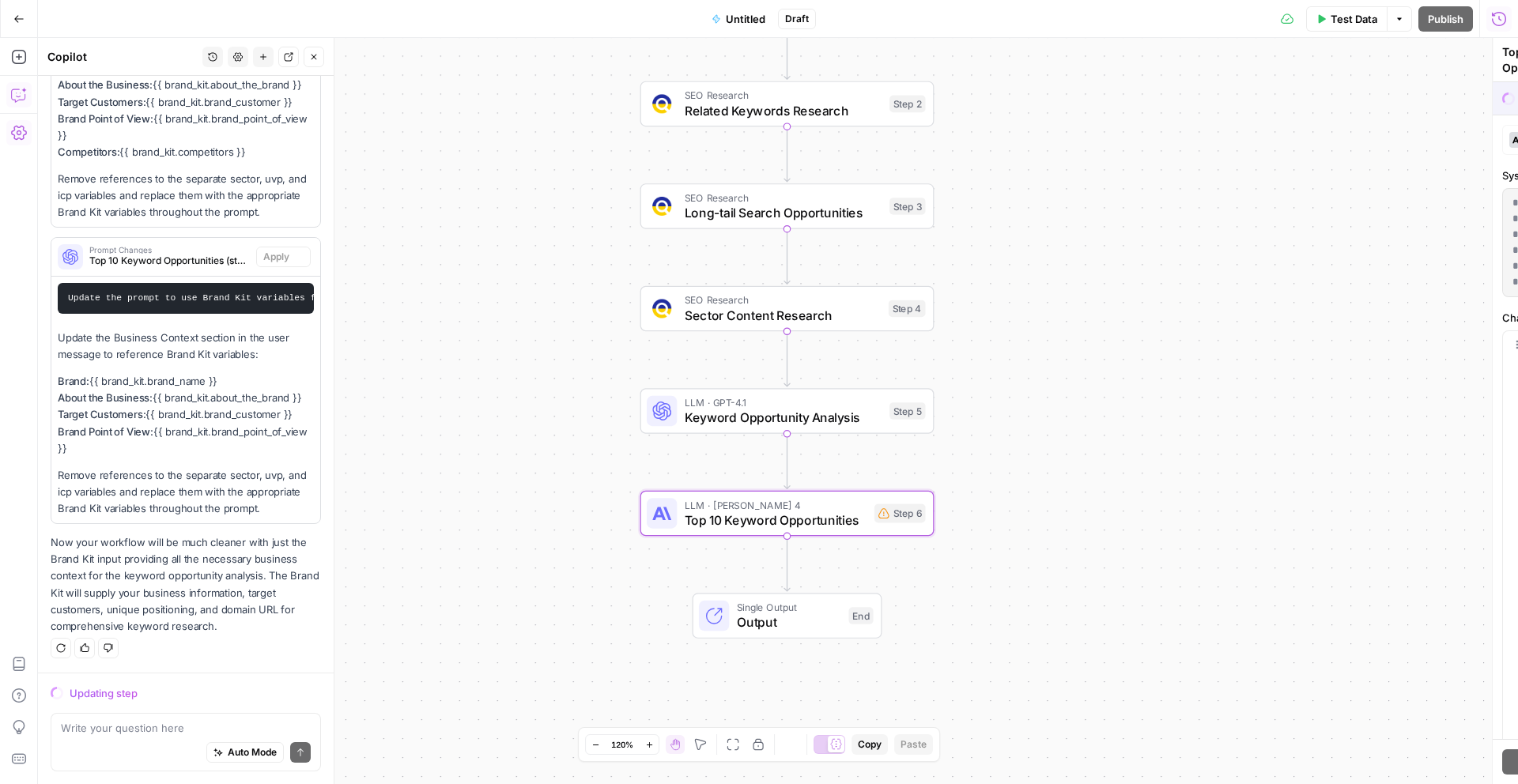
scroll to position [4462, 0]
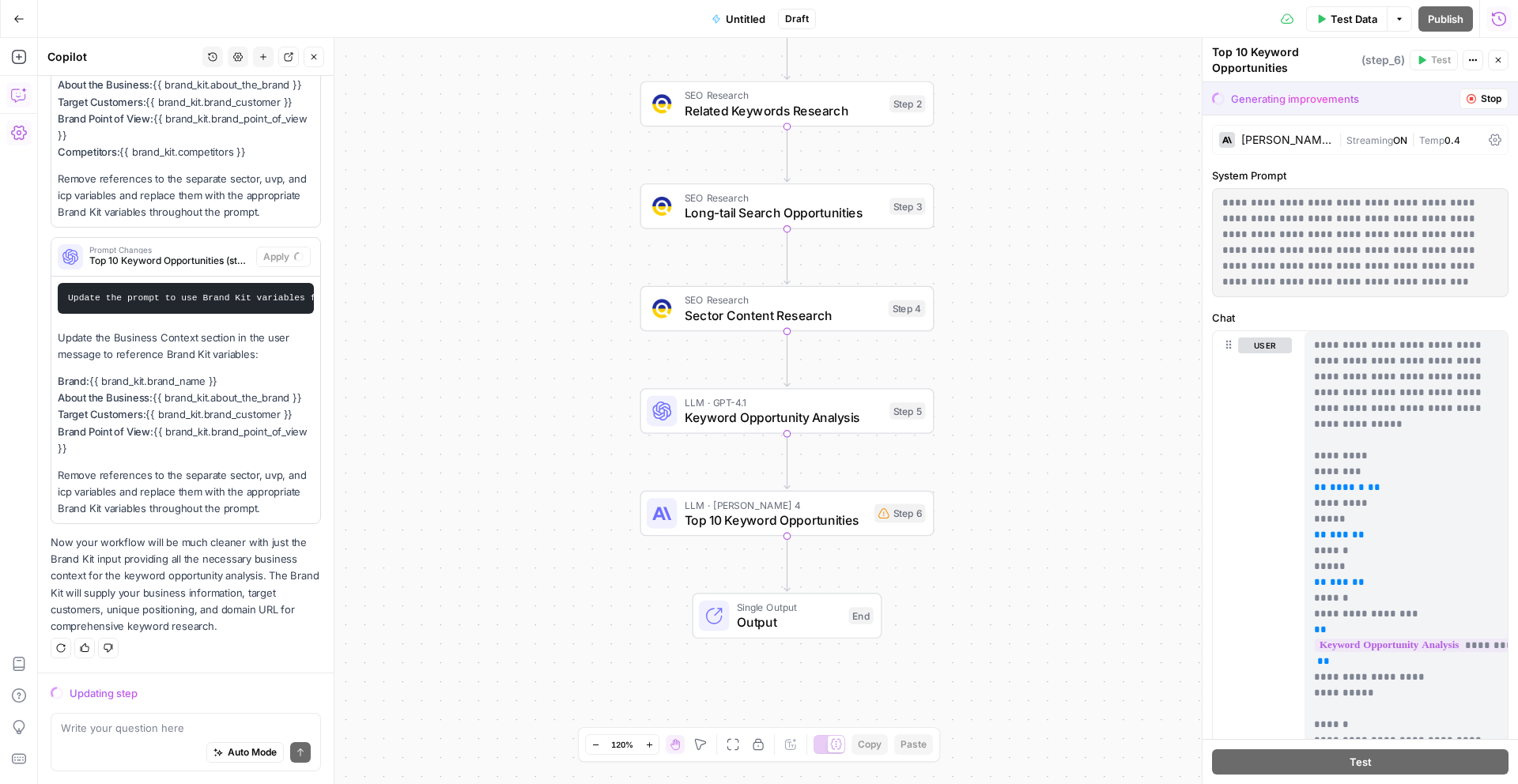
click at [148, 736] on div "Auto Mode Send" at bounding box center [186, 753] width 250 height 35
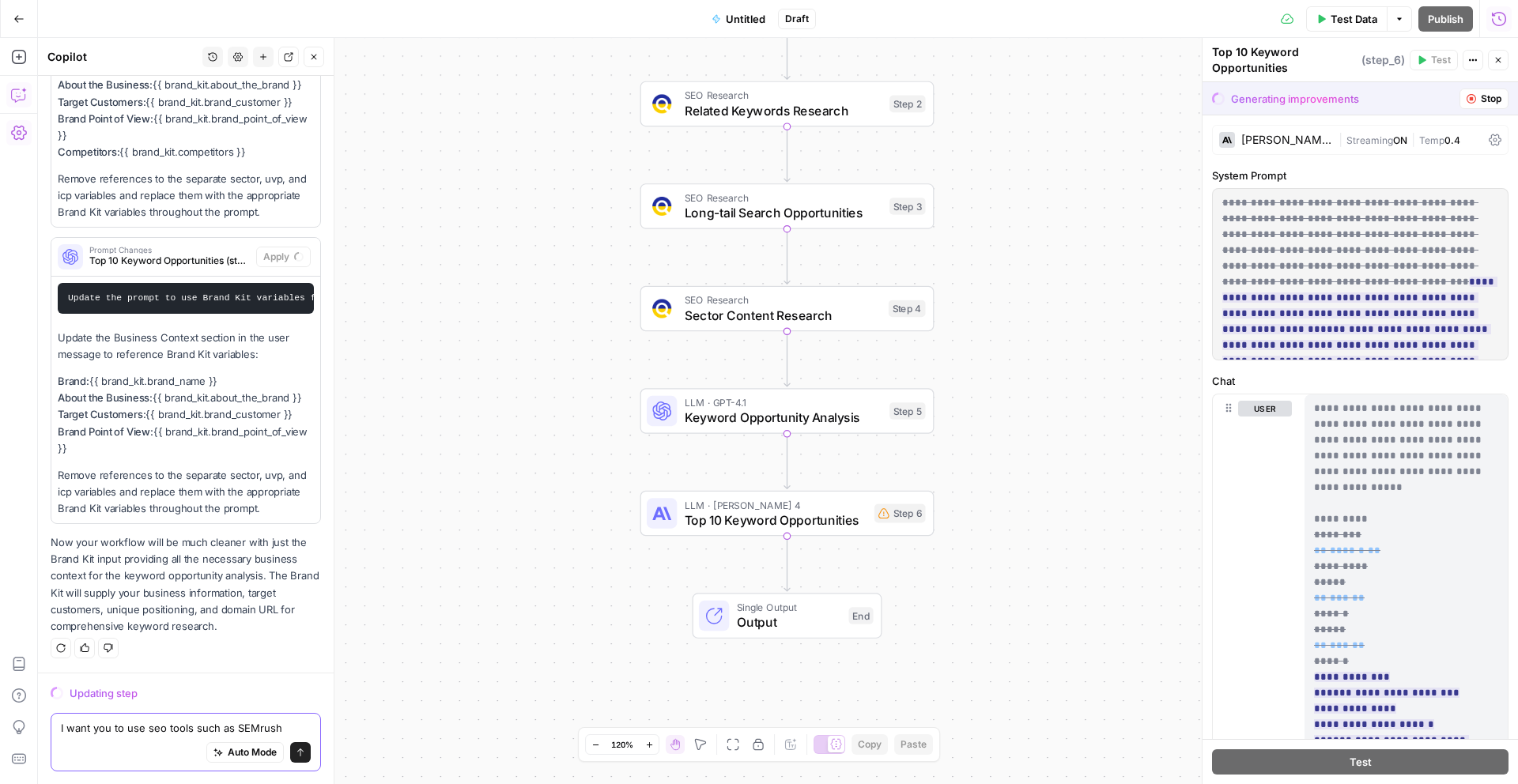
type textarea "I want you to use seo tools such as SEMrush"
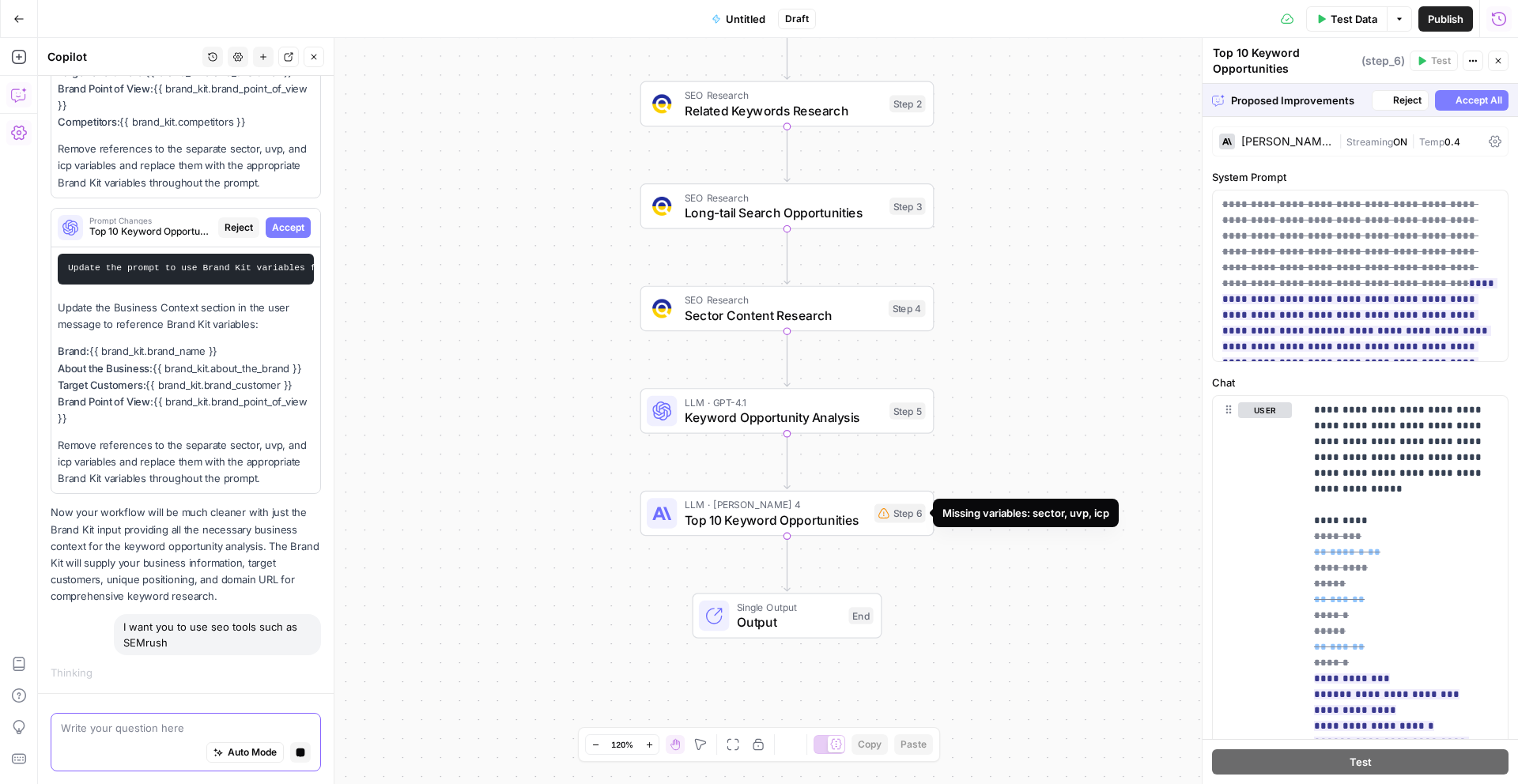
scroll to position [4480, 0]
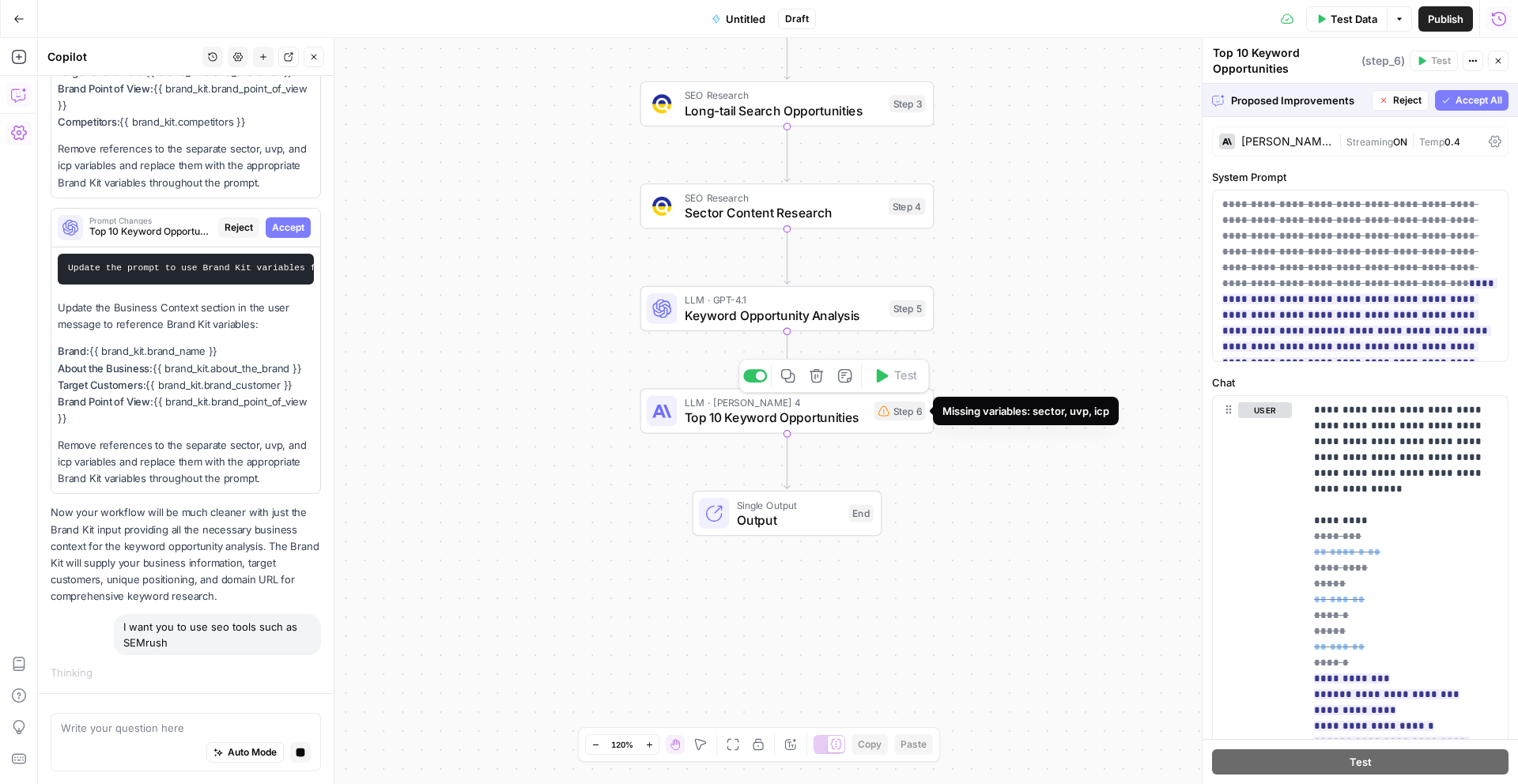
click at [886, 417] on div "Step 6" at bounding box center [900, 411] width 52 height 19
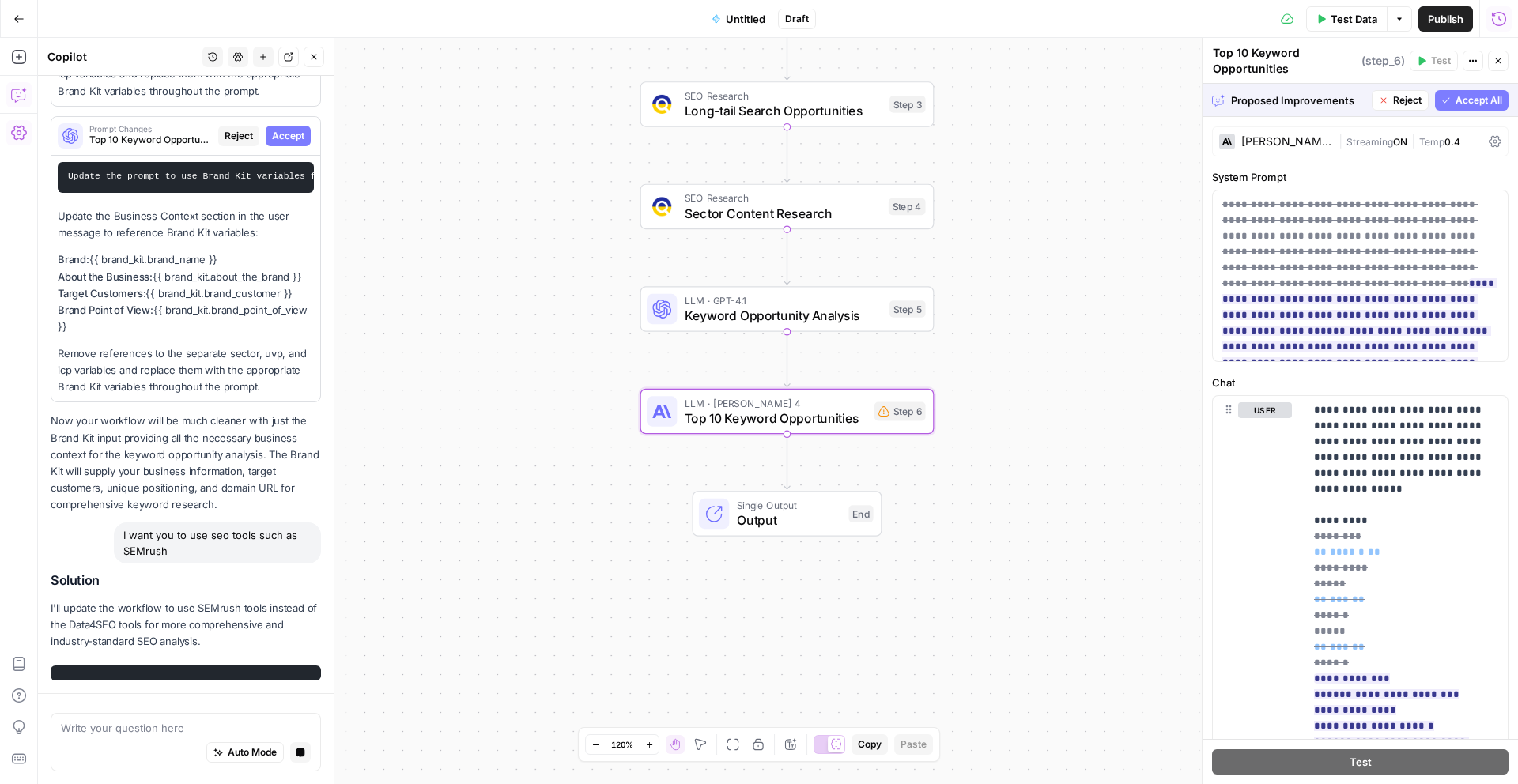
click at [1467, 101] on span "Accept All" at bounding box center [1479, 100] width 47 height 14
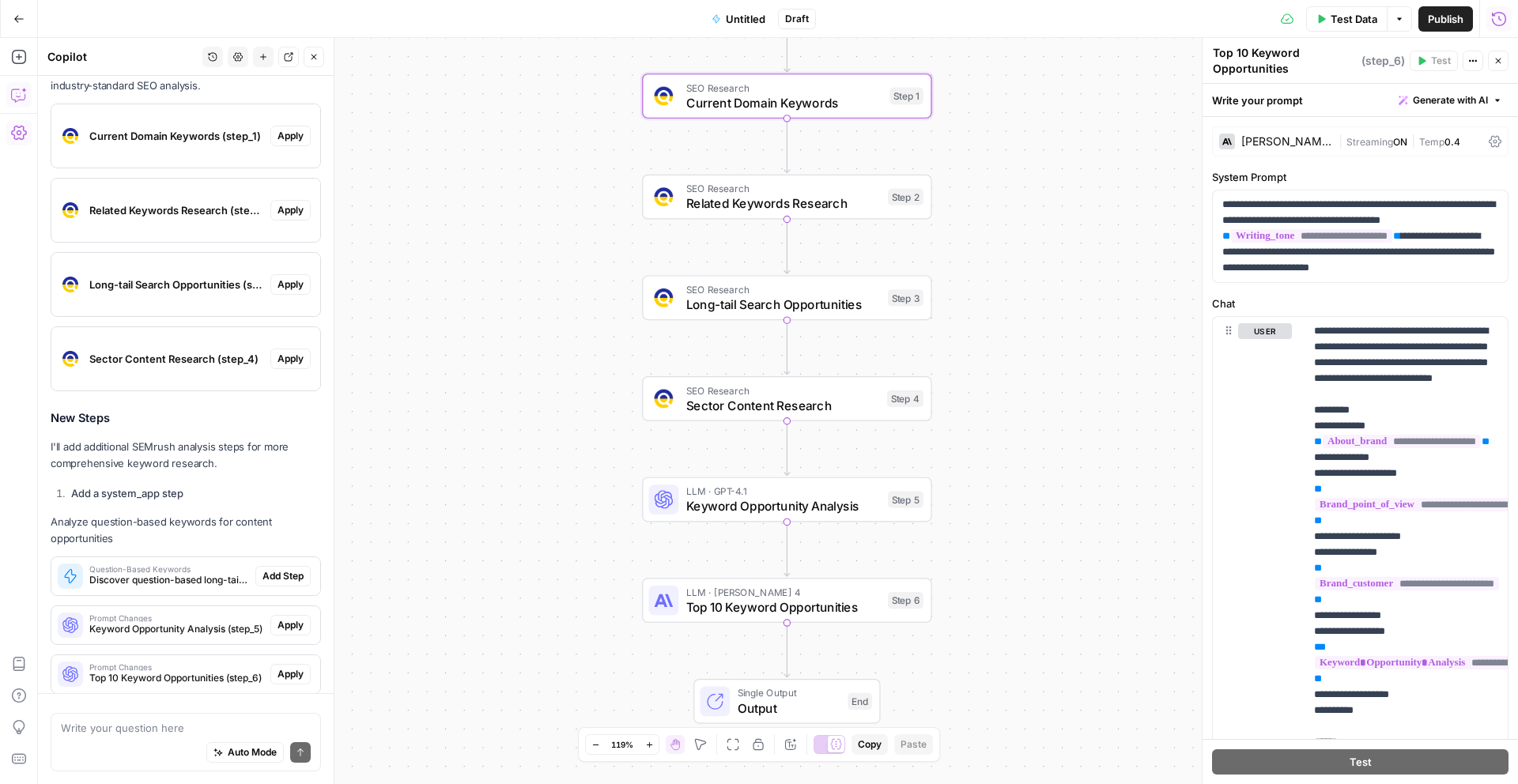
scroll to position [4865, 0]
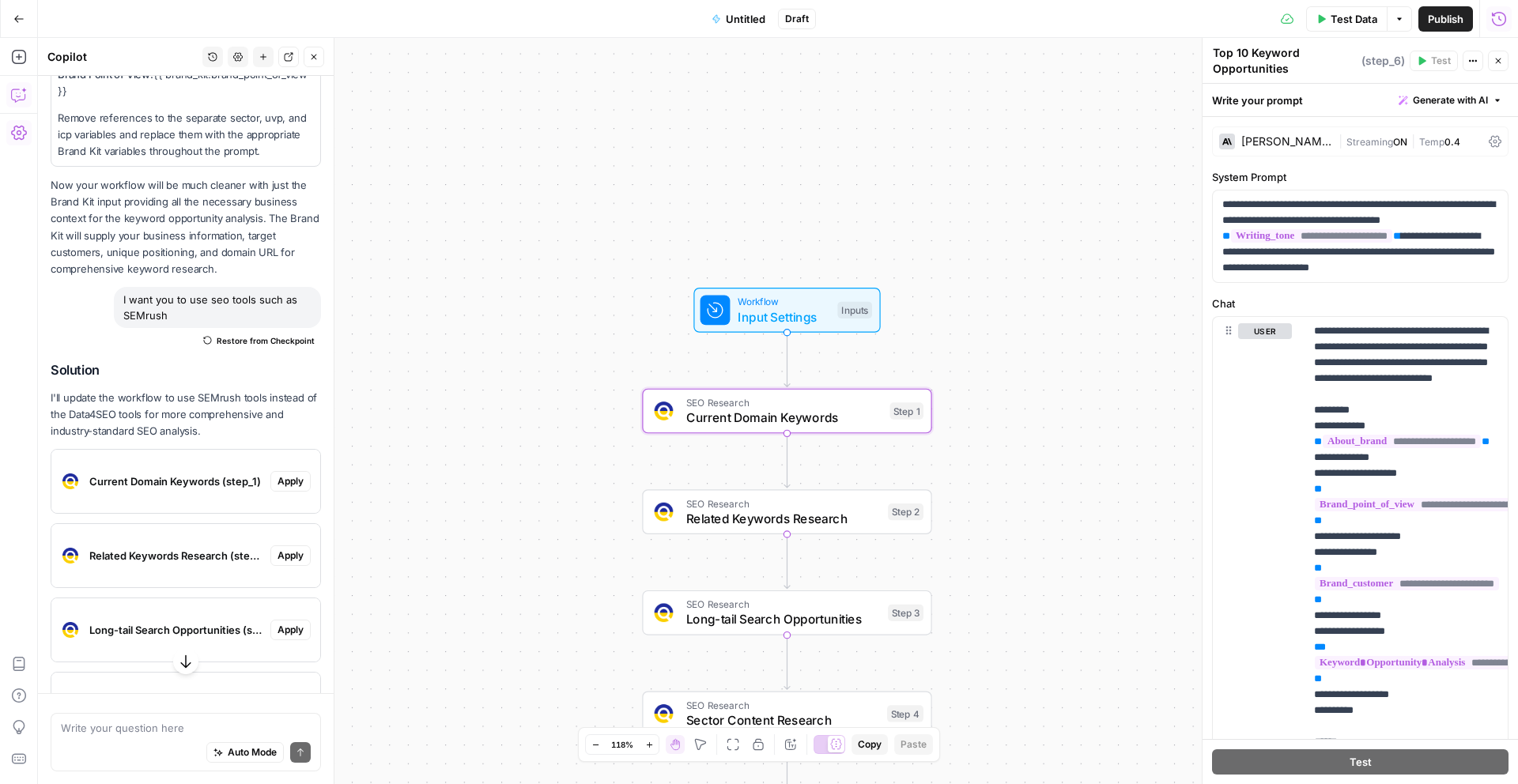
click at [168, 481] on span "Current Domain Keywords (step_1)" at bounding box center [177, 481] width 175 height 16
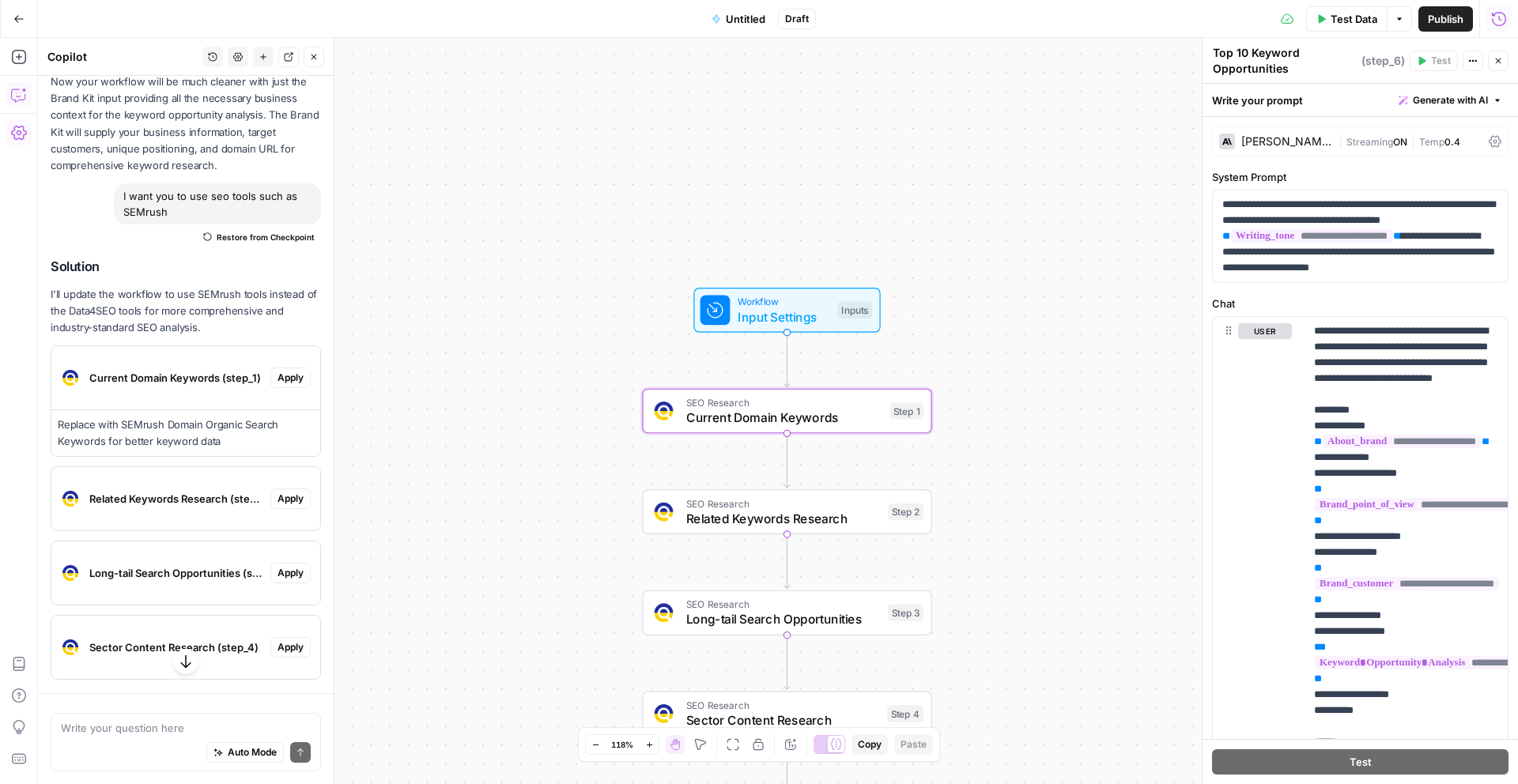
scroll to position [4976, 0]
click at [291, 378] on span "Apply" at bounding box center [291, 375] width 26 height 14
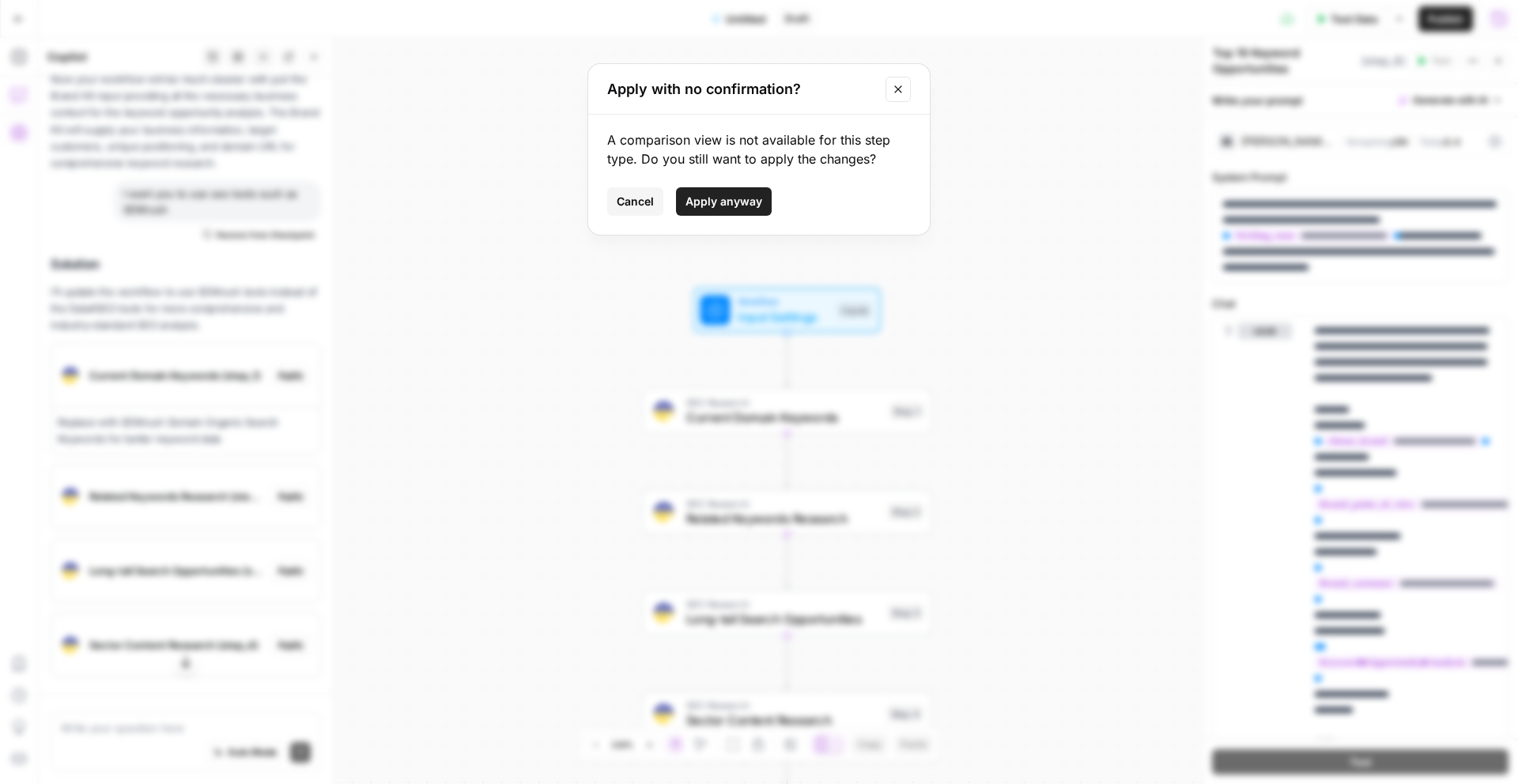
click at [726, 202] on span "Apply anyway" at bounding box center [724, 201] width 77 height 16
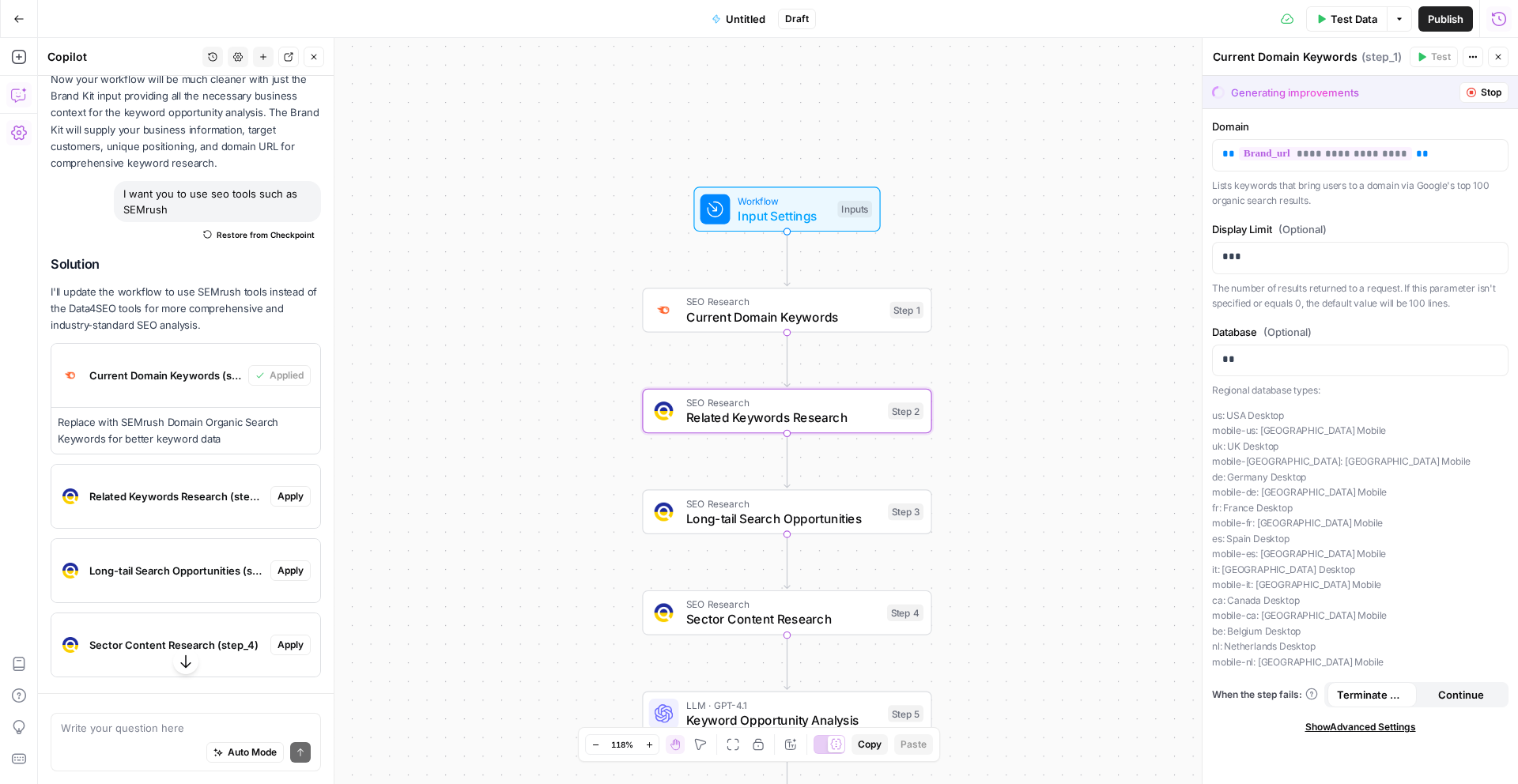
click at [287, 499] on span "Apply" at bounding box center [291, 495] width 26 height 14
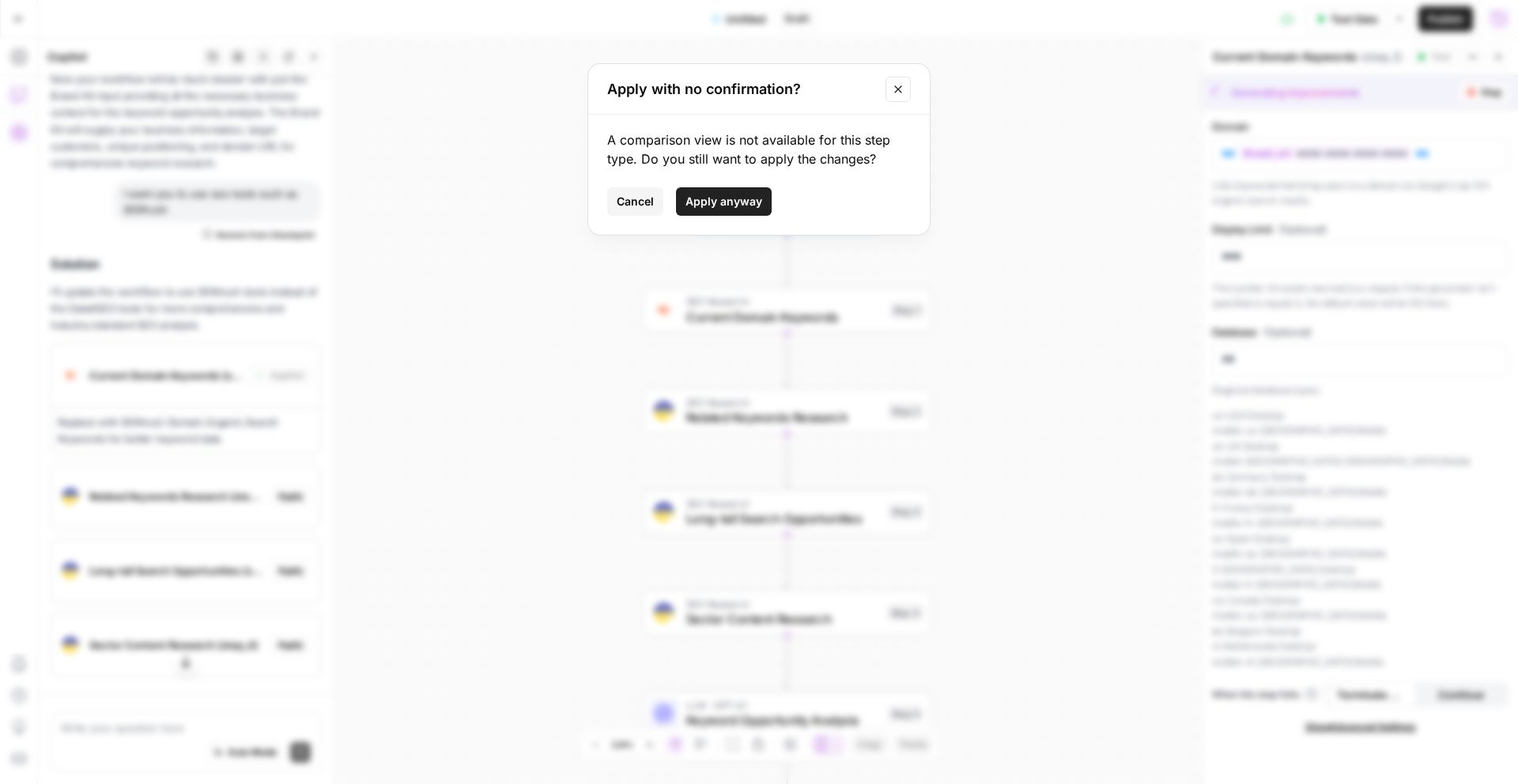
click at [751, 203] on span "Apply anyway" at bounding box center [724, 201] width 77 height 16
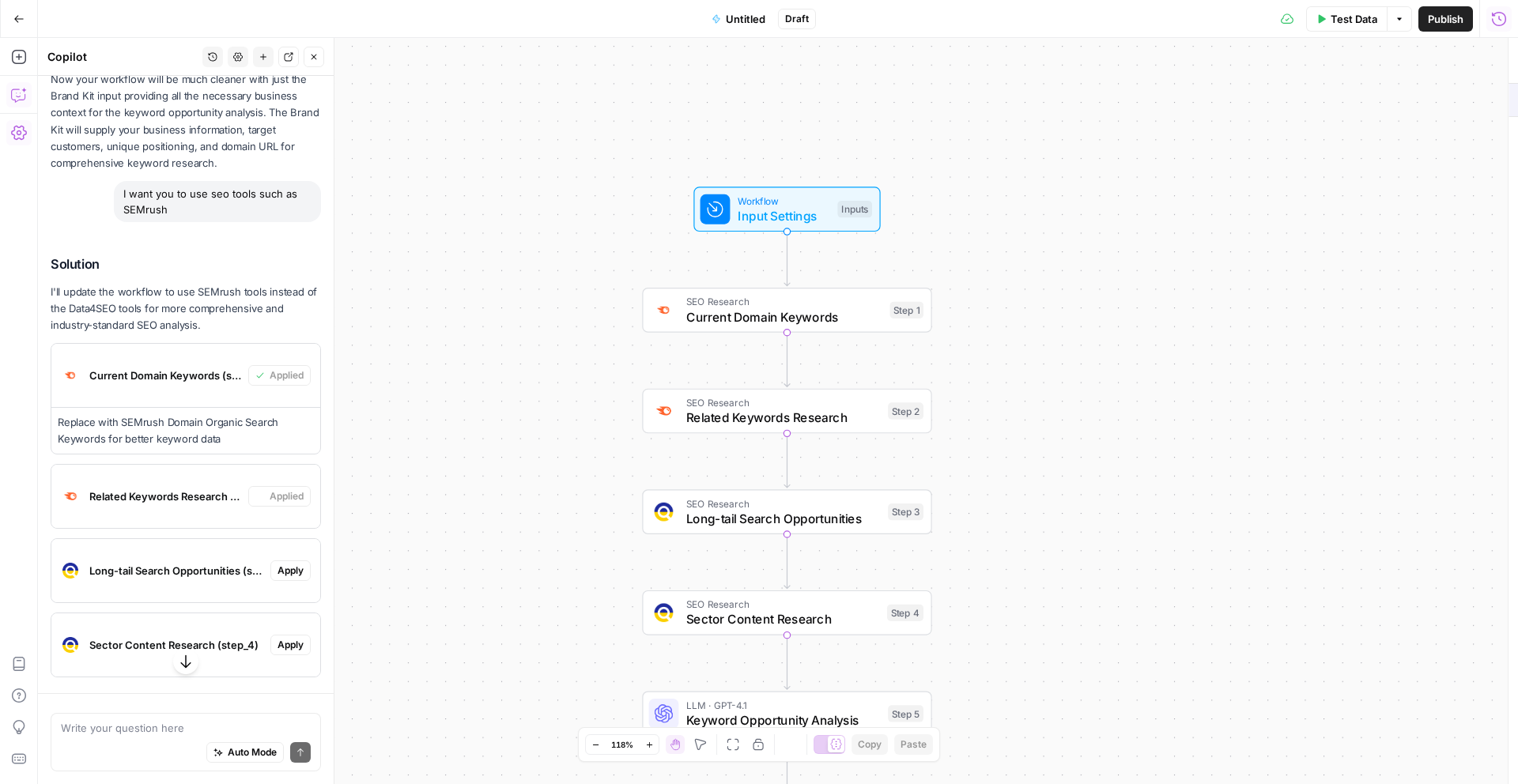
type textarea "Related Keywords Research"
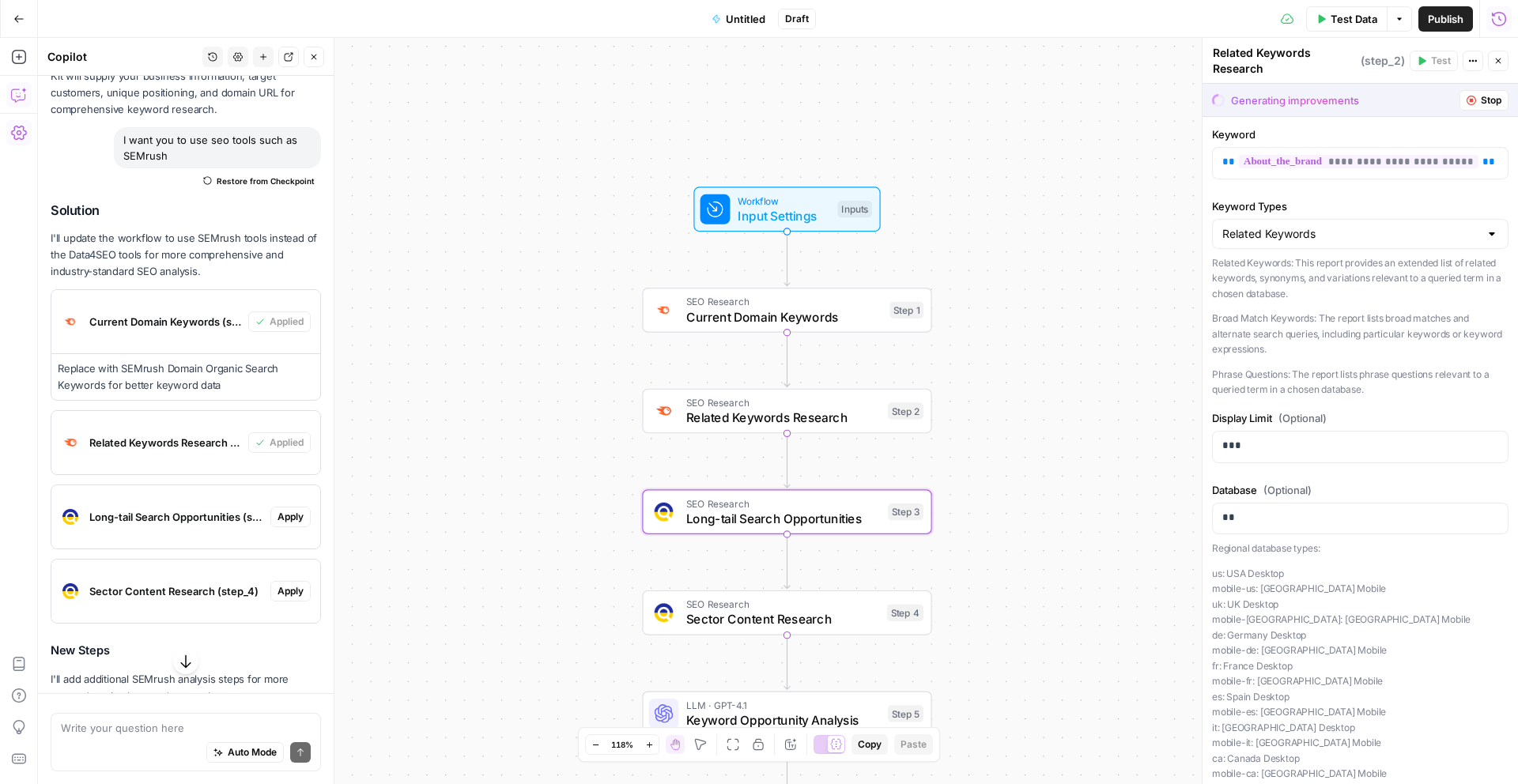
scroll to position [5049, 0]
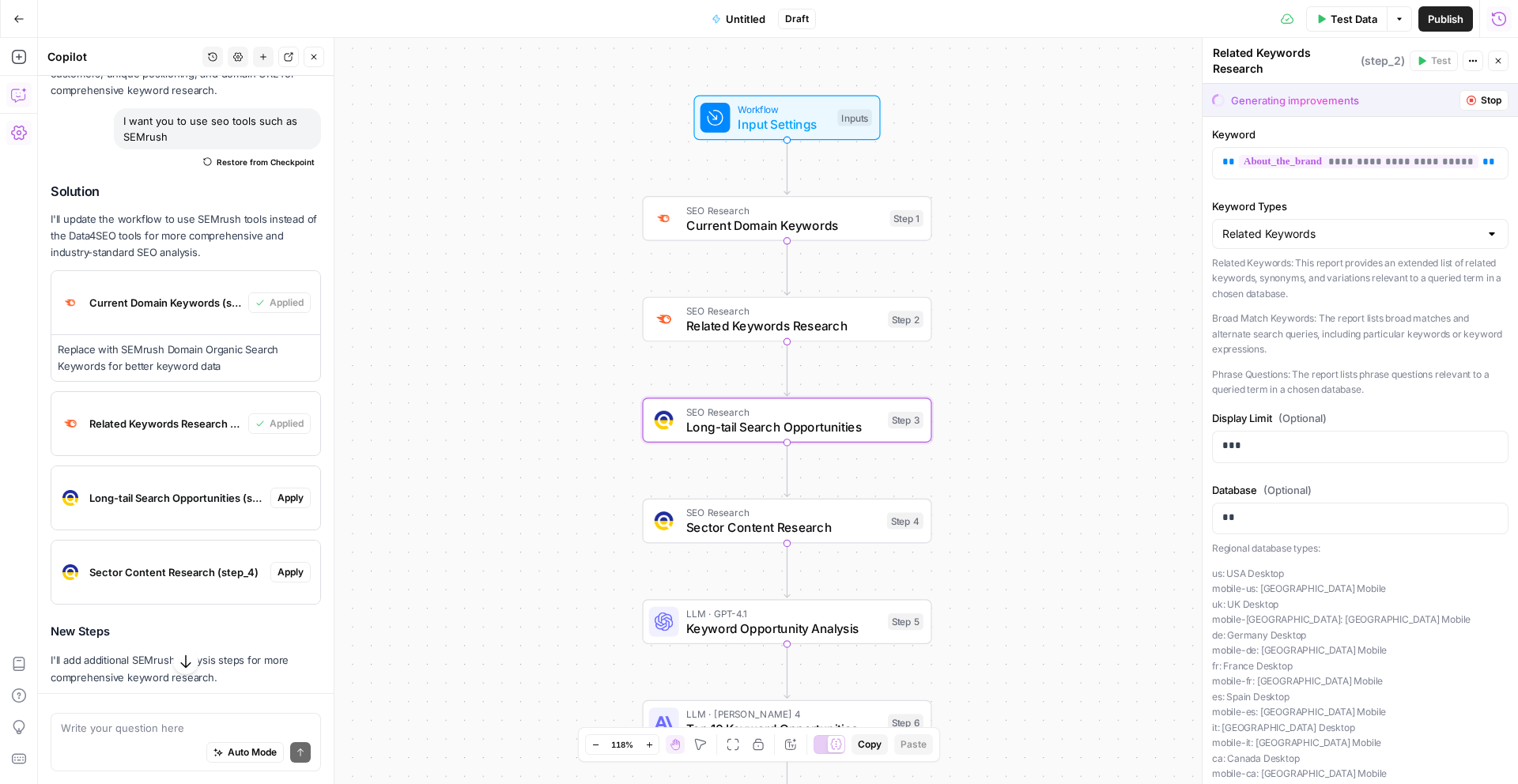
click at [206, 500] on span "Long-tail Search Opportunities (step_3)" at bounding box center [177, 497] width 175 height 16
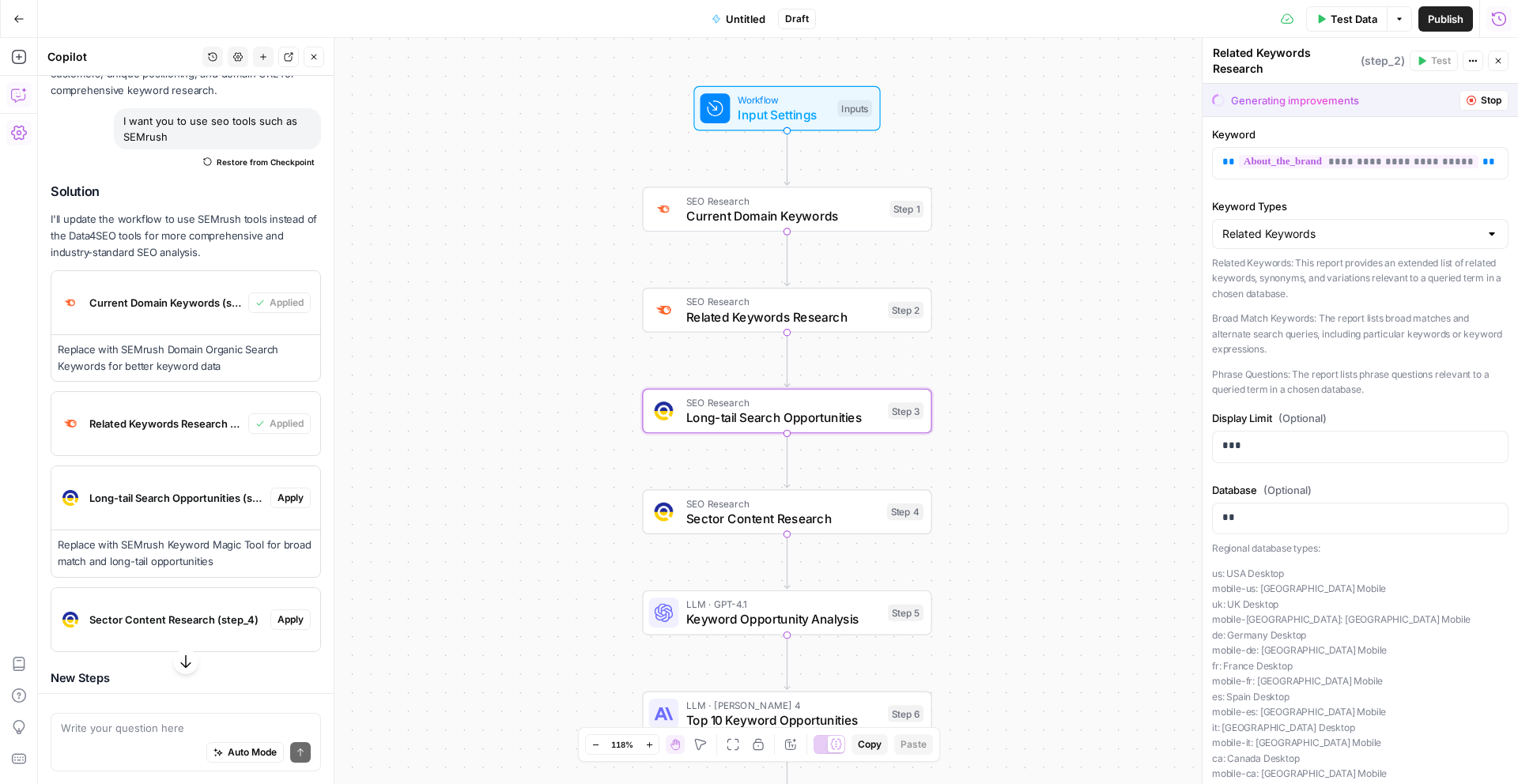
click at [278, 495] on span "Apply" at bounding box center [291, 497] width 26 height 14
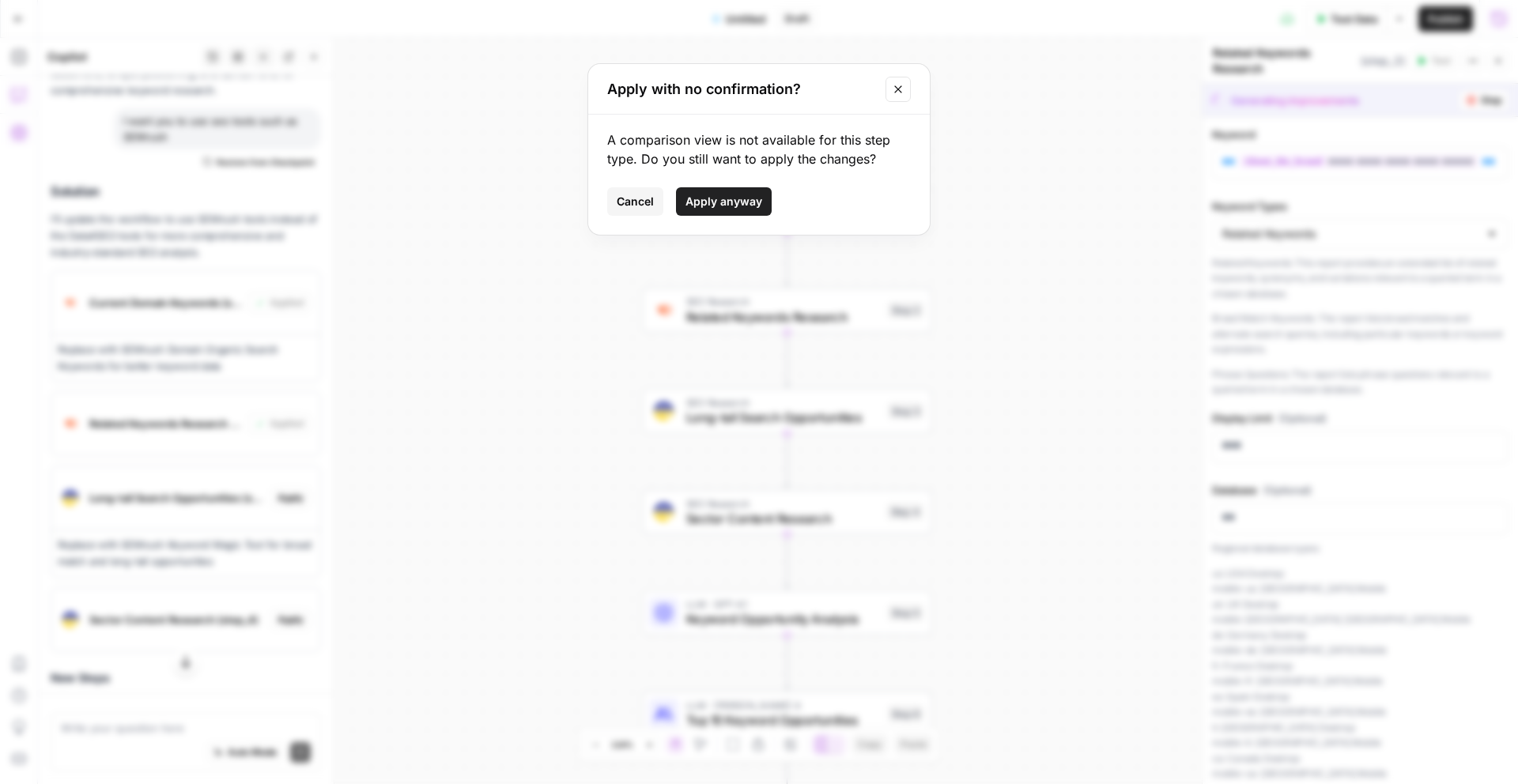
click at [714, 203] on span "Apply anyway" at bounding box center [724, 201] width 77 height 16
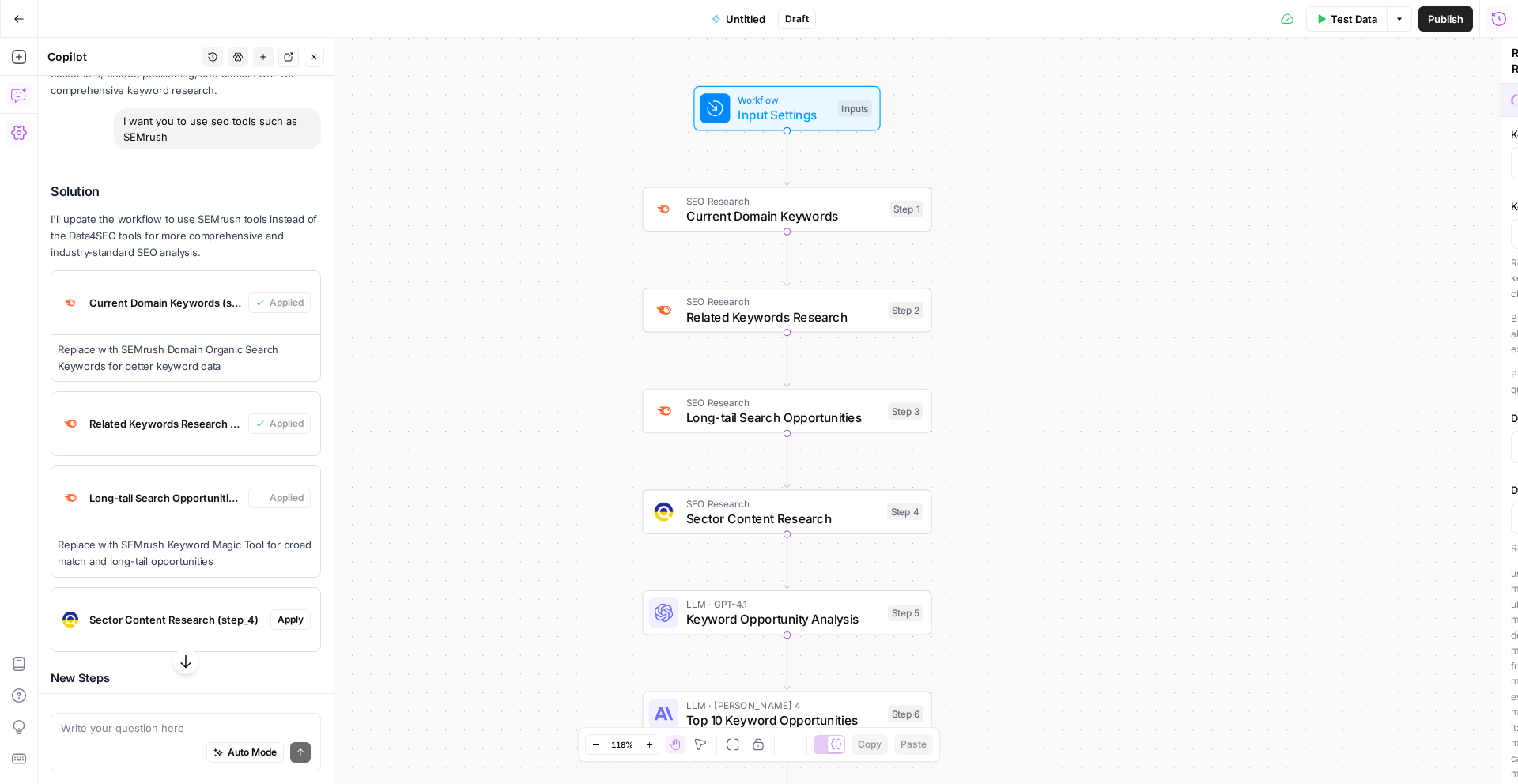
type textarea "Long-tail Search Opportunities"
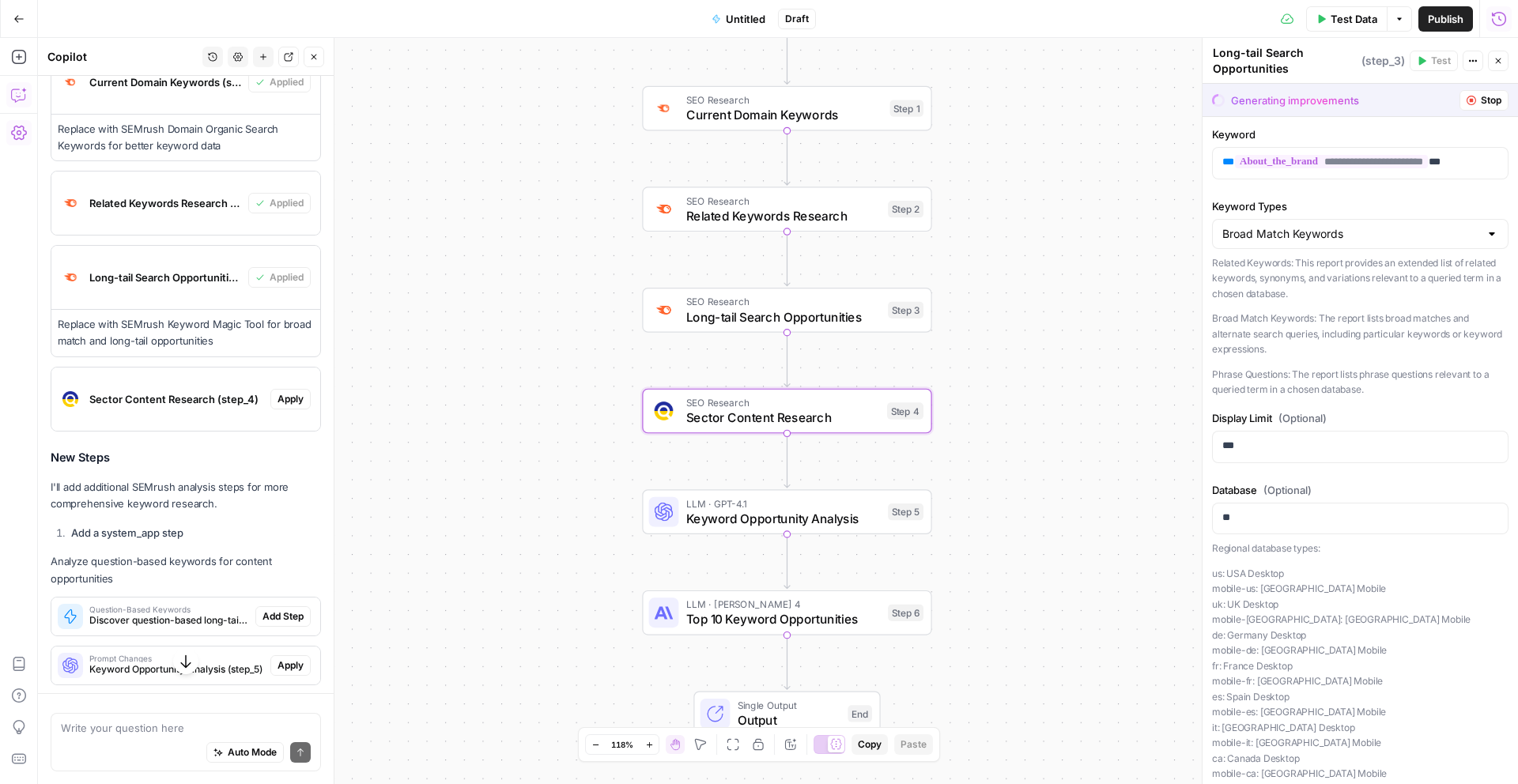
scroll to position [5283, 0]
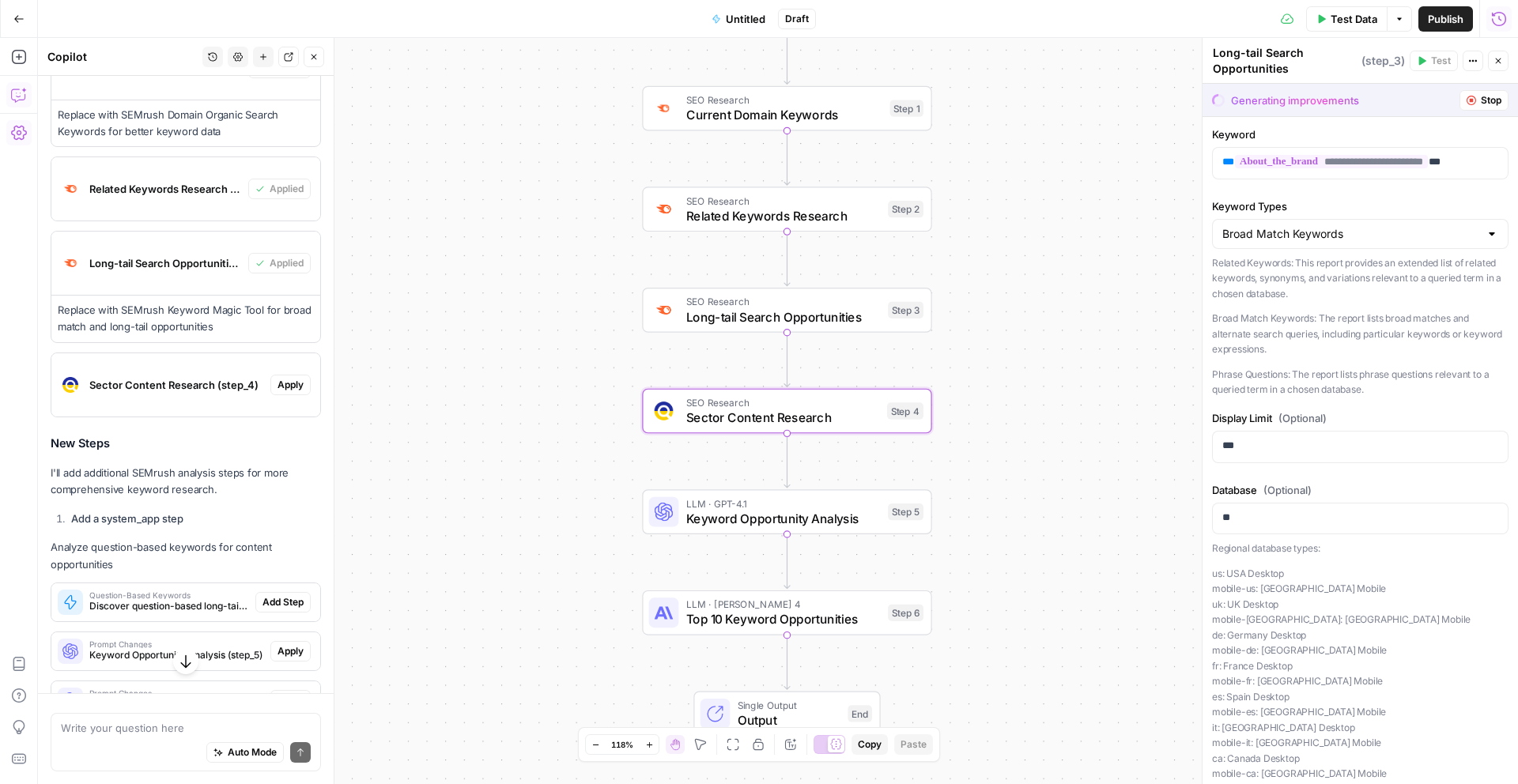
click at [213, 385] on span "Sector Content Research (step_4)" at bounding box center [177, 384] width 175 height 16
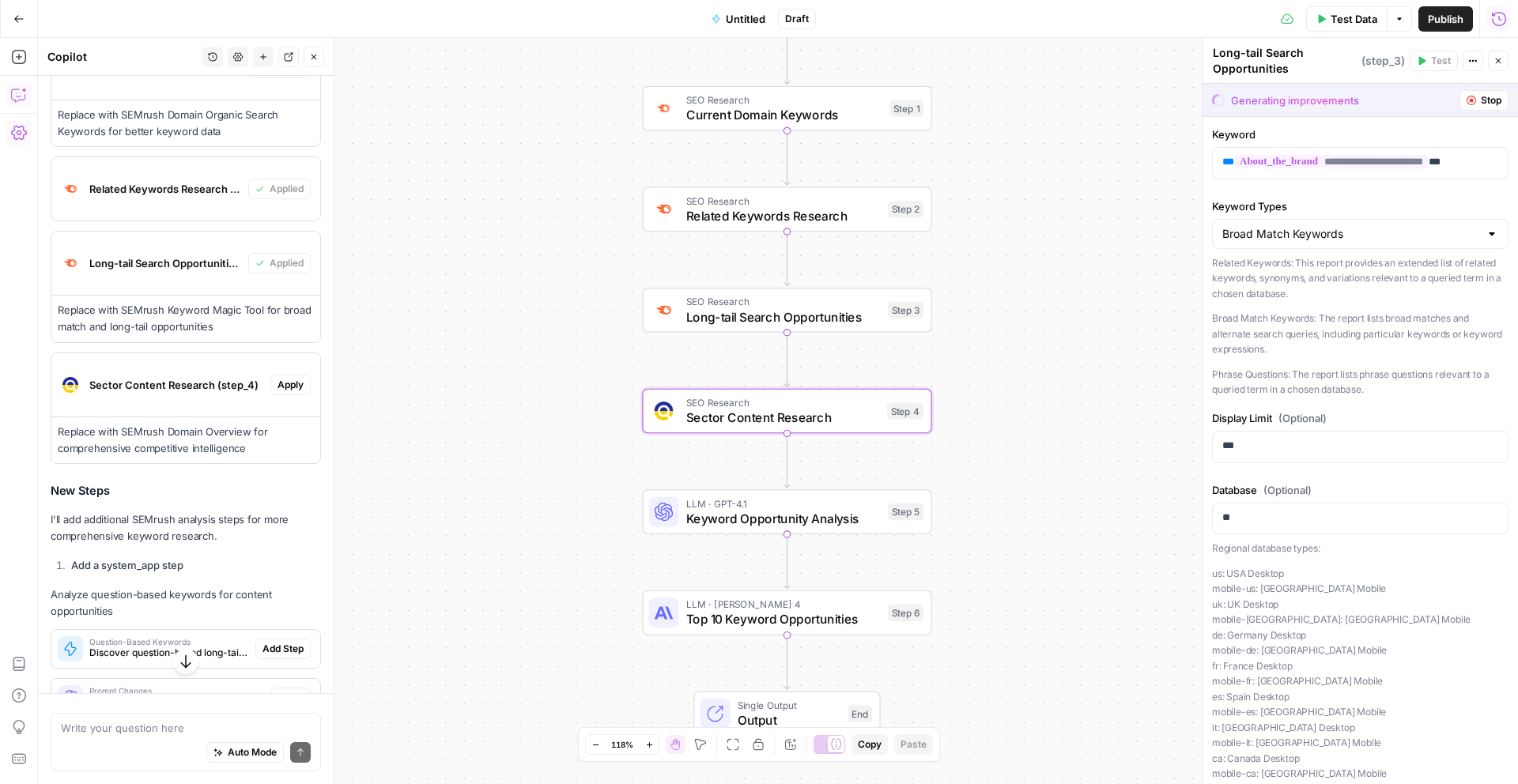
click at [285, 382] on span "Apply" at bounding box center [291, 384] width 26 height 14
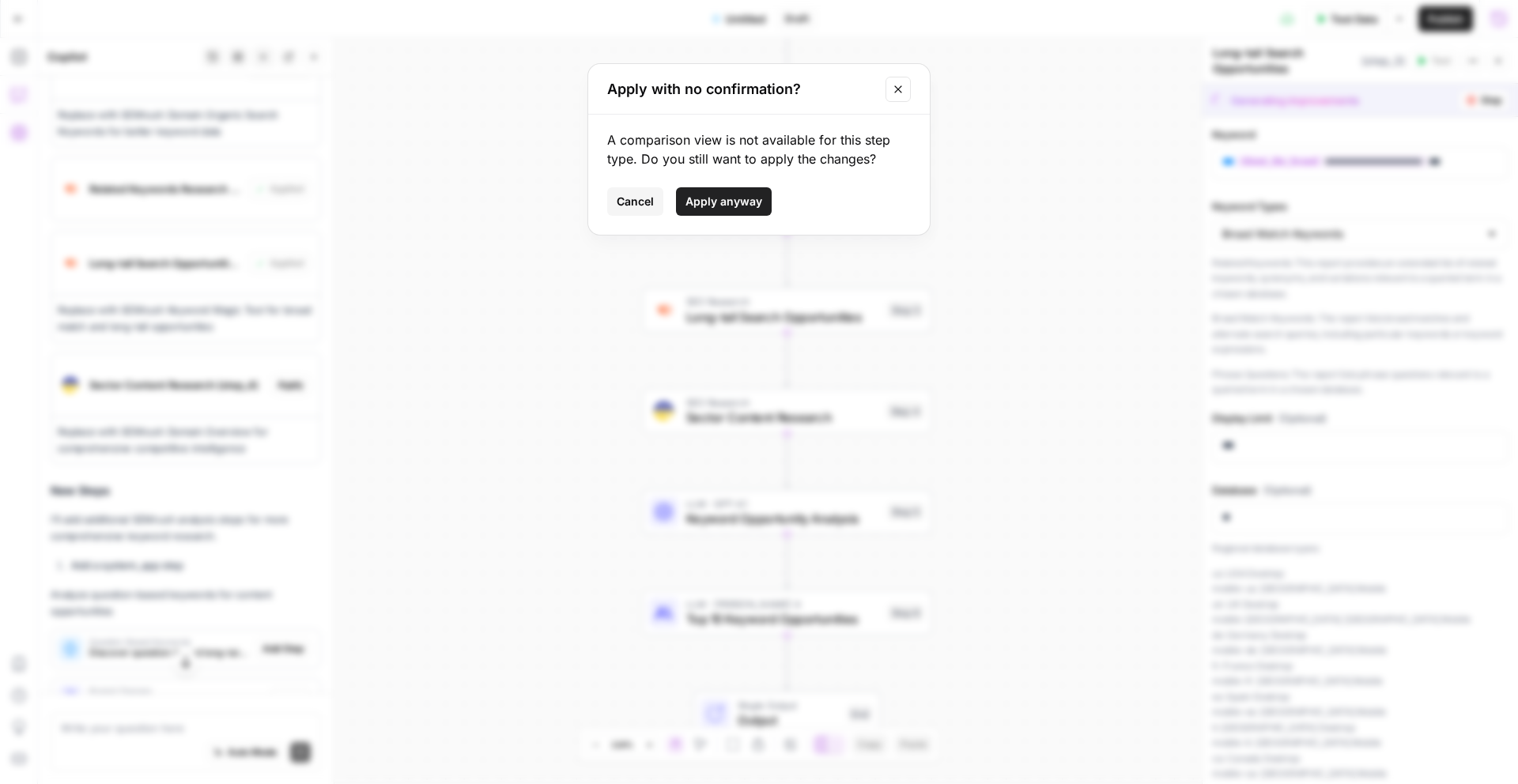
click at [733, 199] on span "Apply anyway" at bounding box center [724, 201] width 77 height 16
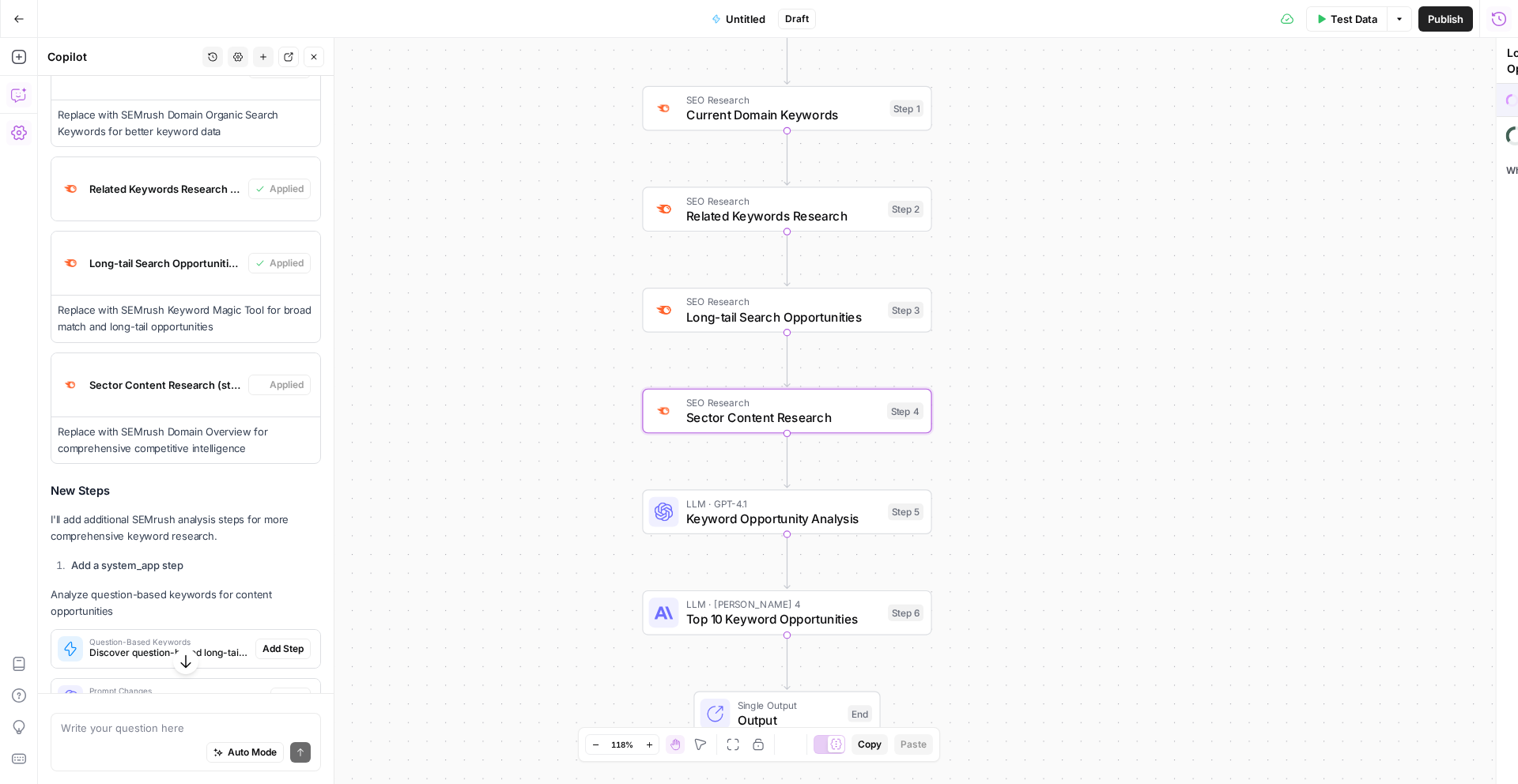
type textarea "Sector Content Research"
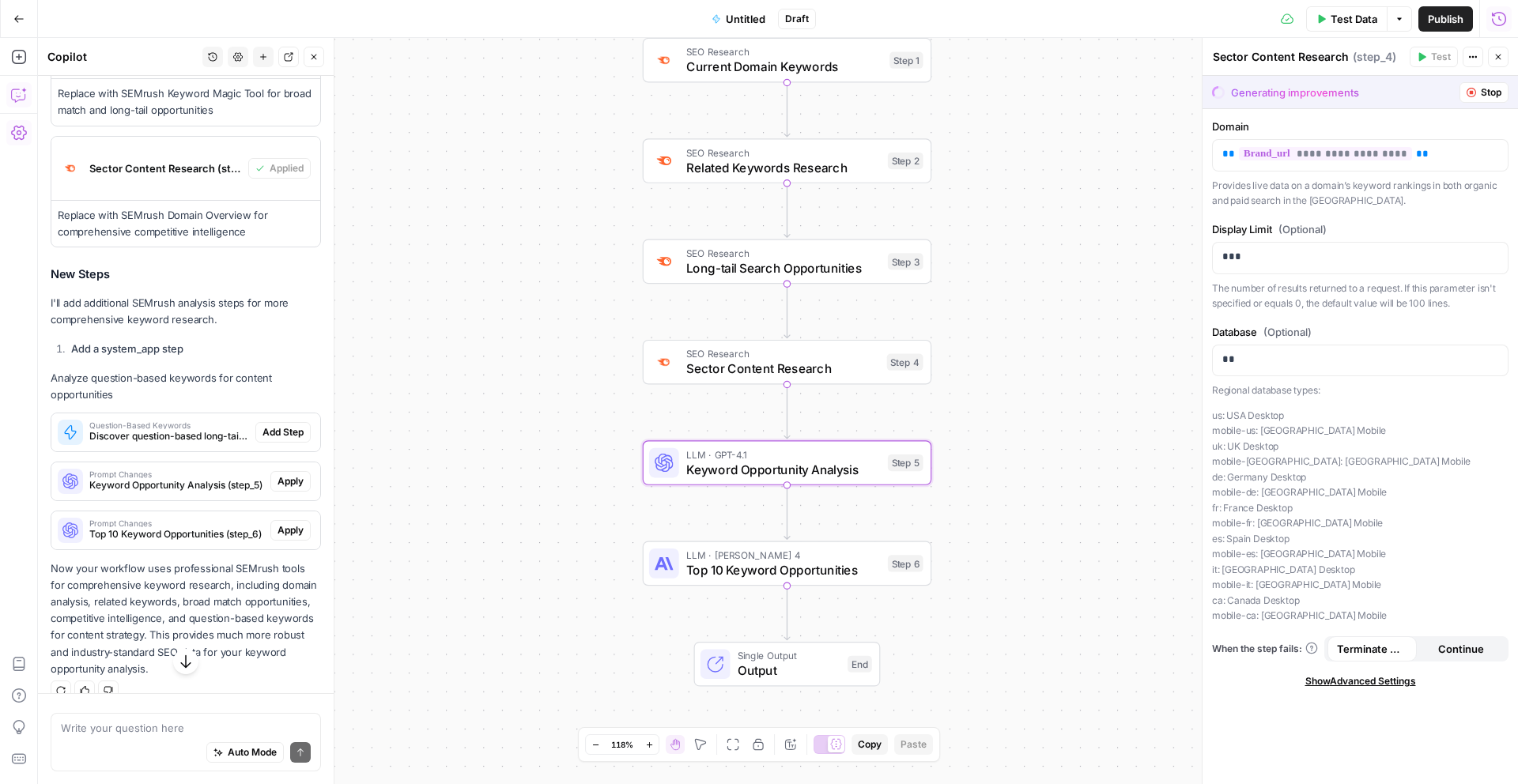
scroll to position [5522, 0]
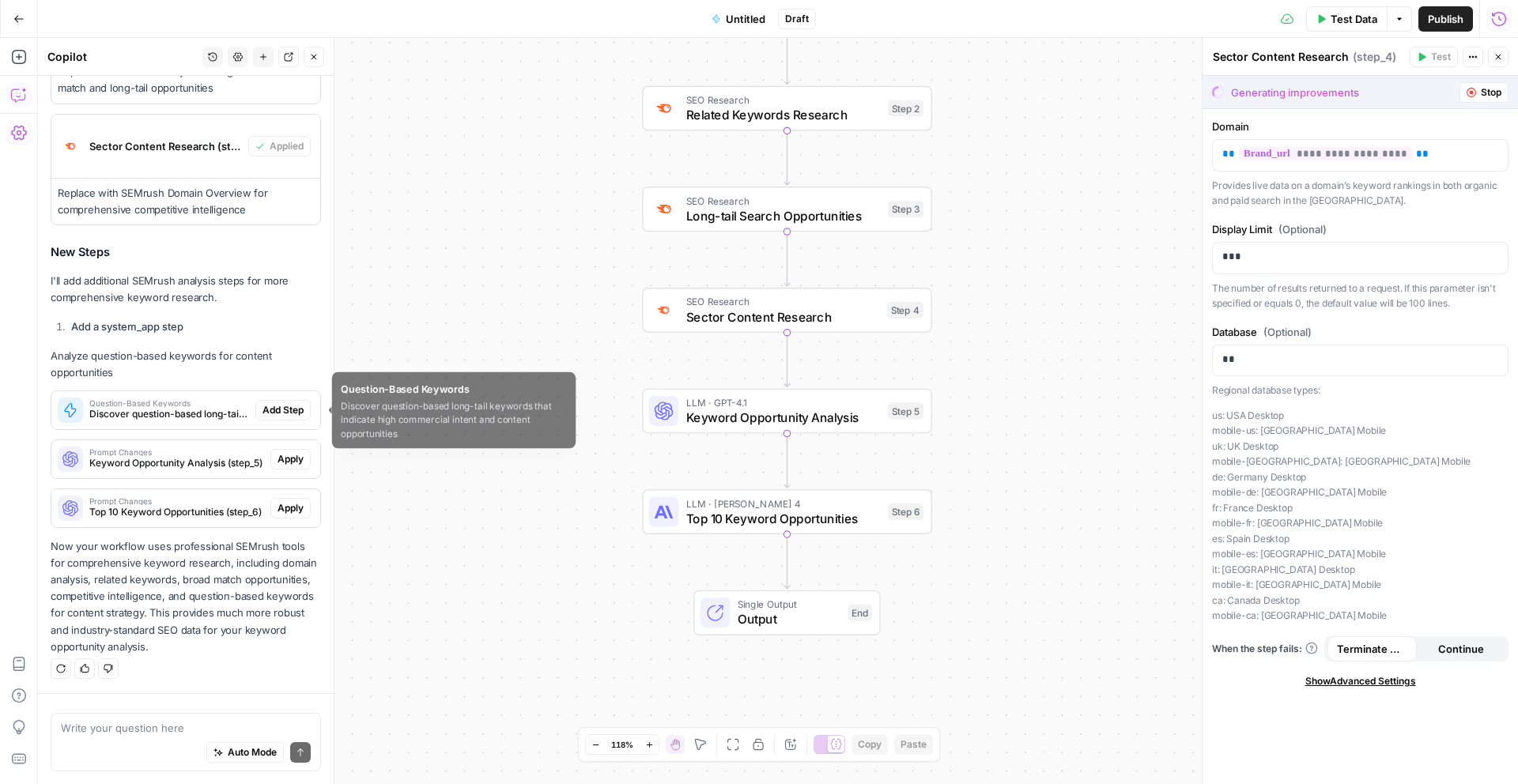
click at [223, 401] on span "Question-Based Keywords" at bounding box center [169, 403] width 160 height 8
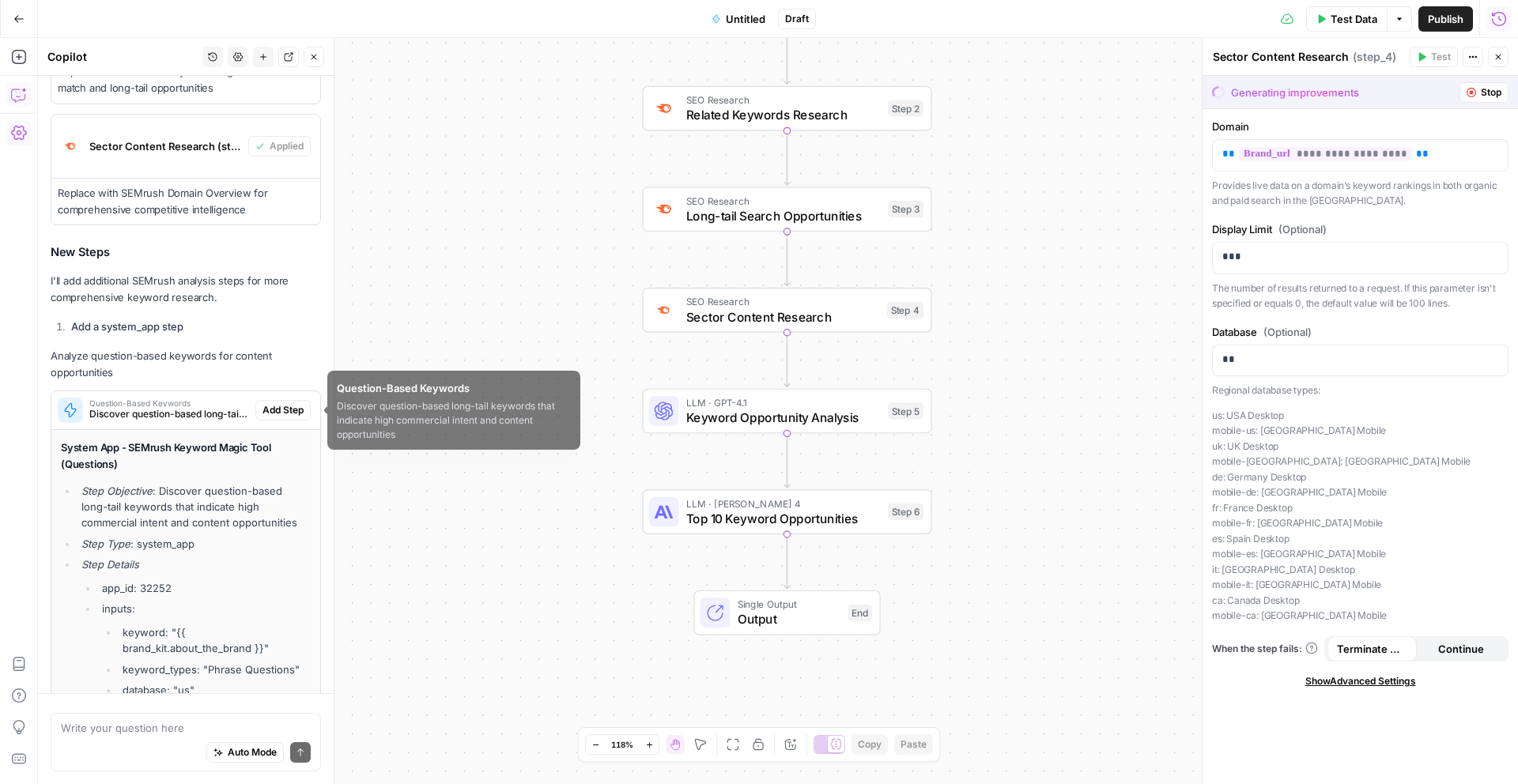
scroll to position [5829, 0]
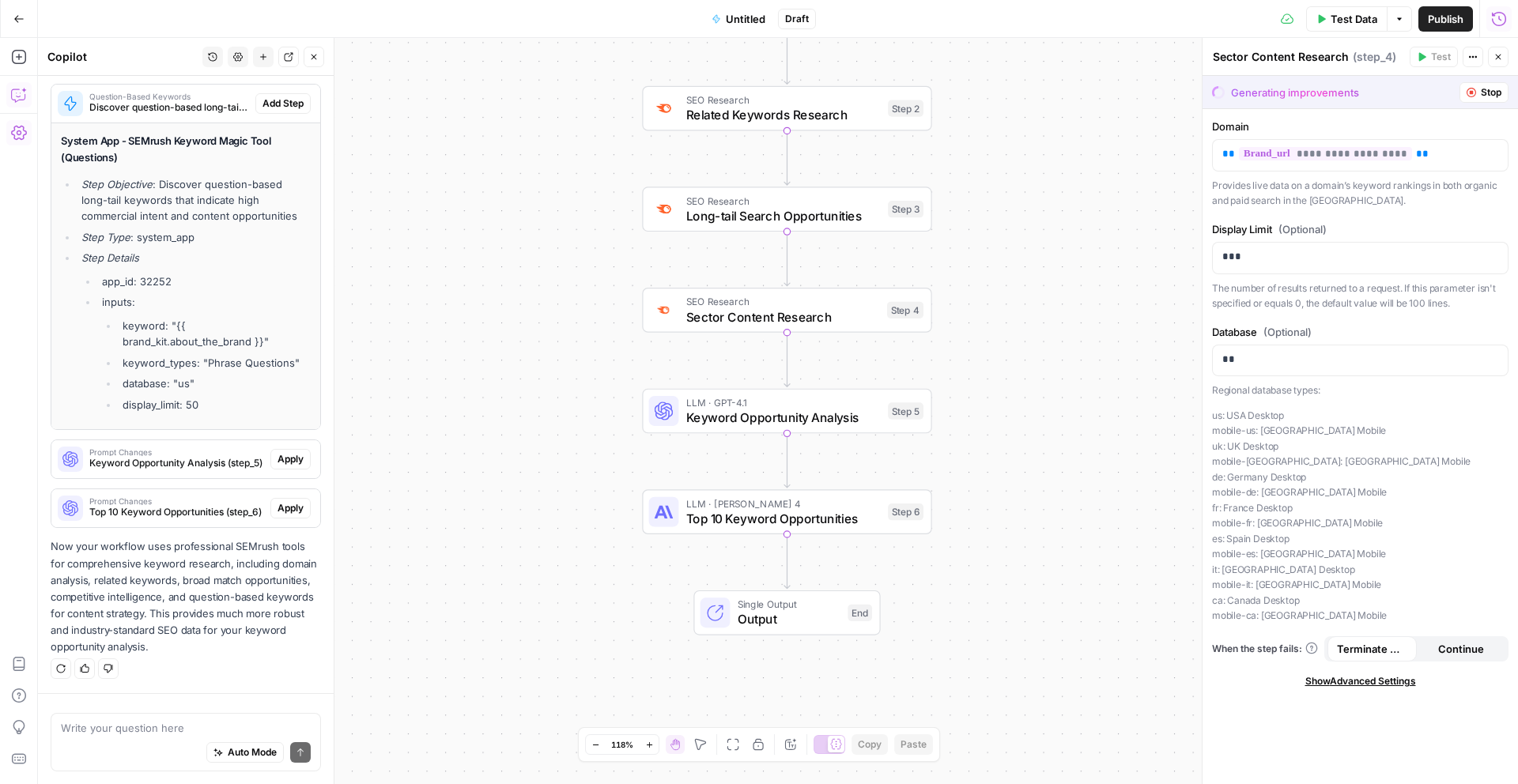
click at [280, 411] on li "display_limit: 50" at bounding box center [214, 404] width 192 height 16
click at [292, 105] on span "Add Step" at bounding box center [283, 103] width 41 height 14
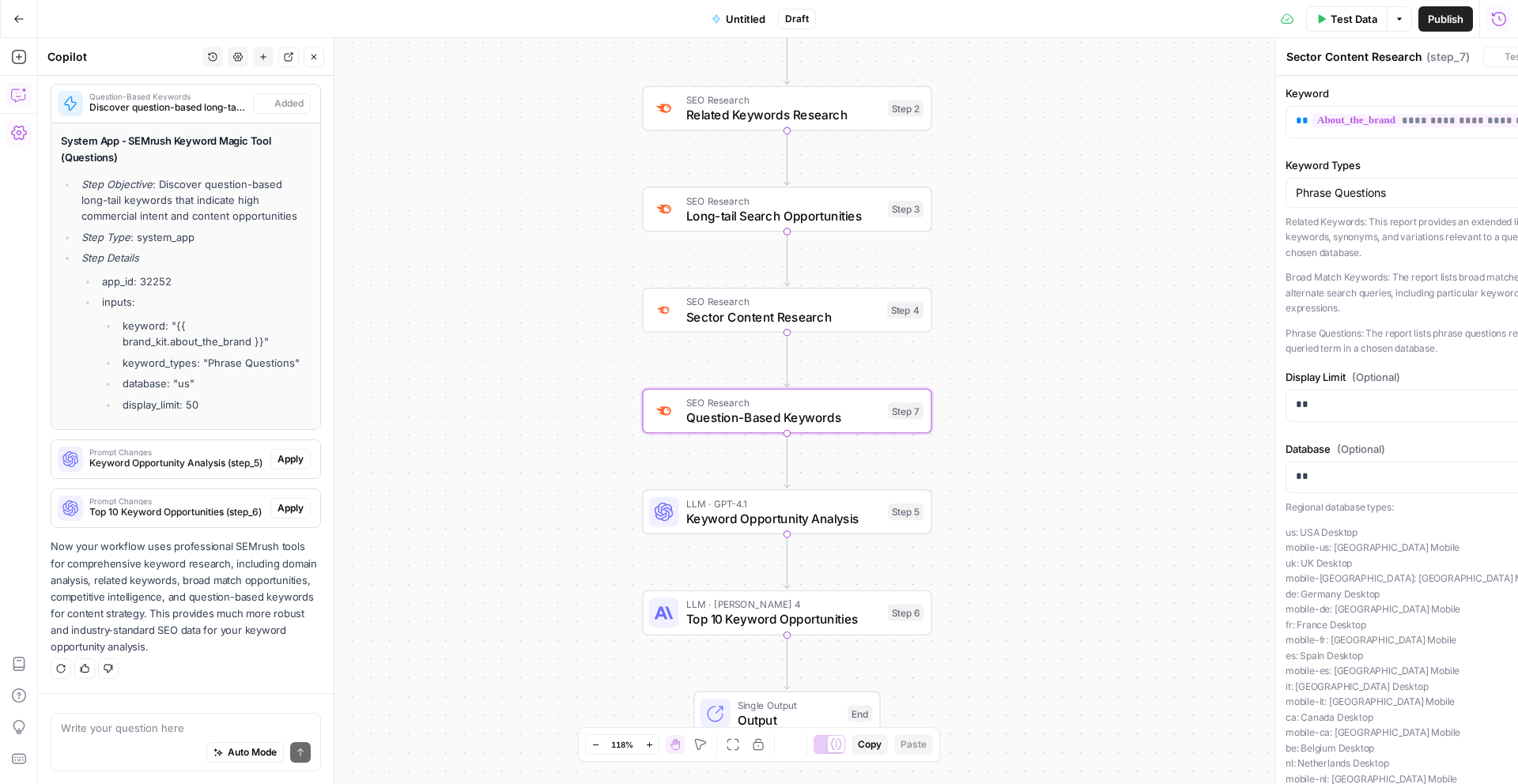
type textarea "Question-Based Keywords"
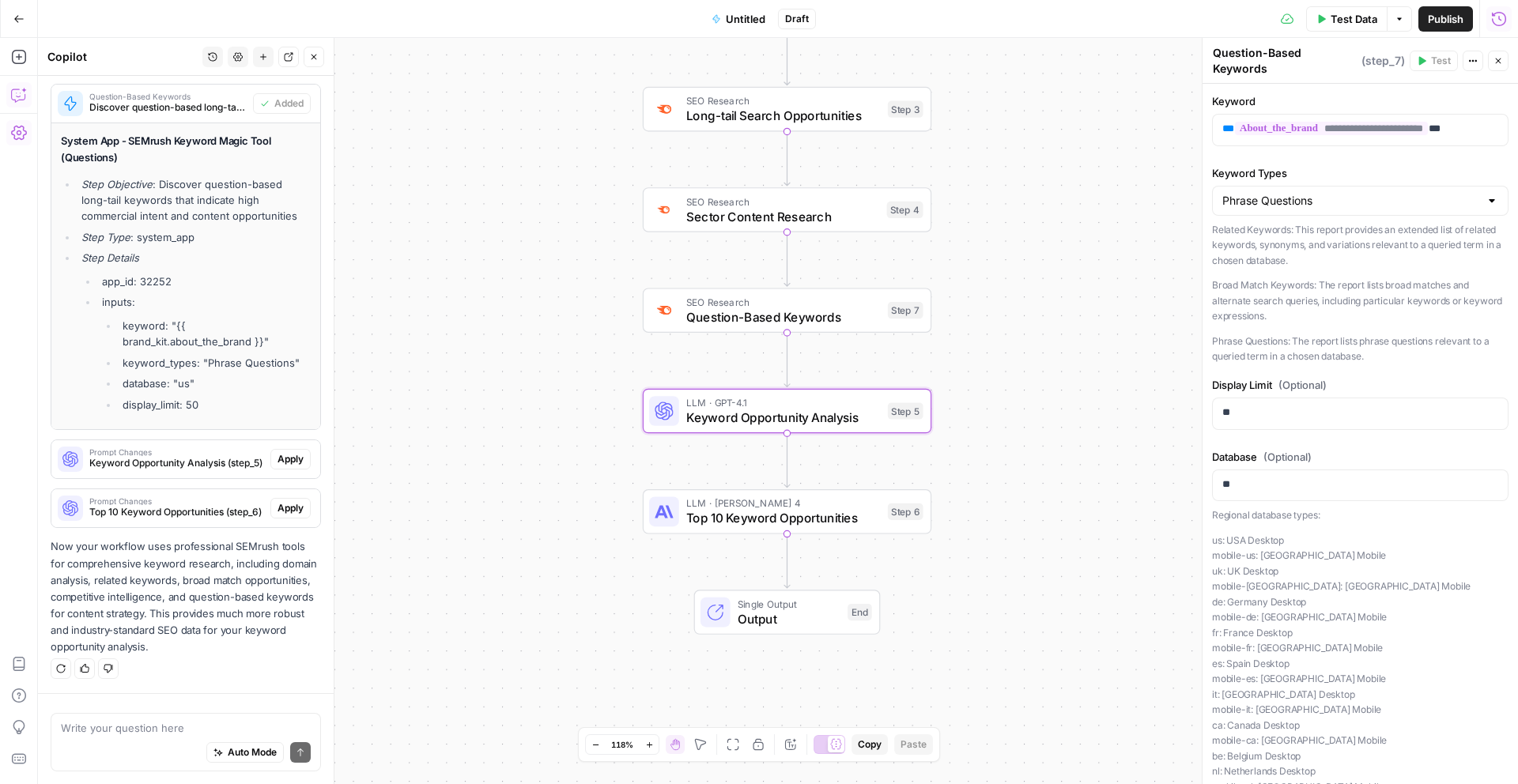
click at [293, 463] on span "Apply" at bounding box center [291, 459] width 26 height 14
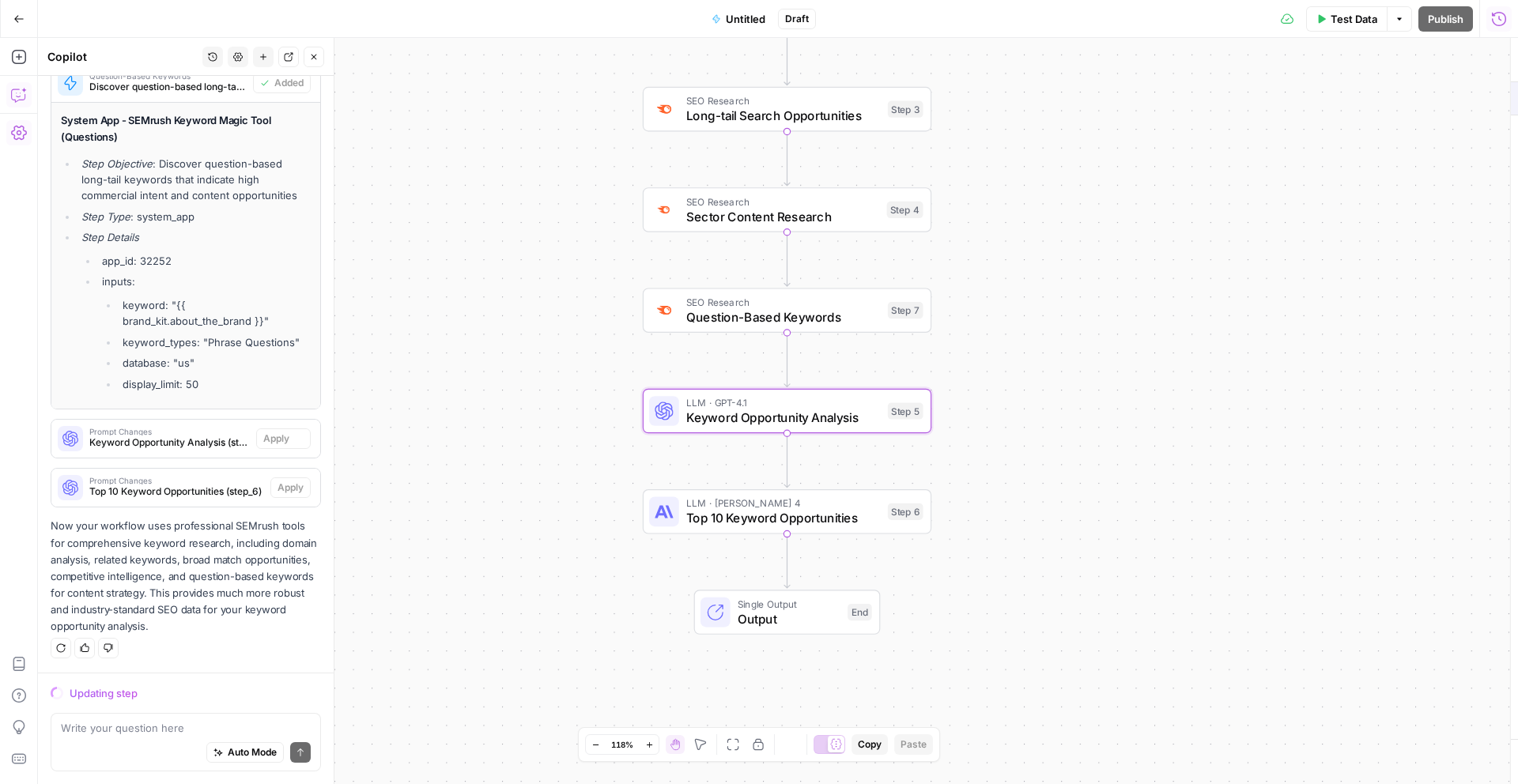
scroll to position [5774, 0]
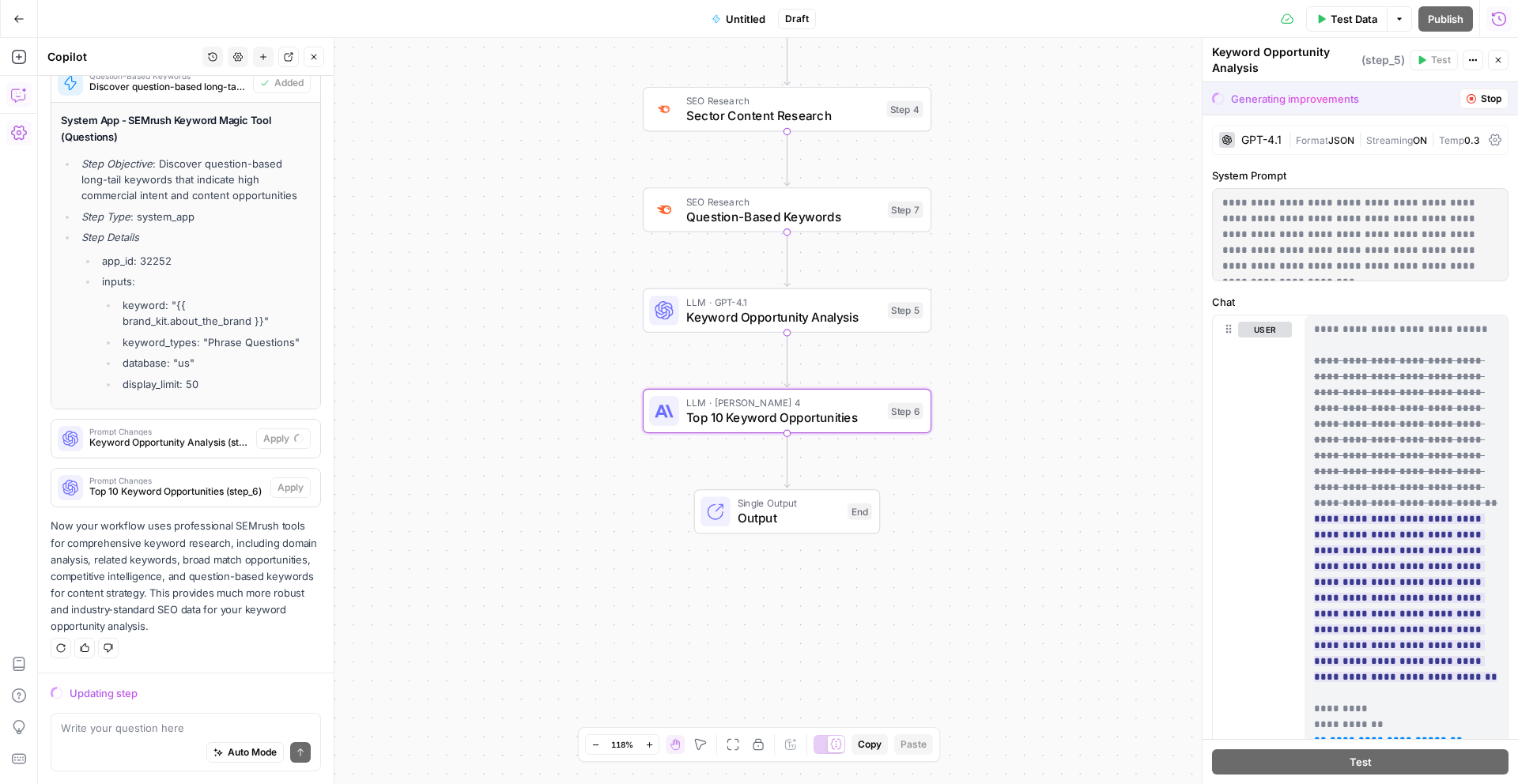
click at [216, 493] on span "Top 10 Keyword Opportunities (step_6)" at bounding box center [177, 491] width 175 height 14
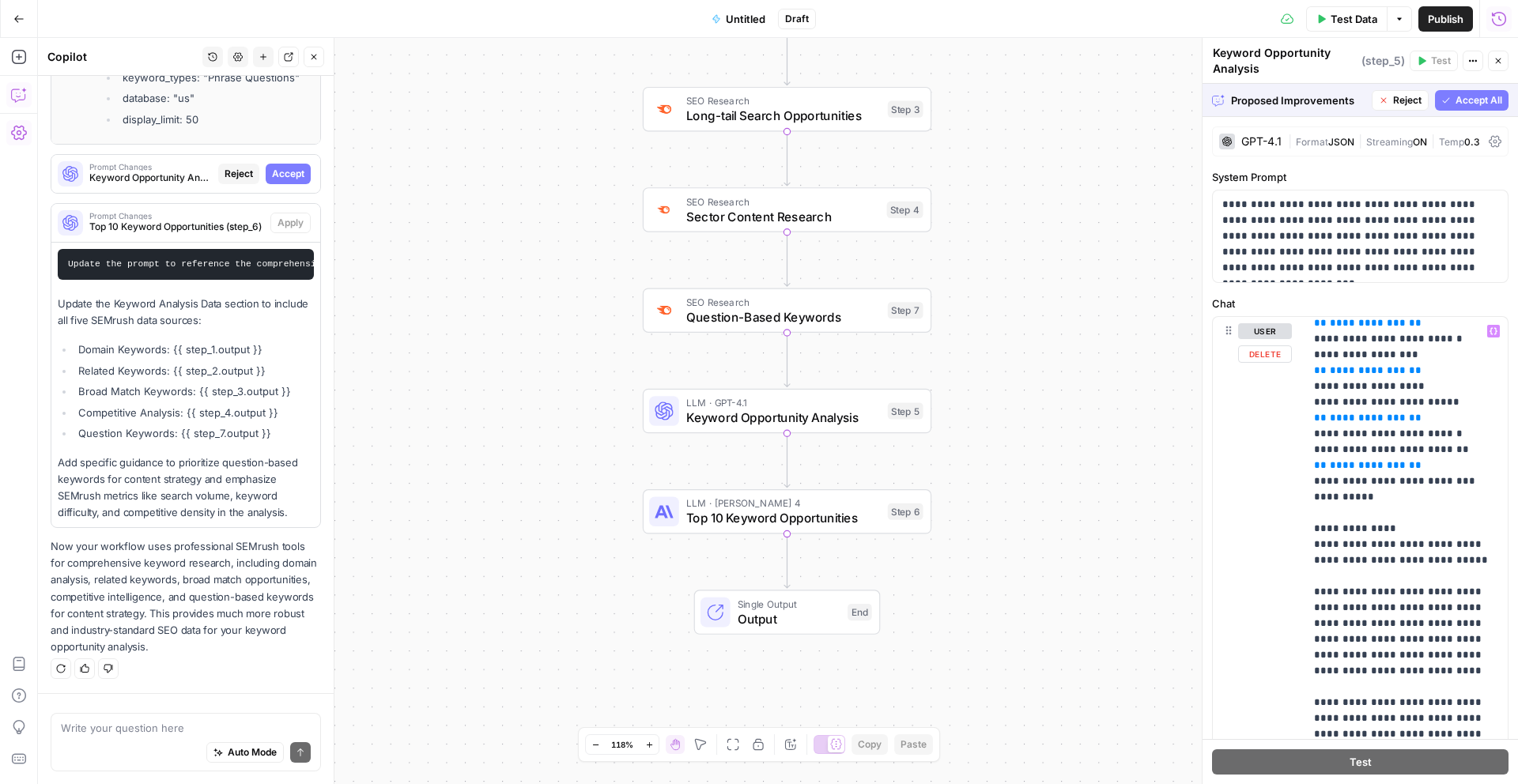
scroll to position [630, 0]
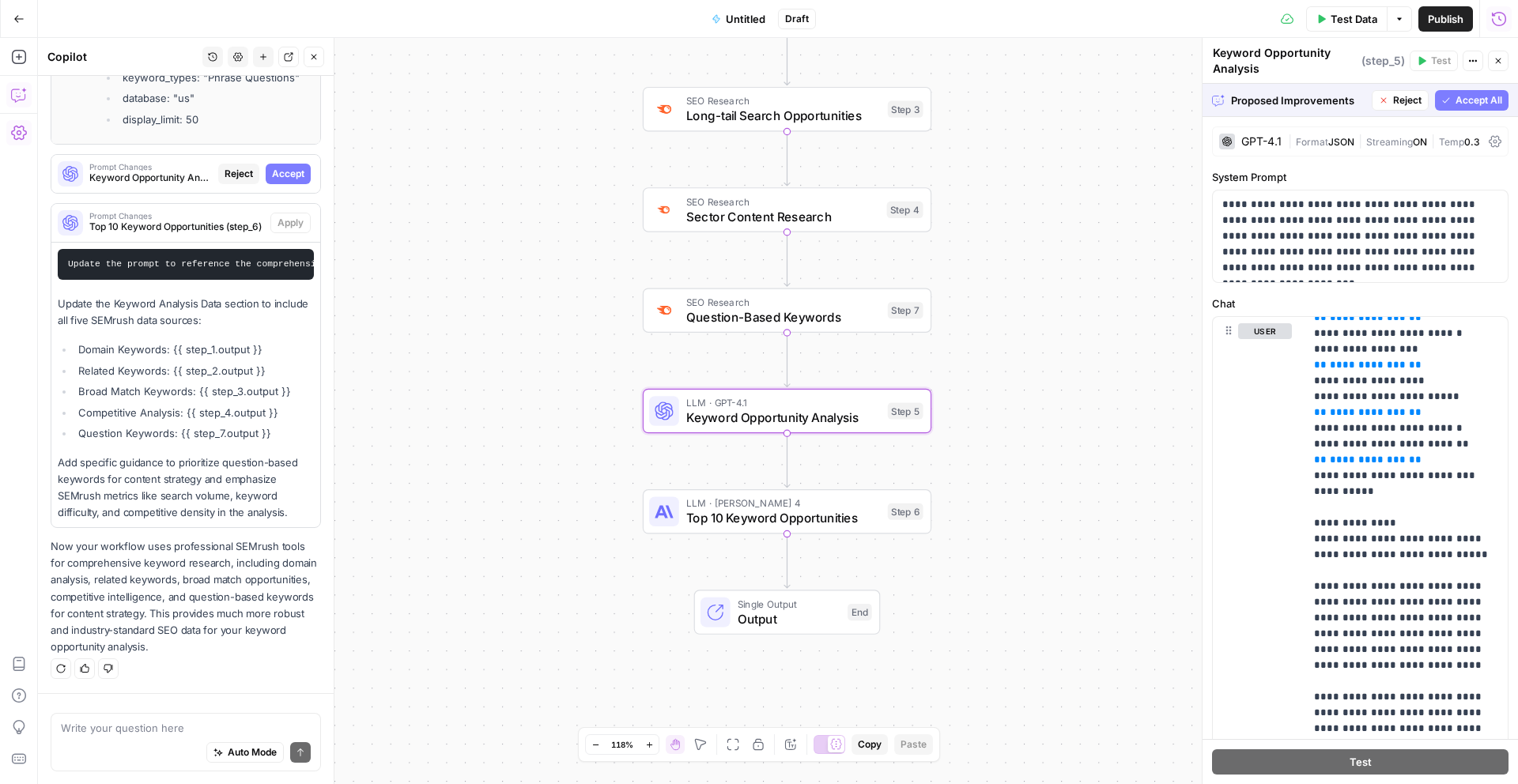
click at [300, 176] on span "Accept" at bounding box center [288, 173] width 32 height 14
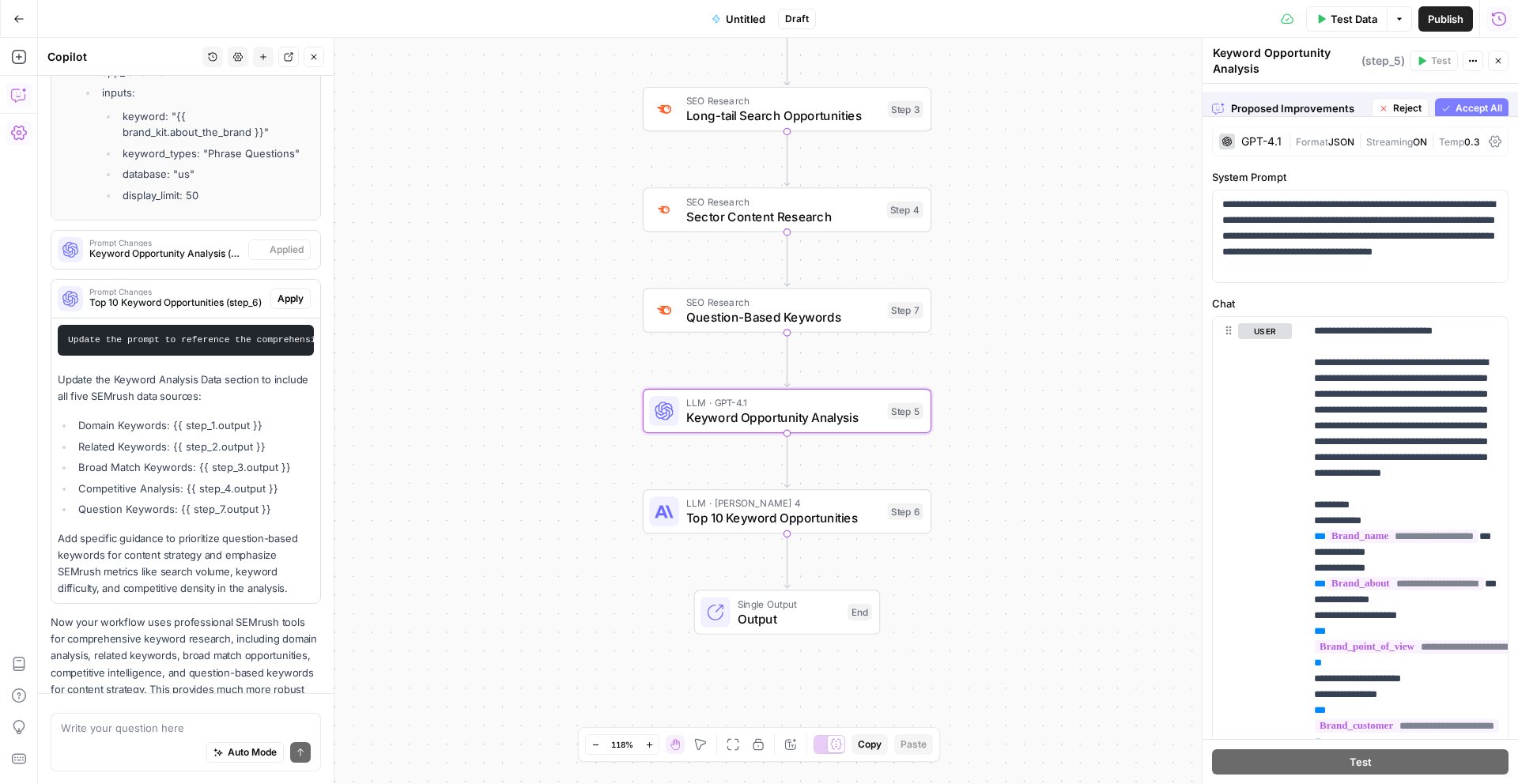
scroll to position [6114, 0]
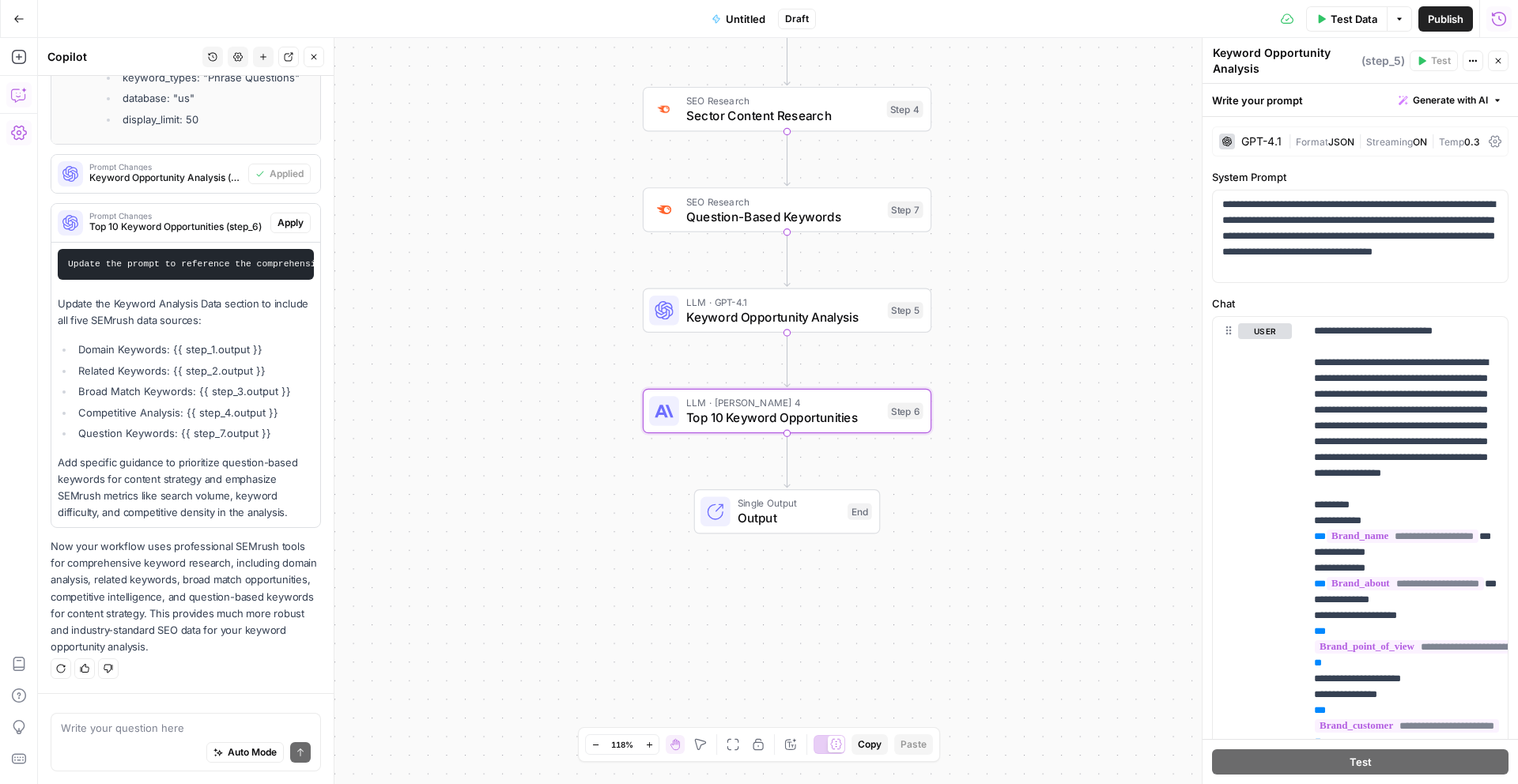
click at [293, 222] on span "Apply" at bounding box center [291, 223] width 26 height 14
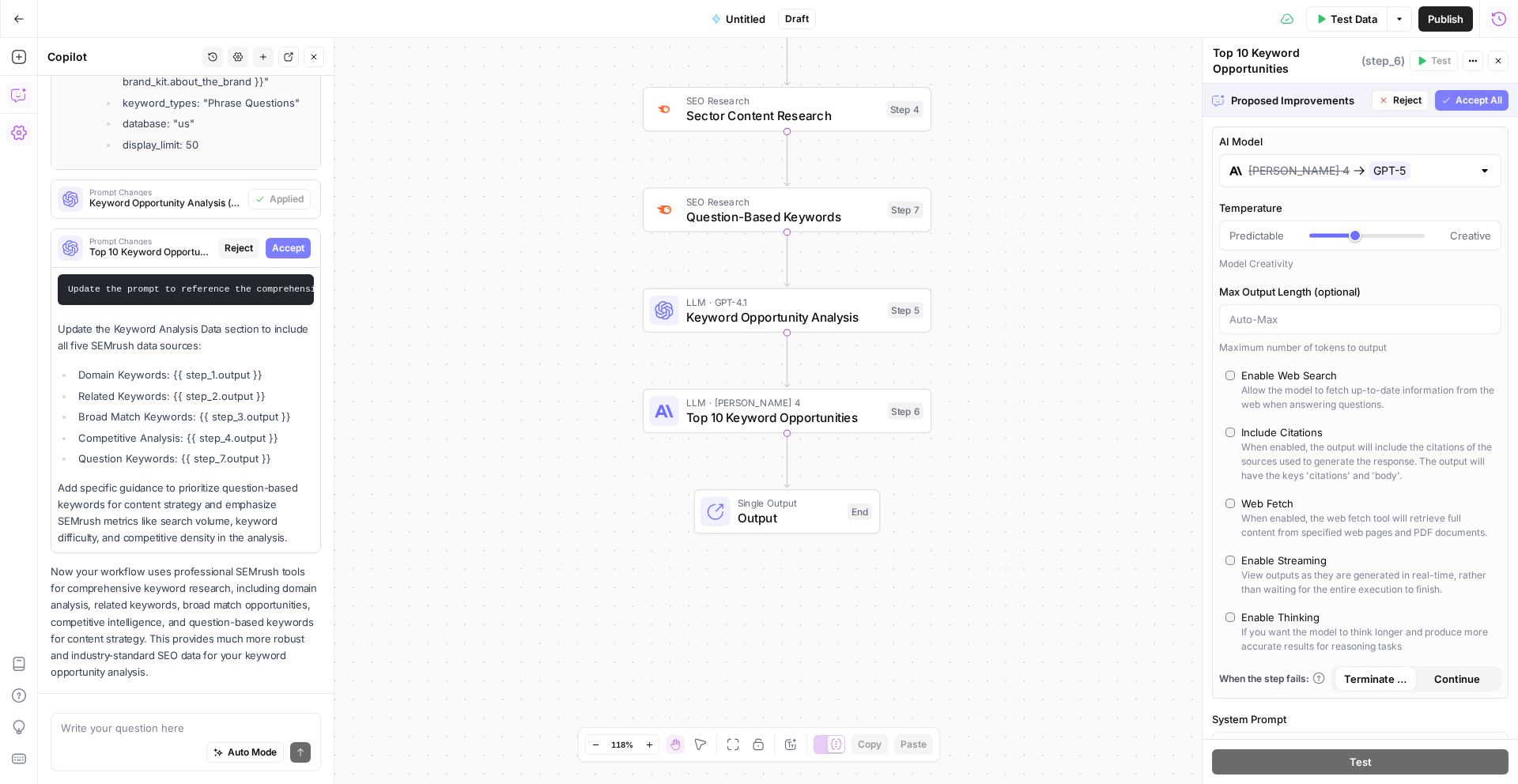
scroll to position [6038, 0]
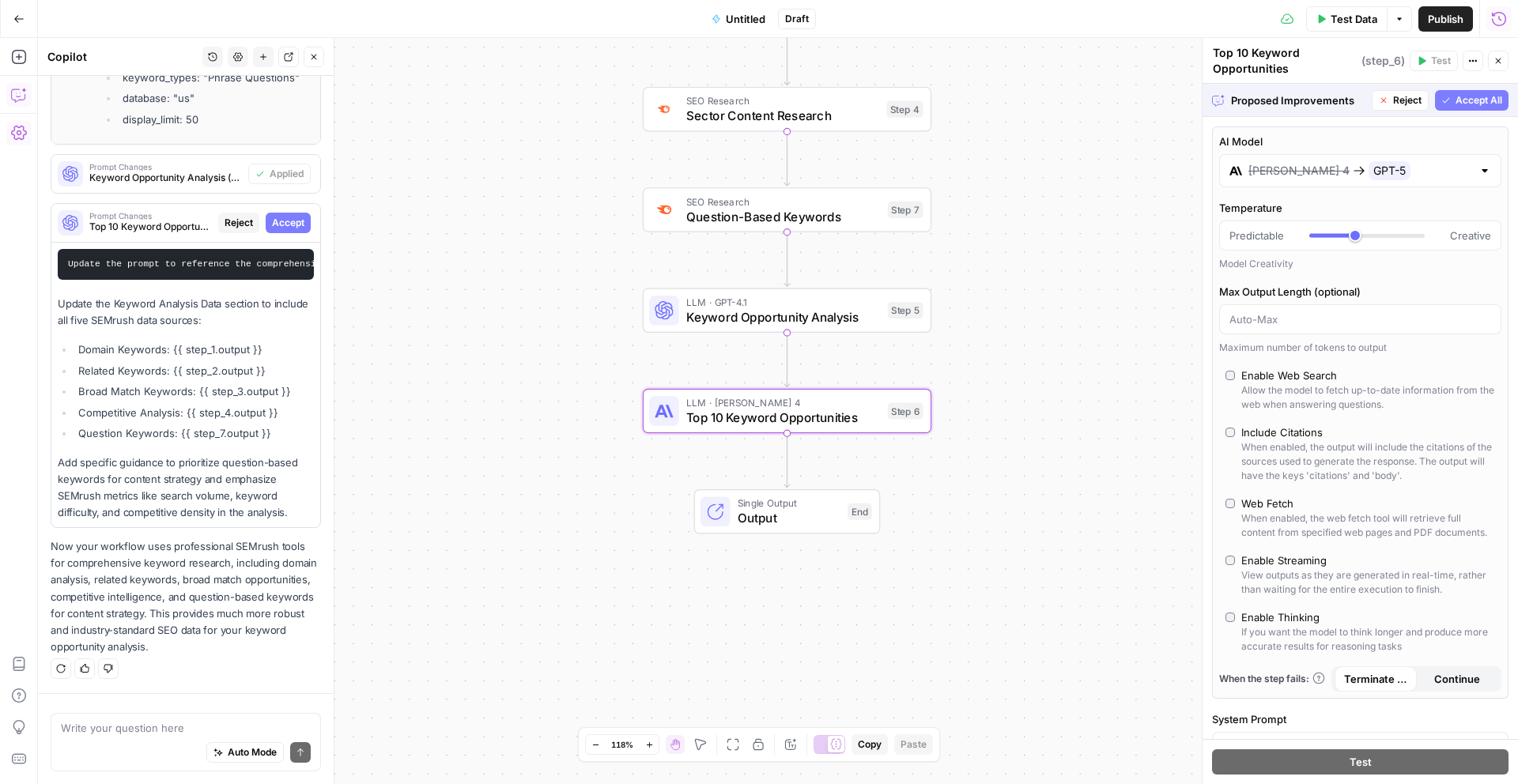
click at [293, 227] on span "Accept" at bounding box center [288, 223] width 32 height 14
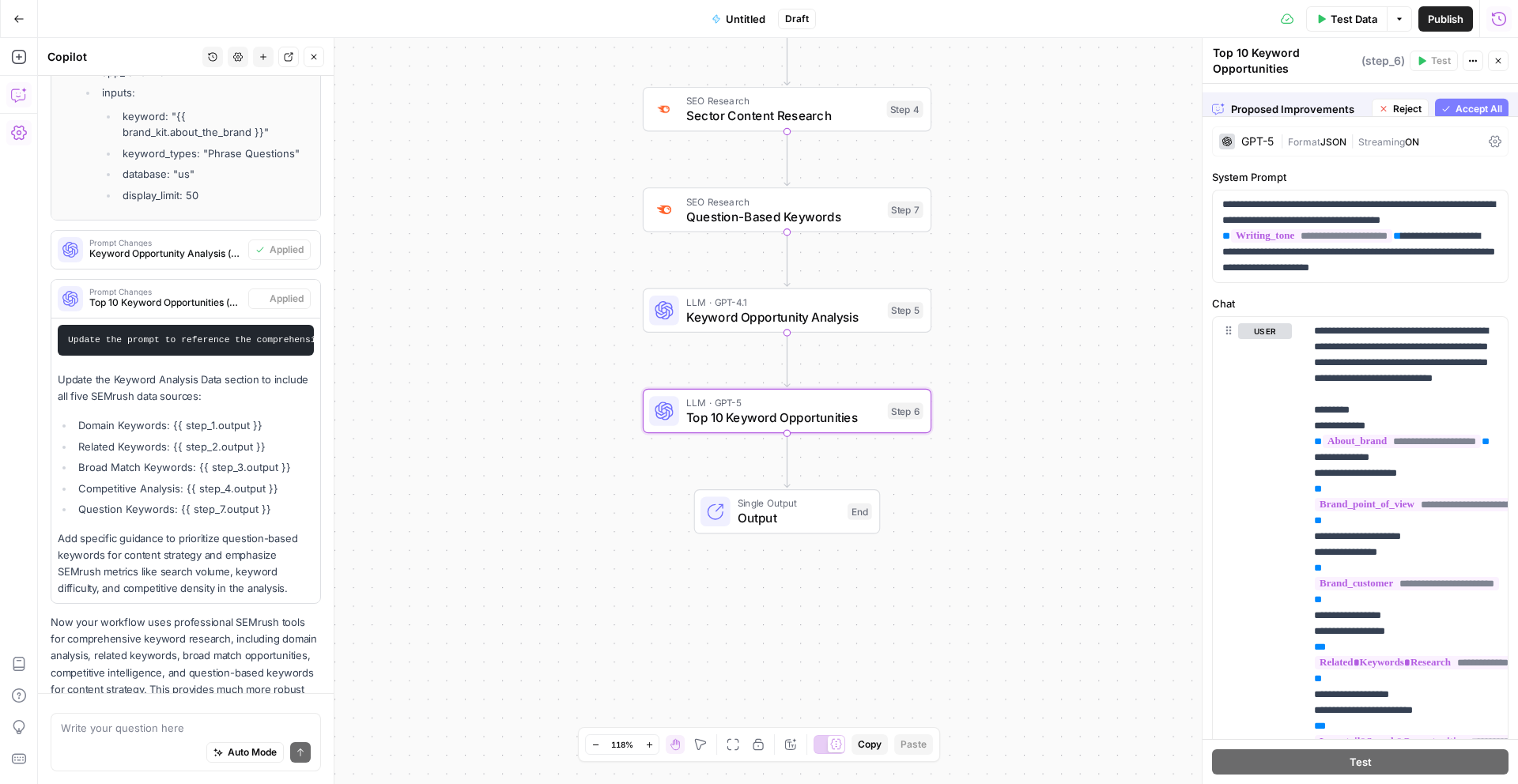
scroll to position [6114, 0]
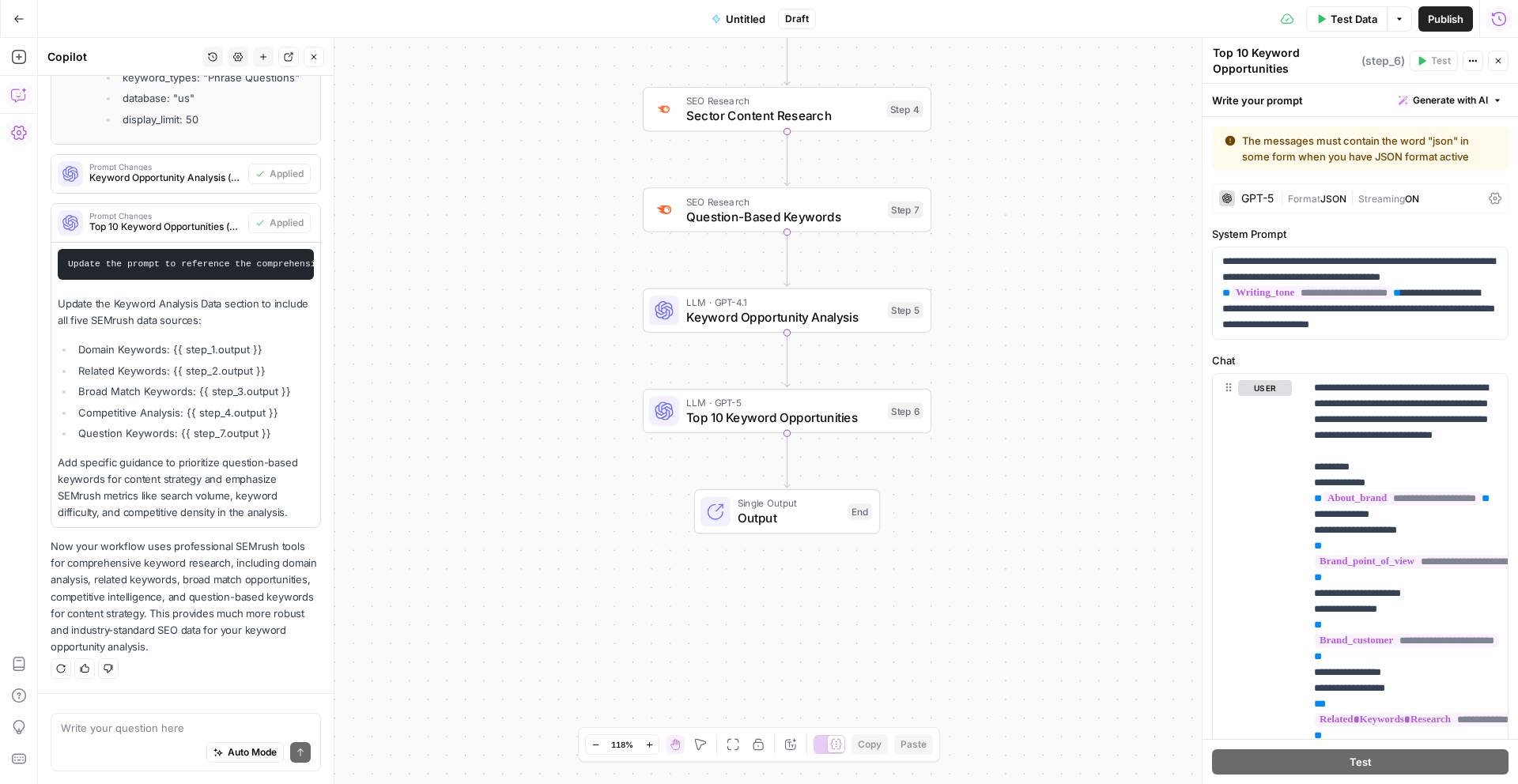
click at [1360, 21] on span "Test Data" at bounding box center [1354, 19] width 47 height 16
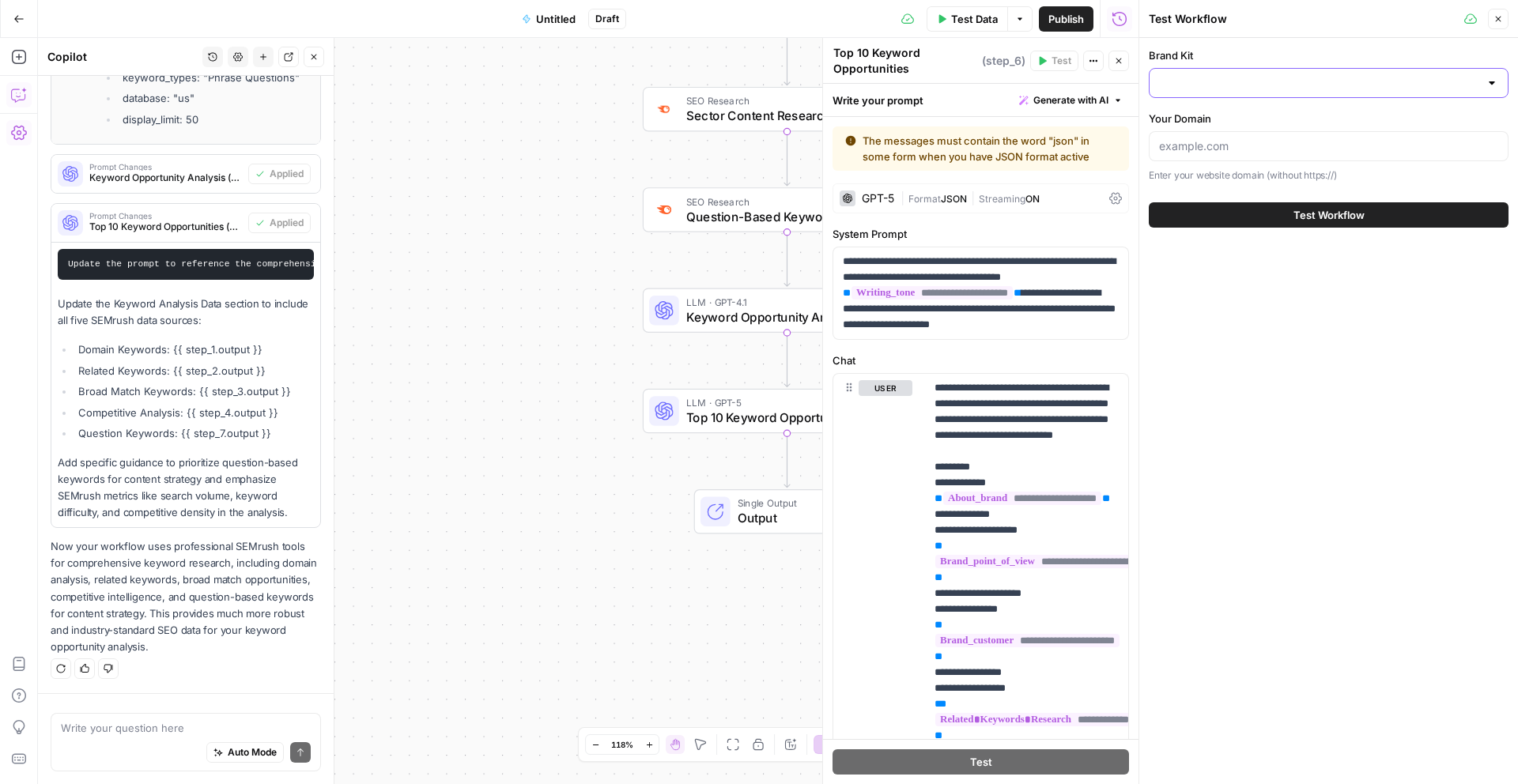
click at [1269, 77] on input "Brand Kit" at bounding box center [1320, 83] width 321 height 16
click at [1212, 118] on span "Teamed" at bounding box center [1325, 122] width 326 height 16
type input "Teamed"
click at [1242, 141] on "Your Domain" at bounding box center [1329, 146] width 340 height 16
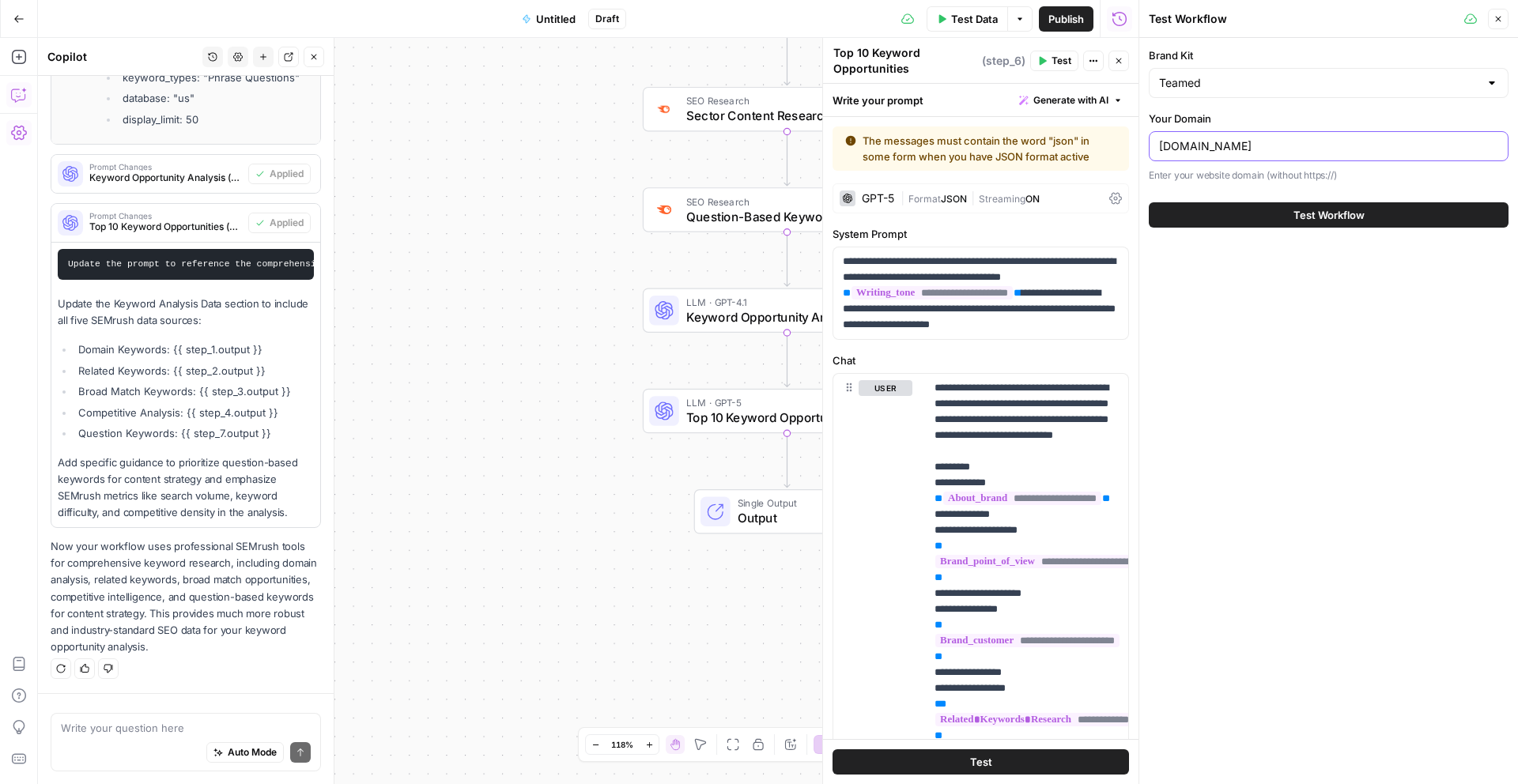
type "teamed.global"
drag, startPoint x: 1232, startPoint y: 339, endPoint x: 1268, endPoint y: 274, distance: 74.3
click at [1232, 339] on div "Brand Kit Teamed Your Domain teamed.global Enter your website domain (without h…" at bounding box center [1329, 411] width 379 height 746
click at [1286, 221] on button "Test Workflow" at bounding box center [1329, 214] width 360 height 25
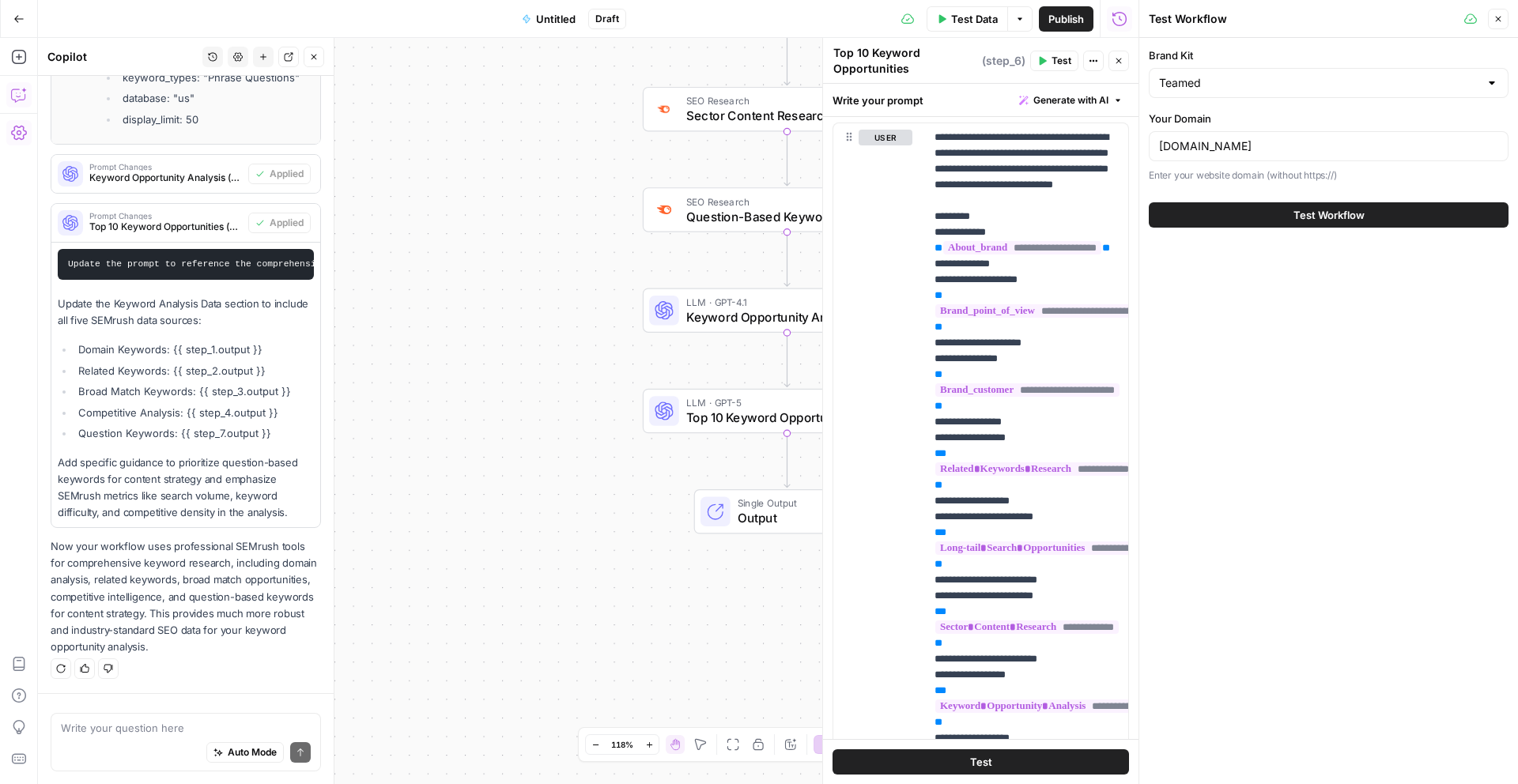
scroll to position [363, 0]
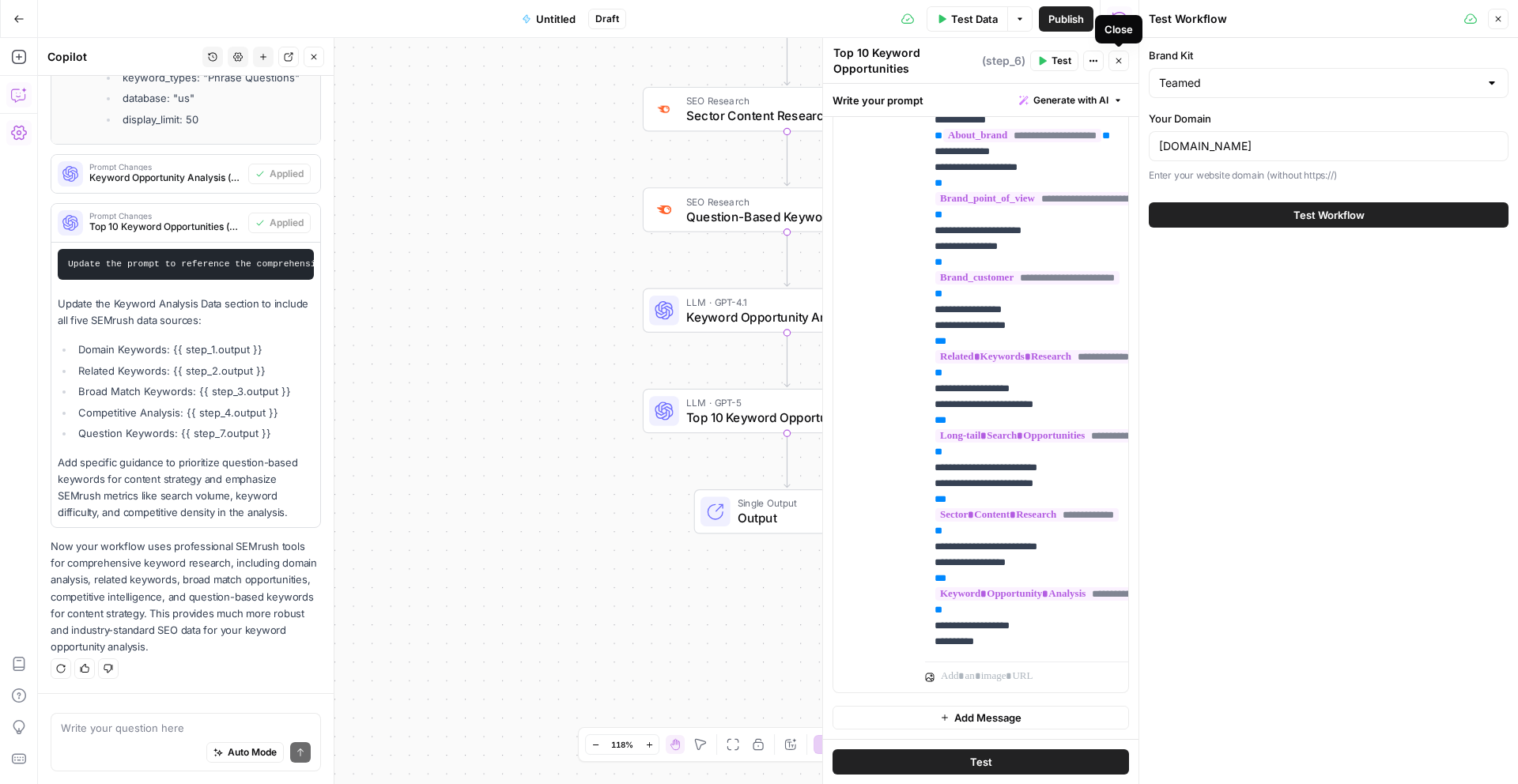
click at [1118, 57] on icon "button" at bounding box center [1119, 61] width 9 height 9
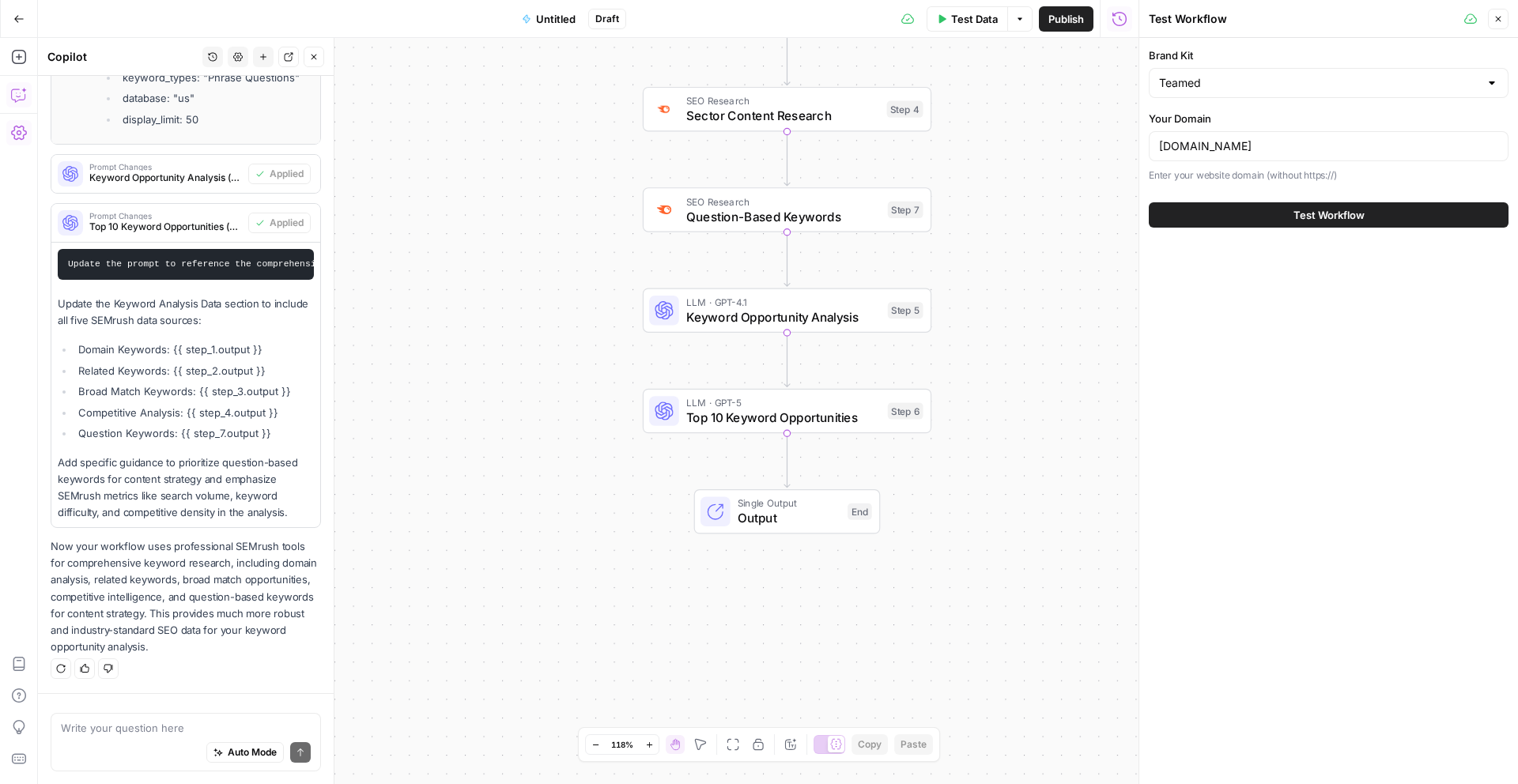
click at [1284, 206] on button "Test Workflow" at bounding box center [1329, 214] width 360 height 25
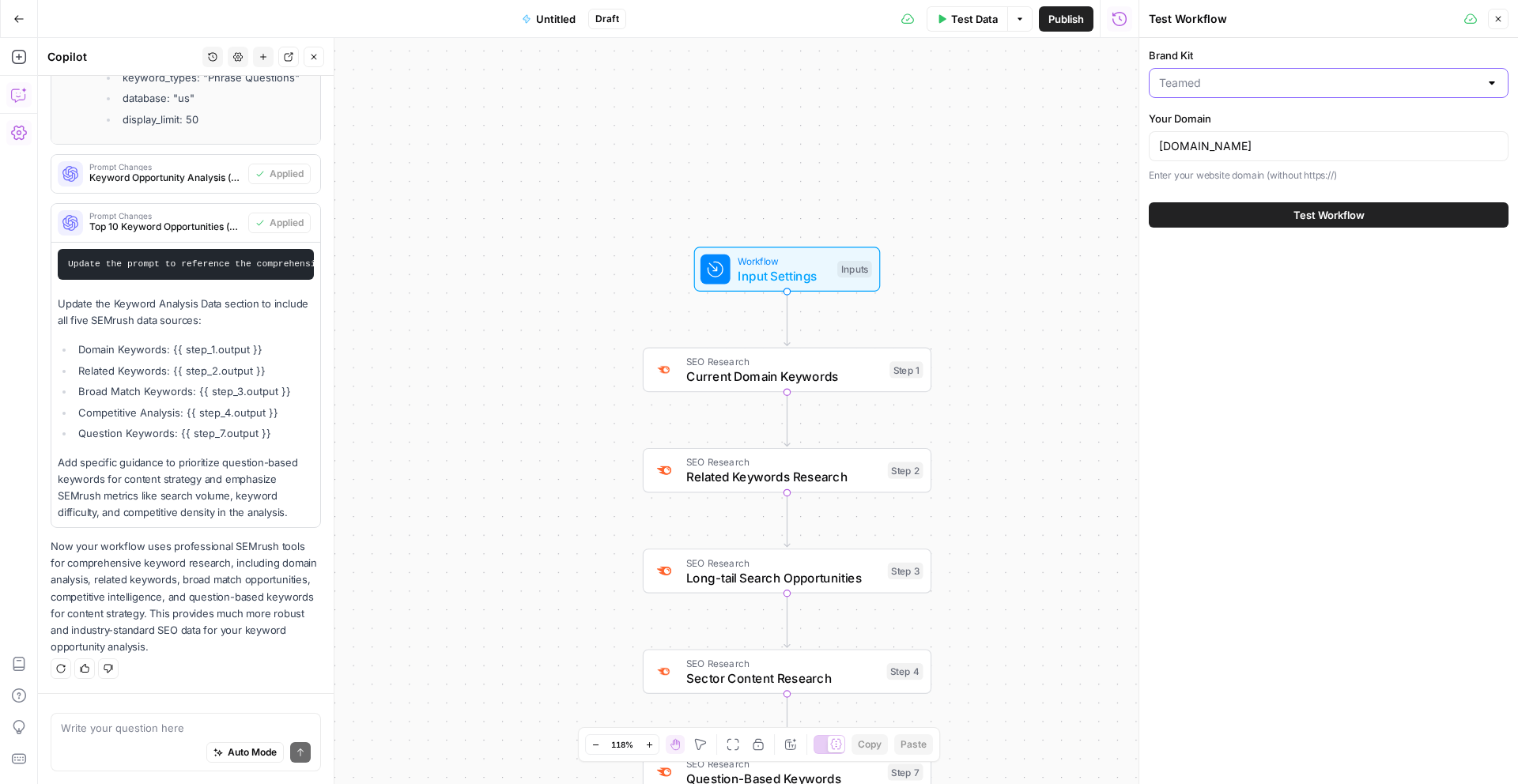
click at [1348, 82] on input "Brand Kit" at bounding box center [1320, 83] width 321 height 16
drag, startPoint x: 1348, startPoint y: 82, endPoint x: 1052, endPoint y: 128, distance: 299.6
click at [1340, 84] on input "Brand Kit" at bounding box center [1320, 83] width 321 height 16
type input "Teamed"
click at [1035, 132] on div "Workflow Input Settings Inputs SEO Research Current Domain Keywords Step 1 SEO …" at bounding box center [588, 411] width 1100 height 746
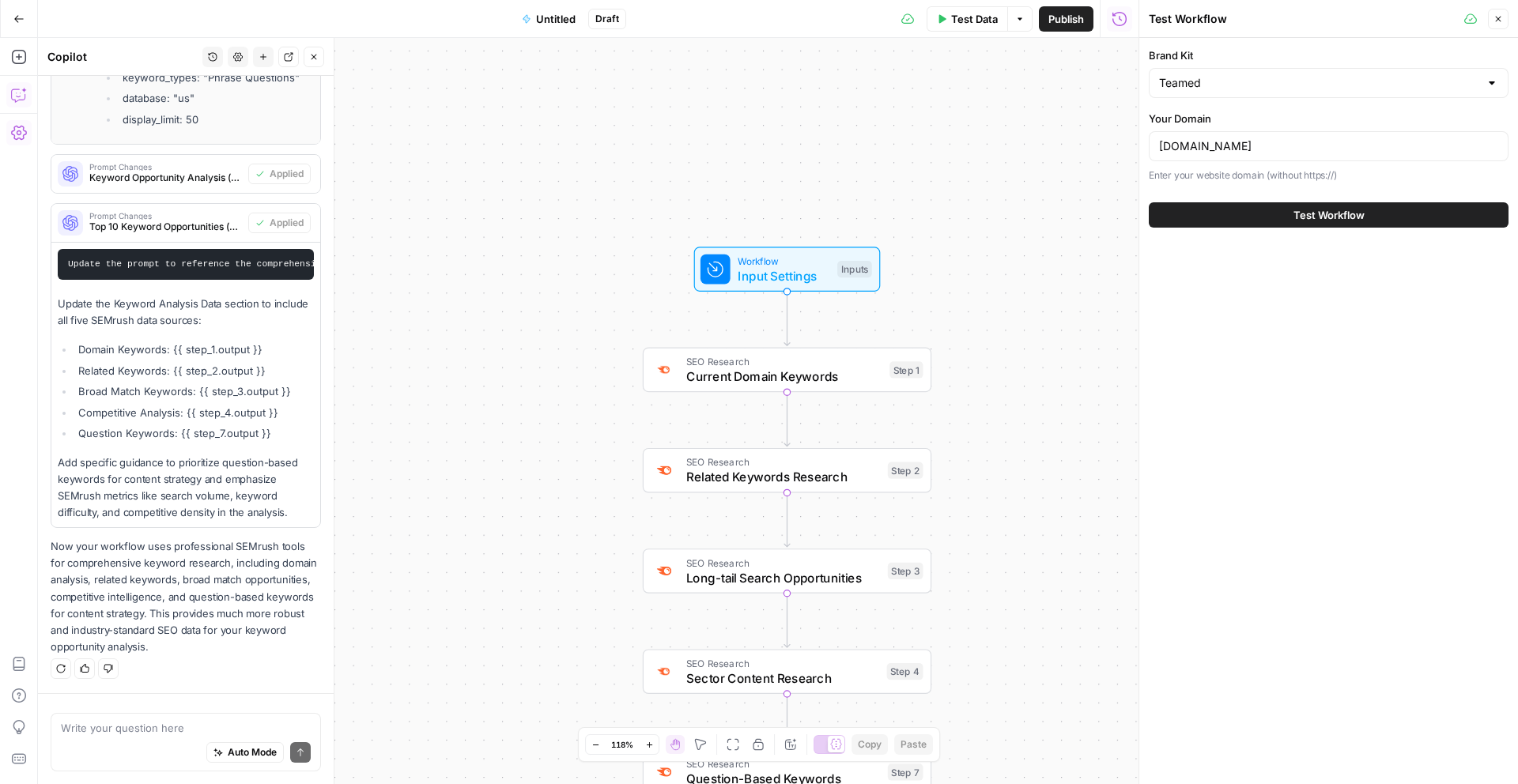
click at [1247, 154] on div "teamed.global" at bounding box center [1329, 147] width 360 height 30
click at [1245, 151] on "teamed.global" at bounding box center [1329, 146] width 340 height 16
paste "[URL][DOMAIN_NAME]"
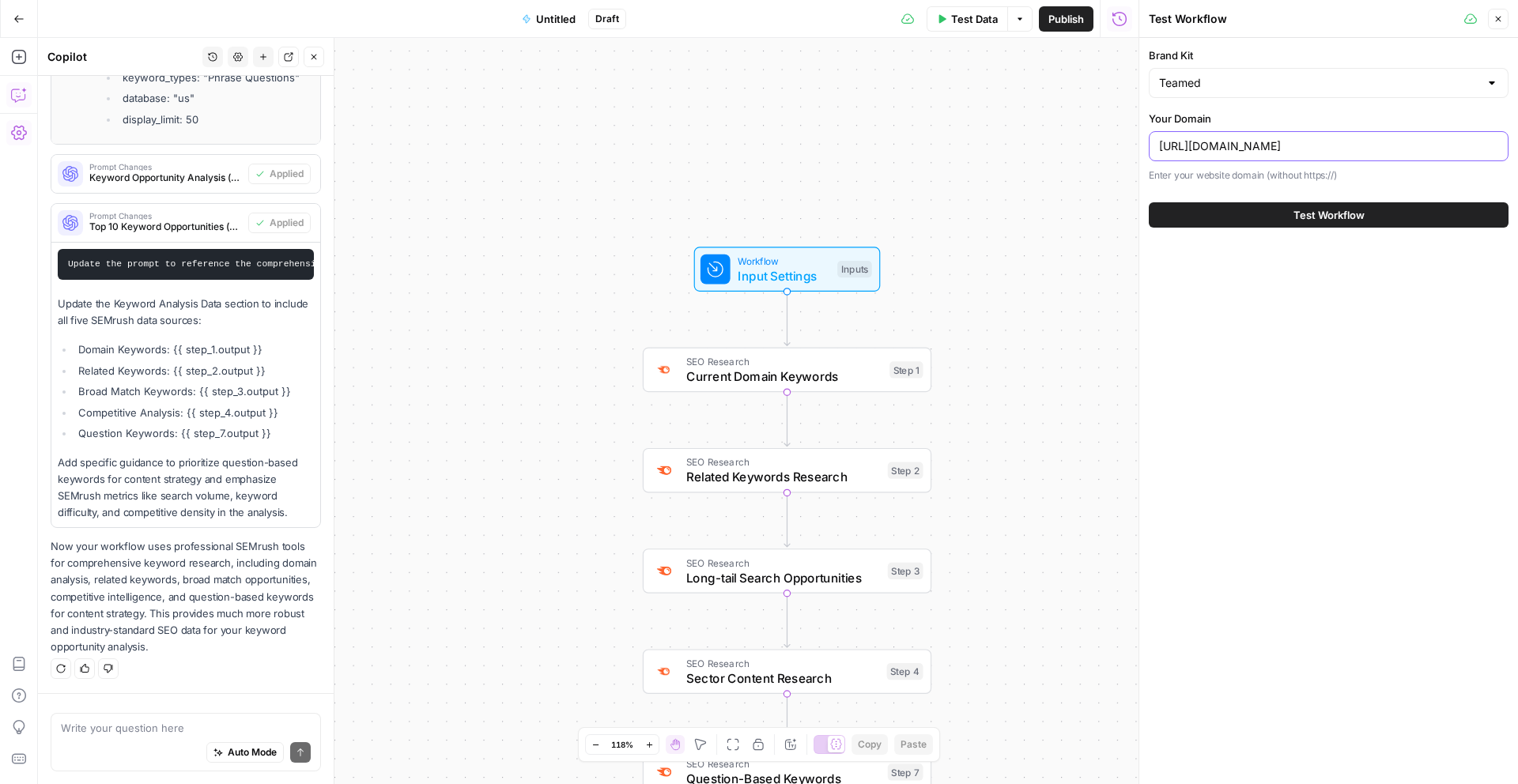
drag, startPoint x: 1194, startPoint y: 145, endPoint x: 1109, endPoint y: 143, distance: 85.0
click at [1109, 143] on body "T Teamed New Home Browse Insights Opportunities Your Data Recent Grids Write Co…" at bounding box center [759, 392] width 1518 height 784
drag, startPoint x: 1154, startPoint y: 143, endPoint x: 1191, endPoint y: 148, distance: 37.3
click at [1181, 147] on div "[URL][DOMAIN_NAME]" at bounding box center [1329, 147] width 360 height 30
click at [1194, 147] on "[URL][DOMAIN_NAME]" at bounding box center [1329, 146] width 340 height 16
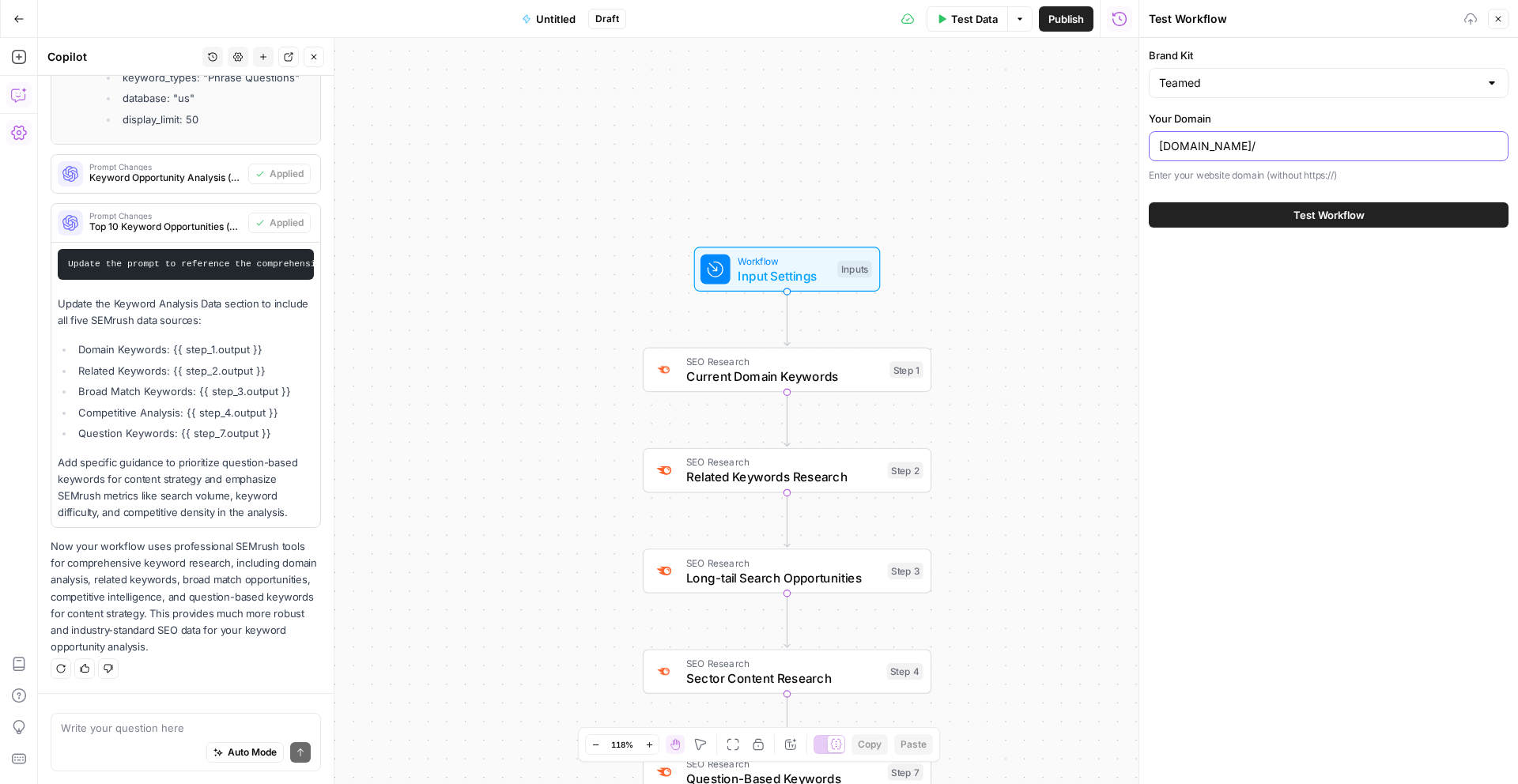
click at [1289, 148] on "www.teamed.global/" at bounding box center [1329, 146] width 340 height 16
type "www.teamed.global"
click at [1287, 208] on button "Test Workflow" at bounding box center [1329, 214] width 360 height 25
click at [841, 265] on div "Inputs" at bounding box center [854, 269] width 35 height 17
click at [1057, 161] on span "edit field" at bounding box center [1067, 161] width 35 height 12
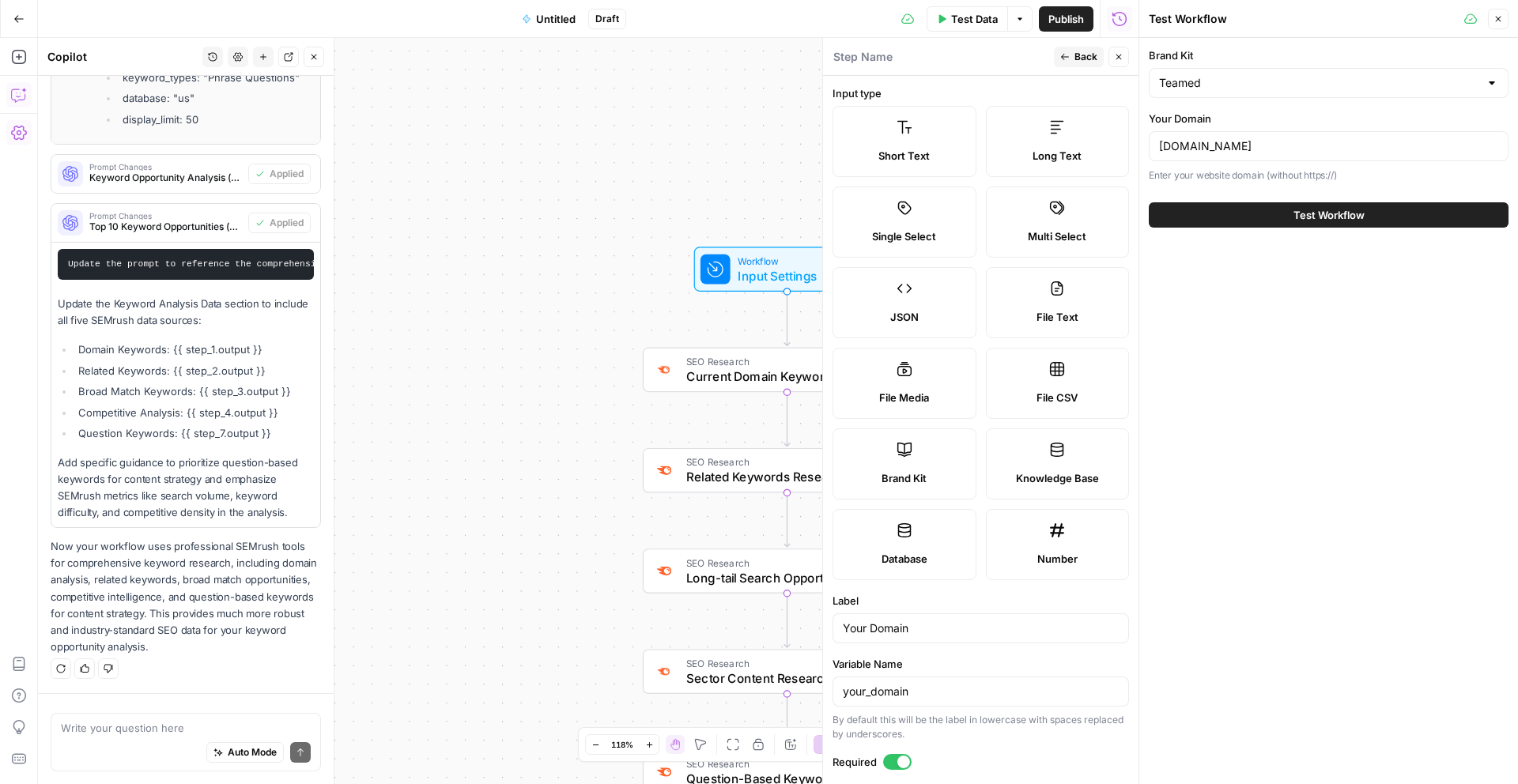
scroll to position [76, 0]
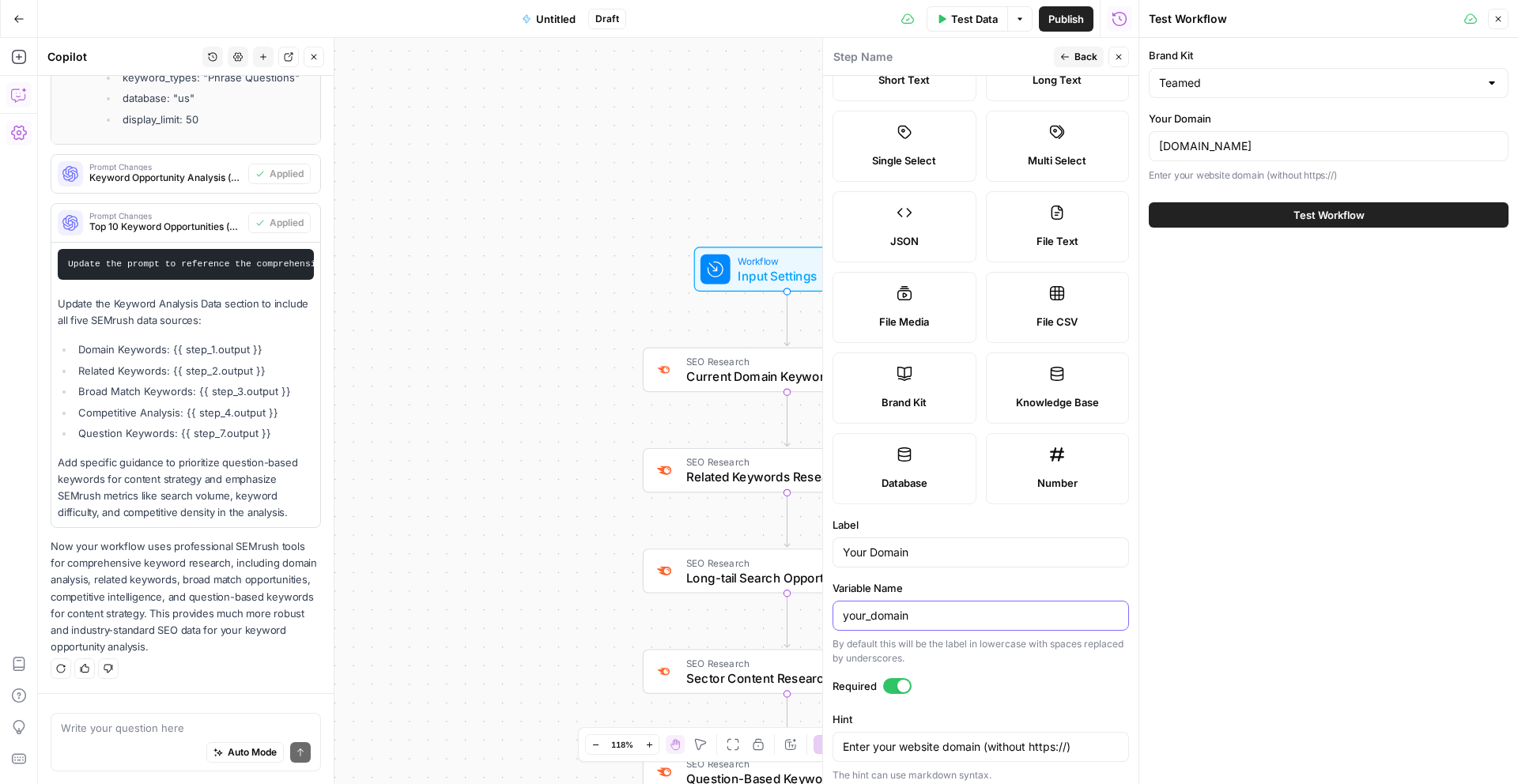
click at [933, 608] on input "your_domain" at bounding box center [980, 616] width 276 height 16
click at [932, 608] on input "your_domain" at bounding box center [980, 616] width 276 height 16
type input "/"
click at [965, 678] on label "Required" at bounding box center [980, 685] width 296 height 16
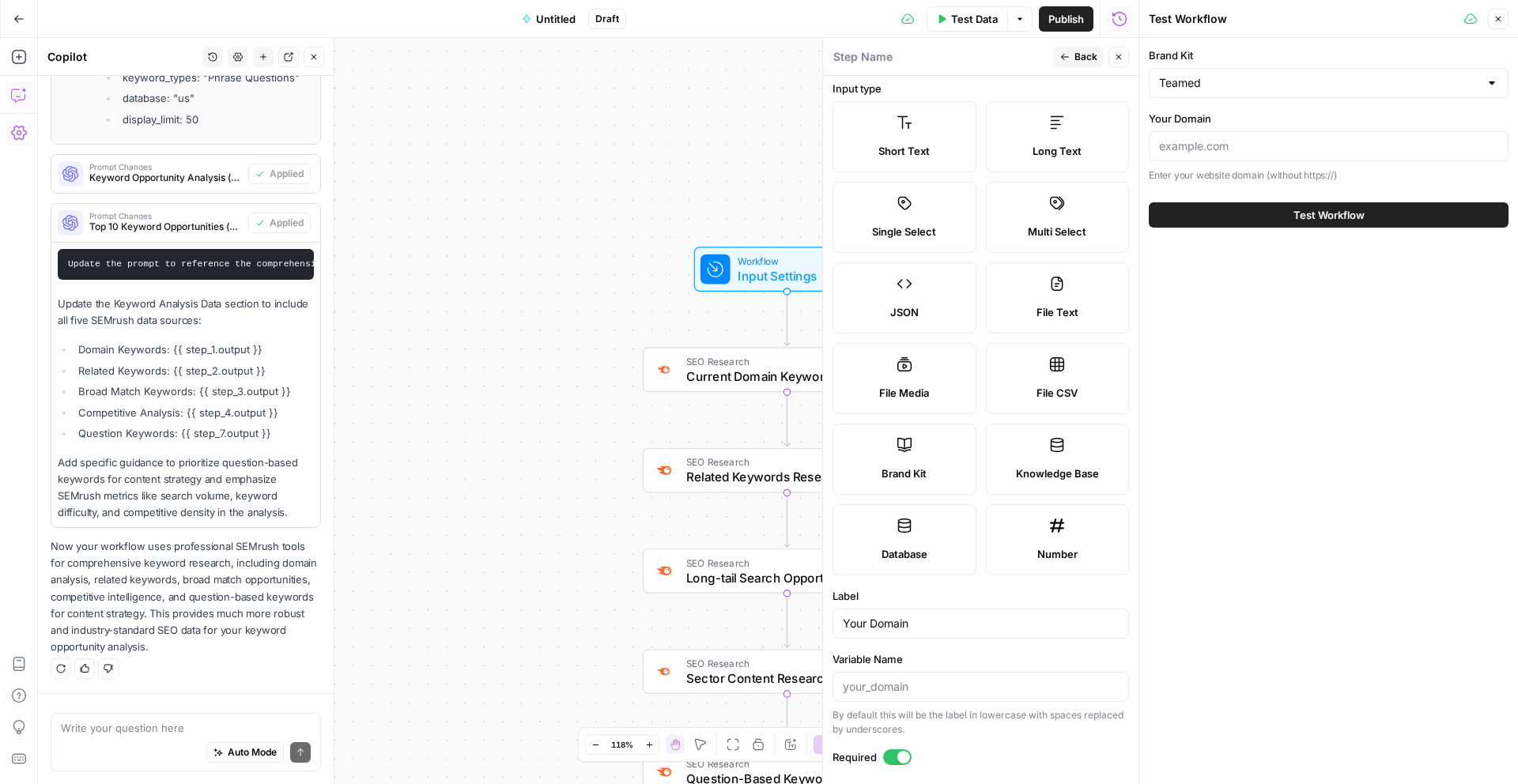
scroll to position [0, 0]
click at [1115, 59] on icon "button" at bounding box center [1119, 56] width 9 height 9
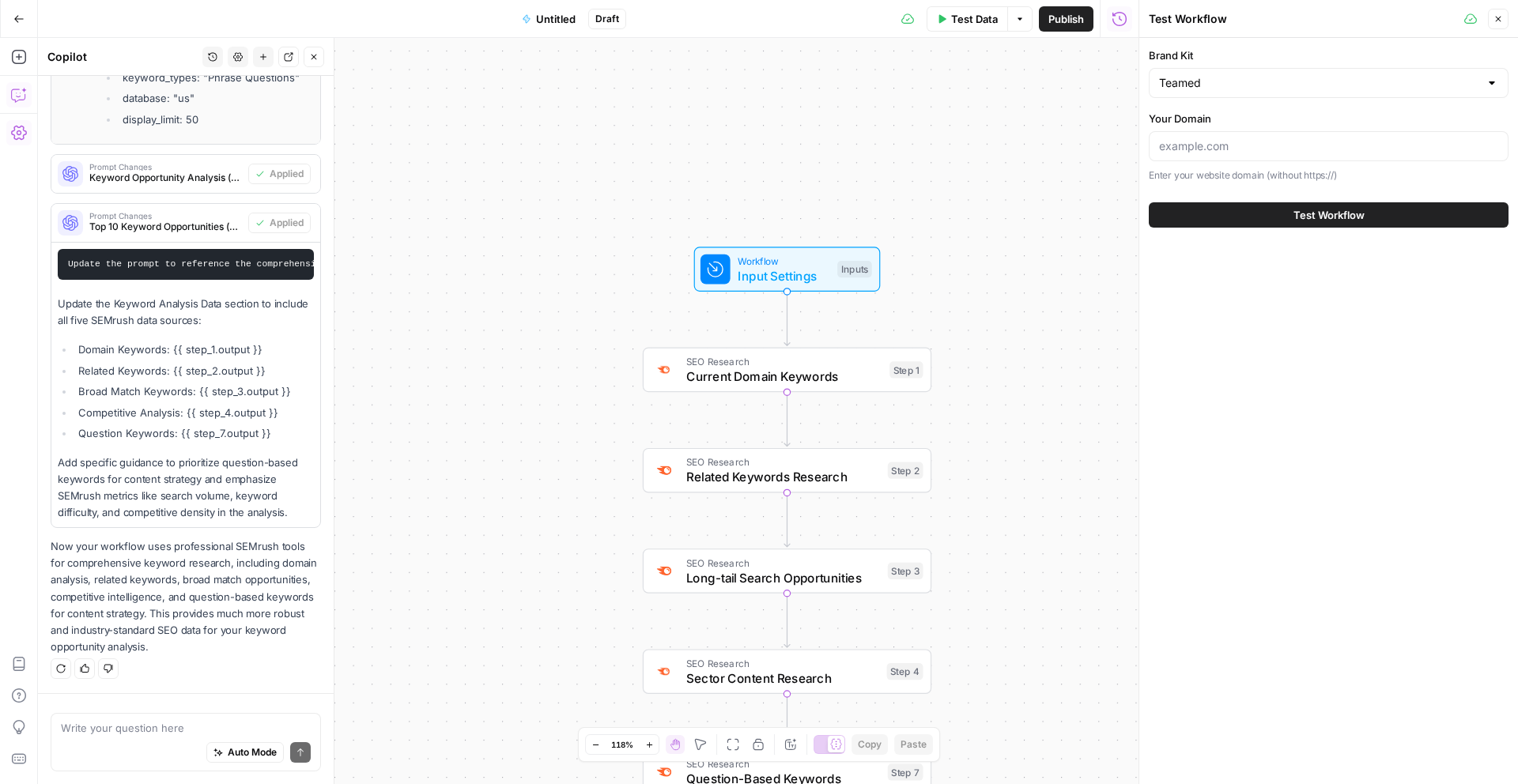
click at [1339, 221] on span "Test Workflow" at bounding box center [1329, 214] width 71 height 16
click at [1233, 150] on input "Your Domain" at bounding box center [1329, 146] width 340 height 16
paste input "[URL][DOMAIN_NAME]"
drag, startPoint x: 1187, startPoint y: 146, endPoint x: 1104, endPoint y: 143, distance: 83.1
click at [1104, 143] on body "T Teamed New Home Browse Insights Opportunities Your Data Recent Grids Write Co…" at bounding box center [759, 392] width 1518 height 784
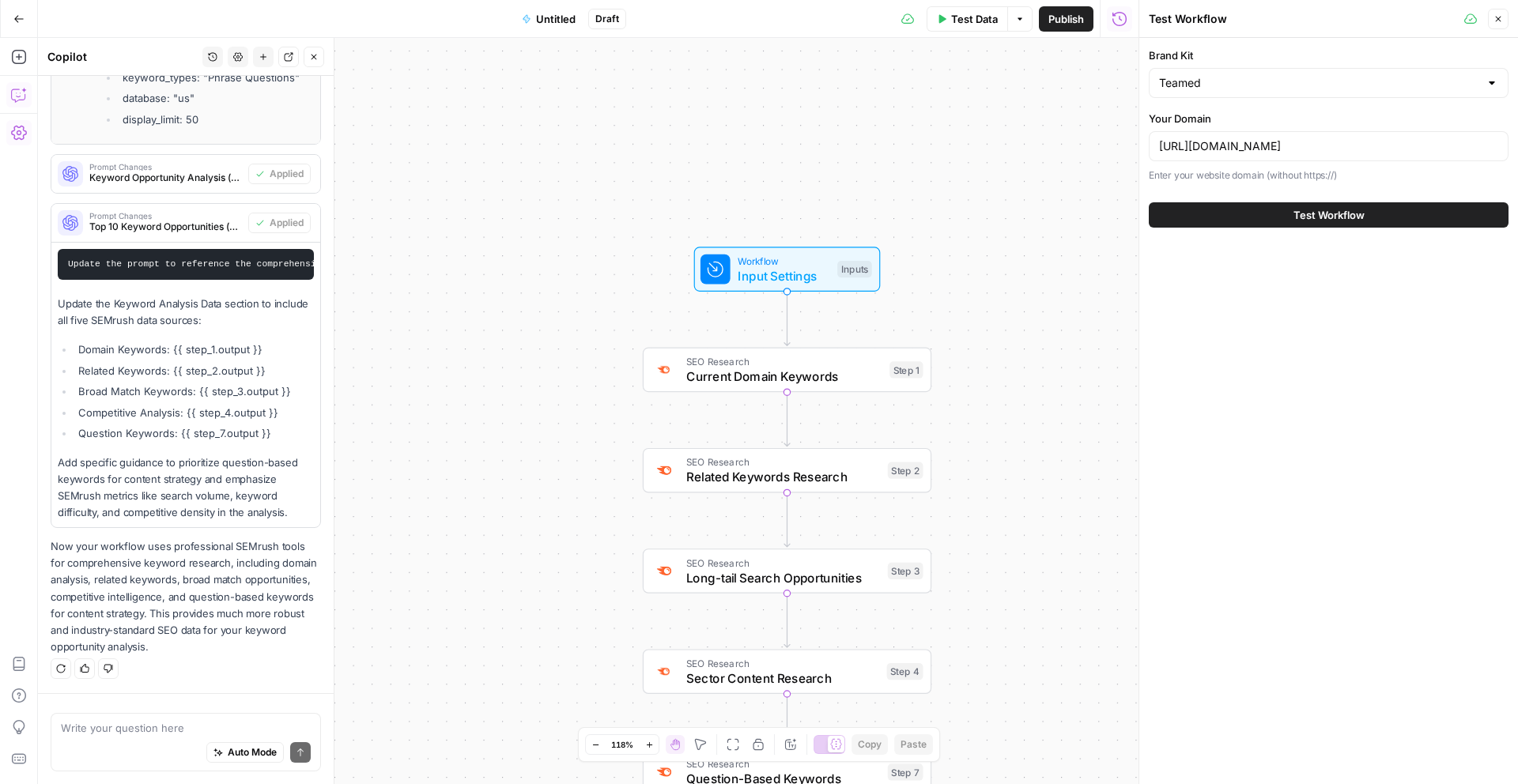
click at [1157, 149] on div "[URL][DOMAIN_NAME]" at bounding box center [1329, 147] width 360 height 30
click at [1162, 149] on input "[URL][DOMAIN_NAME]" at bounding box center [1329, 146] width 340 height 16
type input "www.teamed.global/"
click at [1275, 204] on button "Test Workflow" at bounding box center [1329, 214] width 360 height 25
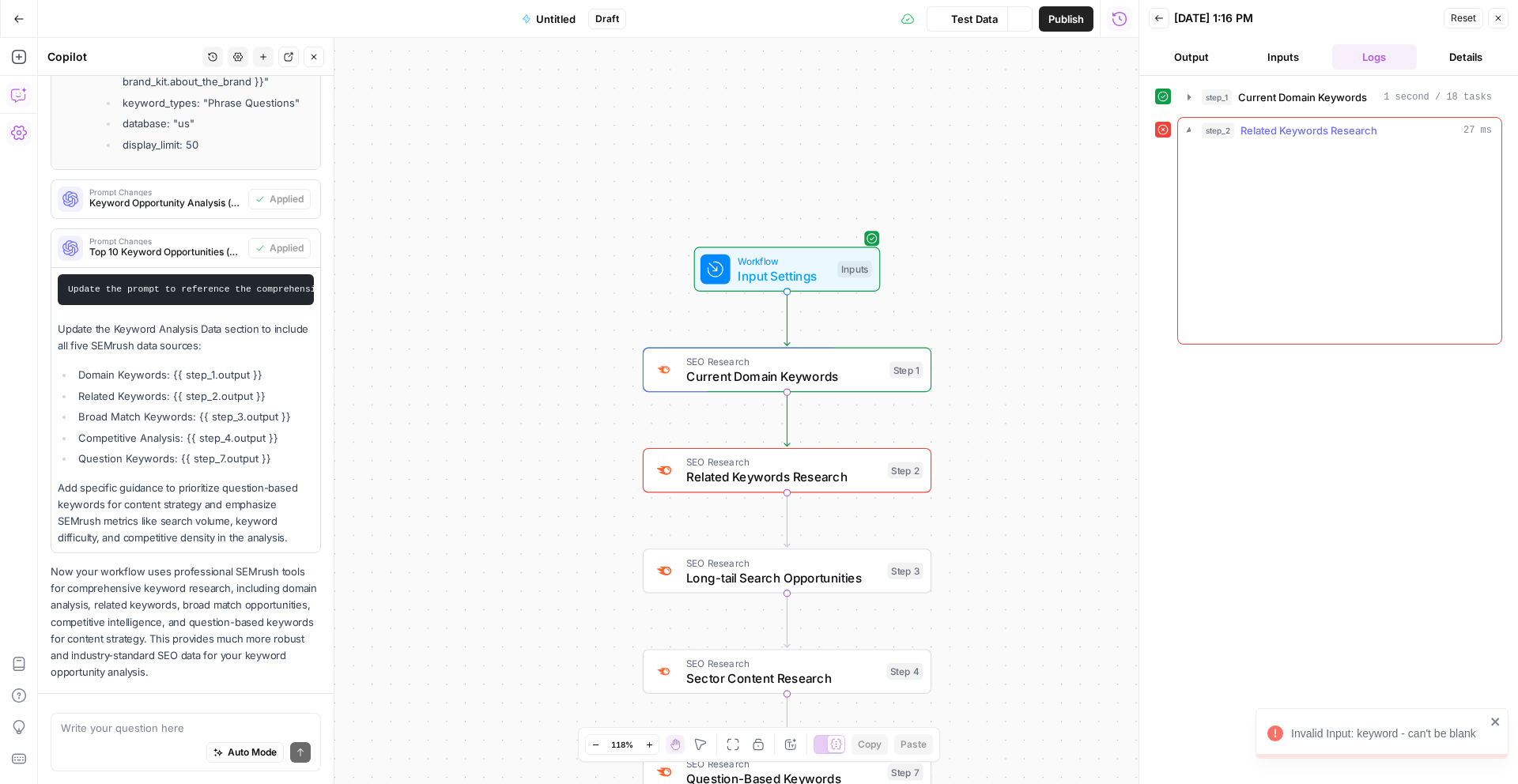
scroll to position [3283, 0]
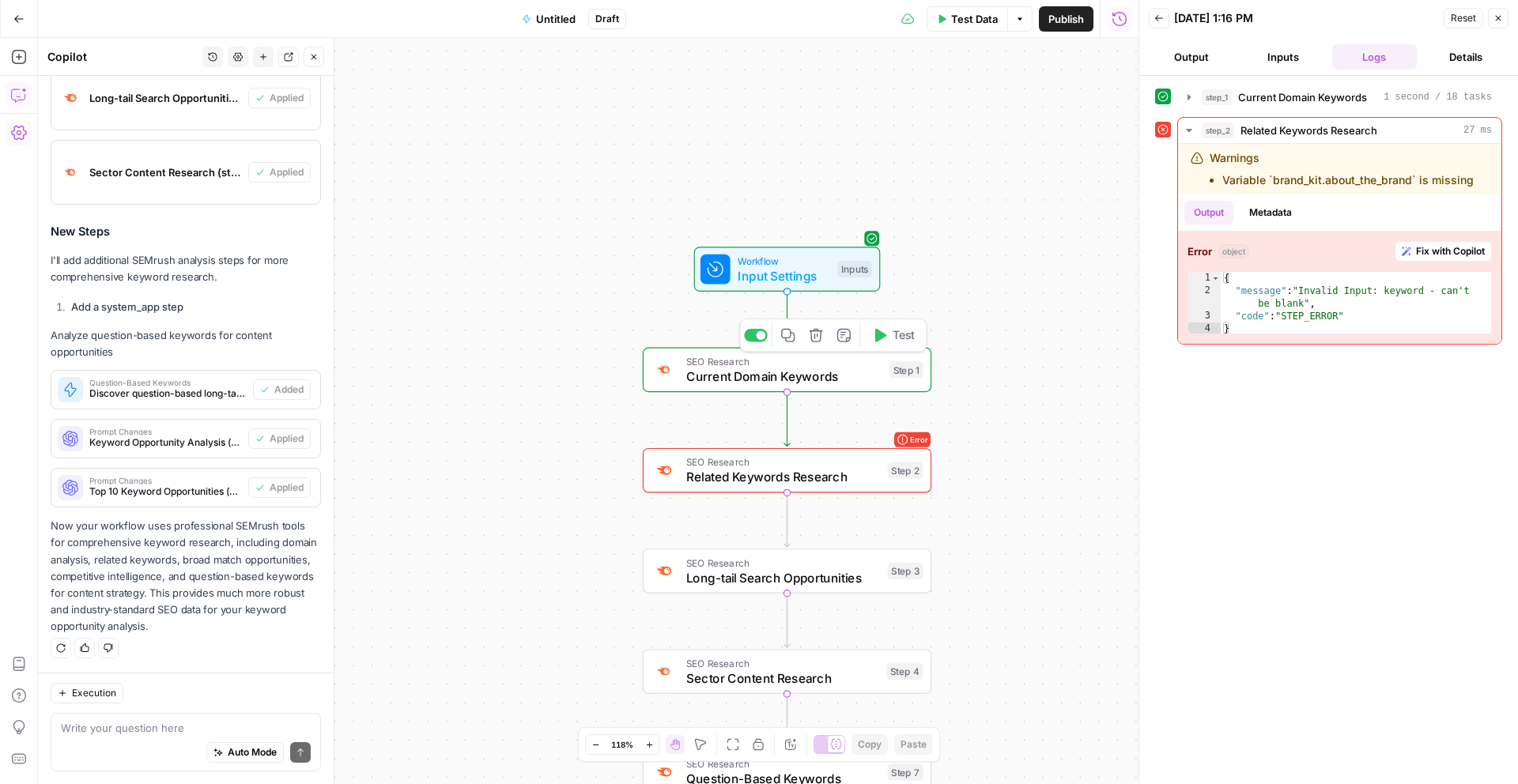
click at [834, 377] on span "Current Domain Keywords" at bounding box center [784, 376] width 196 height 19
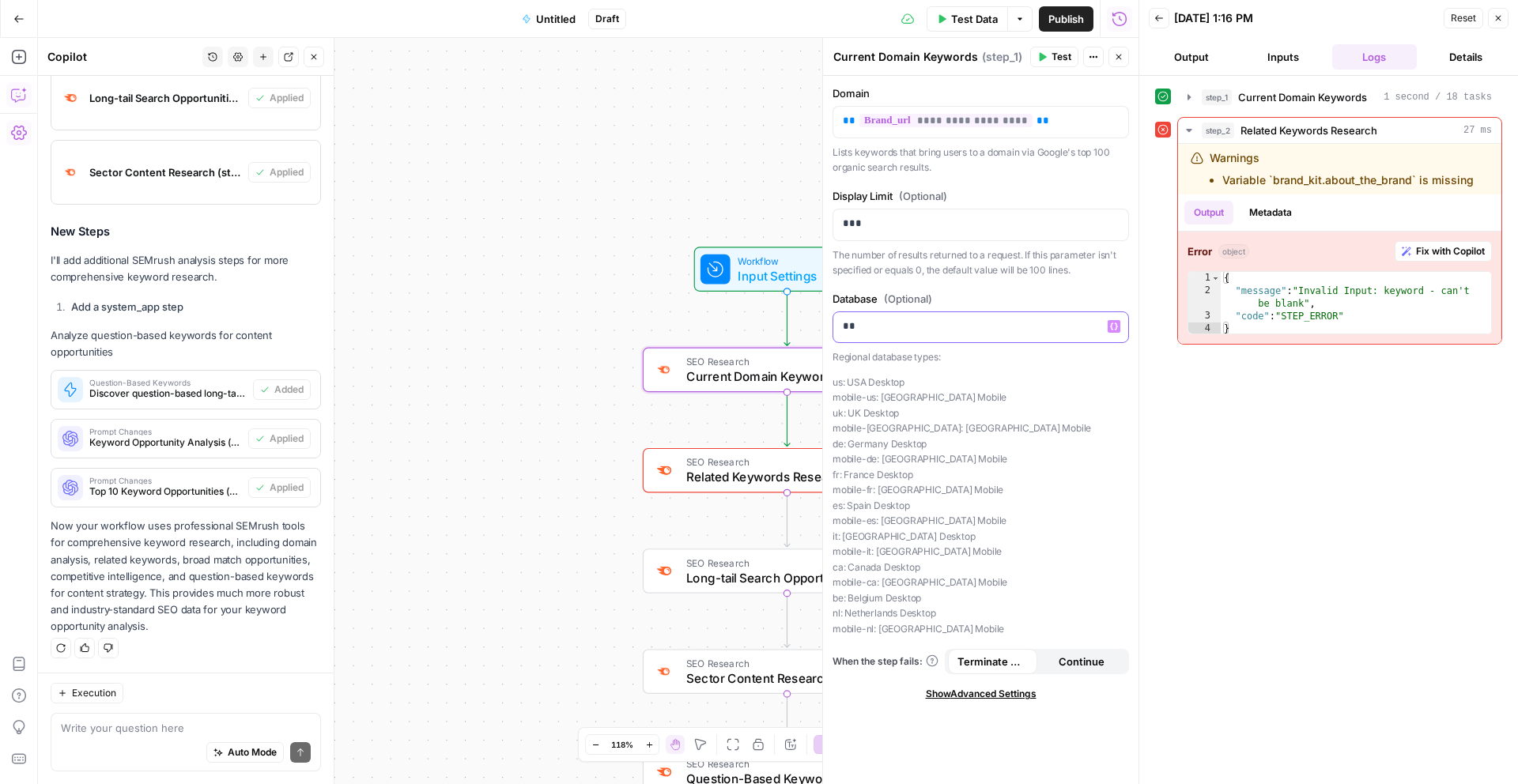
click at [977, 324] on p "**" at bounding box center [980, 326] width 276 height 16
click at [742, 369] on span "Current Domain Keywords" at bounding box center [784, 376] width 196 height 19
click at [1289, 216] on button "Metadata" at bounding box center [1271, 212] width 62 height 24
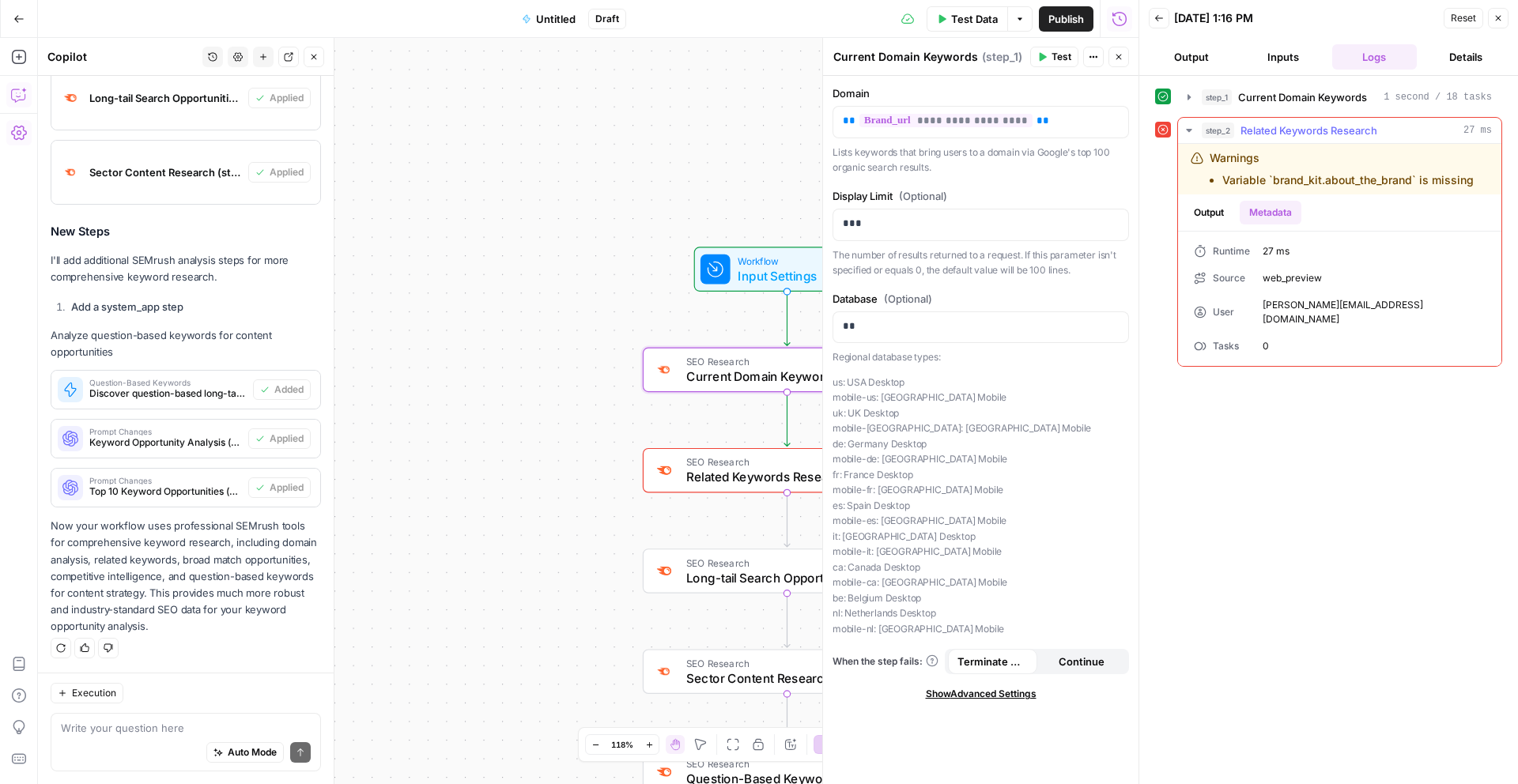
click at [1218, 211] on button "Output" at bounding box center [1209, 212] width 49 height 24
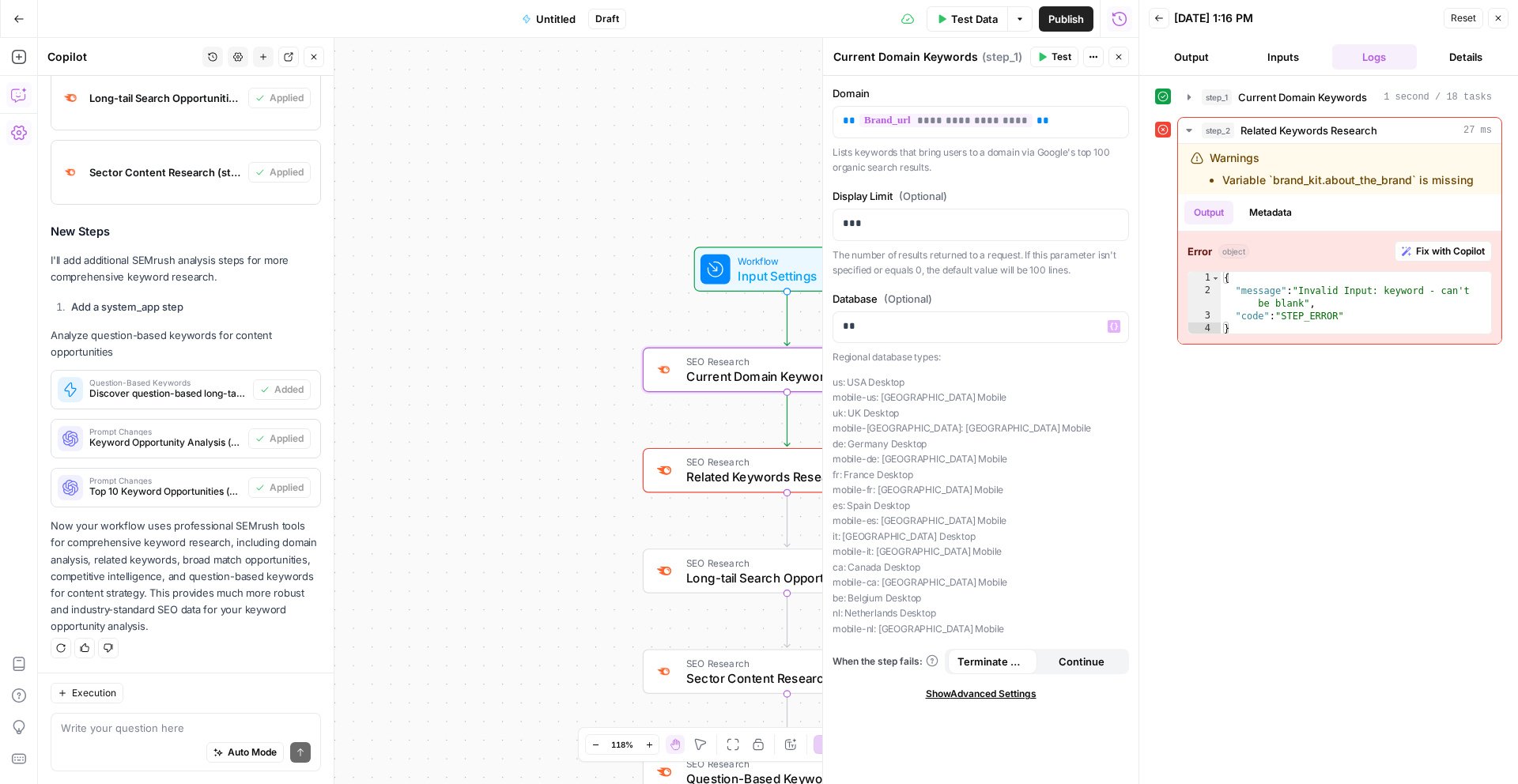
drag, startPoint x: 528, startPoint y: 286, endPoint x: 484, endPoint y: 365, distance: 90.4
click at [527, 286] on div "Workflow Input Settings Inputs SEO Research Current Domain Keywords Step 1 Erro…" at bounding box center [588, 411] width 1100 height 746
click at [150, 733] on textarea at bounding box center [186, 728] width 250 height 16
type textarea "can you fix the errors"
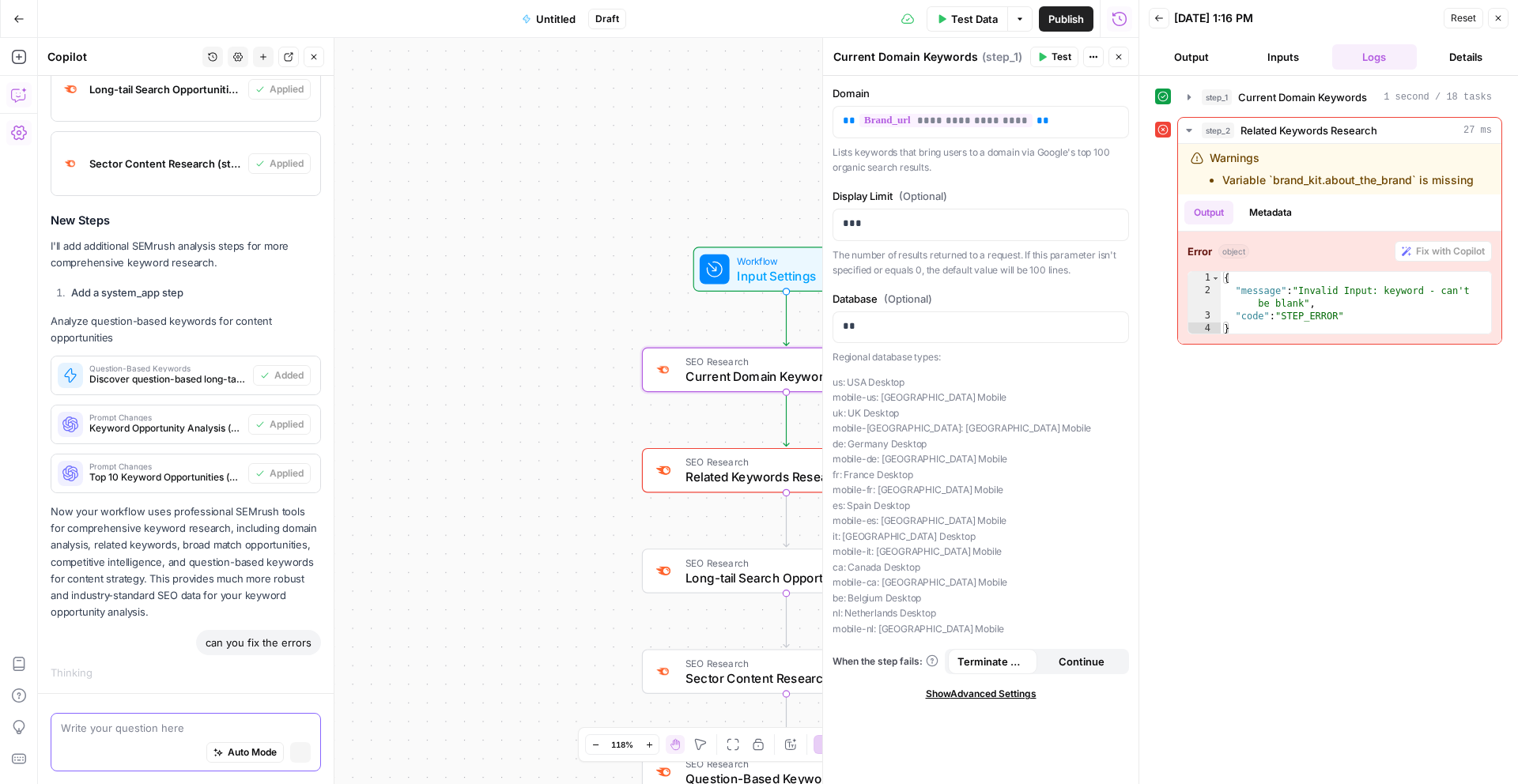
scroll to position [3204, 0]
click at [1498, 21] on icon "button" at bounding box center [1498, 18] width 9 height 9
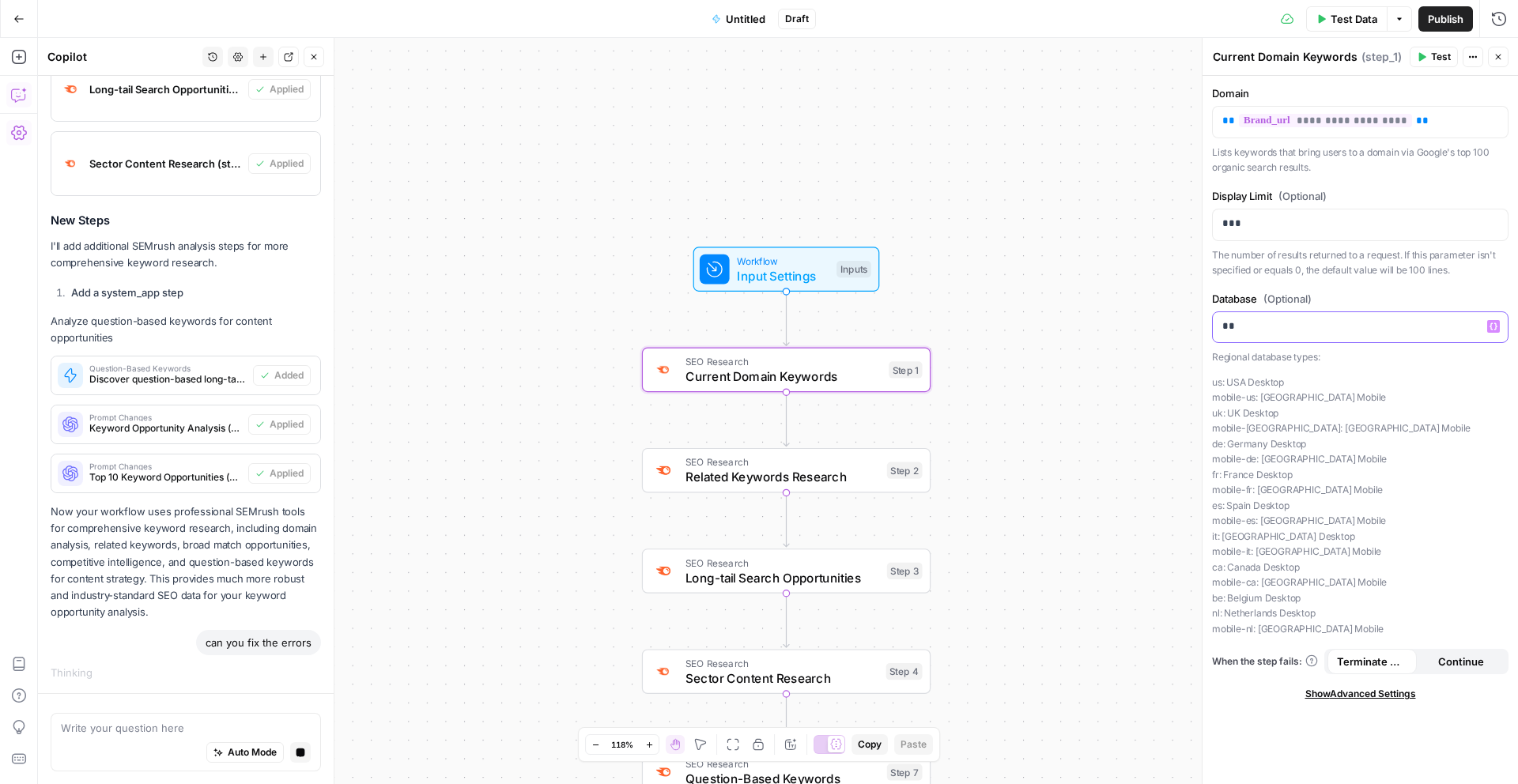
click at [1254, 329] on p "**" at bounding box center [1360, 326] width 276 height 16
click at [1495, 326] on icon "button" at bounding box center [1494, 326] width 8 height 8
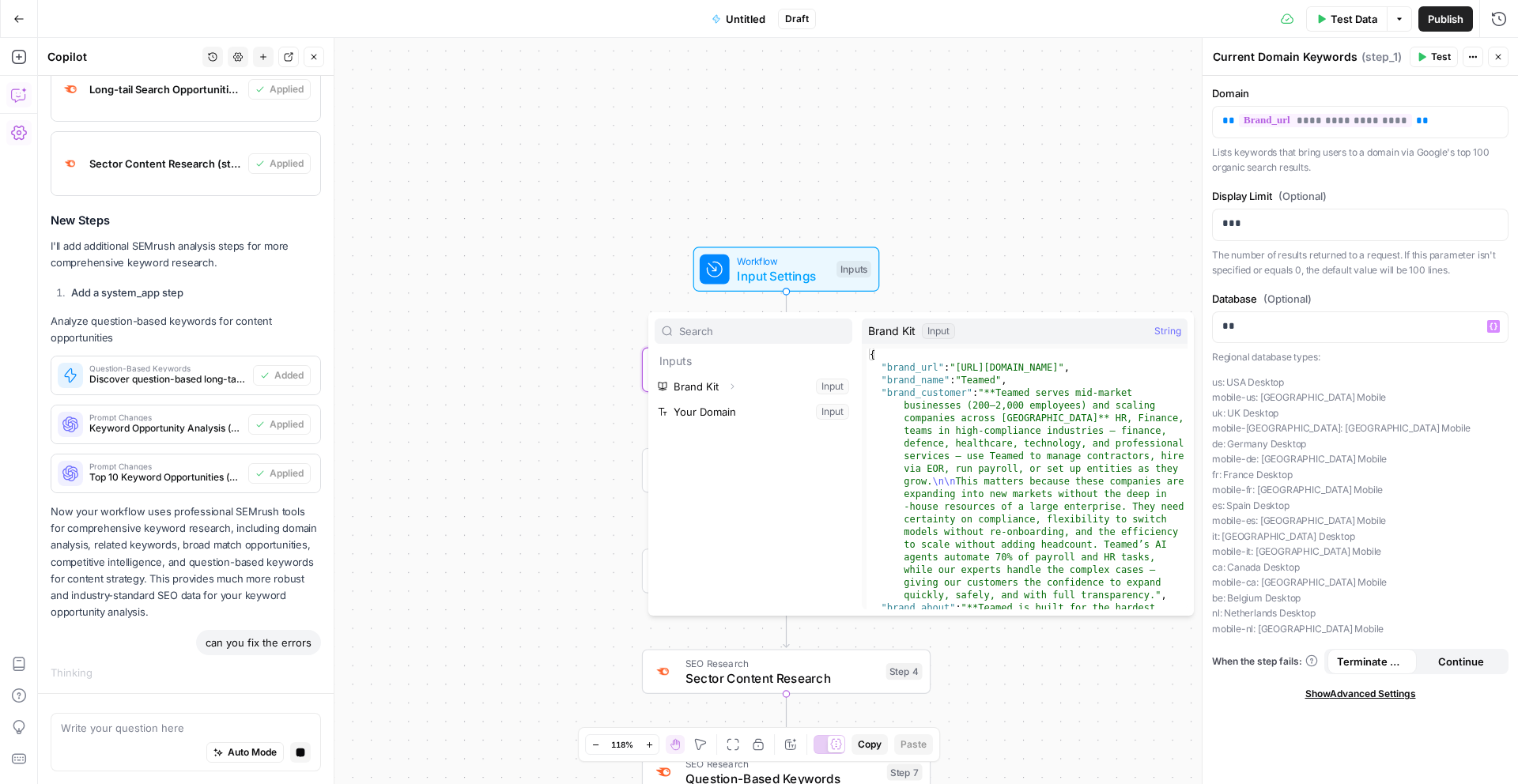
click at [1060, 260] on div "Workflow Input Settings Inputs SEO Research Current Domain Keywords Step 1 SEO …" at bounding box center [778, 411] width 1480 height 746
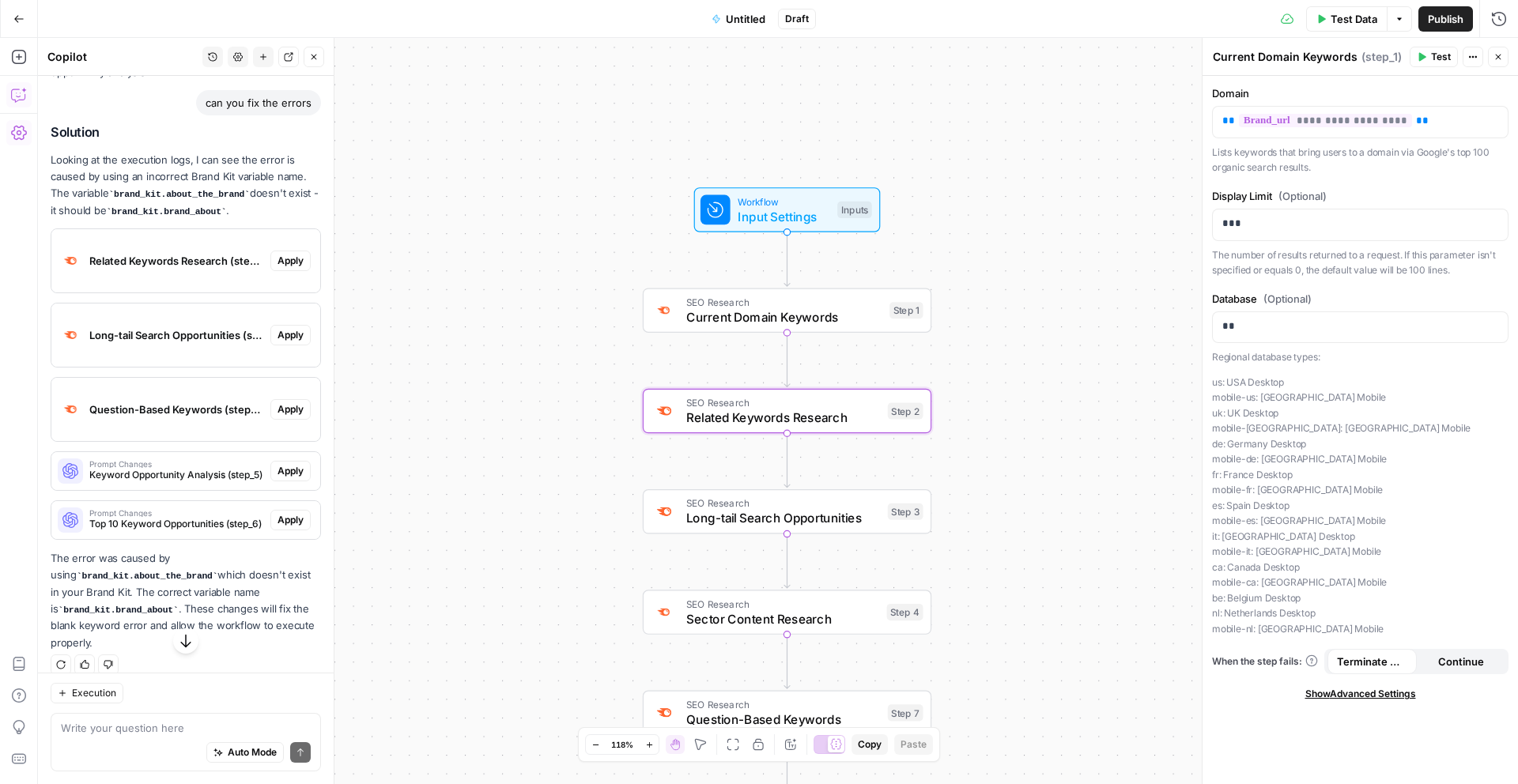
scroll to position [3851, 0]
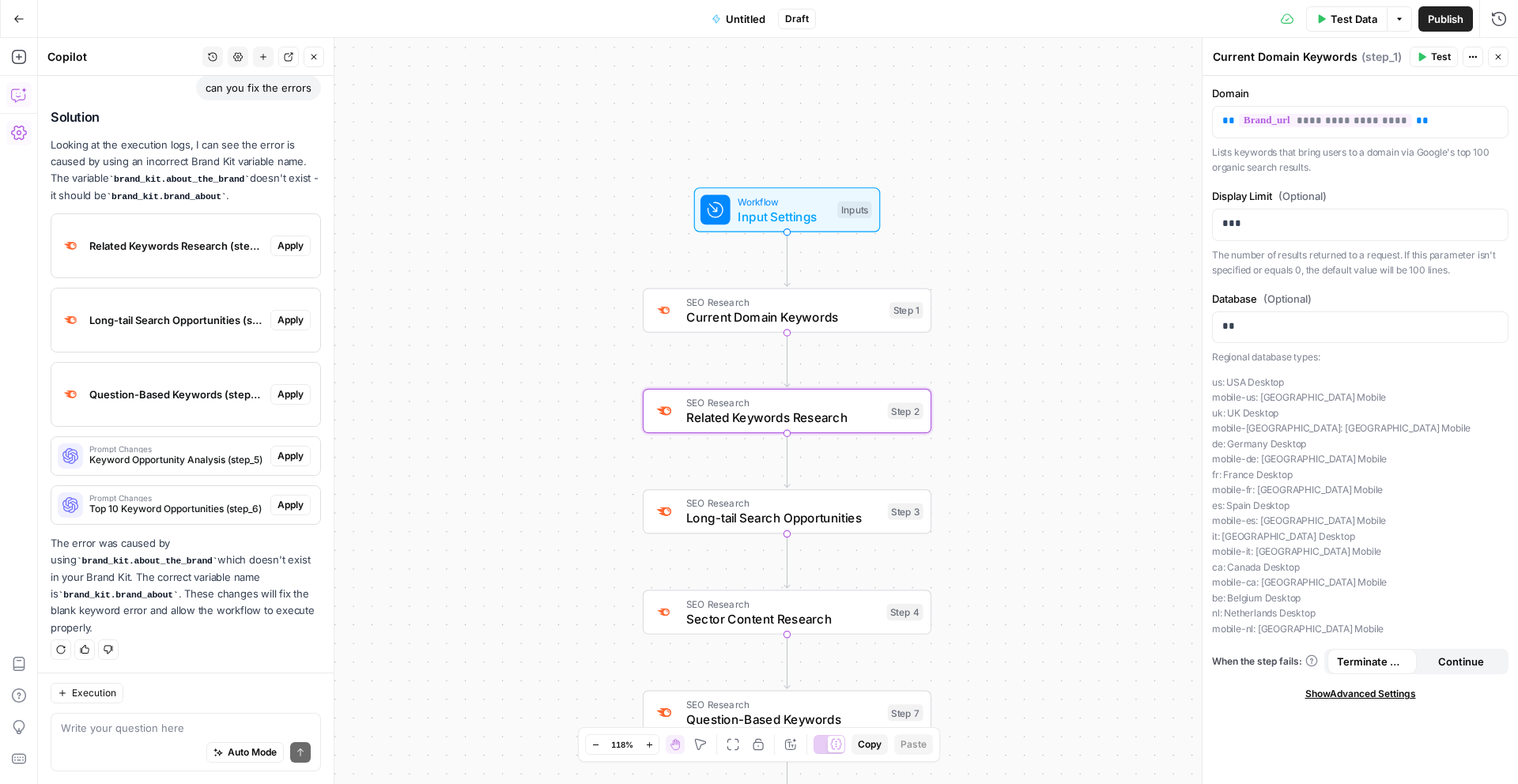
click at [294, 246] on span "Apply" at bounding box center [291, 245] width 26 height 14
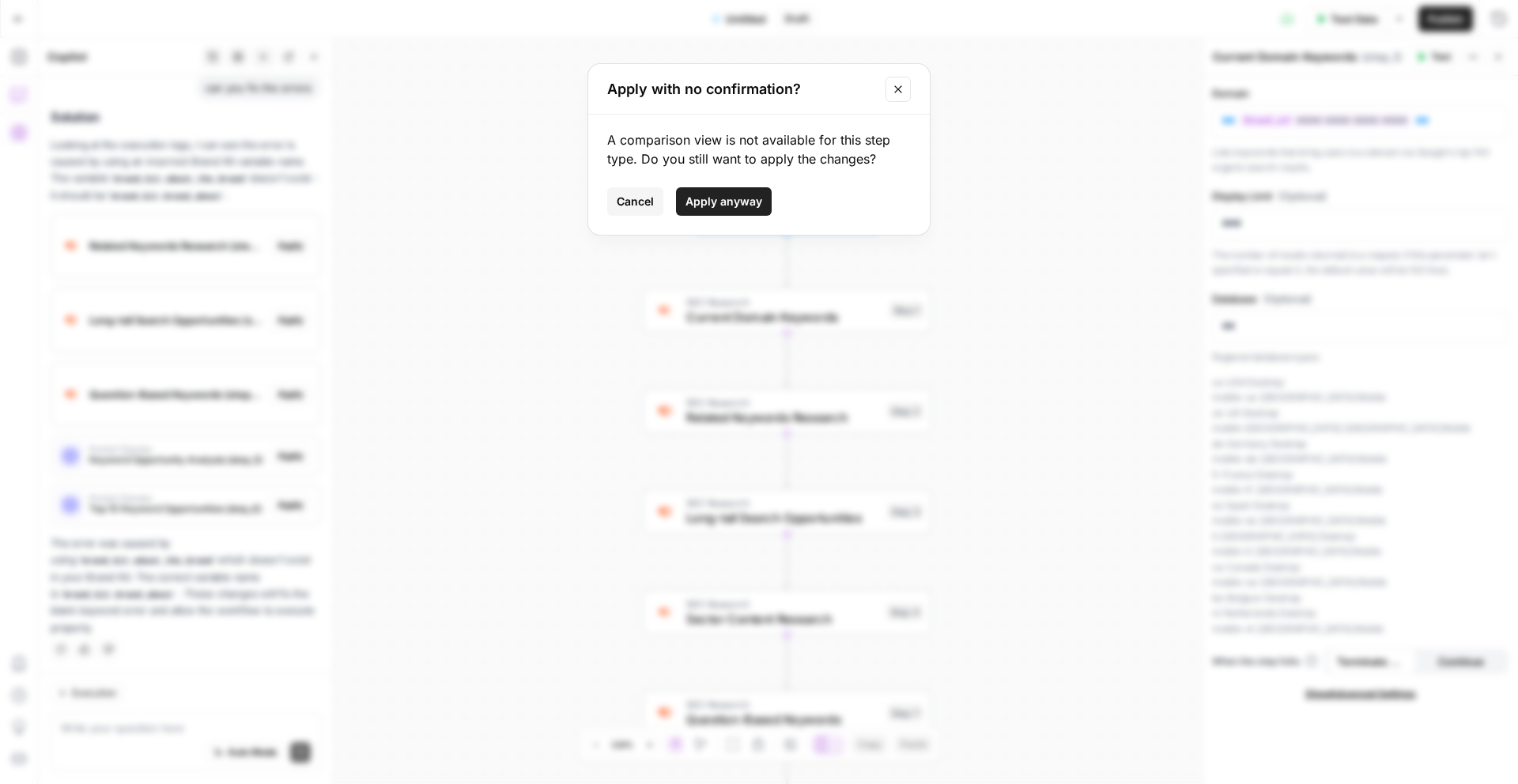
click at [698, 203] on span "Apply anyway" at bounding box center [724, 201] width 77 height 16
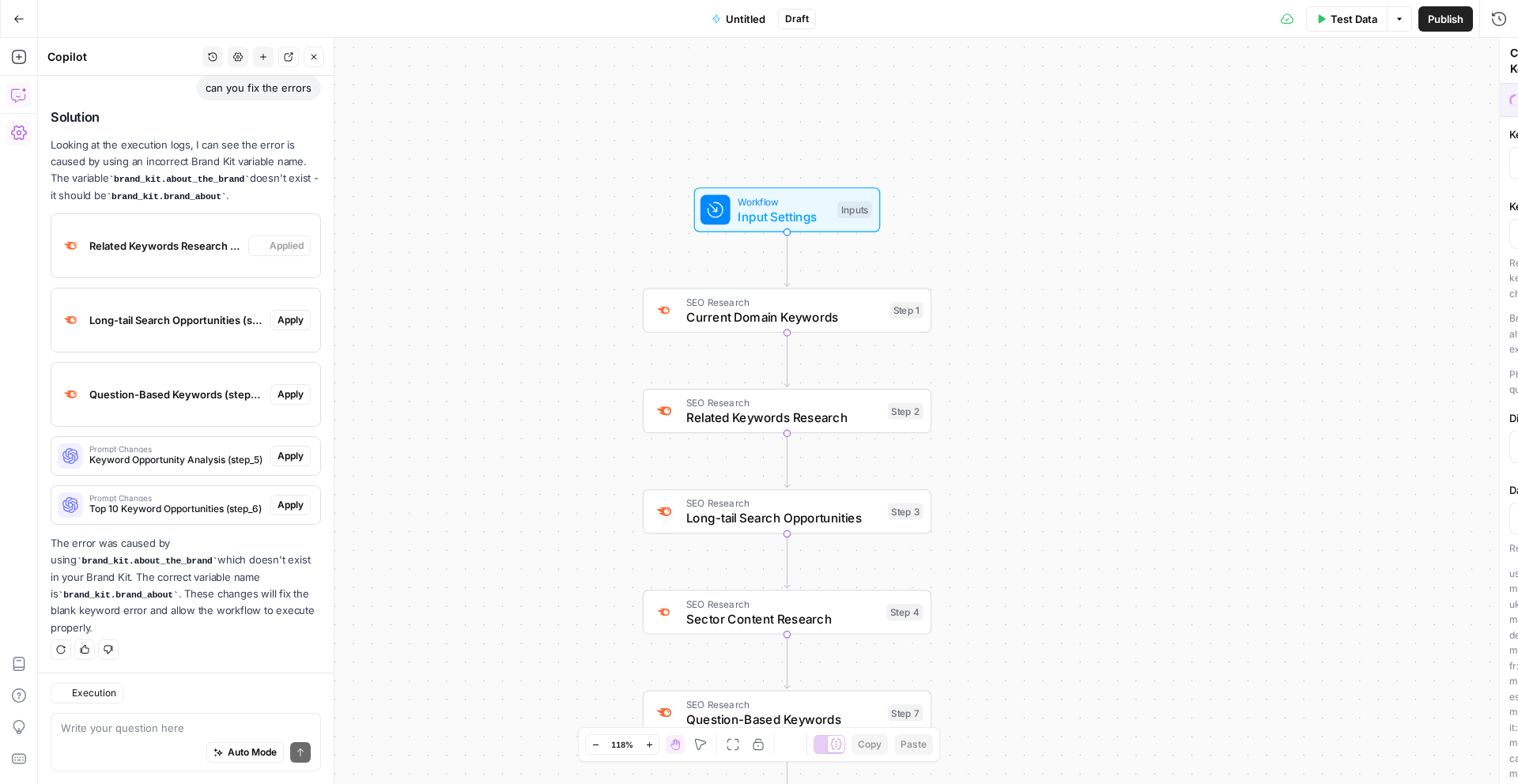
type textarea "Related Keywords Research"
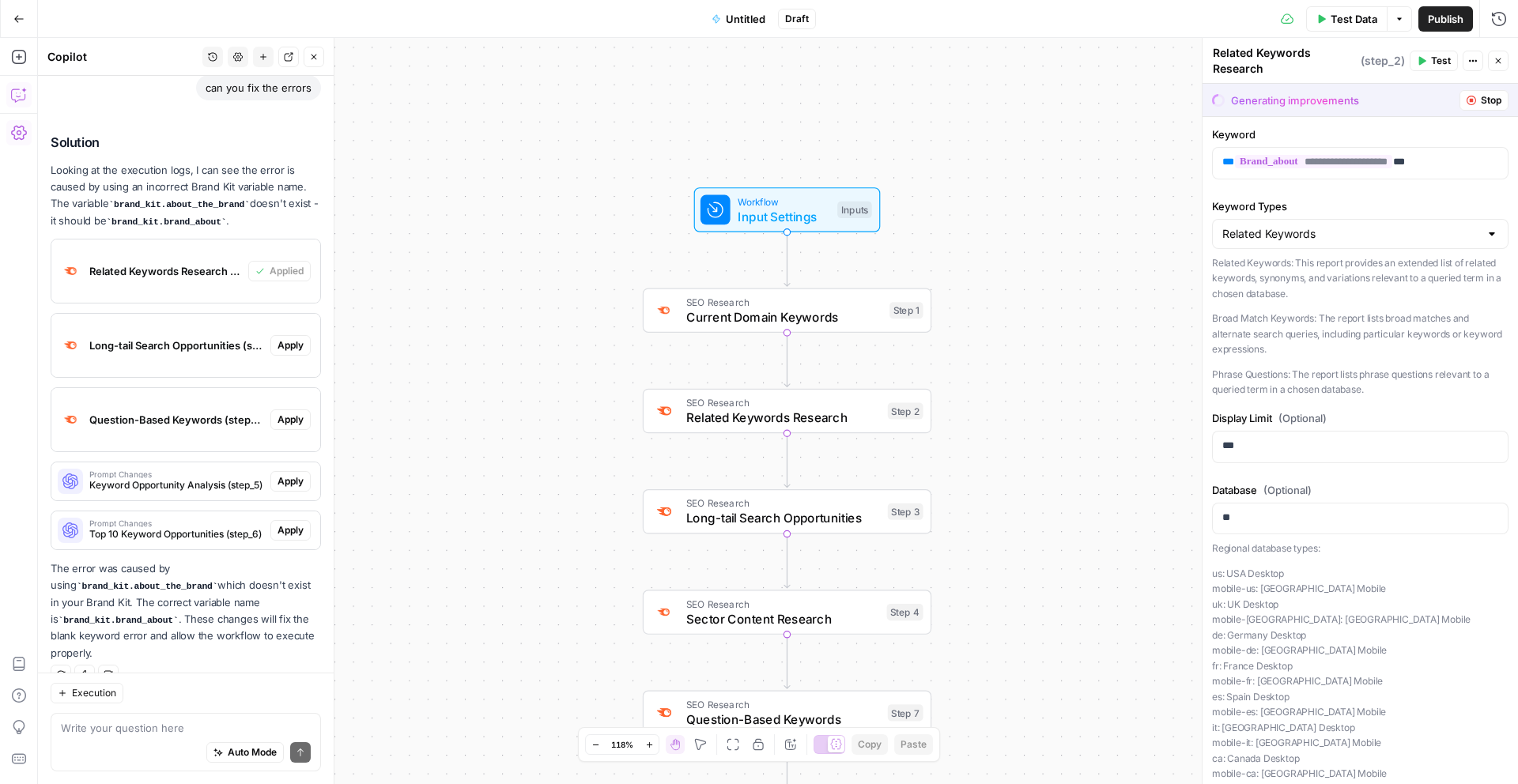
scroll to position [3877, 0]
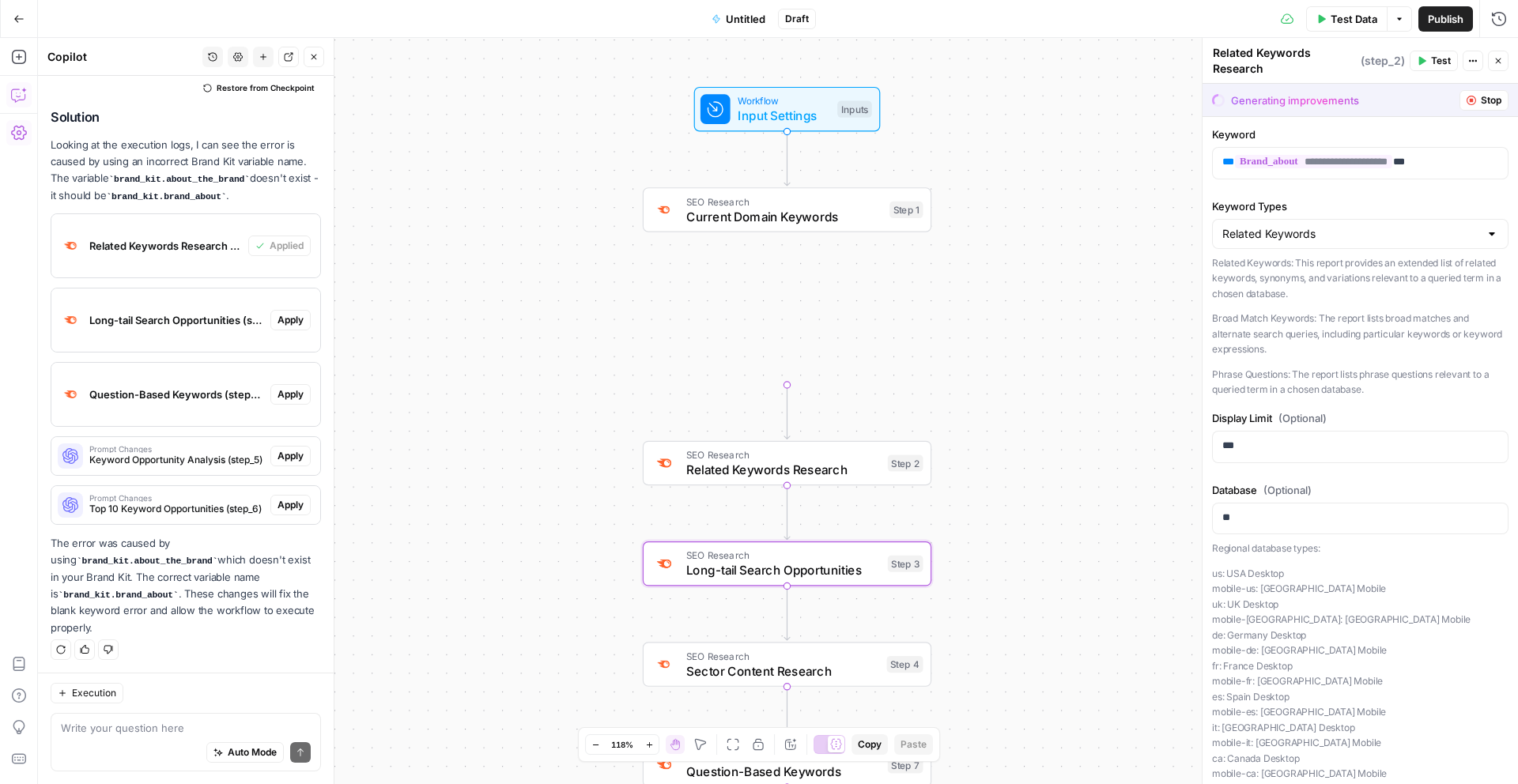
click at [288, 321] on span "Apply" at bounding box center [291, 320] width 26 height 14
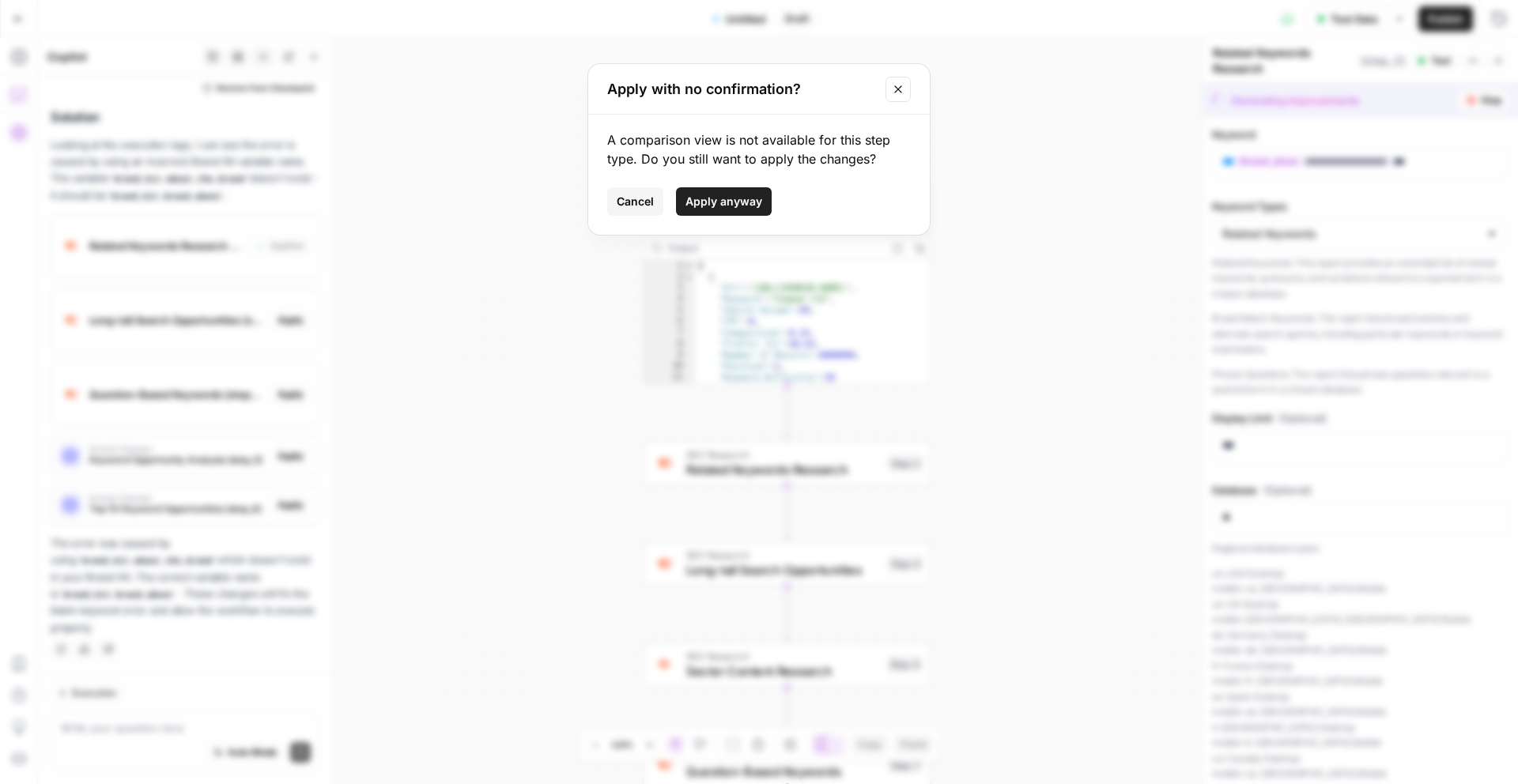
click at [717, 197] on span "Apply anyway" at bounding box center [724, 201] width 77 height 16
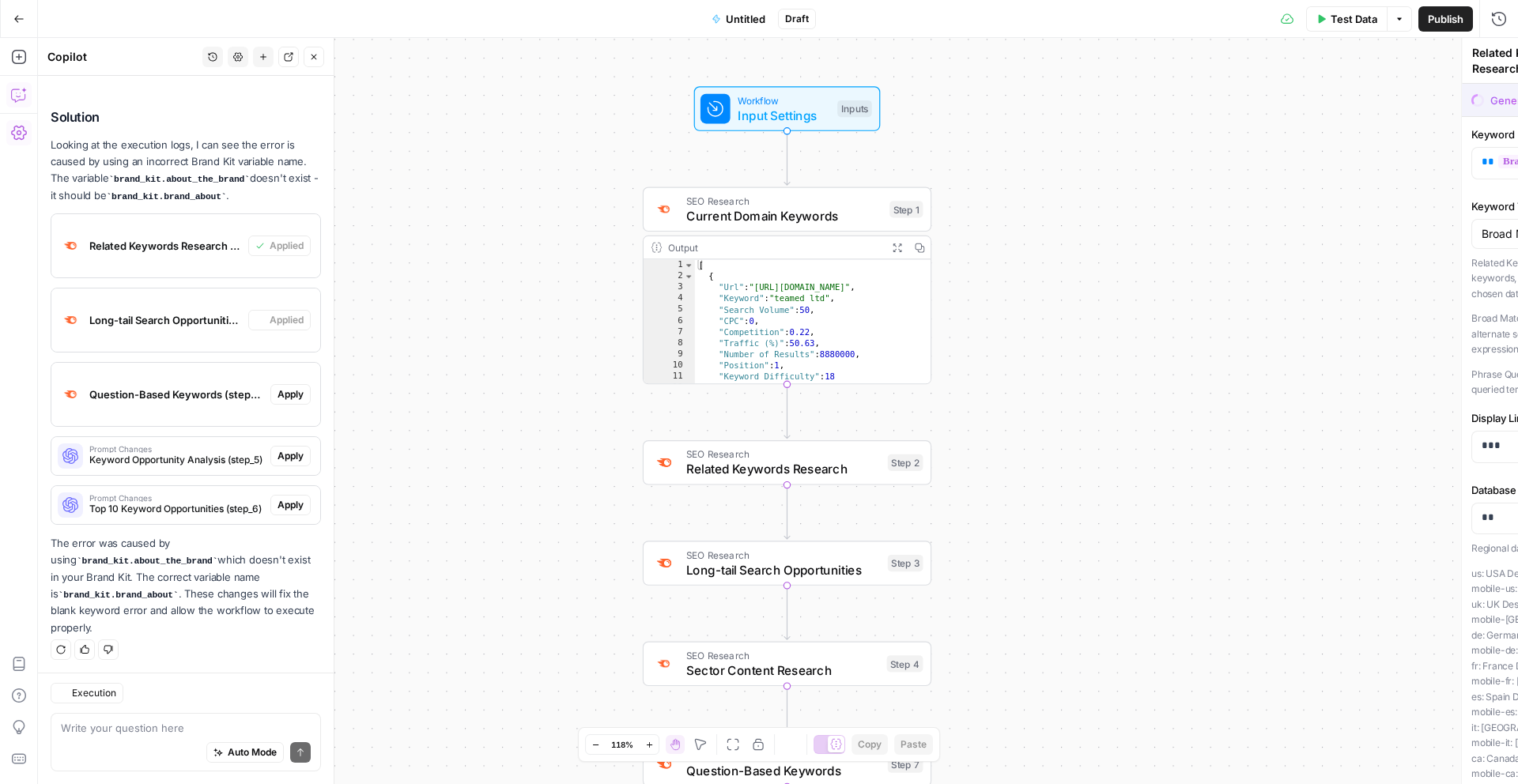
type textarea "Long-tail Search Opportunities"
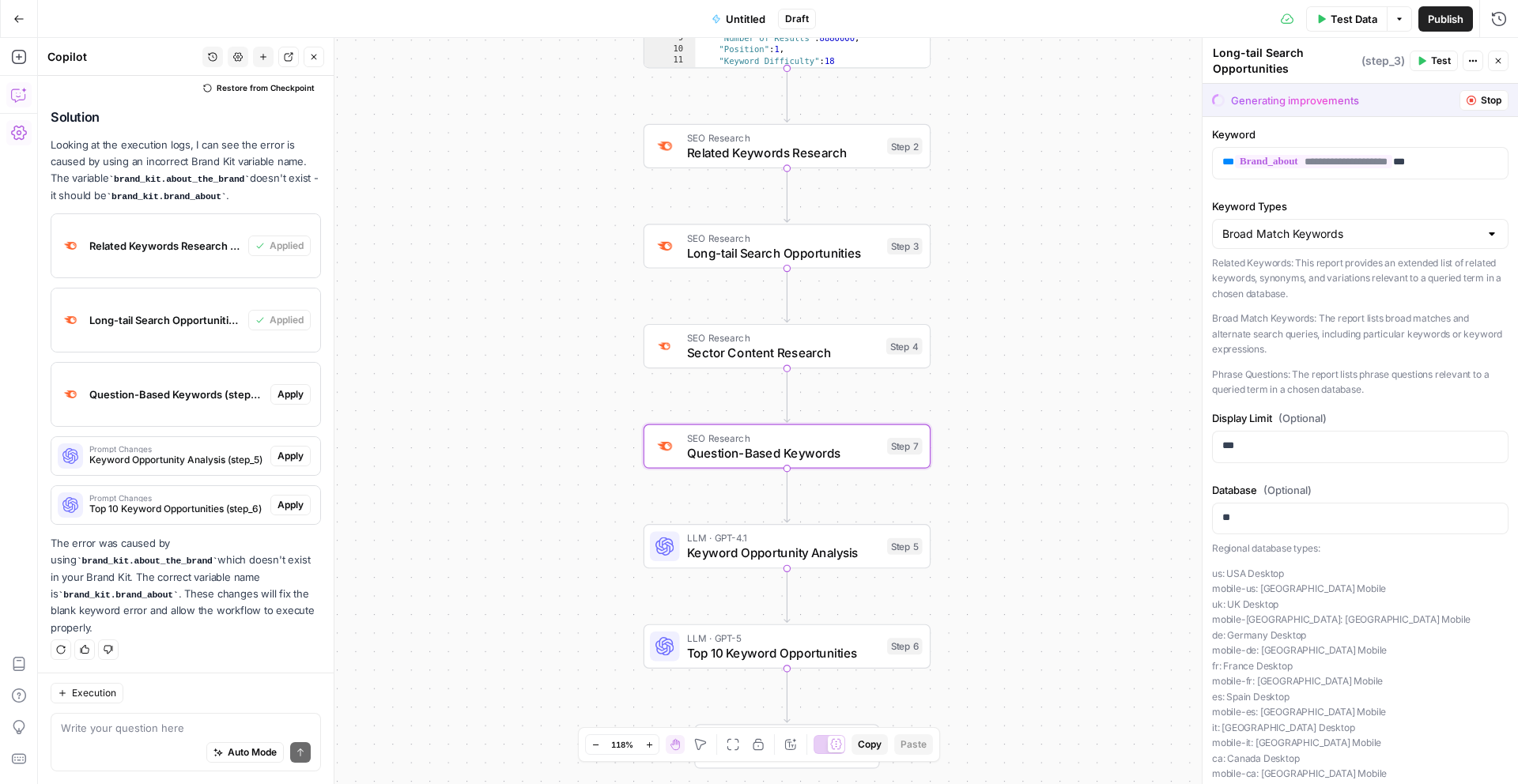
click at [296, 399] on span "Apply" at bounding box center [291, 394] width 26 height 14
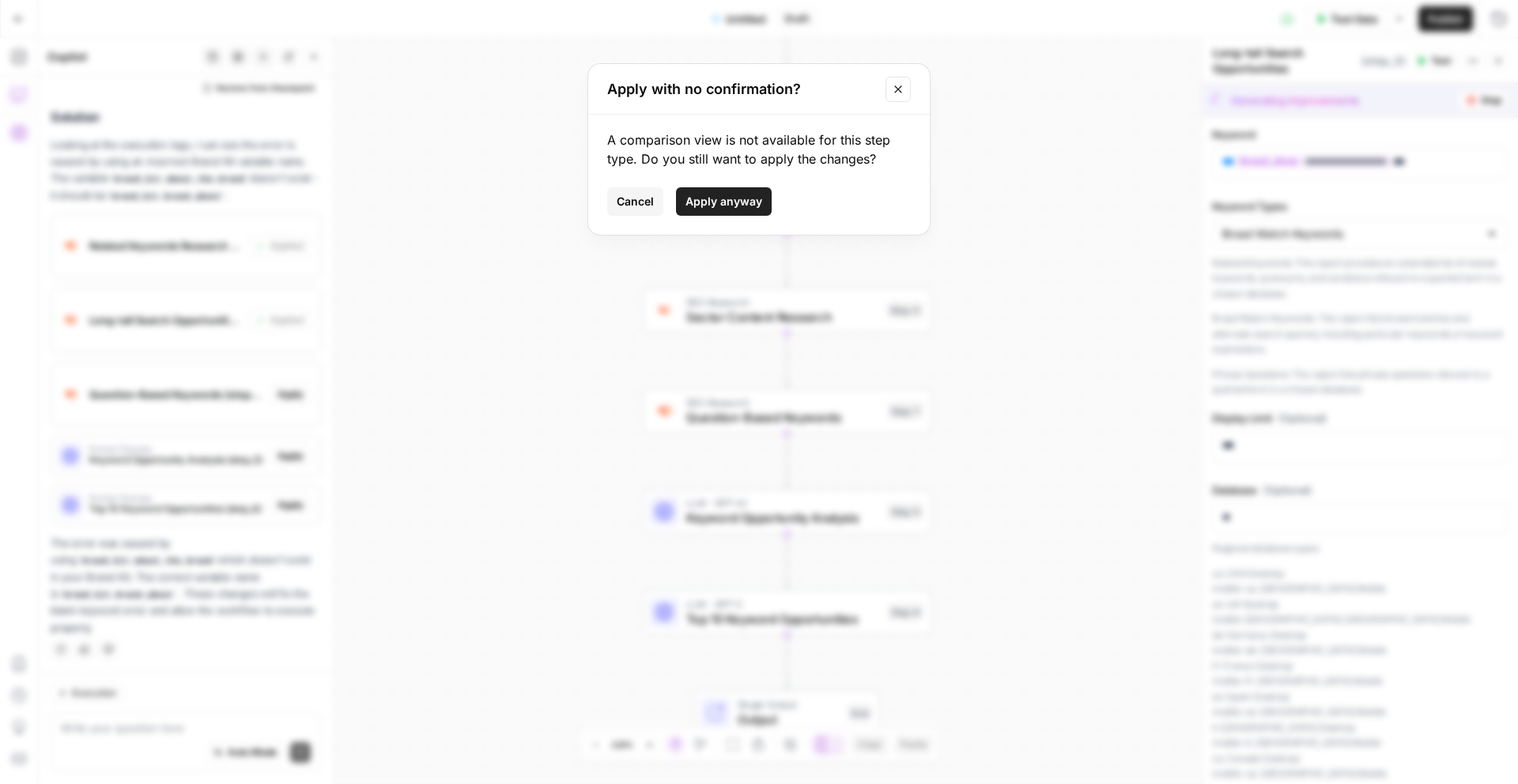
drag, startPoint x: 737, startPoint y: 206, endPoint x: 678, endPoint y: 247, distance: 71.8
click at [737, 206] on span "Apply anyway" at bounding box center [724, 201] width 77 height 16
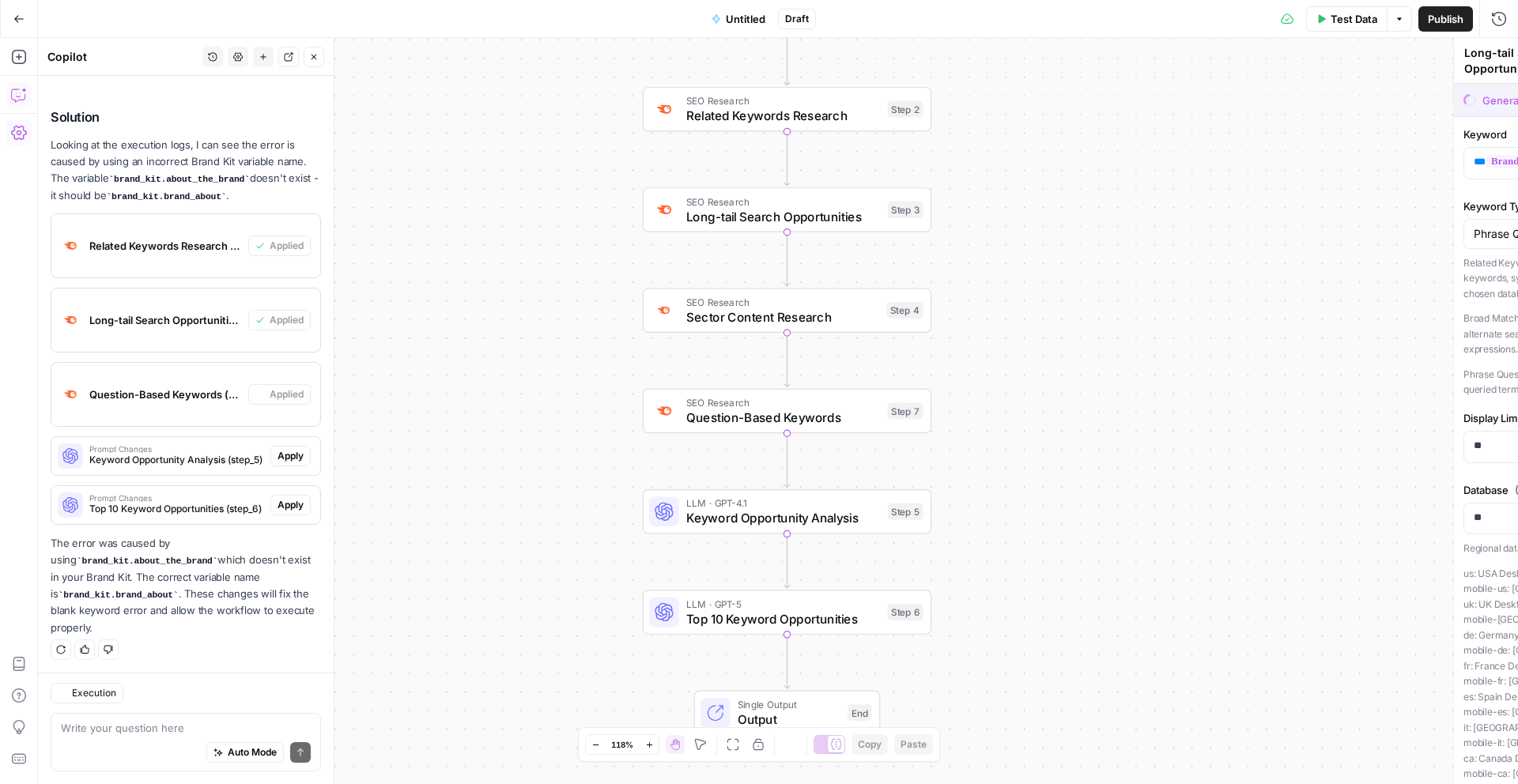
type textarea "Question-Based Keywords"
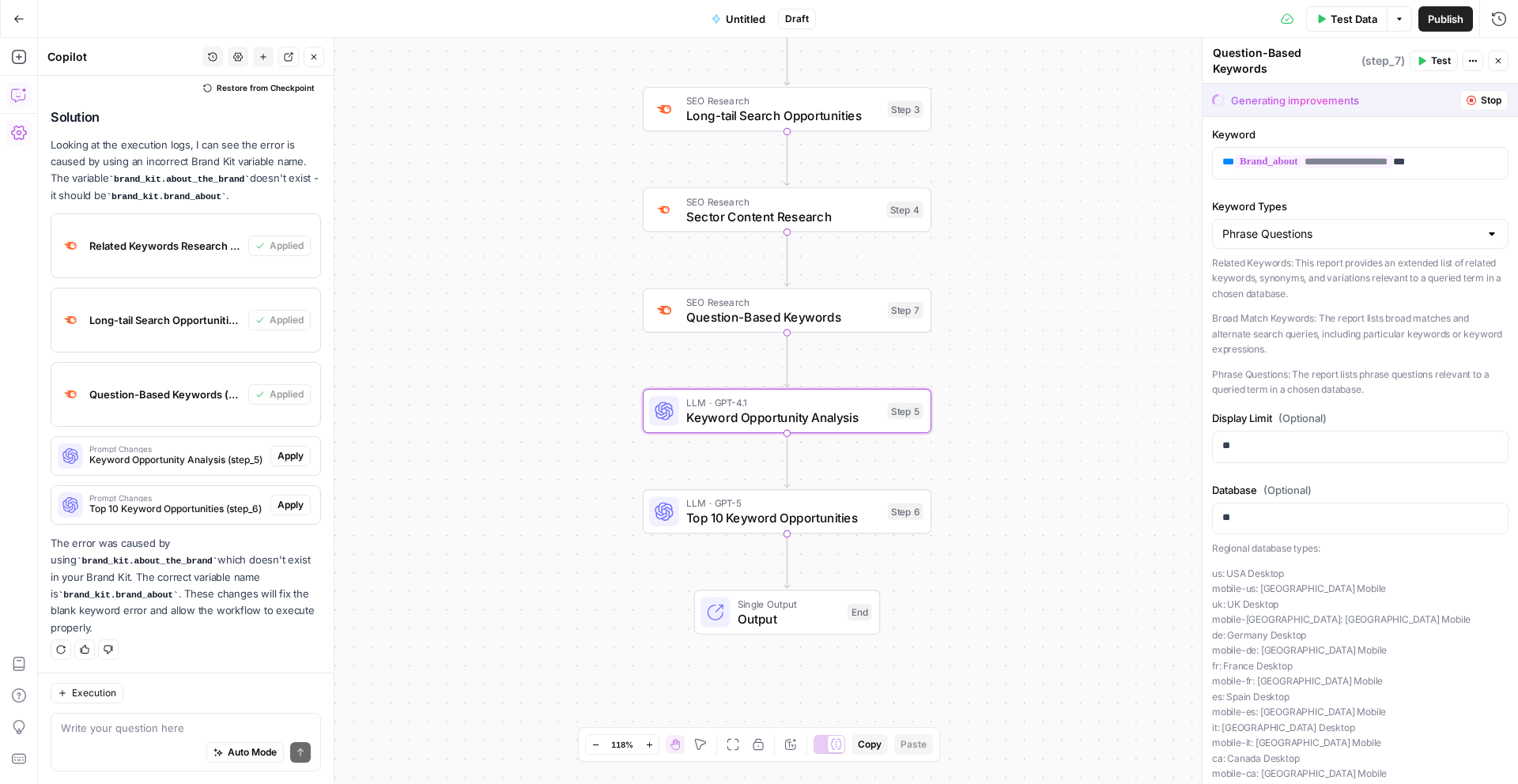
click at [215, 448] on span "Prompt Changes" at bounding box center [177, 448] width 175 height 8
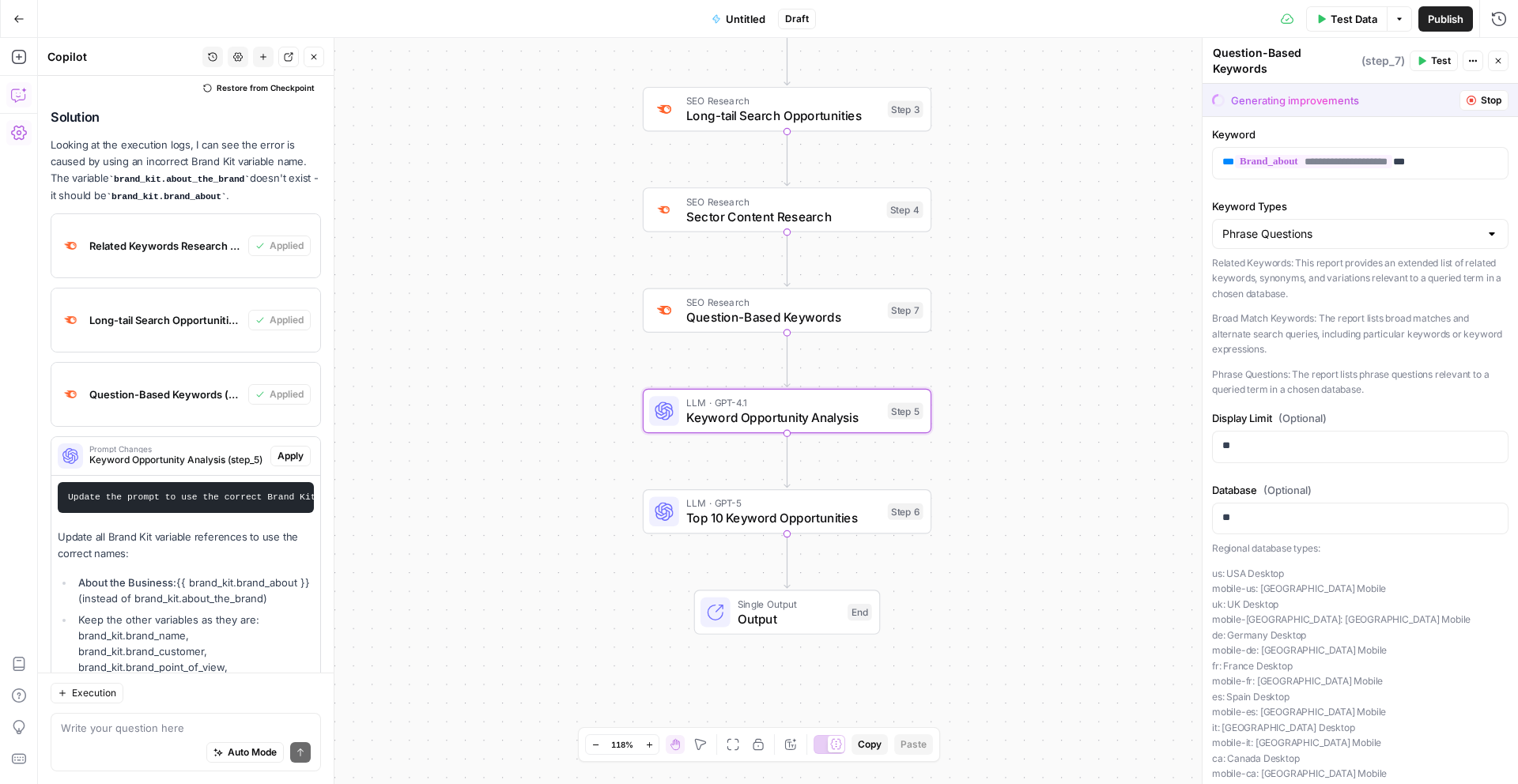
scroll to position [4162, 0]
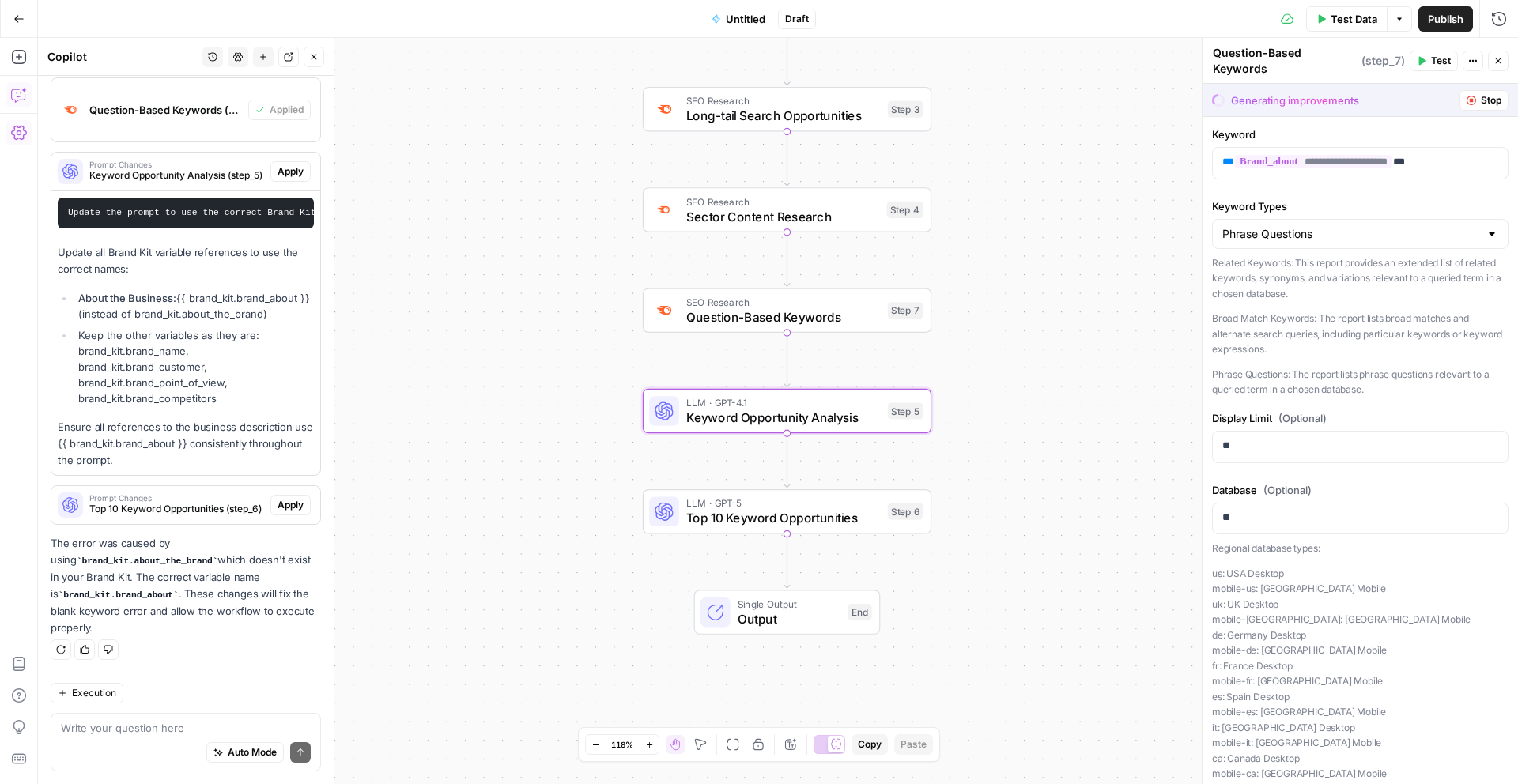
click at [286, 176] on span "Apply" at bounding box center [291, 171] width 26 height 14
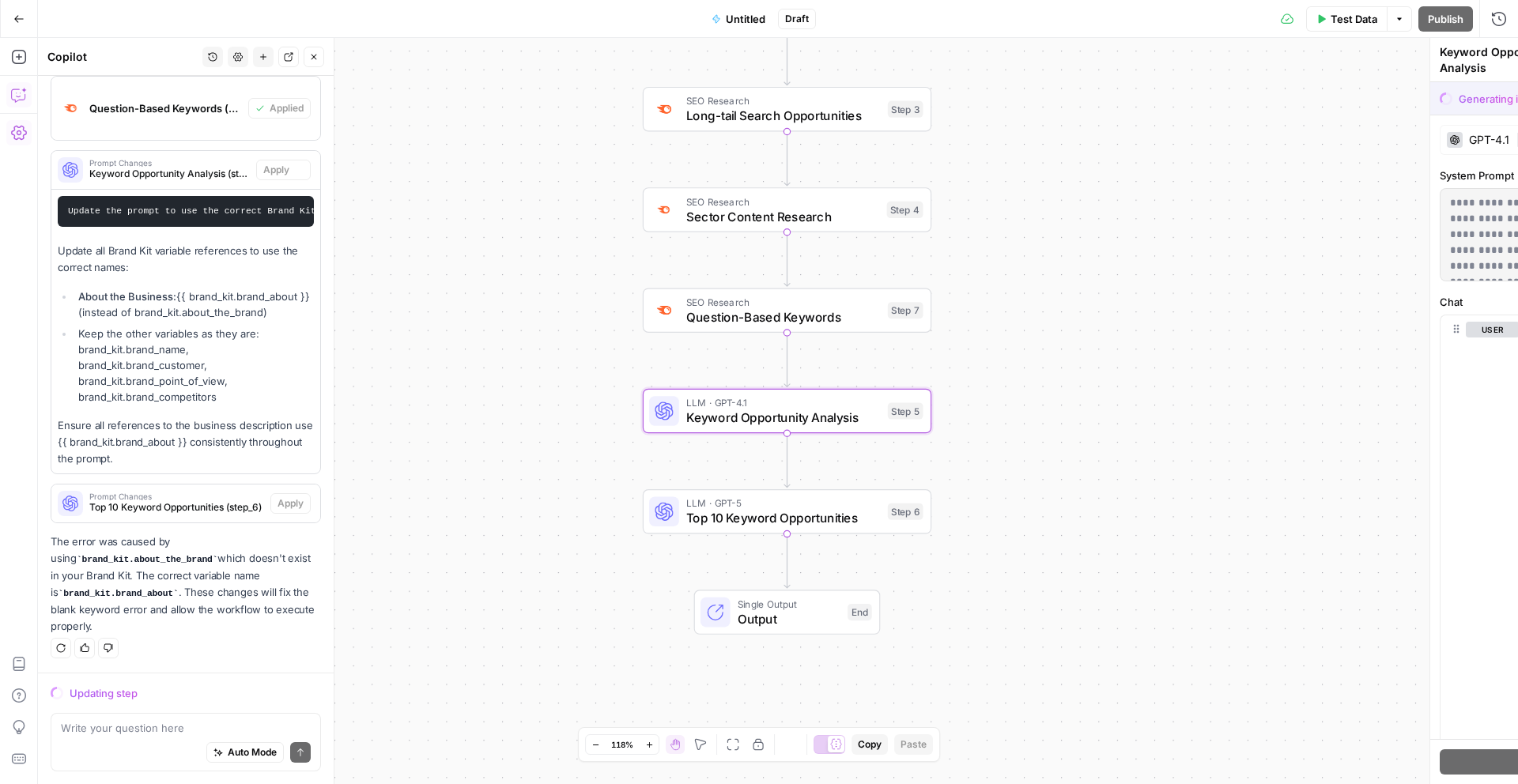
scroll to position [4060, 0]
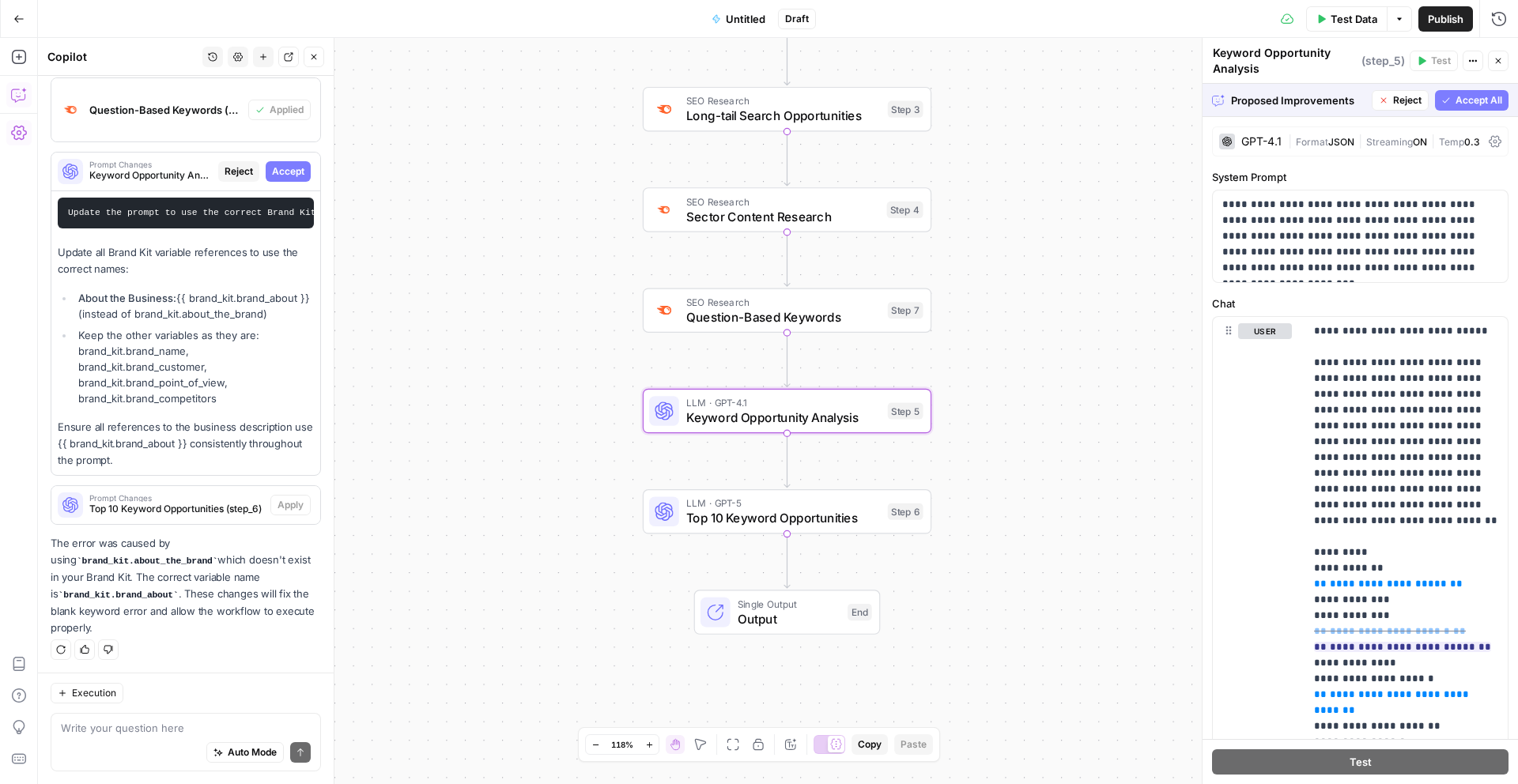
click at [291, 176] on span "Accept" at bounding box center [288, 171] width 32 height 14
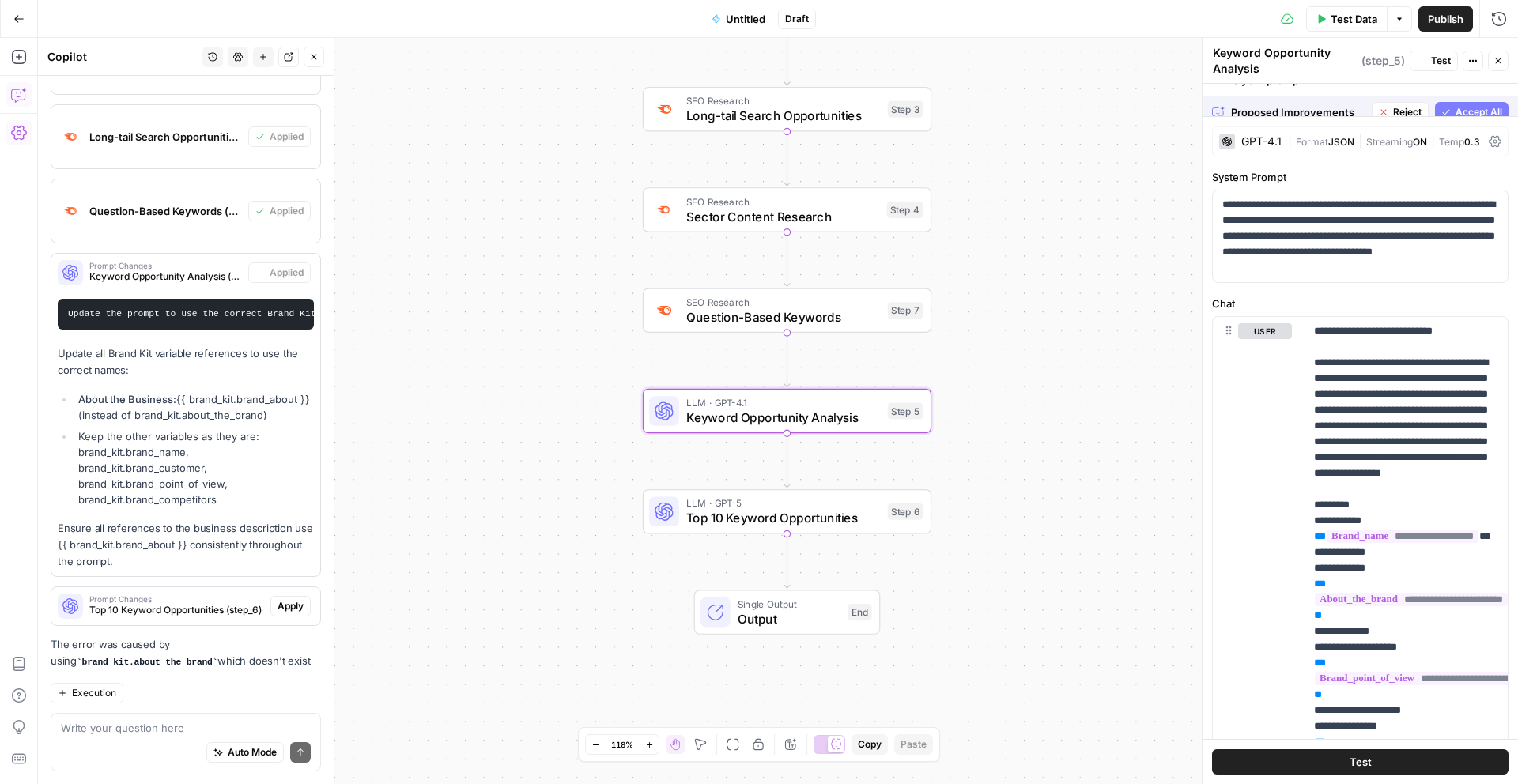
scroll to position [4162, 0]
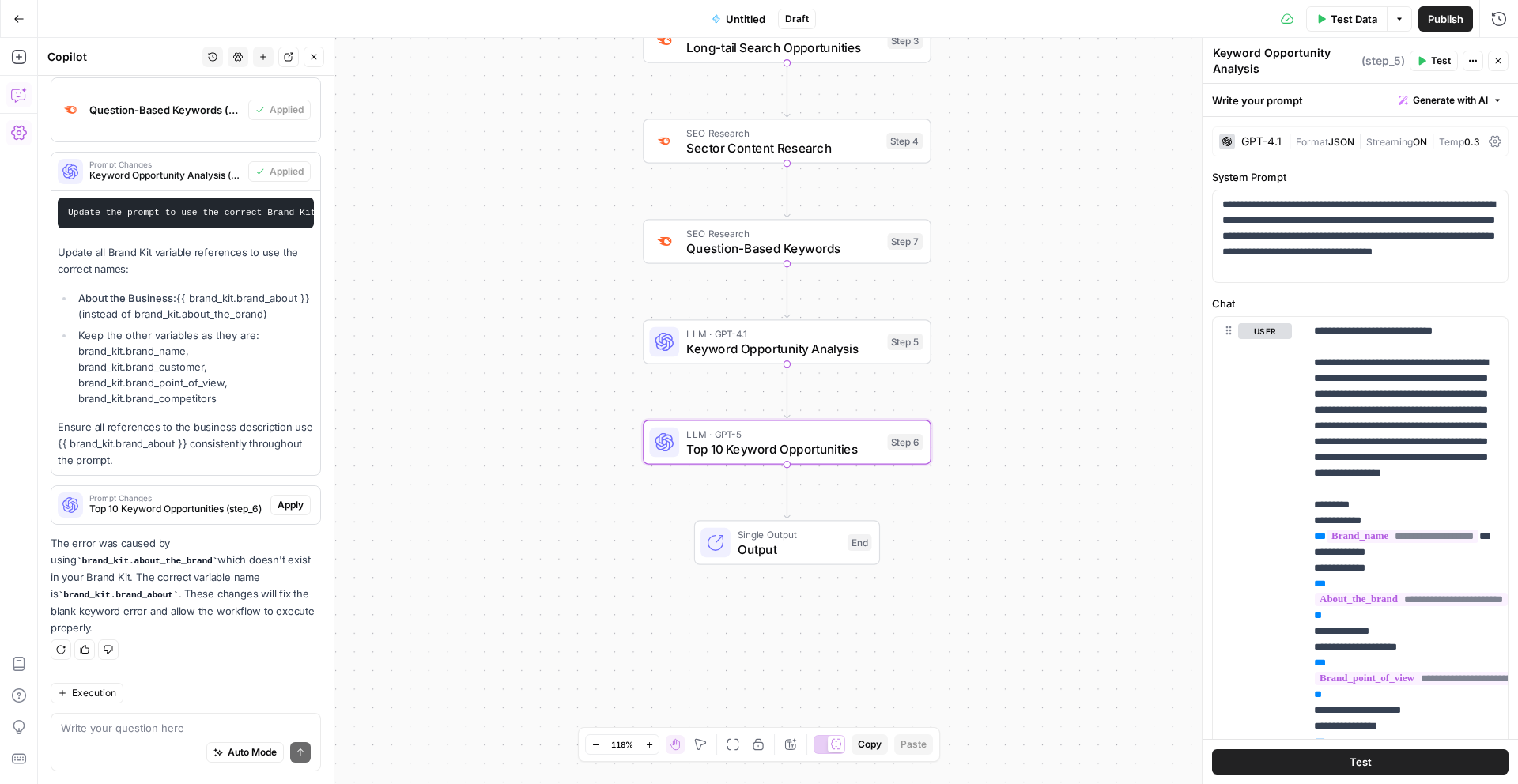
click at [290, 509] on span "Apply" at bounding box center [291, 505] width 26 height 14
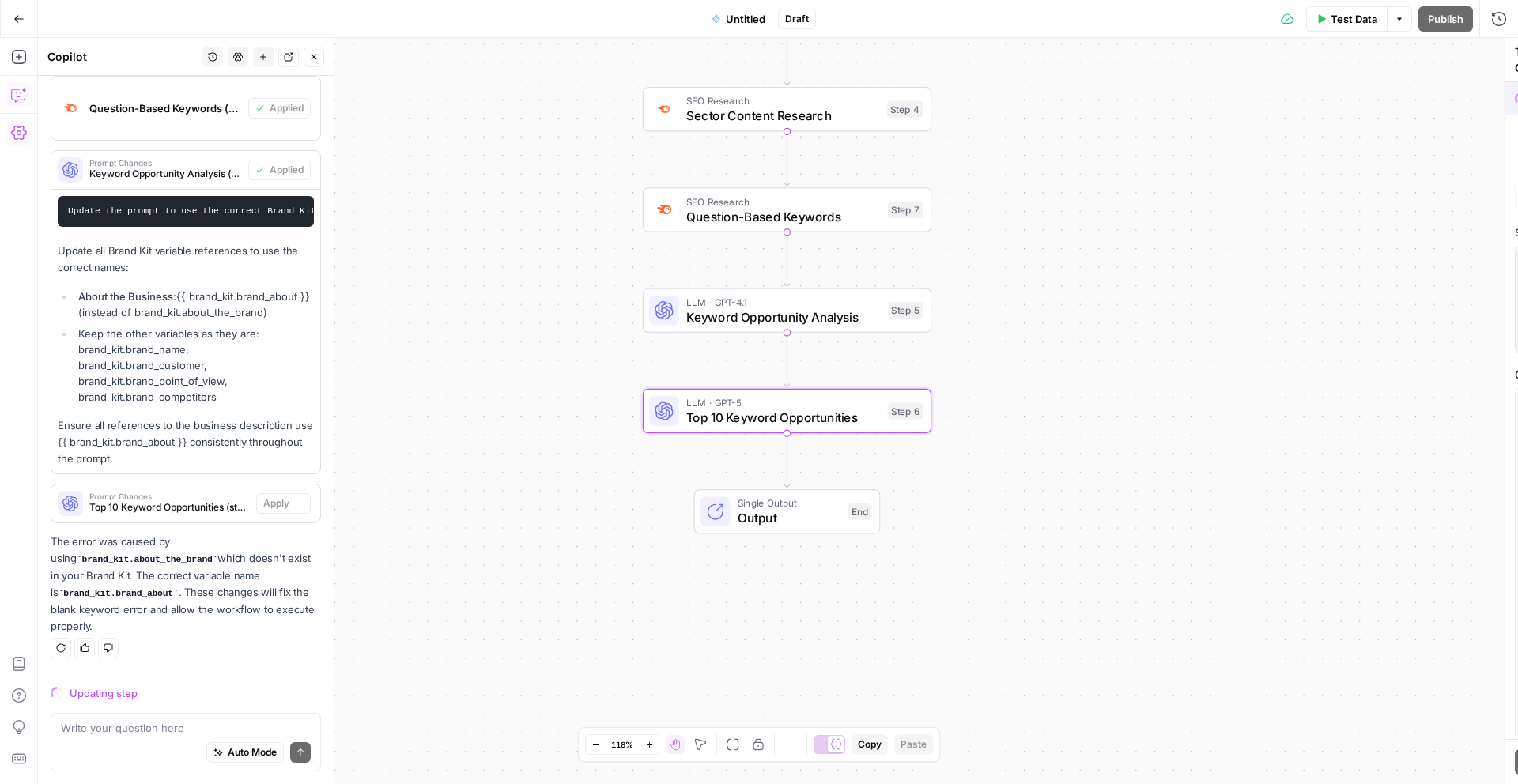
scroll to position [4060, 0]
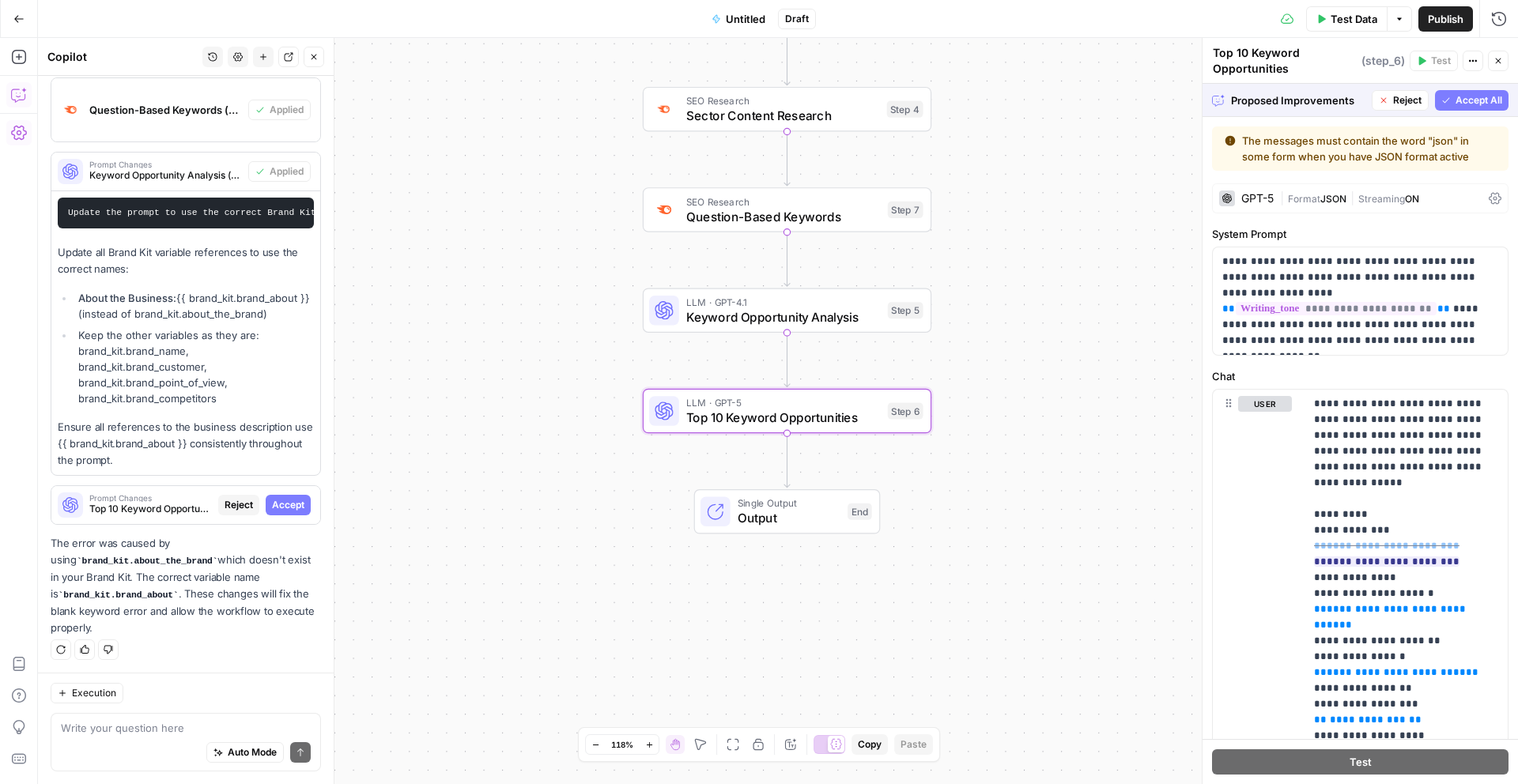
click at [299, 510] on span "Accept" at bounding box center [288, 505] width 32 height 14
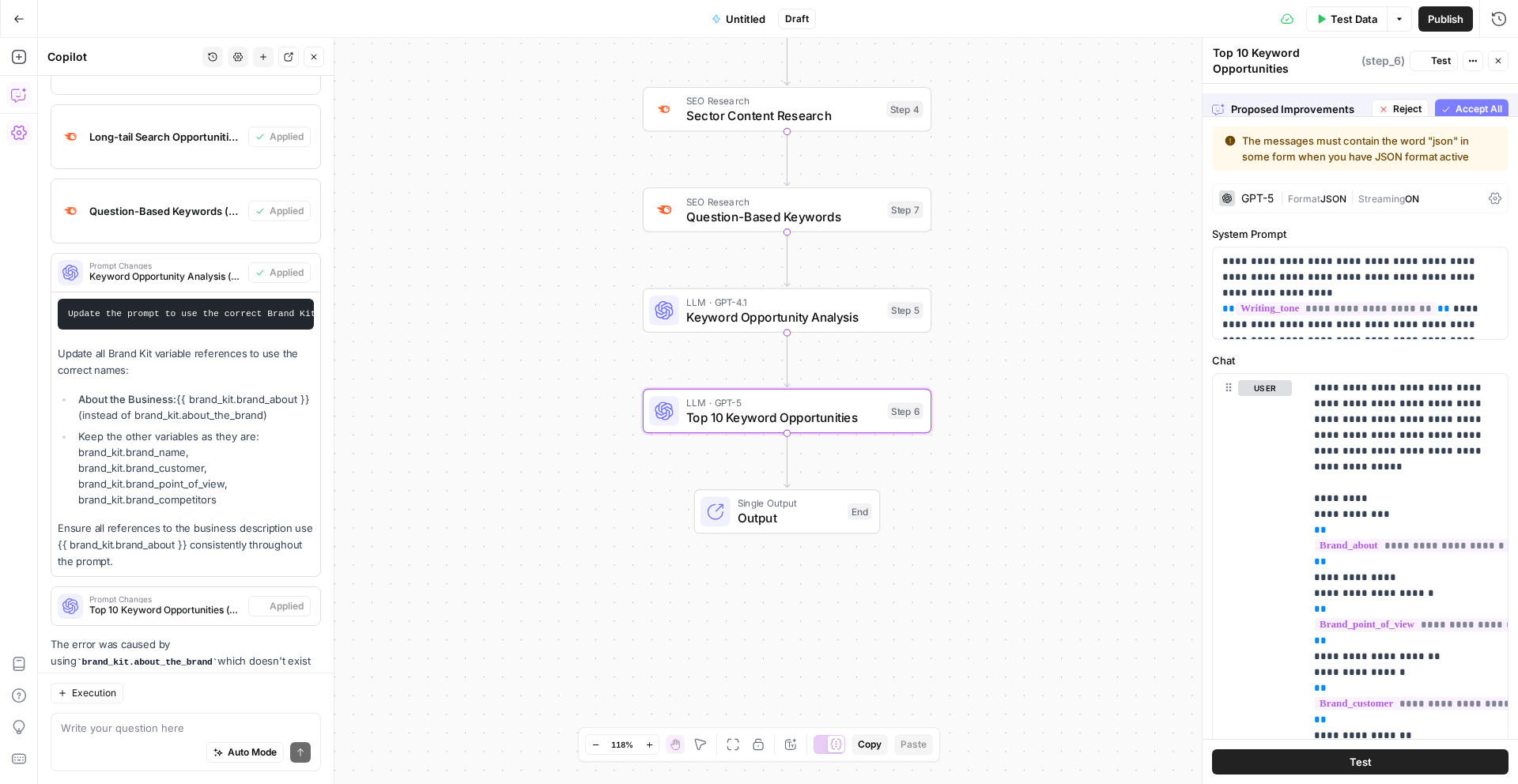
scroll to position [4162, 0]
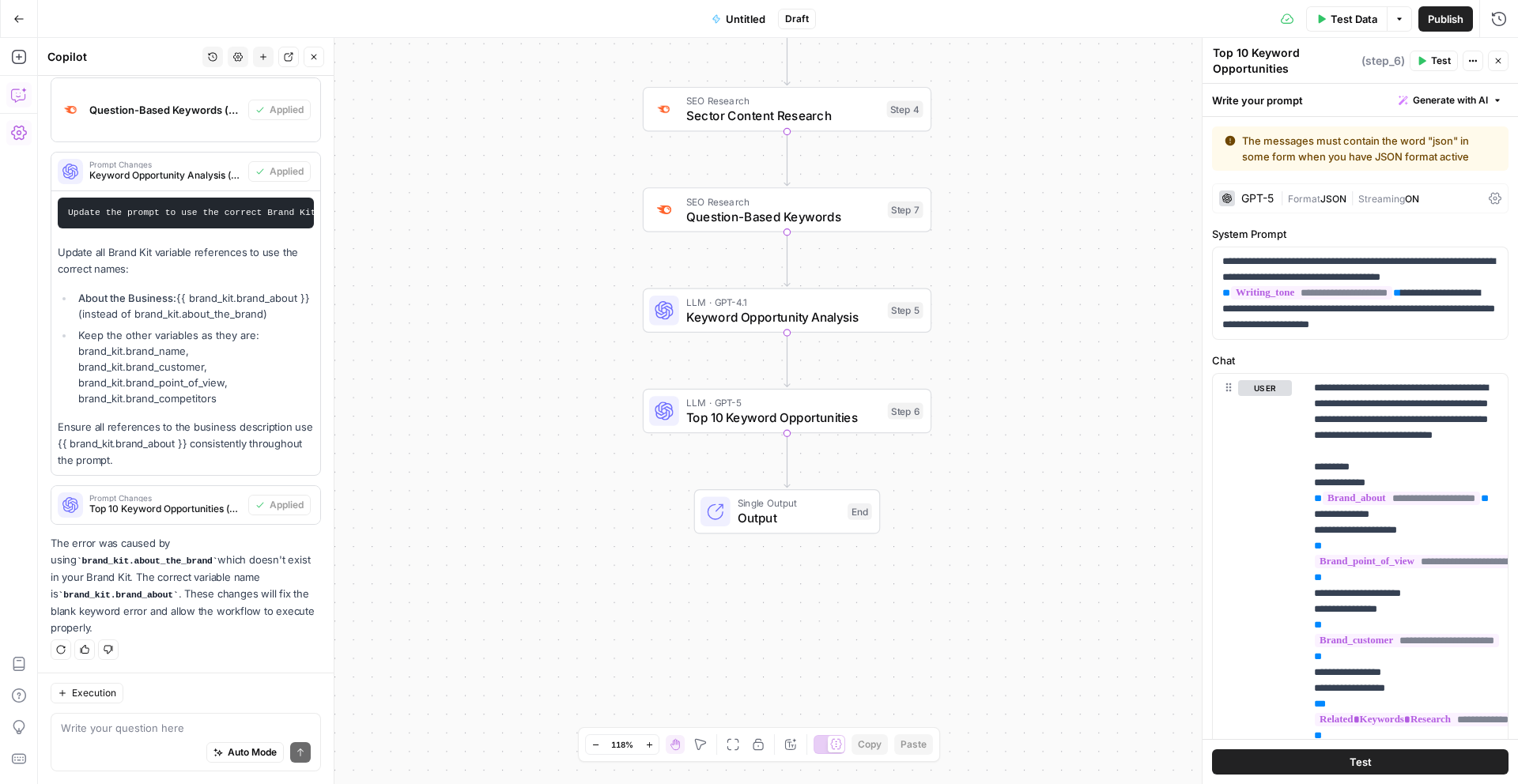
click at [1443, 67] on span "Test" at bounding box center [1441, 60] width 20 height 14
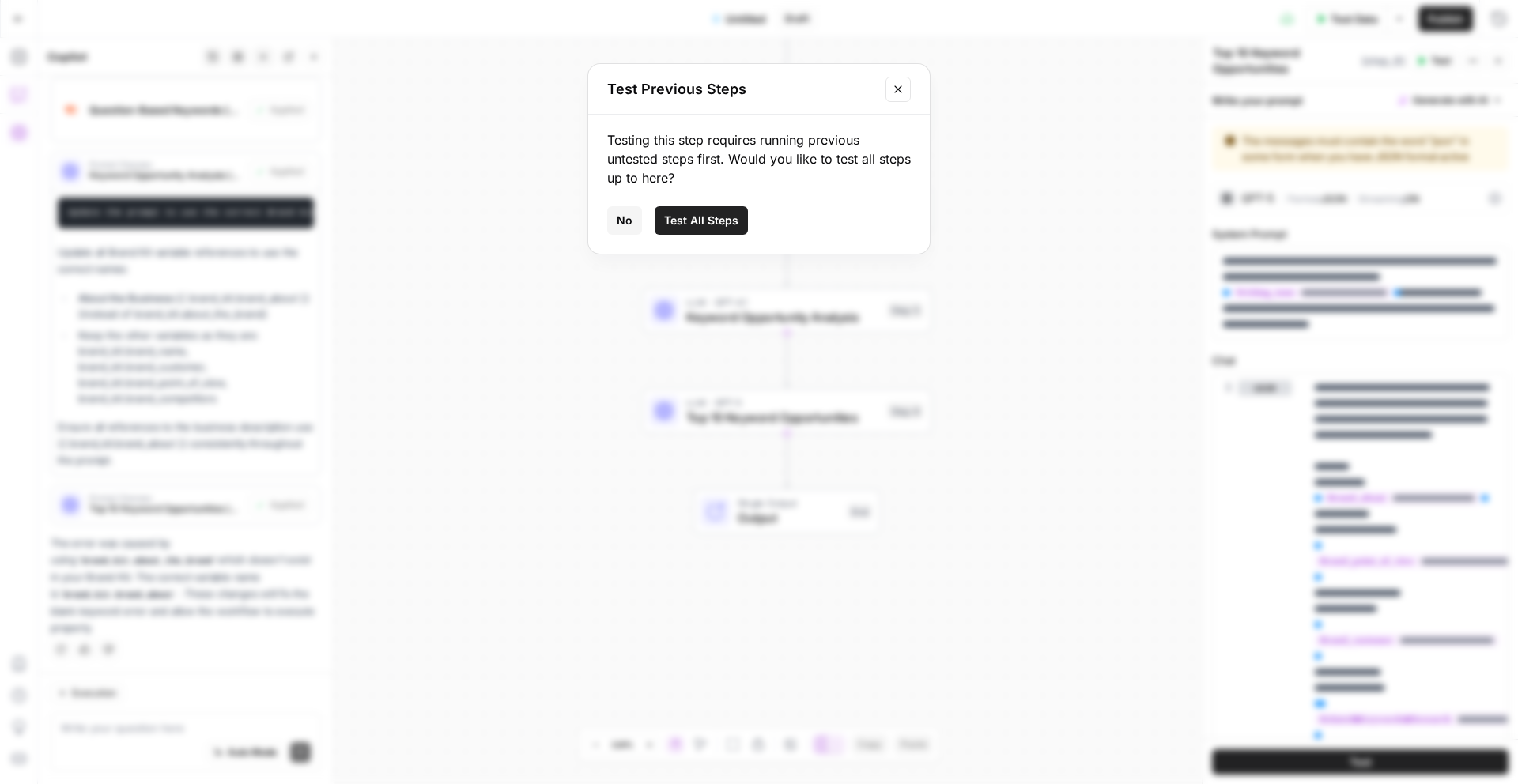
click at [719, 227] on button "Test All Steps" at bounding box center [701, 220] width 93 height 28
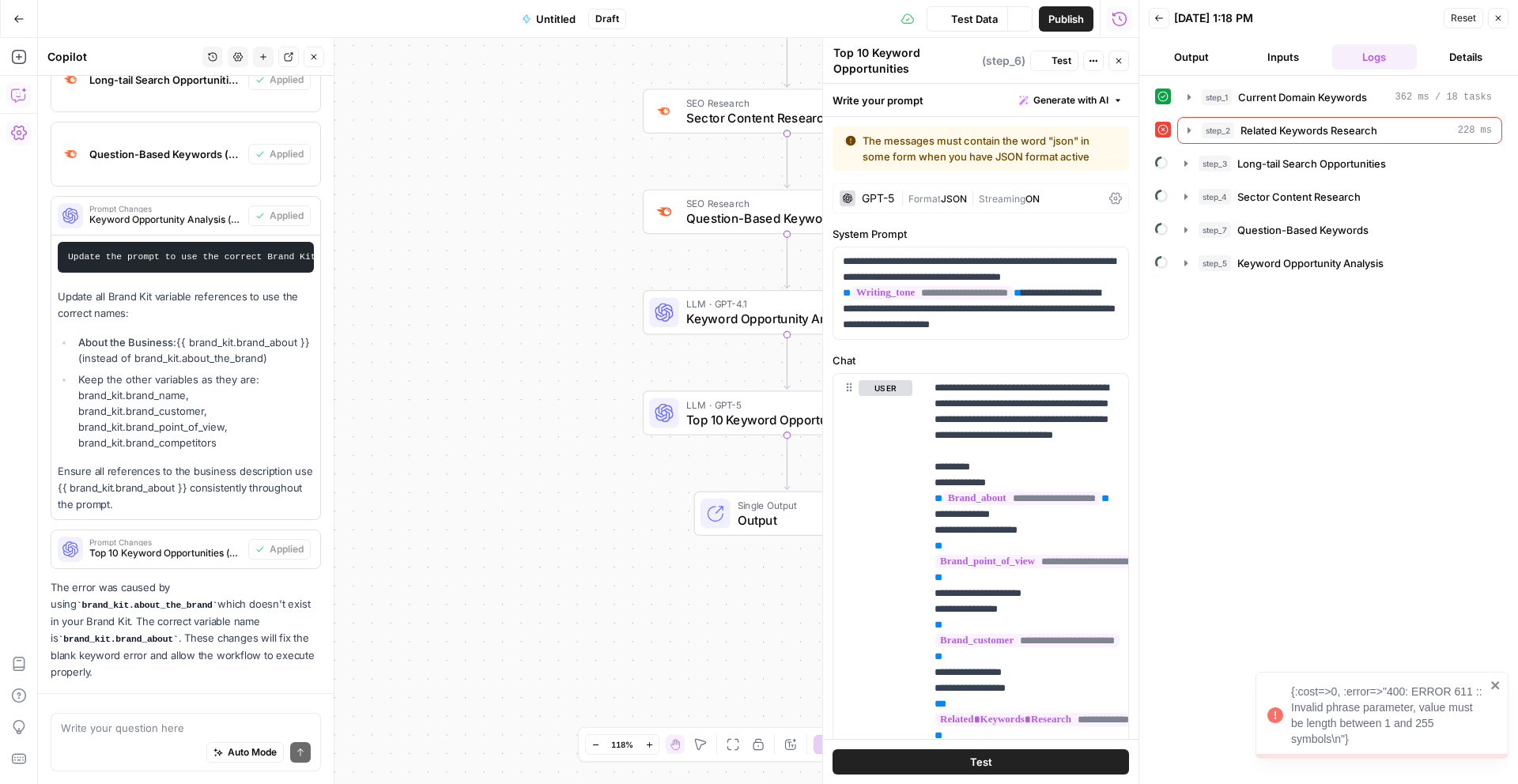
scroll to position [3877, 0]
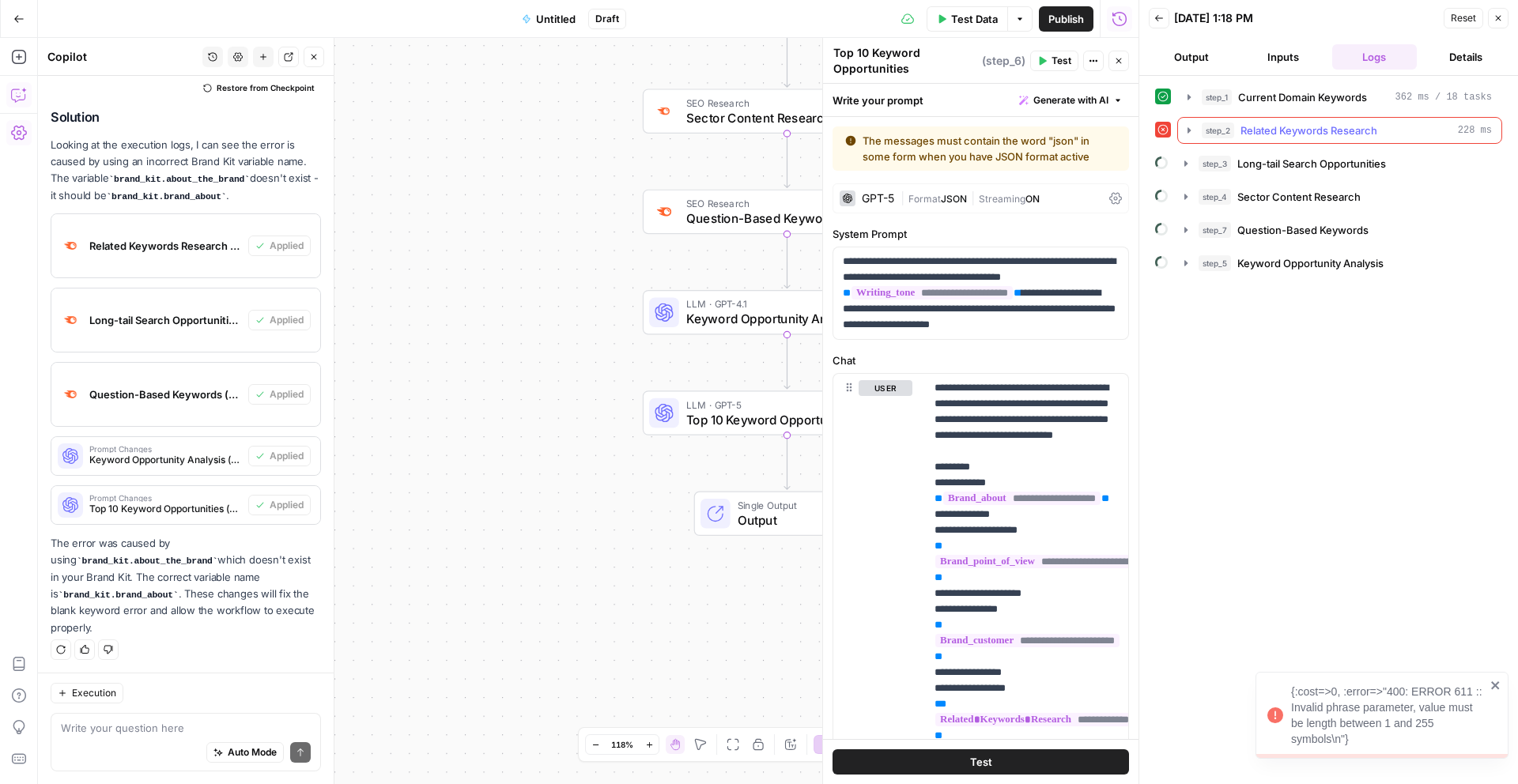
click at [1193, 129] on icon "button" at bounding box center [1189, 130] width 12 height 12
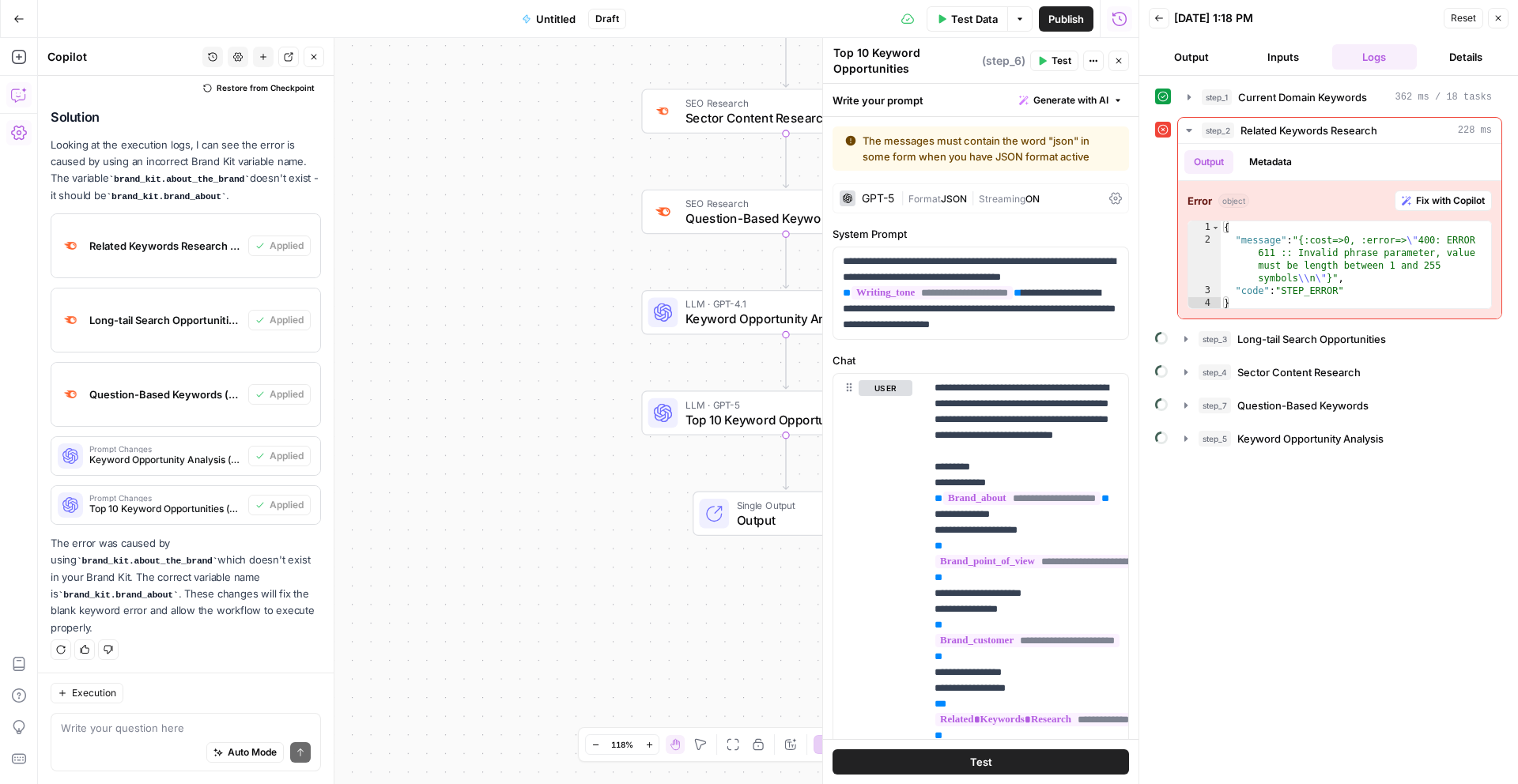
click at [13, 20] on icon "button" at bounding box center [19, 19] width 11 height 11
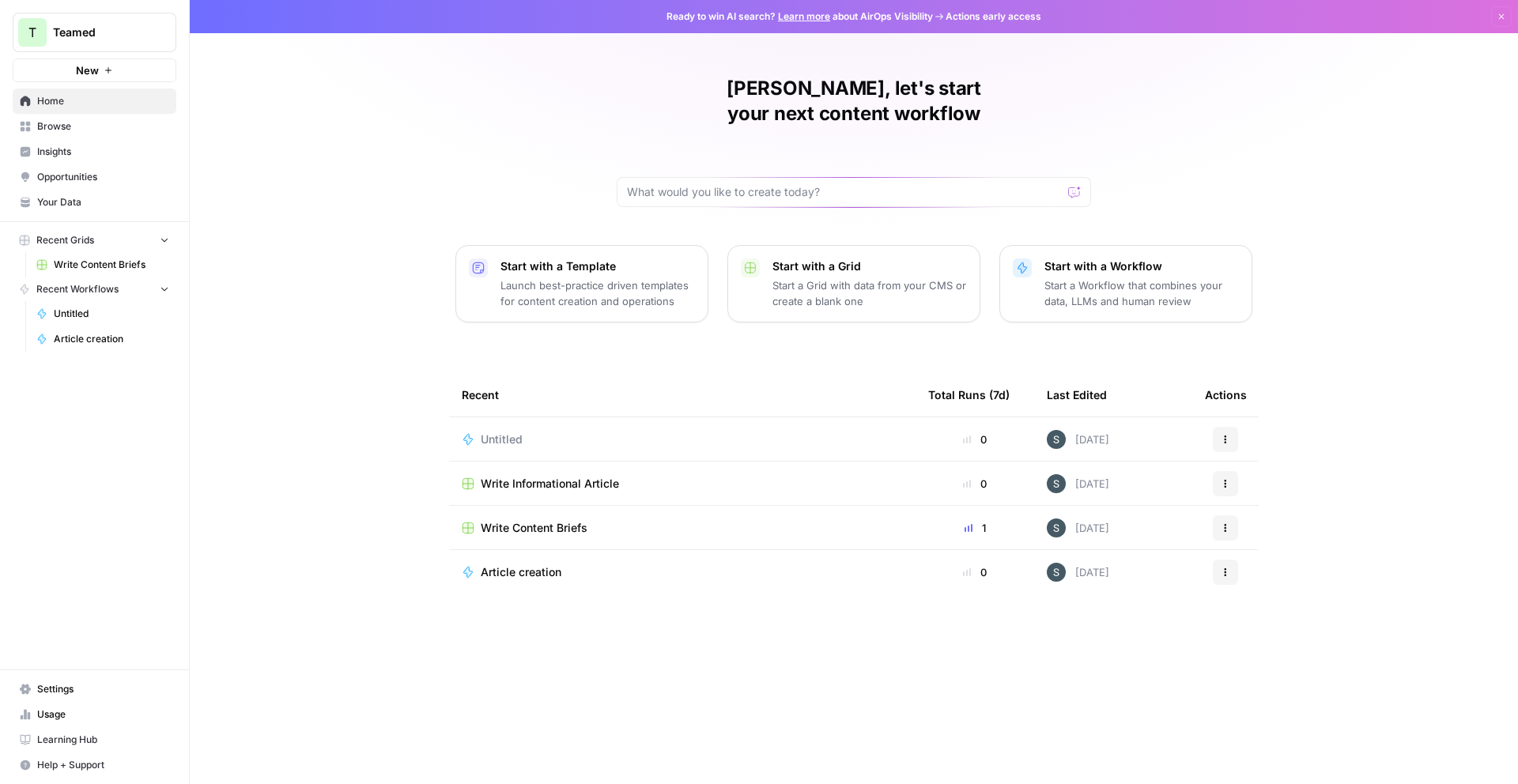
click at [1223, 434] on icon "button" at bounding box center [1225, 439] width 9 height 9
click at [1260, 484] on span "Delete" at bounding box center [1307, 486] width 127 height 16
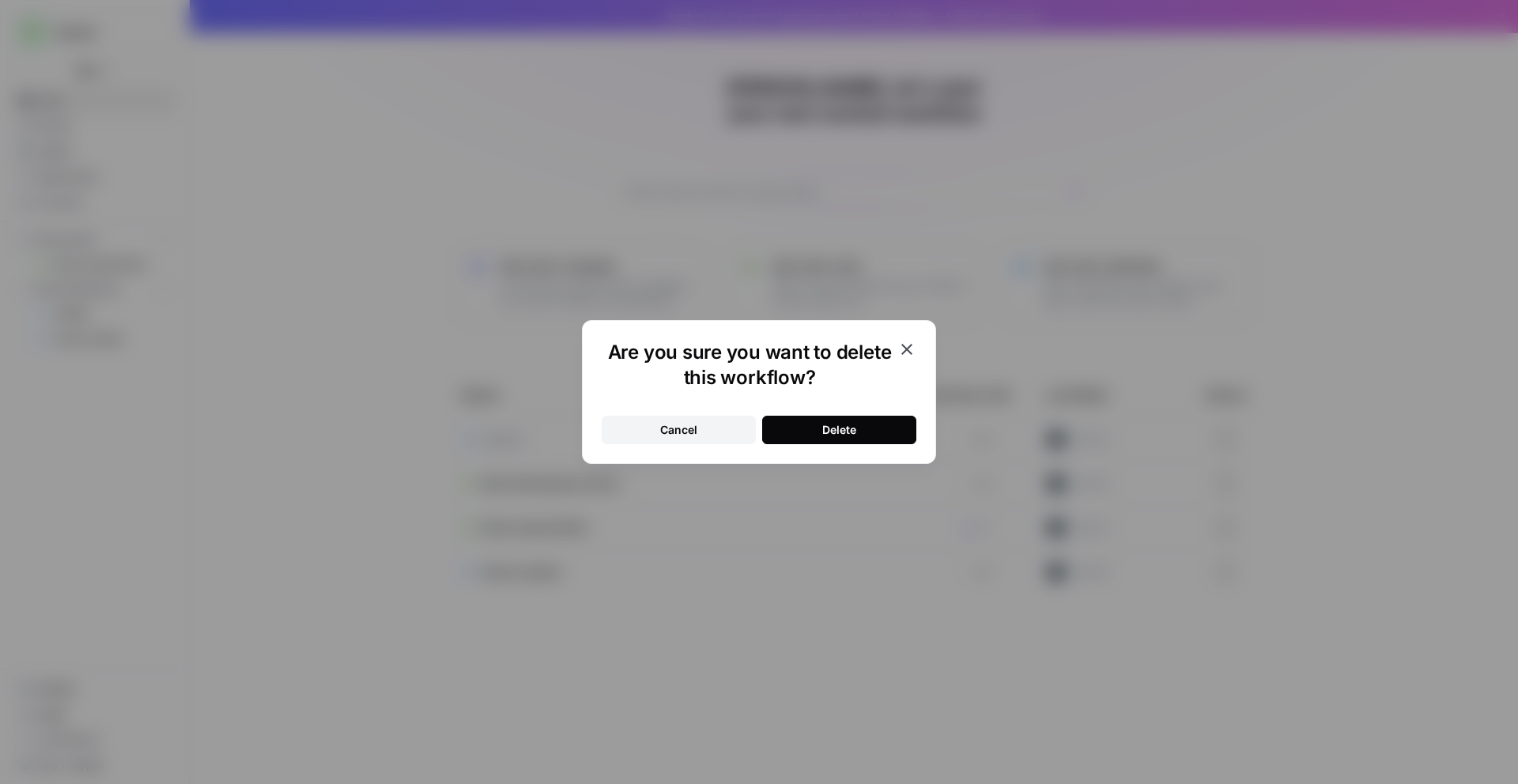
click at [846, 419] on button "Delete" at bounding box center [839, 430] width 154 height 28
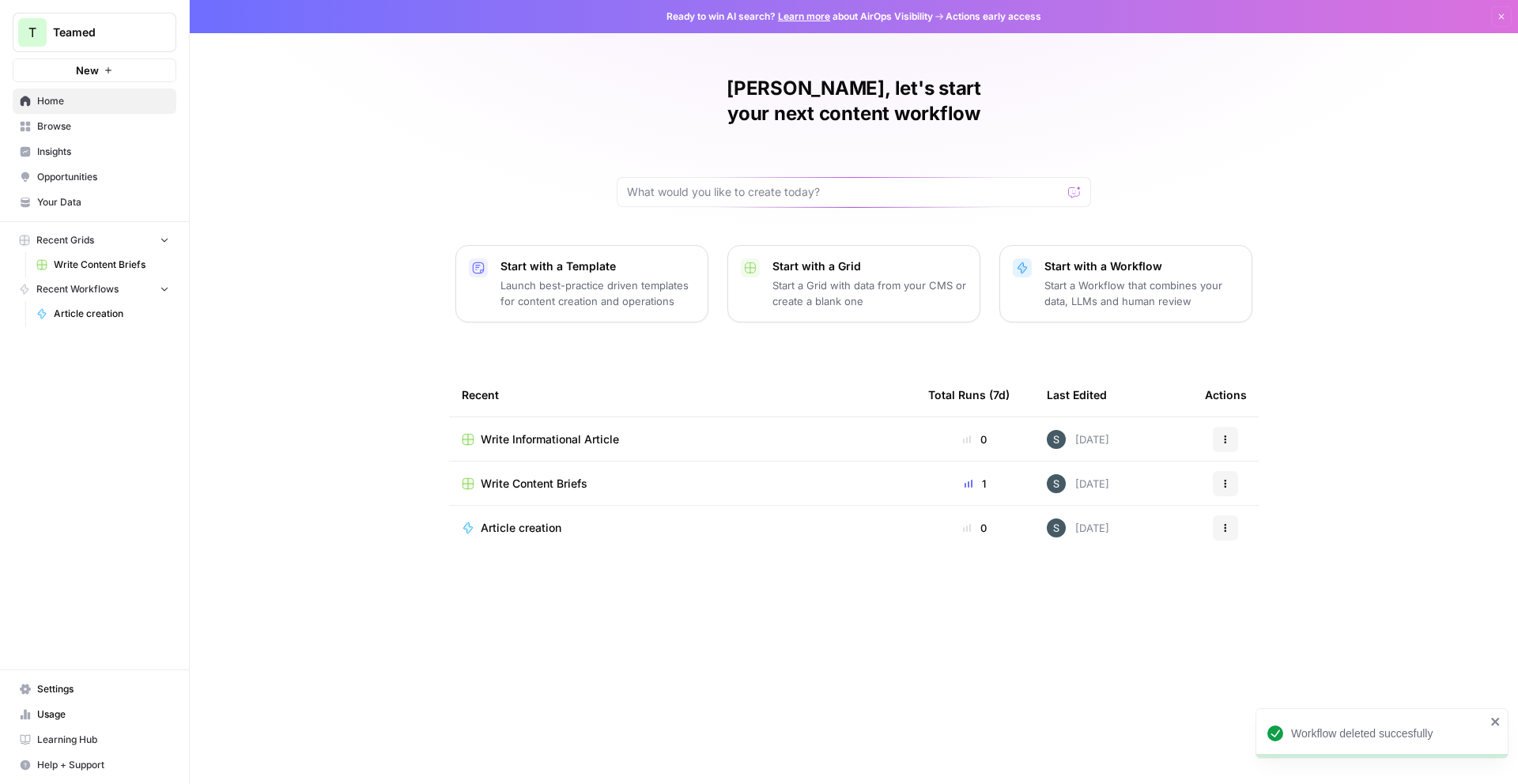
click at [807, 421] on td "Write Informational Article" at bounding box center [683, 439] width 466 height 43
click at [800, 431] on div "Write Informational Article" at bounding box center [682, 439] width 441 height 16
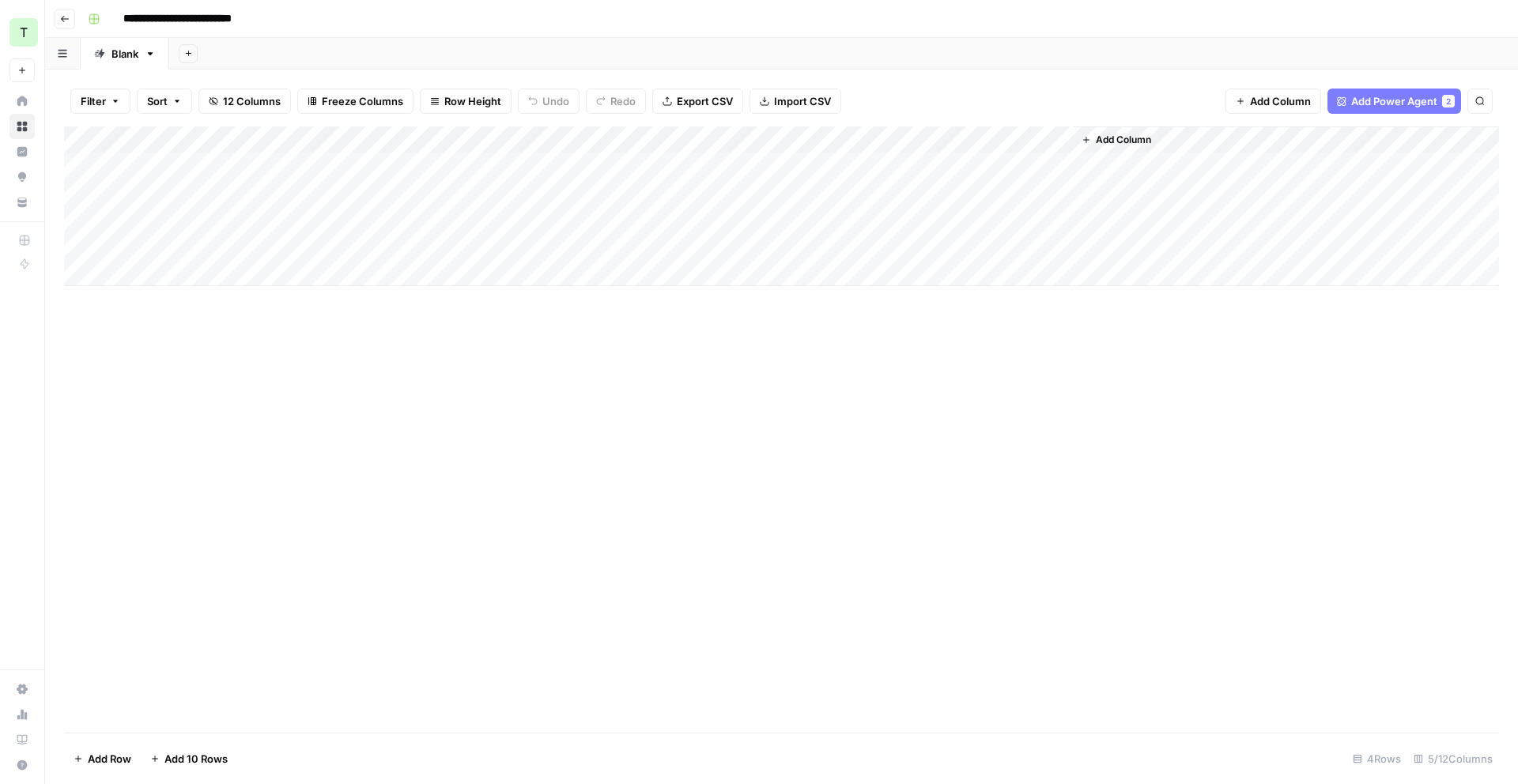
click at [1096, 143] on span "Add Column" at bounding box center [1123, 139] width 55 height 14
